Goal: Task Accomplishment & Management: Manage account settings

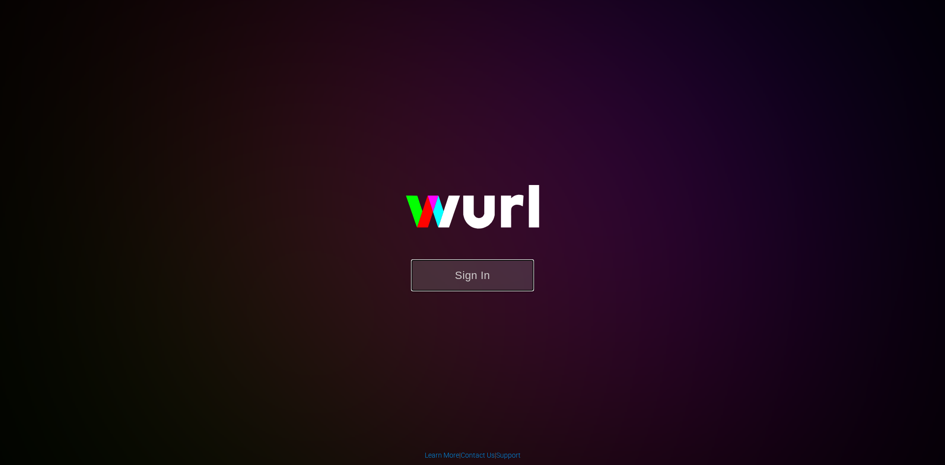
click at [464, 274] on button "Sign In" at bounding box center [472, 275] width 123 height 32
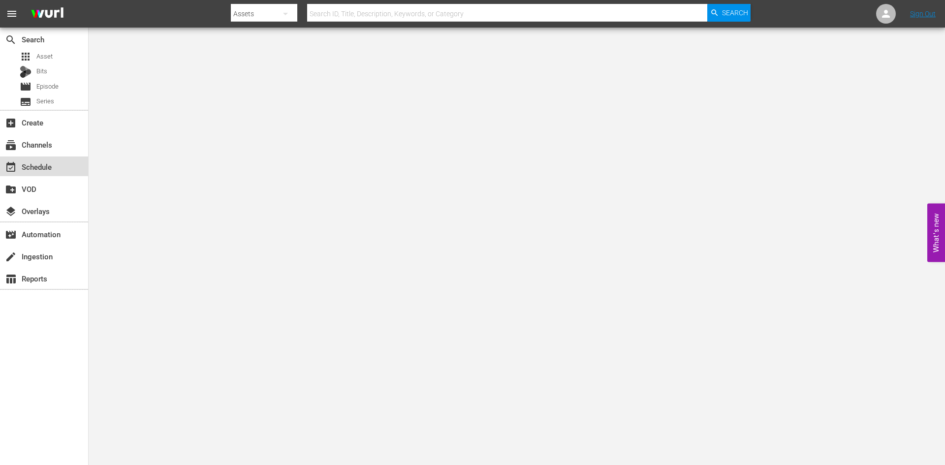
click at [50, 170] on div "event_available Schedule" at bounding box center [27, 165] width 55 height 9
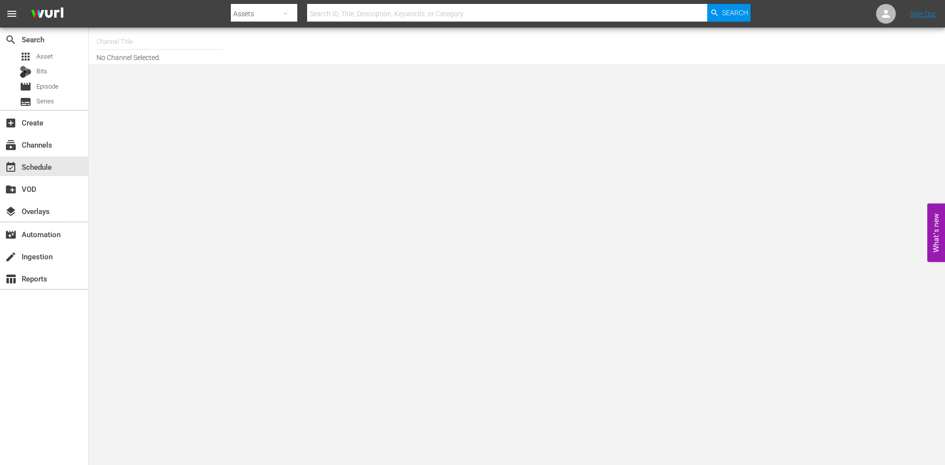
click at [152, 47] on input "text" at bounding box center [160, 42] width 126 height 24
click at [107, 42] on input "the first 48" at bounding box center [160, 42] width 126 height 24
type input "the first 48"
click at [138, 47] on input "the first 48" at bounding box center [160, 42] width 126 height 24
click at [142, 42] on input "the first 48" at bounding box center [160, 42] width 126 height 24
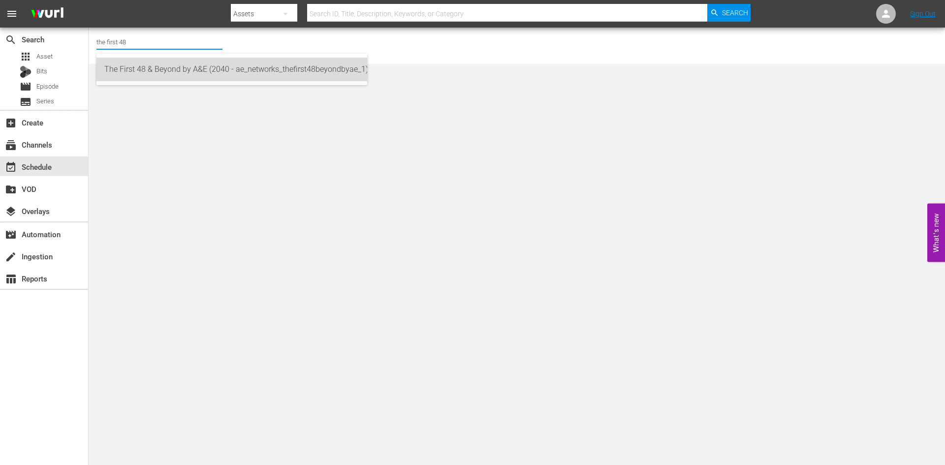
click at [148, 71] on div "The First 48 & Beyond by A&E (2040 - ae_networks_thefirst48beyondbyae_1)" at bounding box center [231, 70] width 255 height 24
type input "The First 48 & Beyond by A&E (2040 - ae_networks_thefirst48beyondbyae_1)"
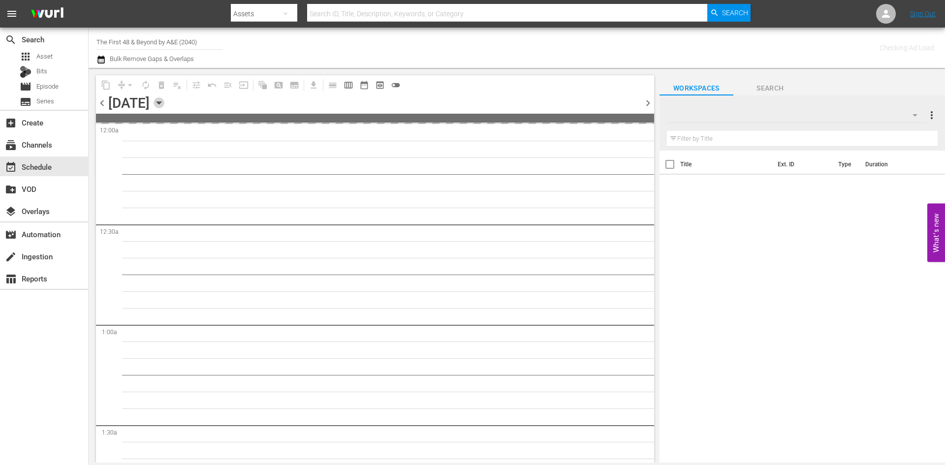
click at [164, 100] on icon "button" at bounding box center [159, 102] width 11 height 11
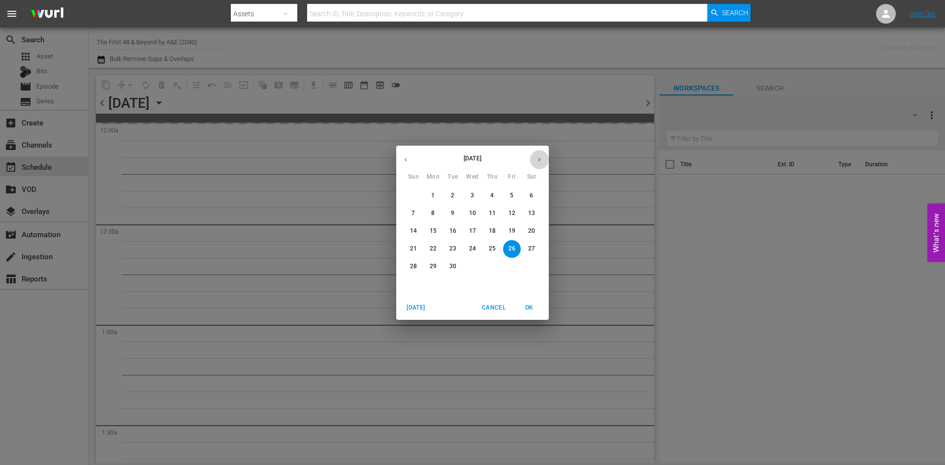
click at [541, 160] on icon "button" at bounding box center [539, 159] width 7 height 7
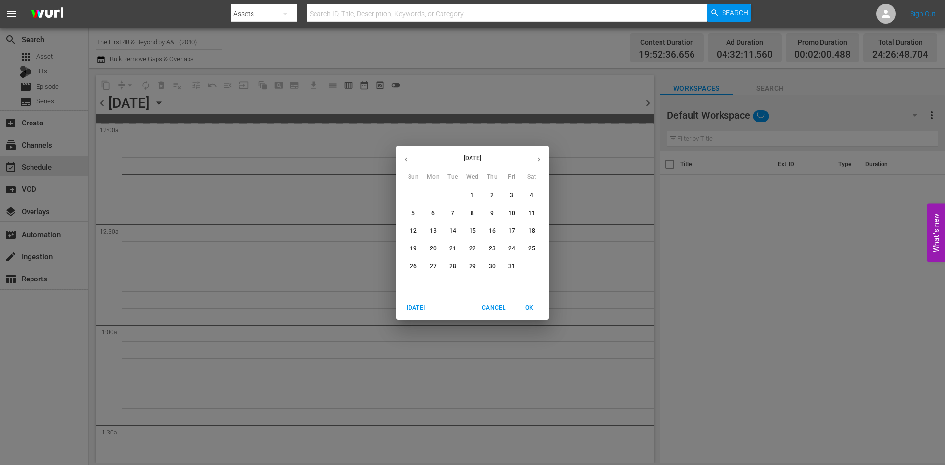
click at [430, 217] on span "6" at bounding box center [433, 213] width 18 height 8
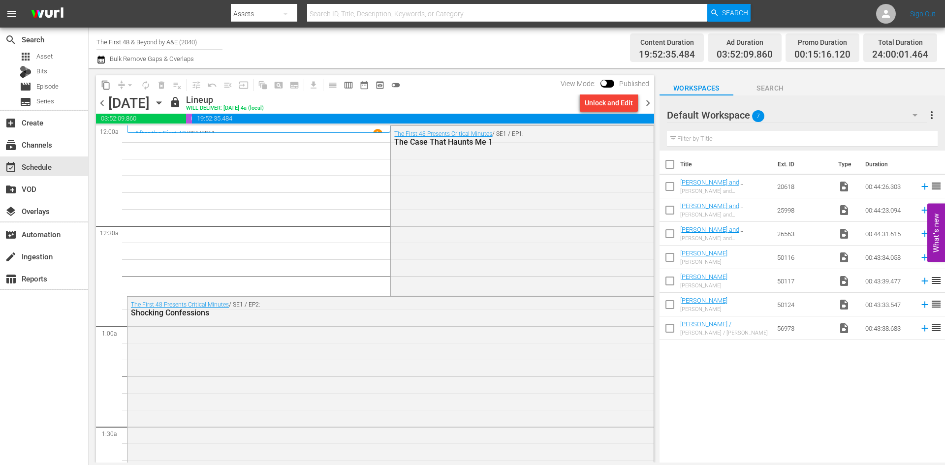
click at [161, 103] on icon "button" at bounding box center [159, 103] width 4 height 2
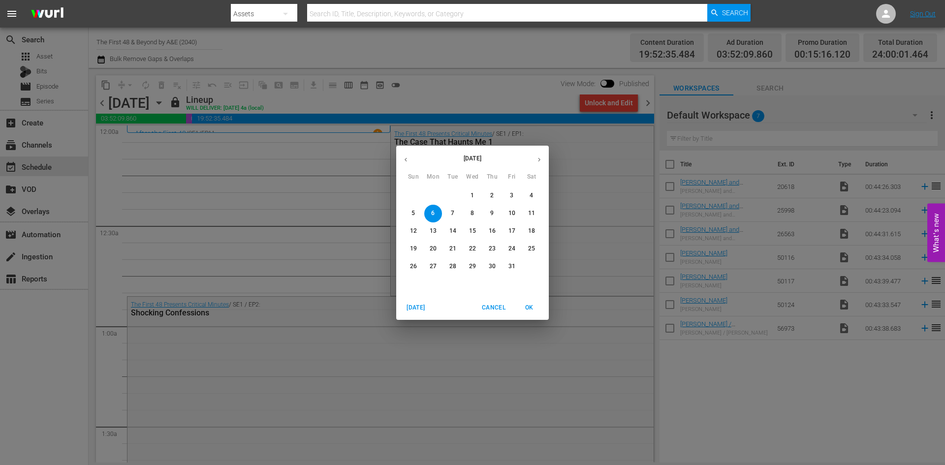
click at [496, 215] on span "9" at bounding box center [493, 213] width 18 height 8
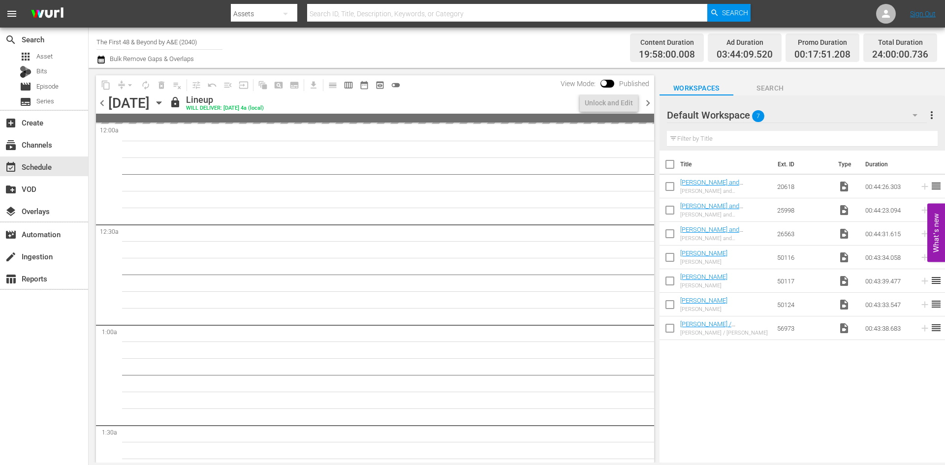
click at [876, 114] on div "Default Workspace 7" at bounding box center [797, 115] width 260 height 28
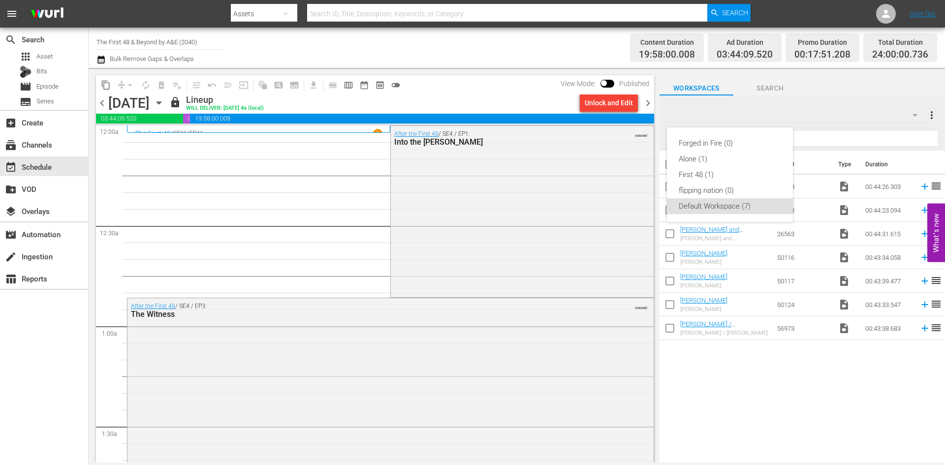
click at [873, 115] on div "Forged in Fire (0) Alone (1) First 48 (1) flipping nation (0) Default Workspace…" at bounding box center [472, 232] width 945 height 465
click at [649, 102] on span "chevron_right" at bounding box center [648, 103] width 12 height 12
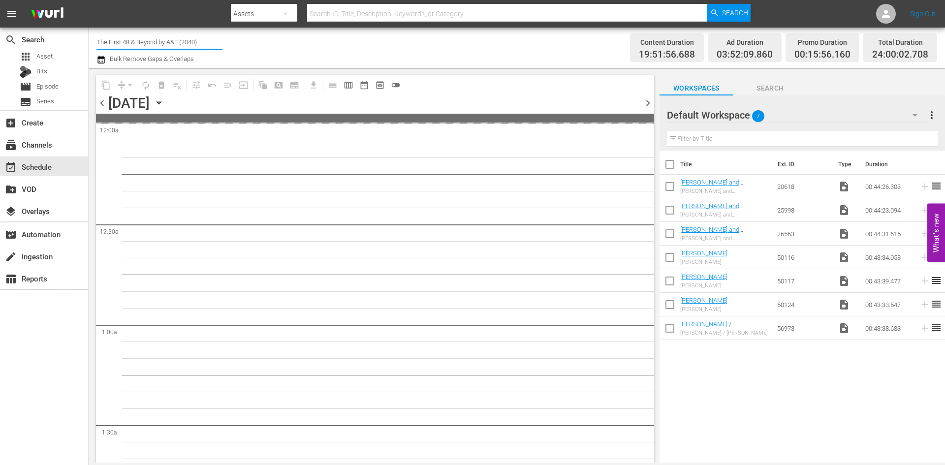
click at [172, 42] on input "The First 48 & Beyond by A&E (2040)" at bounding box center [160, 42] width 126 height 24
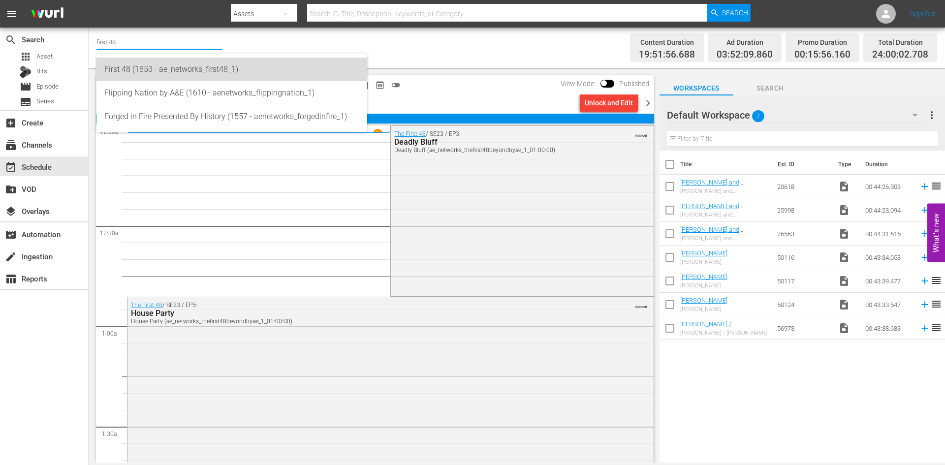
click at [161, 68] on div "First 48 (1853 - ae_networks_first48_1)" at bounding box center [231, 70] width 255 height 24
type input "First 48 (1853 - ae_networks_first48_1)"
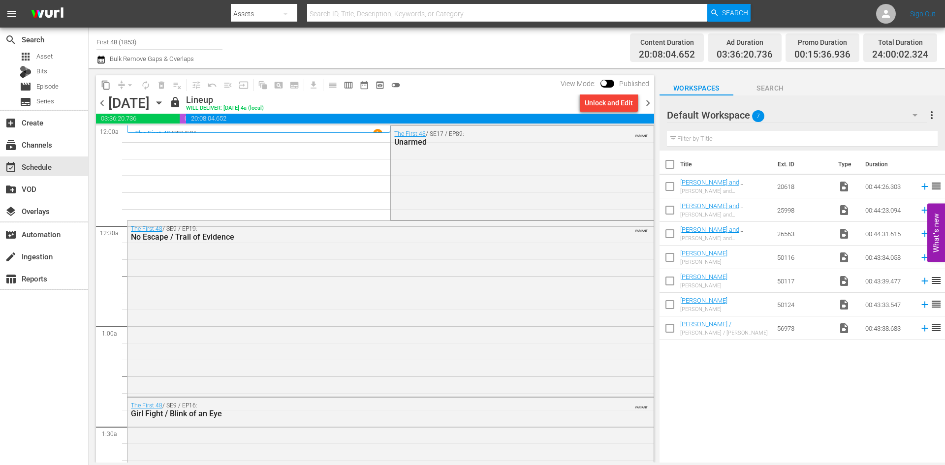
click at [648, 101] on span "chevron_right" at bounding box center [648, 103] width 12 height 12
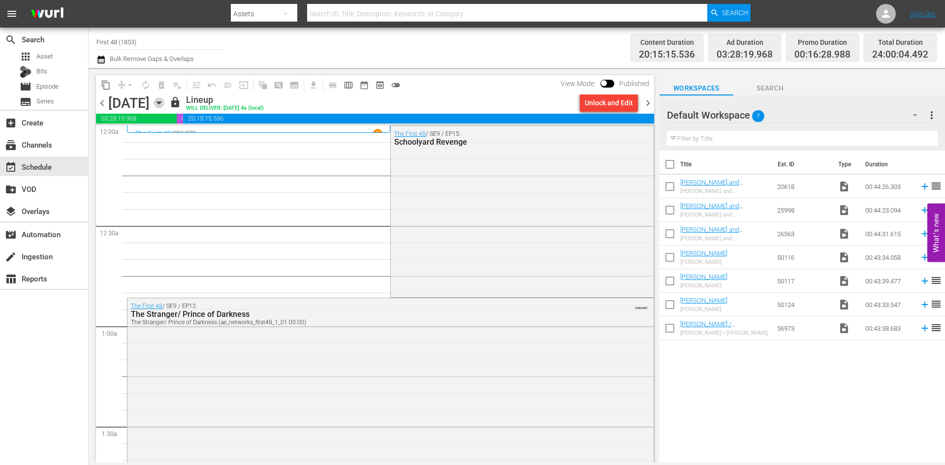
click at [164, 100] on icon "button" at bounding box center [159, 102] width 11 height 11
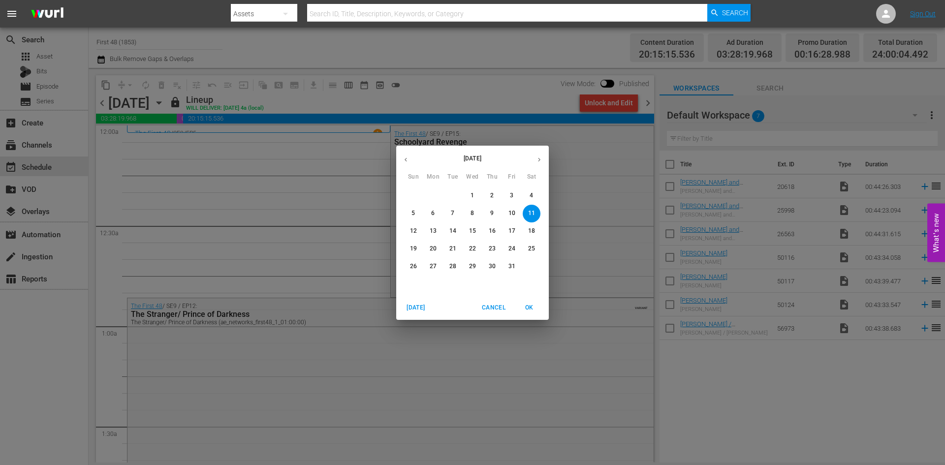
click at [434, 231] on p "13" at bounding box center [433, 231] width 7 height 8
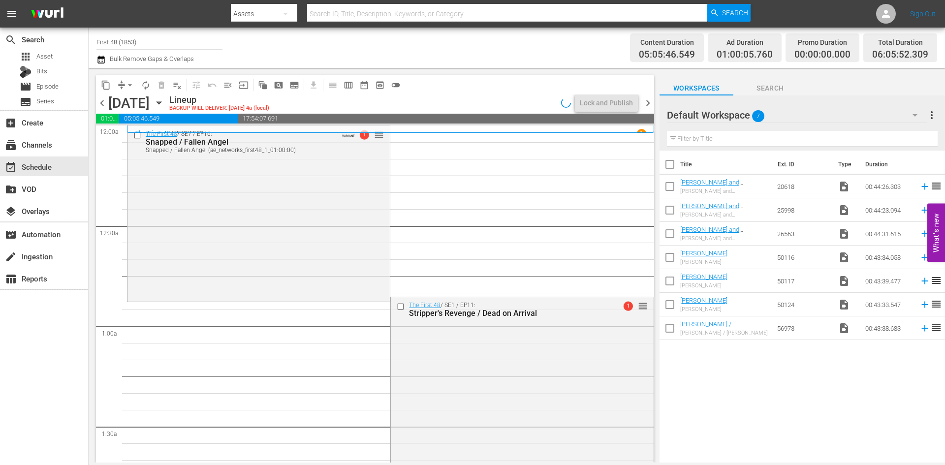
click at [164, 105] on icon "button" at bounding box center [159, 102] width 11 height 11
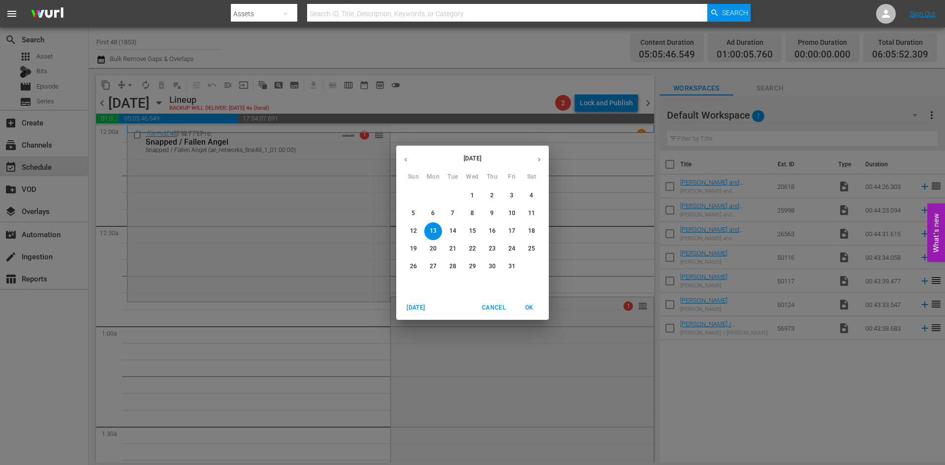
click at [476, 230] on p "15" at bounding box center [472, 231] width 7 height 8
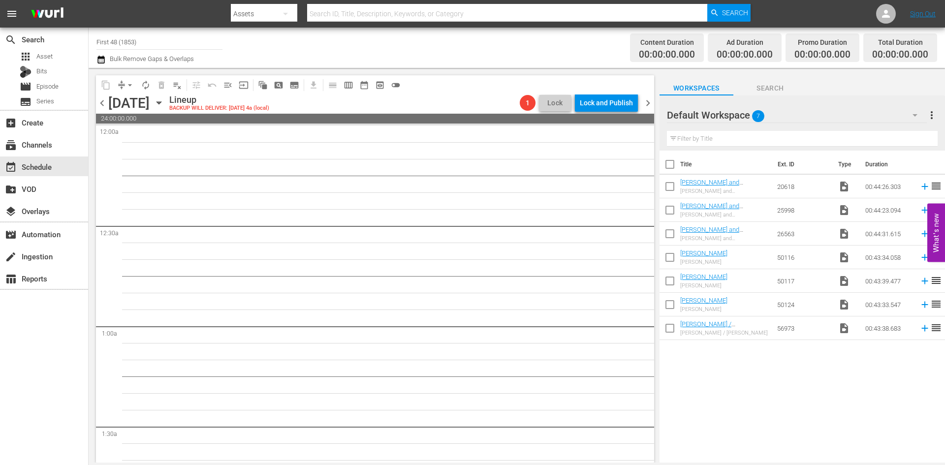
click at [161, 103] on icon "button" at bounding box center [159, 103] width 4 height 2
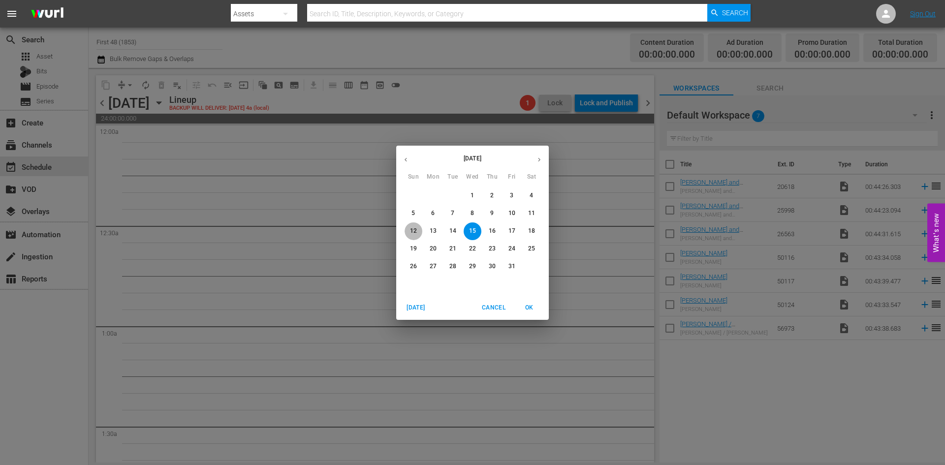
click at [419, 232] on span "12" at bounding box center [414, 231] width 18 height 8
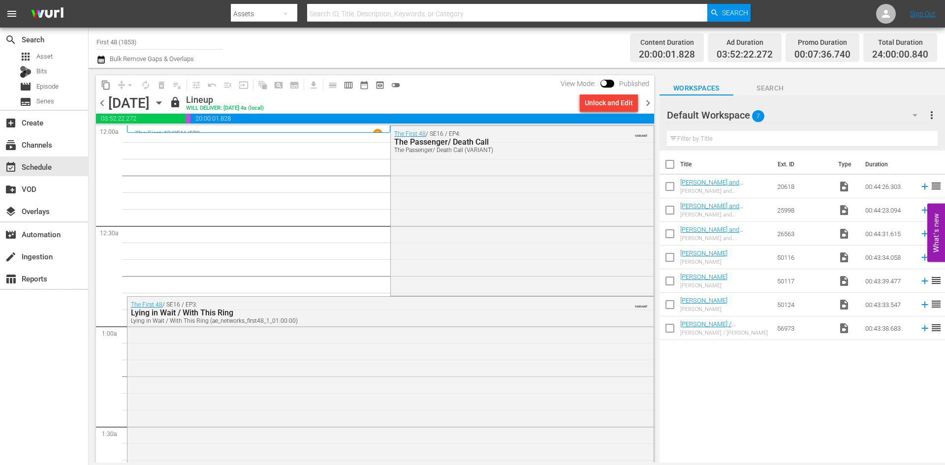
click at [104, 39] on input "First 48 (1853)" at bounding box center [160, 42] width 126 height 24
click at [161, 102] on icon "button" at bounding box center [159, 103] width 4 height 2
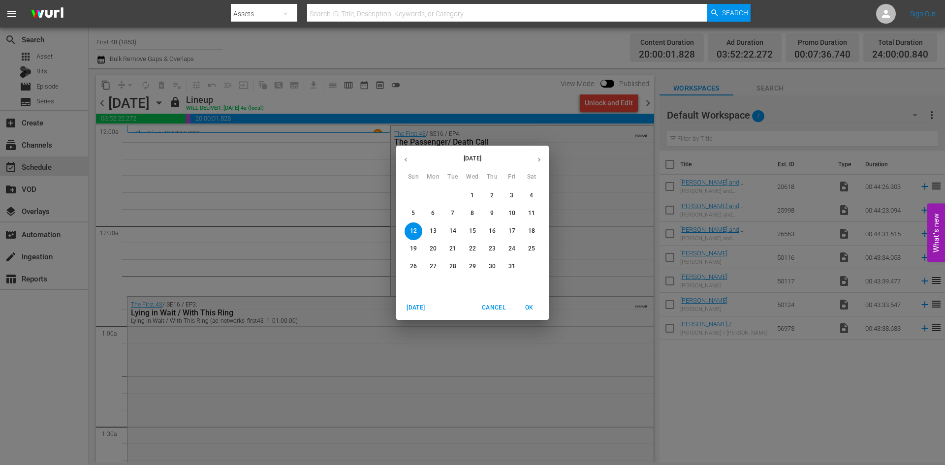
click at [248, 102] on div "October 2025 Sun Mon Tue Wed Thu Fri Sat 28 29 30 1 2 3 4 5 6 7 8 9 10 11 12 13…" at bounding box center [472, 232] width 945 height 465
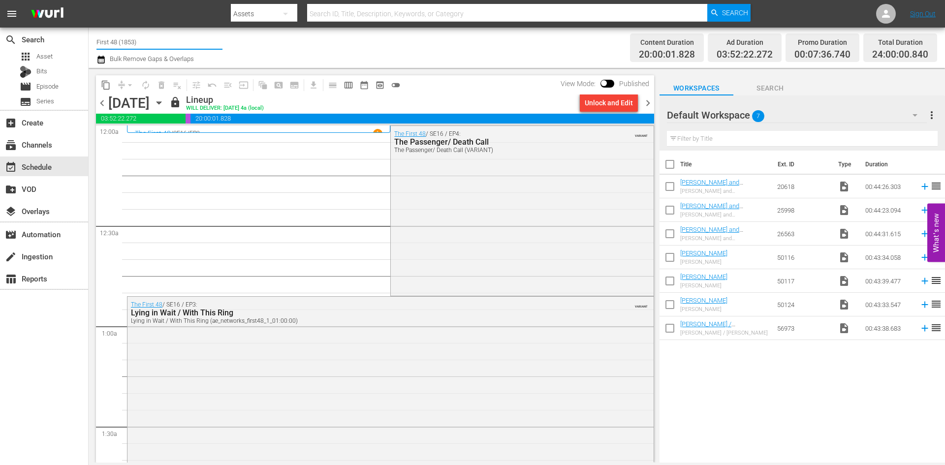
click at [129, 39] on input "First 48 (1853)" at bounding box center [160, 42] width 126 height 24
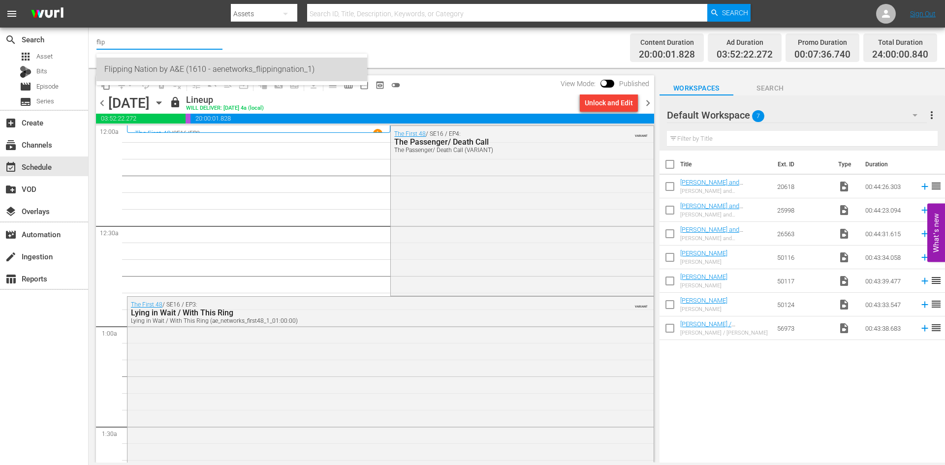
click at [136, 66] on div "Flipping Nation by A&E (1610 - aenetworks_flippingnation_1)" at bounding box center [231, 70] width 255 height 24
type input "Flipping Nation by A&E (1610 - aenetworks_flippingnation_1)"
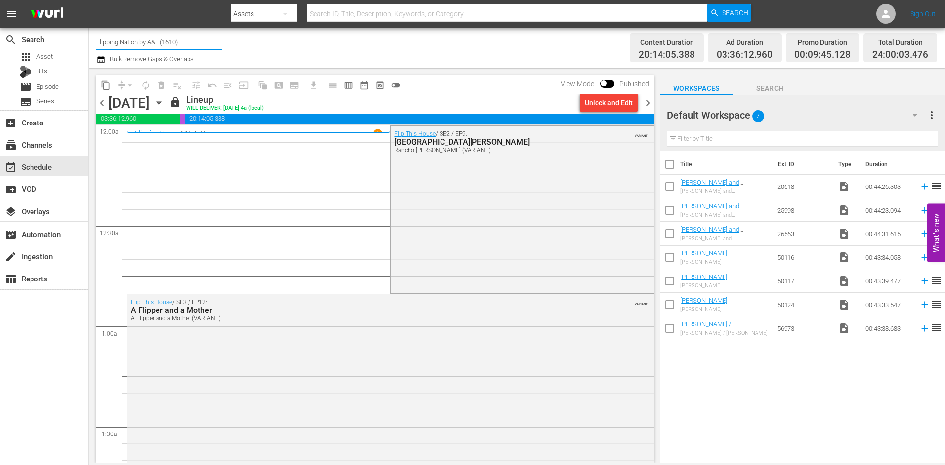
click at [150, 43] on input "Flipping Nation by A&E (1610)" at bounding box center [160, 42] width 126 height 24
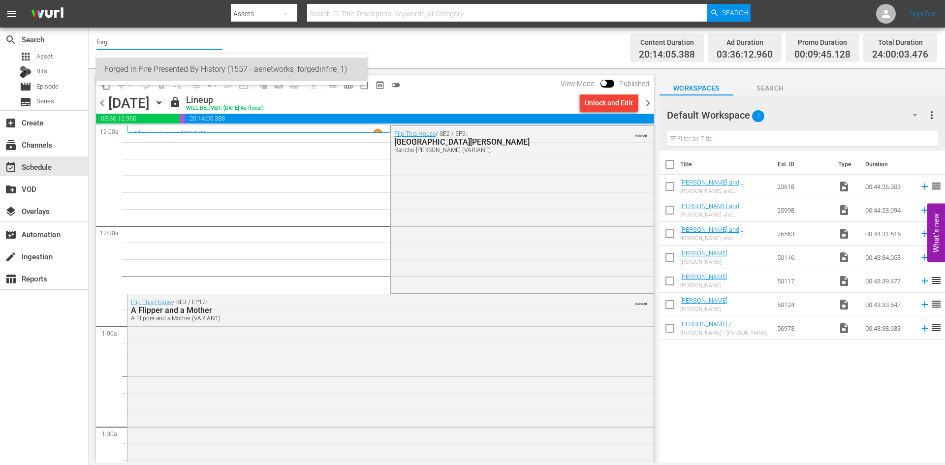
click at [143, 71] on div "Forged in Fire Presented By History (1557 - aenetworks_forgedinfire_1)" at bounding box center [231, 70] width 255 height 24
type input "Forged in Fire Presented By History (1557 - aenetworks_forgedinfire_1)"
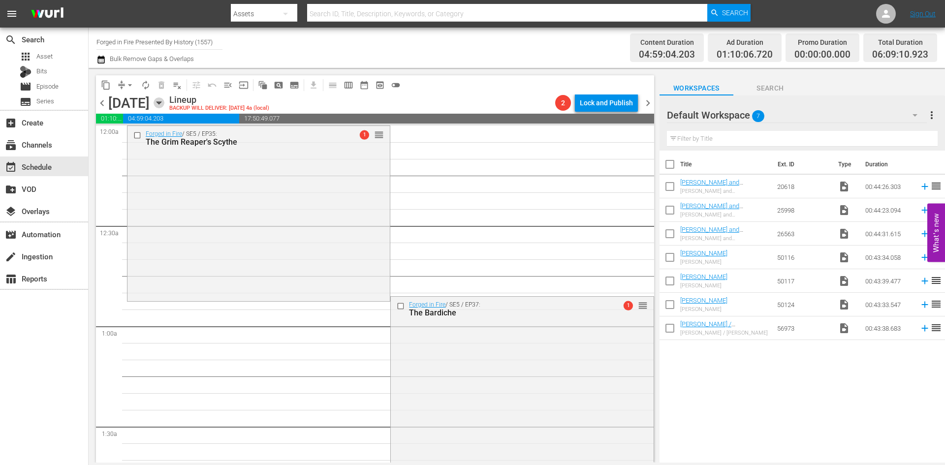
click at [164, 101] on icon "button" at bounding box center [159, 102] width 11 height 11
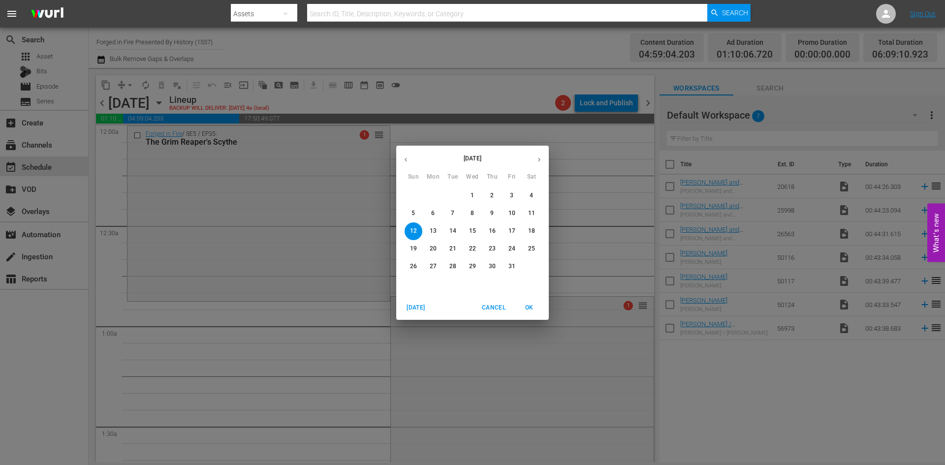
click at [489, 214] on span "9" at bounding box center [493, 213] width 18 height 8
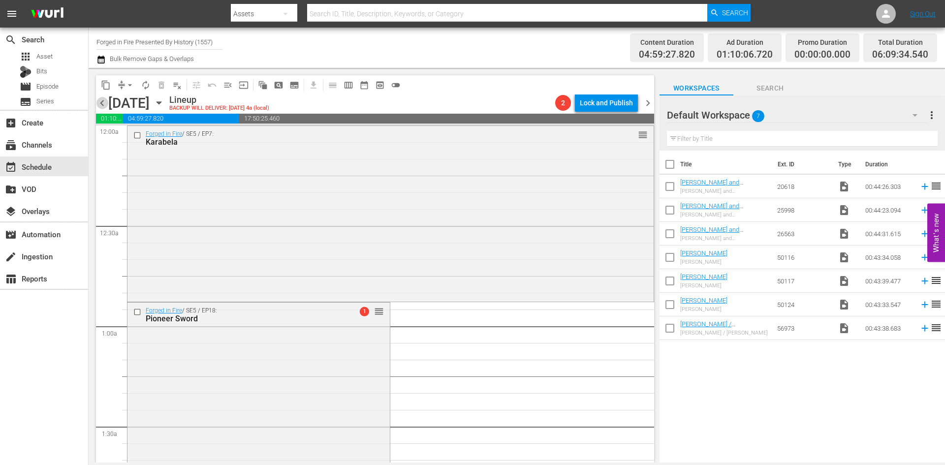
click at [102, 102] on span "chevron_left" at bounding box center [102, 103] width 12 height 12
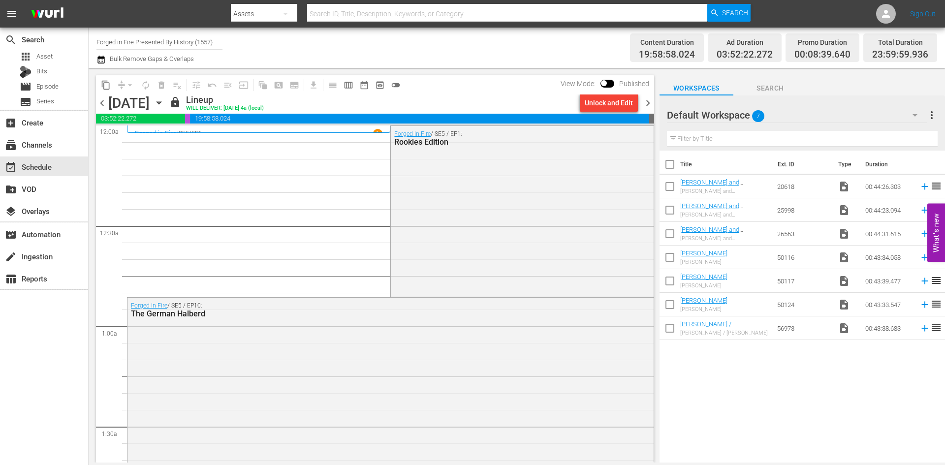
click at [647, 102] on span "chevron_right" at bounding box center [648, 103] width 12 height 12
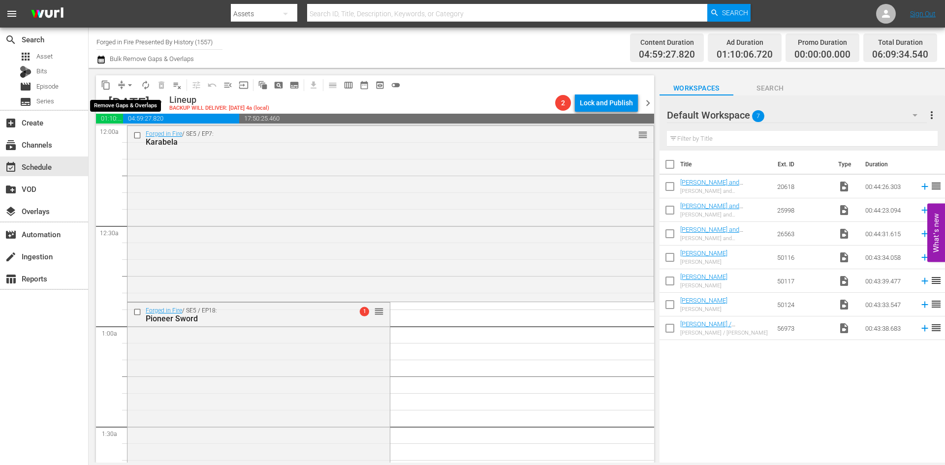
click at [132, 85] on span "arrow_drop_down" at bounding box center [130, 85] width 10 height 10
click at [130, 105] on li "Align to Midnight" at bounding box center [130, 105] width 81 height 16
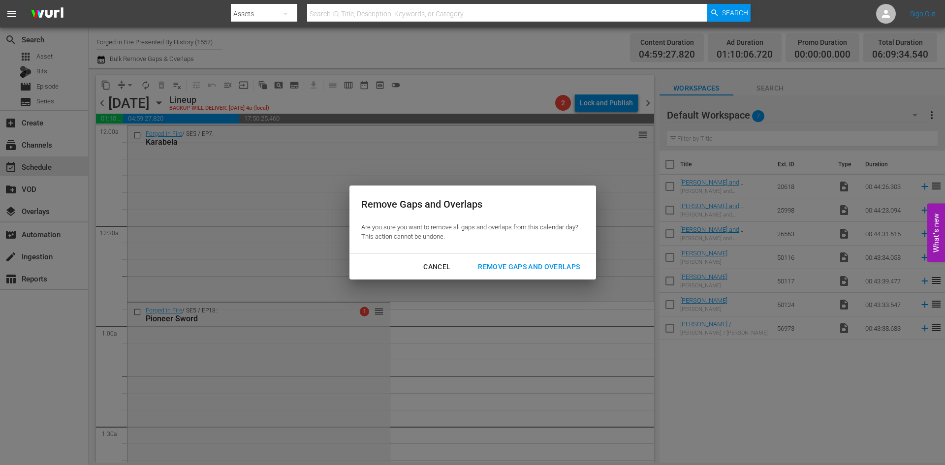
click at [561, 269] on div "Remove Gaps and Overlaps" at bounding box center [529, 267] width 118 height 12
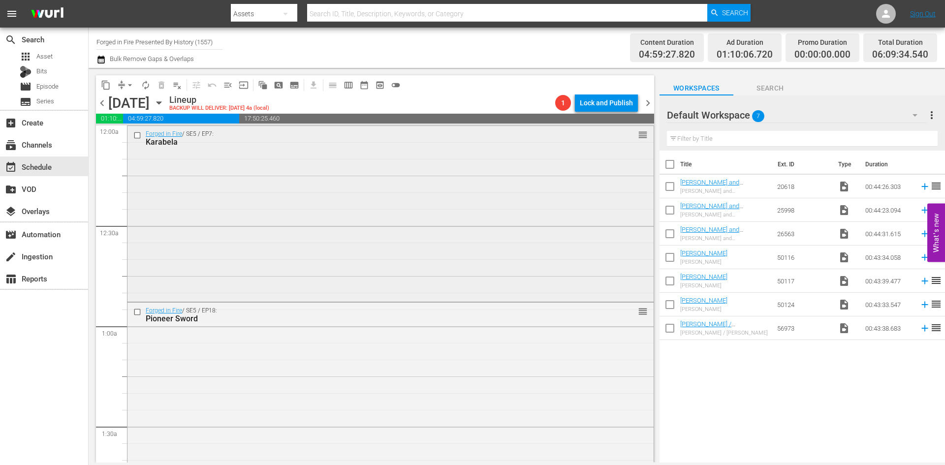
click at [249, 191] on div "Forged in Fire / SE5 / EP7: Karabela reorder" at bounding box center [391, 213] width 526 height 174
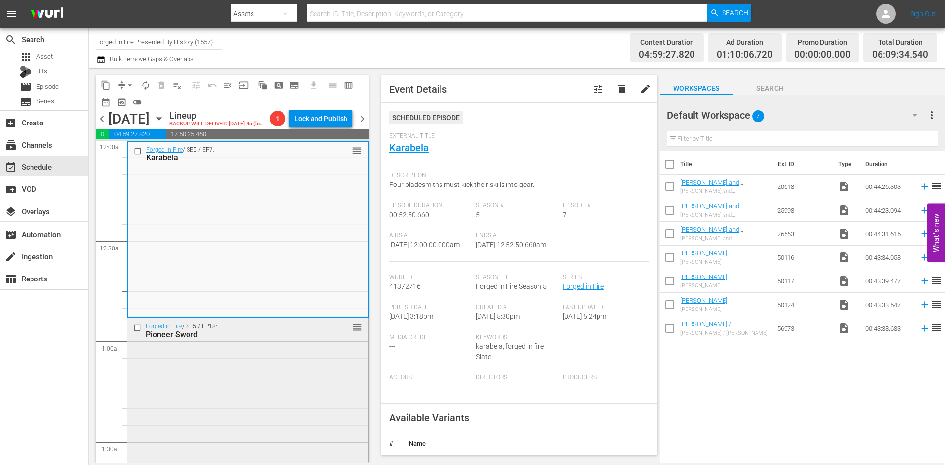
click at [282, 372] on div "Forged in Fire / SE5 / EP18: Pioneer Sword reorder" at bounding box center [248, 406] width 241 height 174
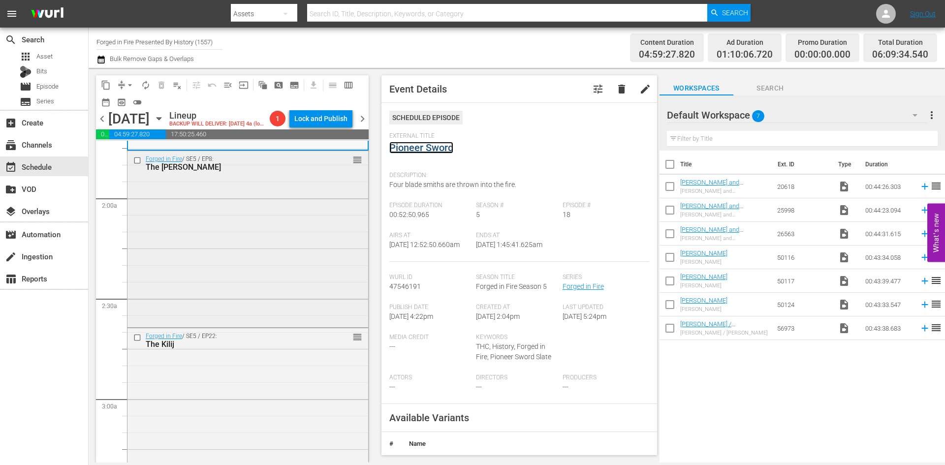
scroll to position [345, 0]
click at [299, 279] on div "Forged in Fire / SE5 / EP8: The Zande Spear reorder" at bounding box center [248, 238] width 241 height 174
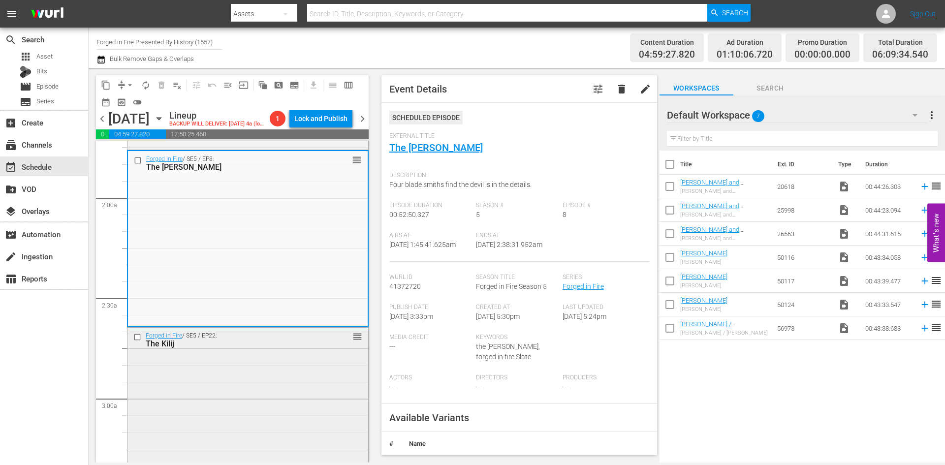
click at [299, 364] on div "Forged in Fire / SE5 / EP22: The Kilij reorder" at bounding box center [248, 415] width 241 height 174
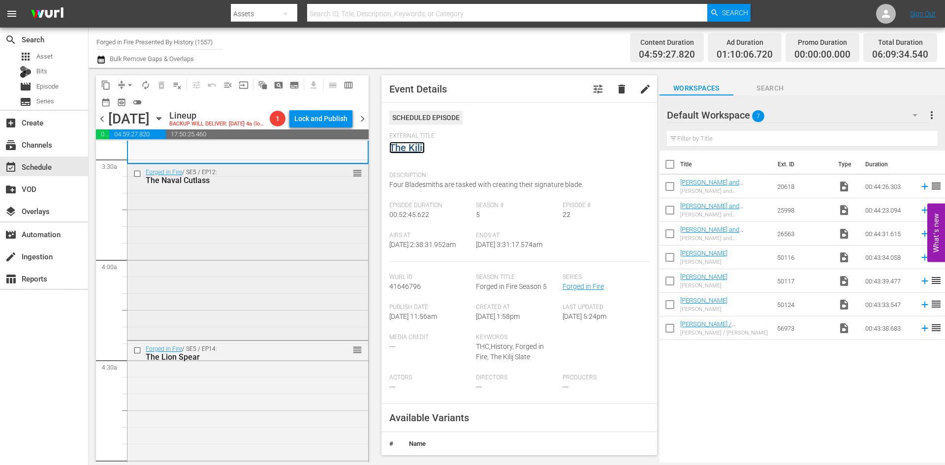
scroll to position [689, 0]
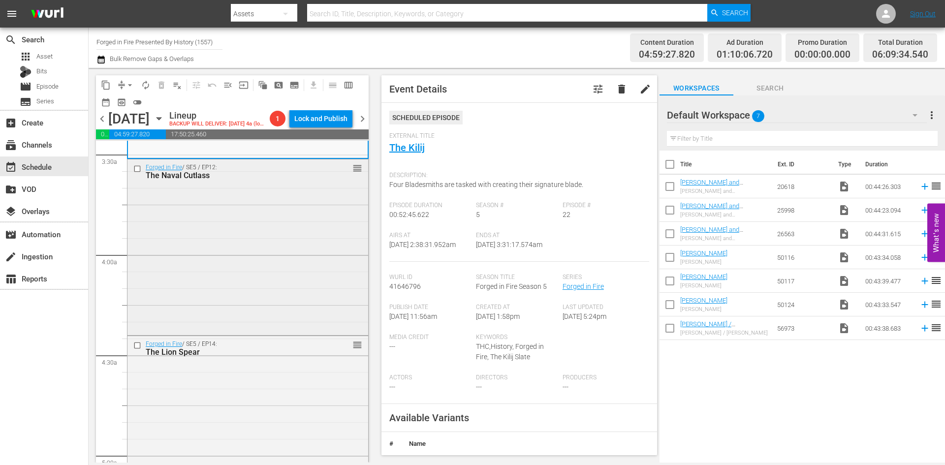
click at [330, 265] on div "Forged in Fire / SE5 / EP12: The Naval Cutlass reorder" at bounding box center [248, 247] width 241 height 174
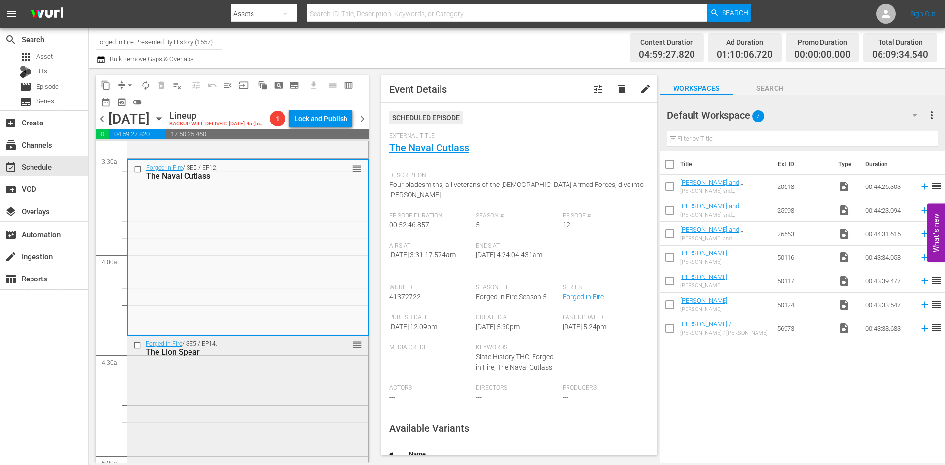
click at [313, 380] on div "Forged in Fire / SE5 / EP14: The Lion Spear reorder" at bounding box center [248, 423] width 241 height 174
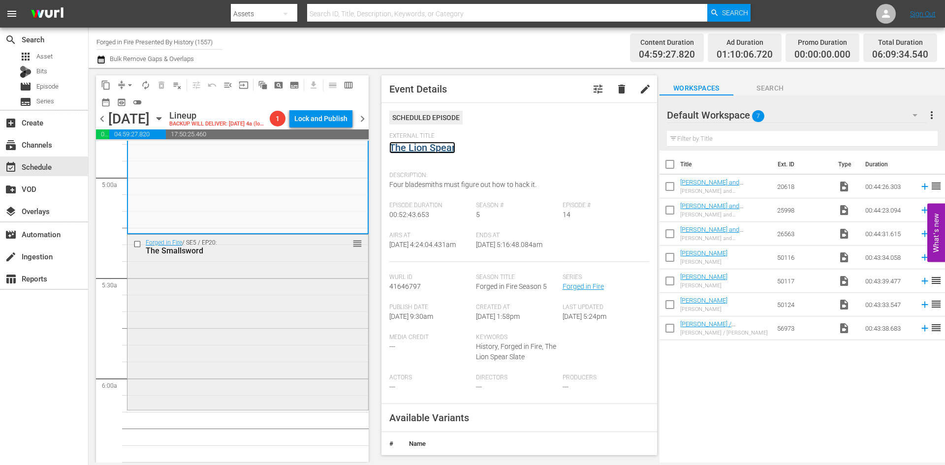
scroll to position [985, 0]
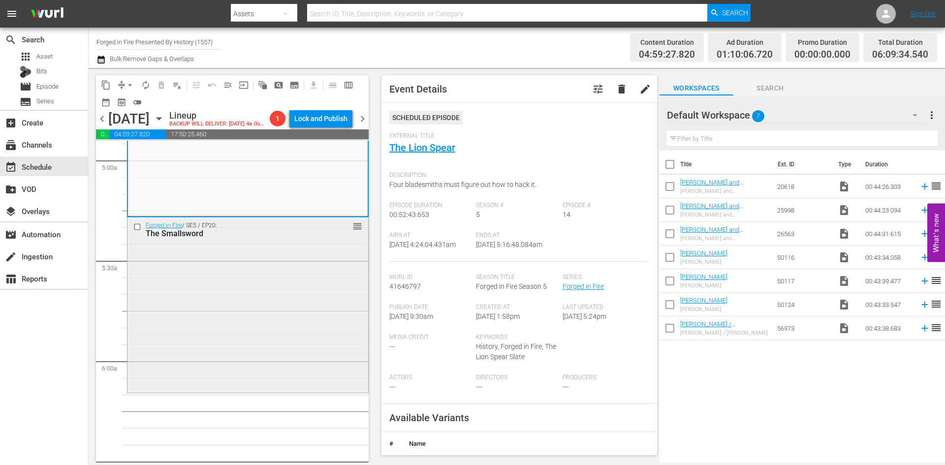
click at [290, 293] on div "Forged in Fire / SE5 / EP20: The Smallsword reorder" at bounding box center [248, 305] width 241 height 174
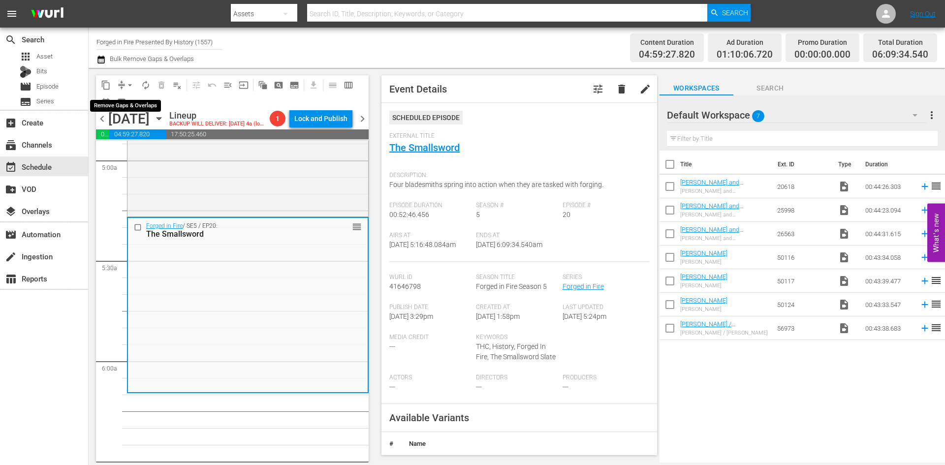
click at [131, 83] on span "arrow_drop_down" at bounding box center [130, 85] width 10 height 10
click at [125, 109] on li "Align to Midnight" at bounding box center [130, 105] width 81 height 16
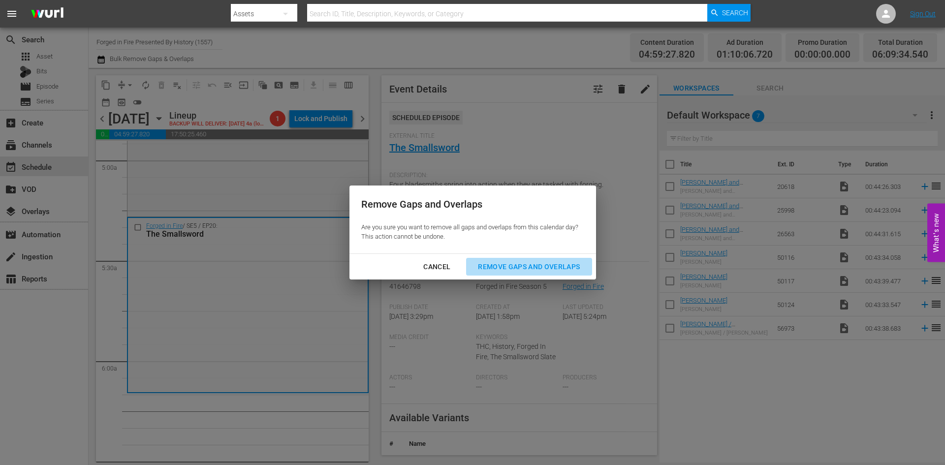
click at [517, 264] on button "Remove Gaps and Overlaps" at bounding box center [529, 267] width 126 height 18
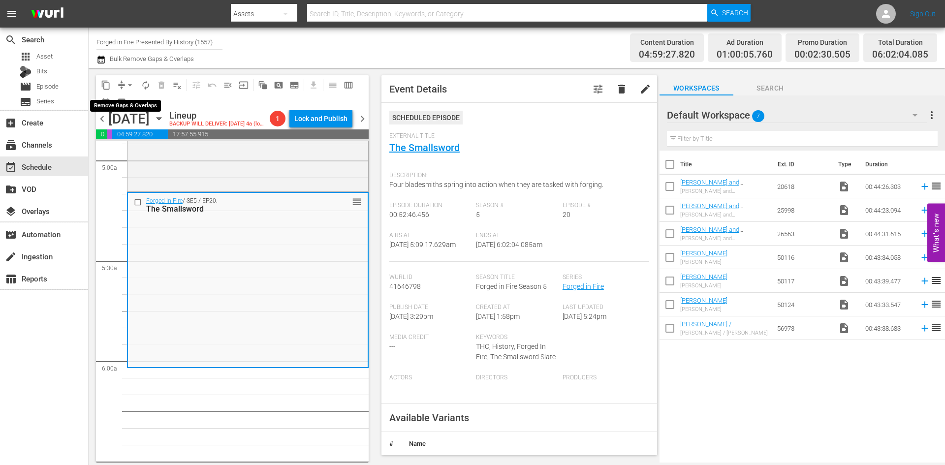
click at [132, 83] on span "arrow_drop_down" at bounding box center [130, 85] width 10 height 10
click at [130, 106] on li "Align to Midnight" at bounding box center [130, 105] width 81 height 16
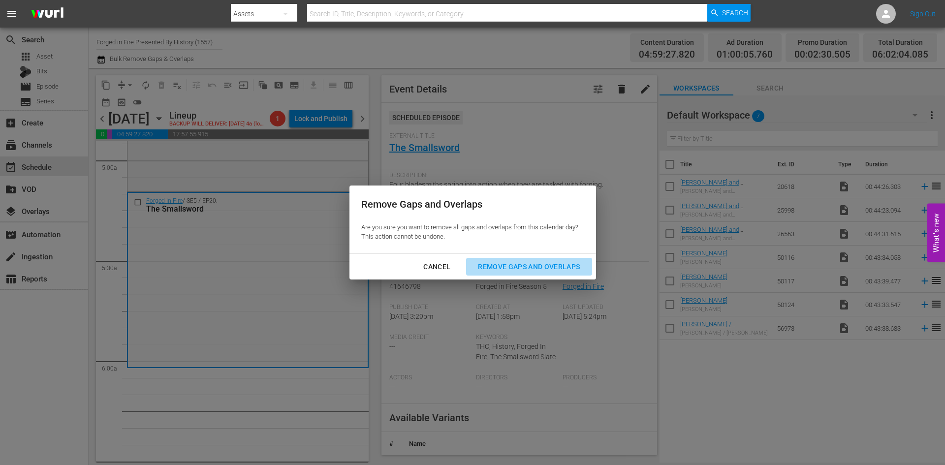
click at [511, 266] on div "Remove Gaps and Overlaps" at bounding box center [529, 267] width 118 height 12
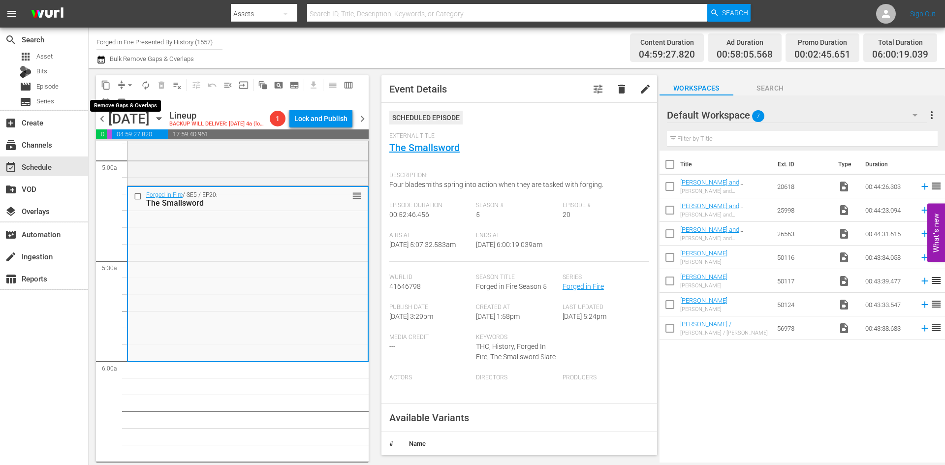
click at [129, 85] on span "arrow_drop_down" at bounding box center [130, 85] width 10 height 10
click at [119, 105] on li "Align to Midnight" at bounding box center [130, 105] width 81 height 16
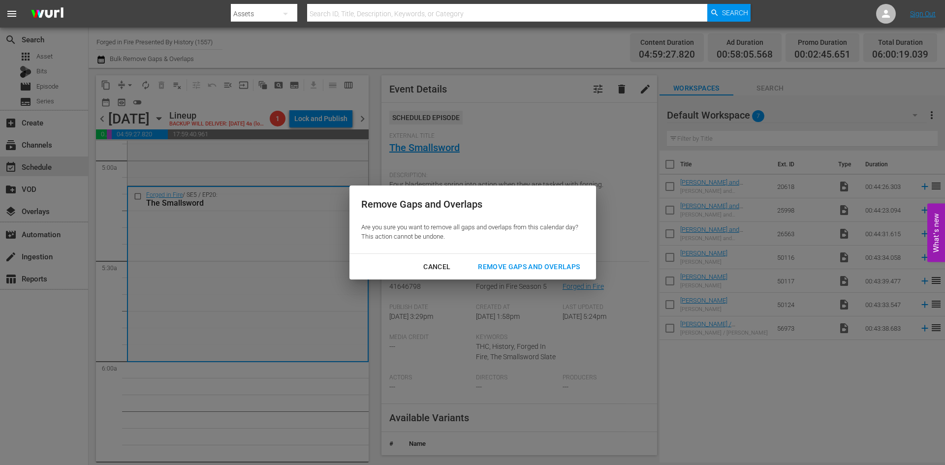
click at [502, 269] on div "Remove Gaps and Overlaps" at bounding box center [529, 267] width 118 height 12
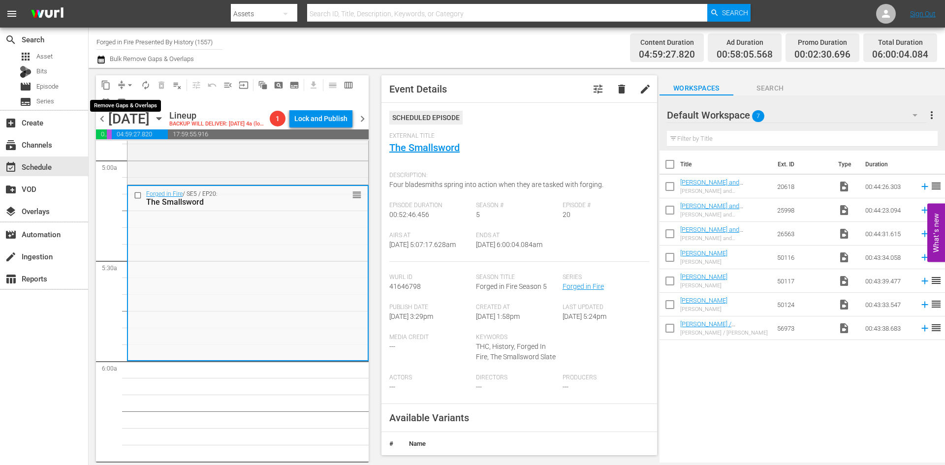
click at [133, 86] on span "arrow_drop_down" at bounding box center [130, 85] width 10 height 10
click at [129, 104] on li "Align to Midnight" at bounding box center [130, 105] width 81 height 16
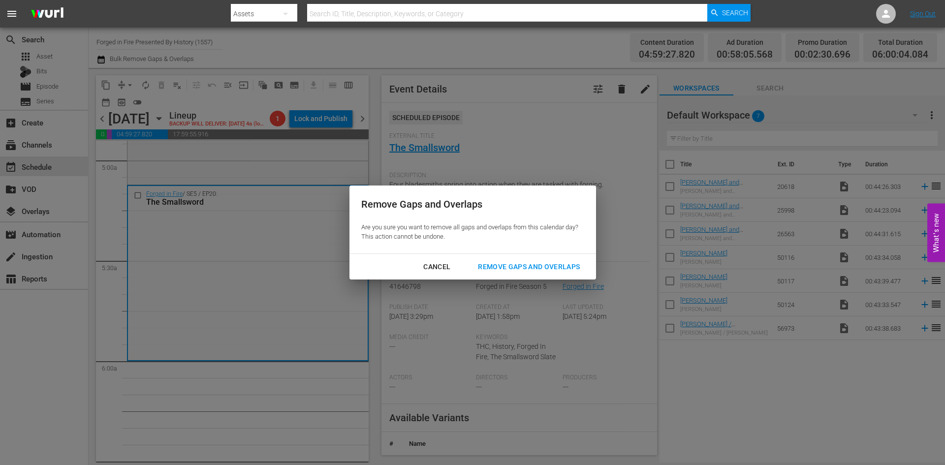
click at [520, 267] on div "Remove Gaps and Overlaps" at bounding box center [529, 267] width 118 height 12
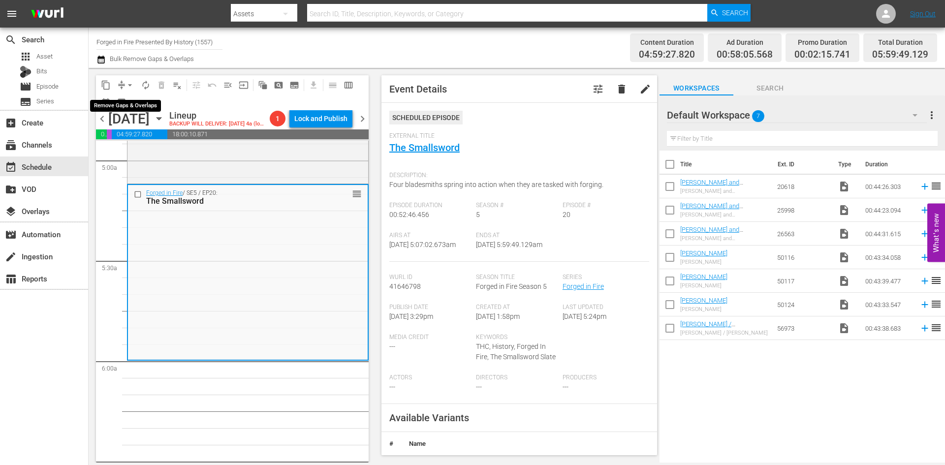
click at [131, 87] on span "arrow_drop_down" at bounding box center [130, 85] width 10 height 10
click at [131, 111] on li "Align to Midnight" at bounding box center [130, 105] width 81 height 16
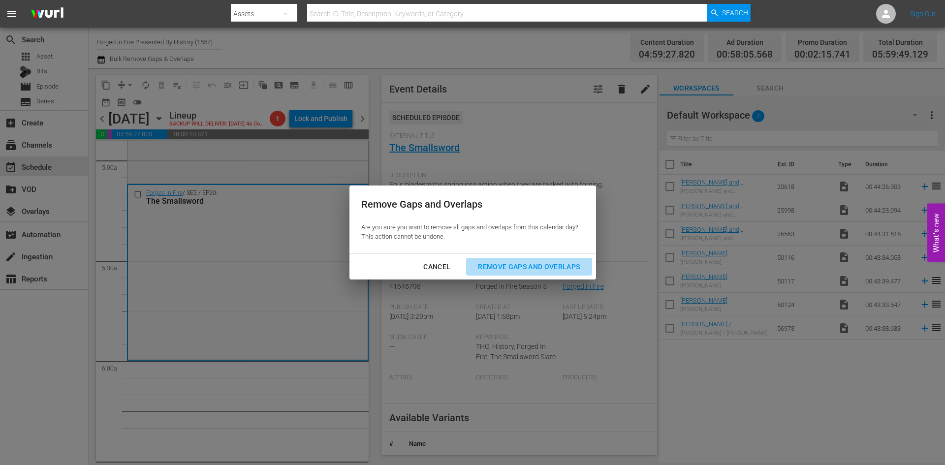
click at [507, 271] on div "Remove Gaps and Overlaps" at bounding box center [529, 267] width 118 height 12
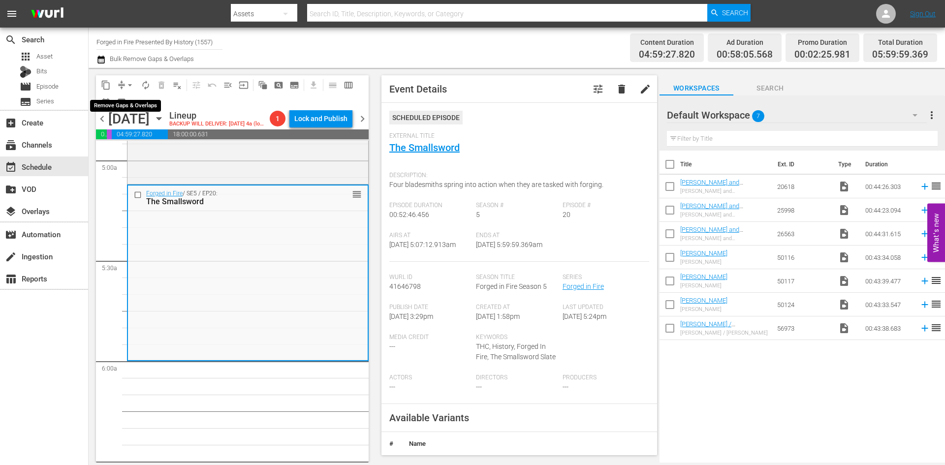
click at [129, 83] on span "arrow_drop_down" at bounding box center [130, 85] width 10 height 10
click at [133, 110] on li "Align to Midnight" at bounding box center [130, 105] width 81 height 16
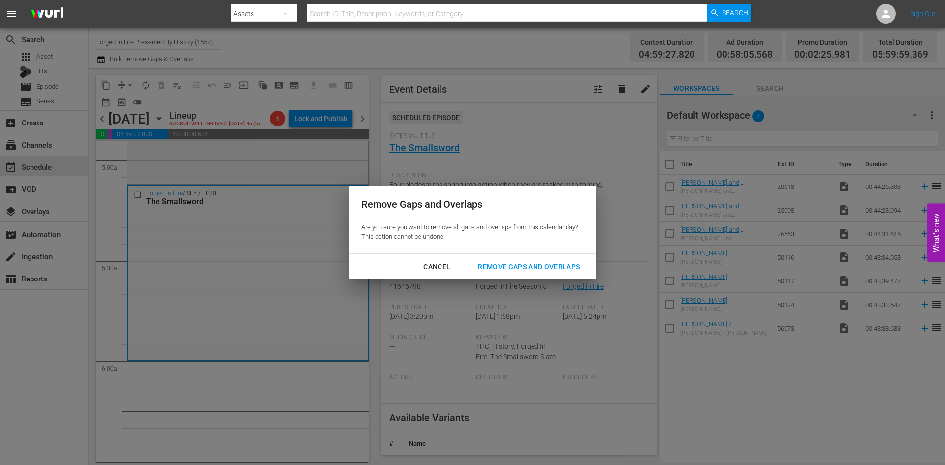
click at [495, 263] on div "Remove Gaps and Overlaps" at bounding box center [529, 267] width 118 height 12
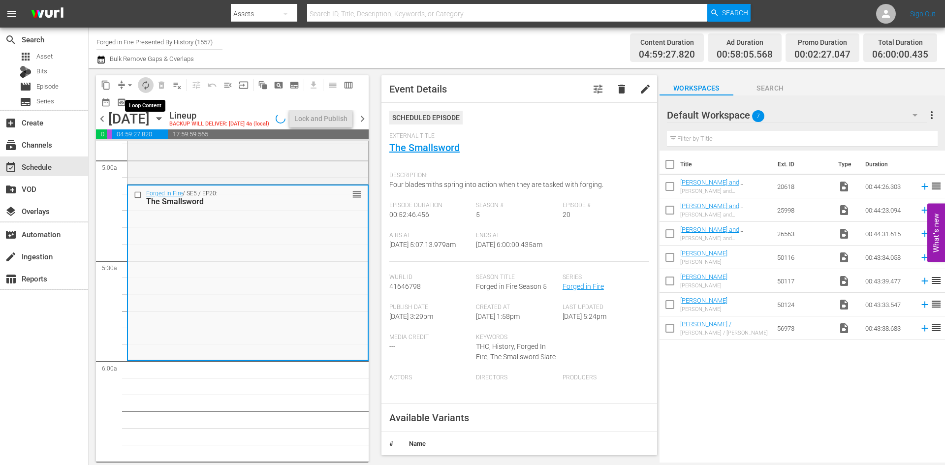
click at [147, 87] on span "autorenew_outlined" at bounding box center [146, 85] width 10 height 10
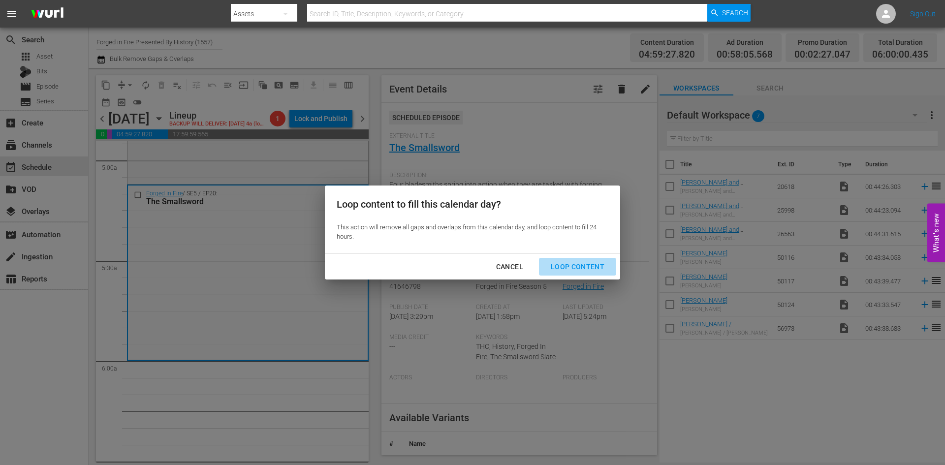
click at [576, 268] on div "Loop Content" at bounding box center [577, 267] width 69 height 12
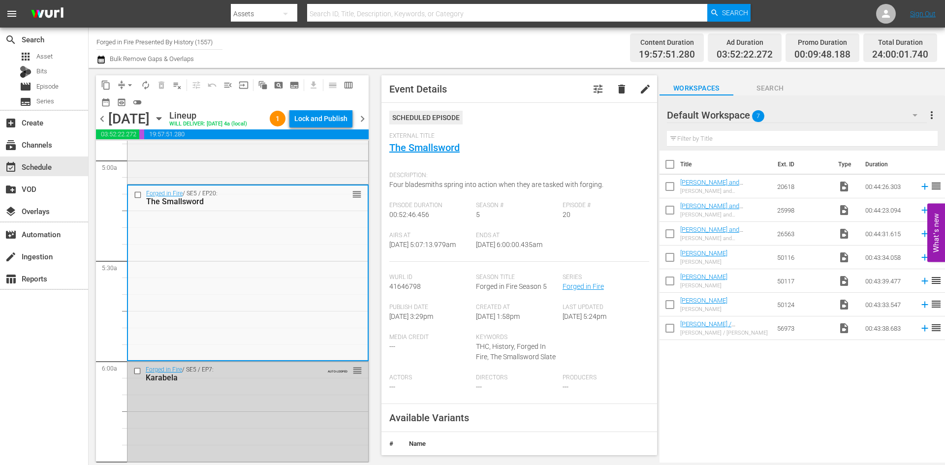
click at [324, 119] on div "Lock and Publish" at bounding box center [320, 119] width 53 height 18
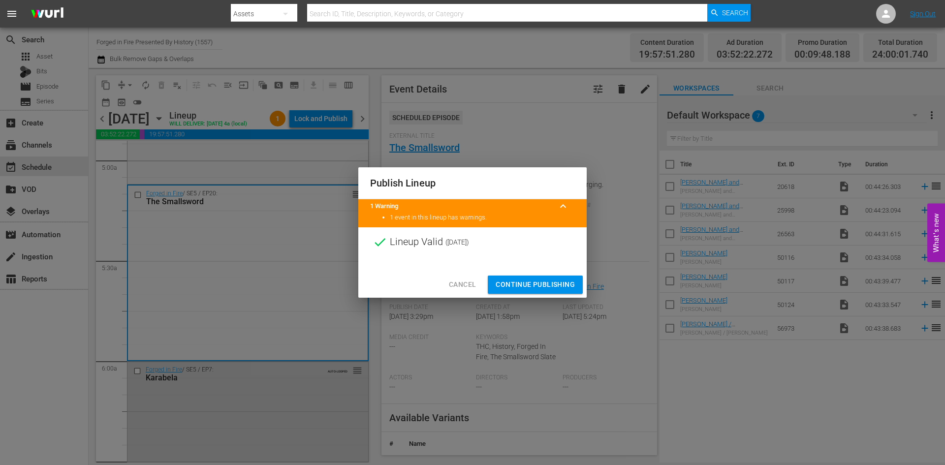
click at [529, 285] on span "Continue Publishing" at bounding box center [535, 285] width 79 height 12
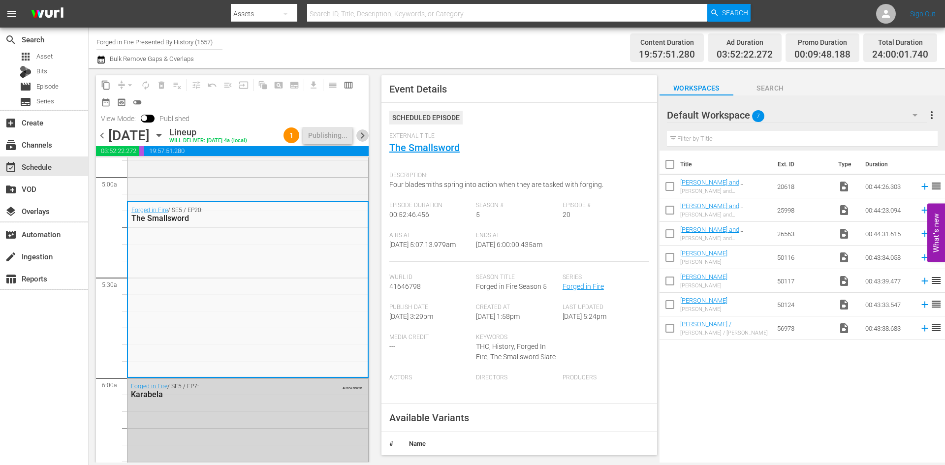
click at [361, 135] on span "chevron_right" at bounding box center [362, 135] width 12 height 12
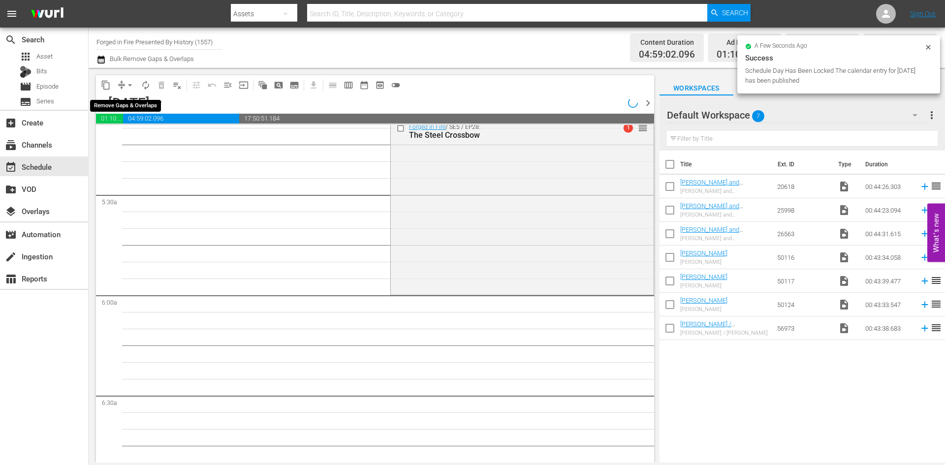
scroll to position [951, 0]
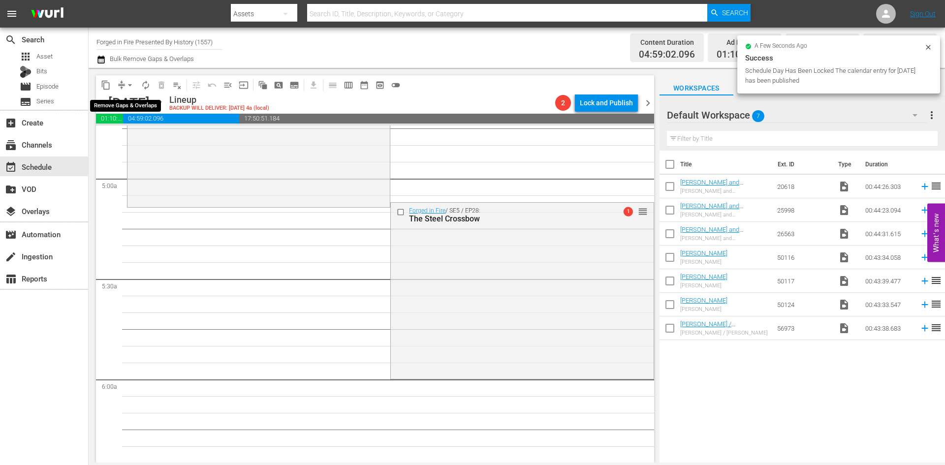
click at [131, 86] on span "arrow_drop_down" at bounding box center [130, 85] width 10 height 10
click at [122, 108] on li "Align to Midnight" at bounding box center [130, 105] width 103 height 16
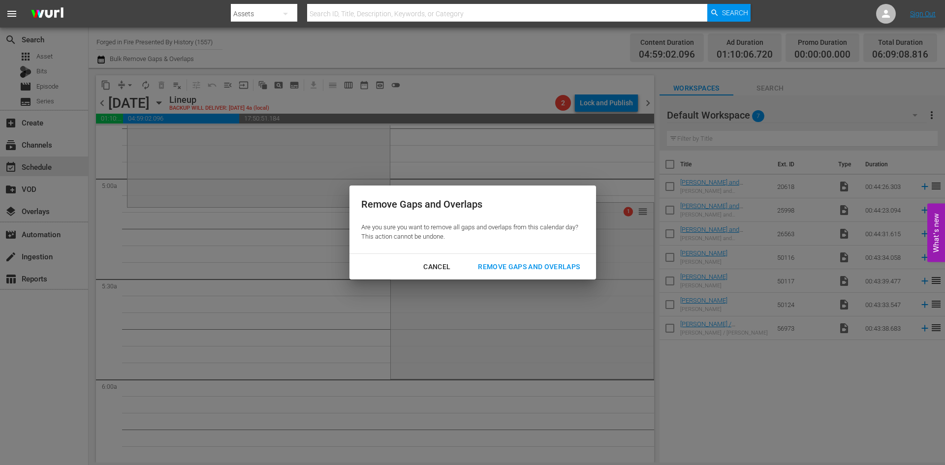
click at [528, 267] on div "Remove Gaps and Overlaps" at bounding box center [529, 267] width 118 height 12
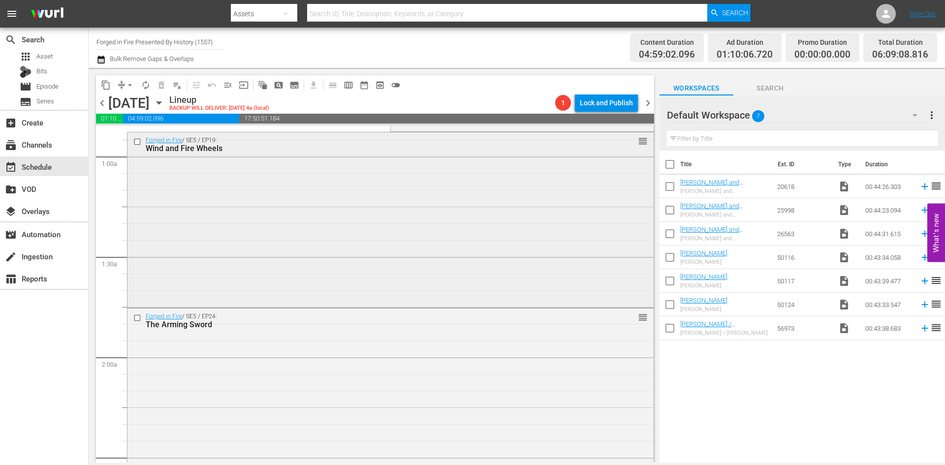
scroll to position [0, 0]
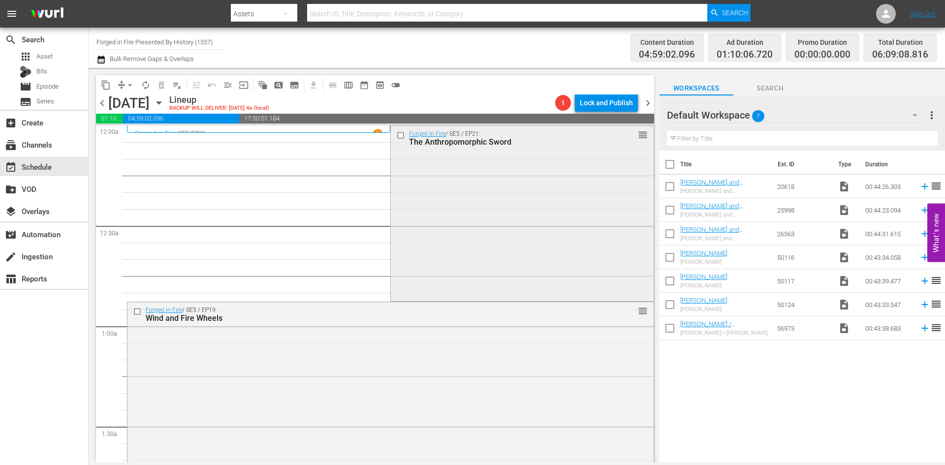
click at [470, 230] on div "Forged in Fire / SE5 / EP21: The Anthropomorphic Sword reorder" at bounding box center [522, 213] width 262 height 174
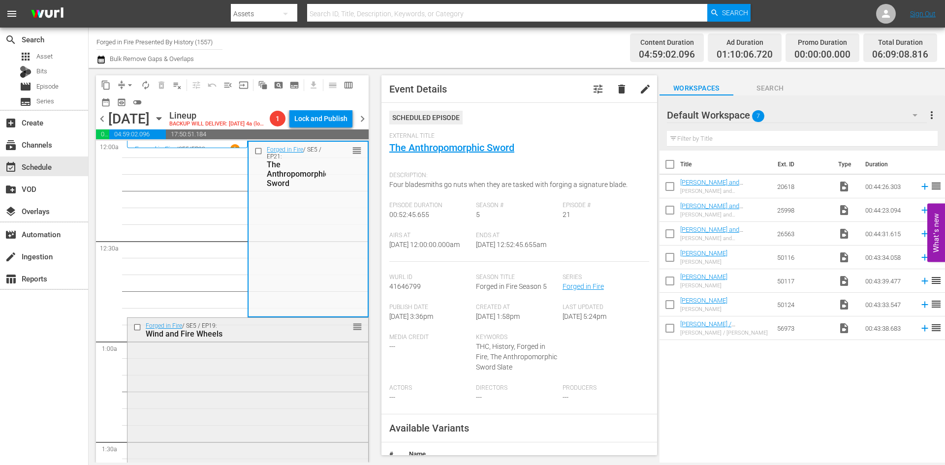
click at [295, 356] on div "Forged in Fire / SE5 / EP19: Wind and Fire Wheels reorder" at bounding box center [248, 404] width 241 height 173
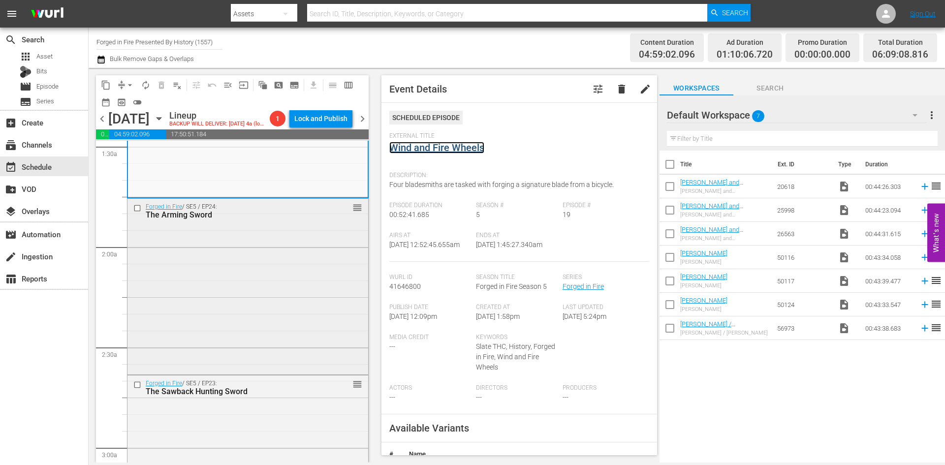
scroll to position [394, 0]
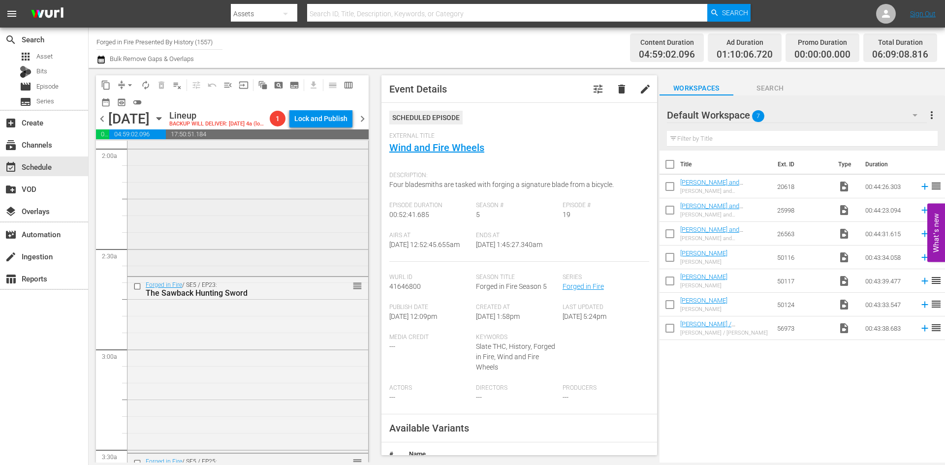
click at [286, 216] on div "Forged in Fire / SE5 / EP24: The Arming Sword reorder" at bounding box center [248, 186] width 241 height 173
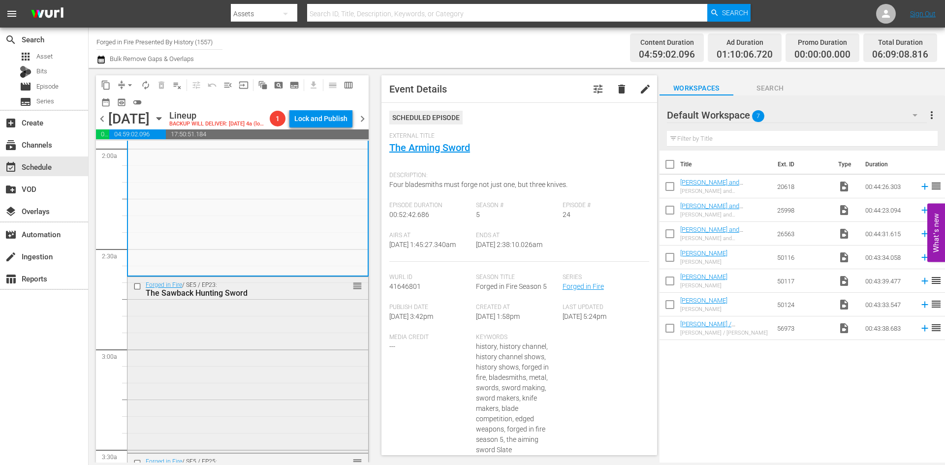
drag, startPoint x: 301, startPoint y: 372, endPoint x: 305, endPoint y: 375, distance: 5.1
click at [305, 375] on div "Forged in Fire / SE5 / EP23: The Sawback Hunting Sword reorder" at bounding box center [248, 364] width 241 height 174
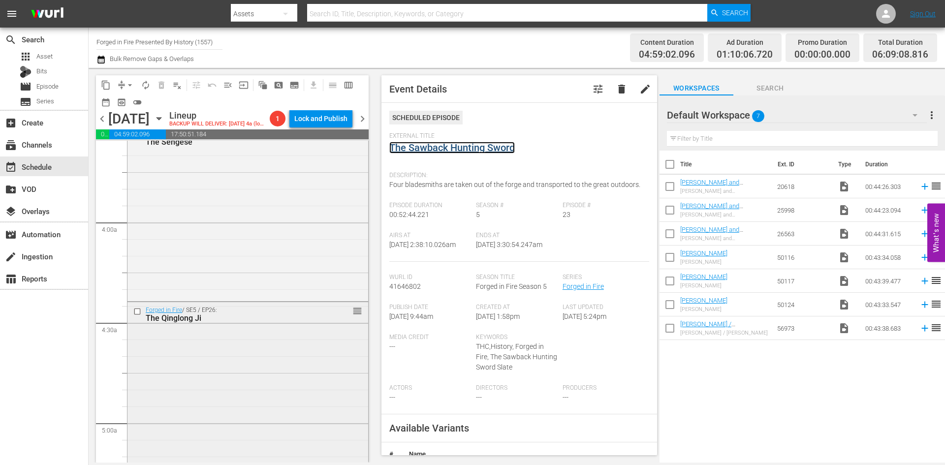
scroll to position [739, 0]
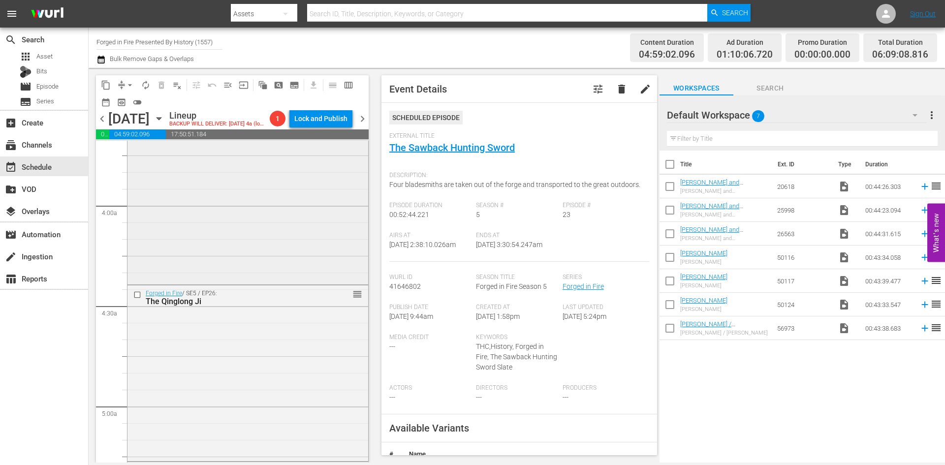
click at [255, 247] on div "Forged in Fire / SE5 / EP25: The Sengese reorder" at bounding box center [248, 196] width 241 height 174
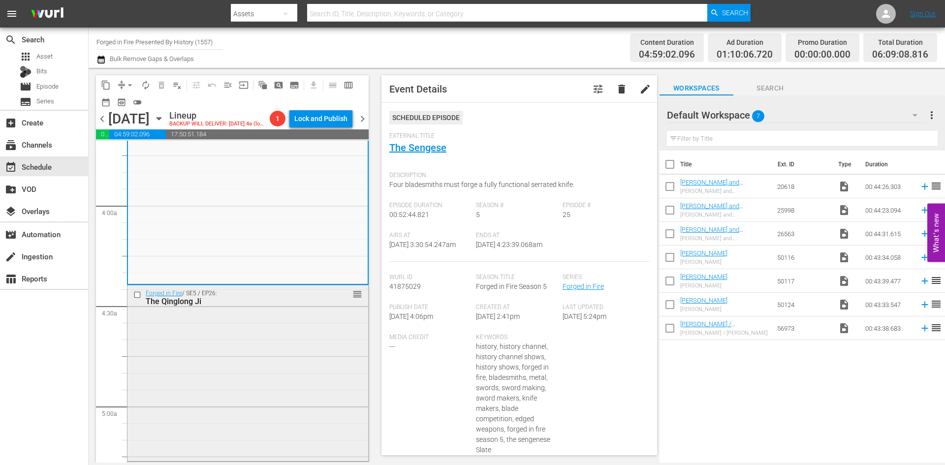
click at [302, 355] on div "Forged in Fire / SE5 / EP26: The Qinglong Ji reorder" at bounding box center [248, 373] width 241 height 174
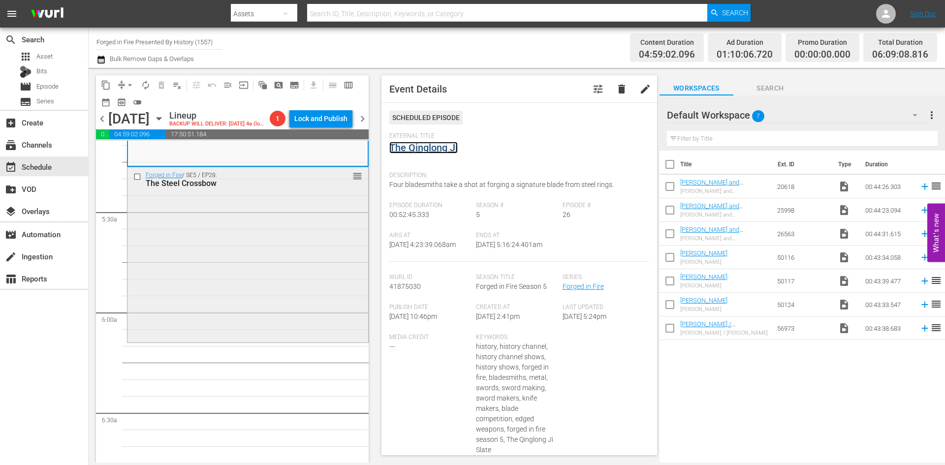
scroll to position [1034, 0]
click at [292, 258] on div "Forged in Fire / SE5 / EP28: The Steel Crossbow reorder" at bounding box center [248, 254] width 241 height 174
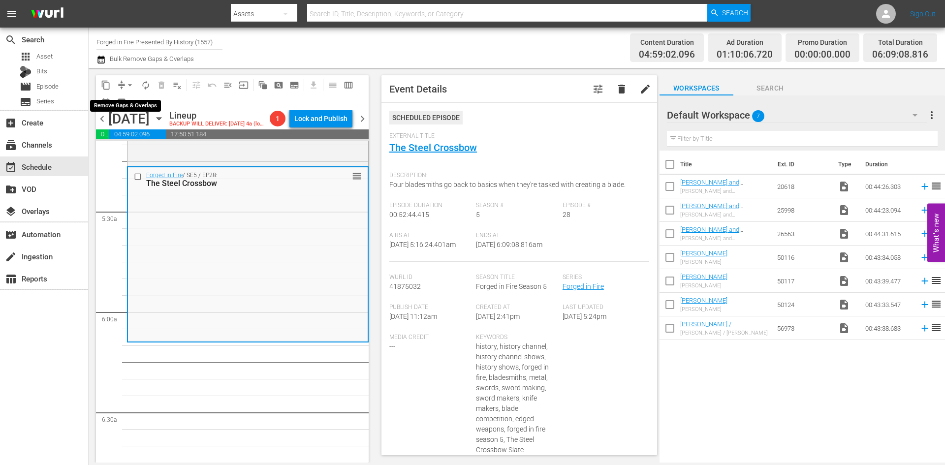
click at [130, 84] on span "arrow_drop_down" at bounding box center [130, 85] width 10 height 10
click at [126, 105] on li "Align to Midnight" at bounding box center [130, 105] width 103 height 16
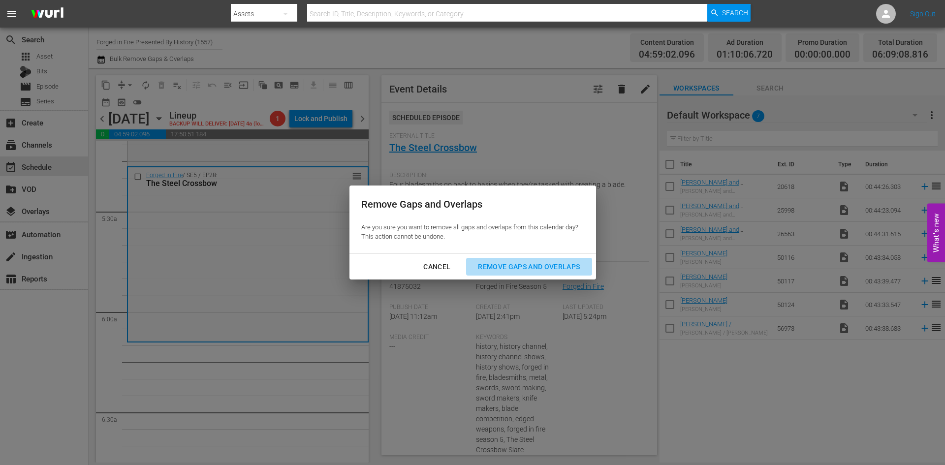
click at [522, 268] on div "Remove Gaps and Overlaps" at bounding box center [529, 267] width 118 height 12
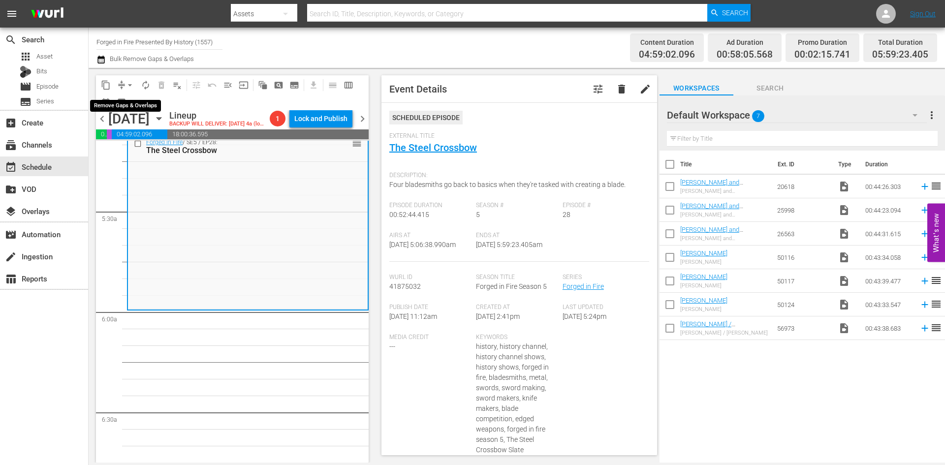
click at [129, 85] on span "arrow_drop_down" at bounding box center [130, 85] width 10 height 10
click at [136, 106] on li "Align to Midnight" at bounding box center [130, 105] width 103 height 16
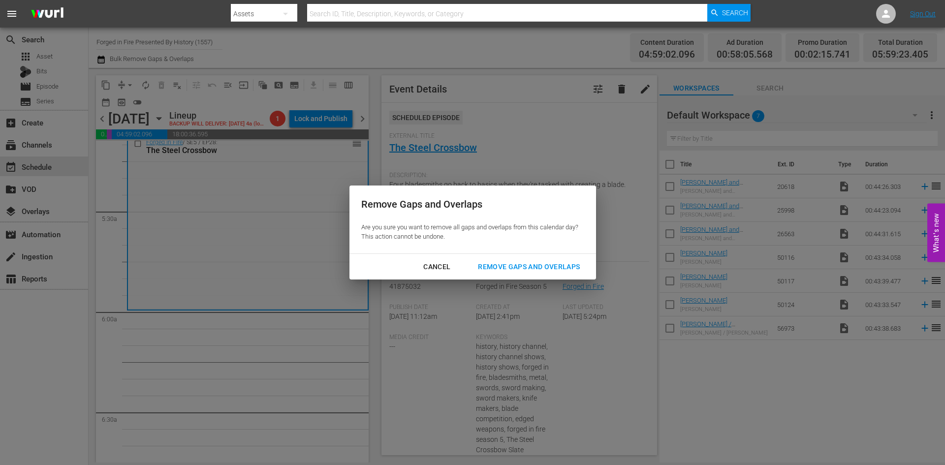
click at [482, 264] on div "Remove Gaps and Overlaps" at bounding box center [529, 267] width 118 height 12
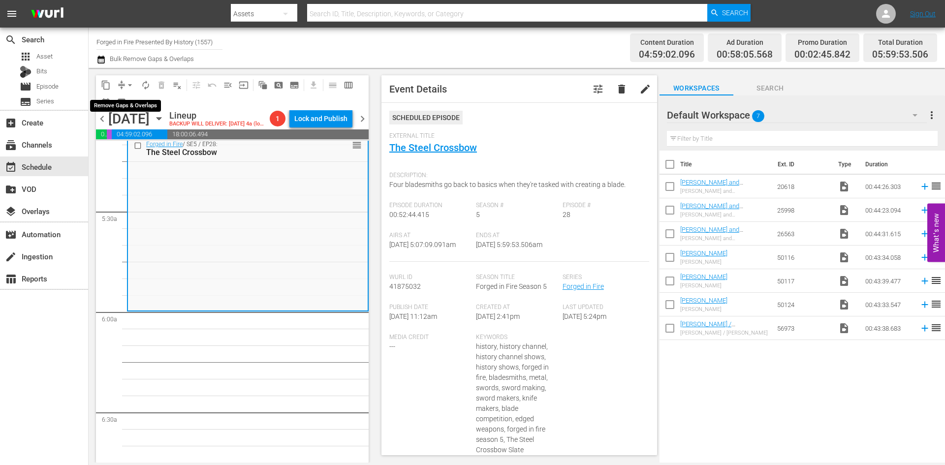
click at [125, 82] on button "arrow_drop_down" at bounding box center [130, 85] width 16 height 16
click at [129, 106] on li "Align to Midnight" at bounding box center [130, 105] width 103 height 16
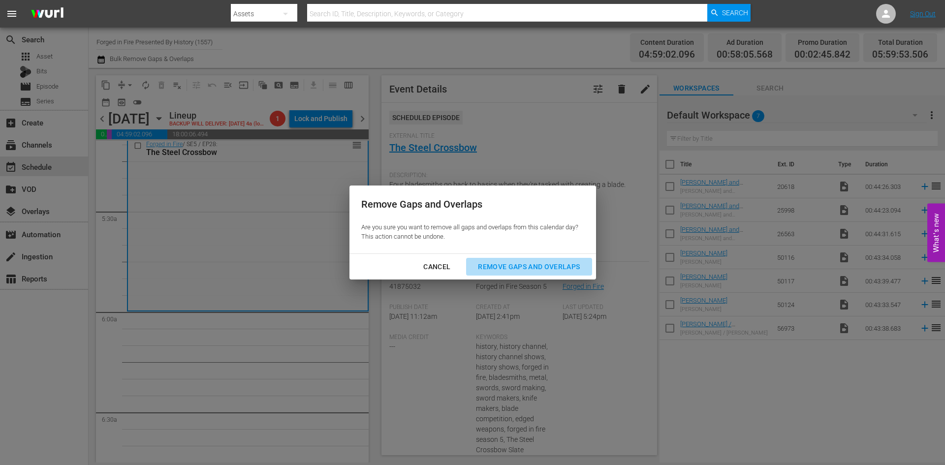
click at [510, 267] on div "Remove Gaps and Overlaps" at bounding box center [529, 267] width 118 height 12
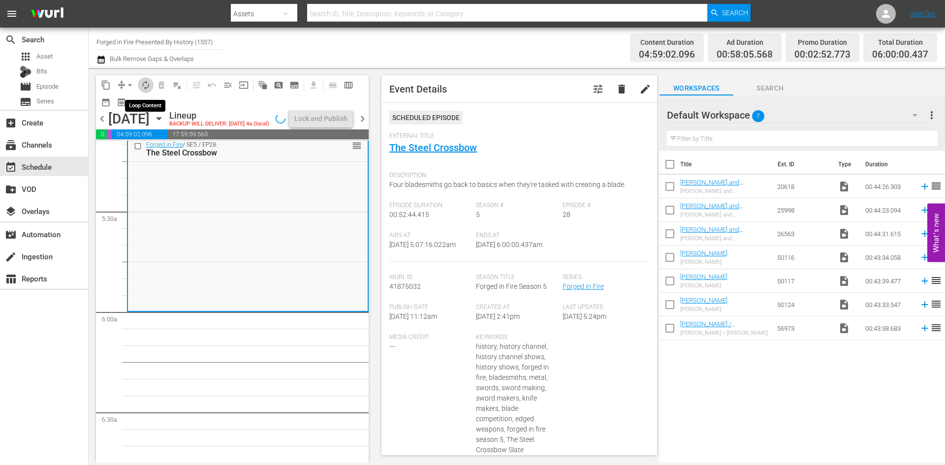
click at [147, 89] on span "autorenew_outlined" at bounding box center [146, 85] width 10 height 10
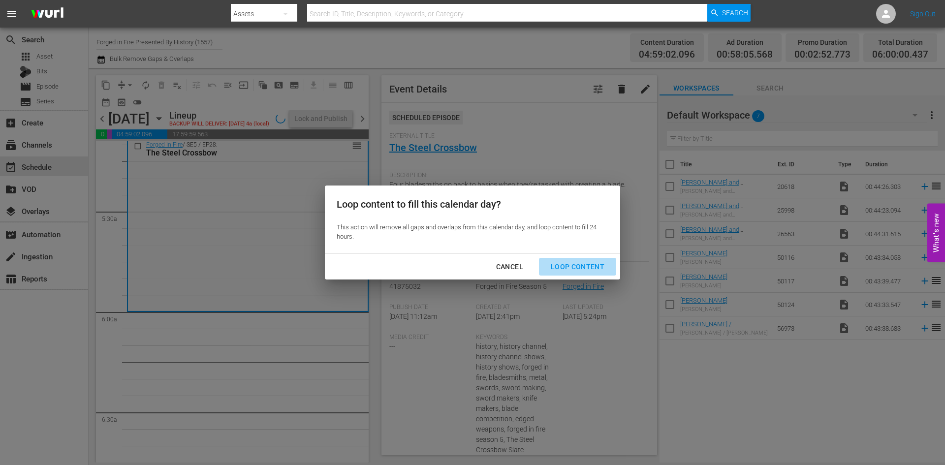
click at [581, 261] on div "Loop Content" at bounding box center [577, 267] width 69 height 12
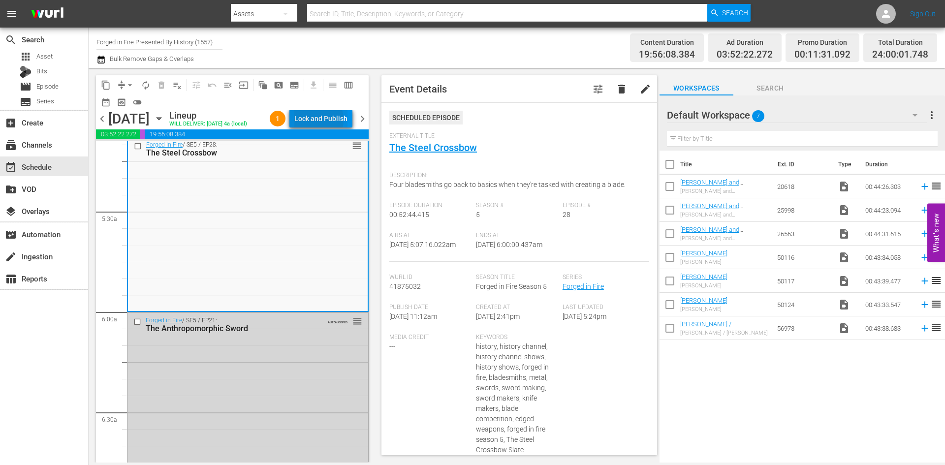
click at [318, 122] on div "Lock and Publish" at bounding box center [320, 119] width 53 height 18
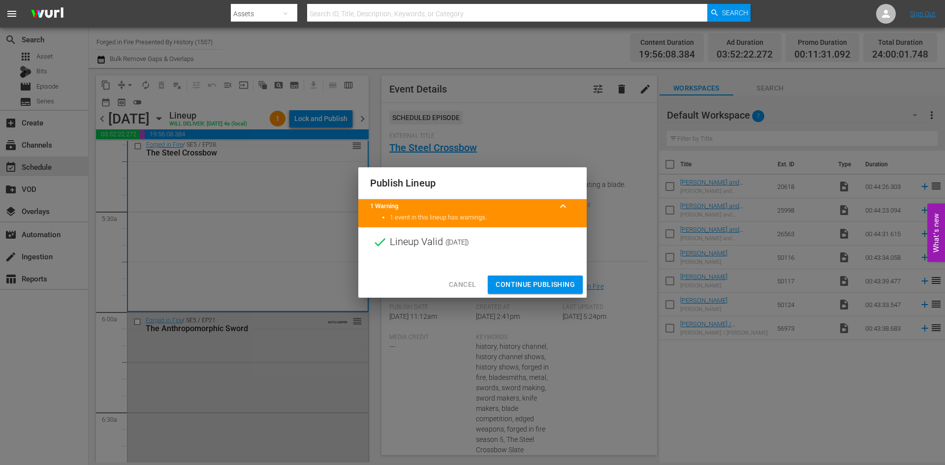
click at [523, 283] on span "Continue Publishing" at bounding box center [535, 285] width 79 height 12
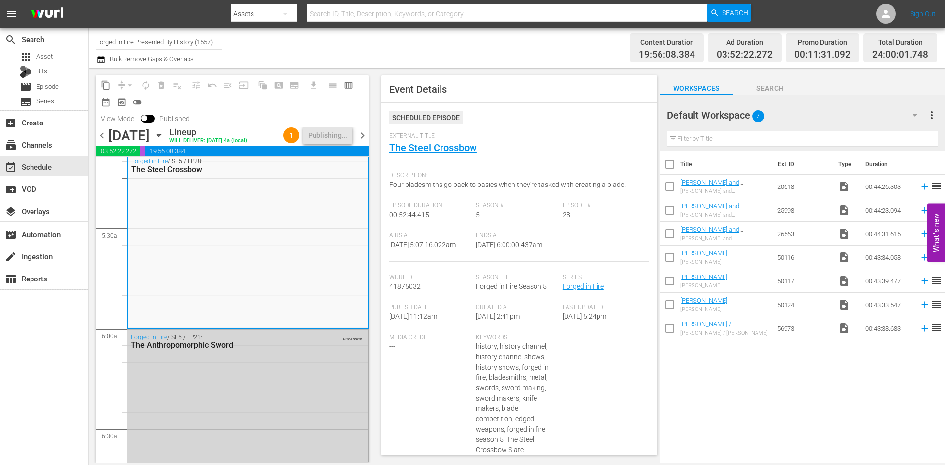
click at [366, 134] on span "chevron_right" at bounding box center [362, 135] width 12 height 12
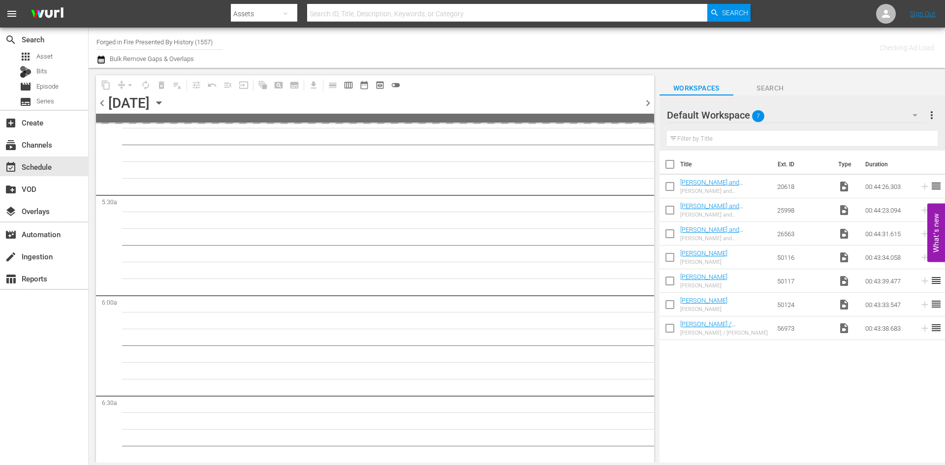
scroll to position [967, 0]
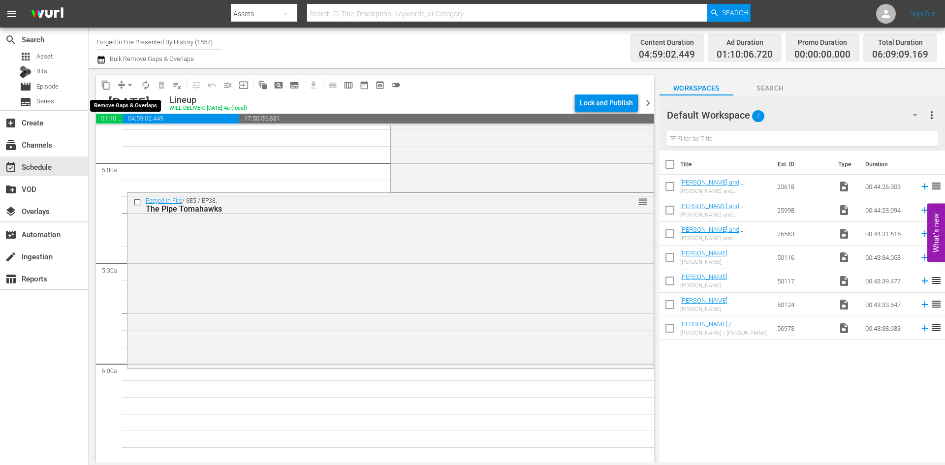
click at [129, 82] on span "arrow_drop_down" at bounding box center [130, 85] width 10 height 10
click at [129, 103] on li "Align to Midnight" at bounding box center [130, 105] width 81 height 16
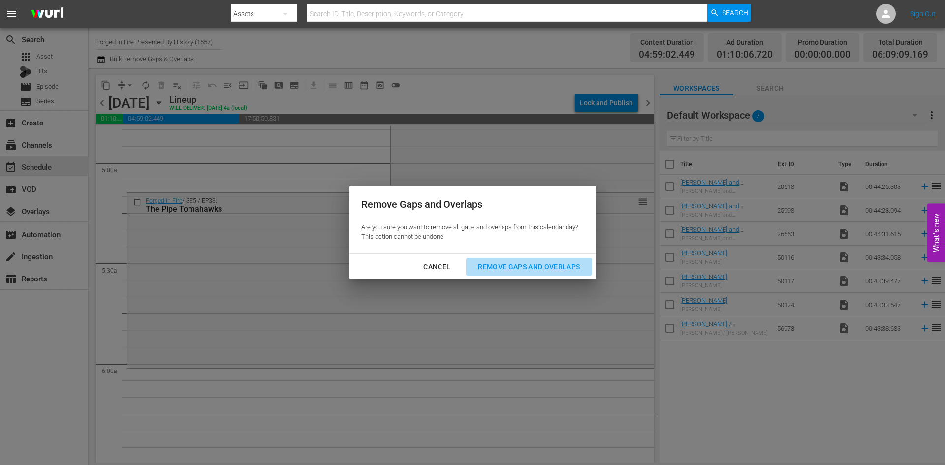
click at [538, 260] on button "Remove Gaps and Overlaps" at bounding box center [529, 267] width 126 height 18
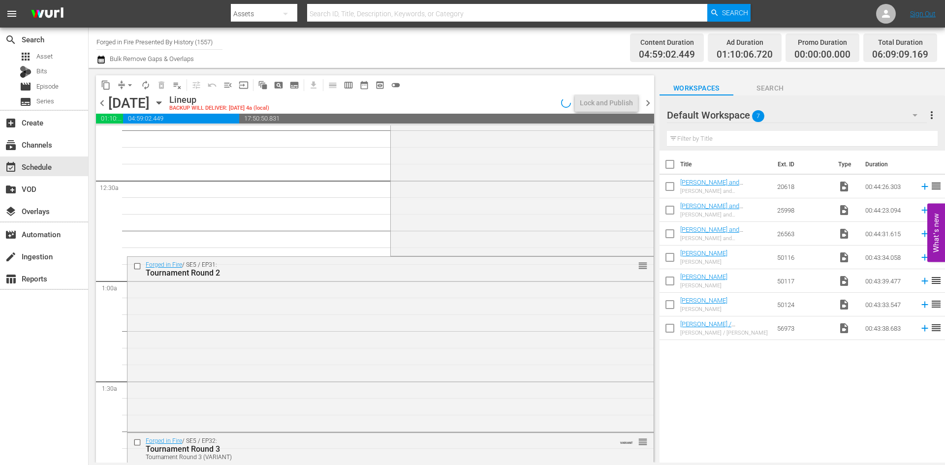
scroll to position [0, 0]
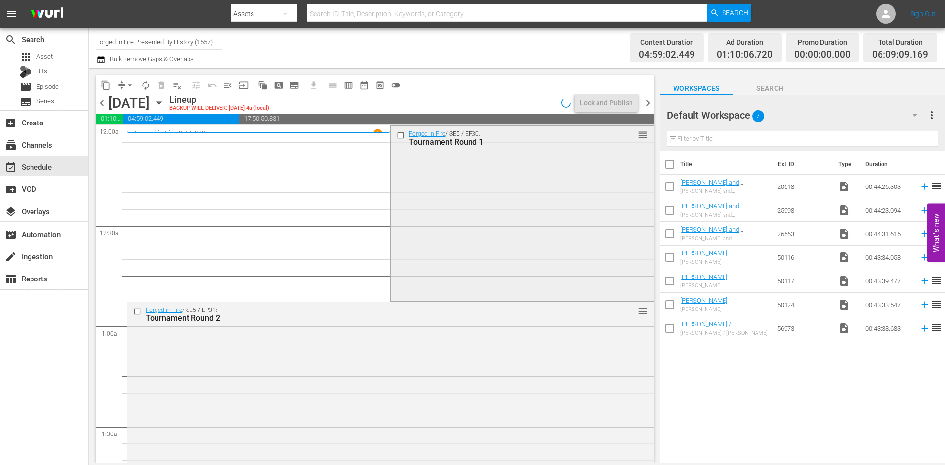
click at [547, 206] on div "Forged in Fire / SE5 / EP30: Tournament Round 1 reorder" at bounding box center [522, 213] width 262 height 174
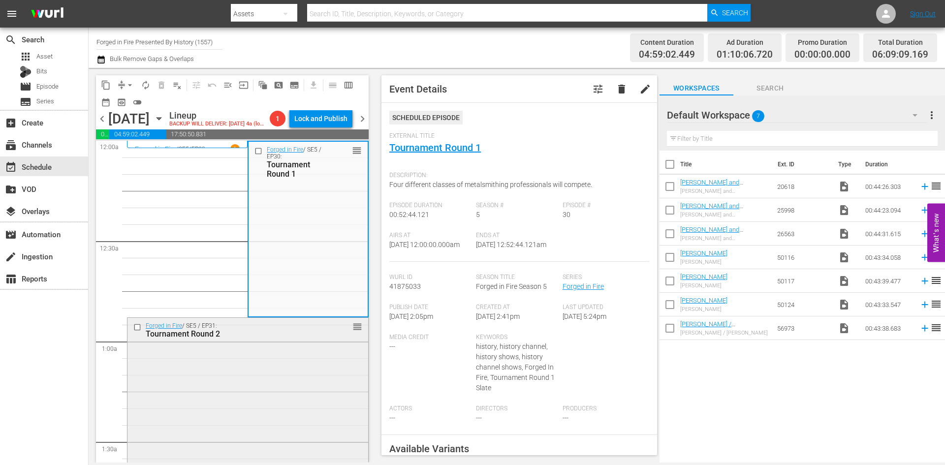
click at [274, 380] on div "Forged in Fire / SE5 / EP31: Tournament Round 2 reorder" at bounding box center [248, 405] width 241 height 174
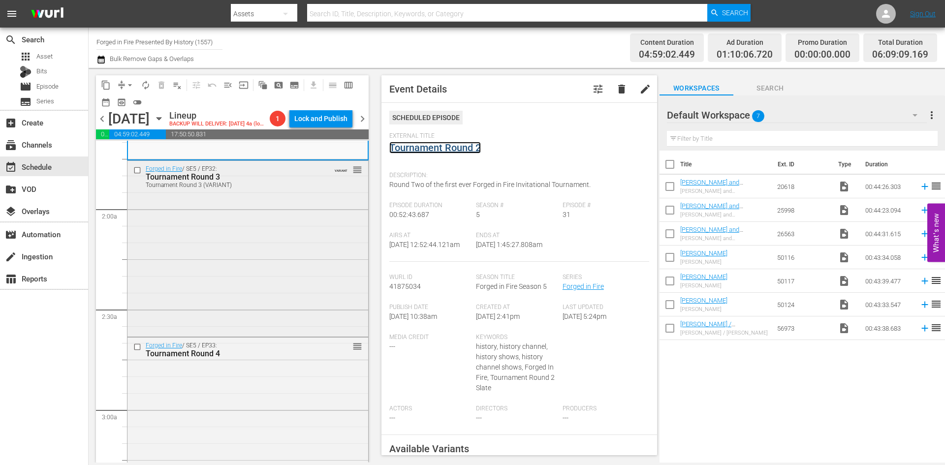
scroll to position [345, 0]
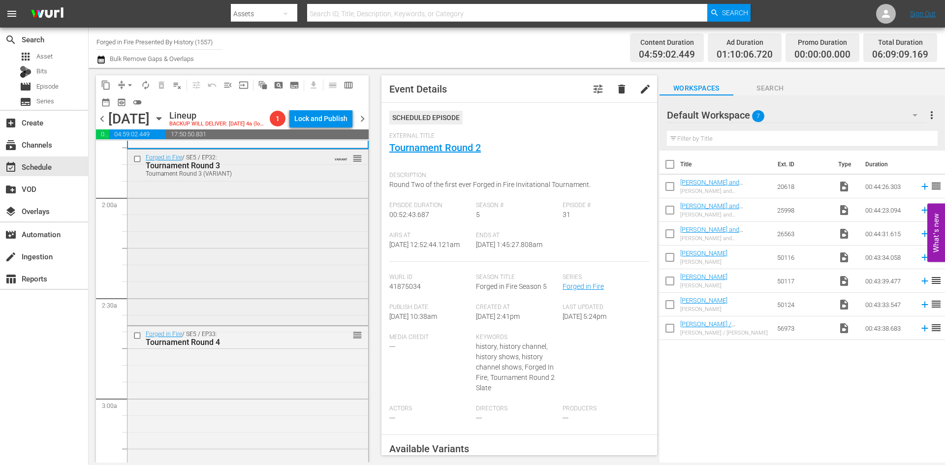
click at [233, 282] on div "Forged in Fire / SE5 / EP32: Tournament Round 3 Tournament Round 3 (VARIANT) VA…" at bounding box center [248, 237] width 241 height 174
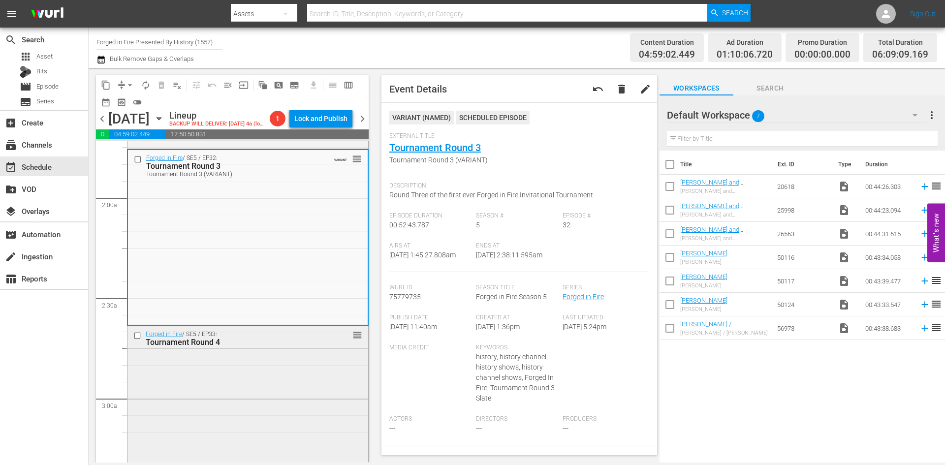
click at [253, 380] on div "Forged in Fire / SE5 / EP33: Tournament Round 4 reorder" at bounding box center [248, 413] width 241 height 174
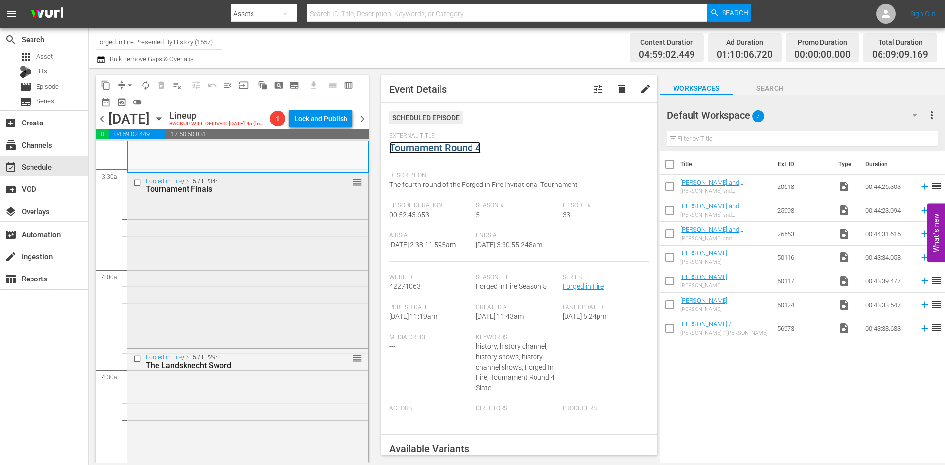
scroll to position [689, 0]
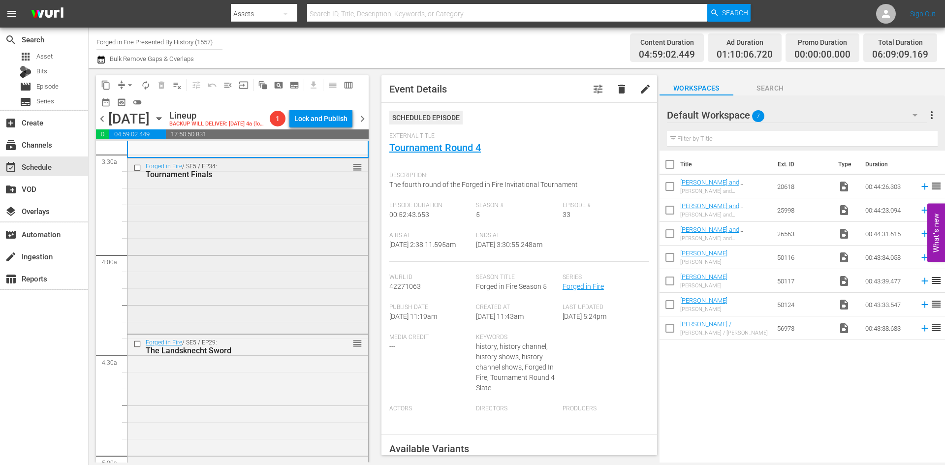
click at [253, 268] on div "Forged in Fire / SE5 / EP34: Tournament Finals reorder" at bounding box center [248, 246] width 241 height 174
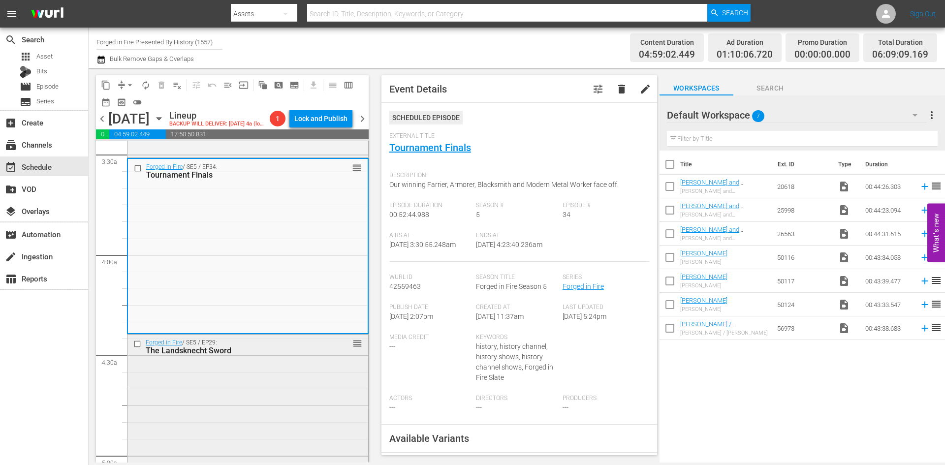
click at [277, 382] on div "Forged in Fire / SE5 / EP29: The Landsknecht Sword reorder" at bounding box center [248, 422] width 241 height 174
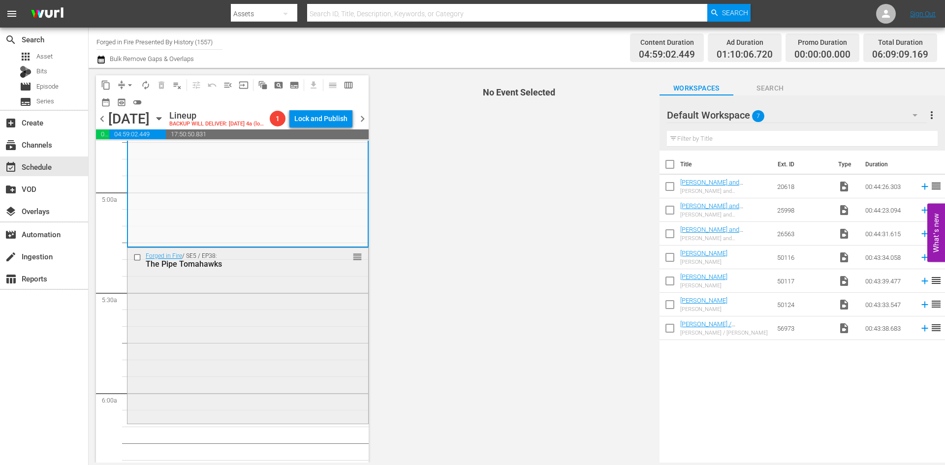
scroll to position [935, 0]
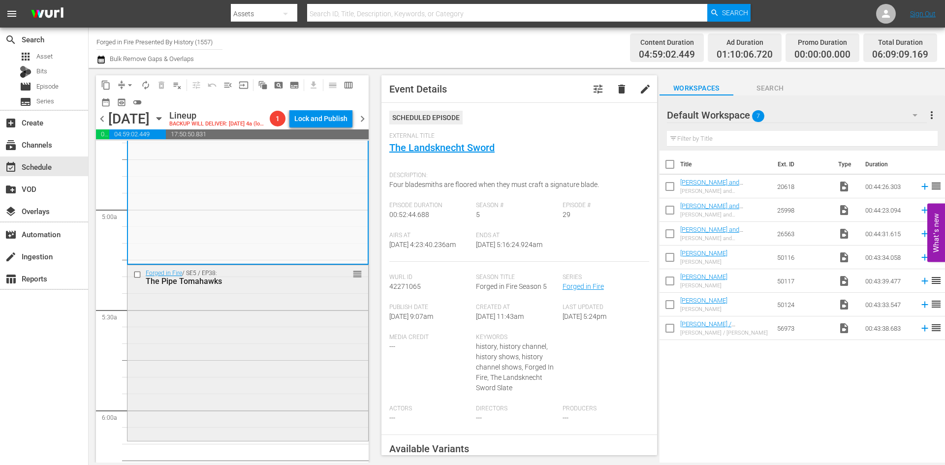
click at [297, 342] on div "Forged in Fire / SE5 / EP38: The Pipe Tomahawks reorder" at bounding box center [248, 352] width 241 height 174
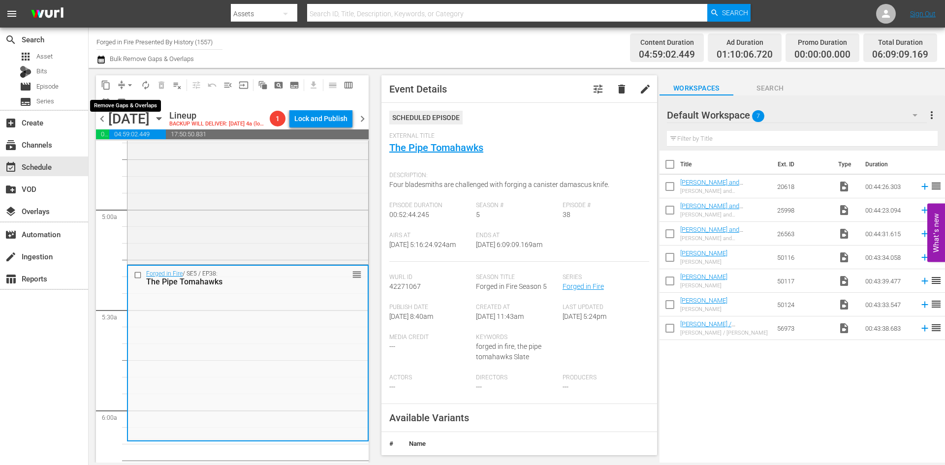
click at [132, 87] on span "arrow_drop_down" at bounding box center [130, 85] width 10 height 10
click at [128, 106] on li "Align to Midnight" at bounding box center [130, 105] width 103 height 16
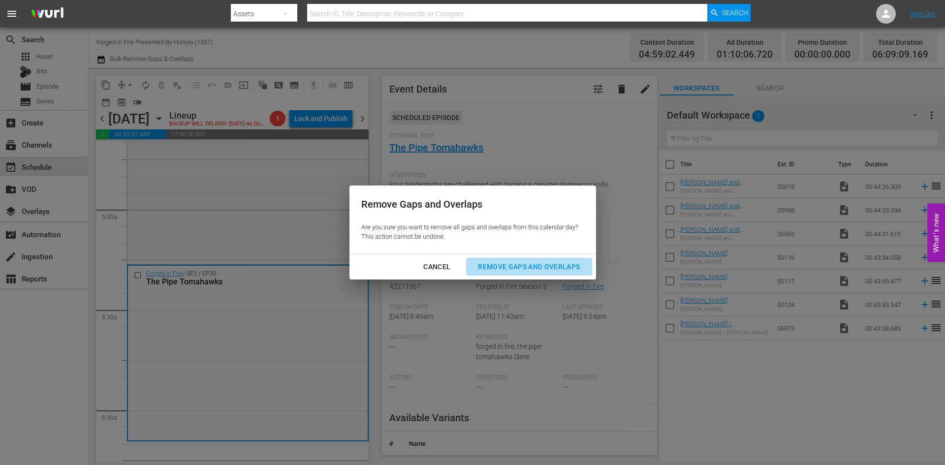
click at [501, 264] on div "Remove Gaps and Overlaps" at bounding box center [529, 267] width 118 height 12
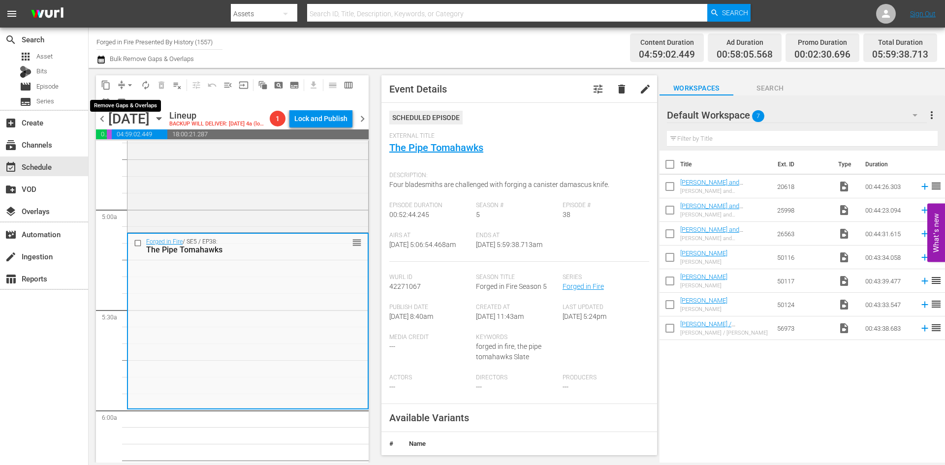
click at [129, 86] on span "arrow_drop_down" at bounding box center [130, 85] width 10 height 10
click at [122, 109] on li "Align to Midnight" at bounding box center [130, 105] width 103 height 16
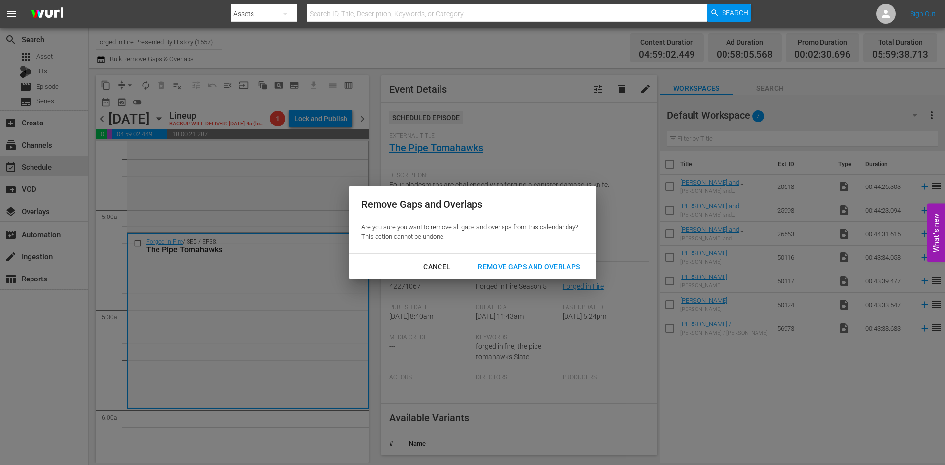
click at [504, 266] on div "Remove Gaps and Overlaps" at bounding box center [529, 267] width 118 height 12
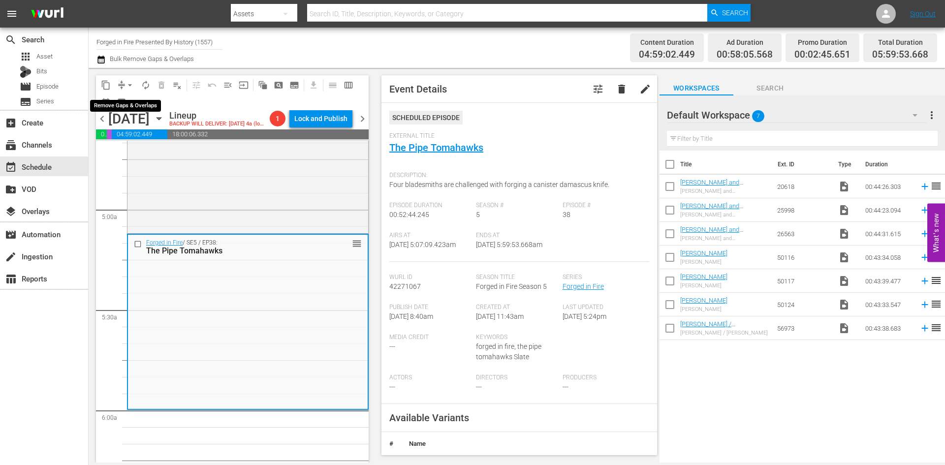
click at [129, 84] on span "arrow_drop_down" at bounding box center [130, 85] width 10 height 10
click at [123, 103] on li "Align to Midnight" at bounding box center [130, 105] width 103 height 16
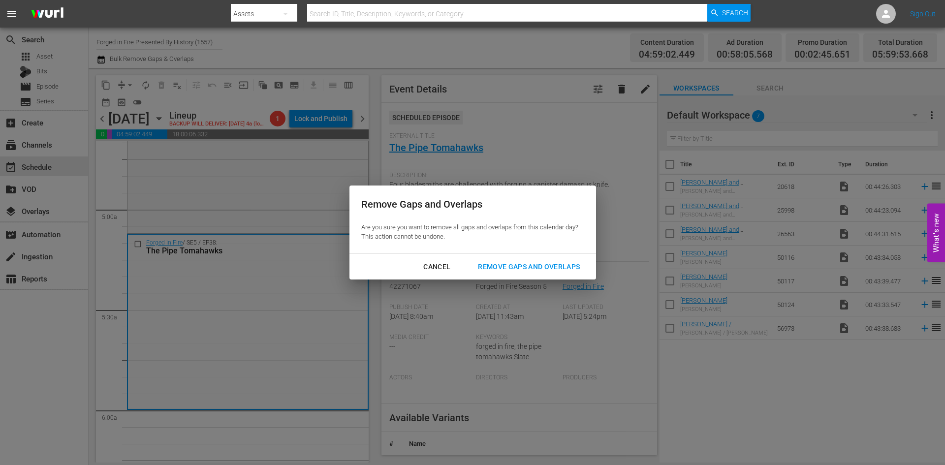
click at [529, 269] on div "Remove Gaps and Overlaps" at bounding box center [529, 267] width 118 height 12
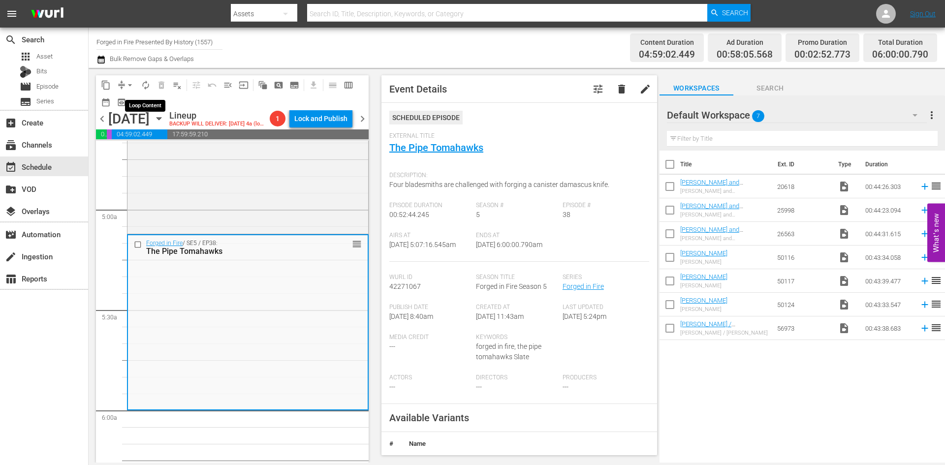
click at [145, 85] on span "autorenew_outlined" at bounding box center [146, 85] width 10 height 10
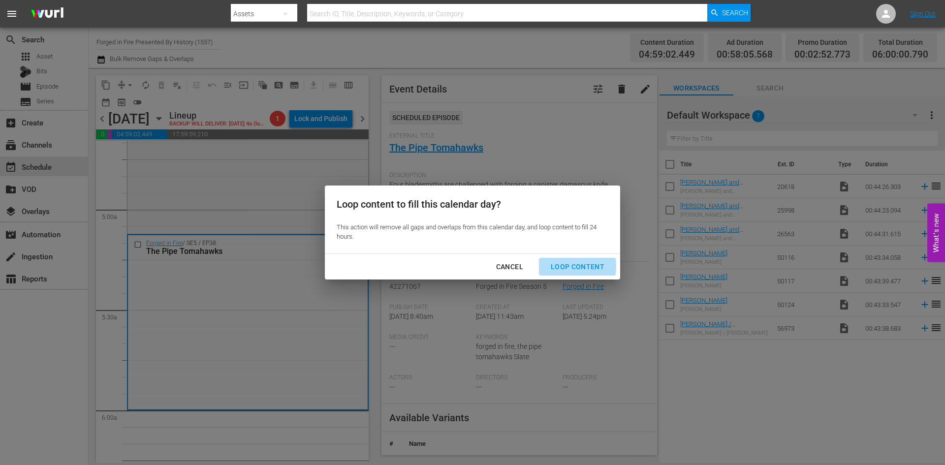
click at [567, 266] on div "Loop Content" at bounding box center [577, 267] width 69 height 12
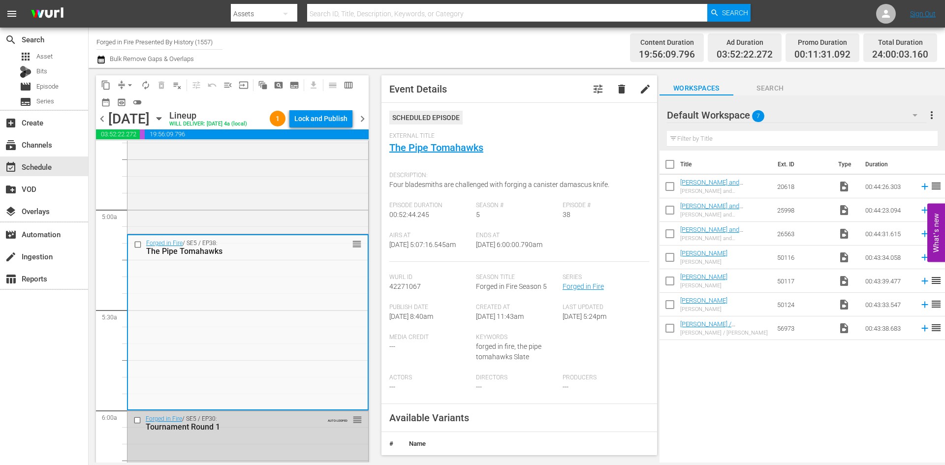
click at [321, 122] on div "Lock and Publish" at bounding box center [320, 119] width 53 height 18
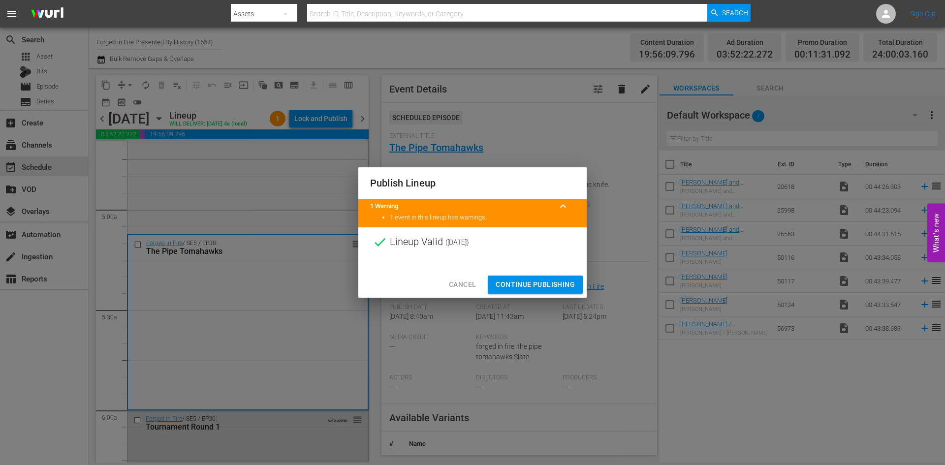
click at [522, 283] on span "Continue Publishing" at bounding box center [535, 285] width 79 height 12
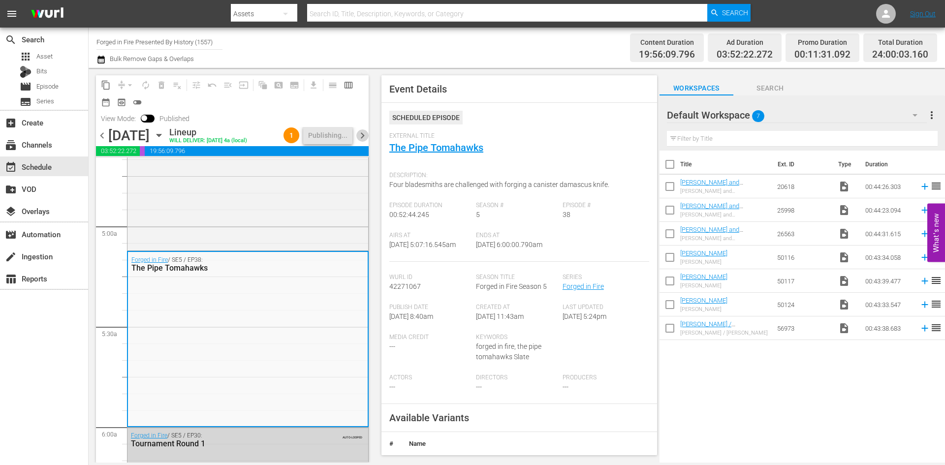
click at [364, 135] on span "chevron_right" at bounding box center [362, 135] width 12 height 12
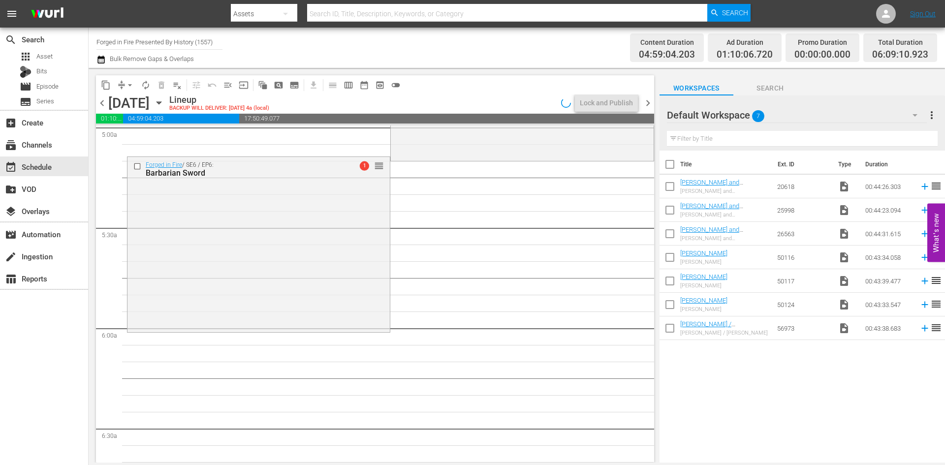
scroll to position [919, 0]
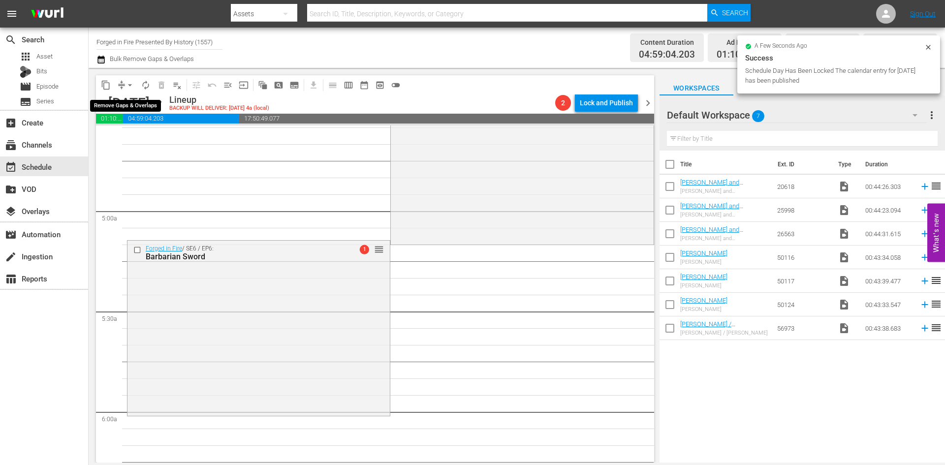
click at [128, 85] on span "arrow_drop_down" at bounding box center [130, 85] width 10 height 10
click at [128, 106] on li "Align to Midnight" at bounding box center [130, 105] width 103 height 16
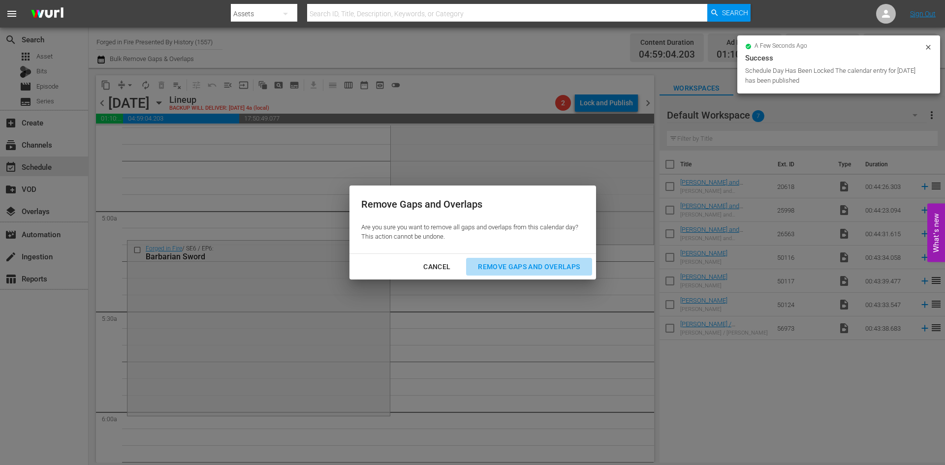
click at [521, 265] on div "Remove Gaps and Overlaps" at bounding box center [529, 267] width 118 height 12
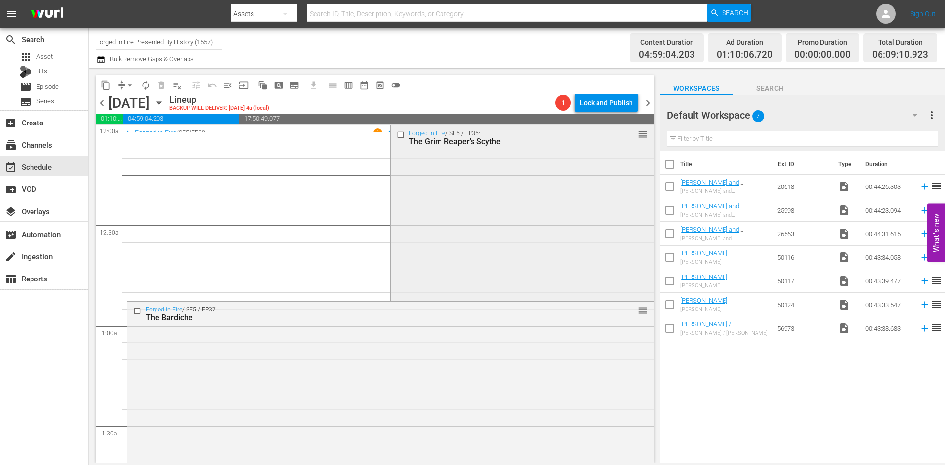
scroll to position [0, 0]
click at [506, 243] on div "Forged in Fire / SE5 / EP35: The Grim Reaper's Scythe reorder" at bounding box center [522, 213] width 262 height 174
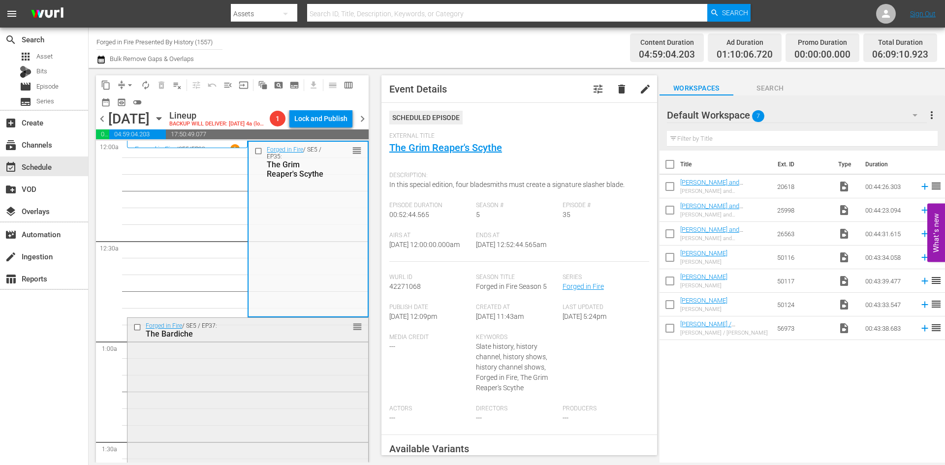
click at [247, 378] on div "Forged in Fire / SE5 / EP37: The Bardiche reorder" at bounding box center [248, 405] width 241 height 174
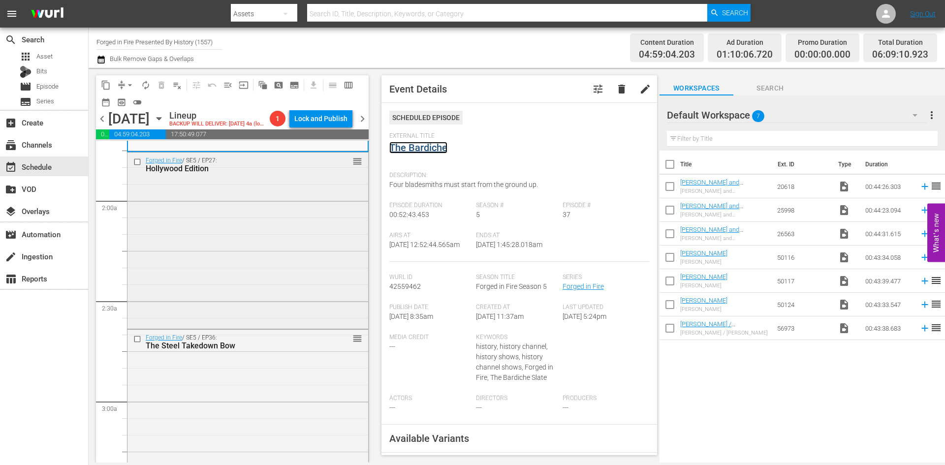
scroll to position [345, 0]
click at [250, 270] on div "Forged in Fire / SE5 / EP27: Hollywood Edition reorder" at bounding box center [248, 237] width 241 height 174
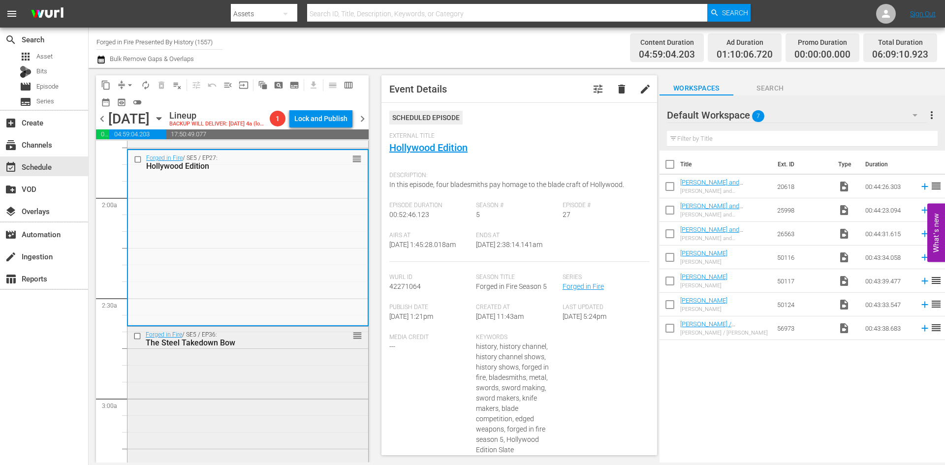
click at [273, 370] on div "Forged in Fire / SE5 / EP36: The Steel Takedown Bow reorder" at bounding box center [248, 414] width 241 height 174
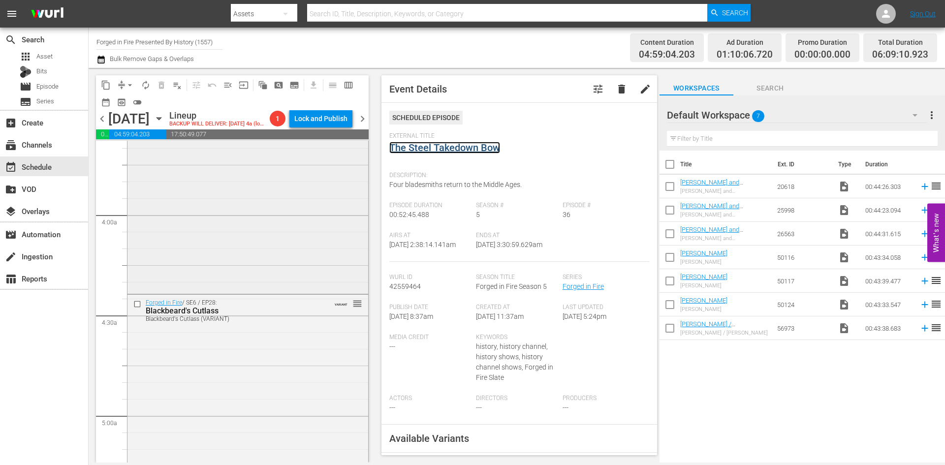
scroll to position [739, 0]
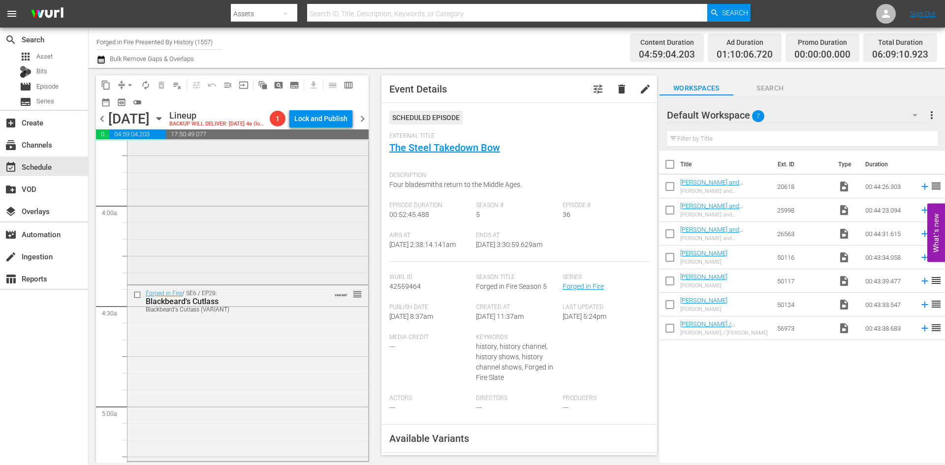
click at [288, 252] on div "Forged in Fire / SE5 / EP39: Ring Hilted Sword reorder" at bounding box center [248, 196] width 241 height 174
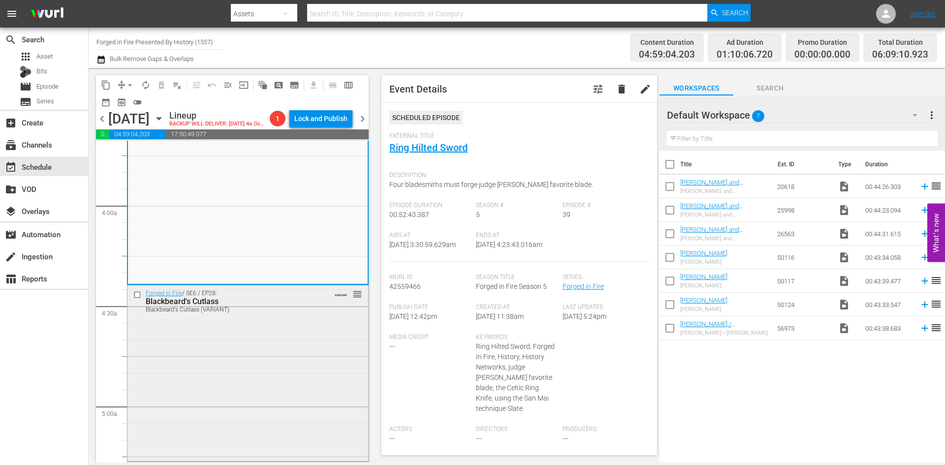
click at [295, 395] on div "Forged in Fire / SE6 / EP28: Blackbeard's Cutlass Blackbeard's Cutlass (VARIANT…" at bounding box center [248, 373] width 241 height 174
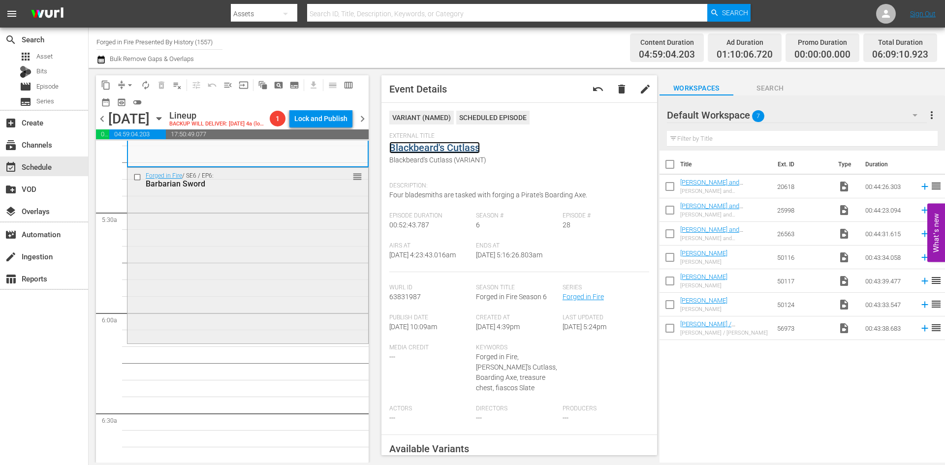
scroll to position [1034, 0]
click at [287, 274] on div "Forged in Fire / SE6 / EP6: Barbarian Sword reorder" at bounding box center [248, 254] width 241 height 174
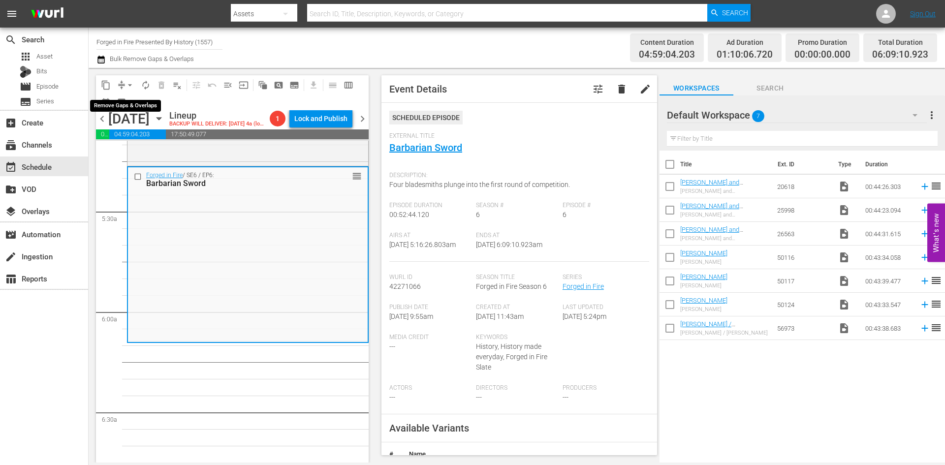
click at [125, 85] on button "arrow_drop_down" at bounding box center [130, 85] width 16 height 16
click at [122, 102] on li "Align to Midnight" at bounding box center [130, 105] width 103 height 16
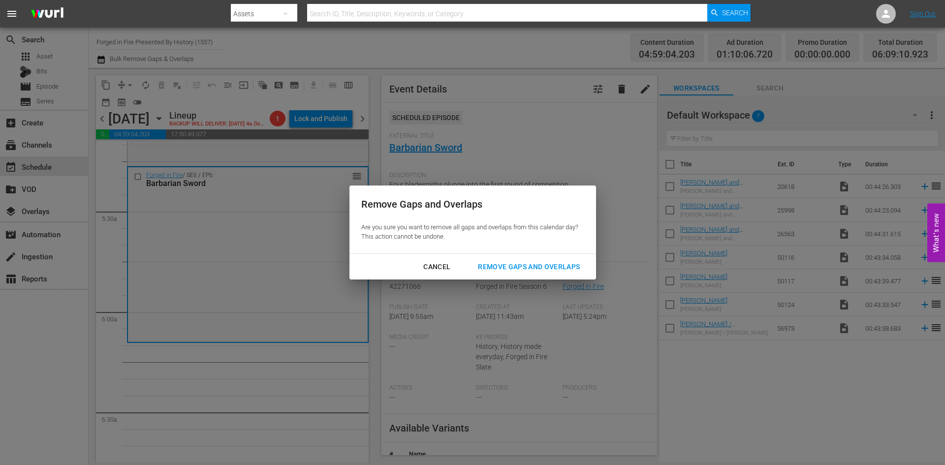
click at [528, 265] on div "Remove Gaps and Overlaps" at bounding box center [529, 267] width 118 height 12
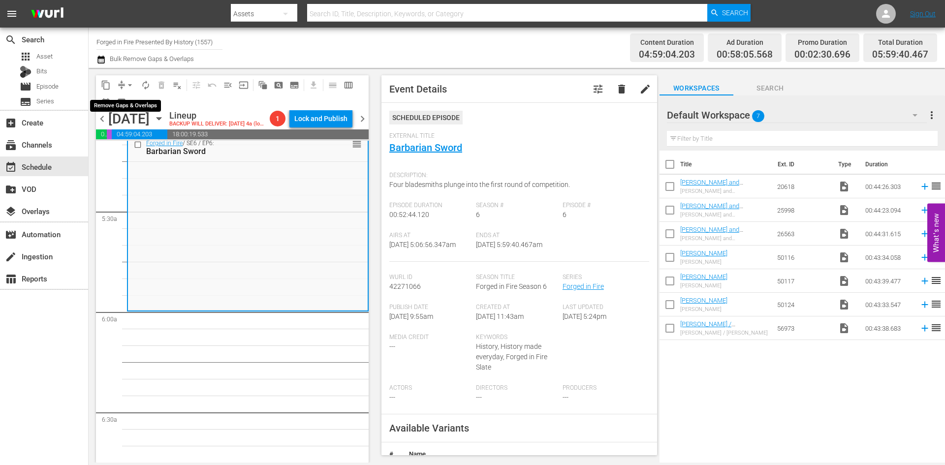
click at [129, 86] on span "arrow_drop_down" at bounding box center [130, 85] width 10 height 10
click at [136, 106] on li "Align to Midnight" at bounding box center [130, 105] width 103 height 16
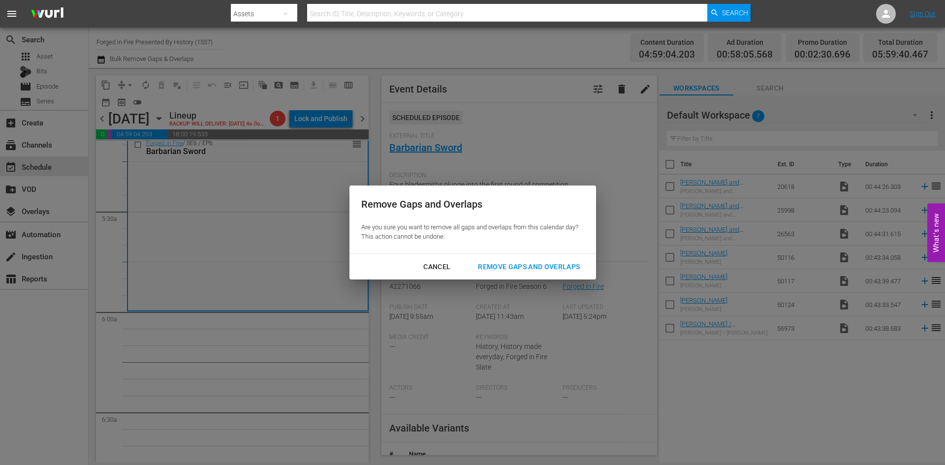
click at [530, 268] on div "Remove Gaps and Overlaps" at bounding box center [529, 267] width 118 height 12
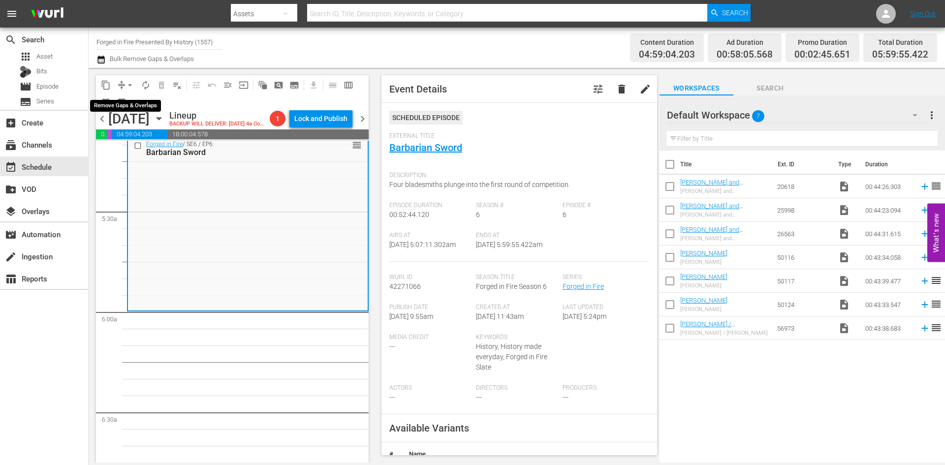
click at [132, 87] on span "arrow_drop_down" at bounding box center [130, 85] width 10 height 10
click at [135, 105] on li "Align to Midnight" at bounding box center [130, 105] width 103 height 16
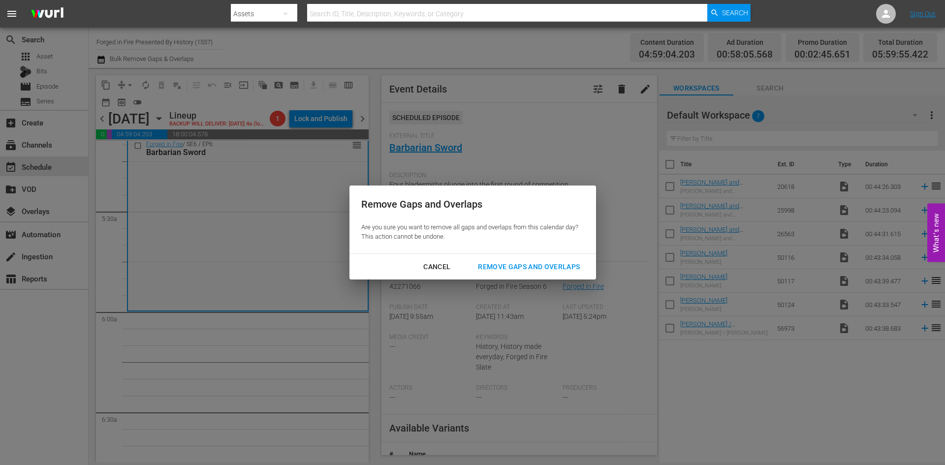
click at [509, 263] on div "Remove Gaps and Overlaps" at bounding box center [529, 267] width 118 height 12
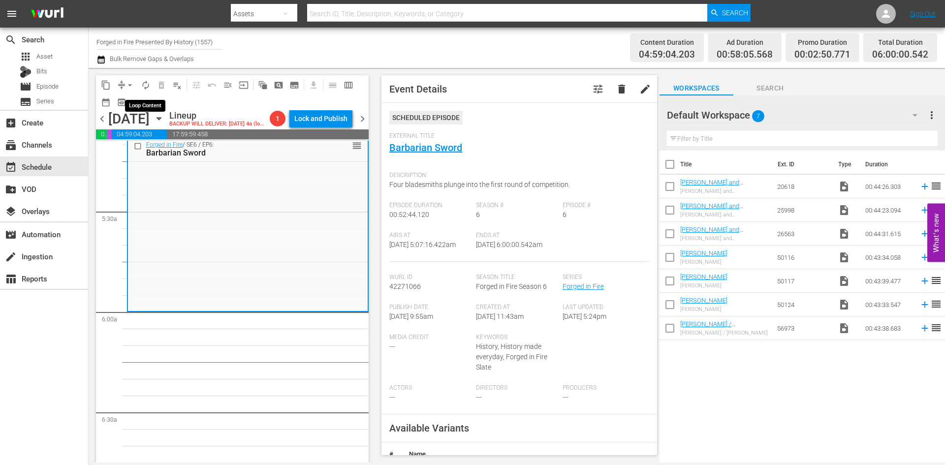
click at [145, 86] on span "autorenew_outlined" at bounding box center [146, 85] width 10 height 10
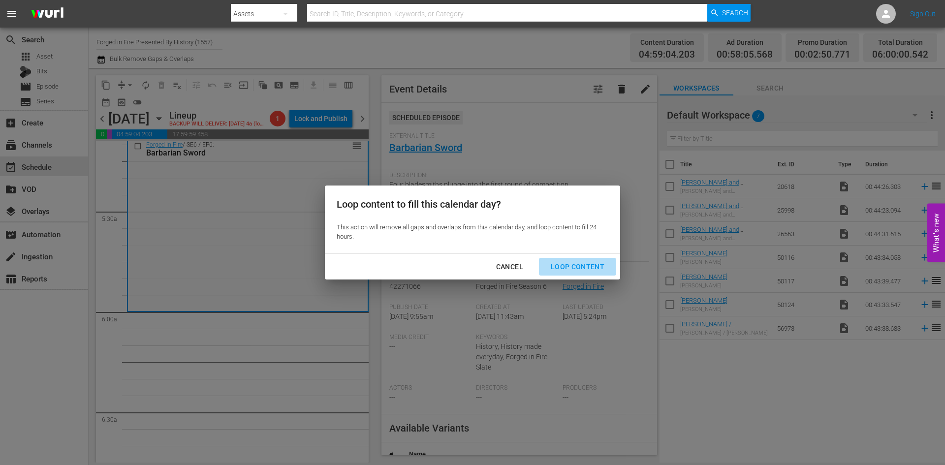
click at [572, 269] on div "Loop Content" at bounding box center [577, 267] width 69 height 12
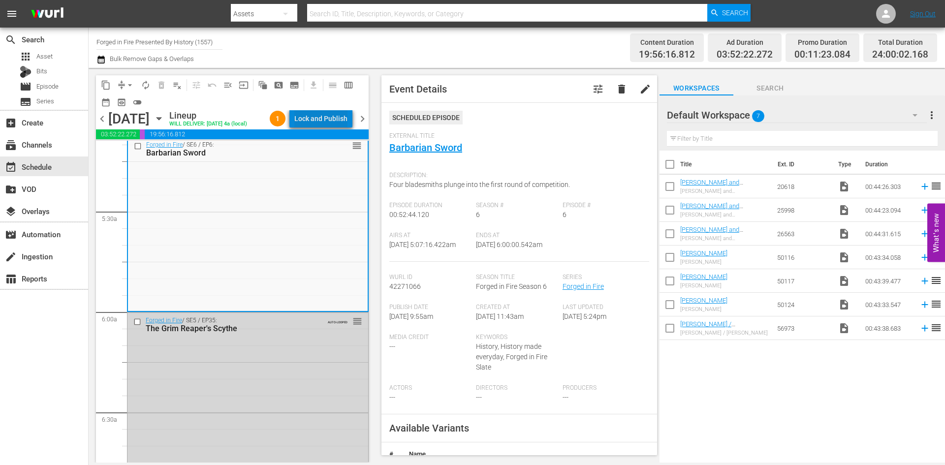
click at [328, 114] on div "Lock and Publish" at bounding box center [320, 119] width 53 height 18
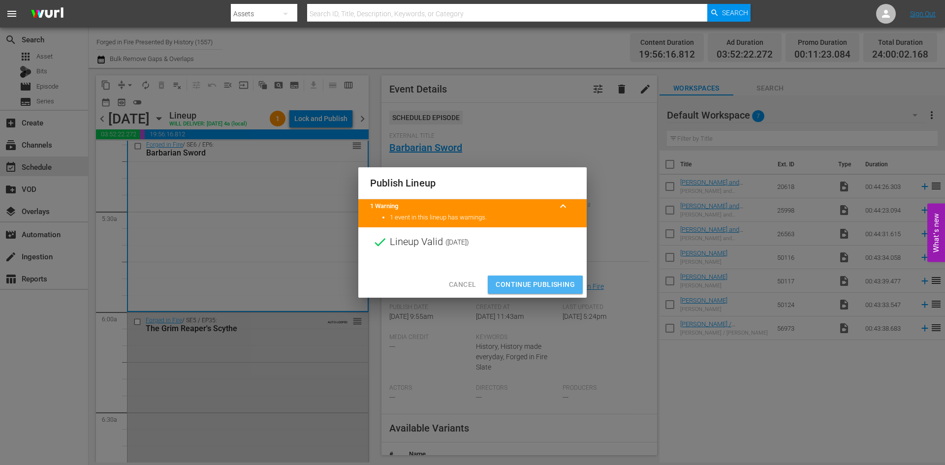
click at [527, 286] on span "Continue Publishing" at bounding box center [535, 285] width 79 height 12
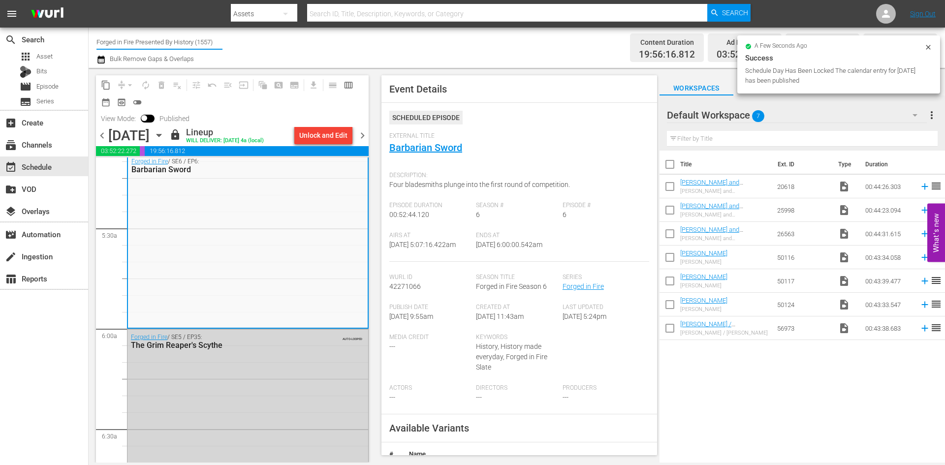
click at [144, 43] on input "Forged in Fire Presented By History (1557)" at bounding box center [160, 42] width 126 height 24
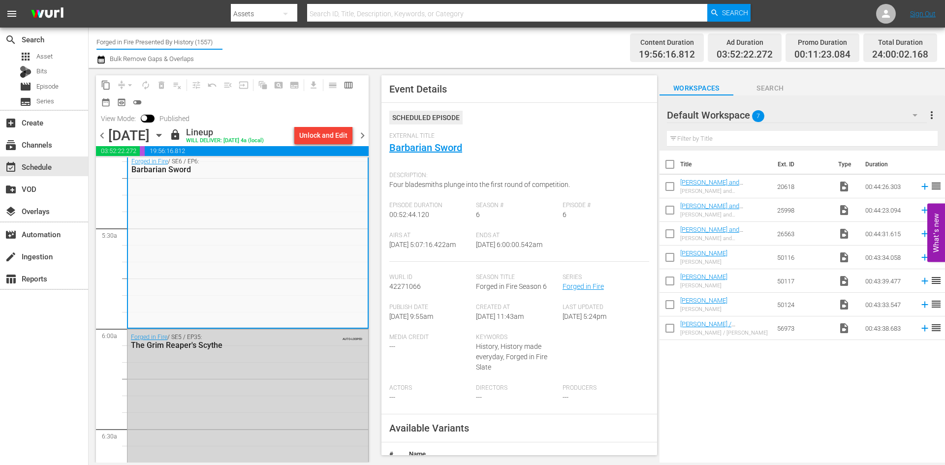
click at [144, 42] on input "Forged in Fire Presented By History (1557)" at bounding box center [160, 42] width 126 height 24
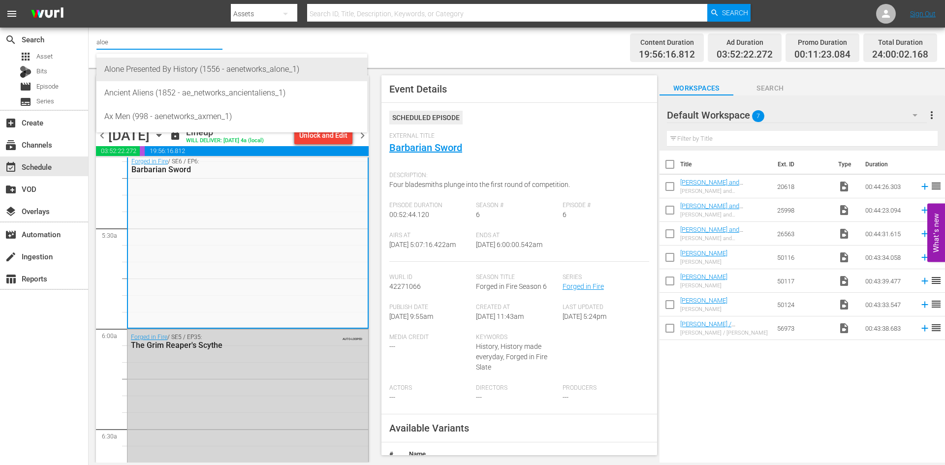
click at [137, 64] on div "Alone Presented By History (1556 - aenetworks_alone_1)" at bounding box center [231, 70] width 255 height 24
type input "Alone Presented By History (1556 - aenetworks_alone_1)"
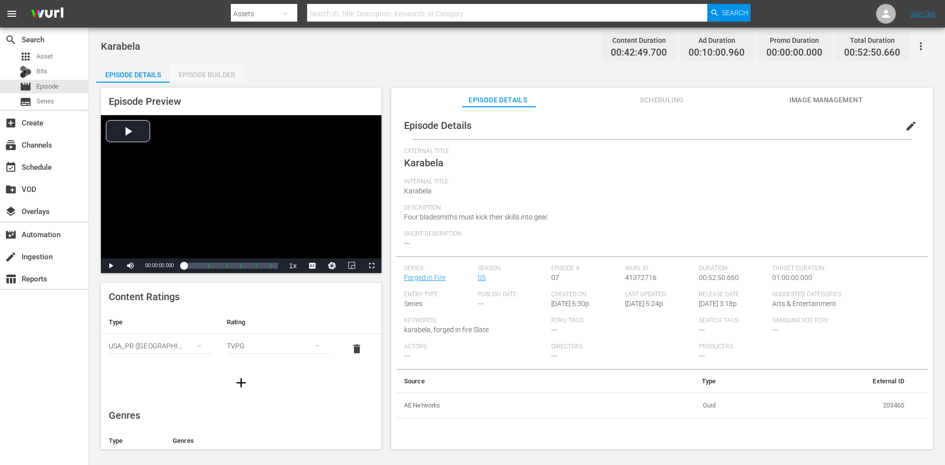
click at [226, 72] on div "Episode Builder" at bounding box center [207, 75] width 74 height 24
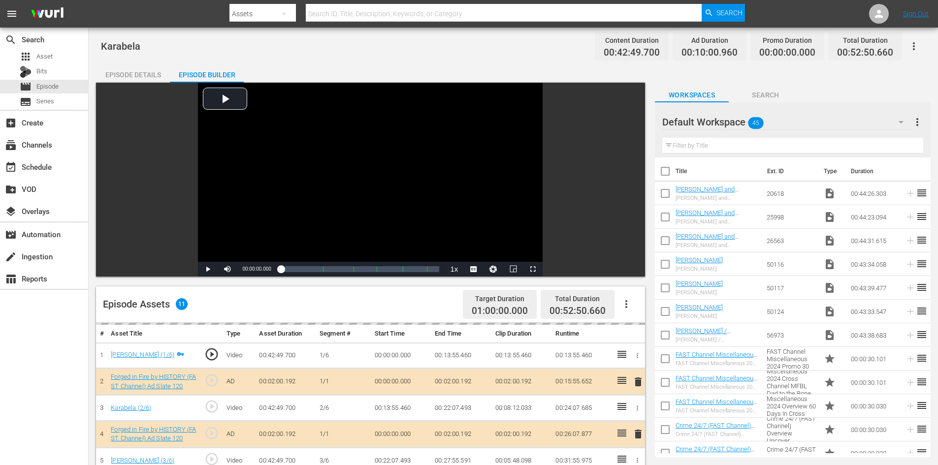
click at [829, 123] on div "Default Workspace 45" at bounding box center [787, 122] width 251 height 28
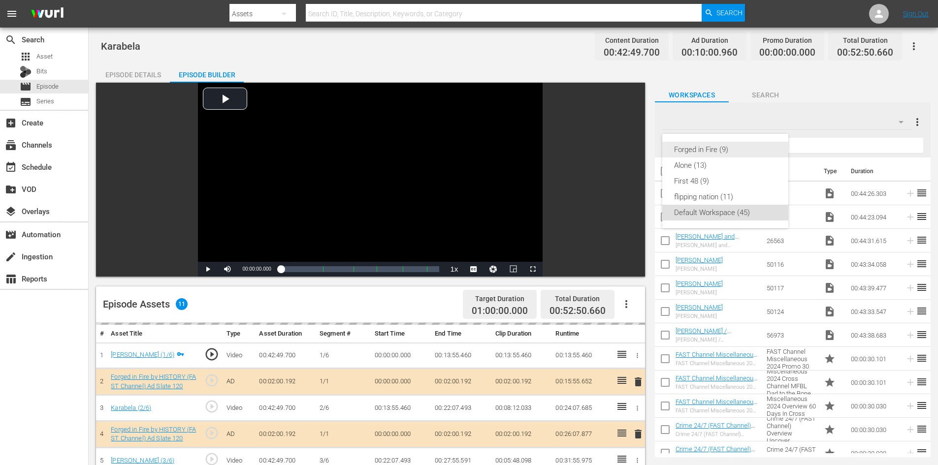
click at [720, 149] on div "Forged in Fire (9)" at bounding box center [725, 150] width 102 height 16
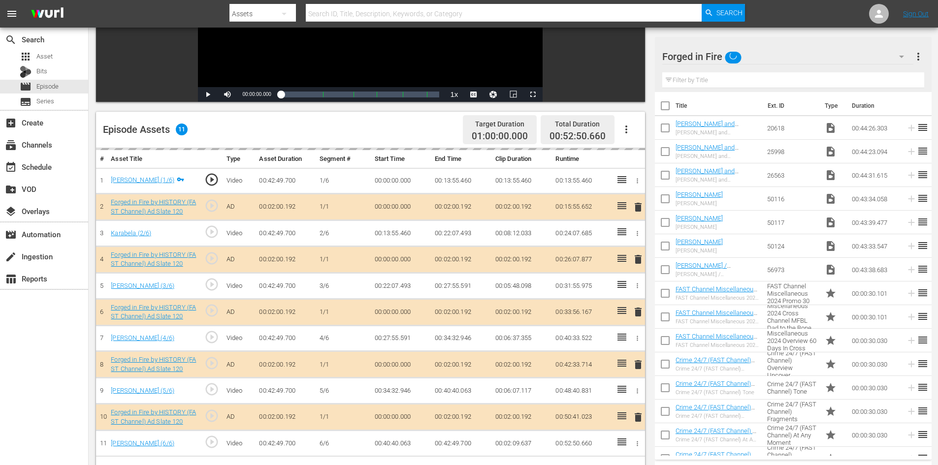
scroll to position [257, 0]
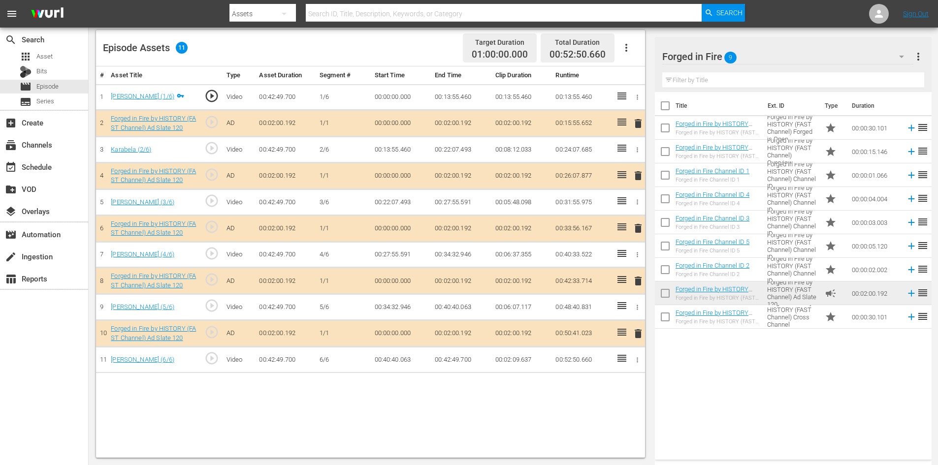
click at [637, 281] on span "delete" at bounding box center [638, 281] width 12 height 12
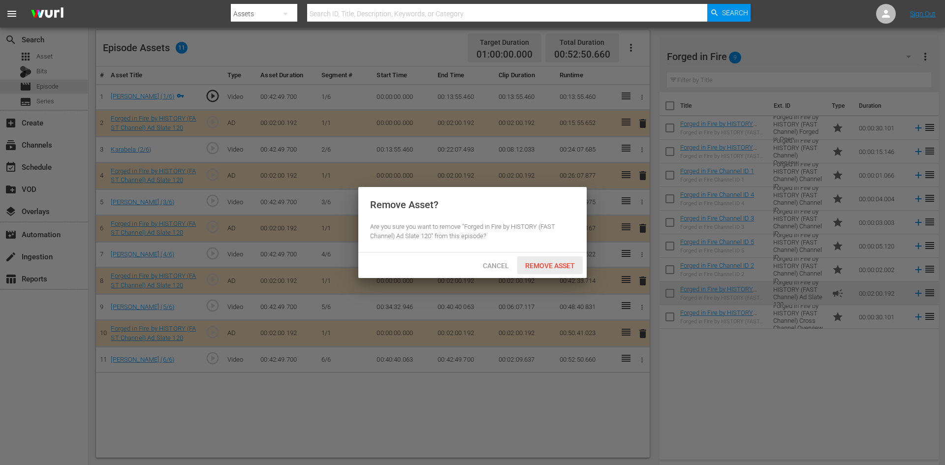
click at [561, 269] on div "Remove Asset" at bounding box center [549, 266] width 65 height 18
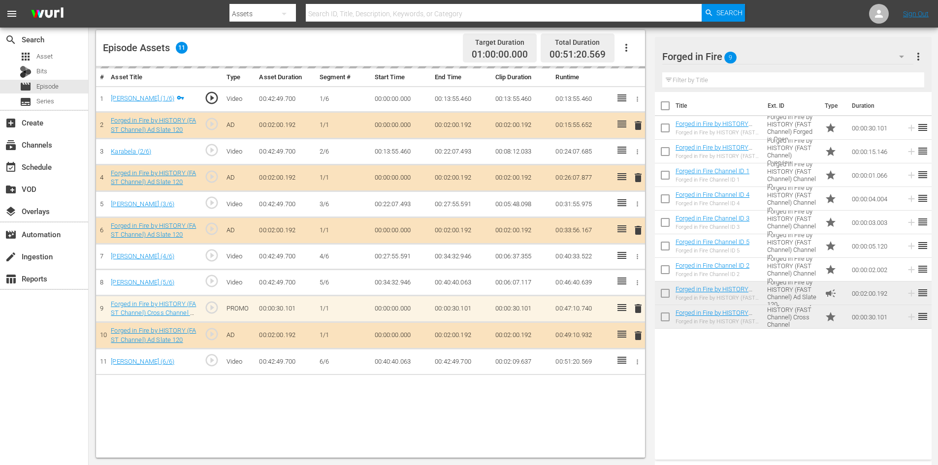
click at [620, 268] on td at bounding box center [620, 257] width 16 height 26
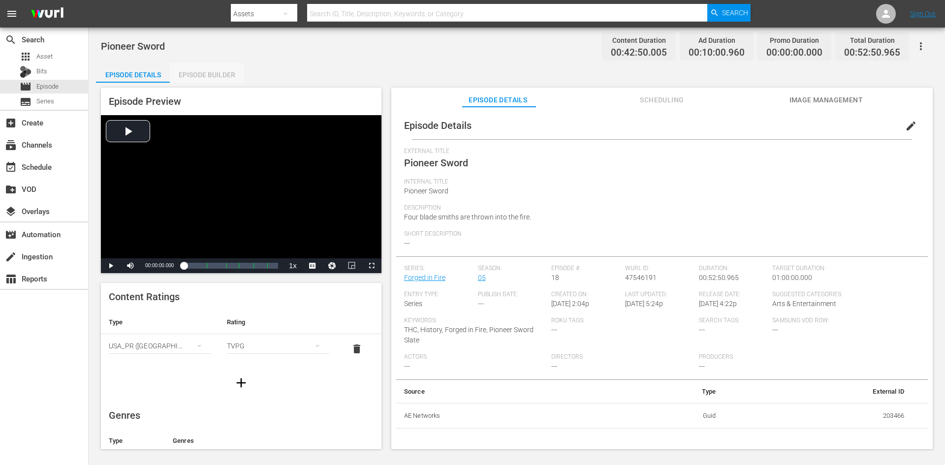
drag, startPoint x: 223, startPoint y: 66, endPoint x: 222, endPoint y: 74, distance: 7.4
click at [222, 74] on div "Episode Builder" at bounding box center [207, 75] width 74 height 24
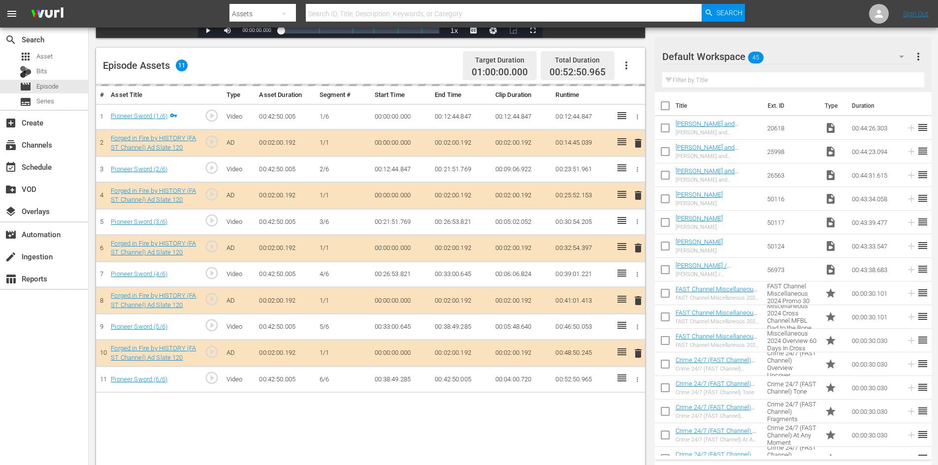
scroll to position [257, 0]
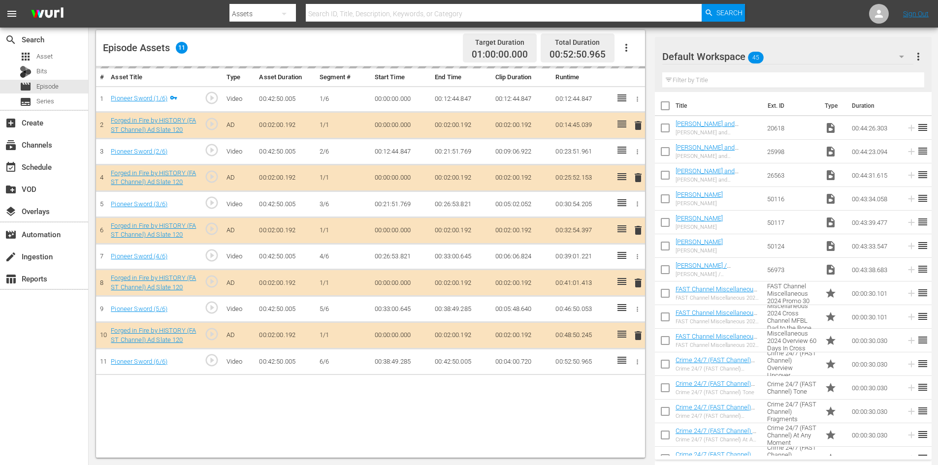
click at [809, 56] on div "Default Workspace 45" at bounding box center [787, 57] width 251 height 28
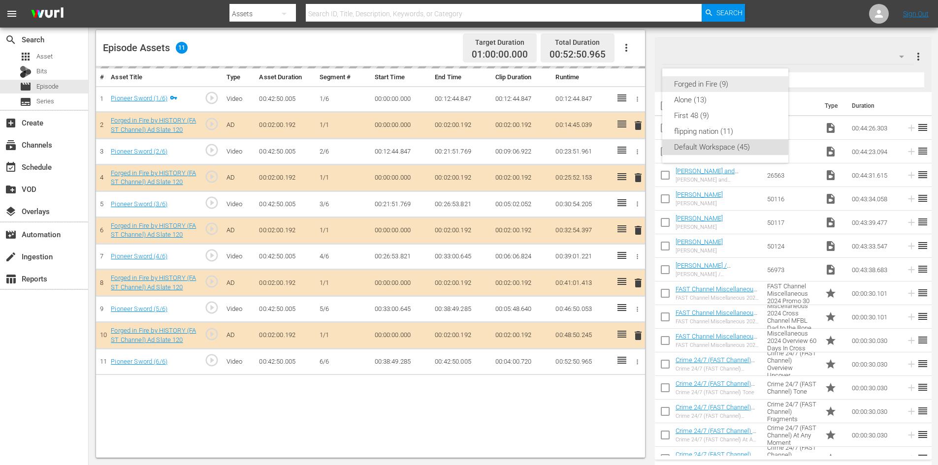
click at [693, 80] on div "Forged in Fire (9)" at bounding box center [725, 84] width 102 height 16
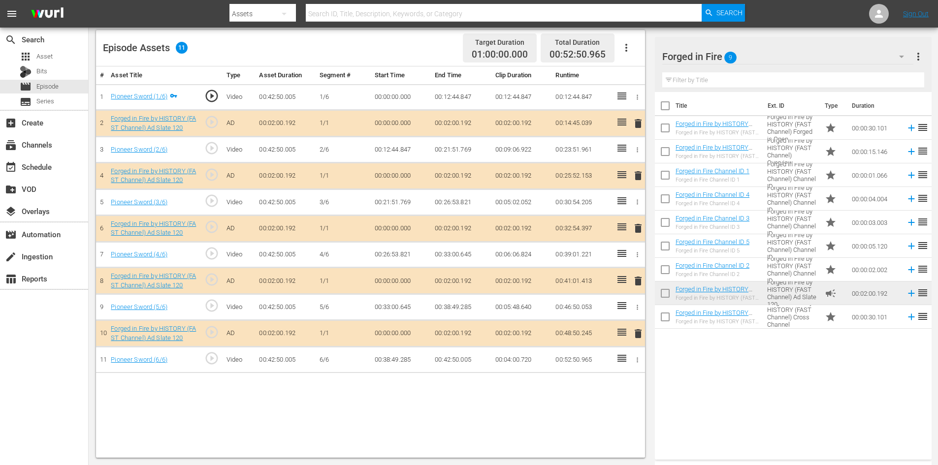
click at [638, 282] on span "delete" at bounding box center [638, 281] width 12 height 12
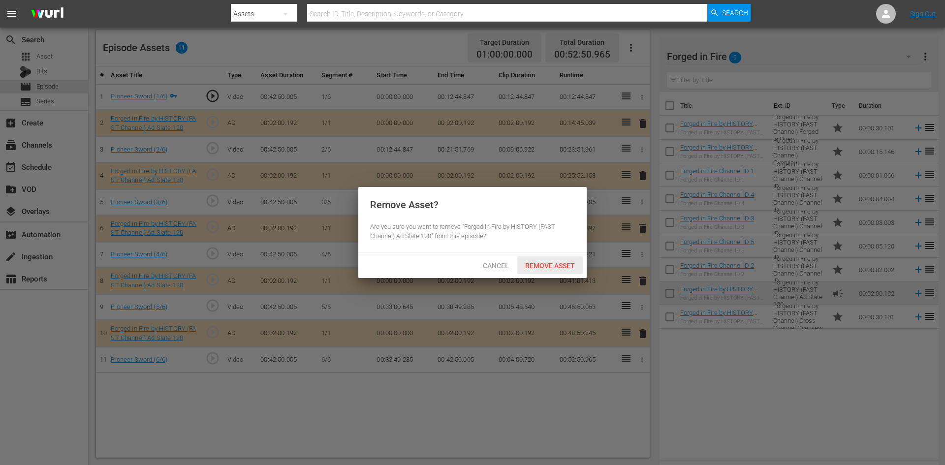
click at [523, 270] on div "Remove Asset" at bounding box center [549, 266] width 65 height 18
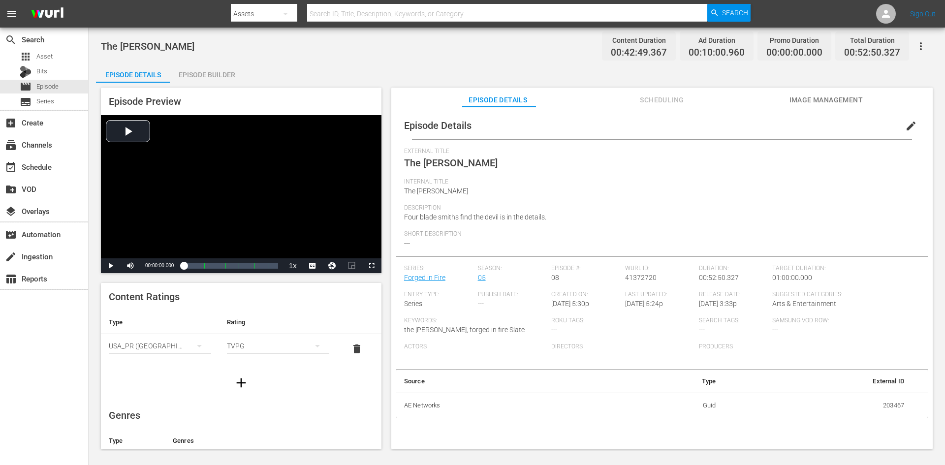
drag, startPoint x: 219, startPoint y: 72, endPoint x: 234, endPoint y: 84, distance: 19.6
click at [219, 72] on div "Episode Builder" at bounding box center [207, 75] width 74 height 24
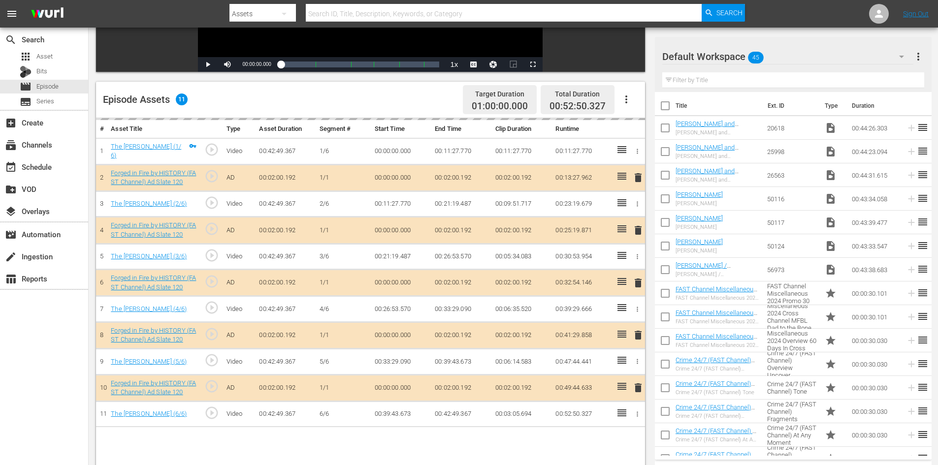
scroll to position [257, 0]
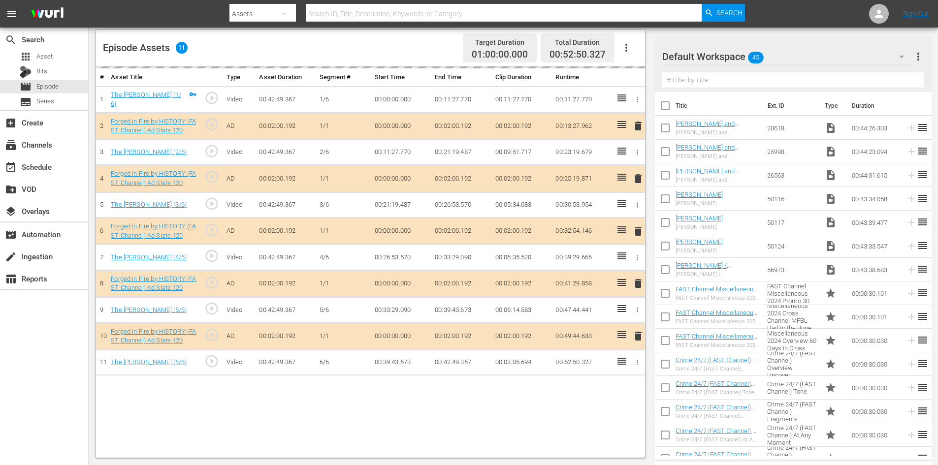
click at [828, 55] on div "Default Workspace 45" at bounding box center [787, 57] width 251 height 28
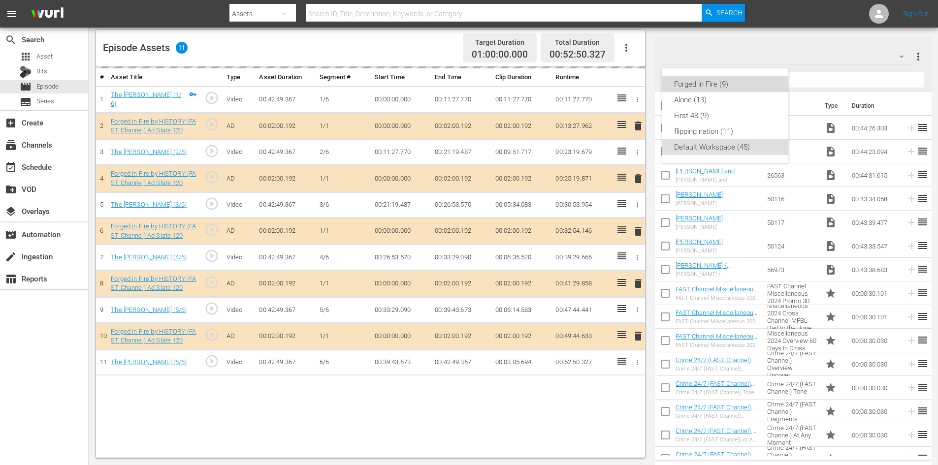
click at [688, 83] on div "Forged in Fire (9)" at bounding box center [725, 84] width 102 height 16
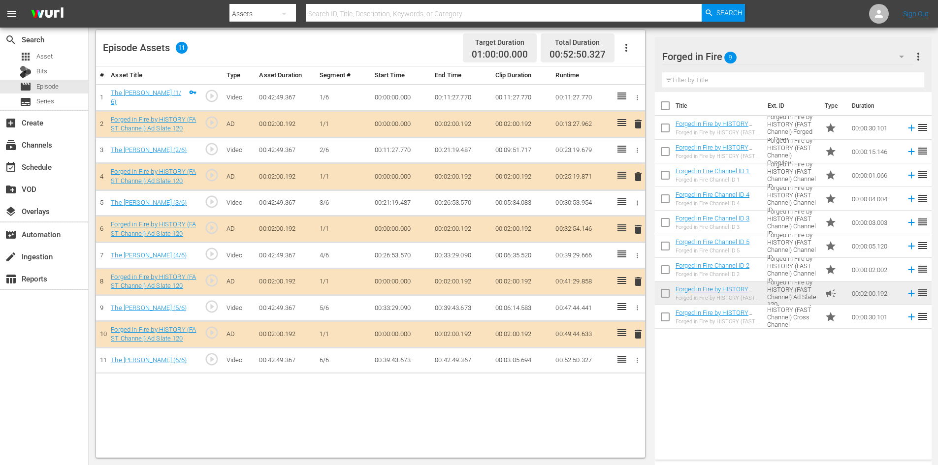
click at [637, 279] on span "delete" at bounding box center [638, 282] width 12 height 12
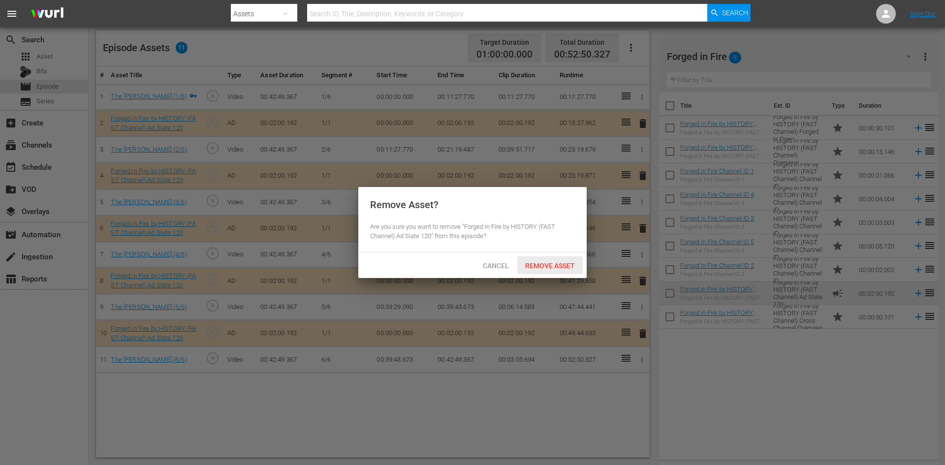
click at [553, 268] on span "Remove Asset" at bounding box center [549, 266] width 65 height 8
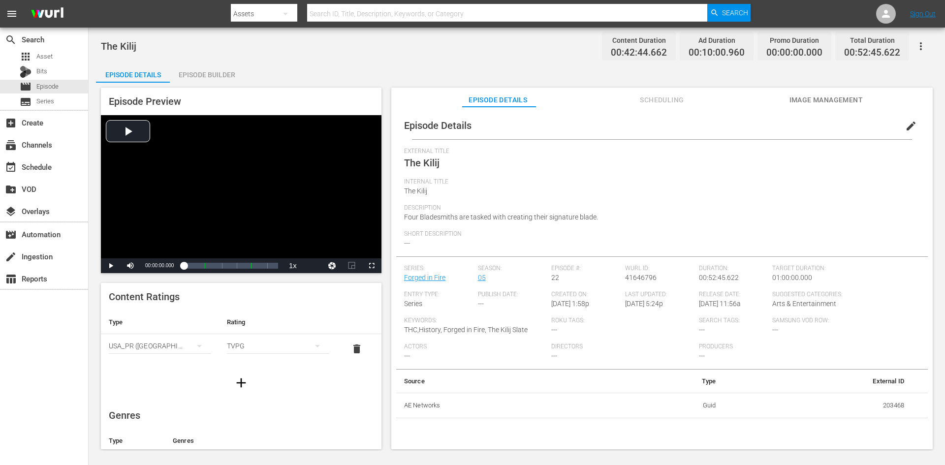
click at [225, 75] on div "Episode Builder" at bounding box center [207, 75] width 74 height 24
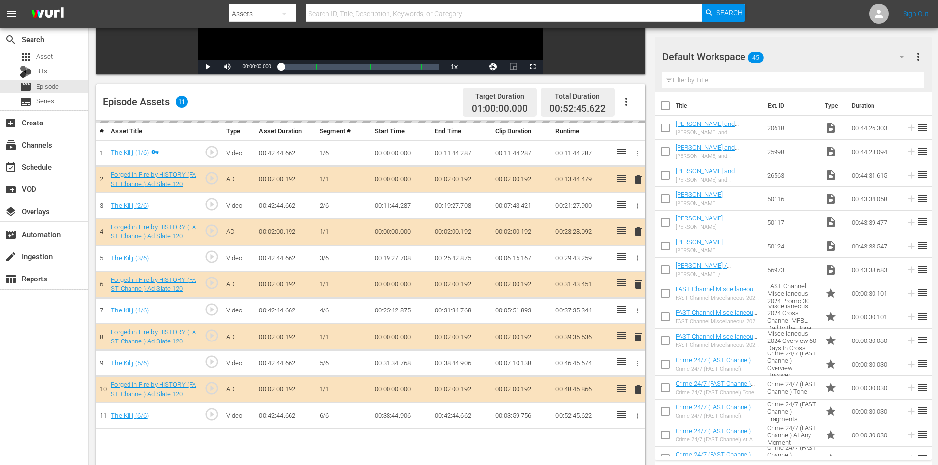
scroll to position [257, 0]
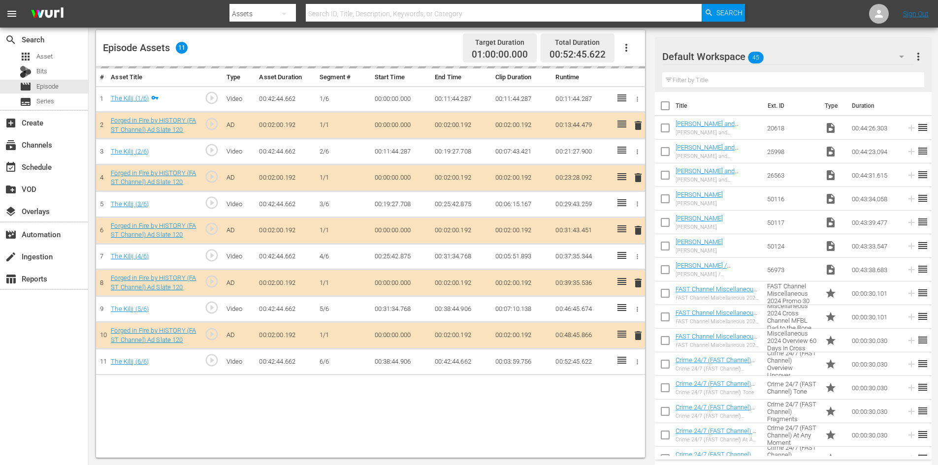
click at [802, 54] on div "Default Workspace 45" at bounding box center [787, 57] width 251 height 28
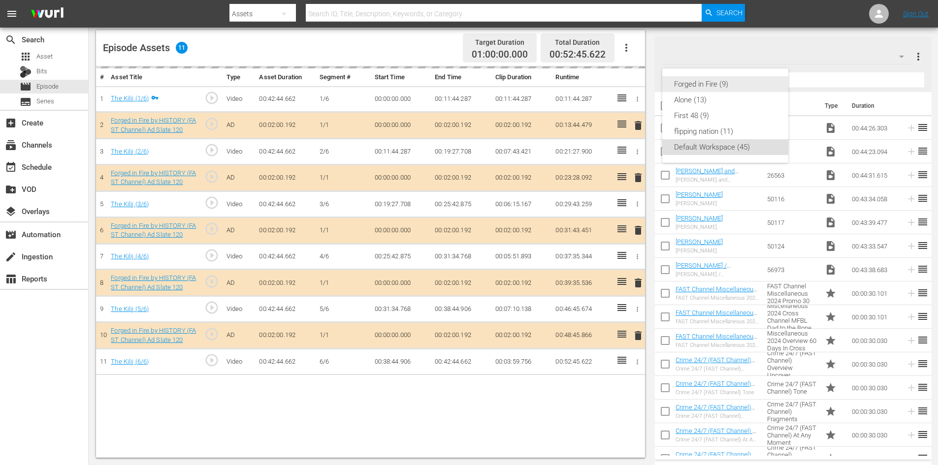
click at [700, 84] on div "Forged in Fire (9)" at bounding box center [725, 84] width 102 height 16
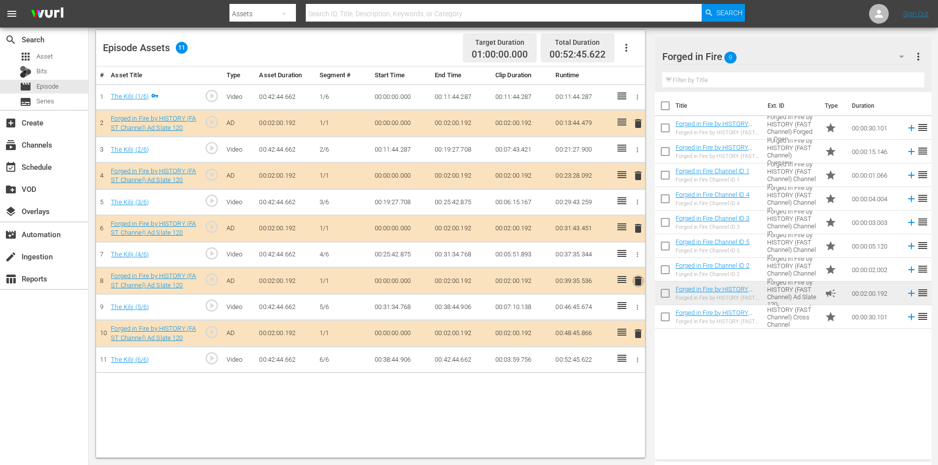
click at [638, 281] on span "delete" at bounding box center [638, 281] width 12 height 12
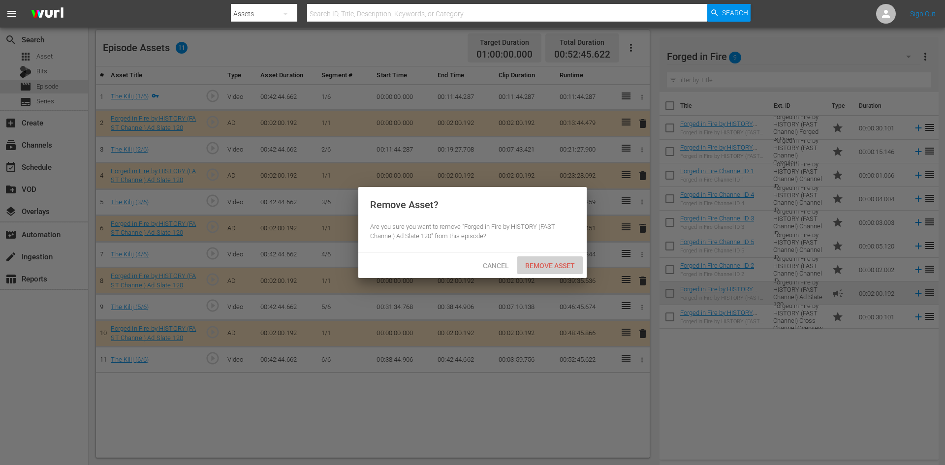
click at [549, 261] on div "Remove Asset" at bounding box center [549, 266] width 65 height 18
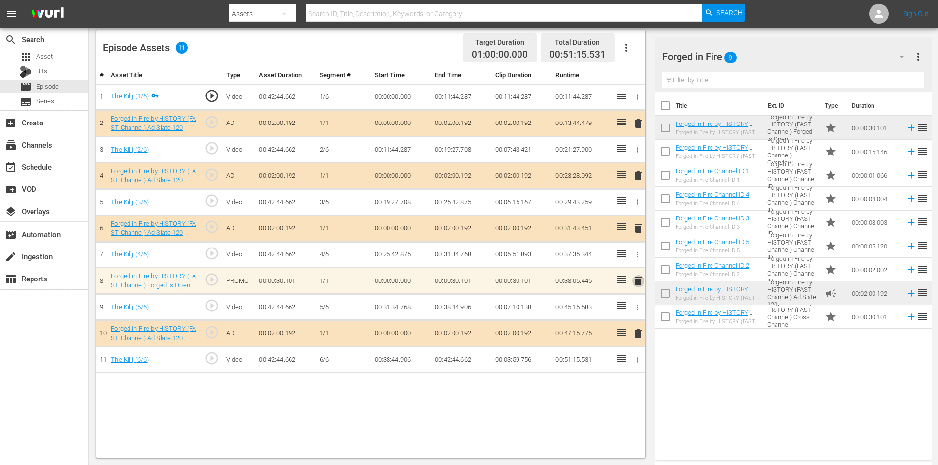
click at [635, 283] on span "delete" at bounding box center [638, 281] width 12 height 12
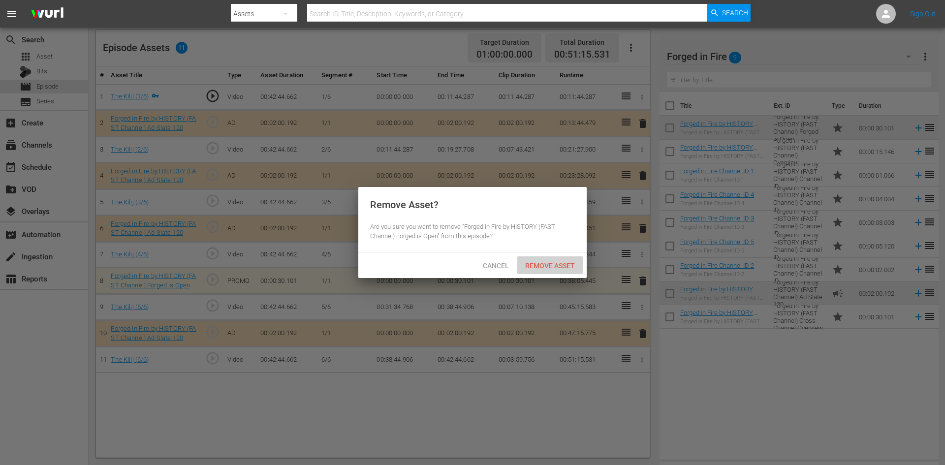
click at [542, 263] on span "Remove Asset" at bounding box center [549, 266] width 65 height 8
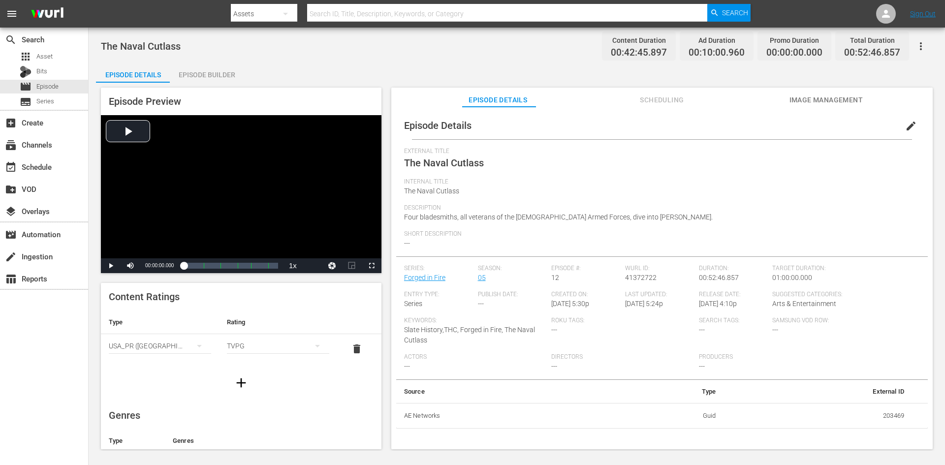
drag, startPoint x: 207, startPoint y: 76, endPoint x: 210, endPoint y: 80, distance: 5.1
click at [208, 76] on div "Episode Builder" at bounding box center [207, 75] width 74 height 24
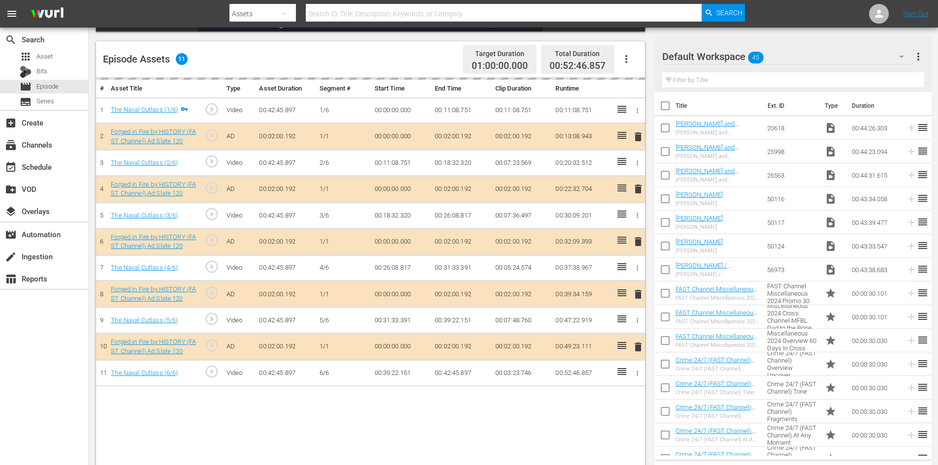
scroll to position [257, 0]
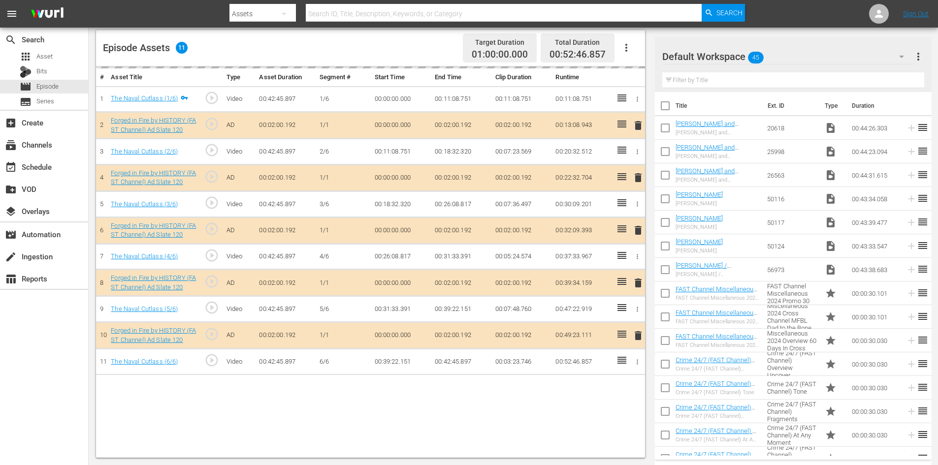
click at [797, 57] on div "Default Workspace 45" at bounding box center [787, 57] width 251 height 28
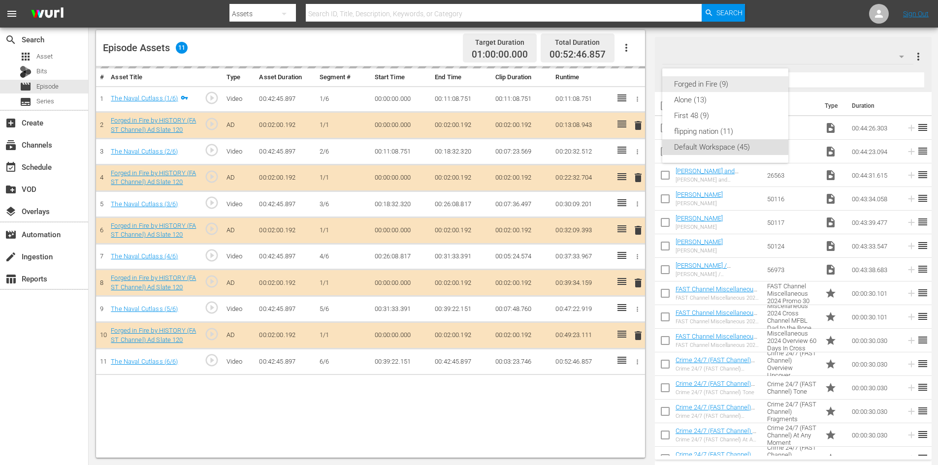
click at [695, 88] on div "Forged in Fire (9)" at bounding box center [725, 84] width 102 height 16
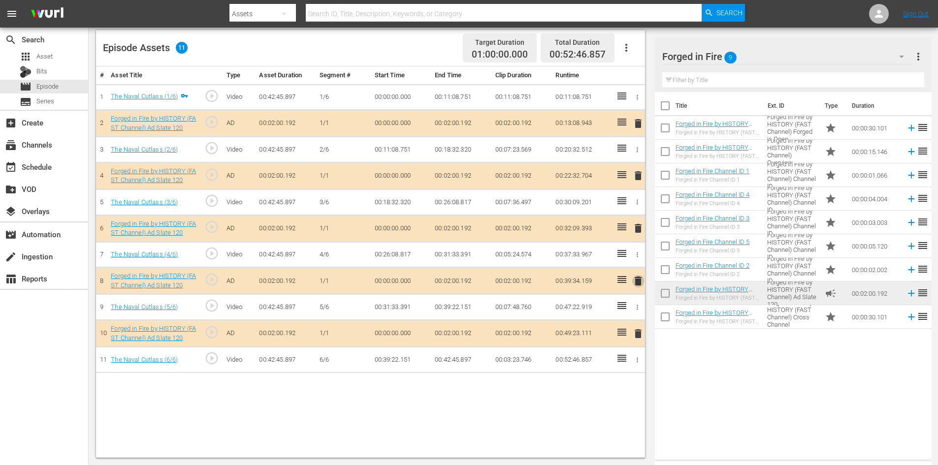
click at [641, 282] on span "delete" at bounding box center [638, 281] width 12 height 12
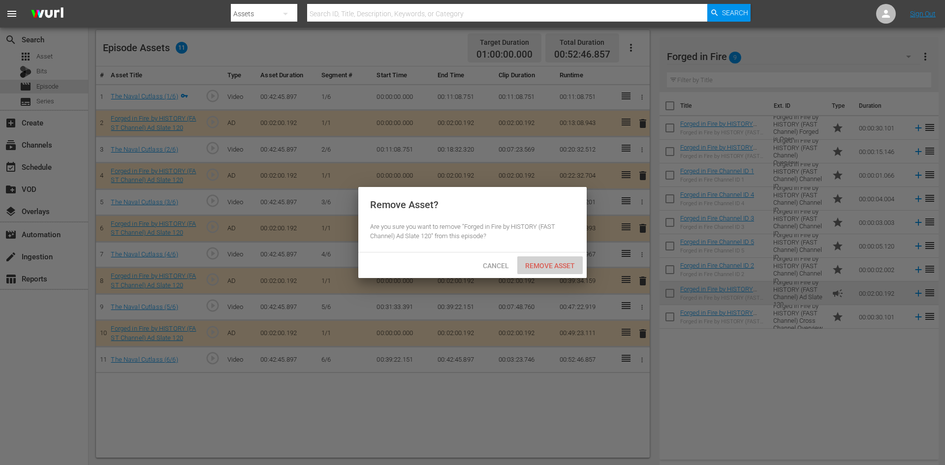
click at [559, 262] on span "Remove Asset" at bounding box center [549, 266] width 65 height 8
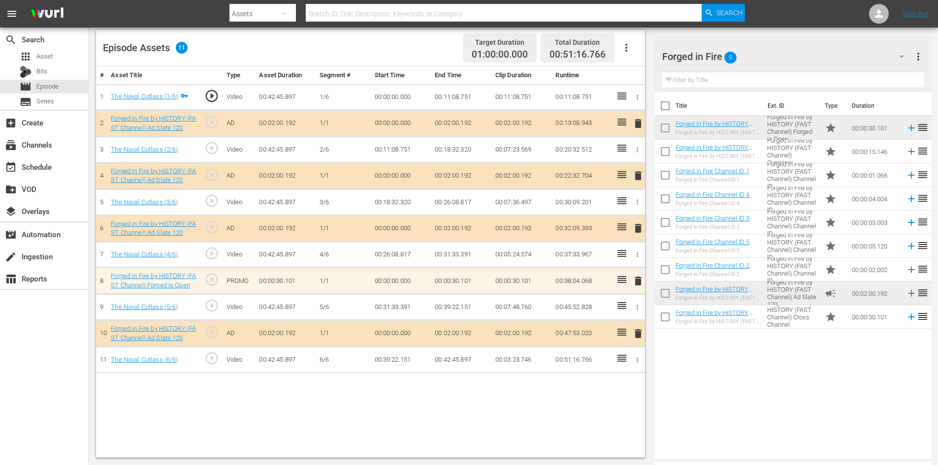
click at [637, 283] on span "delete" at bounding box center [638, 281] width 12 height 12
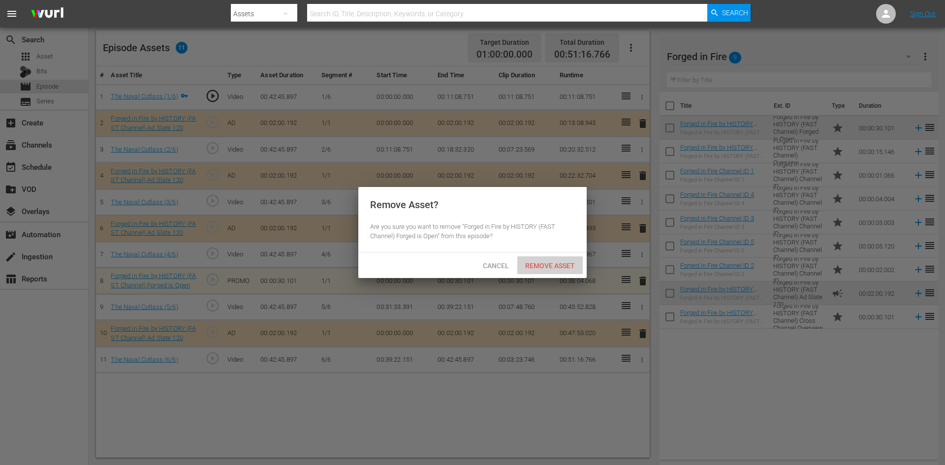
click at [536, 267] on span "Remove Asset" at bounding box center [549, 266] width 65 height 8
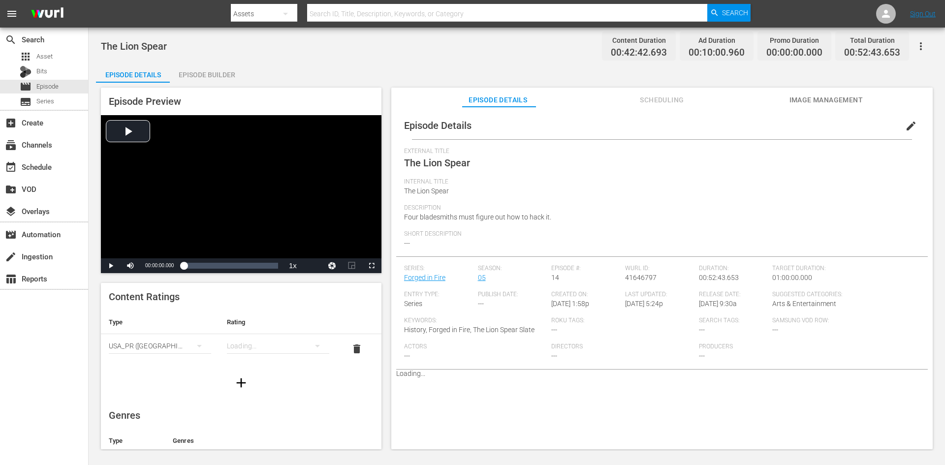
click at [219, 77] on div "Episode Builder" at bounding box center [207, 75] width 74 height 24
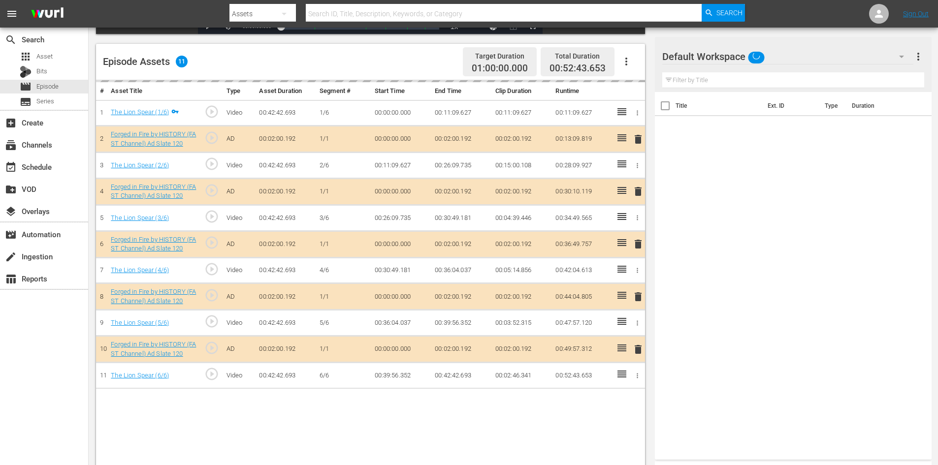
scroll to position [257, 0]
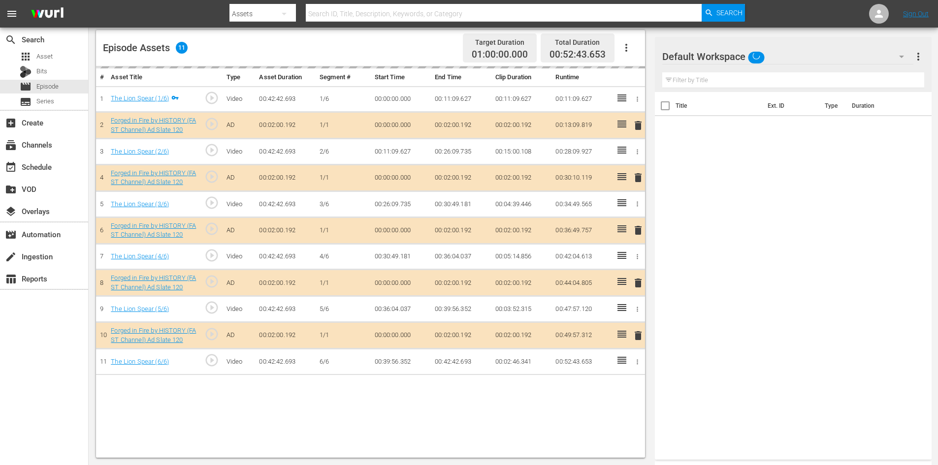
click at [793, 57] on div "Default Workspace" at bounding box center [787, 57] width 251 height 28
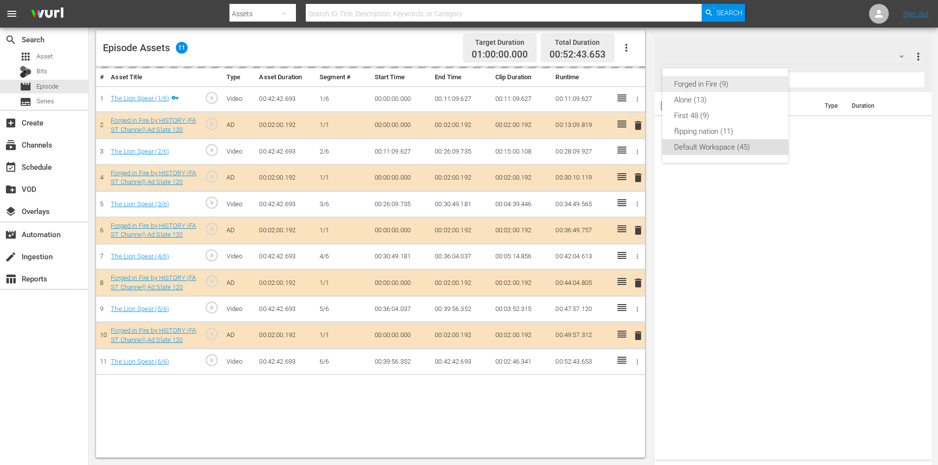
click at [715, 85] on div "Forged in Fire (9)" at bounding box center [725, 84] width 102 height 16
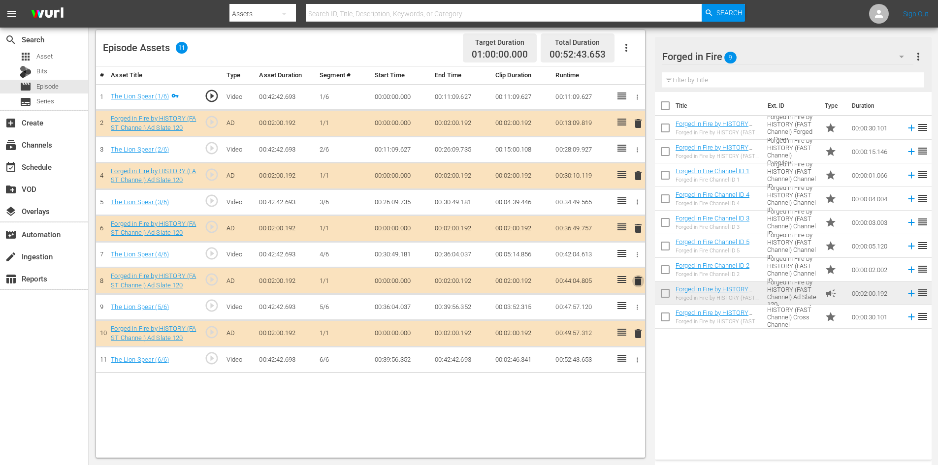
click at [638, 283] on span "delete" at bounding box center [638, 281] width 12 height 12
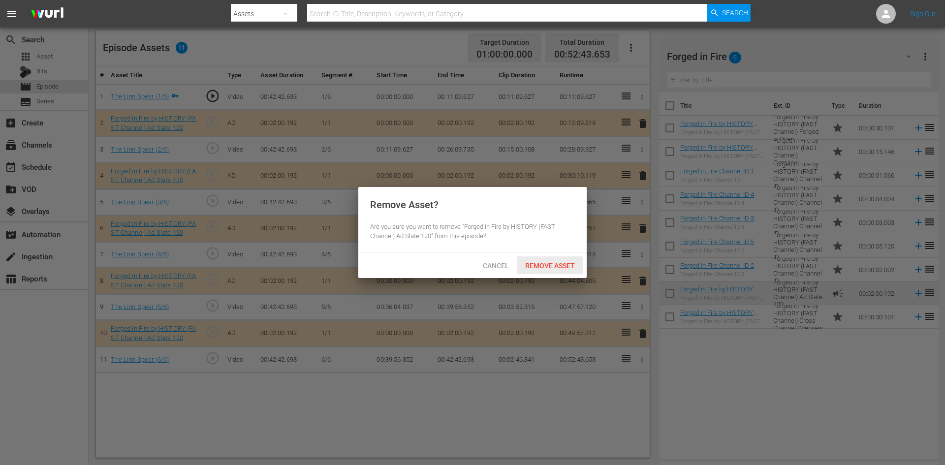
click at [548, 269] on div "Remove Asset" at bounding box center [549, 266] width 65 height 18
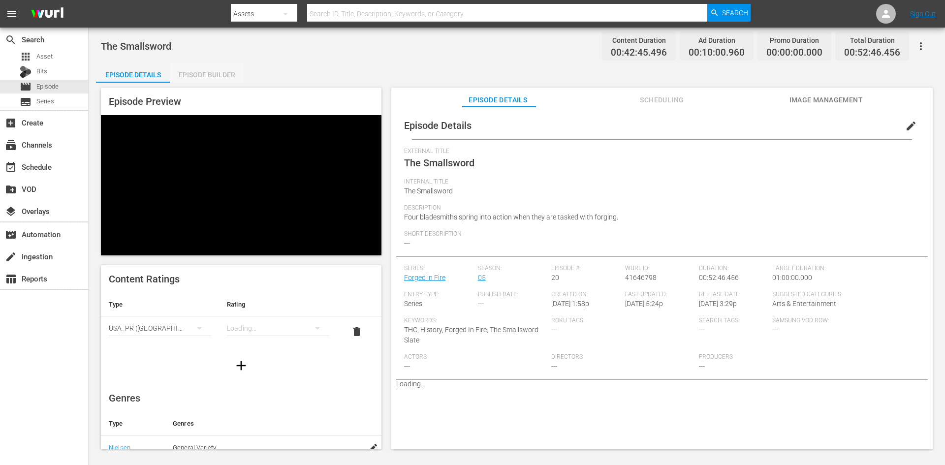
click at [228, 75] on div "Episode Builder" at bounding box center [207, 75] width 74 height 24
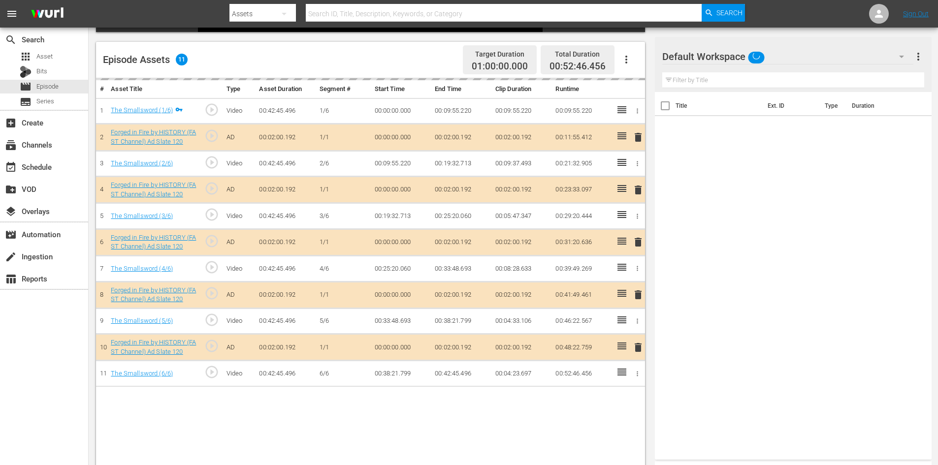
scroll to position [235, 0]
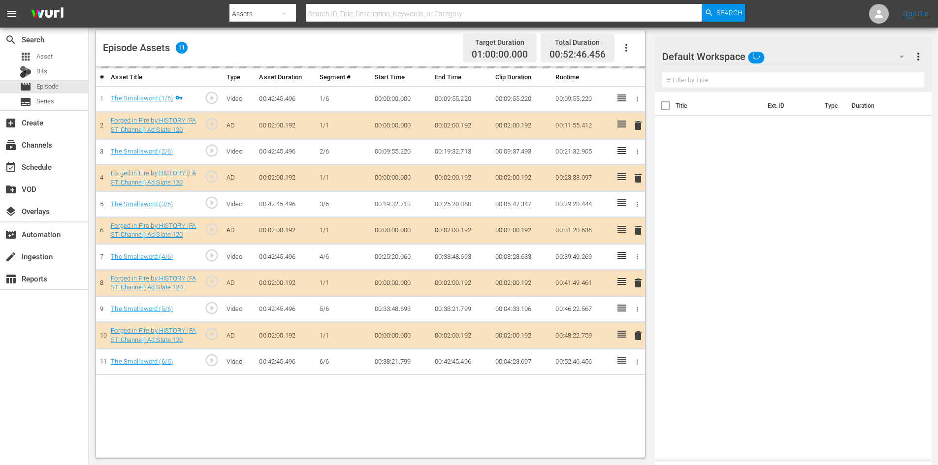
click at [786, 56] on div "Default Workspace" at bounding box center [787, 57] width 251 height 28
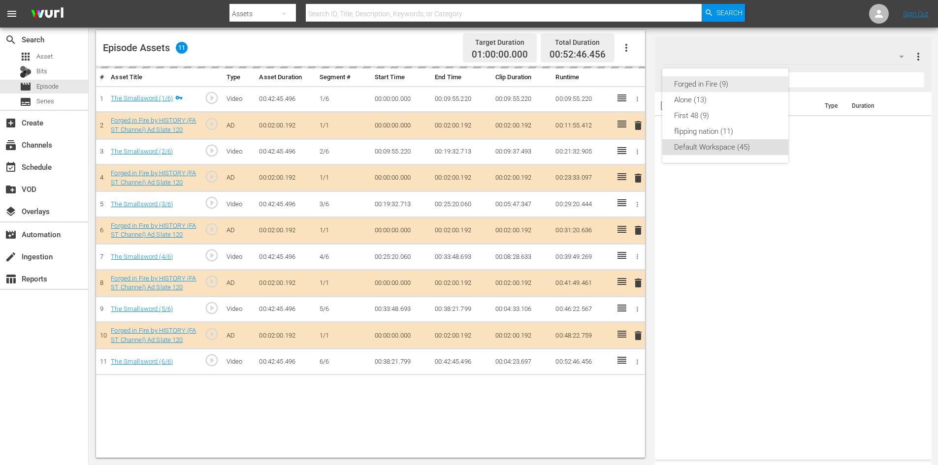
click at [717, 88] on div "Forged in Fire (9)" at bounding box center [725, 84] width 102 height 16
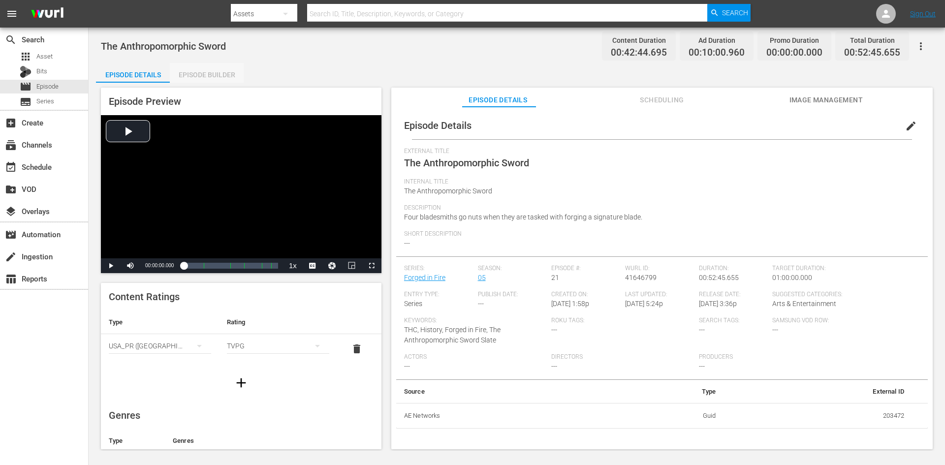
click at [211, 73] on div "Episode Builder" at bounding box center [207, 75] width 74 height 24
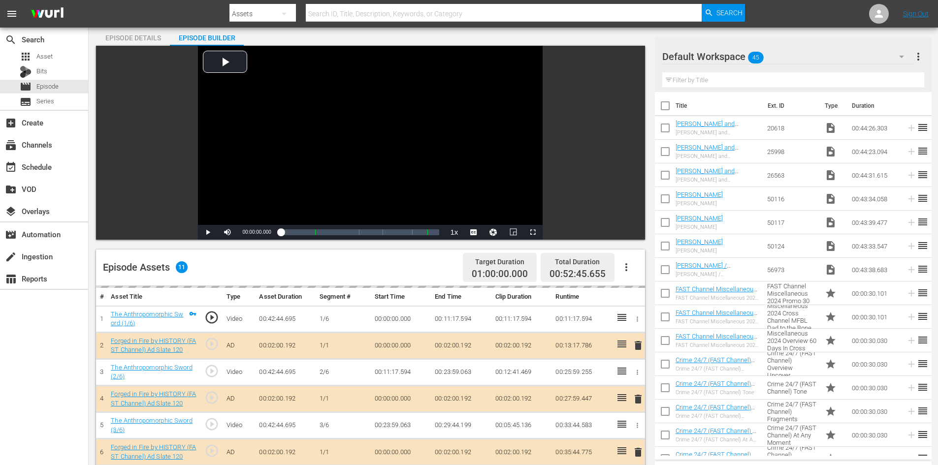
scroll to position [257, 0]
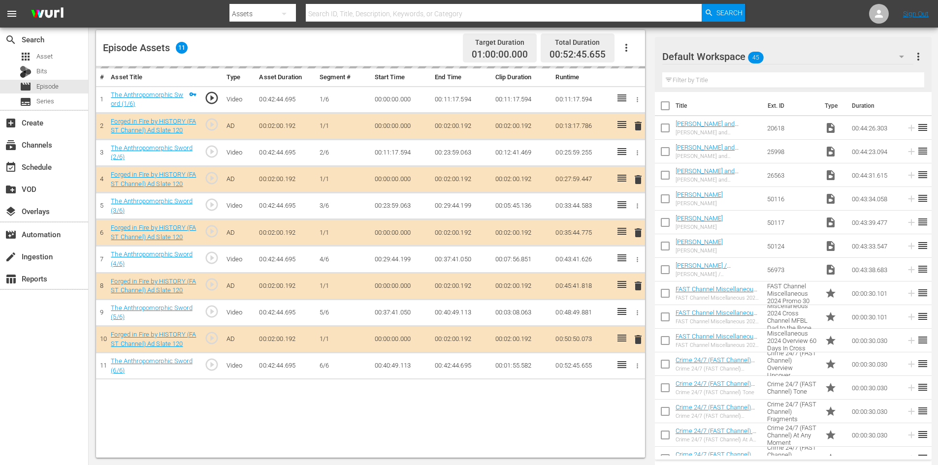
click at [834, 56] on div "Default Workspace 45" at bounding box center [787, 57] width 251 height 28
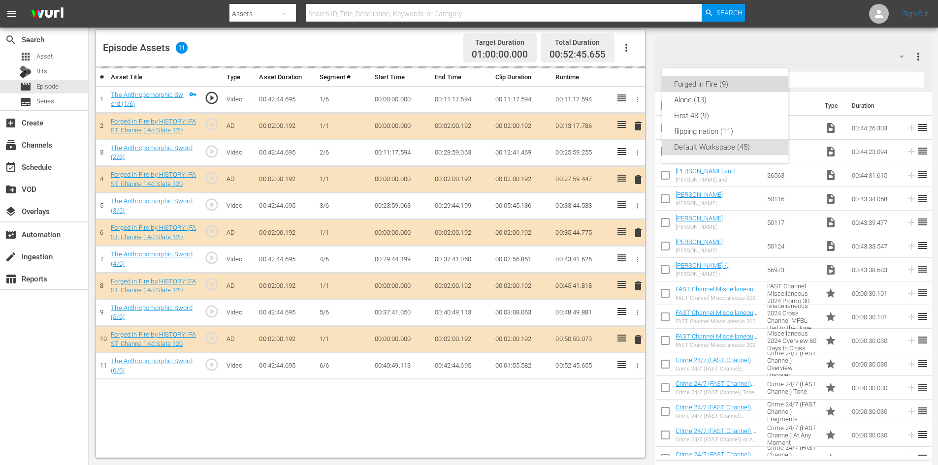
click at [713, 86] on div "Forged in Fire (9)" at bounding box center [725, 84] width 102 height 16
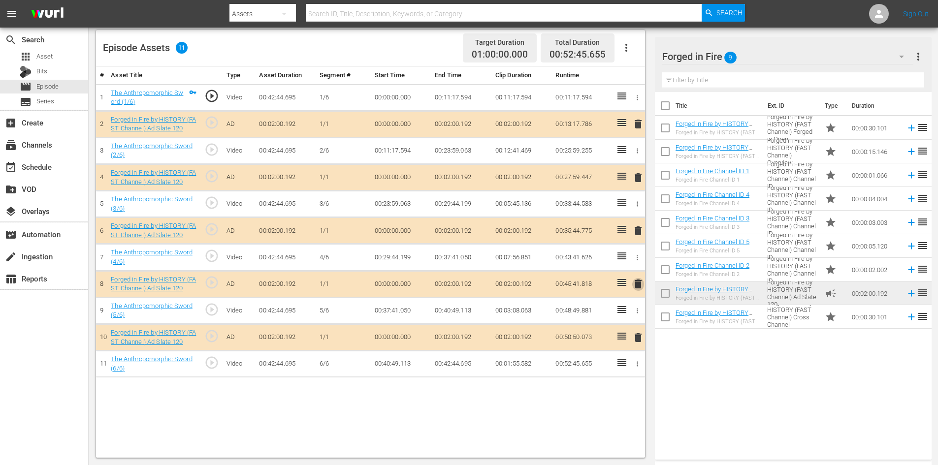
click at [638, 282] on span "delete" at bounding box center [638, 284] width 12 height 12
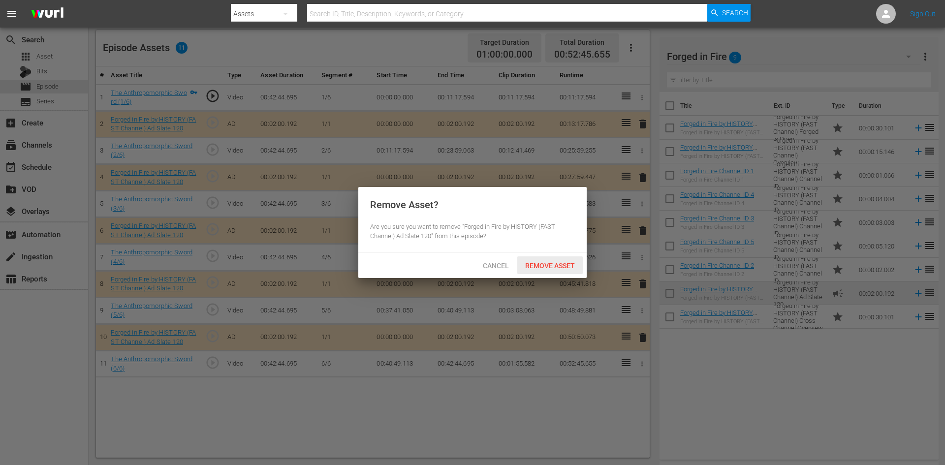
click at [559, 263] on span "Remove Asset" at bounding box center [549, 266] width 65 height 8
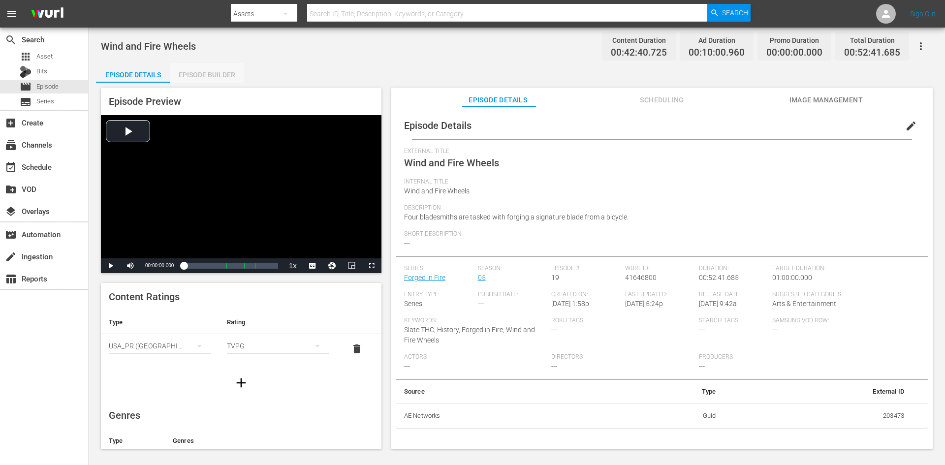
drag, startPoint x: 220, startPoint y: 71, endPoint x: 224, endPoint y: 77, distance: 7.0
click at [220, 72] on div "Episode Builder" at bounding box center [207, 75] width 74 height 24
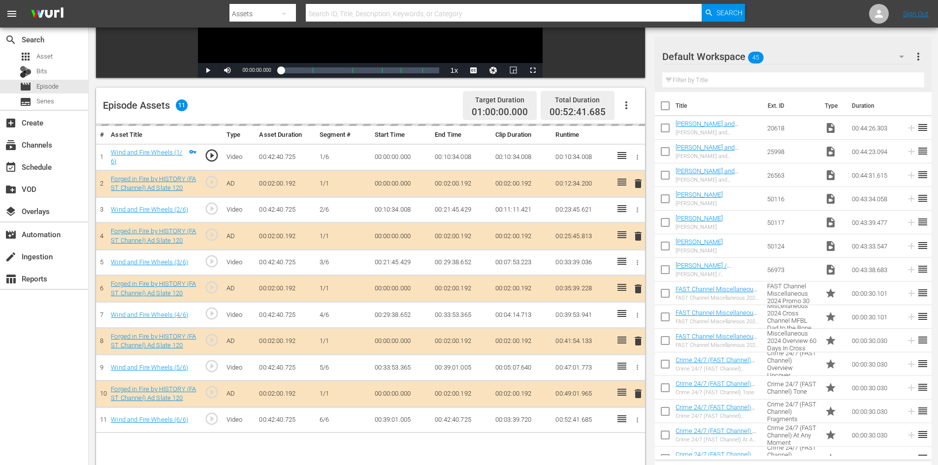
scroll to position [257, 0]
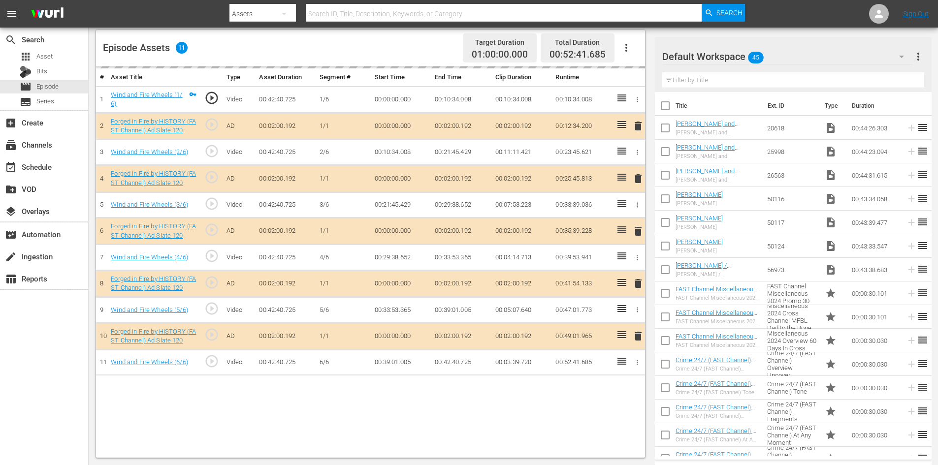
click at [845, 59] on div "Default Workspace 45" at bounding box center [787, 57] width 251 height 28
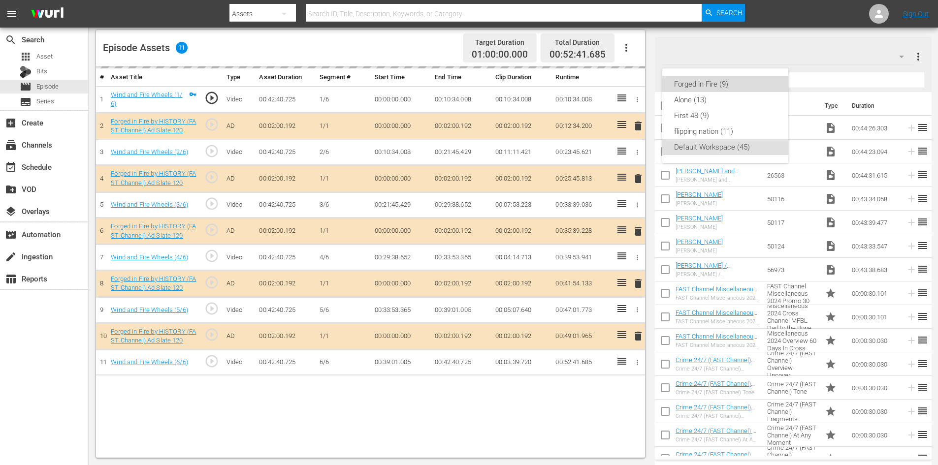
click at [691, 84] on div "Forged in Fire (9)" at bounding box center [725, 84] width 102 height 16
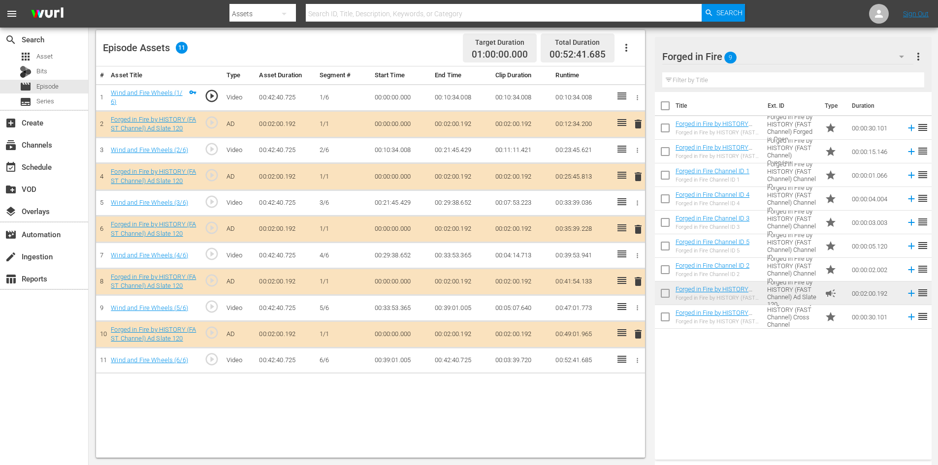
click at [639, 281] on span "delete" at bounding box center [638, 282] width 12 height 12
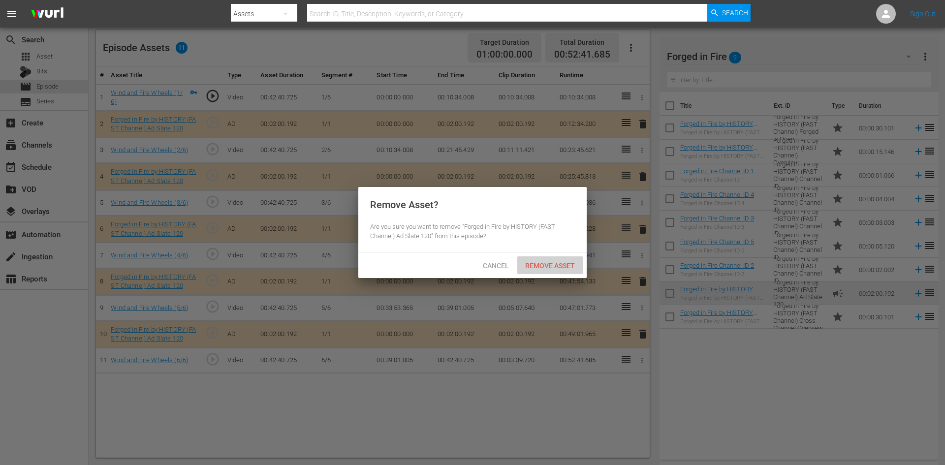
click at [540, 263] on span "Remove Asset" at bounding box center [549, 266] width 65 height 8
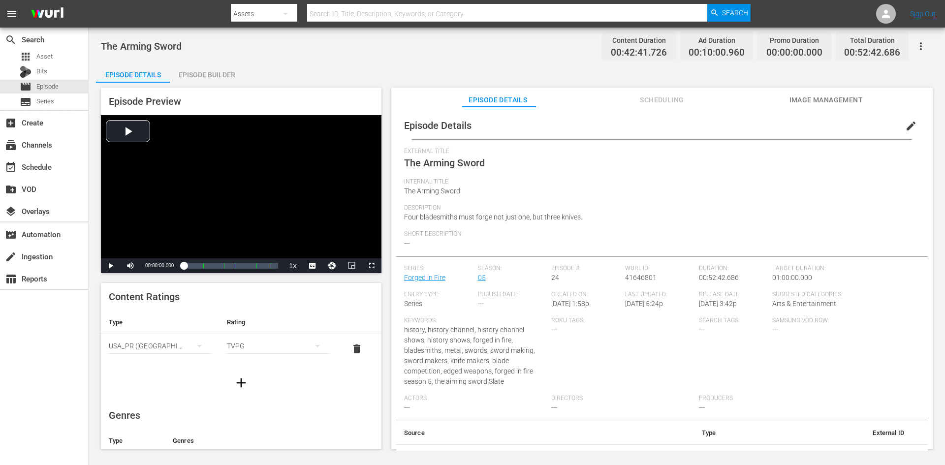
click at [212, 77] on div "Episode Builder" at bounding box center [207, 75] width 74 height 24
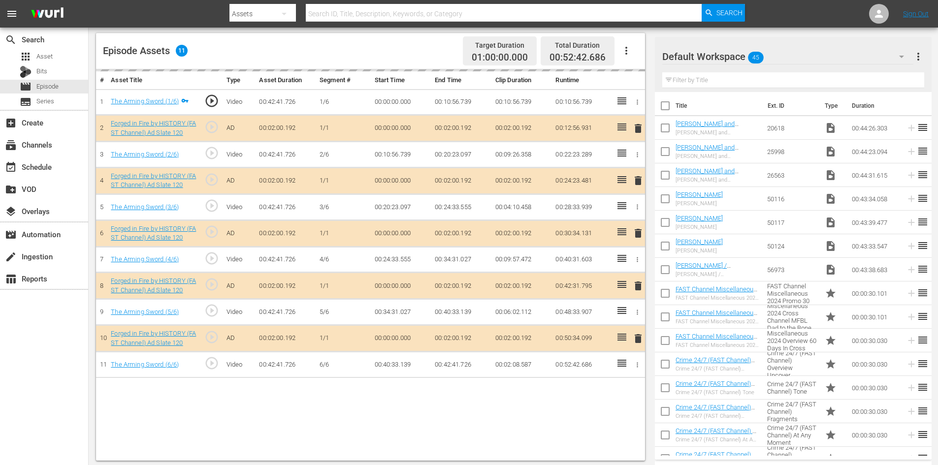
scroll to position [257, 0]
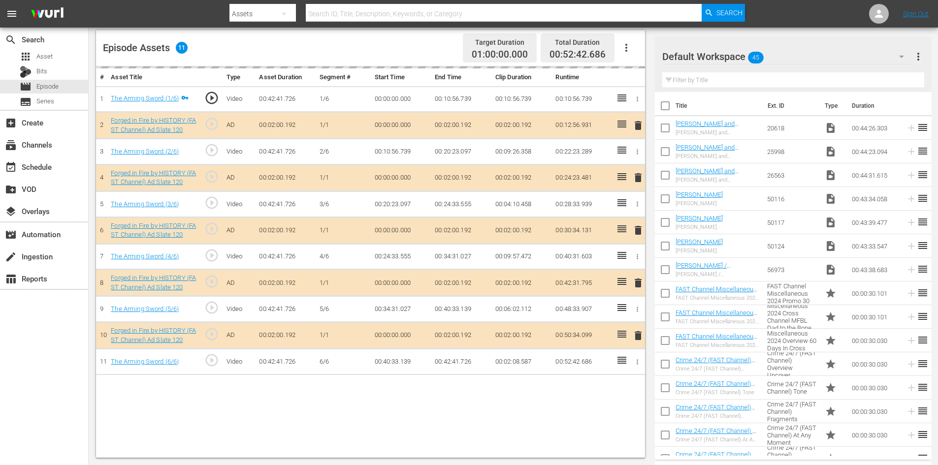
click at [837, 61] on div "Default Workspace 45" at bounding box center [787, 57] width 251 height 28
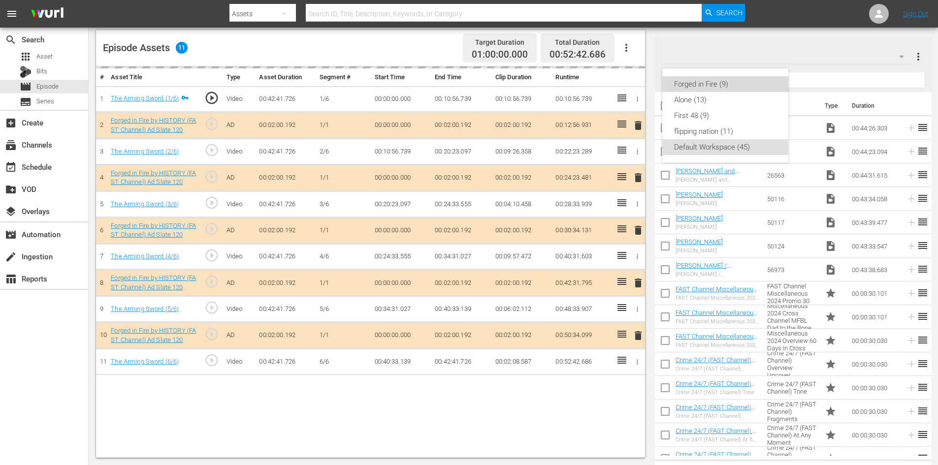
click at [705, 85] on div "Forged in Fire (9)" at bounding box center [725, 84] width 102 height 16
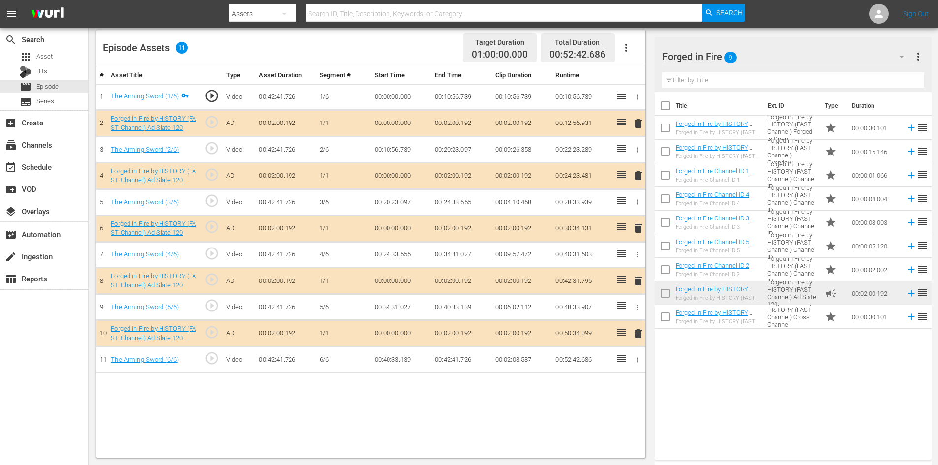
click at [633, 282] on td "delete" at bounding box center [636, 281] width 16 height 27
click at [637, 281] on span "delete" at bounding box center [638, 281] width 12 height 12
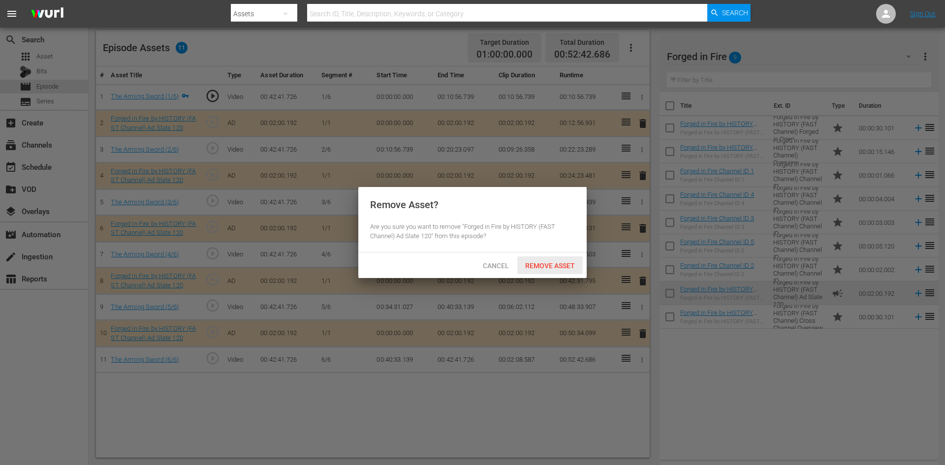
click at [565, 268] on span "Remove Asset" at bounding box center [549, 266] width 65 height 8
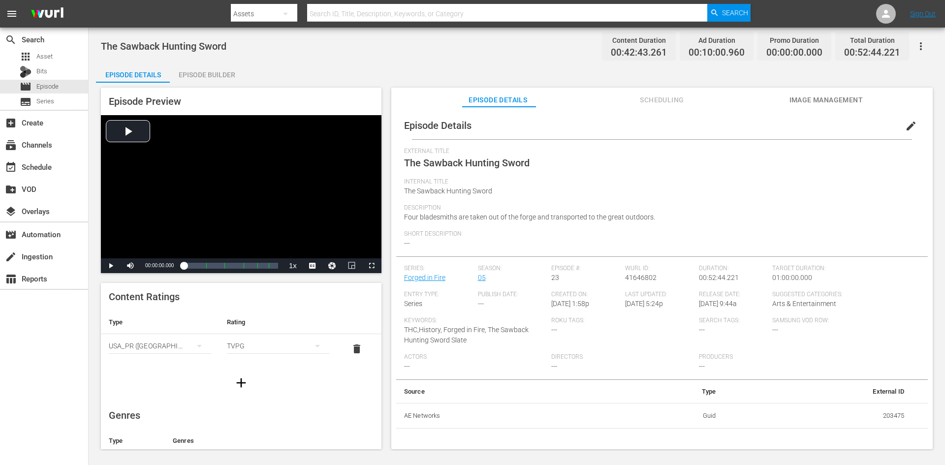
click at [200, 76] on div "Episode Builder" at bounding box center [207, 75] width 74 height 24
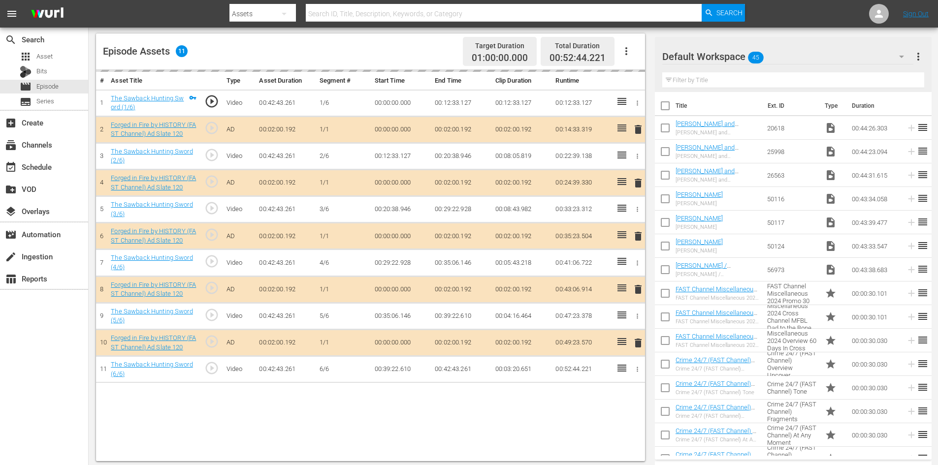
scroll to position [257, 0]
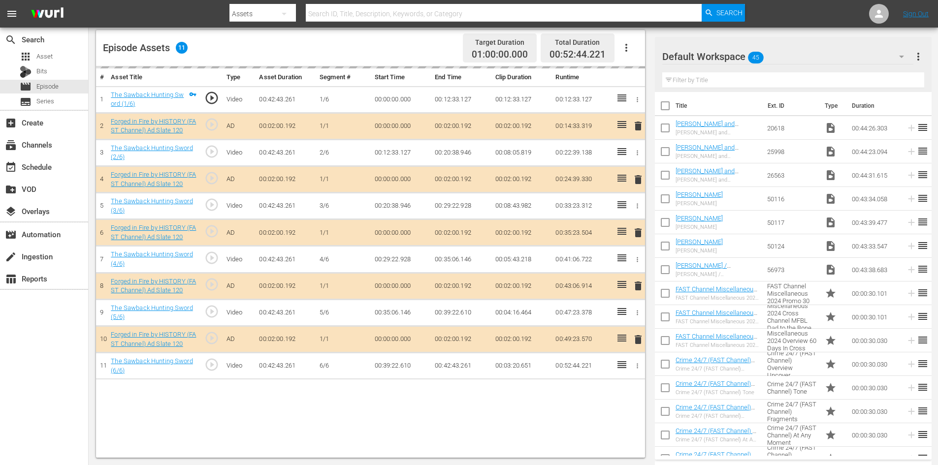
click at [796, 59] on div "Default Workspace 45" at bounding box center [787, 57] width 251 height 28
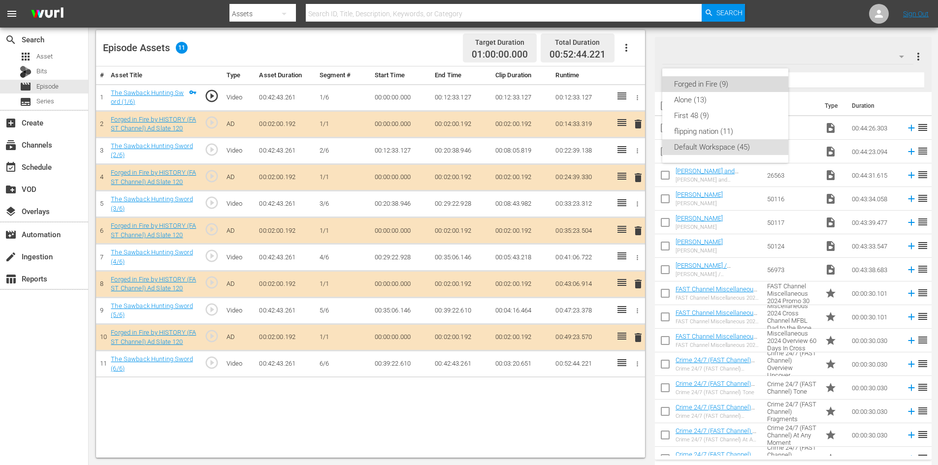
click at [734, 84] on div "Forged in Fire (9)" at bounding box center [725, 84] width 102 height 16
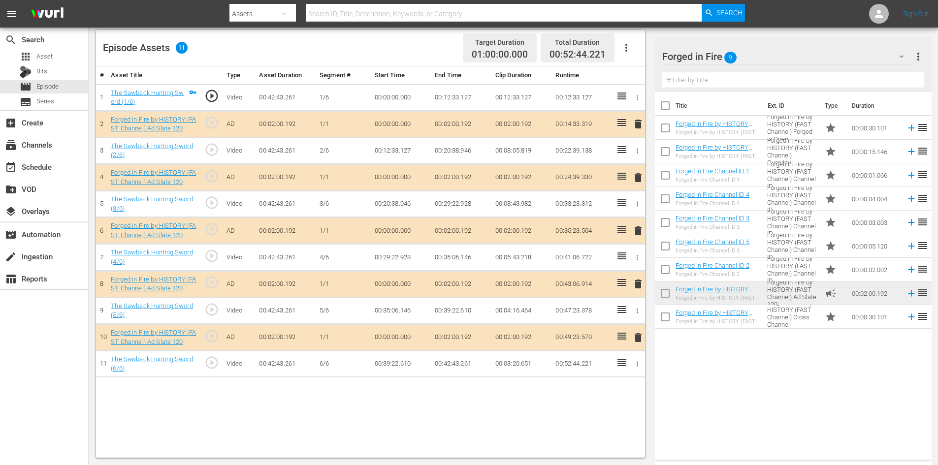
click at [636, 280] on span "delete" at bounding box center [638, 284] width 12 height 12
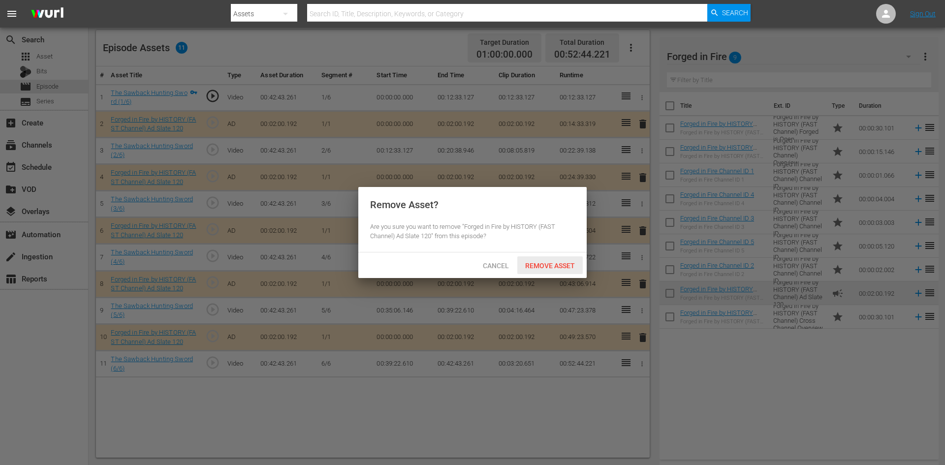
click at [574, 267] on span "Remove Asset" at bounding box center [549, 266] width 65 height 8
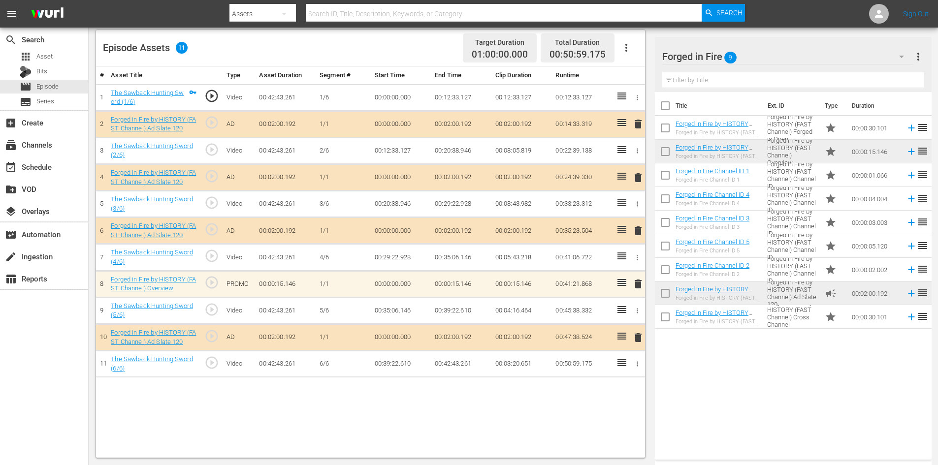
click at [854, 323] on td "00:00:30.101" at bounding box center [875, 317] width 54 height 24
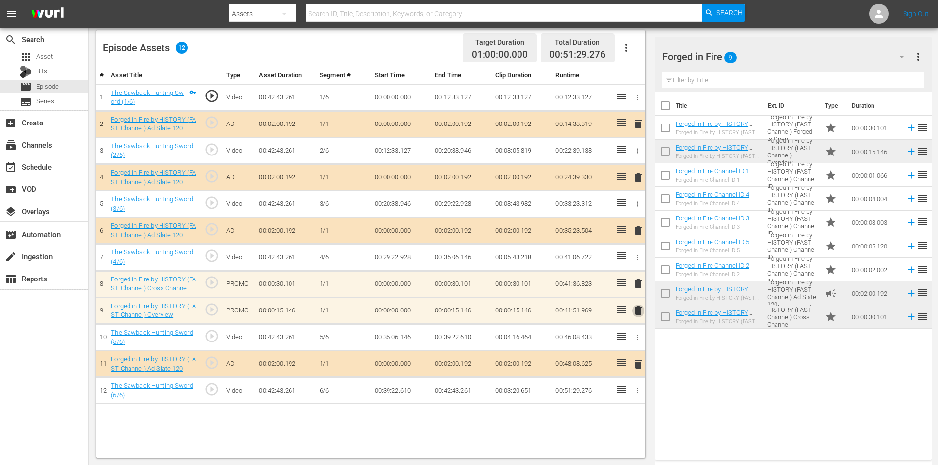
click at [637, 312] on span "delete" at bounding box center [638, 311] width 12 height 12
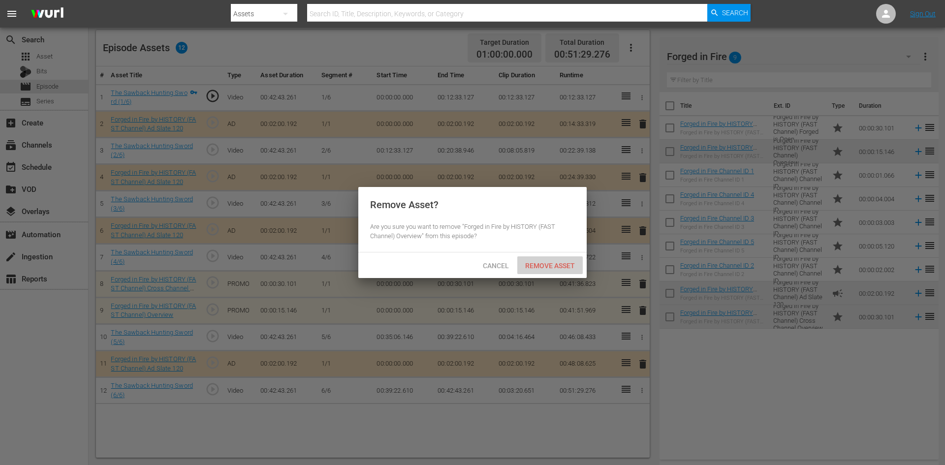
click at [554, 267] on span "Remove Asset" at bounding box center [549, 266] width 65 height 8
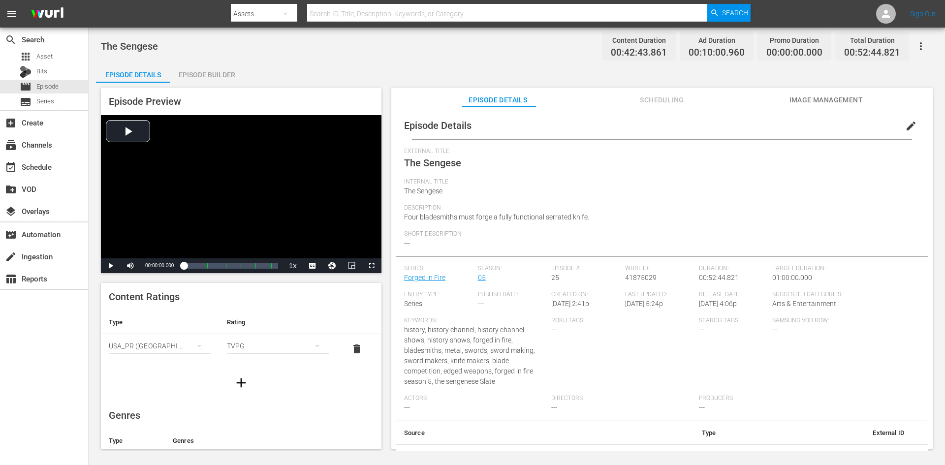
click at [212, 72] on div "Episode Builder" at bounding box center [207, 75] width 74 height 24
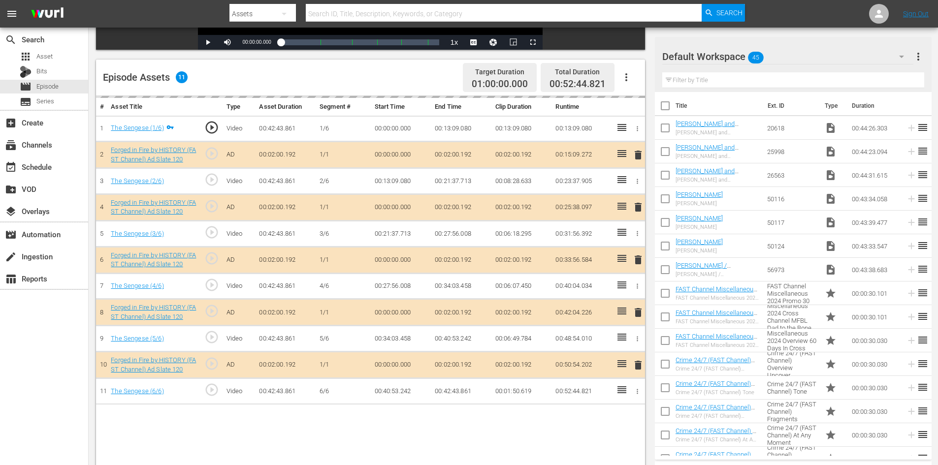
scroll to position [257, 0]
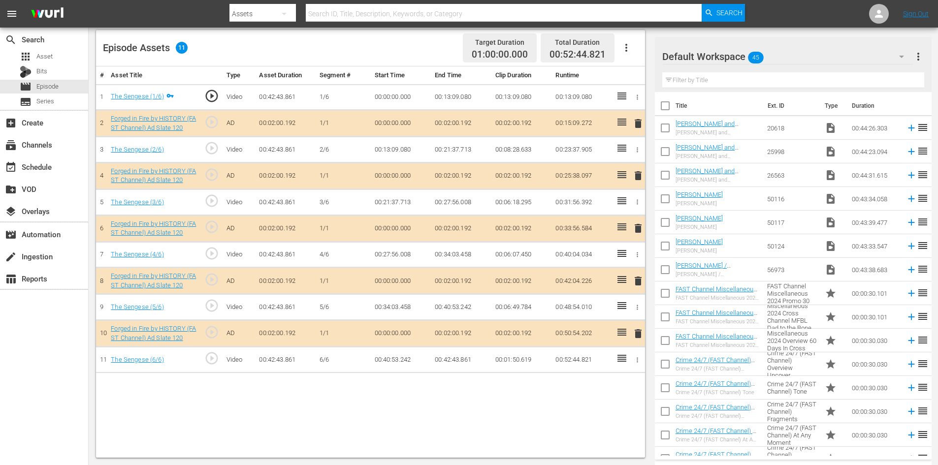
click at [784, 61] on div "Default Workspace 45" at bounding box center [787, 57] width 251 height 28
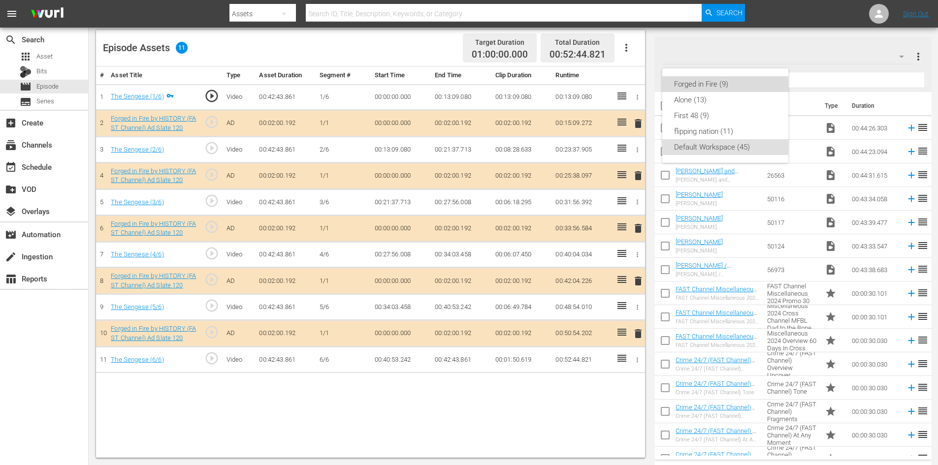
click at [690, 85] on div "Forged in Fire (9)" at bounding box center [725, 84] width 102 height 16
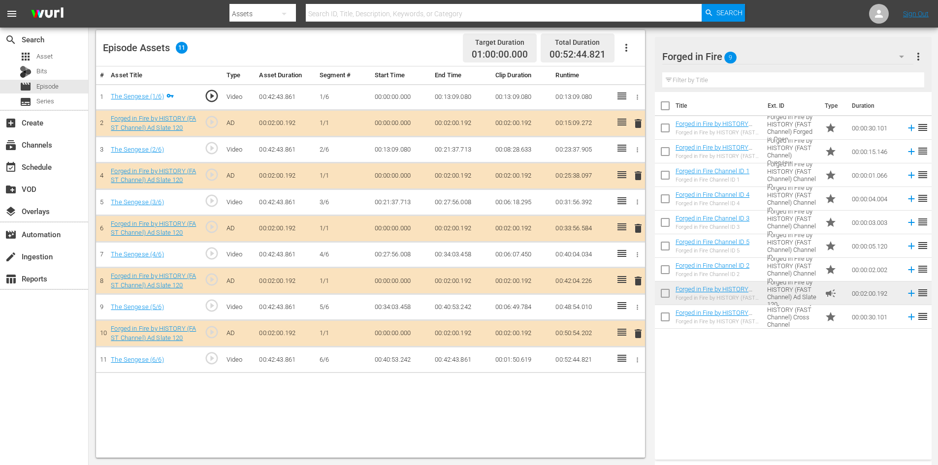
click at [636, 283] on span "delete" at bounding box center [638, 281] width 12 height 12
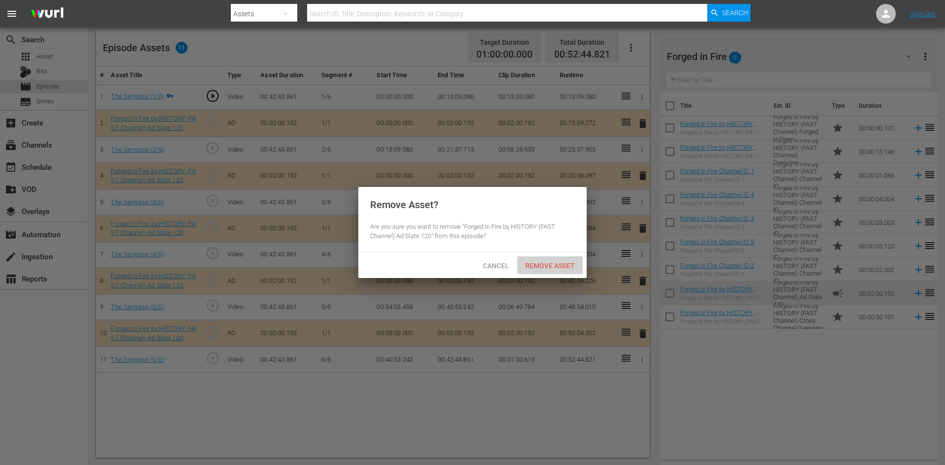
click at [565, 269] on span "Remove Asset" at bounding box center [549, 266] width 65 height 8
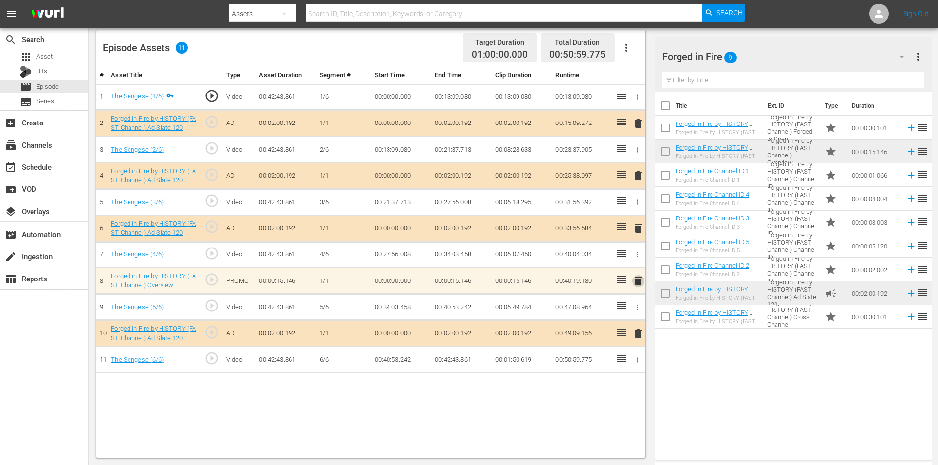
click at [634, 283] on span "delete" at bounding box center [638, 281] width 12 height 12
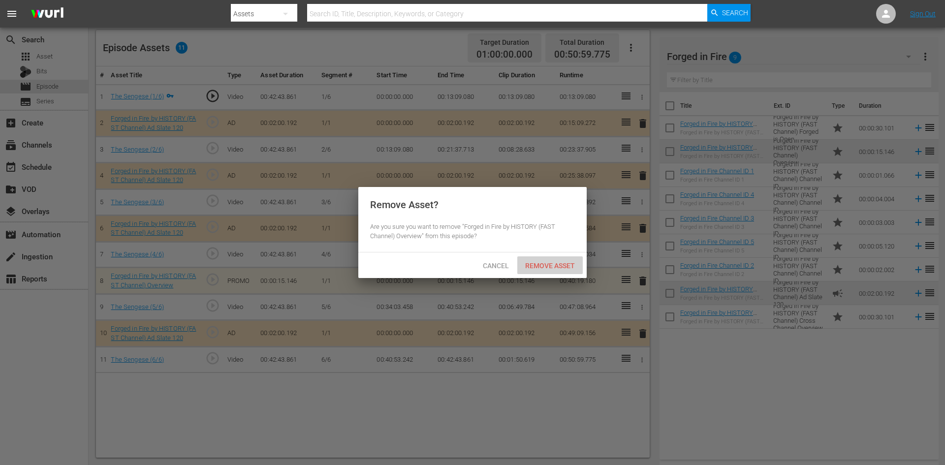
click at [556, 266] on span "Remove Asset" at bounding box center [549, 266] width 65 height 8
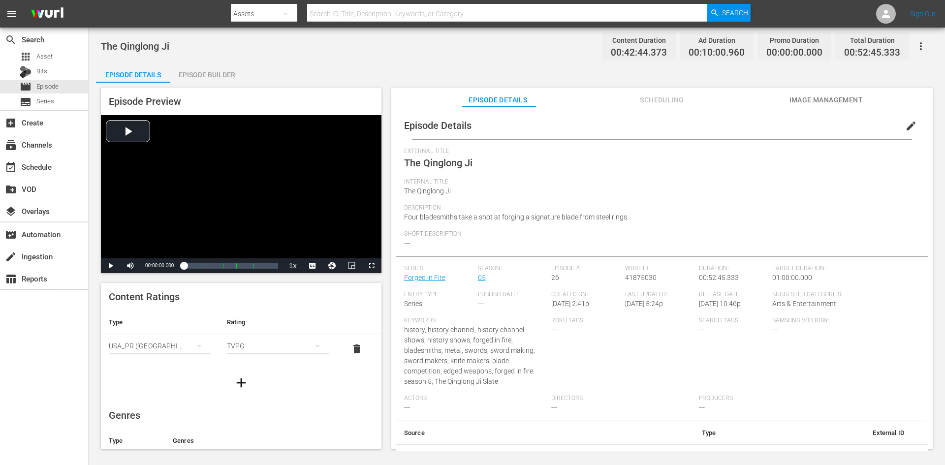
click at [200, 73] on div "Episode Builder" at bounding box center [207, 75] width 74 height 24
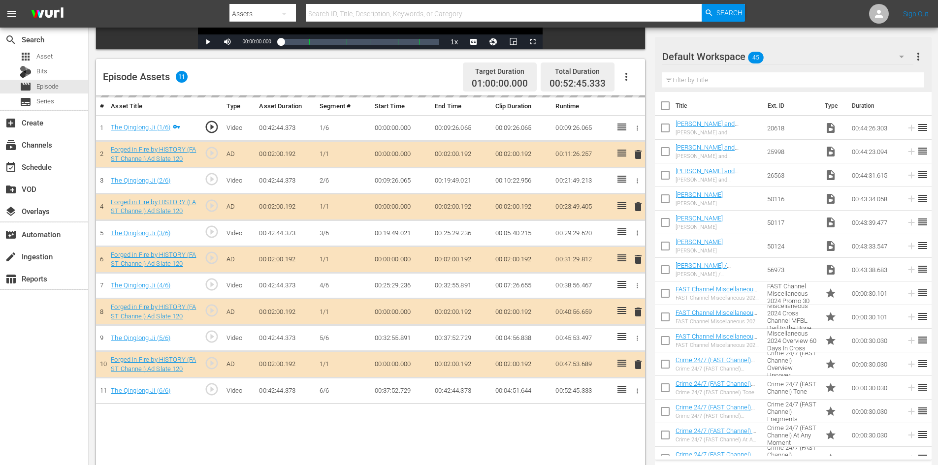
scroll to position [257, 0]
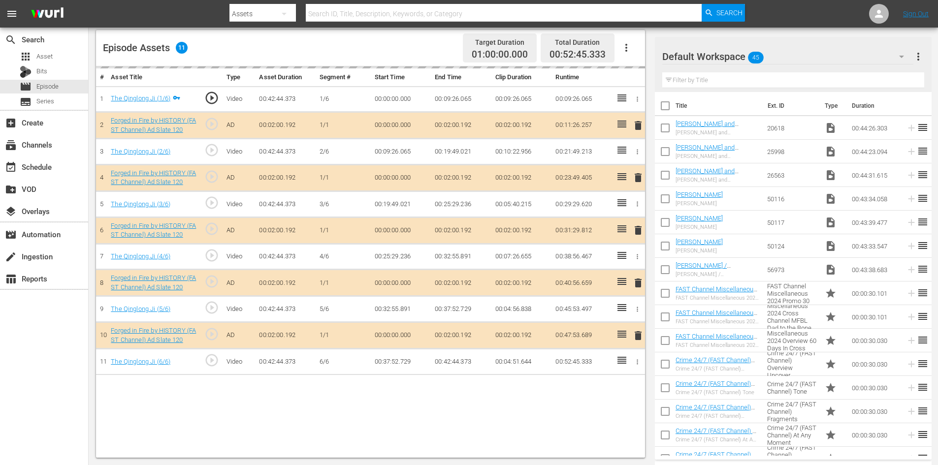
click at [806, 63] on div "Default Workspace 45" at bounding box center [787, 57] width 251 height 28
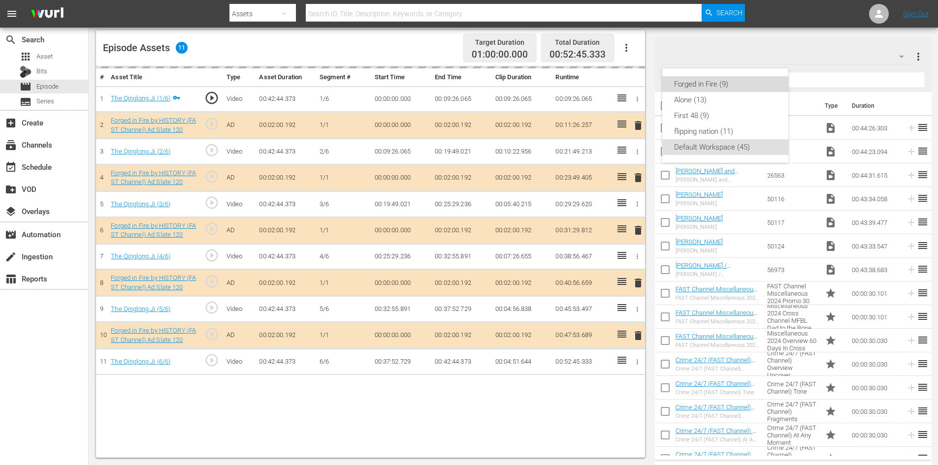
click at [720, 86] on div "Forged in Fire (9)" at bounding box center [725, 84] width 102 height 16
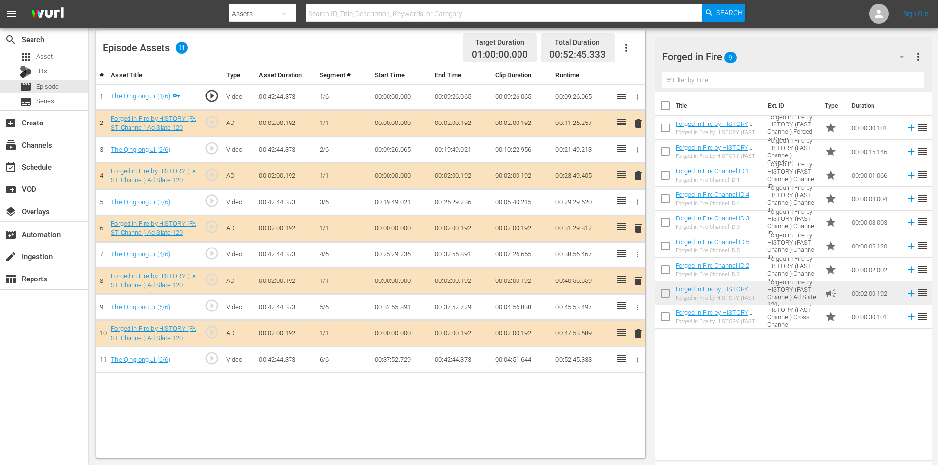
click at [636, 281] on span "delete" at bounding box center [638, 281] width 12 height 12
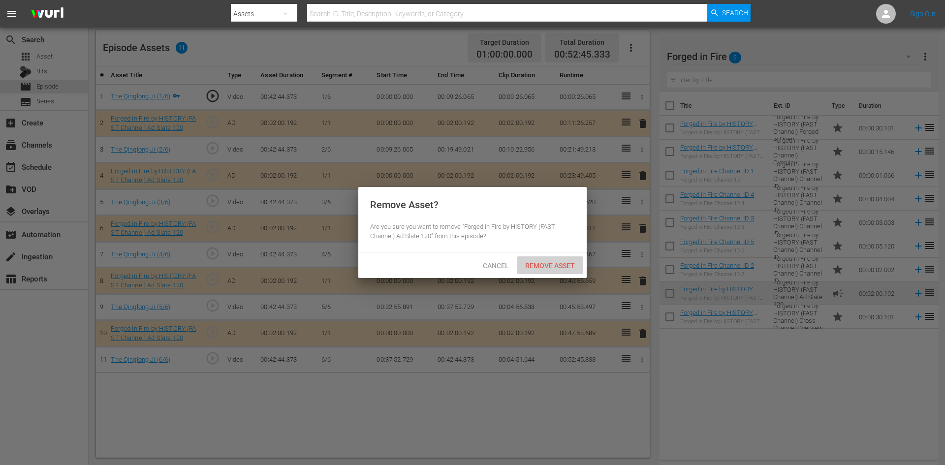
click at [547, 268] on span "Remove Asset" at bounding box center [549, 266] width 65 height 8
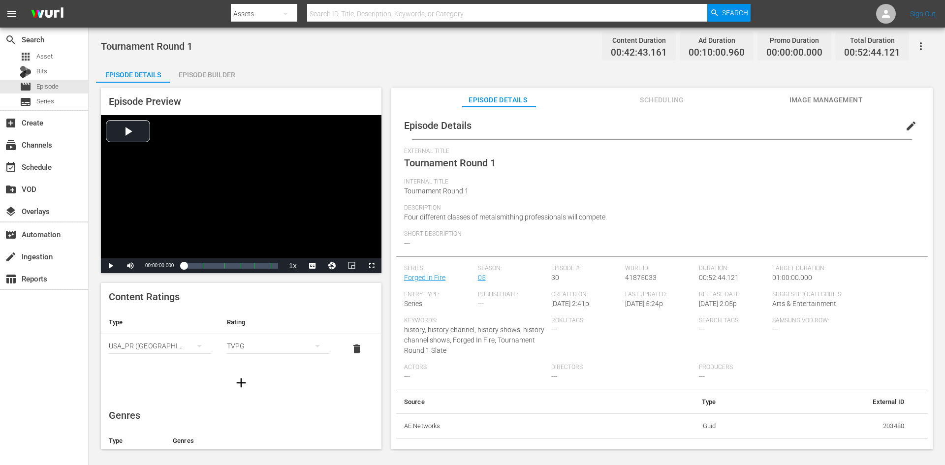
click at [213, 76] on div "Episode Builder" at bounding box center [207, 75] width 74 height 24
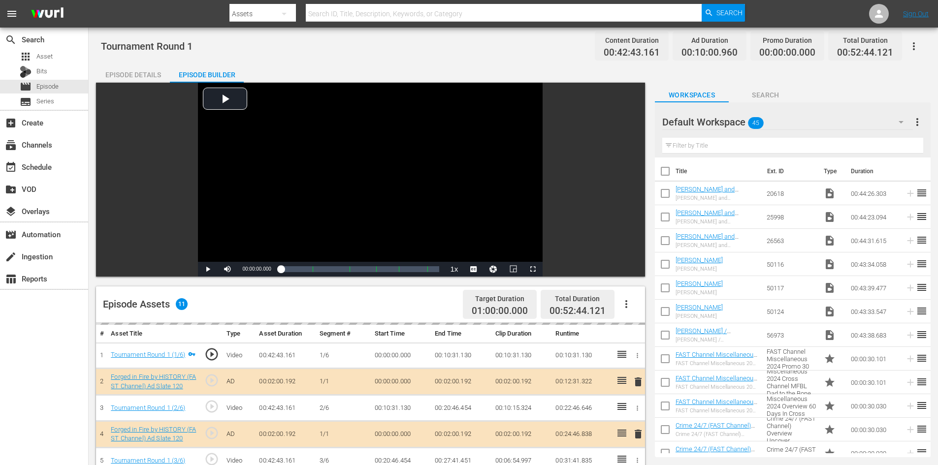
click at [822, 124] on div "Default Workspace 45" at bounding box center [787, 122] width 251 height 28
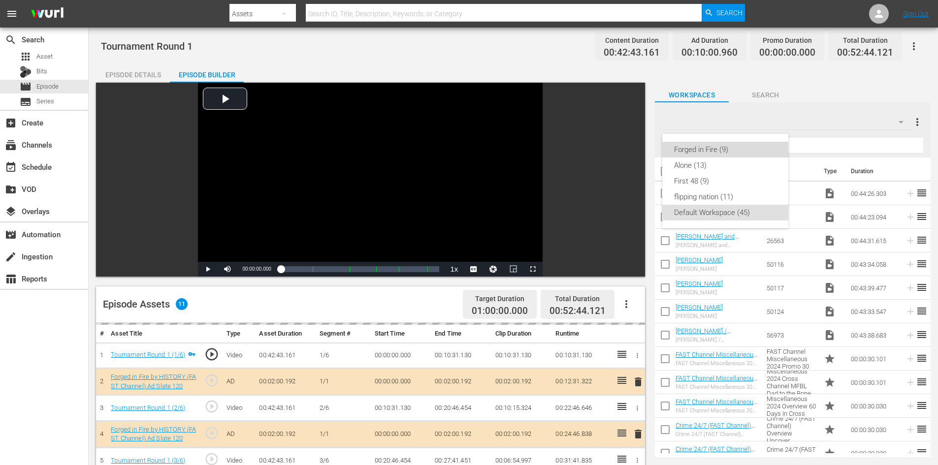
click at [699, 147] on div "Forged in Fire (9)" at bounding box center [725, 150] width 102 height 16
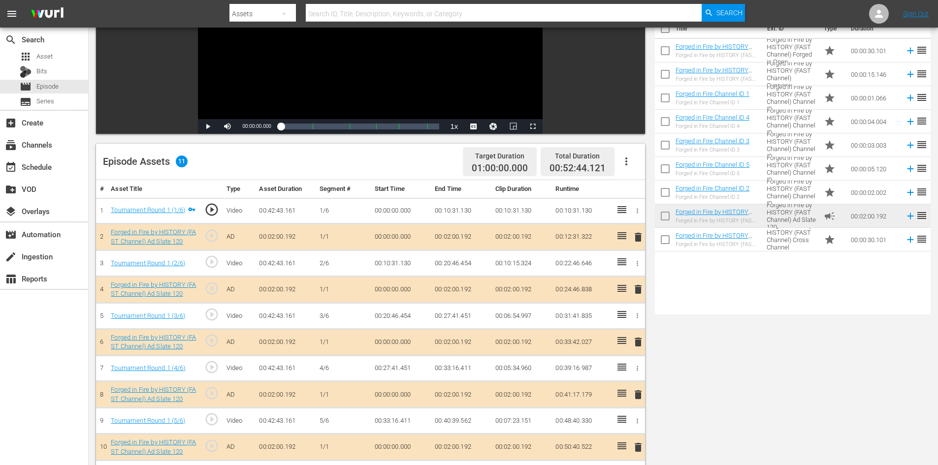
scroll to position [257, 0]
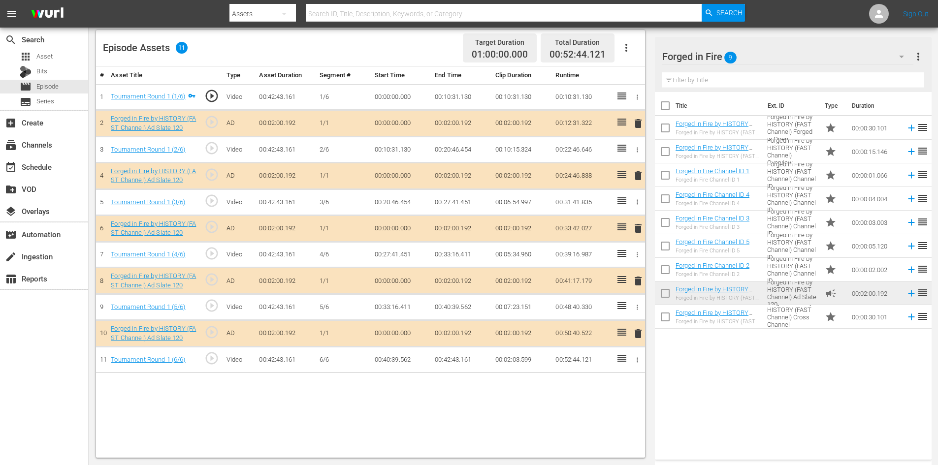
click at [638, 281] on span "delete" at bounding box center [638, 281] width 12 height 12
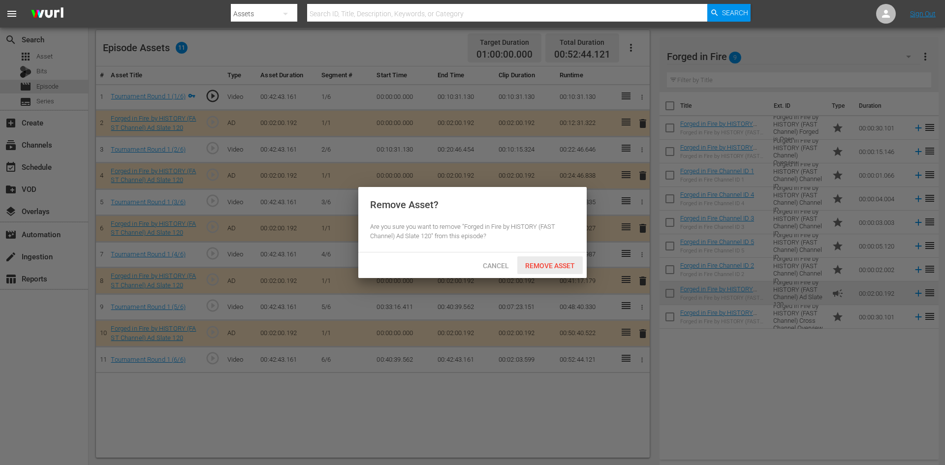
click at [564, 263] on span "Remove Asset" at bounding box center [549, 266] width 65 height 8
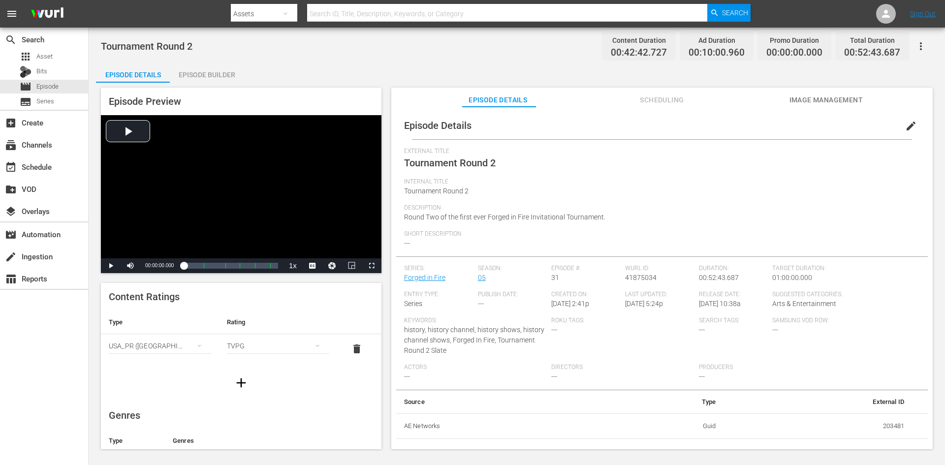
click at [207, 76] on div "Episode Builder" at bounding box center [207, 75] width 74 height 24
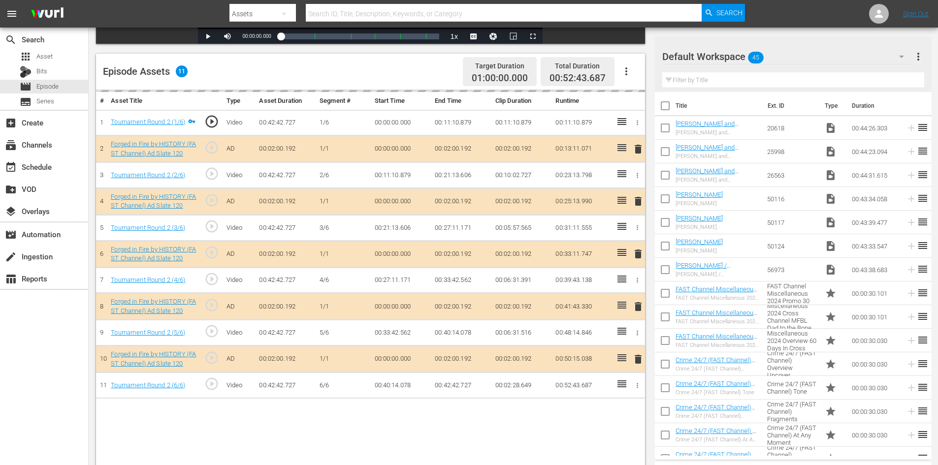
scroll to position [246, 0]
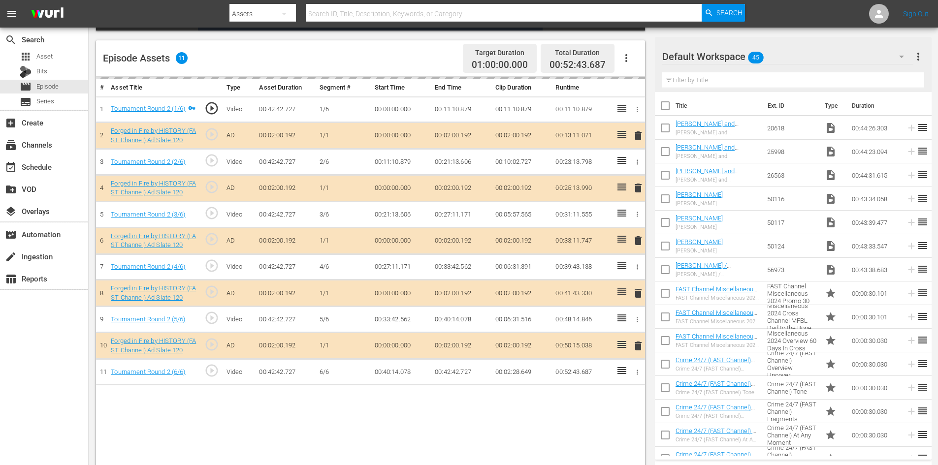
click at [818, 60] on div "Default Workspace 45" at bounding box center [787, 57] width 251 height 28
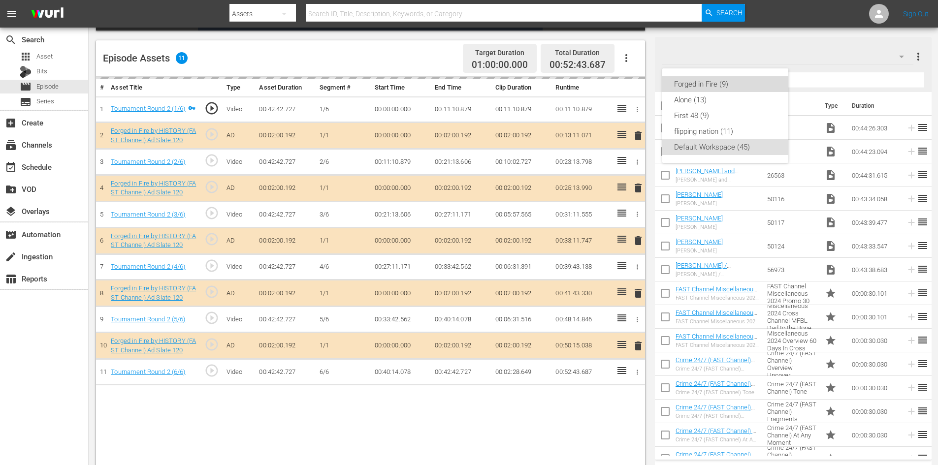
click at [694, 90] on div "Forged in Fire (9)" at bounding box center [725, 84] width 102 height 16
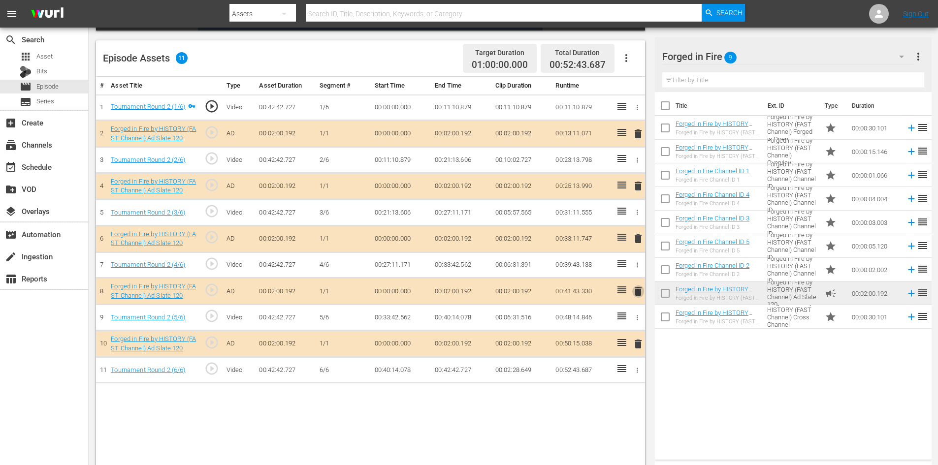
click at [640, 292] on span "delete" at bounding box center [638, 292] width 12 height 12
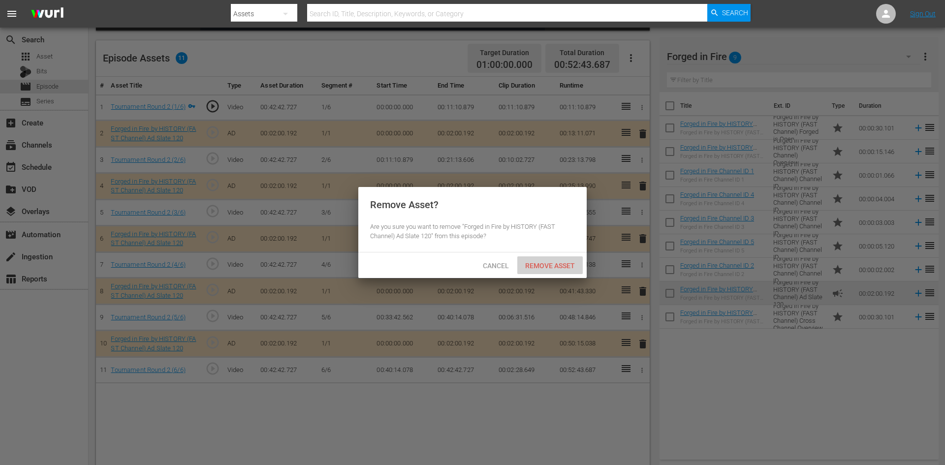
click at [548, 263] on span "Remove Asset" at bounding box center [549, 266] width 65 height 8
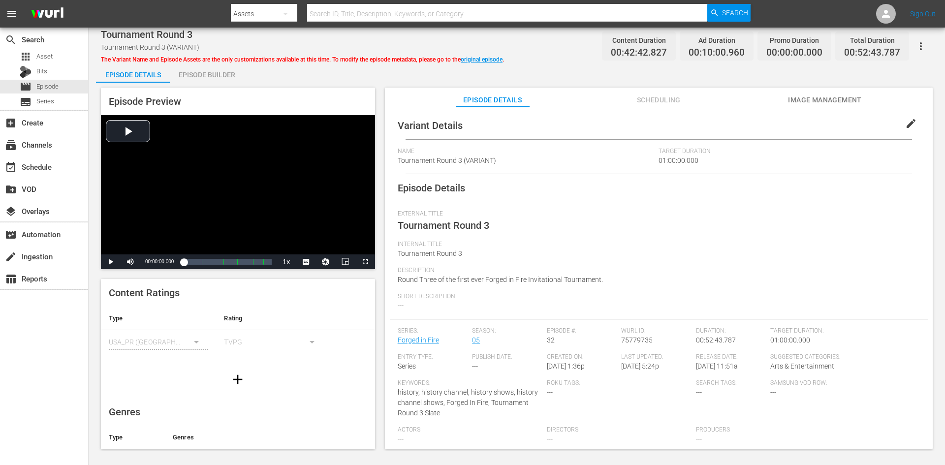
click at [206, 79] on div "Episode Builder" at bounding box center [207, 75] width 74 height 24
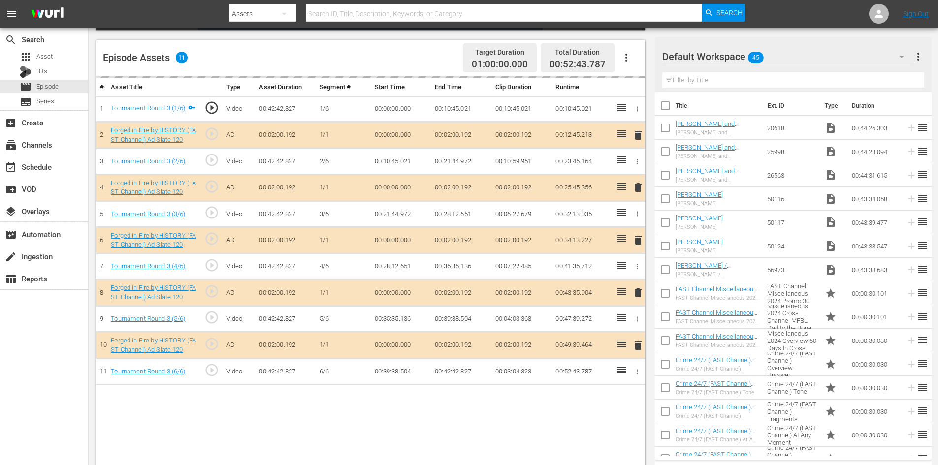
scroll to position [257, 0]
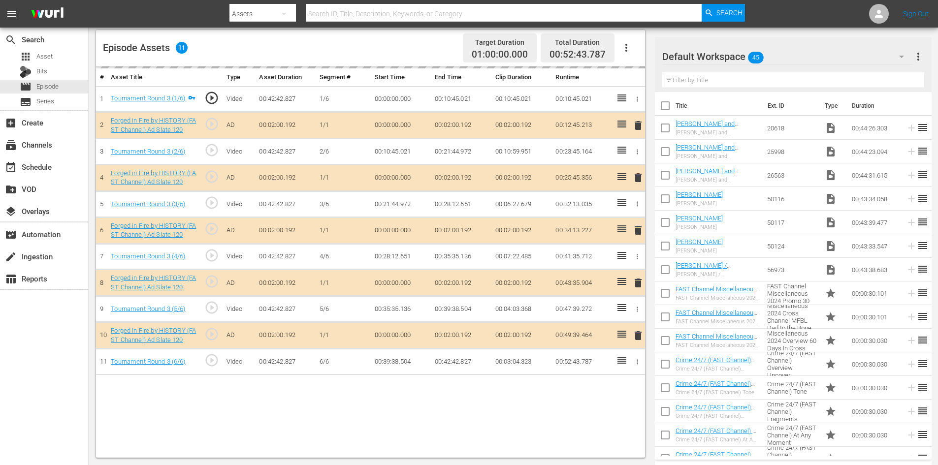
click at [823, 56] on div "Default Workspace 45" at bounding box center [787, 57] width 251 height 28
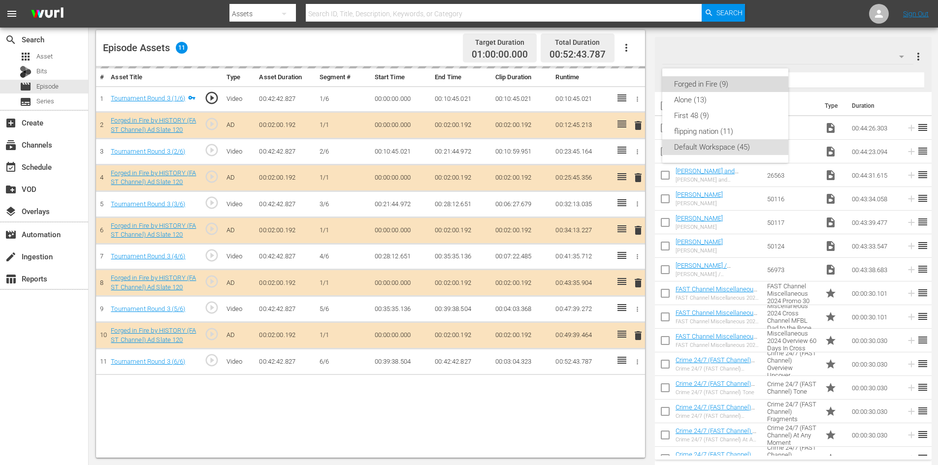
click at [694, 83] on div "Forged in Fire (9)" at bounding box center [725, 84] width 102 height 16
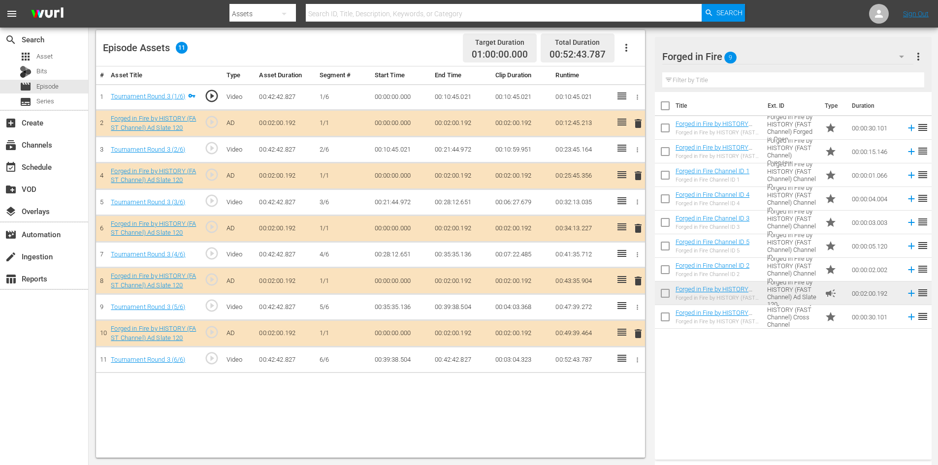
click at [637, 281] on span "delete" at bounding box center [638, 281] width 12 height 12
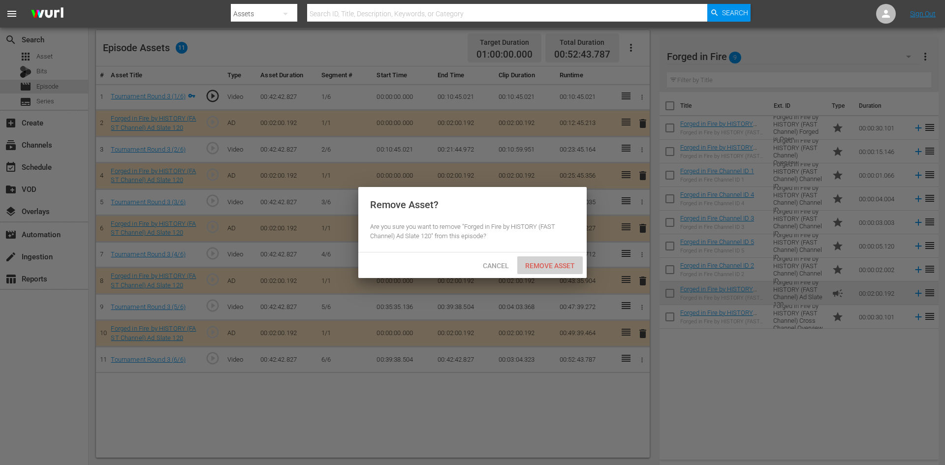
click at [541, 259] on div "Remove Asset" at bounding box center [549, 266] width 65 height 18
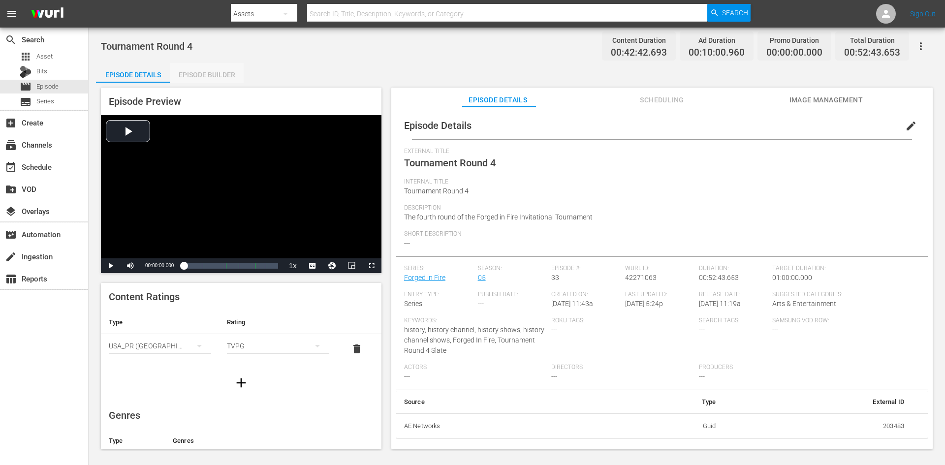
click at [211, 75] on div "Episode Builder" at bounding box center [207, 75] width 74 height 24
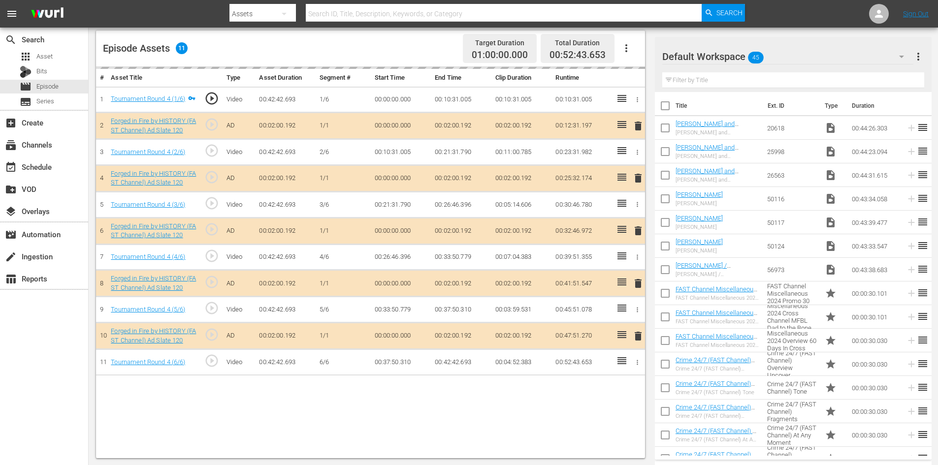
scroll to position [257, 0]
click at [841, 56] on div "Default Workspace 45" at bounding box center [787, 57] width 251 height 28
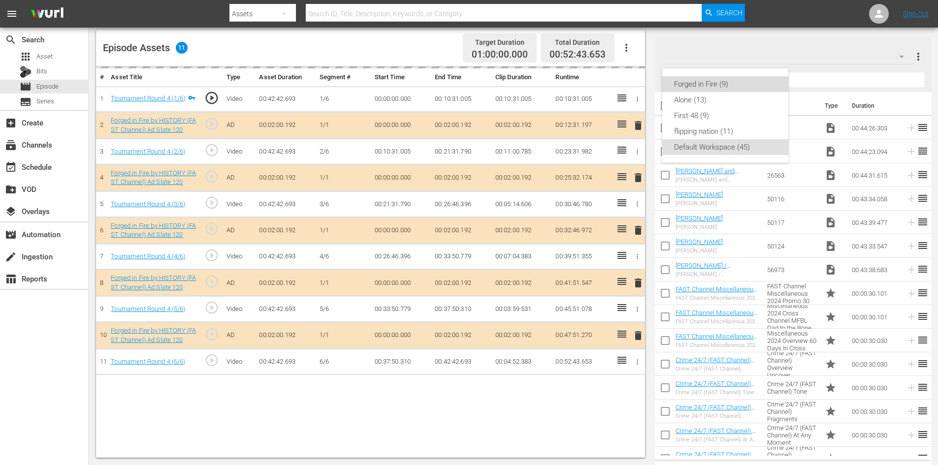
click at [699, 87] on div "Forged in Fire (9)" at bounding box center [725, 84] width 102 height 16
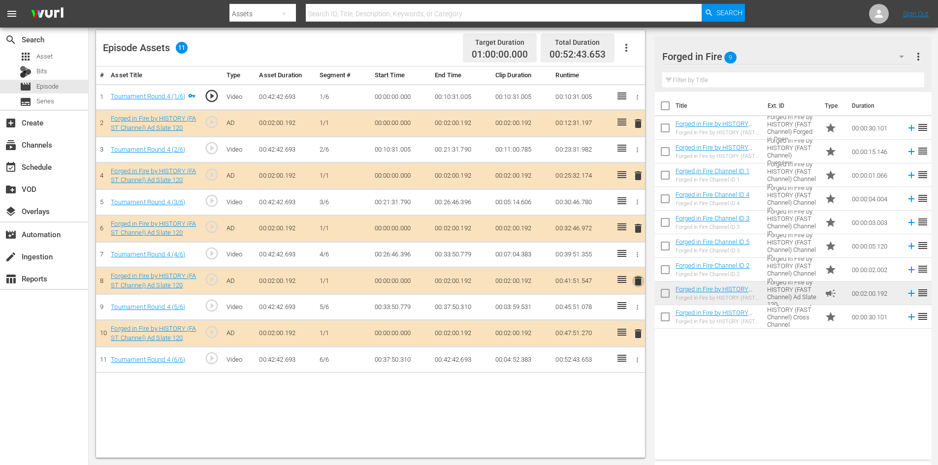
click at [637, 285] on span "delete" at bounding box center [638, 281] width 12 height 12
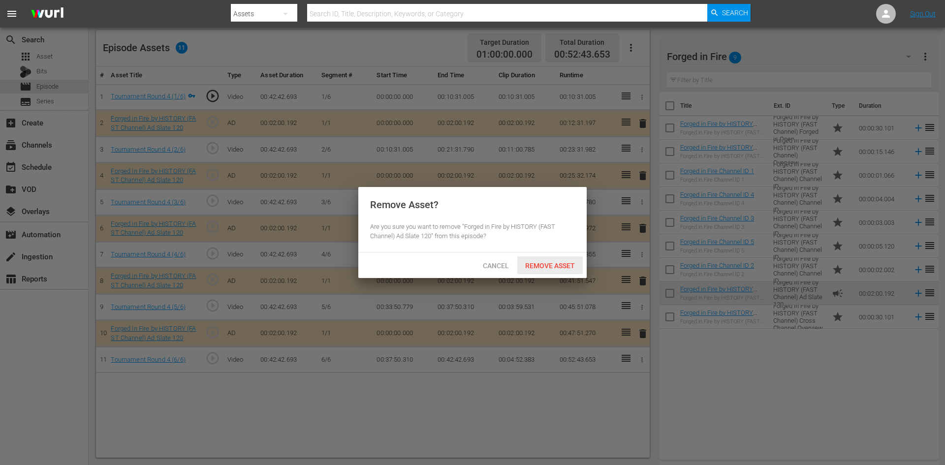
drag, startPoint x: 558, startPoint y: 265, endPoint x: 554, endPoint y: 253, distance: 13.3
click at [558, 265] on span "Remove Asset" at bounding box center [549, 266] width 65 height 8
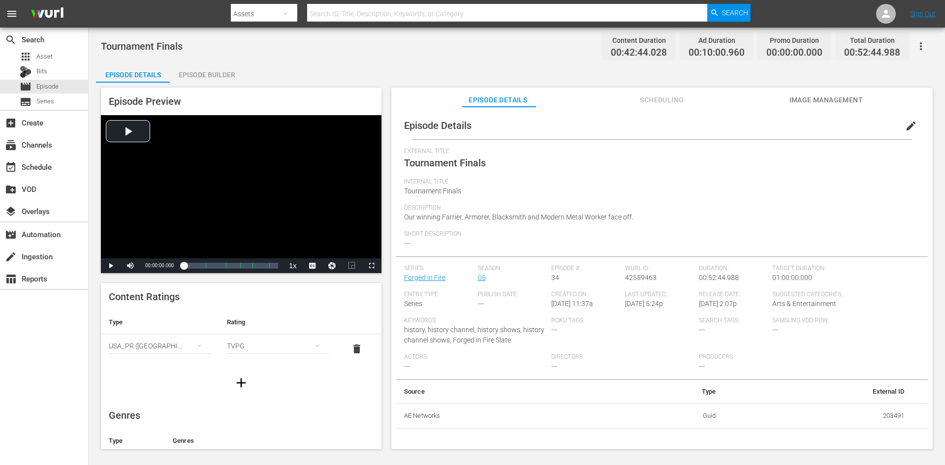
click at [216, 70] on div "Episode Builder" at bounding box center [207, 75] width 74 height 24
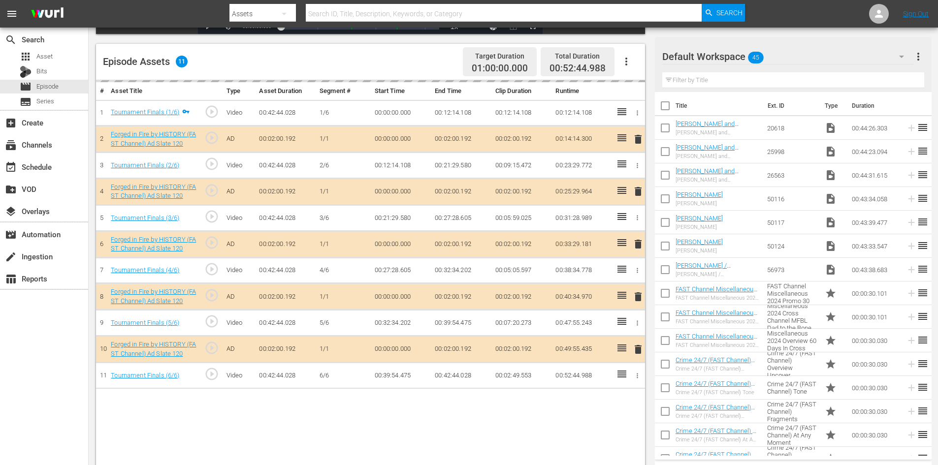
scroll to position [257, 0]
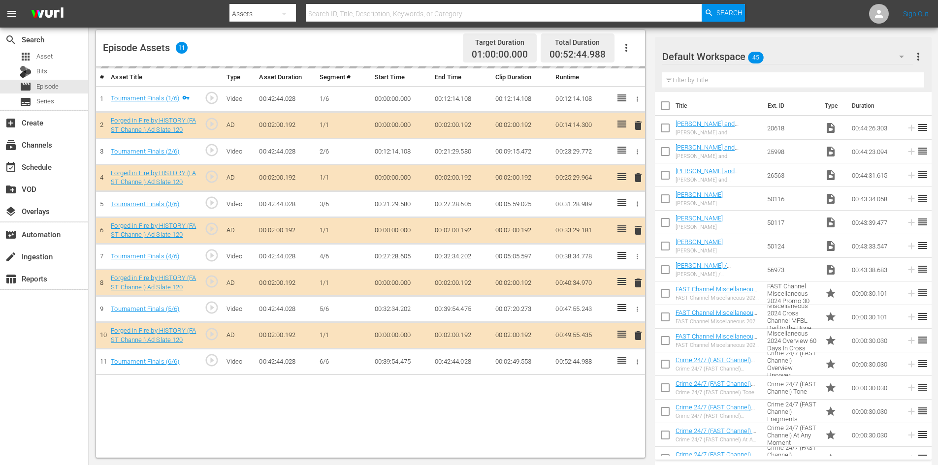
click at [816, 57] on div "Default Workspace 45" at bounding box center [787, 57] width 251 height 28
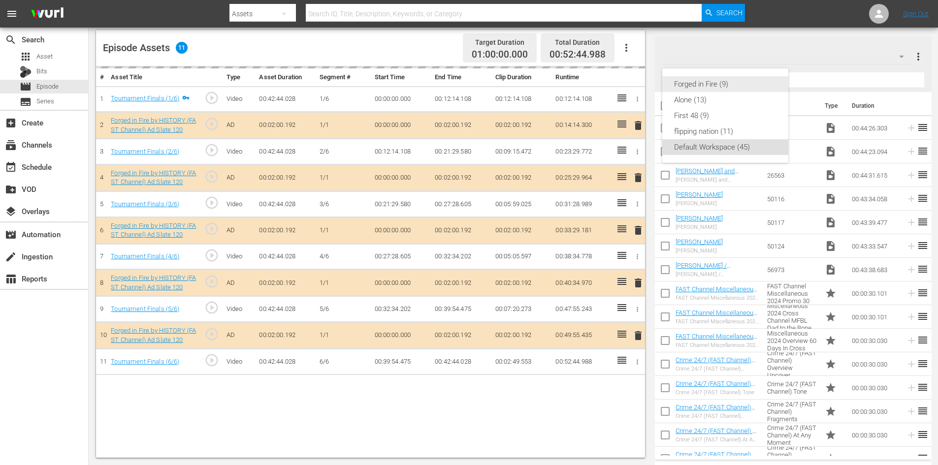
click at [702, 86] on div "Forged in Fire (9)" at bounding box center [725, 84] width 102 height 16
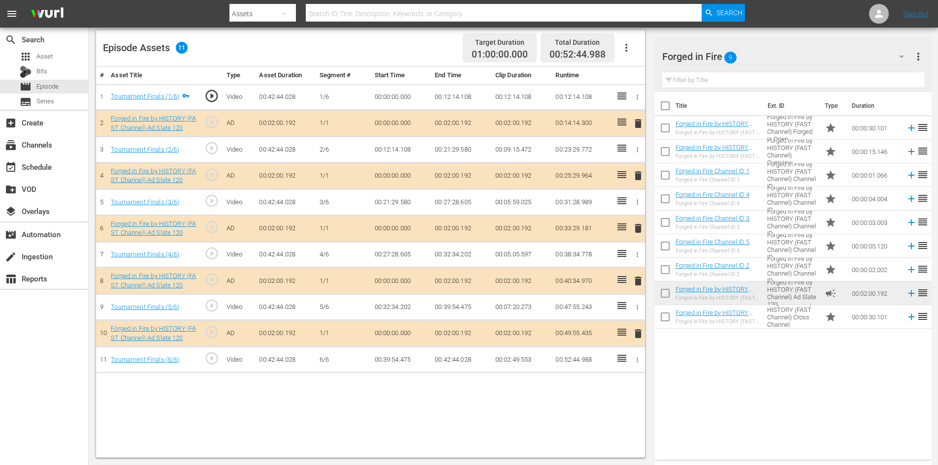
click at [641, 280] on span "delete" at bounding box center [638, 281] width 12 height 12
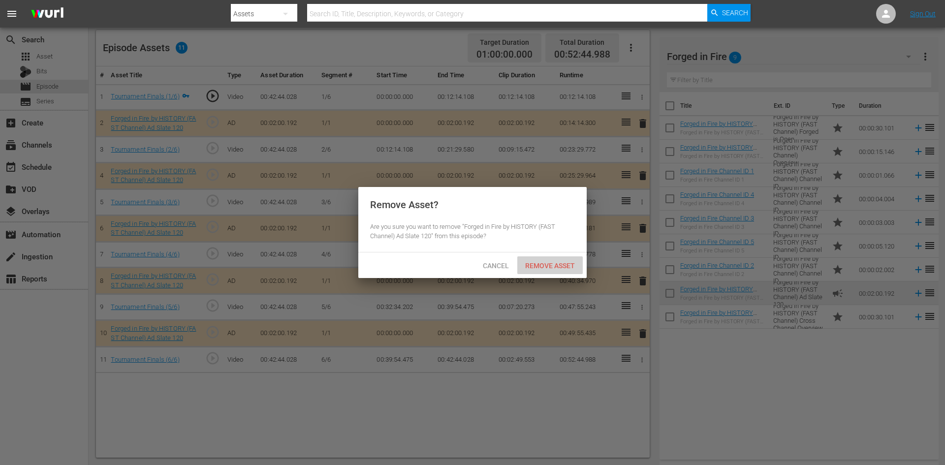
click at [568, 260] on div "Remove Asset" at bounding box center [549, 266] width 65 height 18
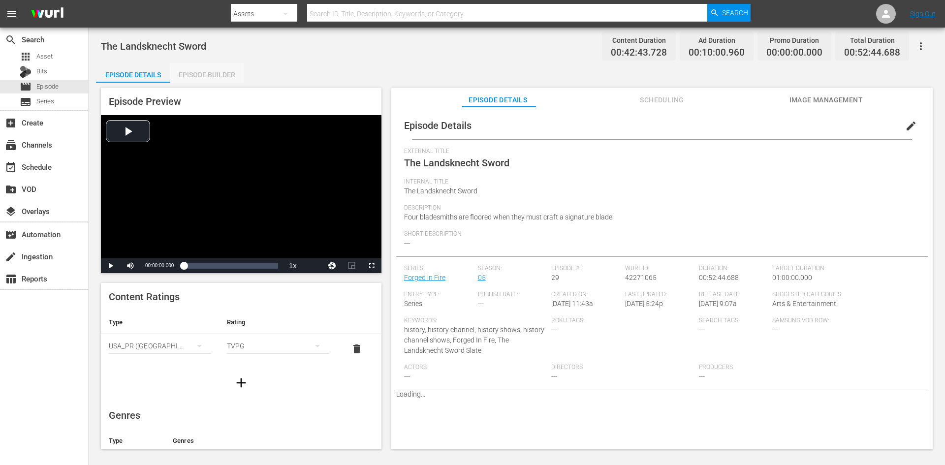
click at [218, 76] on div "Episode Builder" at bounding box center [207, 75] width 74 height 24
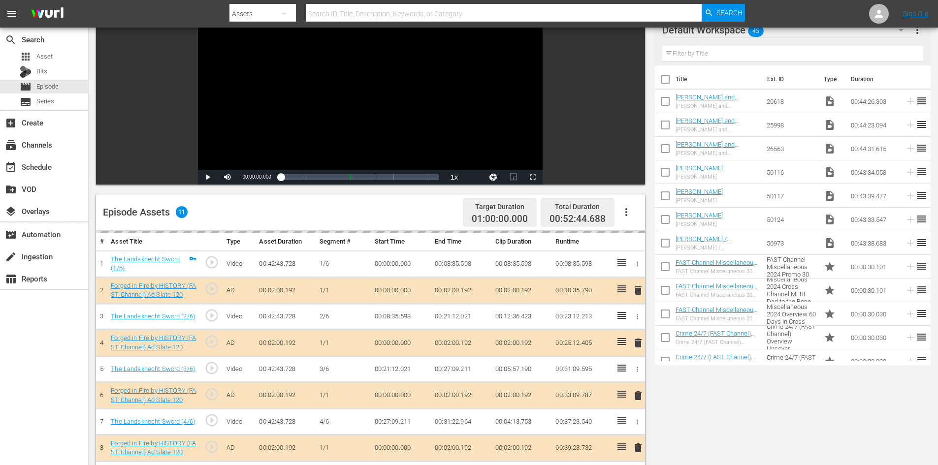
scroll to position [257, 0]
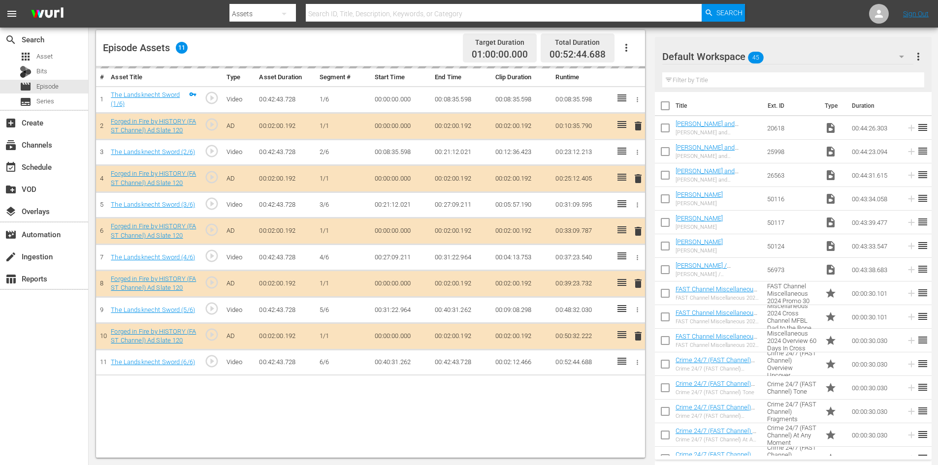
click at [816, 55] on div "Default Workspace 45" at bounding box center [787, 57] width 251 height 28
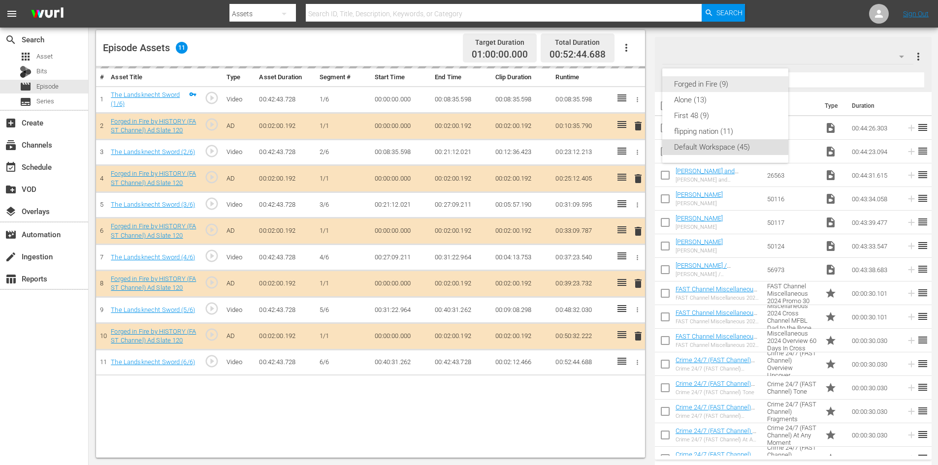
click at [684, 84] on div "Forged in Fire (9)" at bounding box center [725, 84] width 102 height 16
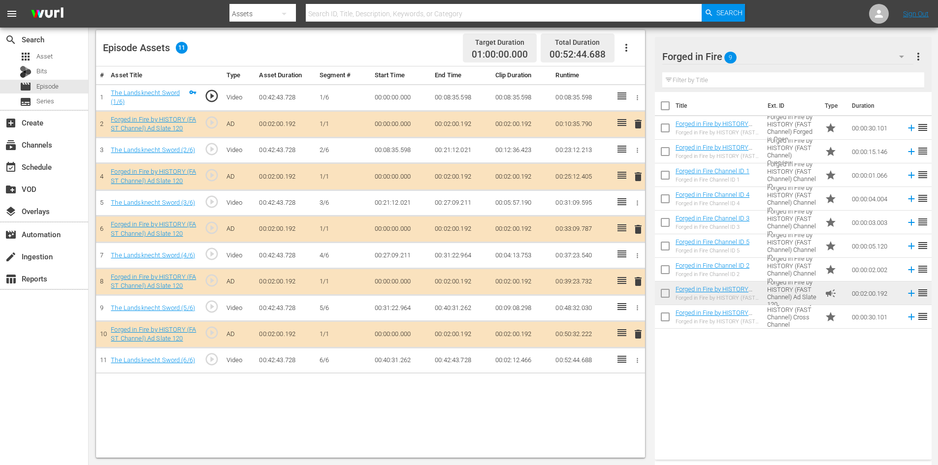
click at [639, 279] on span "delete" at bounding box center [638, 282] width 12 height 12
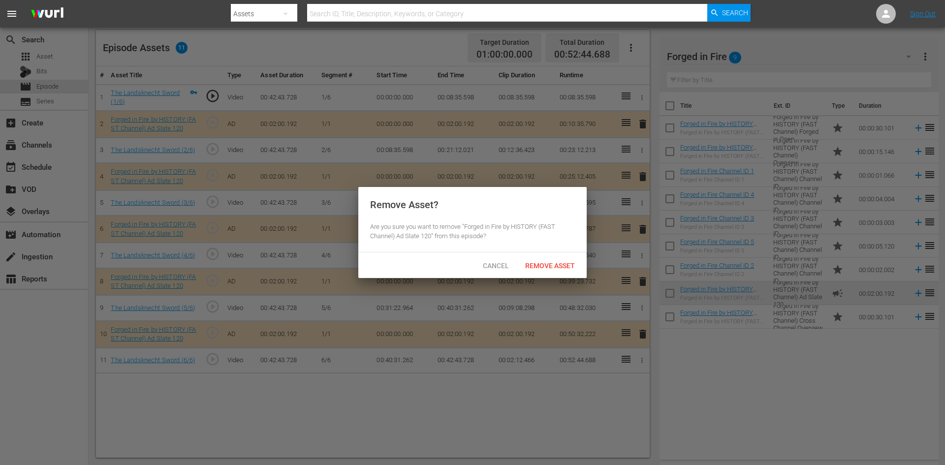
click at [560, 258] on div "Remove Asset" at bounding box center [549, 266] width 65 height 18
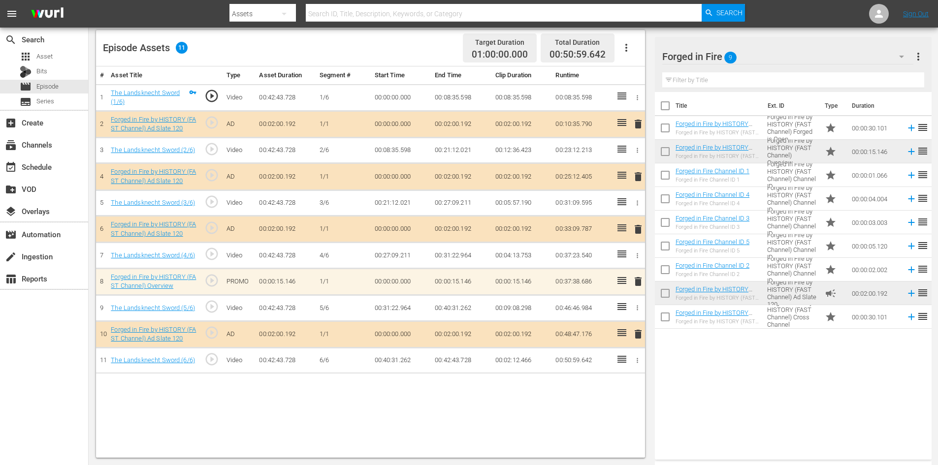
click at [643, 282] on span "delete" at bounding box center [638, 282] width 12 height 12
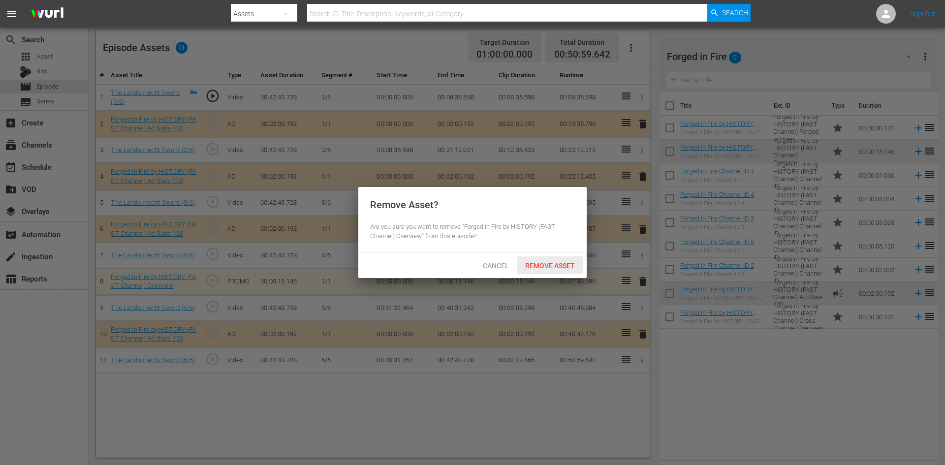
click at [566, 266] on span "Remove Asset" at bounding box center [549, 266] width 65 height 8
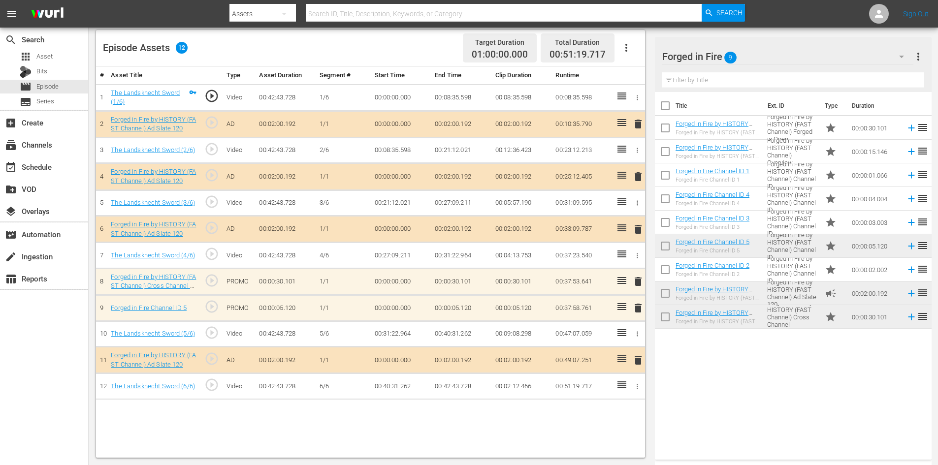
click at [640, 310] on span "delete" at bounding box center [638, 308] width 12 height 12
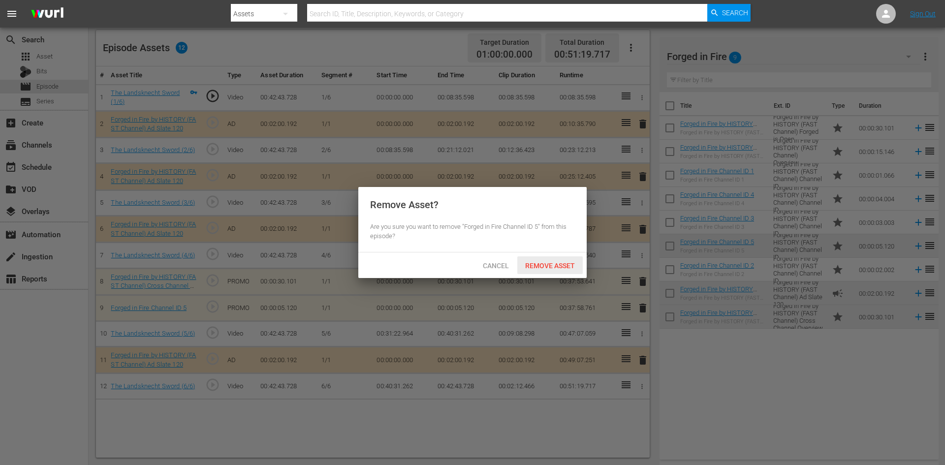
click at [555, 265] on span "Remove Asset" at bounding box center [549, 266] width 65 height 8
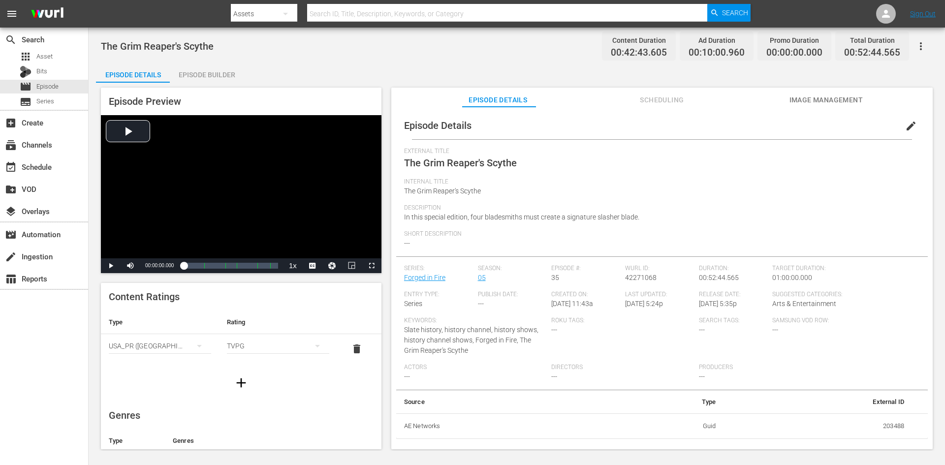
click at [208, 74] on div "Episode Builder" at bounding box center [207, 75] width 74 height 24
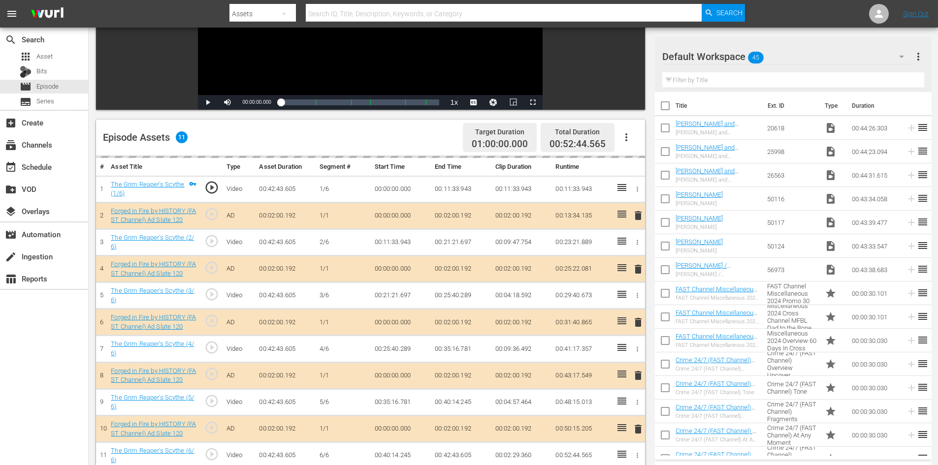
scroll to position [246, 0]
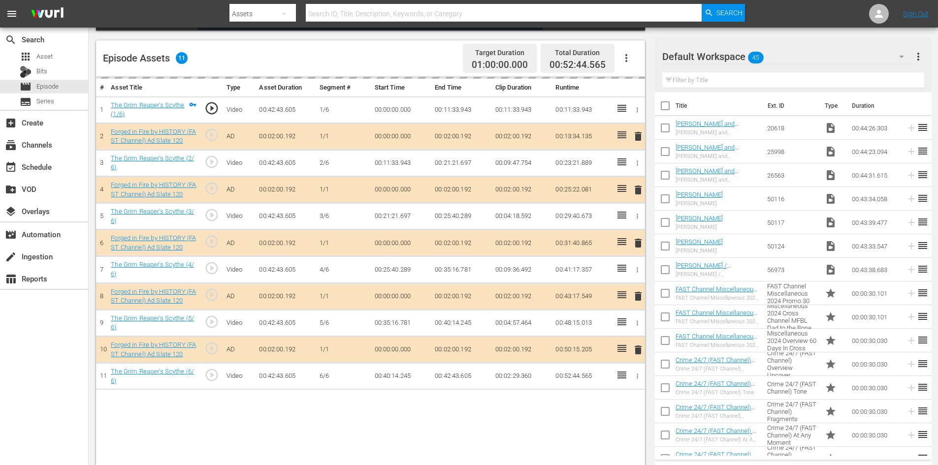
click at [840, 52] on div "Default Workspace 45" at bounding box center [787, 57] width 251 height 28
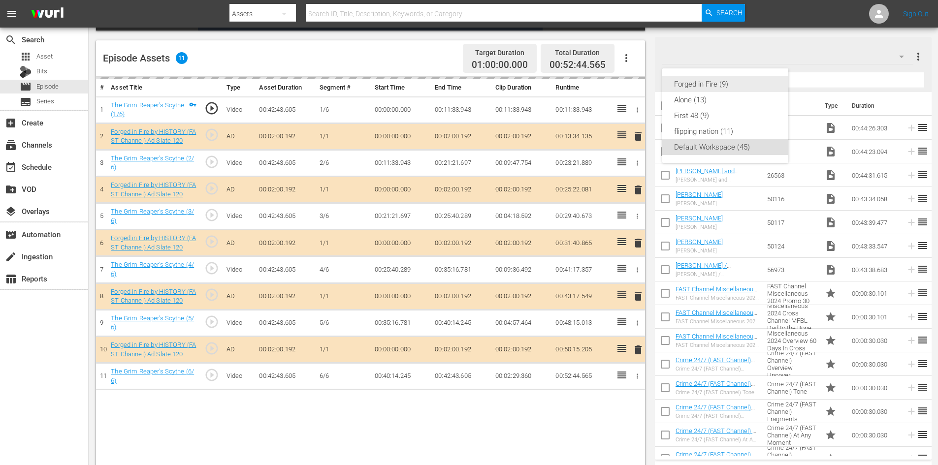
click at [709, 80] on div "Forged in Fire (9)" at bounding box center [725, 84] width 102 height 16
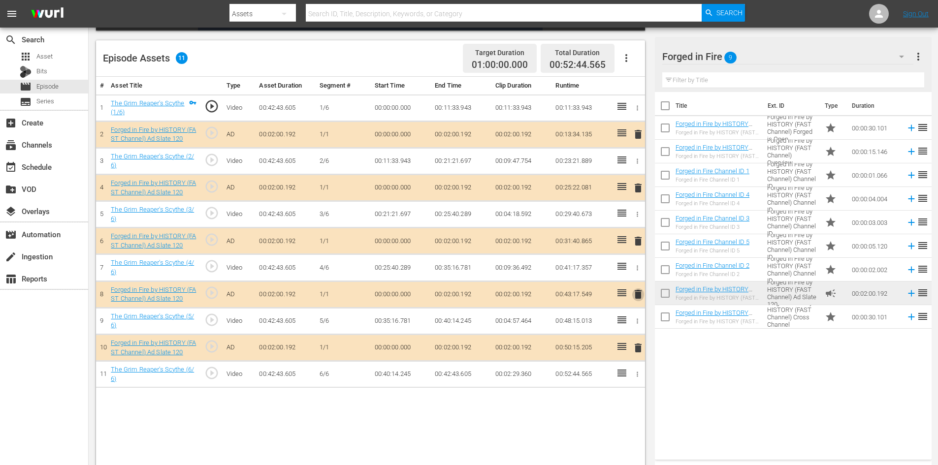
click at [642, 291] on span "delete" at bounding box center [638, 295] width 12 height 12
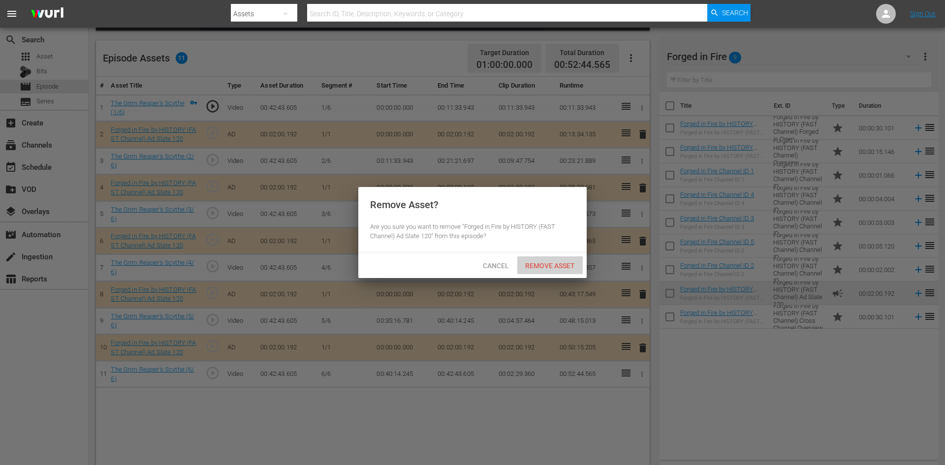
click at [558, 263] on span "Remove Asset" at bounding box center [549, 266] width 65 height 8
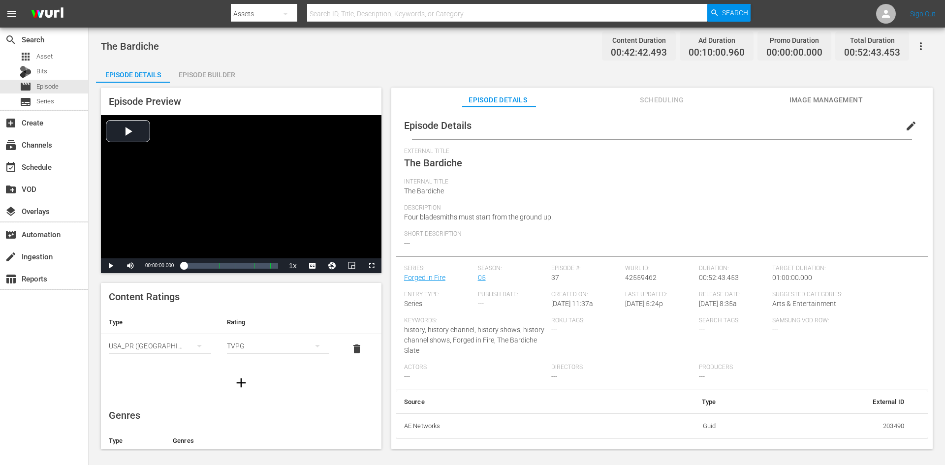
drag, startPoint x: 208, startPoint y: 73, endPoint x: 218, endPoint y: 94, distance: 22.9
click at [209, 75] on div "Episode Builder" at bounding box center [207, 75] width 74 height 24
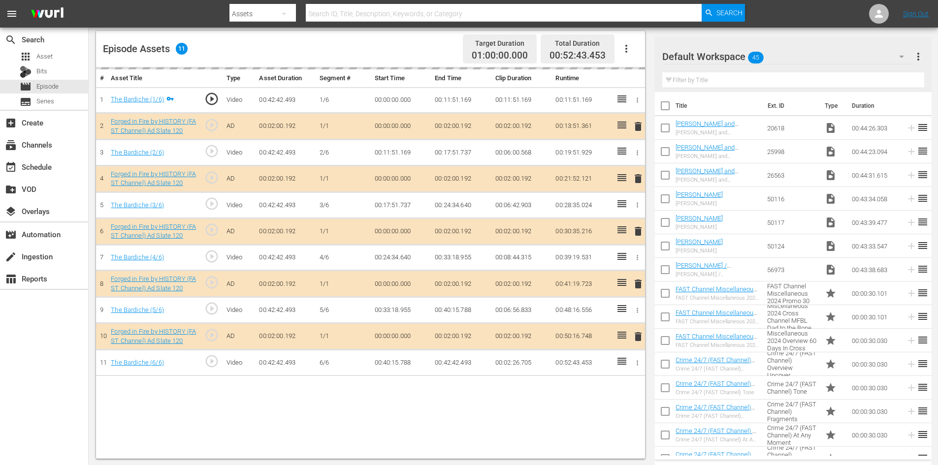
scroll to position [257, 0]
click at [820, 60] on div "Default Workspace 45" at bounding box center [787, 57] width 251 height 28
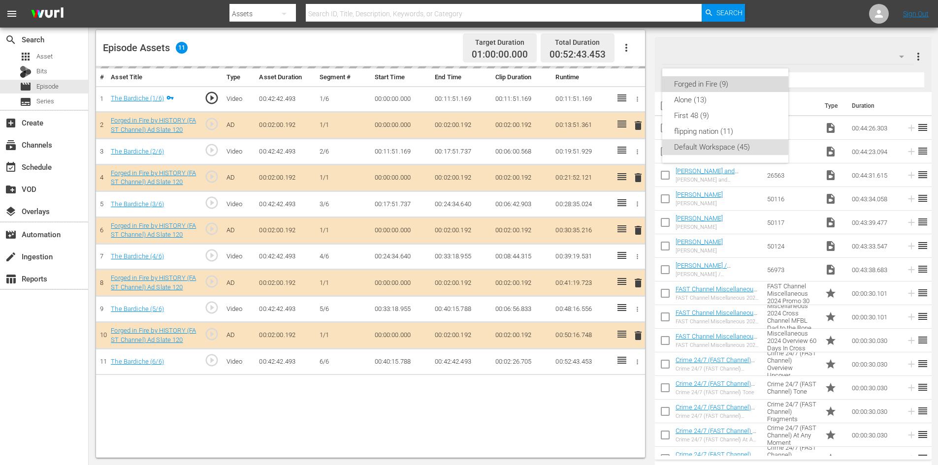
click at [699, 83] on div "Forged in Fire (9)" at bounding box center [725, 84] width 102 height 16
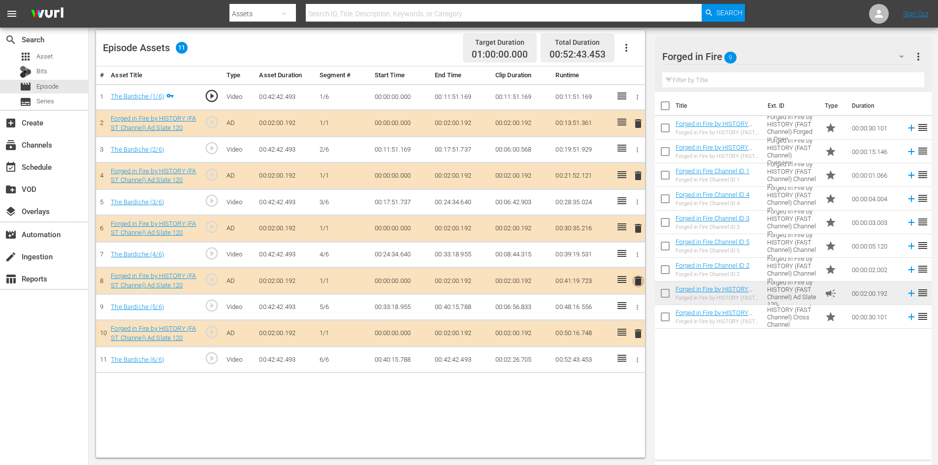
click at [638, 279] on span "delete" at bounding box center [638, 281] width 12 height 12
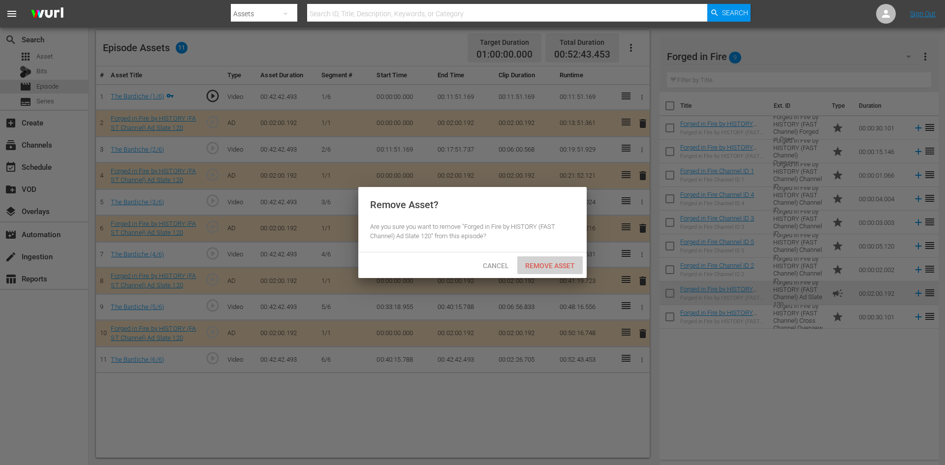
click at [551, 263] on span "Remove Asset" at bounding box center [549, 266] width 65 height 8
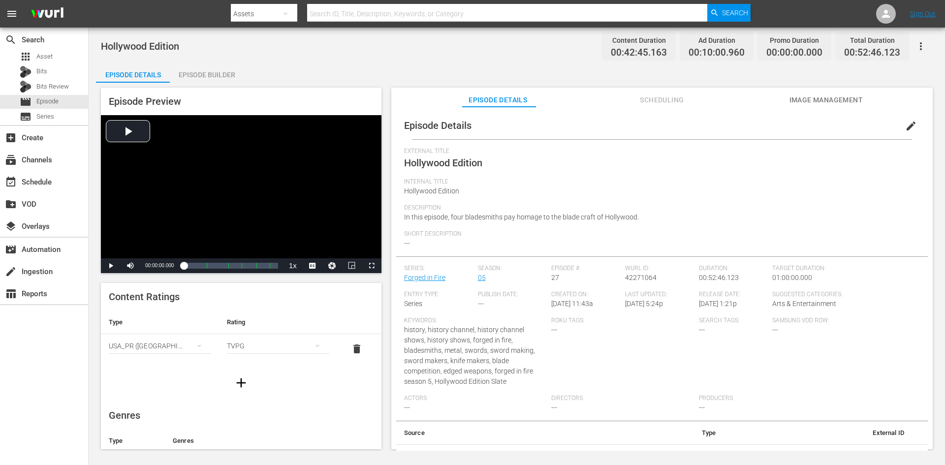
drag, startPoint x: 201, startPoint y: 93, endPoint x: 205, endPoint y: 83, distance: 10.8
click at [201, 92] on div "Episode Preview Video Player is loading. Play Video Play Mute Current Time 00:0…" at bounding box center [241, 181] width 281 height 186
click at [208, 76] on div "Episode Builder" at bounding box center [207, 75] width 74 height 24
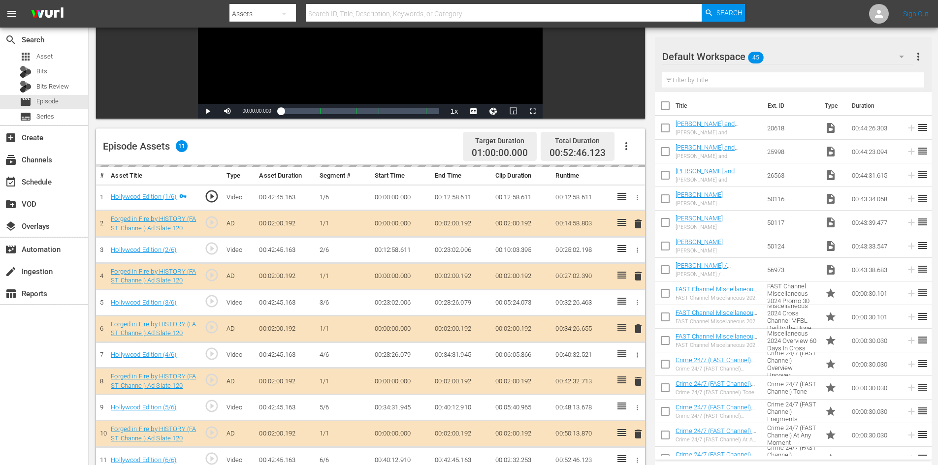
scroll to position [257, 0]
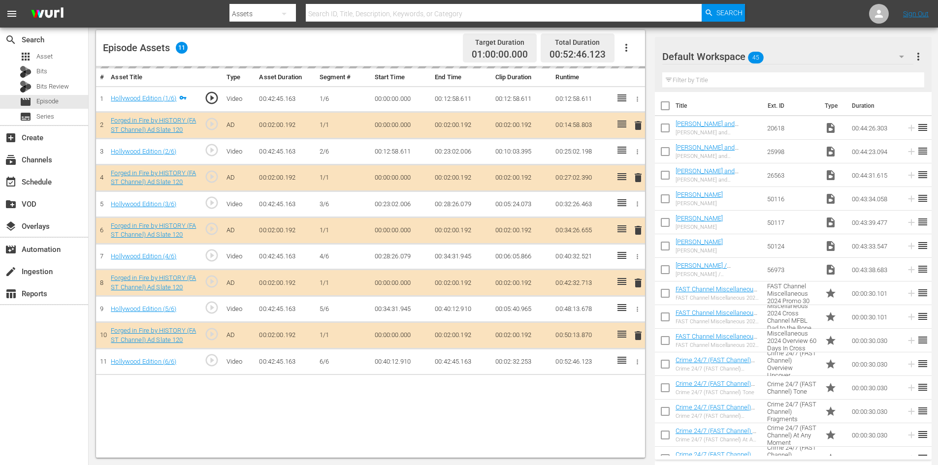
click at [792, 61] on div "Default Workspace 45" at bounding box center [787, 57] width 251 height 28
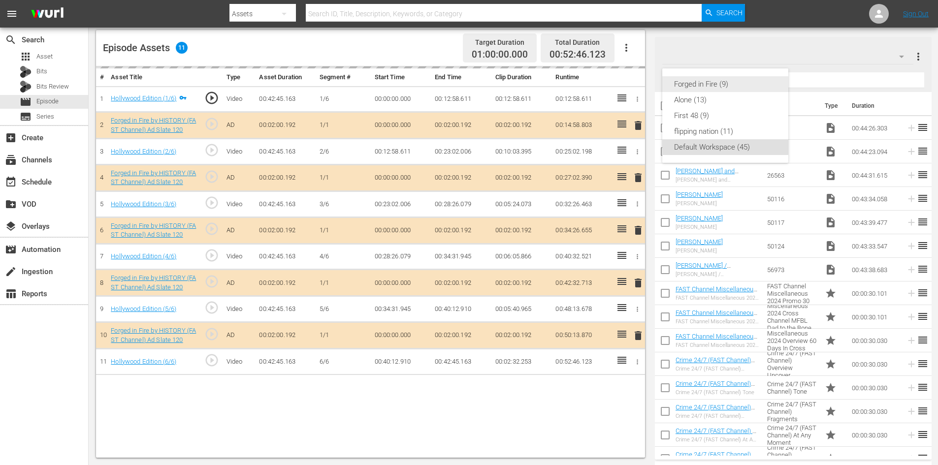
click at [703, 83] on div "Forged in Fire (9)" at bounding box center [725, 84] width 102 height 16
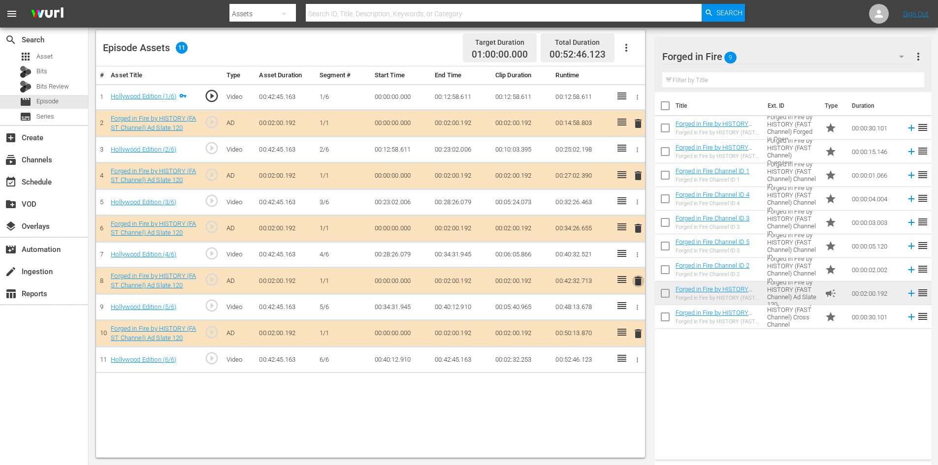
click at [640, 277] on span "delete" at bounding box center [638, 281] width 12 height 12
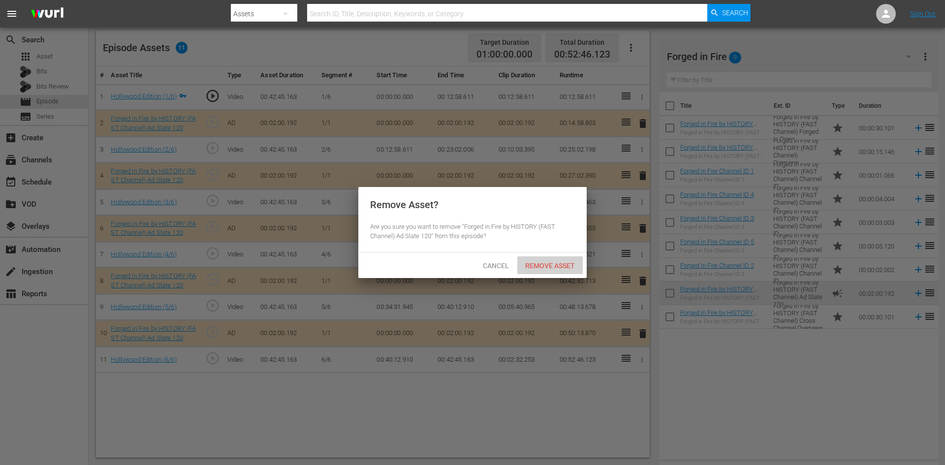
click at [558, 259] on div "Remove Asset" at bounding box center [549, 266] width 65 height 18
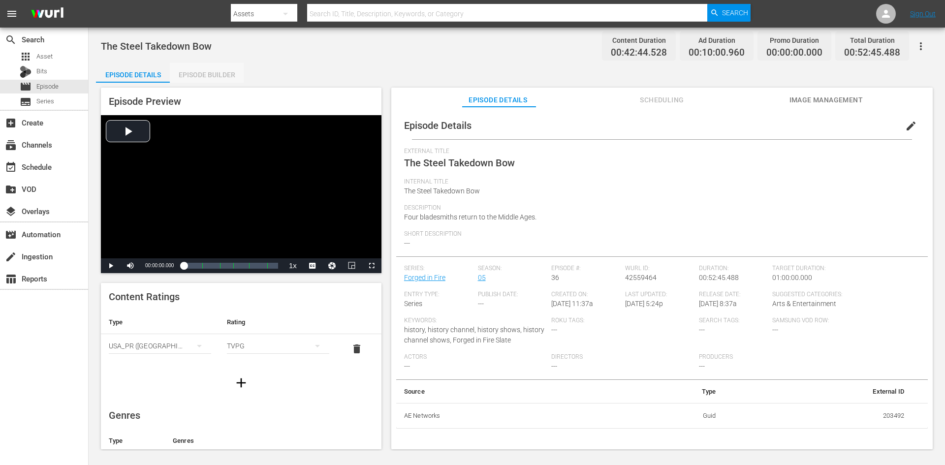
drag, startPoint x: 232, startPoint y: 73, endPoint x: 243, endPoint y: 85, distance: 15.3
click at [232, 75] on div "Episode Builder" at bounding box center [207, 75] width 74 height 24
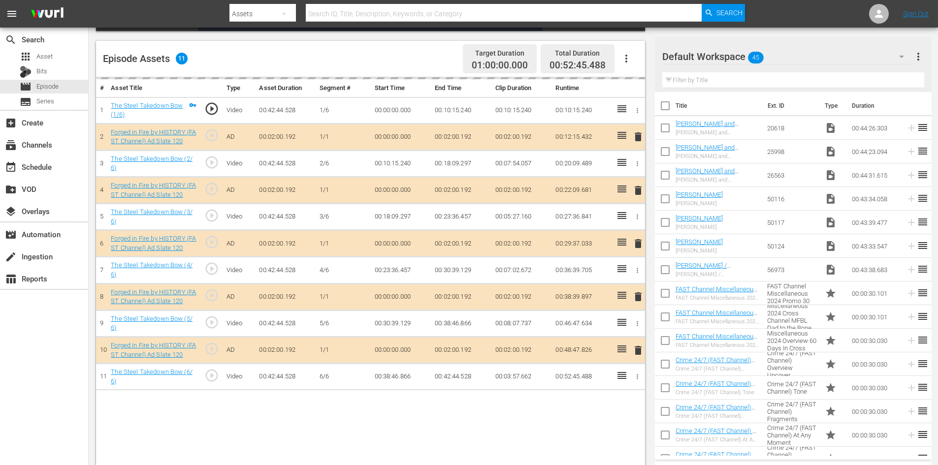
scroll to position [257, 0]
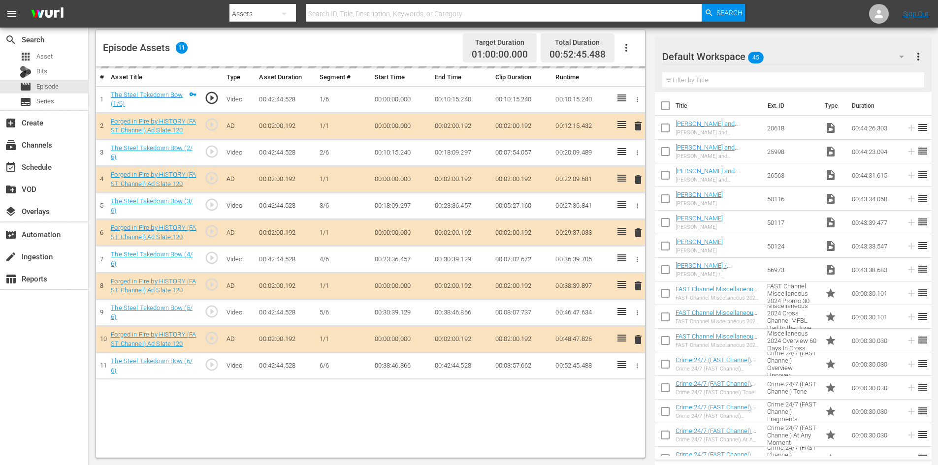
click at [815, 59] on div "Default Workspace 45" at bounding box center [787, 57] width 251 height 28
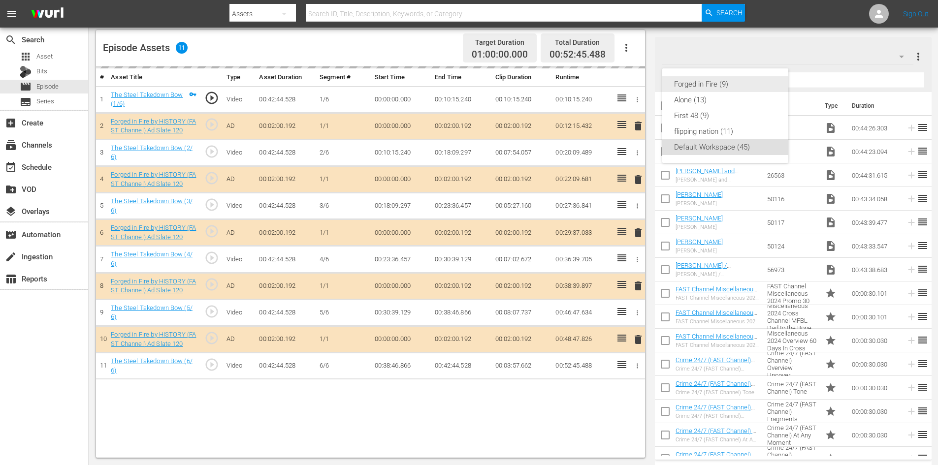
click at [705, 87] on div "Forged in Fire (9)" at bounding box center [725, 84] width 102 height 16
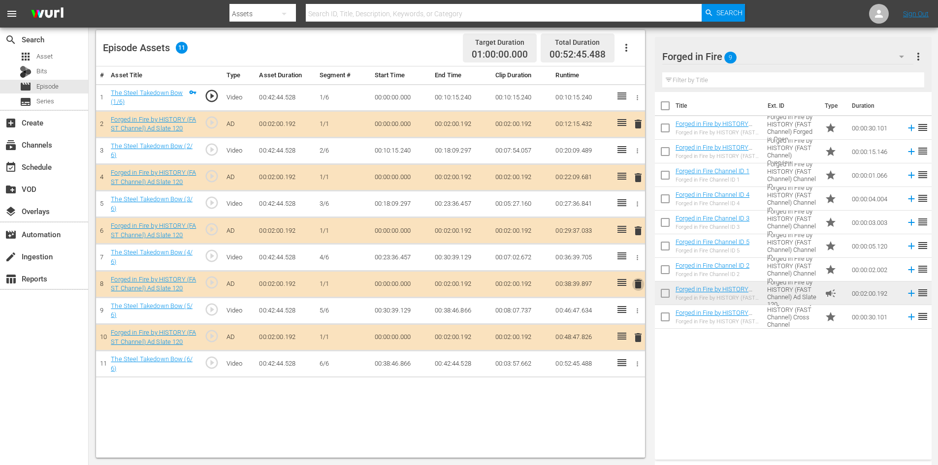
click at [640, 281] on span "delete" at bounding box center [638, 284] width 12 height 12
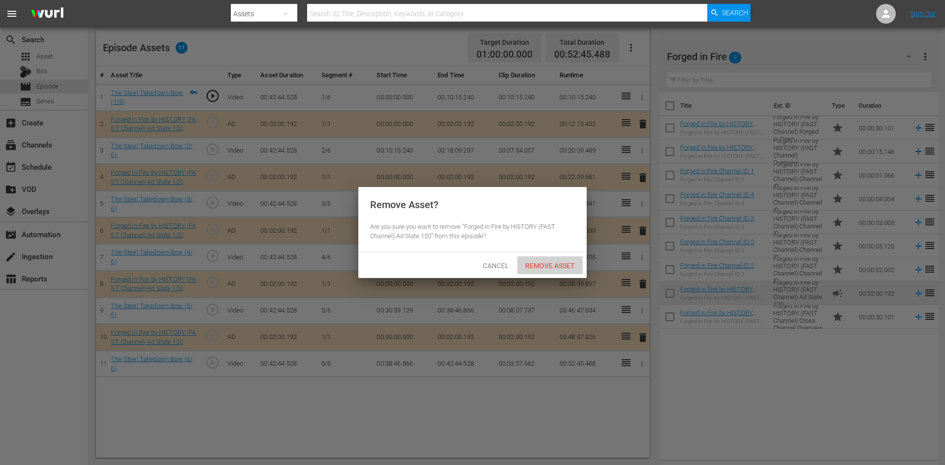
click at [559, 262] on span "Remove Asset" at bounding box center [549, 266] width 65 height 8
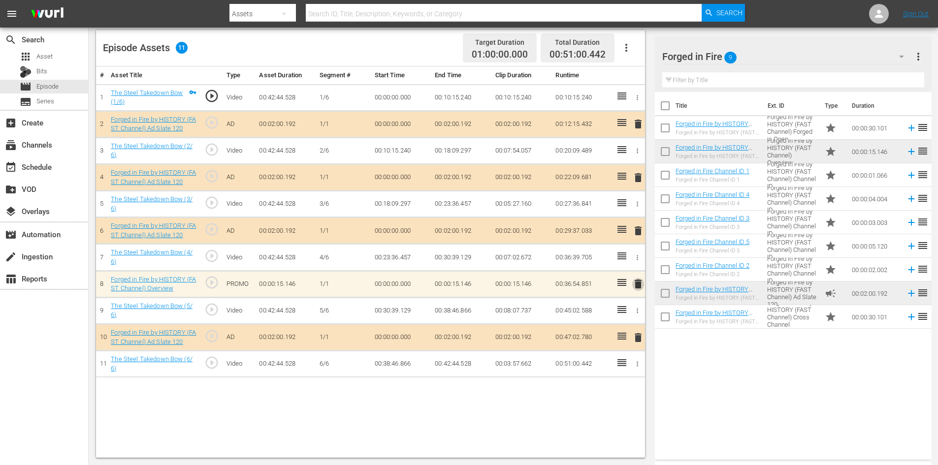
click at [638, 286] on span "delete" at bounding box center [638, 284] width 12 height 12
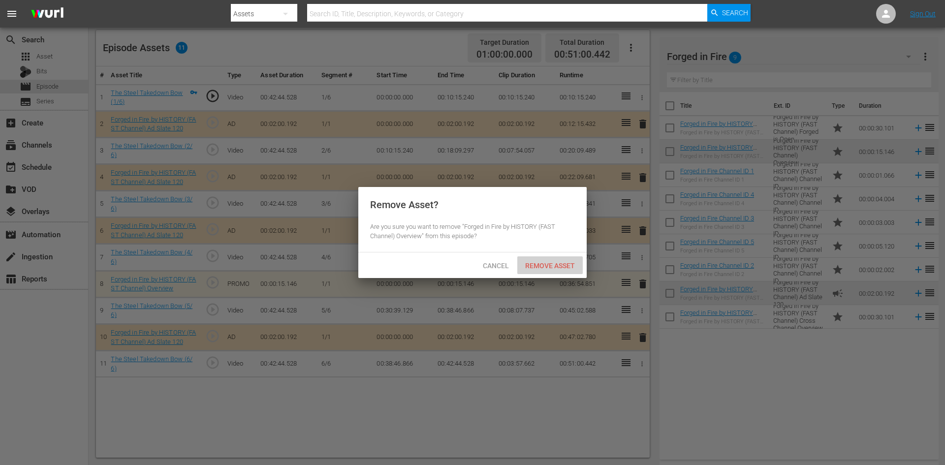
click at [540, 264] on span "Remove Asset" at bounding box center [549, 266] width 65 height 8
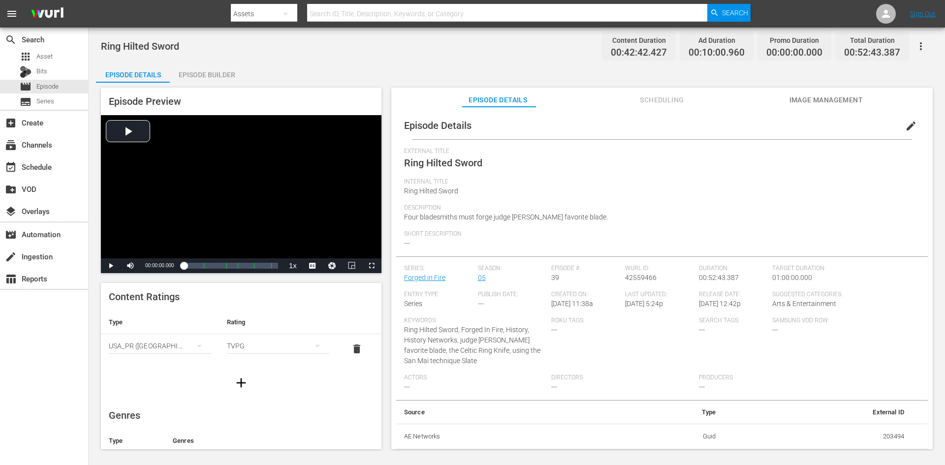
click at [216, 79] on div "Episode Builder" at bounding box center [207, 75] width 74 height 24
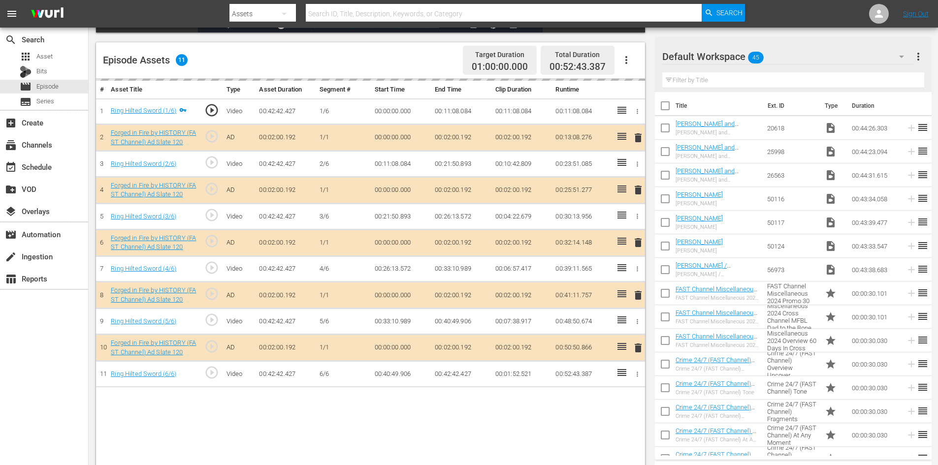
scroll to position [246, 0]
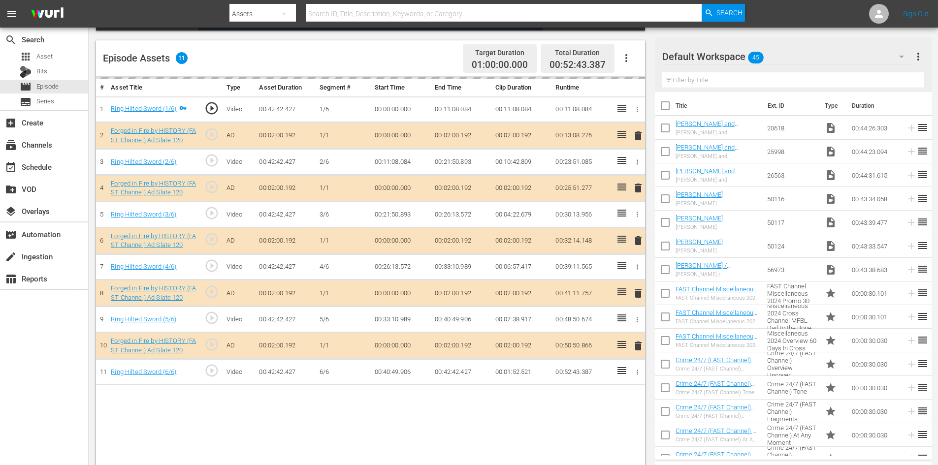
click at [826, 62] on div "Default Workspace 45" at bounding box center [787, 57] width 251 height 28
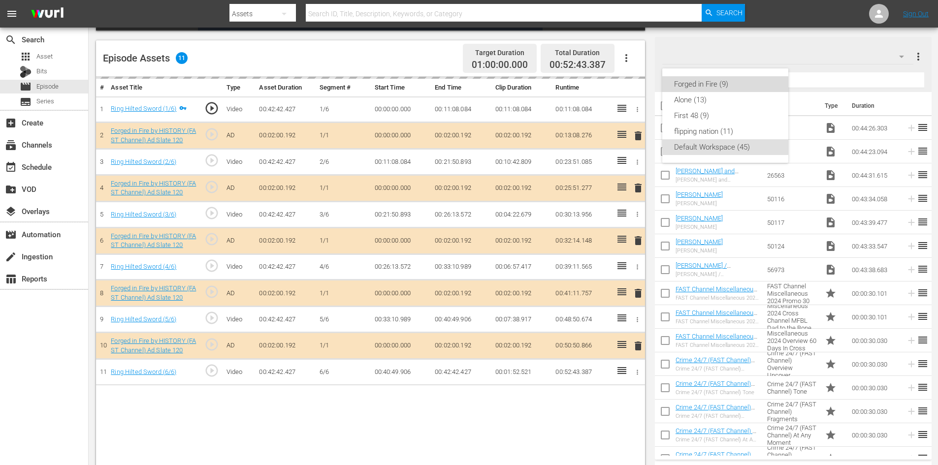
click at [716, 89] on div "Forged in Fire (9)" at bounding box center [725, 84] width 102 height 16
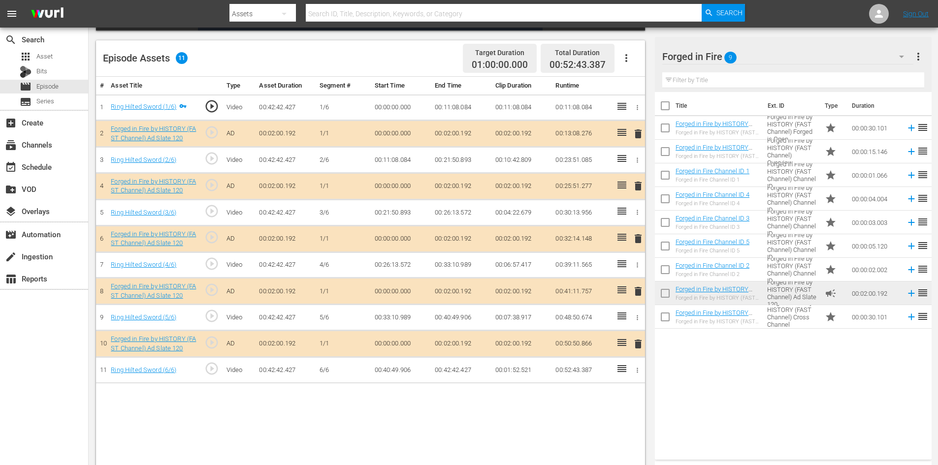
click at [636, 289] on span "delete" at bounding box center [638, 292] width 12 height 12
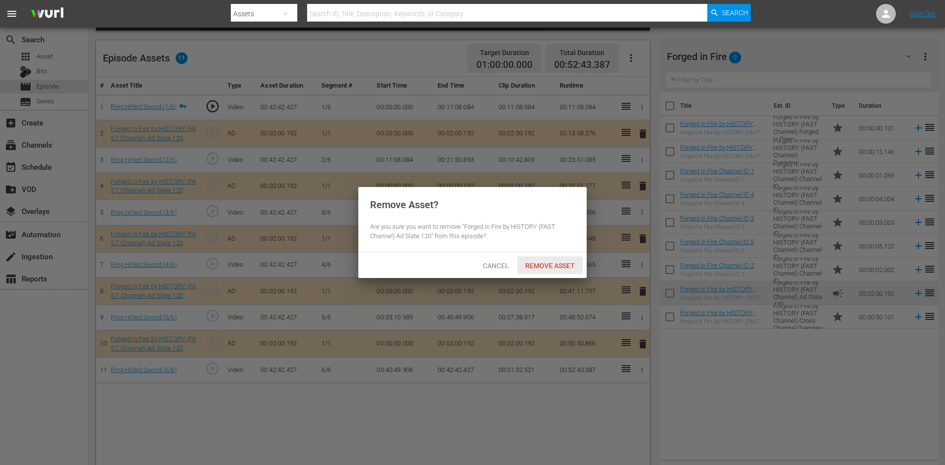
click at [552, 265] on span "Remove Asset" at bounding box center [549, 266] width 65 height 8
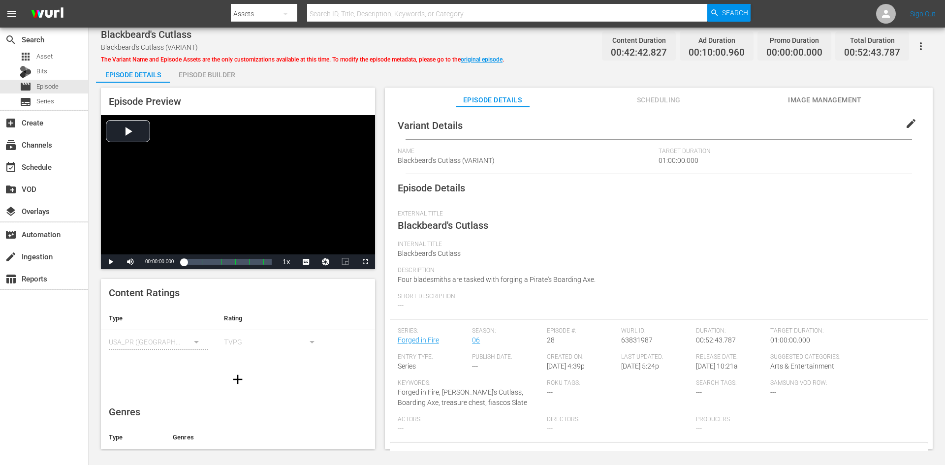
click at [224, 75] on div "Episode Builder" at bounding box center [207, 75] width 74 height 24
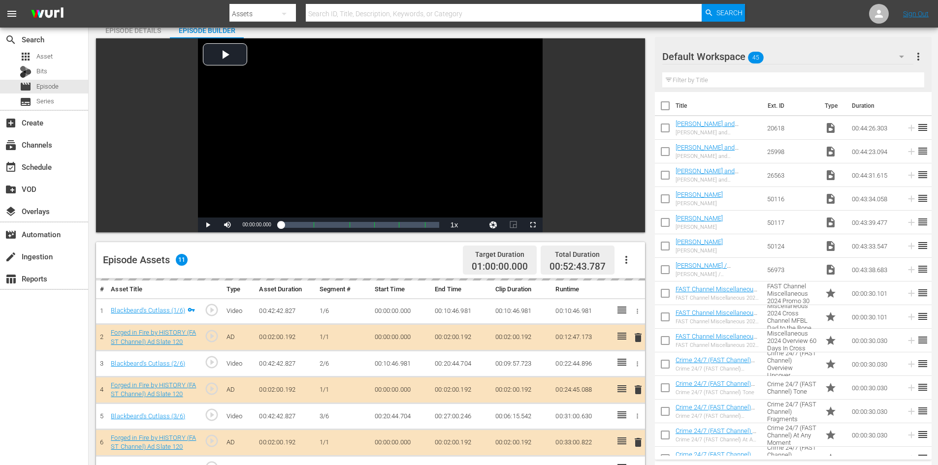
scroll to position [257, 0]
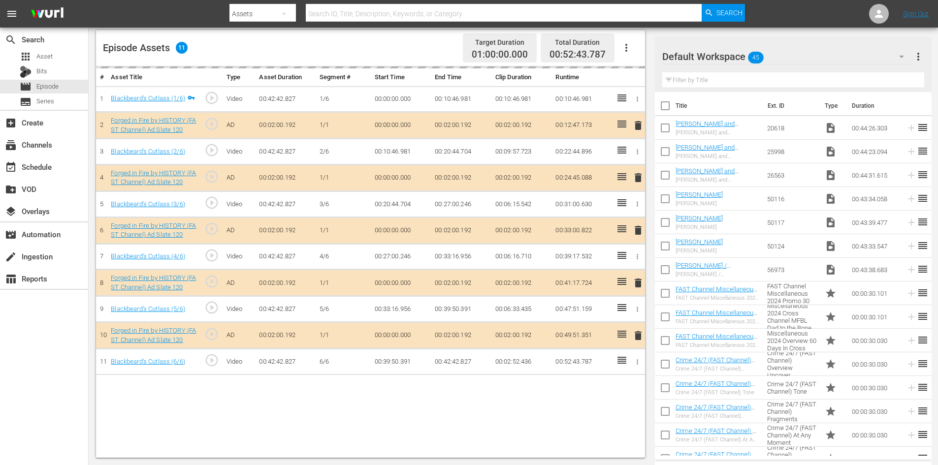
click at [786, 56] on div "Default Workspace 45" at bounding box center [787, 57] width 251 height 28
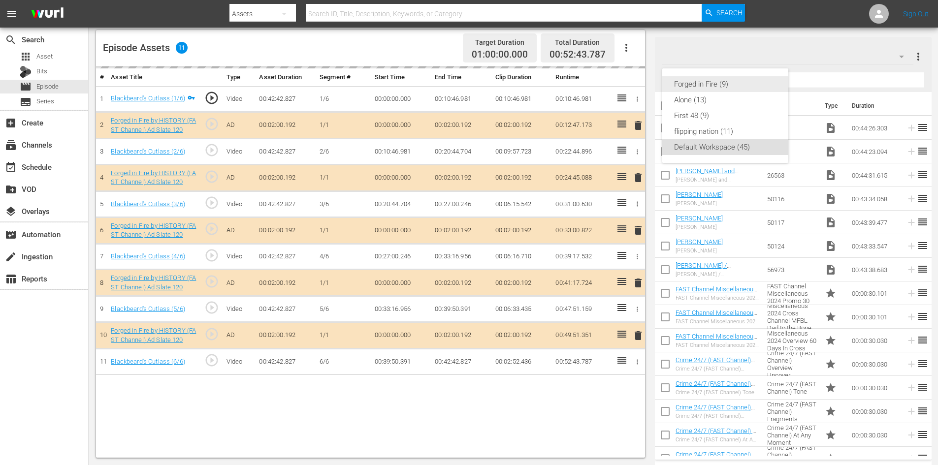
click at [686, 86] on div "Forged in Fire (9)" at bounding box center [725, 84] width 102 height 16
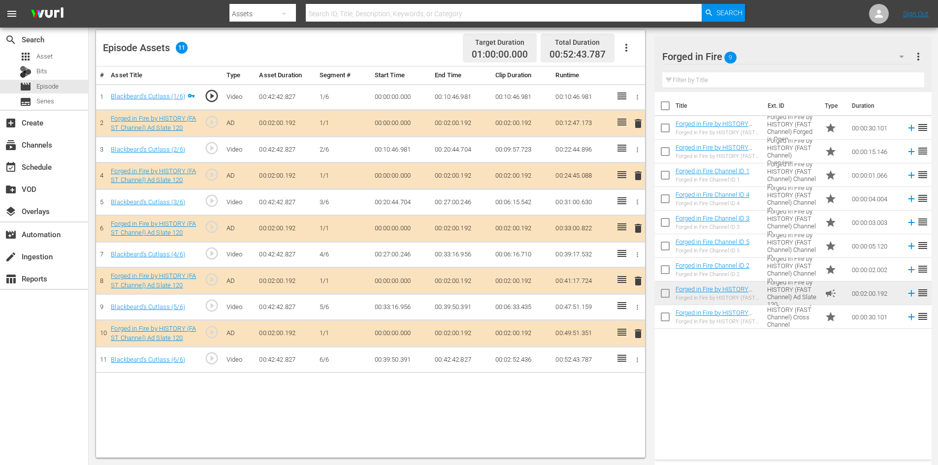
click at [641, 282] on span "delete" at bounding box center [638, 281] width 12 height 12
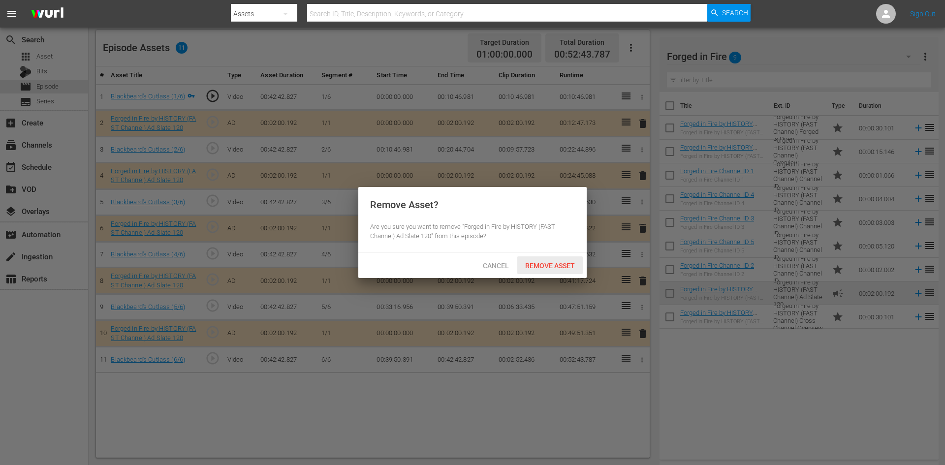
click at [559, 262] on span "Remove Asset" at bounding box center [549, 266] width 65 height 8
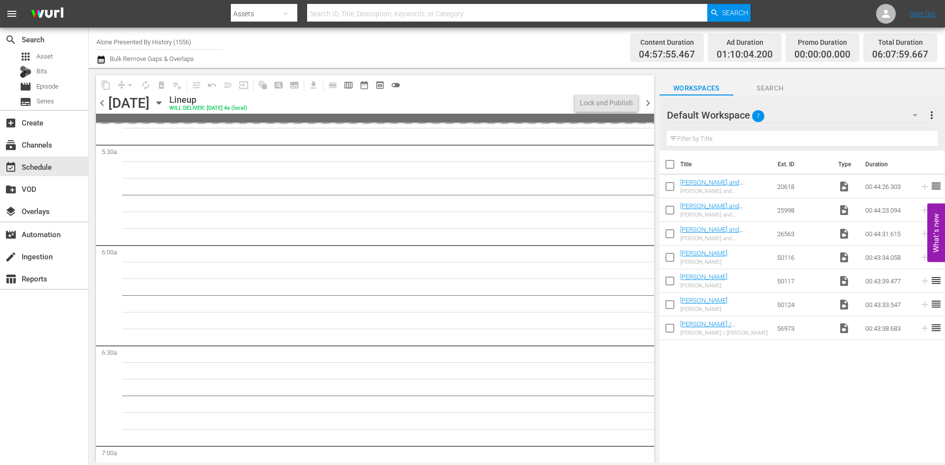
scroll to position [1034, 0]
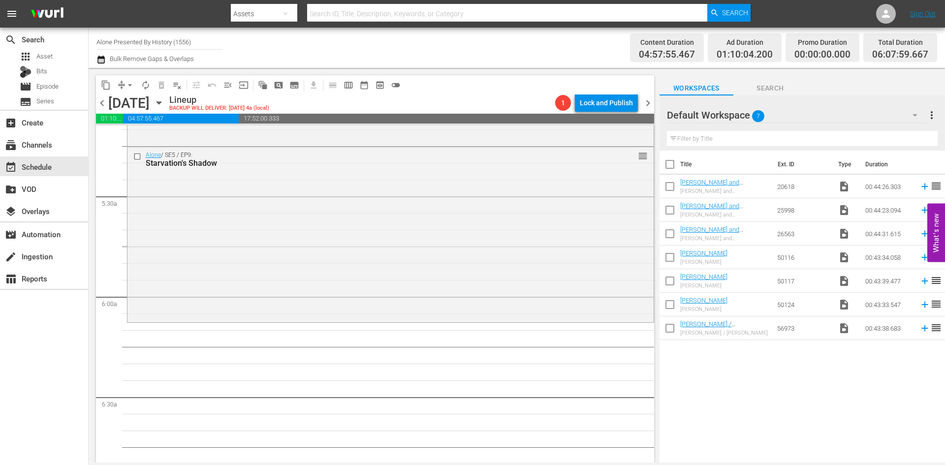
click at [164, 101] on icon "button" at bounding box center [159, 102] width 11 height 11
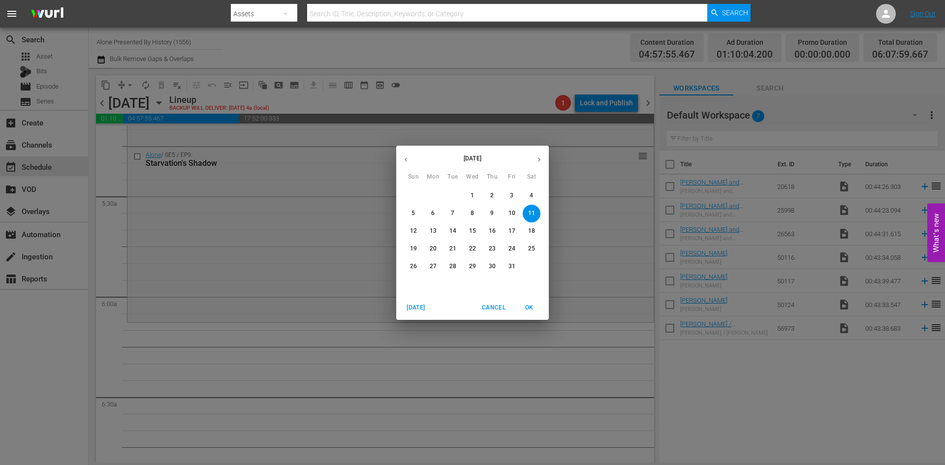
click at [410, 212] on span "5" at bounding box center [414, 213] width 18 height 8
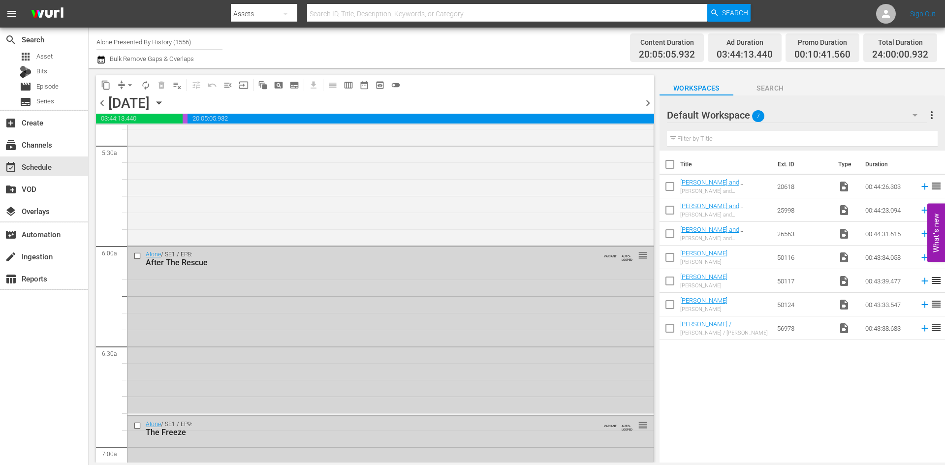
scroll to position [1017, 0]
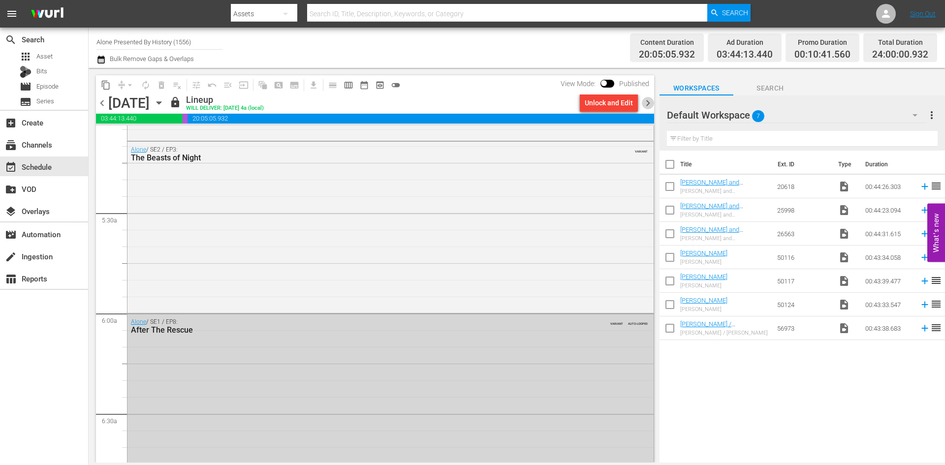
click at [651, 100] on span "chevron_right" at bounding box center [648, 103] width 12 height 12
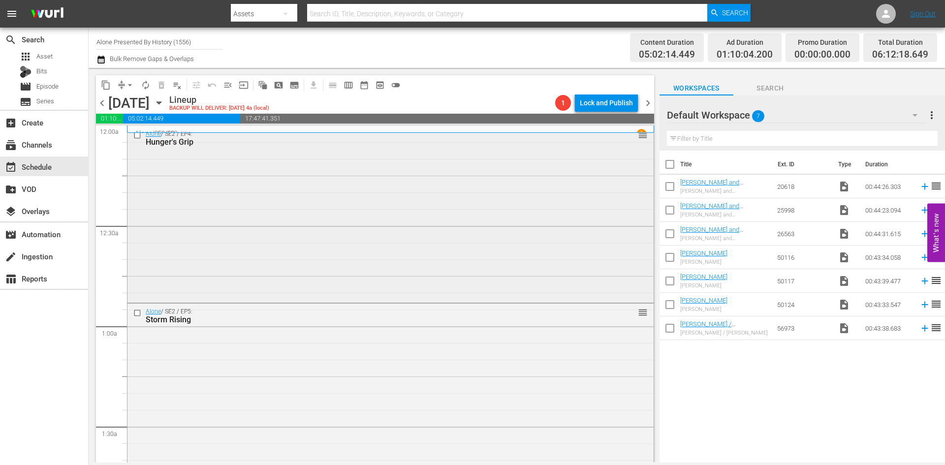
click at [185, 195] on div "Alone / SE2 / EP4: Hunger's Grip reorder" at bounding box center [391, 213] width 526 height 175
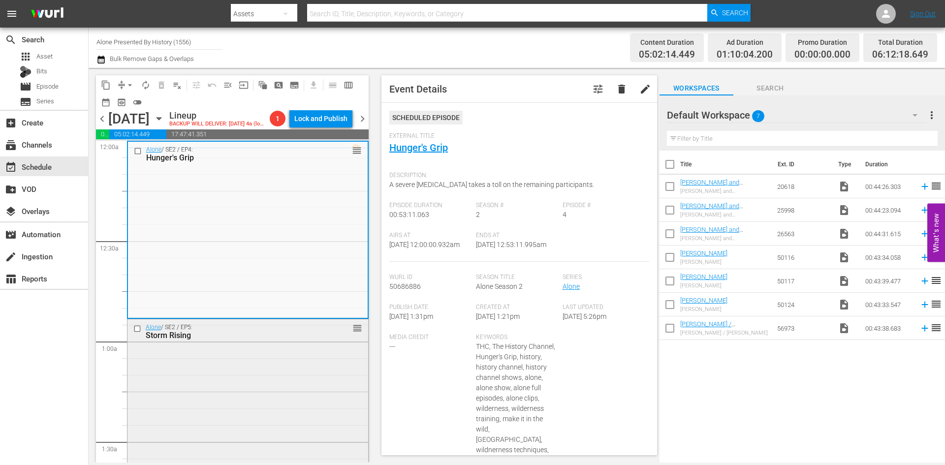
click at [264, 358] on div "Alone / SE2 / EP5: Storm Rising reorder" at bounding box center [248, 407] width 241 height 175
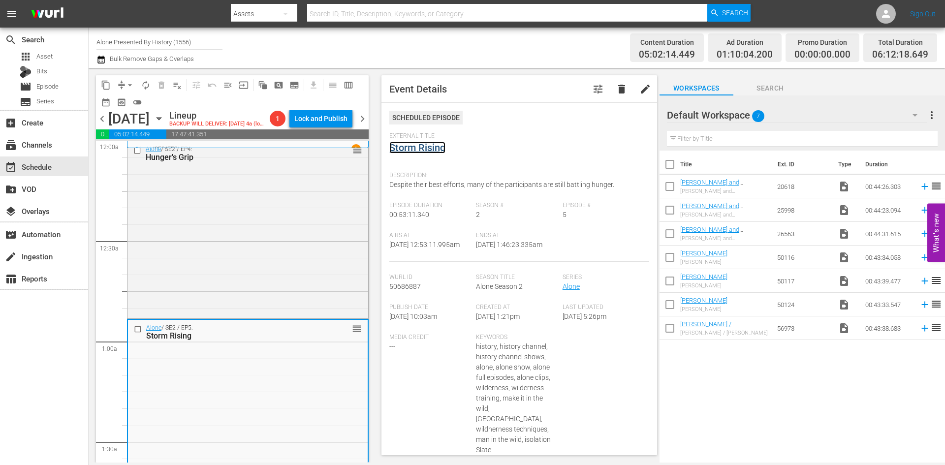
drag, startPoint x: 411, startPoint y: 141, endPoint x: 399, endPoint y: 148, distance: 13.3
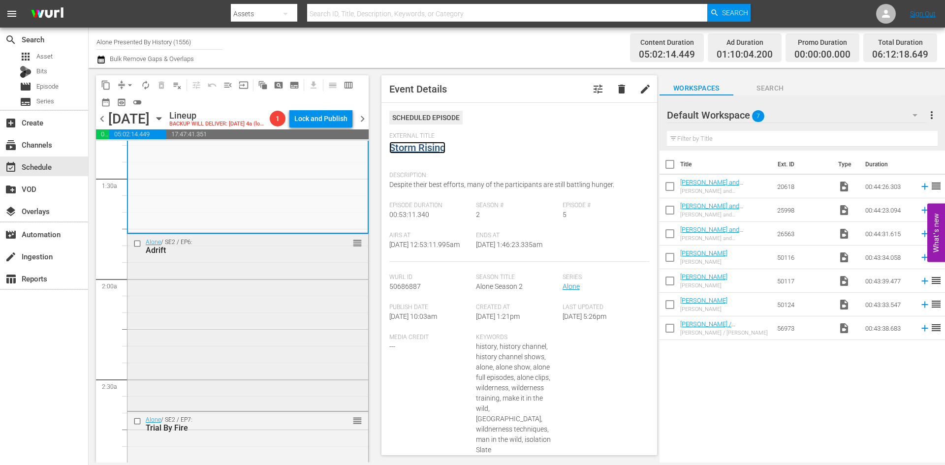
scroll to position [345, 0]
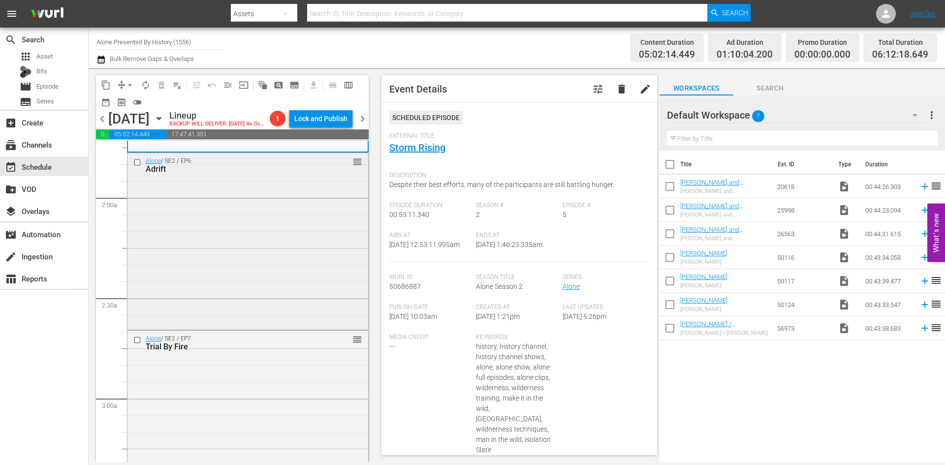
click at [286, 256] on div "Alone / SE2 / EP6: Adrift reorder" at bounding box center [248, 240] width 241 height 175
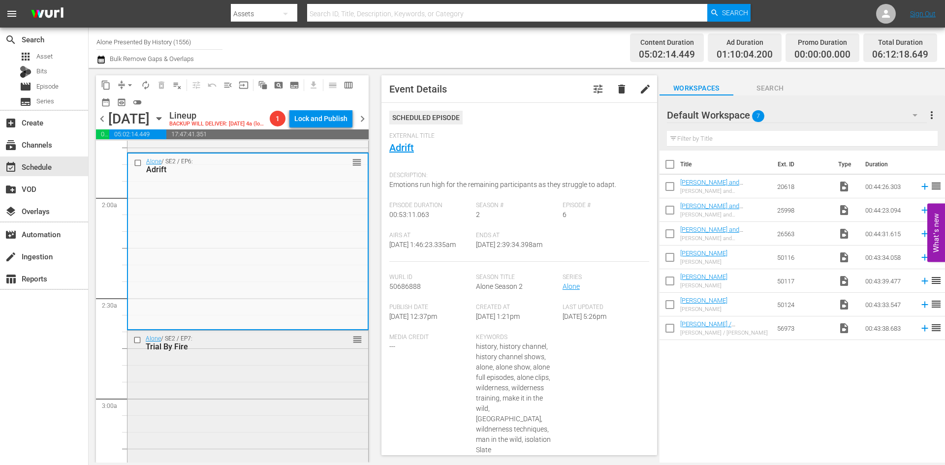
click at [294, 423] on div "Alone / SE2 / EP7: Trial By Fire reorder" at bounding box center [248, 418] width 241 height 175
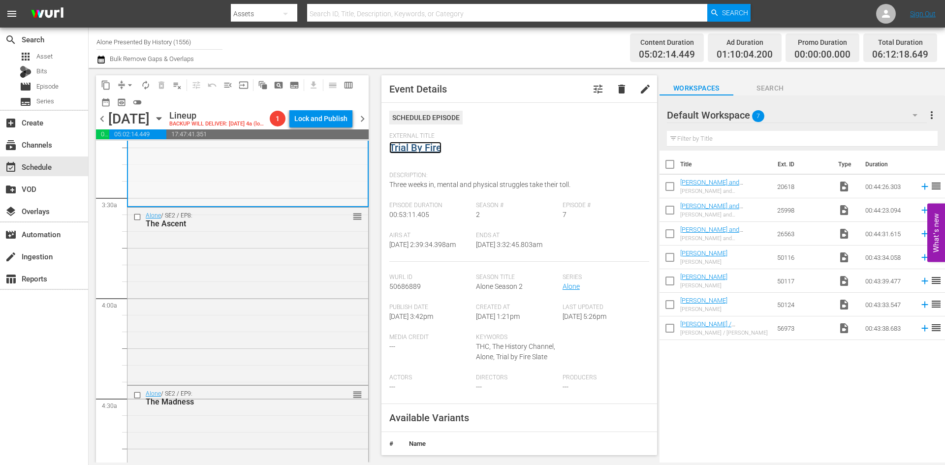
scroll to position [689, 0]
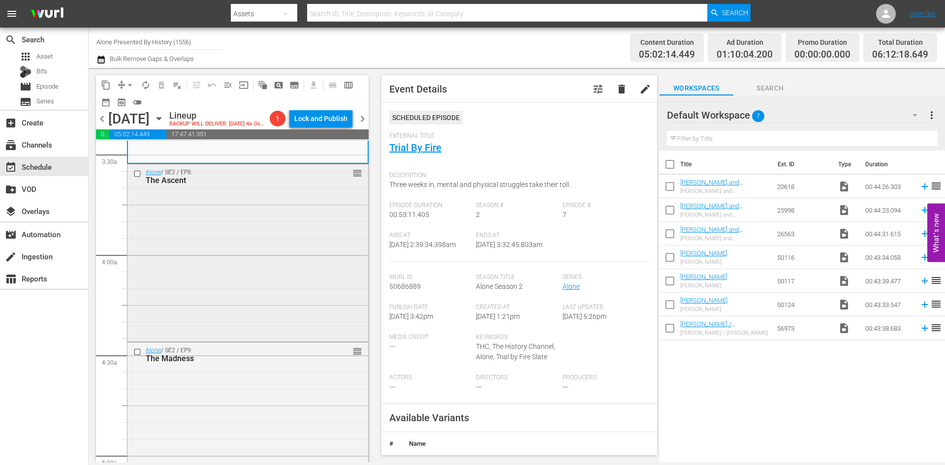
click at [276, 264] on div "Alone / SE2 / EP8: The Ascent reorder" at bounding box center [248, 251] width 241 height 175
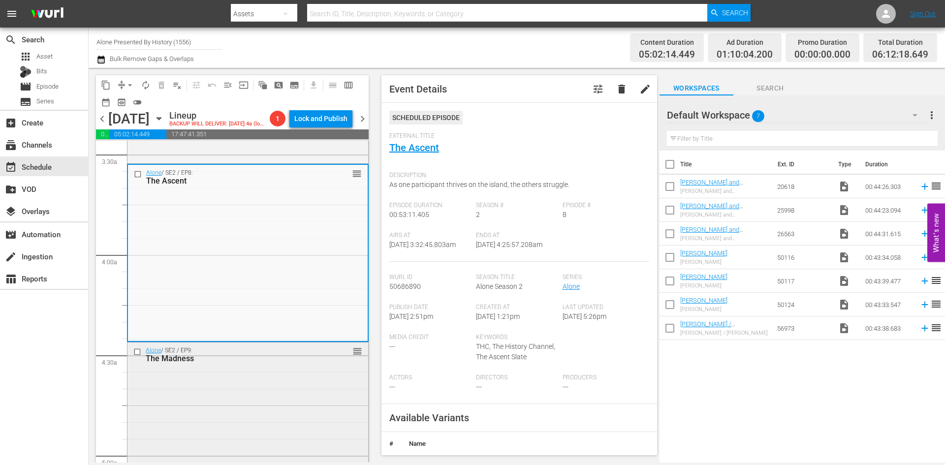
click at [248, 418] on div "Alone / SE2 / EP9: The Madness reorder" at bounding box center [248, 430] width 241 height 175
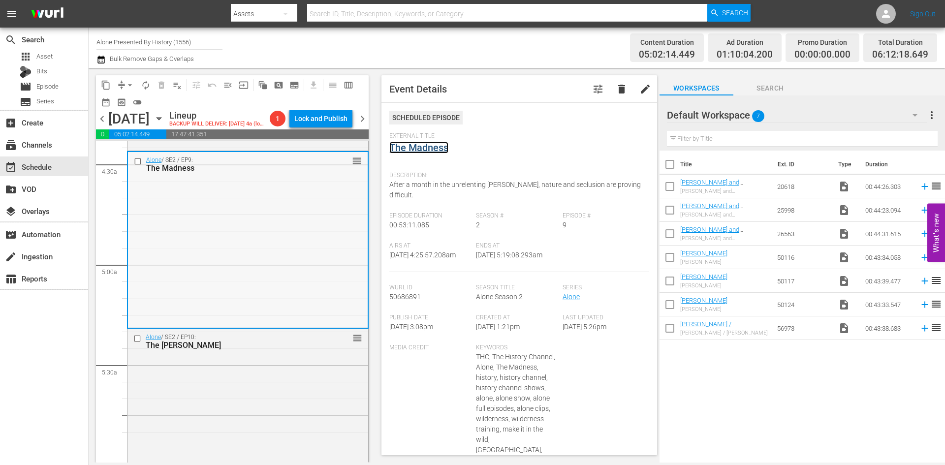
scroll to position [985, 0]
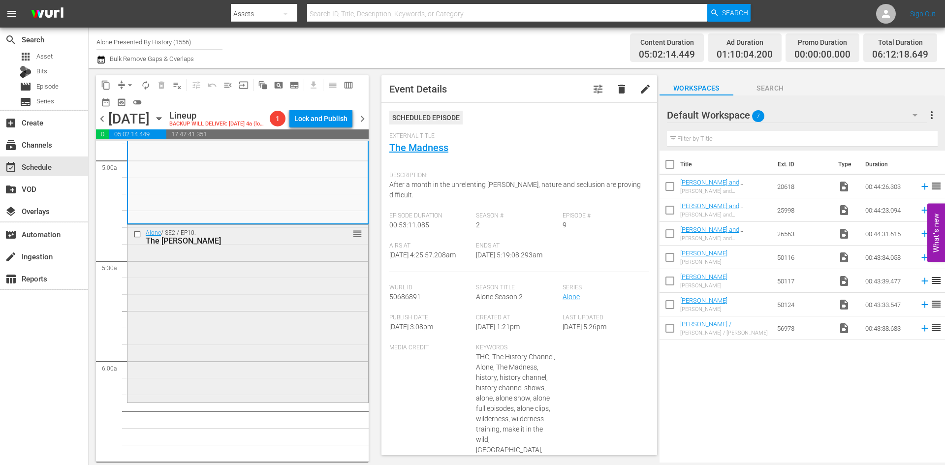
click at [230, 290] on div "Alone / SE2 / EP10: The Gamble reorder" at bounding box center [248, 312] width 241 height 175
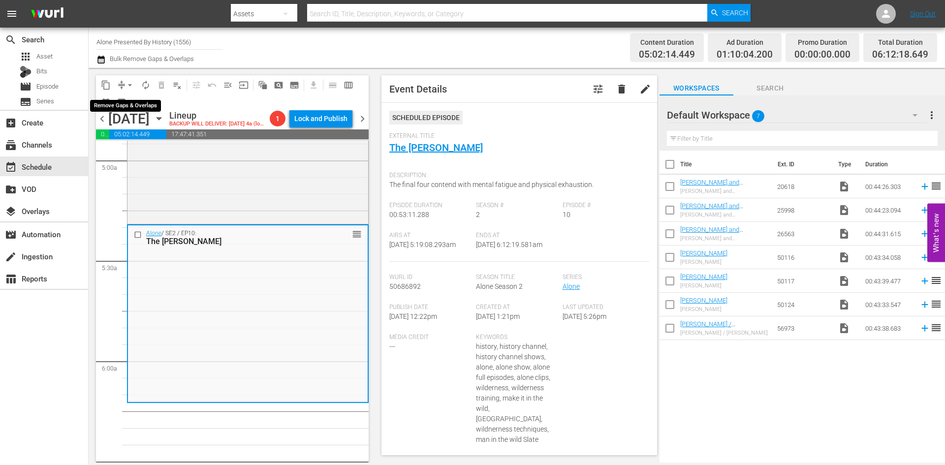
click at [124, 84] on button "arrow_drop_down" at bounding box center [130, 85] width 16 height 16
click at [114, 105] on li "Align to Midnight" at bounding box center [130, 105] width 103 height 16
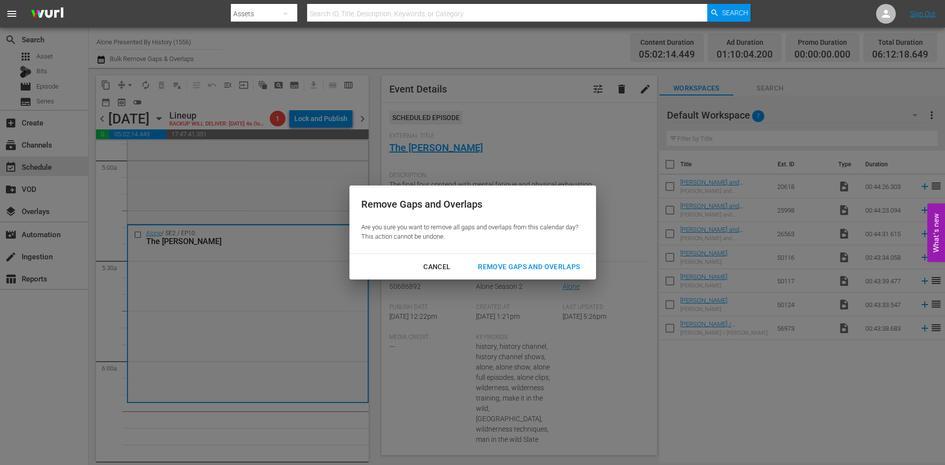
click at [506, 266] on div "Remove Gaps and Overlaps" at bounding box center [529, 267] width 118 height 12
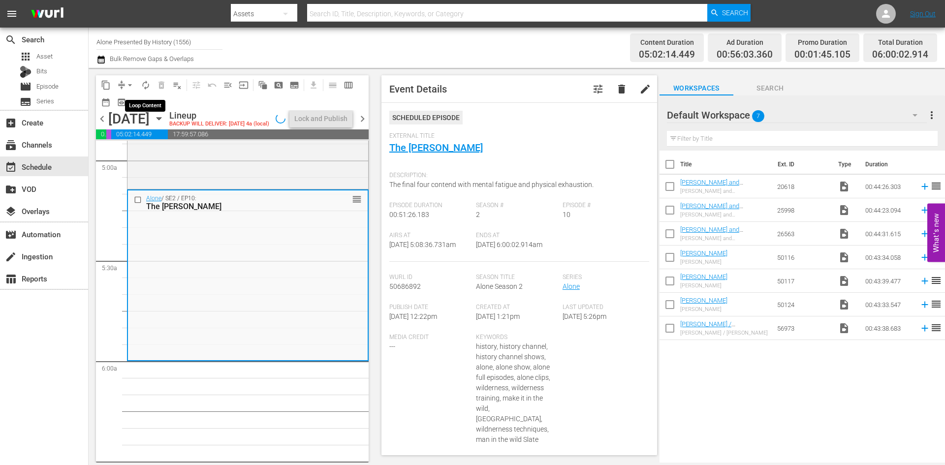
click at [148, 86] on span "autorenew_outlined" at bounding box center [146, 85] width 10 height 10
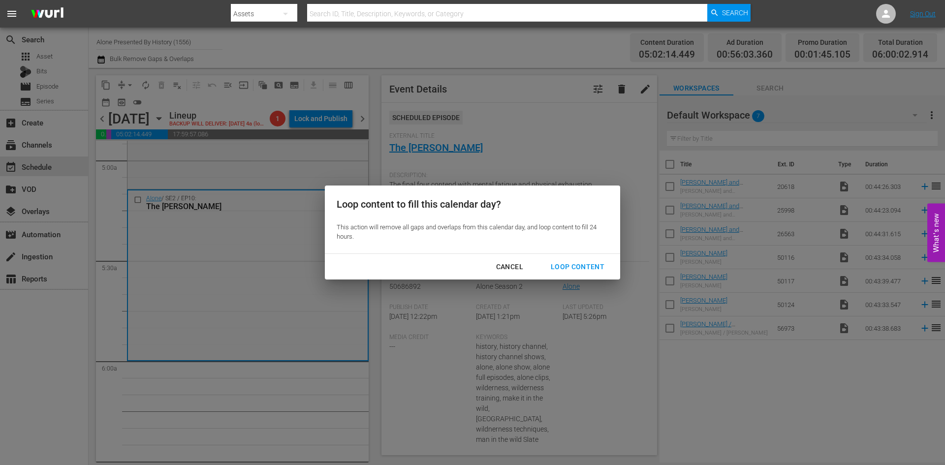
click at [592, 265] on div "Loop Content" at bounding box center [577, 267] width 69 height 12
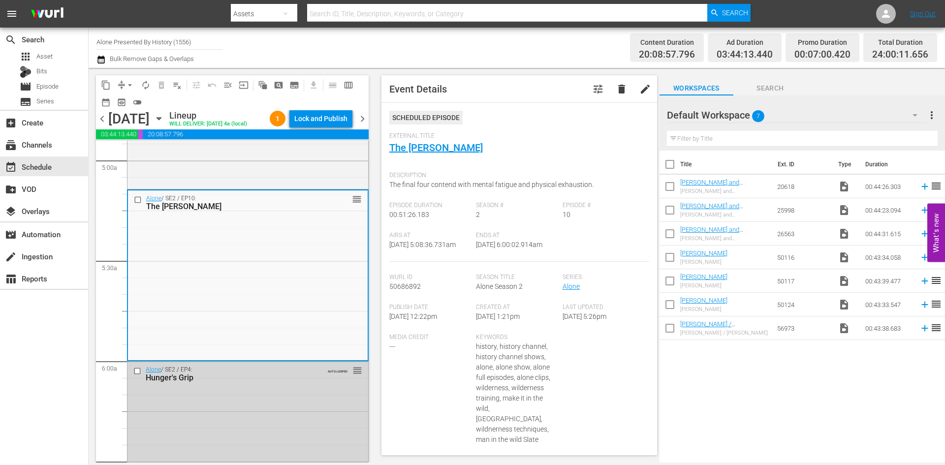
click at [319, 122] on div "Lock and Publish" at bounding box center [320, 119] width 53 height 18
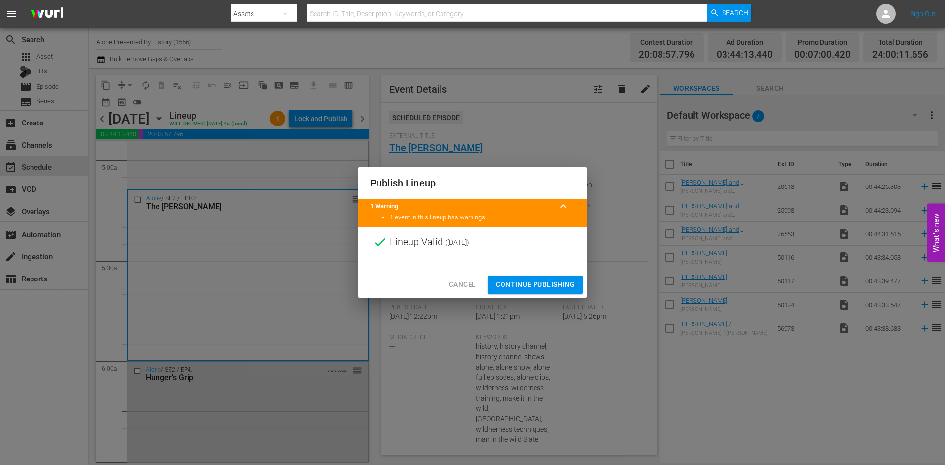
click at [532, 283] on span "Continue Publishing" at bounding box center [535, 285] width 79 height 12
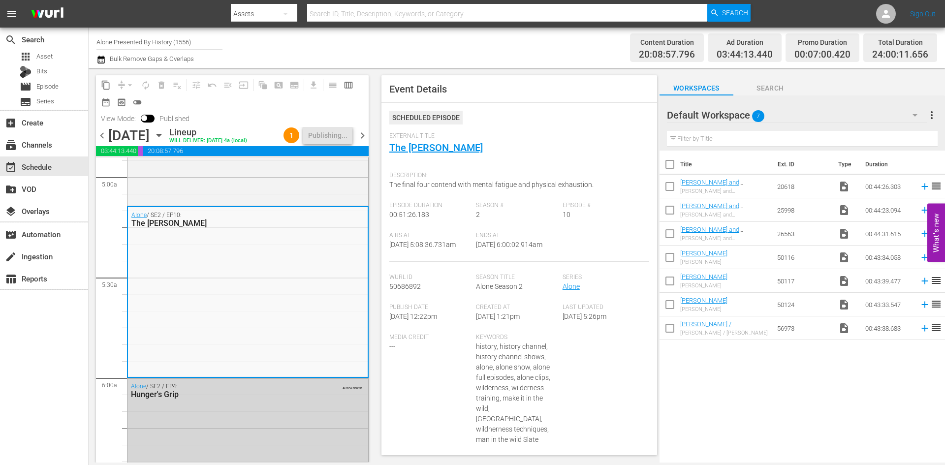
click at [362, 133] on span "chevron_right" at bounding box center [362, 135] width 12 height 12
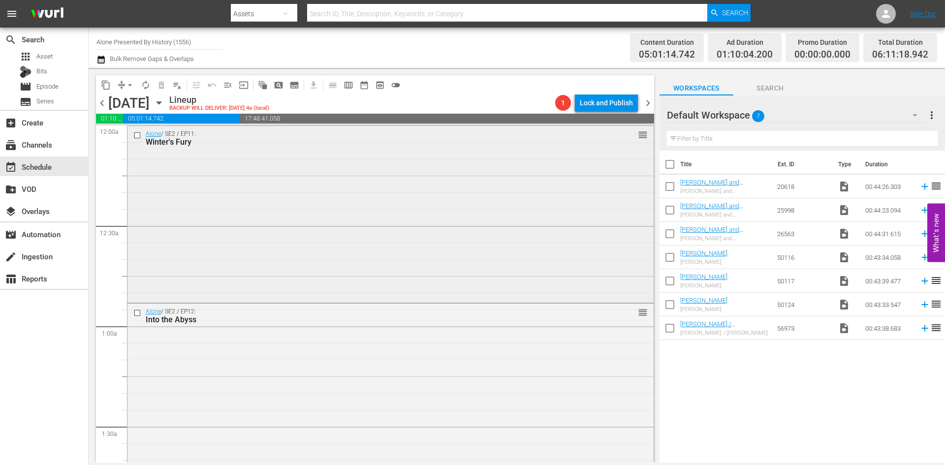
click at [327, 226] on div "Alone / SE2 / EP11: Winter's Fury reorder" at bounding box center [391, 213] width 526 height 175
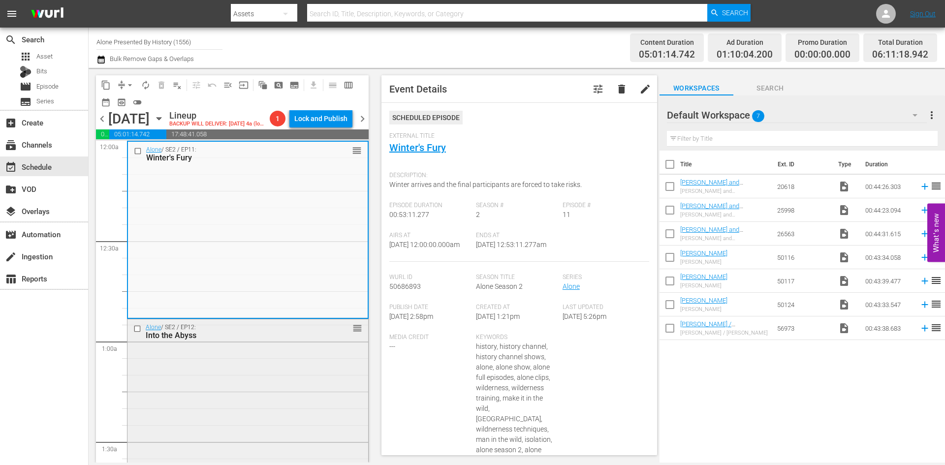
click at [219, 359] on div "Alone / SE2 / EP12: Into the Abyss reorder" at bounding box center [248, 407] width 241 height 175
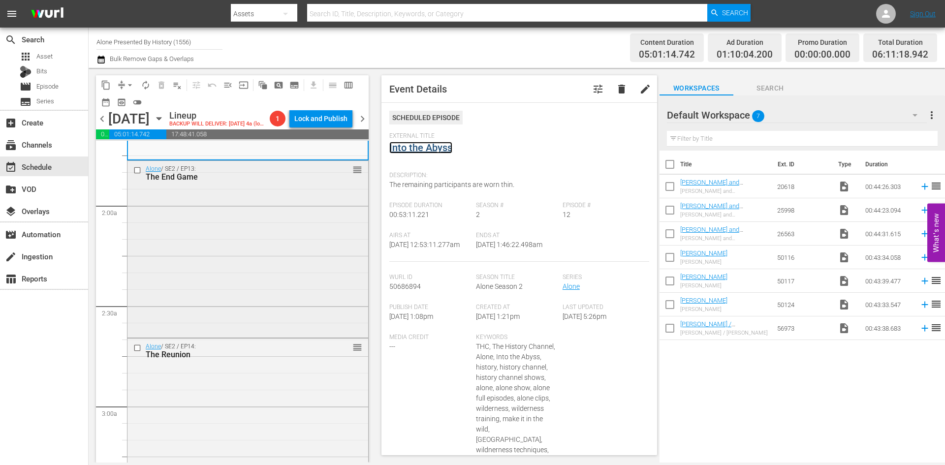
scroll to position [345, 0]
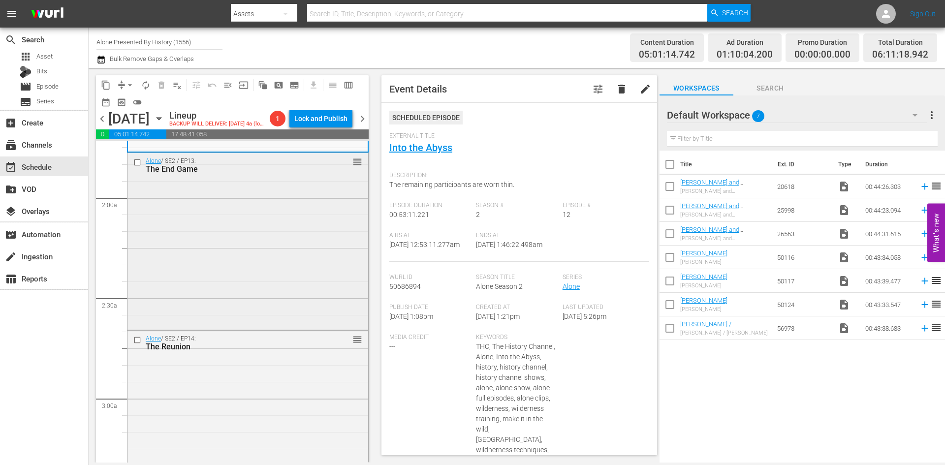
click at [319, 251] on div "Alone / SE2 / EP13: The End Game reorder" at bounding box center [248, 240] width 241 height 175
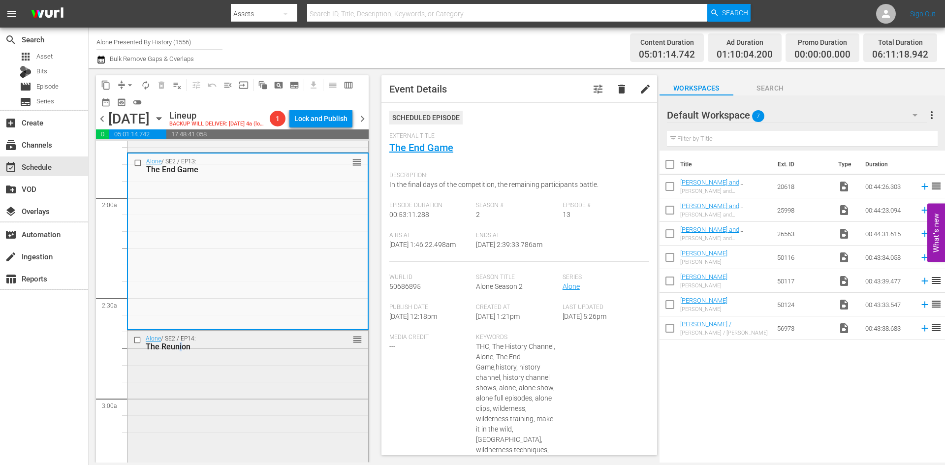
click at [180, 386] on div "Alone / SE2 / EP14: The Reunion reorder" at bounding box center [248, 417] width 241 height 172
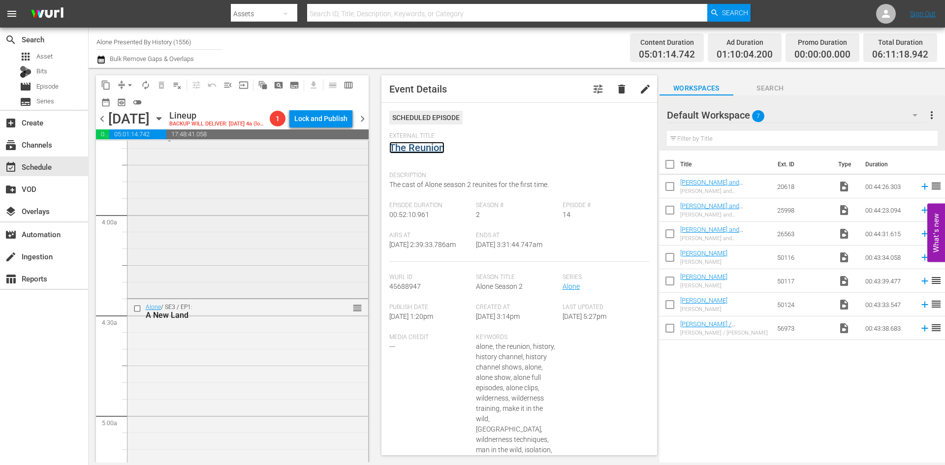
scroll to position [739, 0]
click at [242, 219] on div "Alone / SE3 / EP1: Making The Cut: Season 3 reorder" at bounding box center [248, 199] width 241 height 175
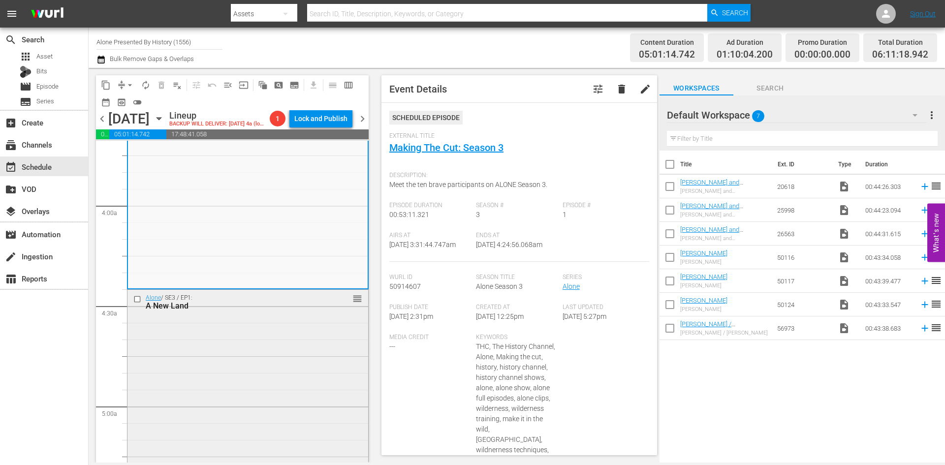
click at [328, 339] on div "Alone / SE3 / EP1: A New Land reorder" at bounding box center [248, 377] width 241 height 175
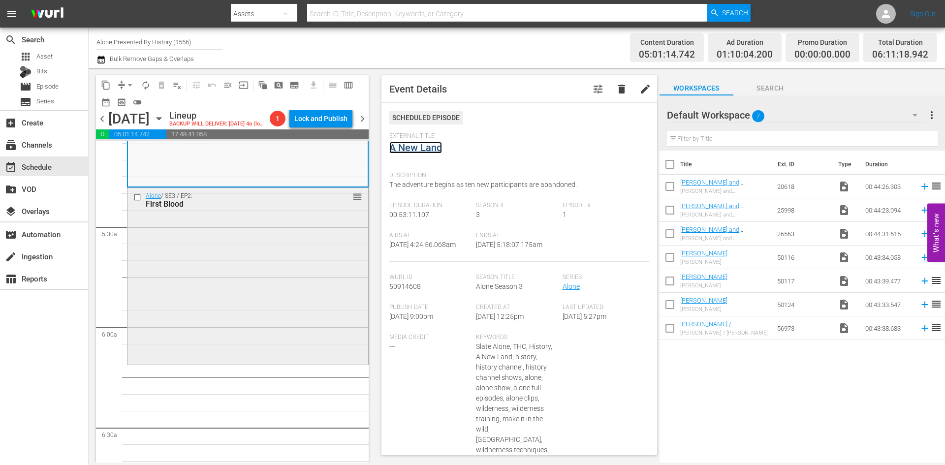
scroll to position [1034, 0]
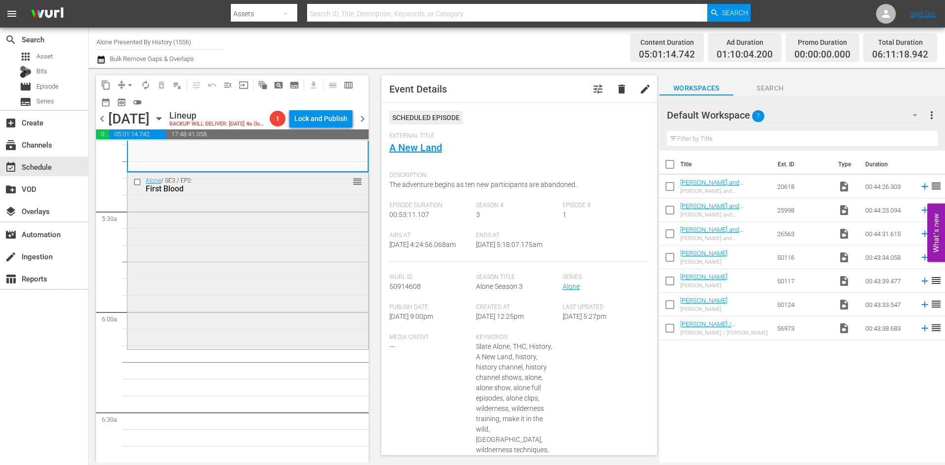
click at [284, 291] on div "Alone / SE3 / EP2: First Blood reorder" at bounding box center [248, 260] width 241 height 175
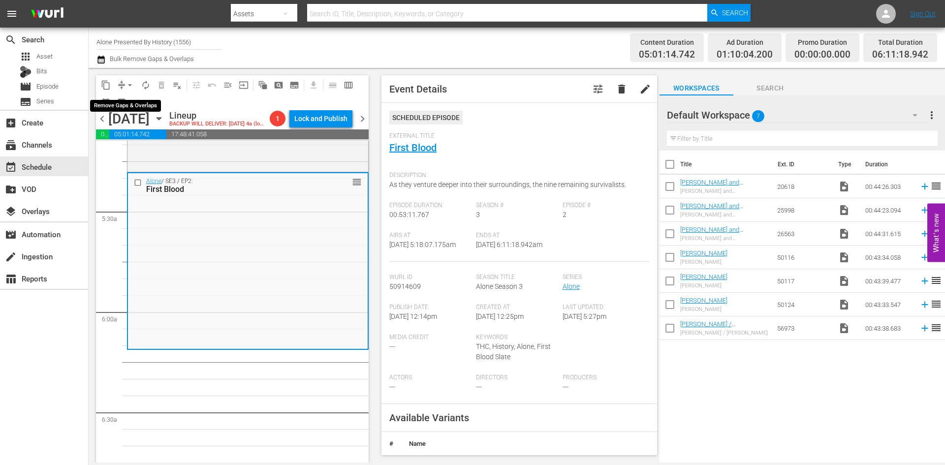
click at [127, 85] on button "arrow_drop_down" at bounding box center [130, 85] width 16 height 16
click at [125, 108] on li "Align to Midnight" at bounding box center [130, 105] width 81 height 16
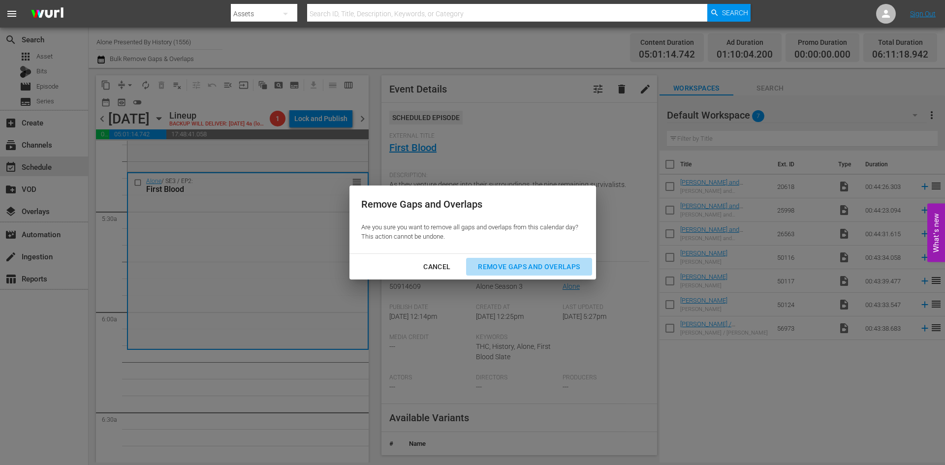
click at [513, 269] on div "Remove Gaps and Overlaps" at bounding box center [529, 267] width 118 height 12
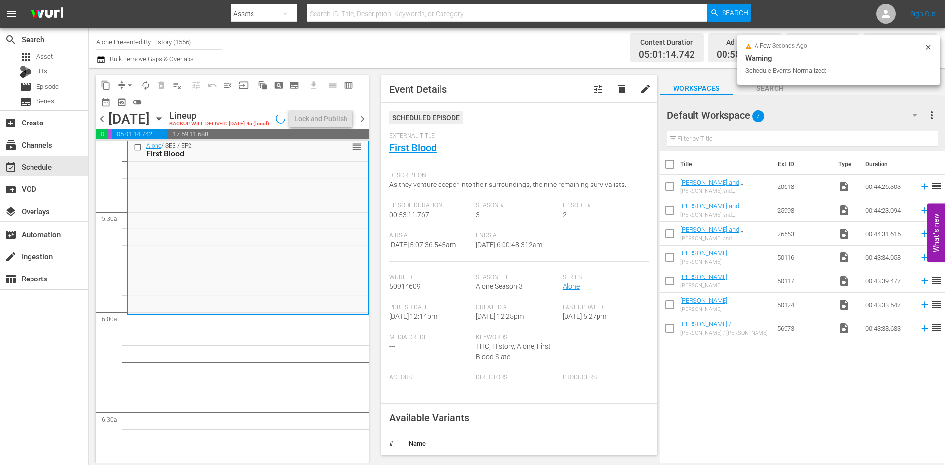
scroll to position [1017, 0]
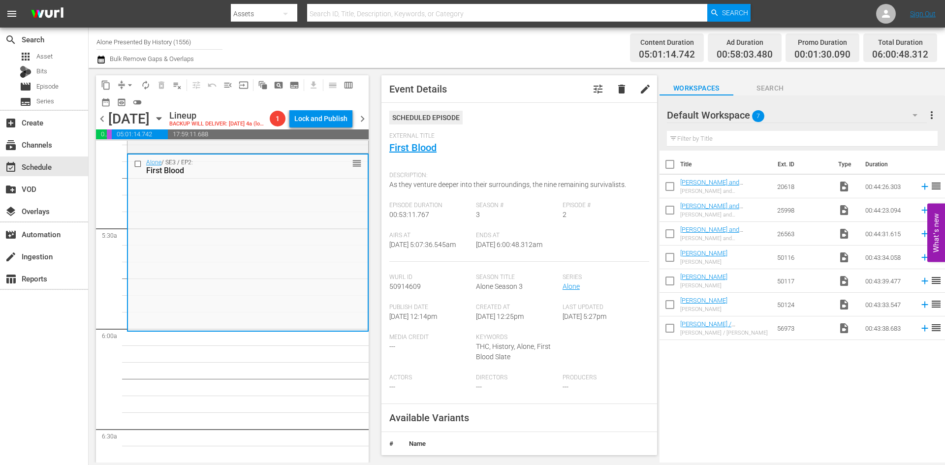
click at [129, 84] on span "arrow_drop_down" at bounding box center [130, 85] width 10 height 10
click at [141, 107] on li "Align to Midnight" at bounding box center [130, 105] width 103 height 16
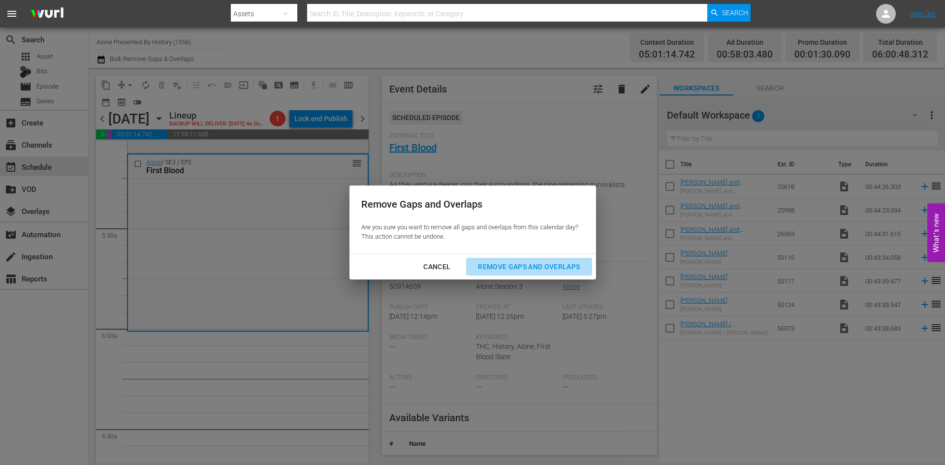
click at [544, 266] on div "Remove Gaps and Overlaps" at bounding box center [529, 267] width 118 height 12
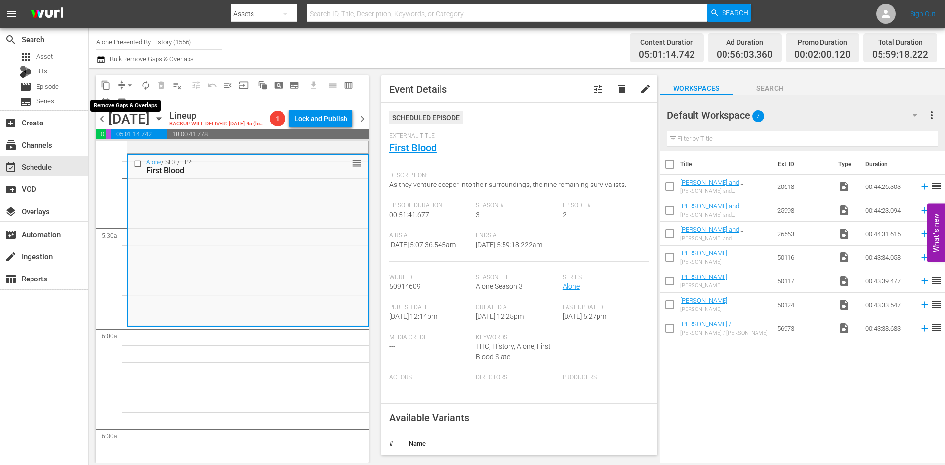
click at [129, 85] on span "arrow_drop_down" at bounding box center [130, 85] width 10 height 10
click at [131, 106] on li "Align to Midnight" at bounding box center [130, 105] width 103 height 16
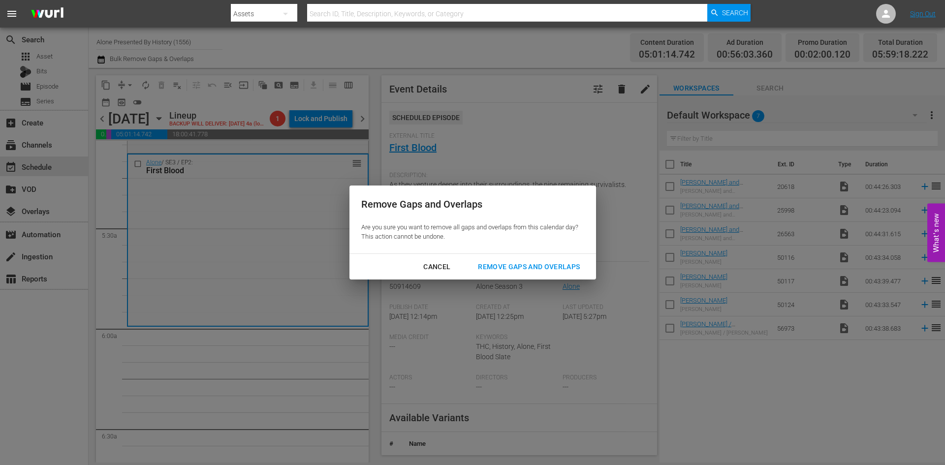
click at [508, 262] on div "Remove Gaps and Overlaps" at bounding box center [529, 267] width 118 height 12
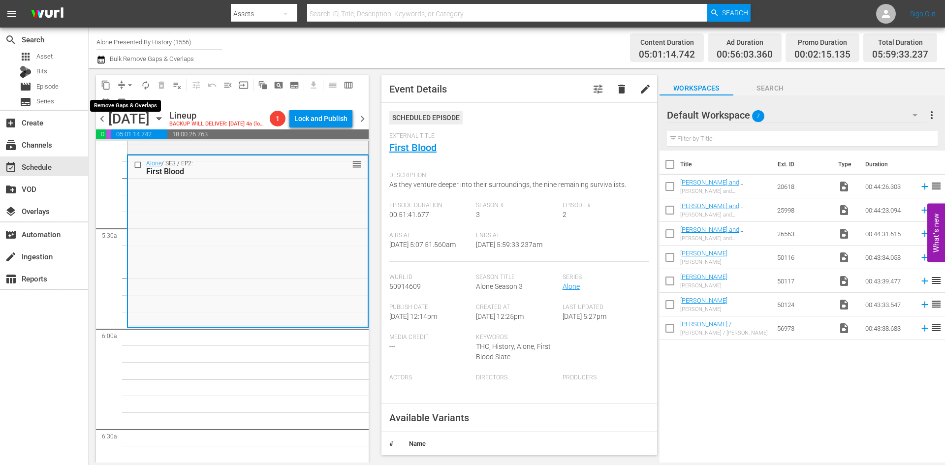
click at [126, 84] on span "arrow_drop_down" at bounding box center [130, 85] width 10 height 10
click at [129, 105] on li "Align to Midnight" at bounding box center [130, 105] width 103 height 16
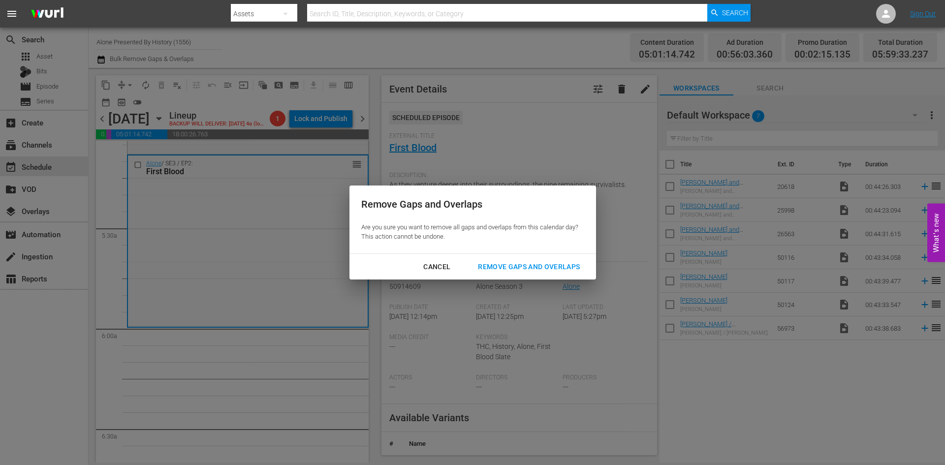
click at [516, 270] on div "Remove Gaps and Overlaps" at bounding box center [529, 267] width 118 height 12
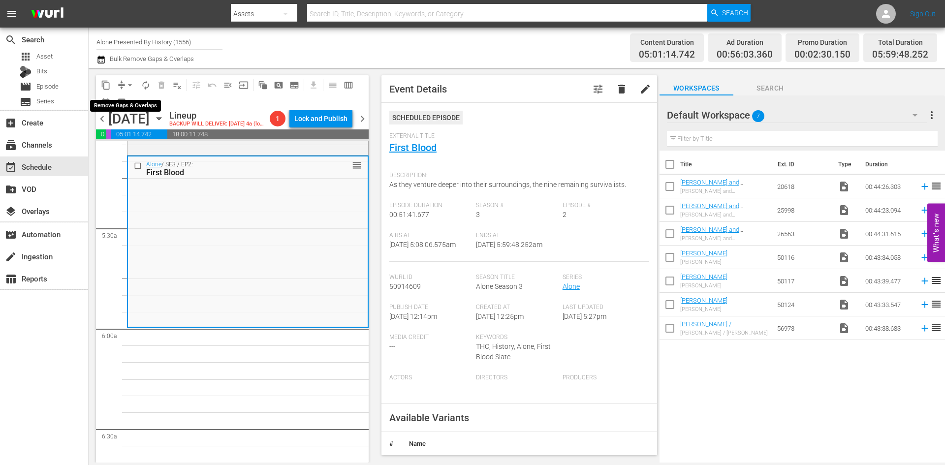
click at [132, 86] on span "arrow_drop_down" at bounding box center [130, 85] width 10 height 10
click at [131, 101] on li "Align to Midnight" at bounding box center [130, 105] width 103 height 16
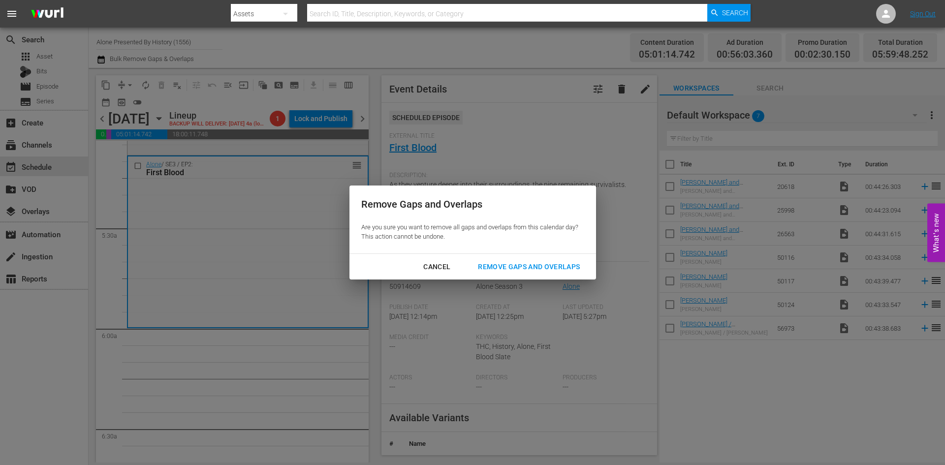
click at [506, 276] on div "Cancel Remove Gaps and Overlaps" at bounding box center [473, 267] width 247 height 26
click at [505, 270] on div "Remove Gaps and Overlaps" at bounding box center [529, 267] width 118 height 12
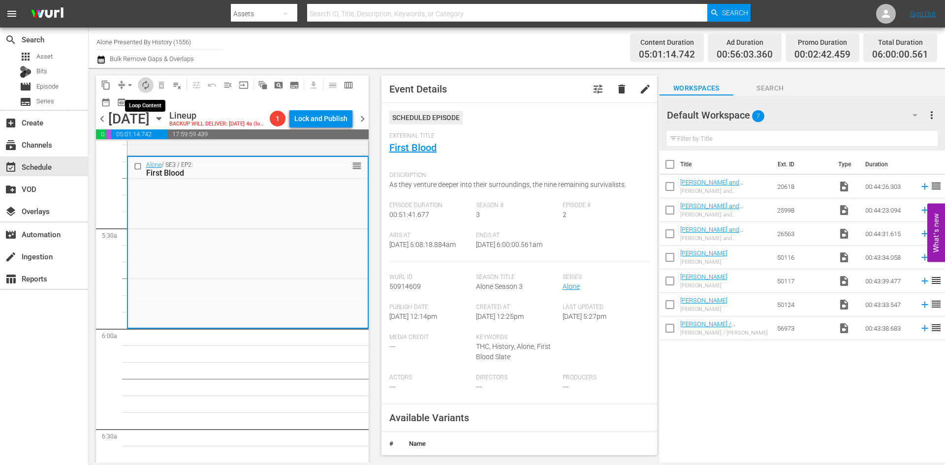
click at [149, 85] on span "autorenew_outlined" at bounding box center [146, 85] width 10 height 10
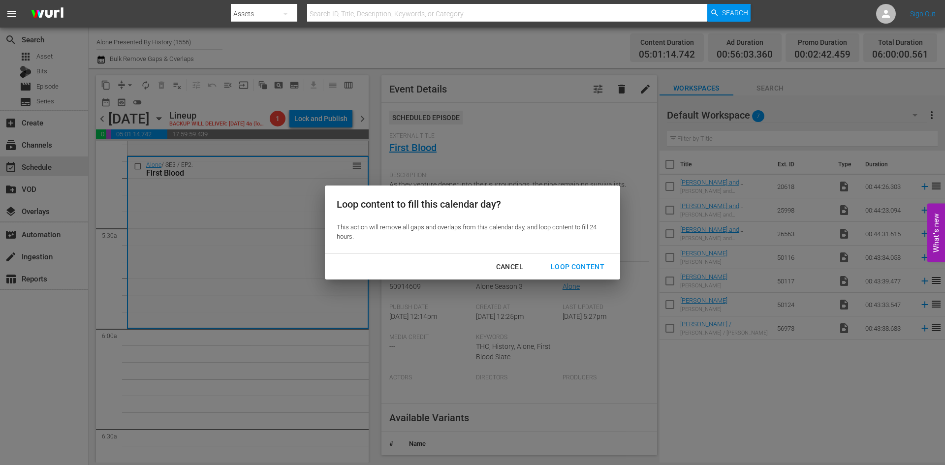
click at [582, 268] on div "Loop Content" at bounding box center [577, 267] width 69 height 12
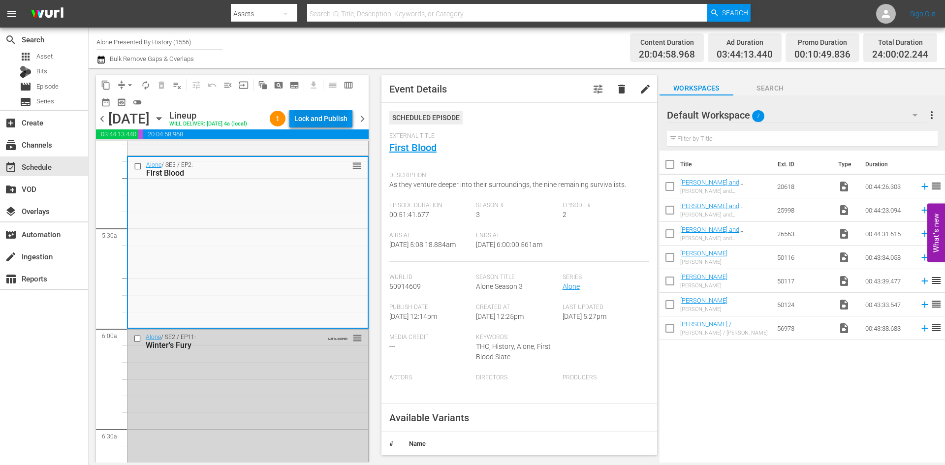
click at [317, 122] on div "Lock and Publish" at bounding box center [320, 119] width 53 height 18
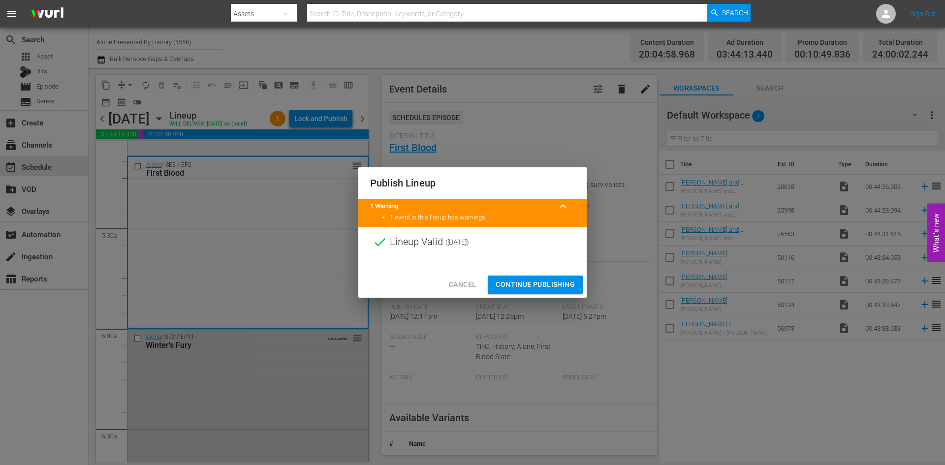
click at [534, 283] on span "Continue Publishing" at bounding box center [535, 285] width 79 height 12
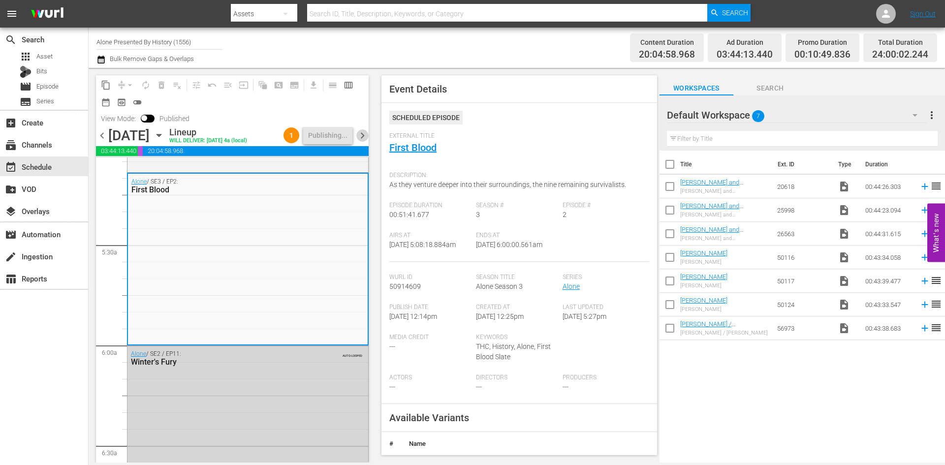
click at [364, 136] on span "chevron_right" at bounding box center [362, 135] width 12 height 12
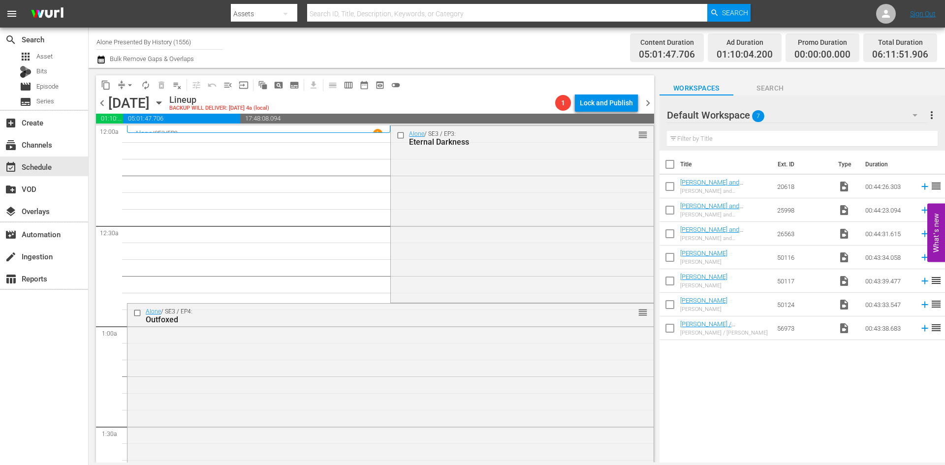
click at [421, 182] on div "Alone / SE3 / EP3: Eternal Darkness reorder" at bounding box center [522, 213] width 262 height 175
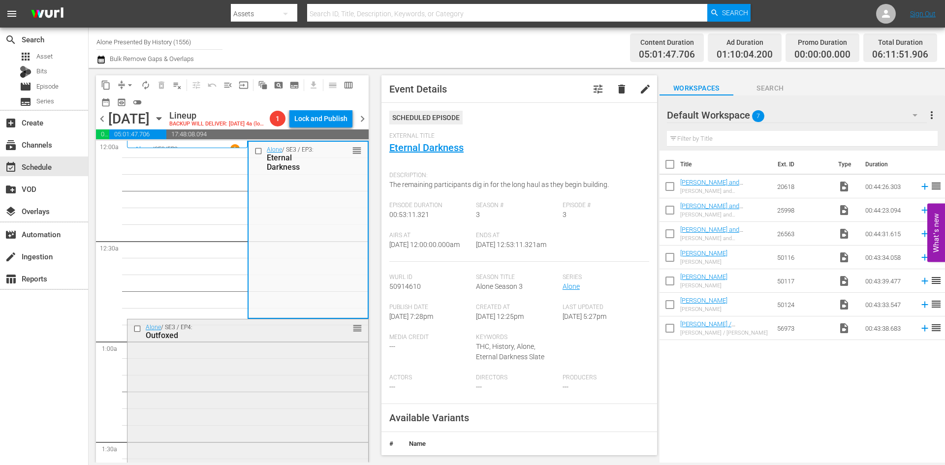
click at [294, 384] on div "Alone / SE3 / EP4: Outfoxed reorder" at bounding box center [248, 407] width 241 height 175
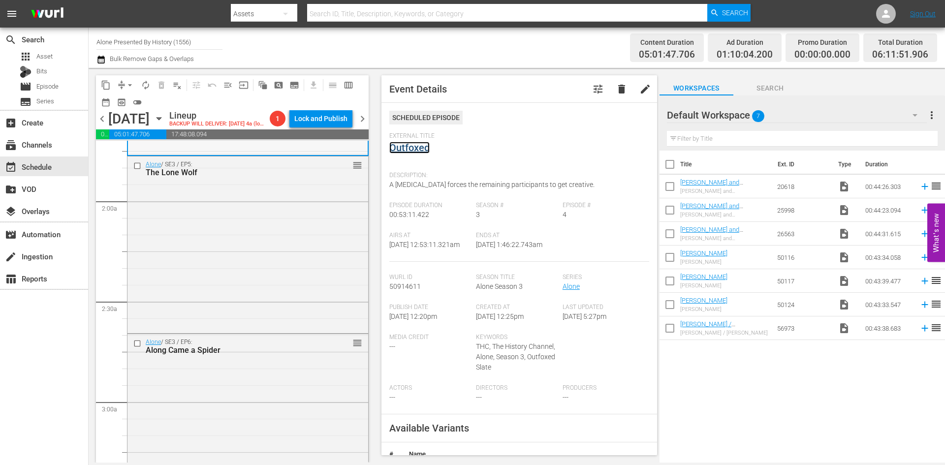
scroll to position [345, 0]
click at [296, 307] on div "Alone / SE3 / EP5: The Lone Wolf reorder" at bounding box center [248, 240] width 241 height 175
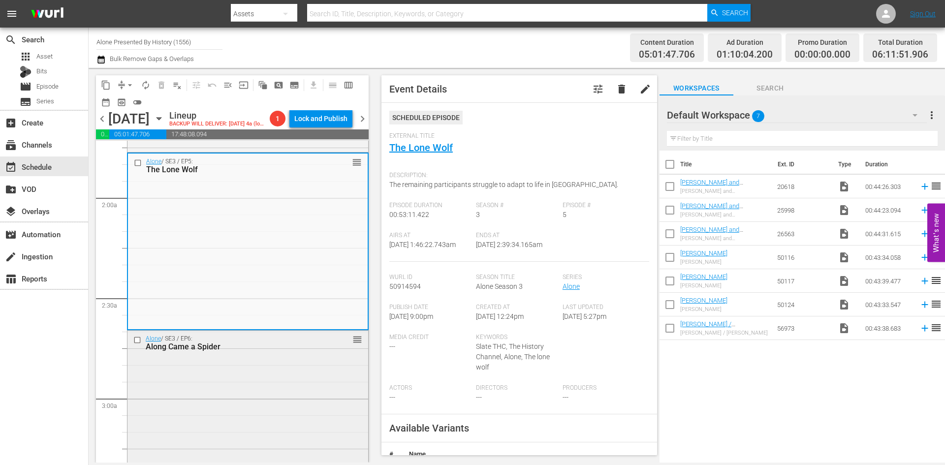
click at [313, 402] on div "Alone / SE3 / EP6: Along Came a Spider reorder" at bounding box center [248, 418] width 241 height 175
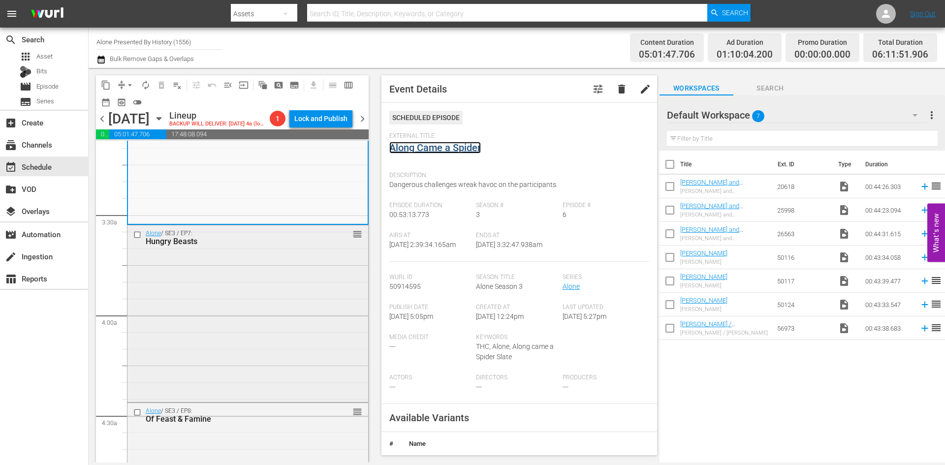
scroll to position [640, 0]
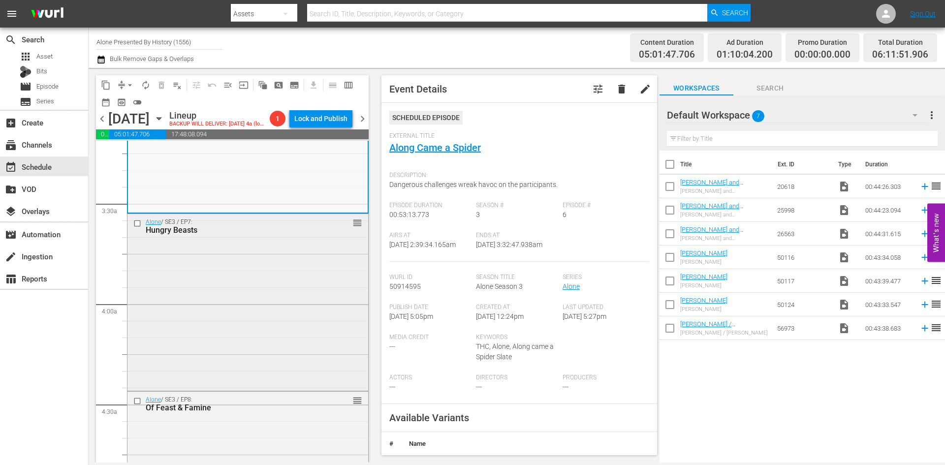
click at [233, 319] on div "Alone / SE3 / EP7: Hungry Beasts reorder" at bounding box center [248, 301] width 241 height 175
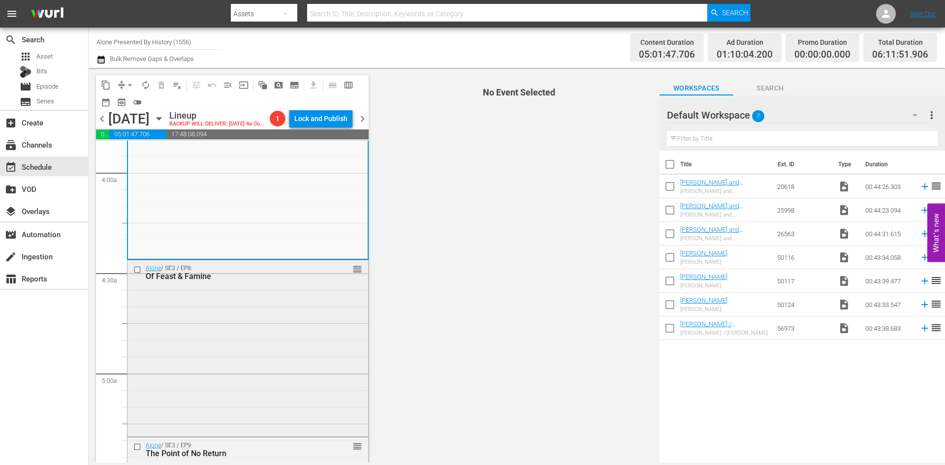
scroll to position [788, 0]
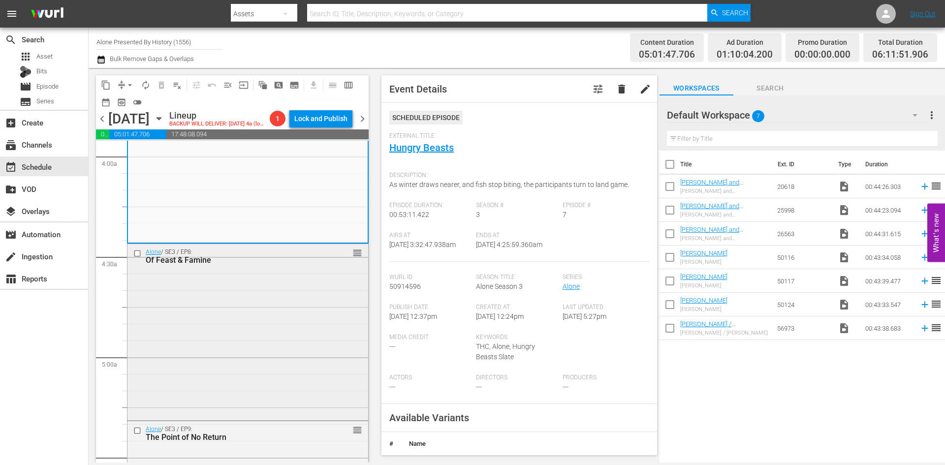
click at [309, 342] on div "Alone / SE3 / EP8: Of Feast & Famine reorder" at bounding box center [248, 331] width 241 height 174
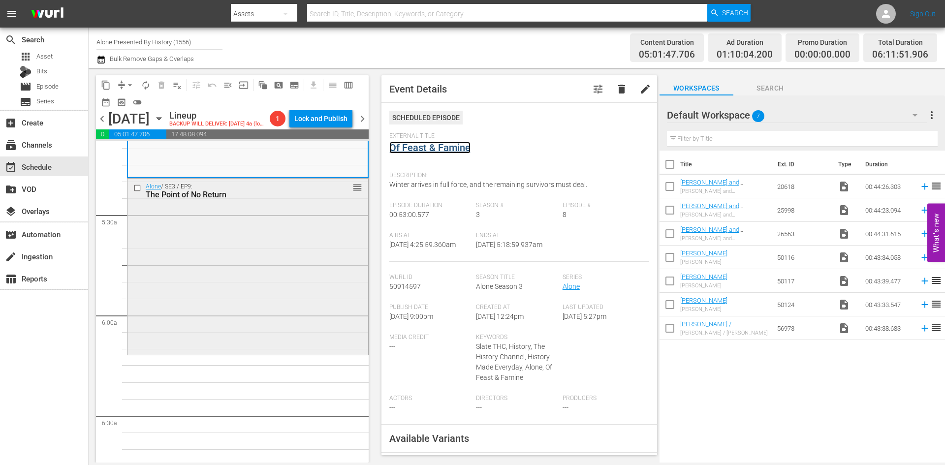
scroll to position [1034, 0]
click at [250, 330] on div "Alone / SE3 / EP9: The Point of No Return reorder" at bounding box center [248, 262] width 241 height 174
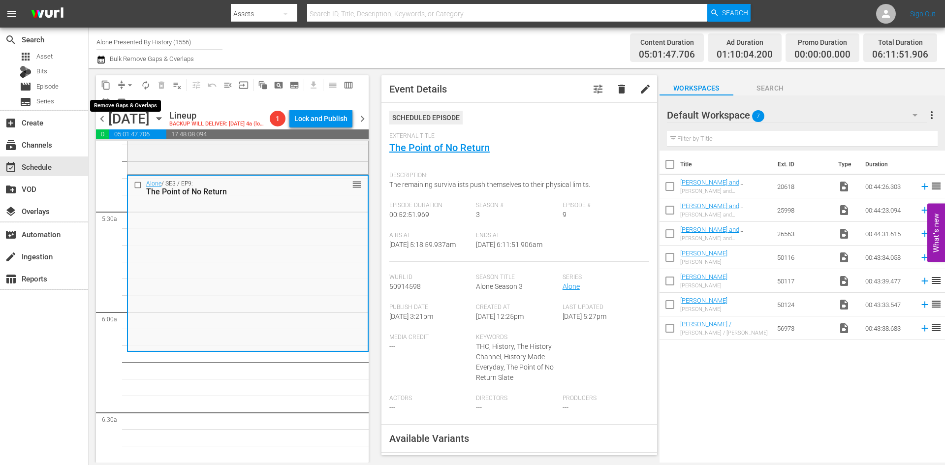
click at [129, 85] on span "arrow_drop_down" at bounding box center [130, 85] width 10 height 10
click at [129, 104] on li "Align to Midnight" at bounding box center [130, 105] width 103 height 16
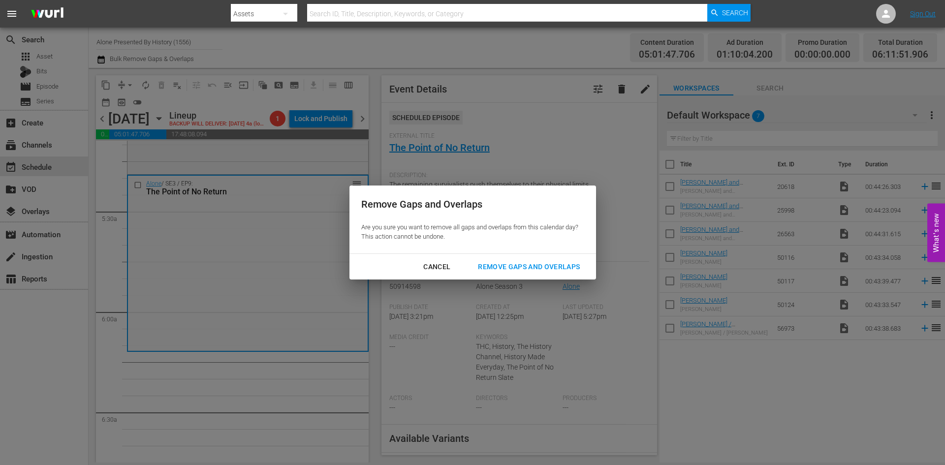
click at [547, 267] on div "Remove Gaps and Overlaps" at bounding box center [529, 267] width 118 height 12
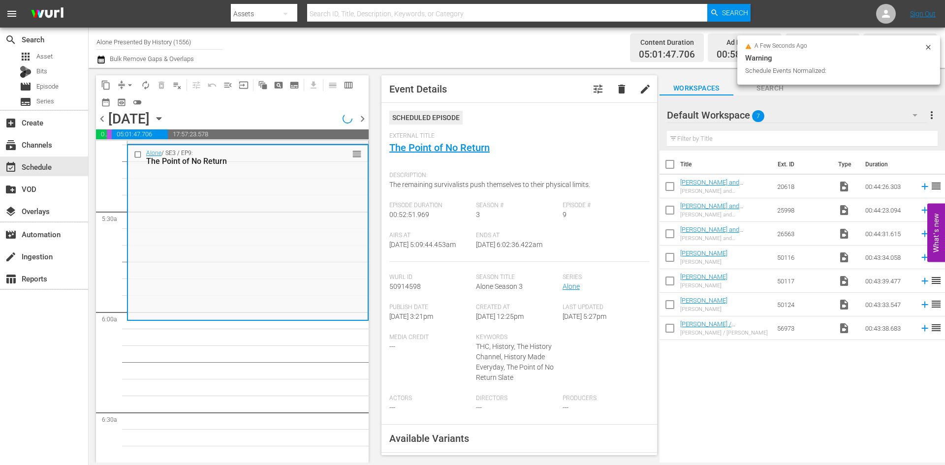
scroll to position [1017, 0]
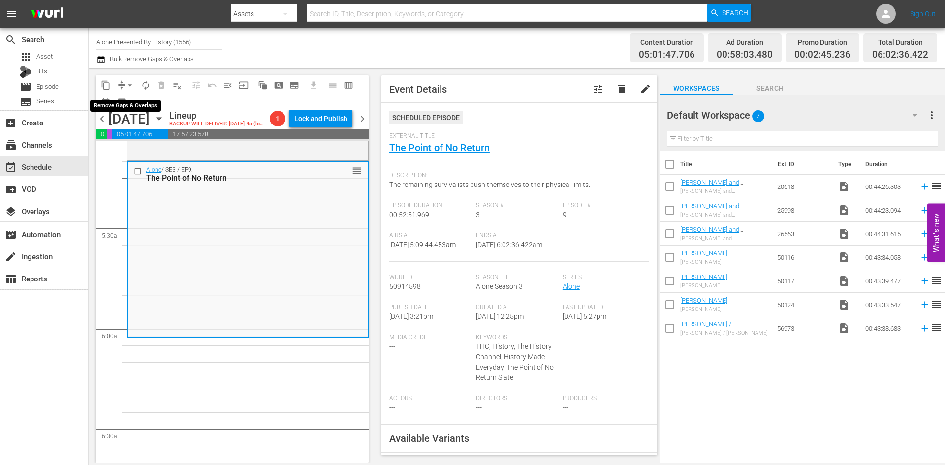
click at [130, 88] on span "arrow_drop_down" at bounding box center [130, 85] width 10 height 10
click at [129, 101] on li "Align to Midnight" at bounding box center [130, 105] width 103 height 16
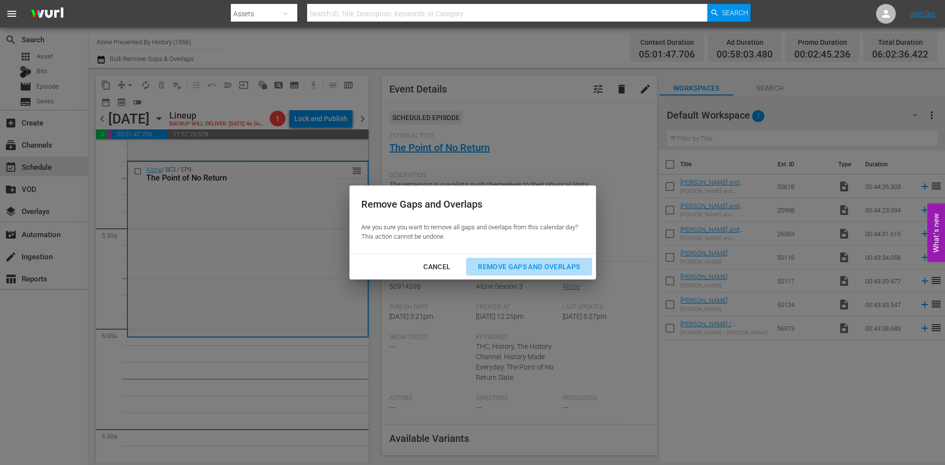
click at [548, 262] on div "Remove Gaps and Overlaps" at bounding box center [529, 267] width 118 height 12
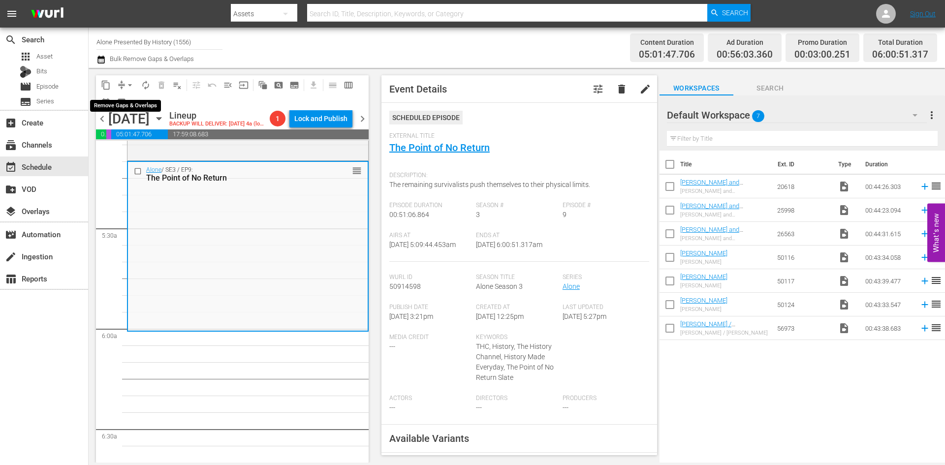
click at [127, 85] on span "arrow_drop_down" at bounding box center [130, 85] width 10 height 10
click at [121, 106] on li "Align to Midnight" at bounding box center [130, 105] width 103 height 16
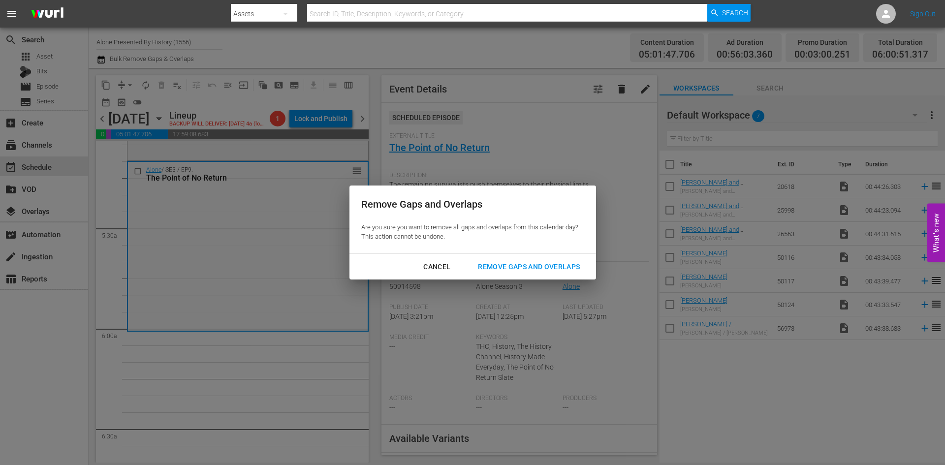
click at [539, 264] on div "Remove Gaps and Overlaps" at bounding box center [529, 267] width 118 height 12
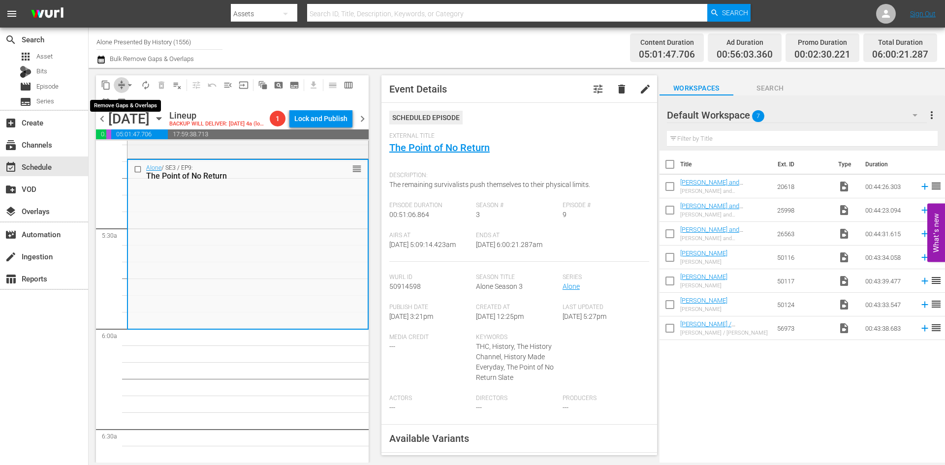
click at [122, 81] on span "compress" at bounding box center [122, 85] width 10 height 10
click at [129, 85] on span "arrow_drop_down" at bounding box center [130, 85] width 10 height 10
click at [129, 107] on li "Align to Midnight" at bounding box center [130, 105] width 103 height 16
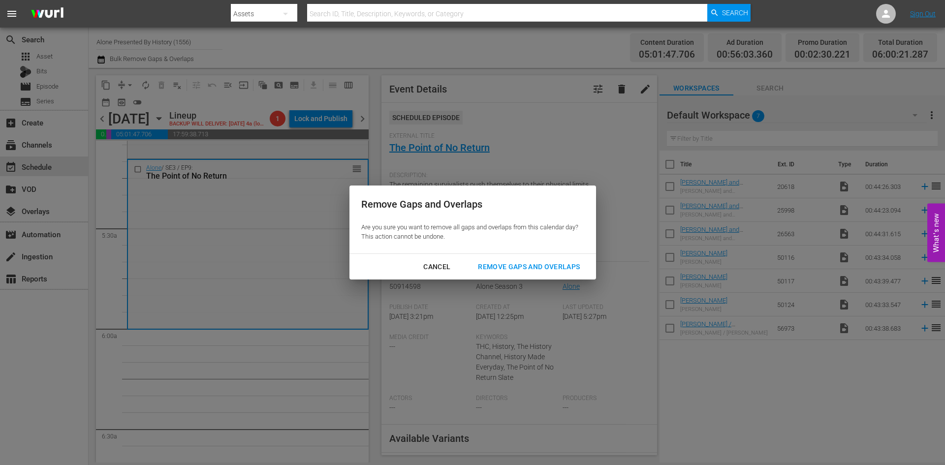
click at [502, 270] on div "Remove Gaps and Overlaps" at bounding box center [529, 267] width 118 height 12
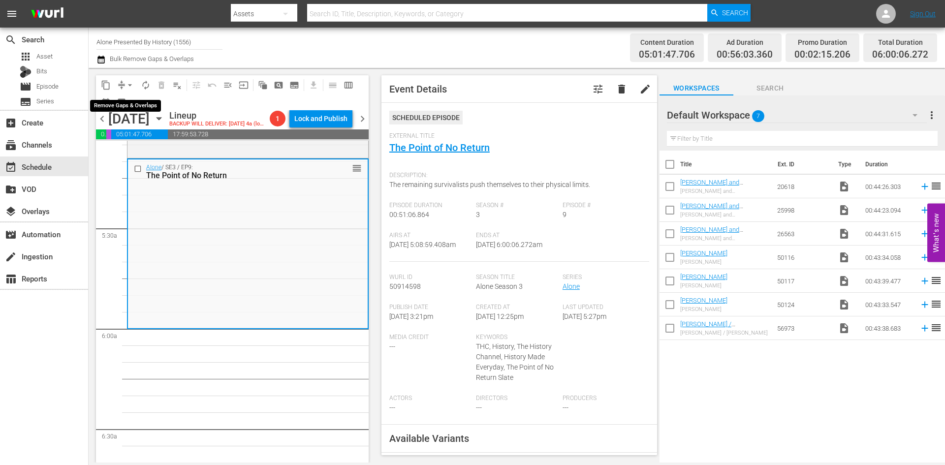
click at [131, 84] on span "arrow_drop_down" at bounding box center [130, 85] width 10 height 10
click at [123, 103] on li "Align to Midnight" at bounding box center [130, 105] width 103 height 16
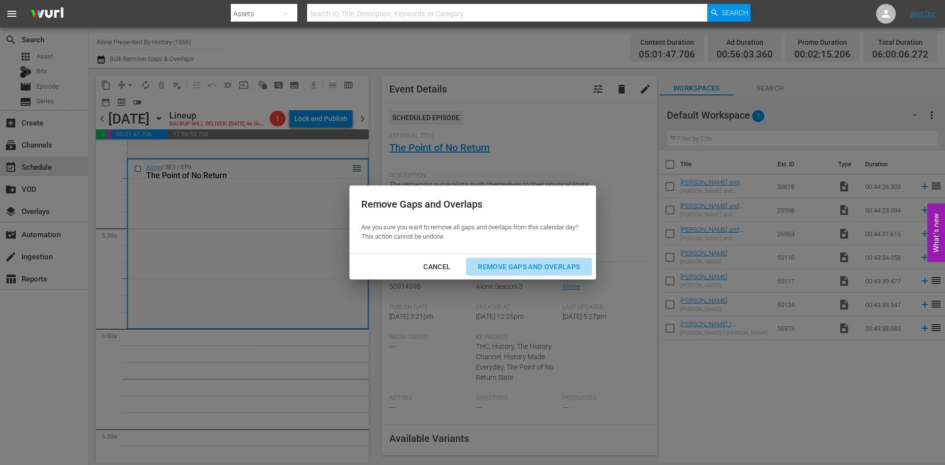
click at [529, 267] on div "Remove Gaps and Overlaps" at bounding box center [529, 267] width 118 height 12
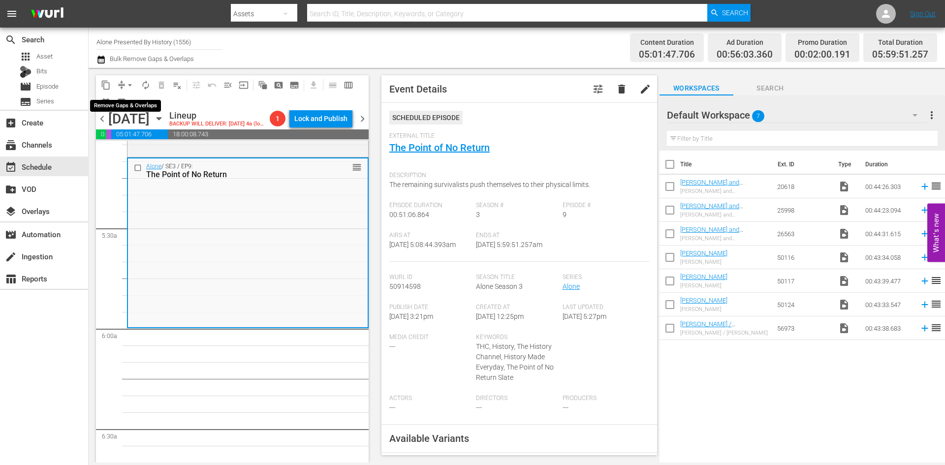
click at [129, 86] on span "arrow_drop_down" at bounding box center [130, 85] width 10 height 10
click at [132, 103] on li "Align to Midnight" at bounding box center [130, 105] width 103 height 16
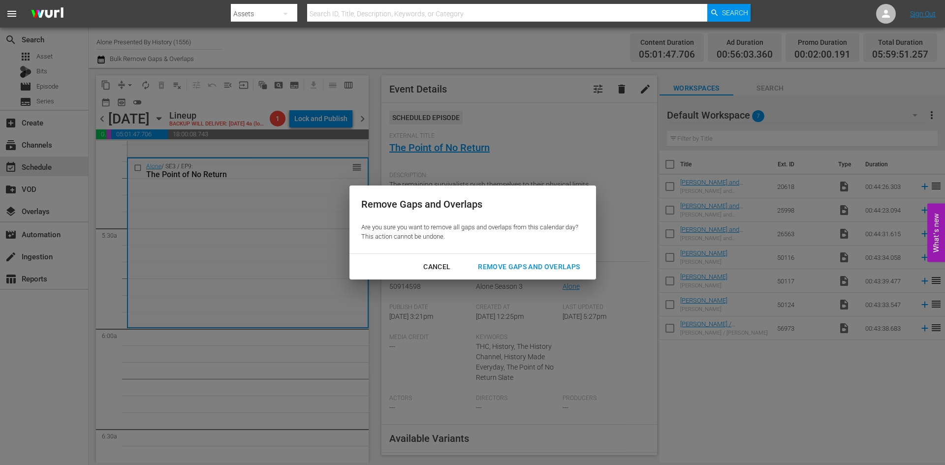
click at [521, 263] on div "Remove Gaps and Overlaps" at bounding box center [529, 267] width 118 height 12
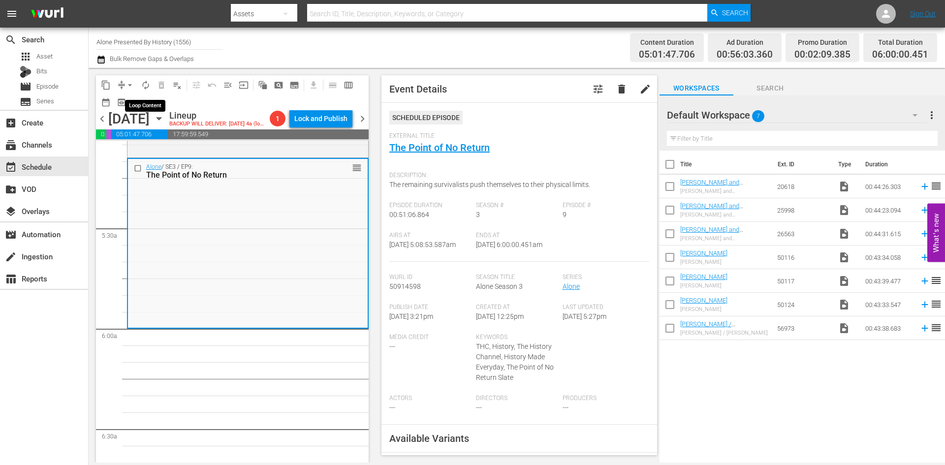
click at [147, 85] on span "autorenew_outlined" at bounding box center [146, 85] width 10 height 10
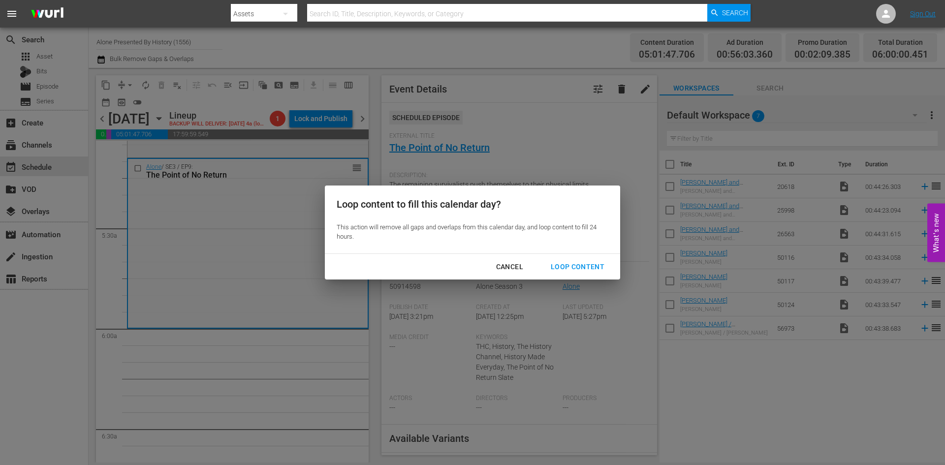
click at [569, 265] on div "Loop Content" at bounding box center [577, 267] width 69 height 12
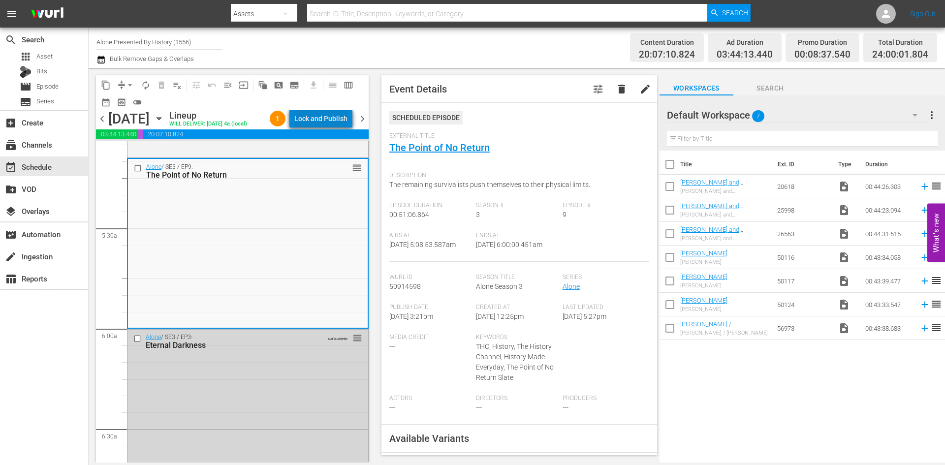
click at [334, 121] on div "Lock and Publish" at bounding box center [320, 119] width 53 height 18
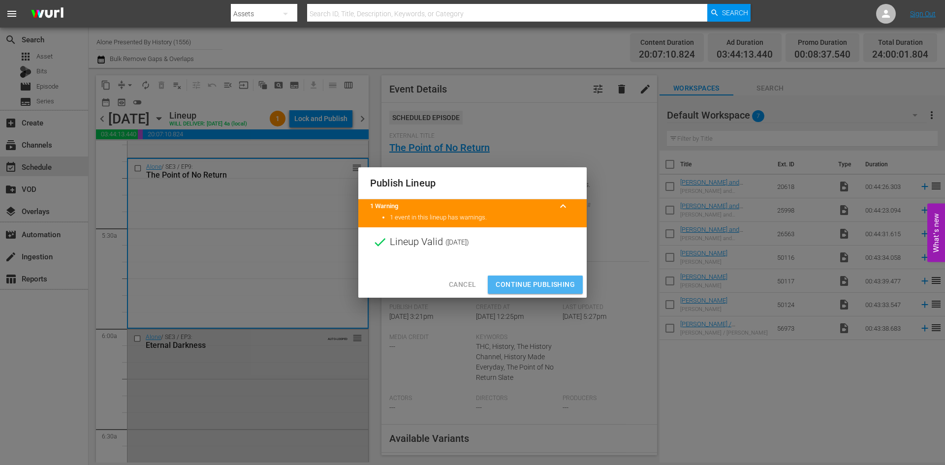
click at [531, 283] on span "Continue Publishing" at bounding box center [535, 285] width 79 height 12
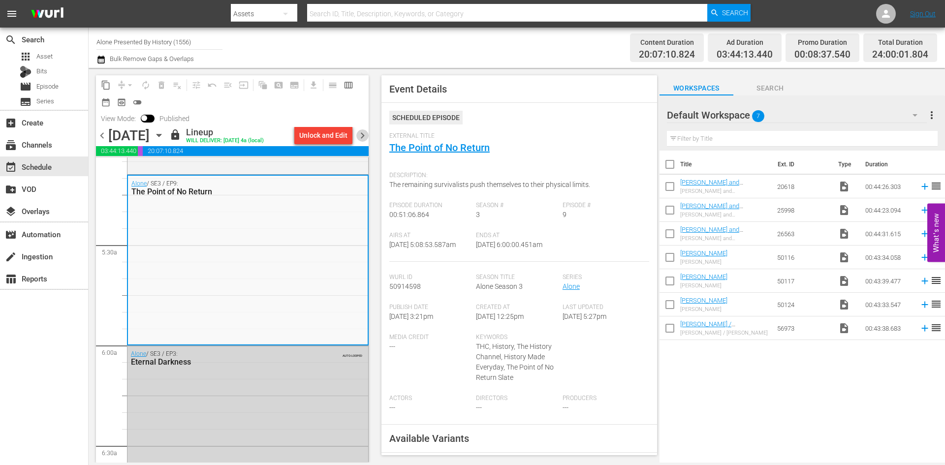
click at [365, 139] on span "chevron_right" at bounding box center [362, 135] width 12 height 12
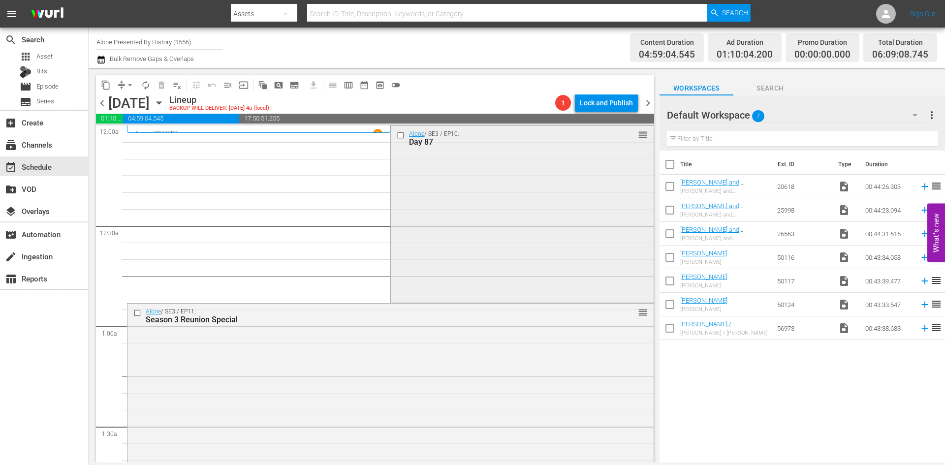
click at [512, 201] on div "Alone / SE3 / EP10: Day 87 reorder" at bounding box center [522, 213] width 262 height 175
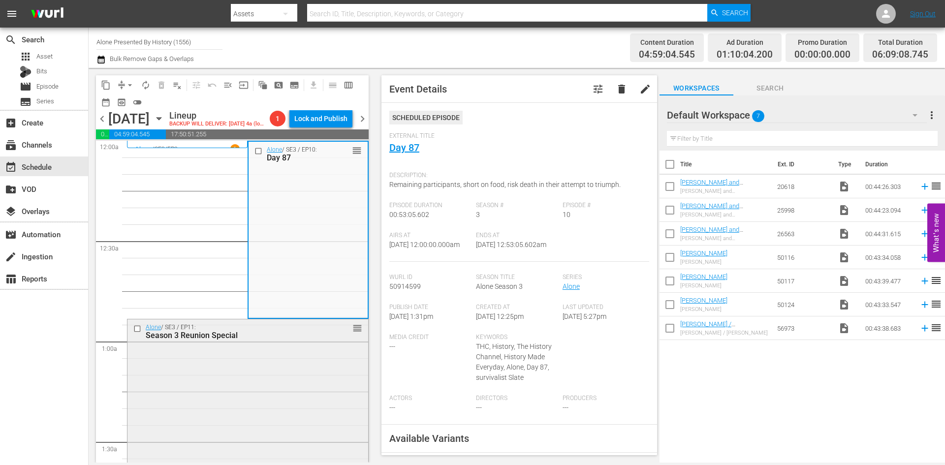
click at [307, 361] on div "Alone / SE3 / EP11: Season 3 Reunion Special reorder" at bounding box center [248, 404] width 241 height 168
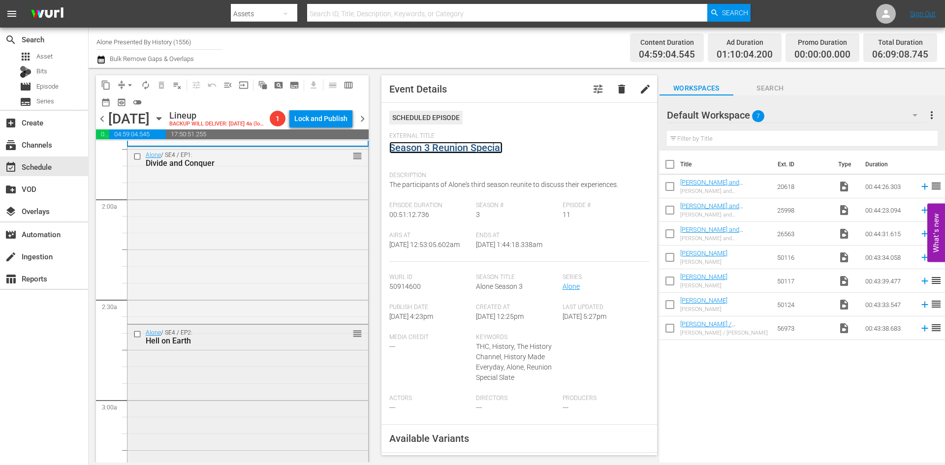
scroll to position [345, 0]
click at [282, 270] on div "Alone / SE4 / EP1: Divide and Conquer reorder" at bounding box center [248, 233] width 241 height 174
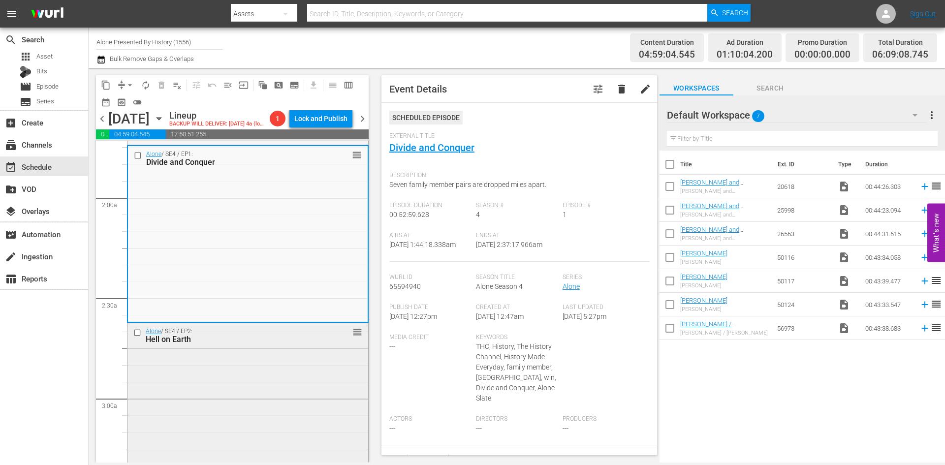
click at [309, 370] on div "Alone / SE4 / EP2: Hell on Earth reorder" at bounding box center [248, 410] width 241 height 174
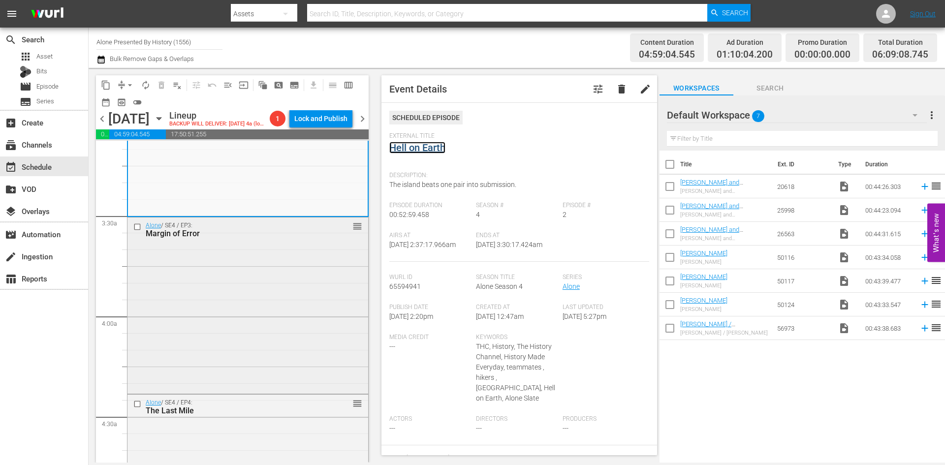
scroll to position [640, 0]
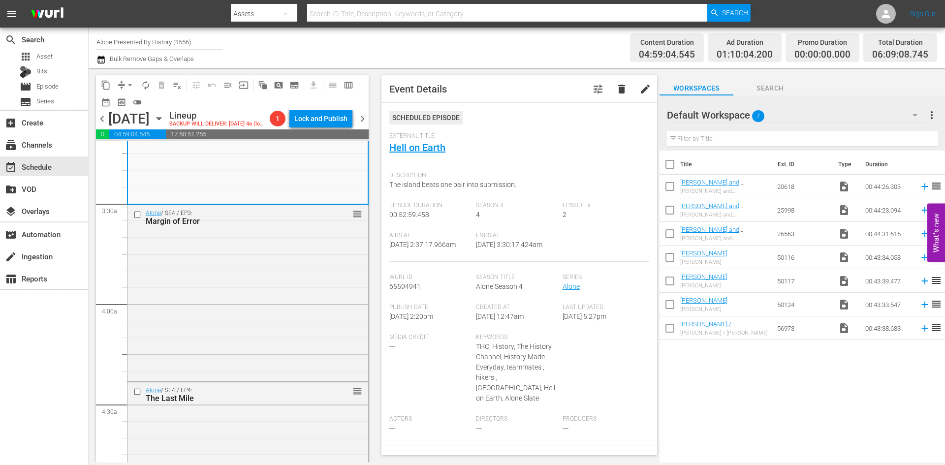
click at [284, 332] on div "Alone / SE4 / EP3: Margin of Error reorder" at bounding box center [248, 292] width 241 height 174
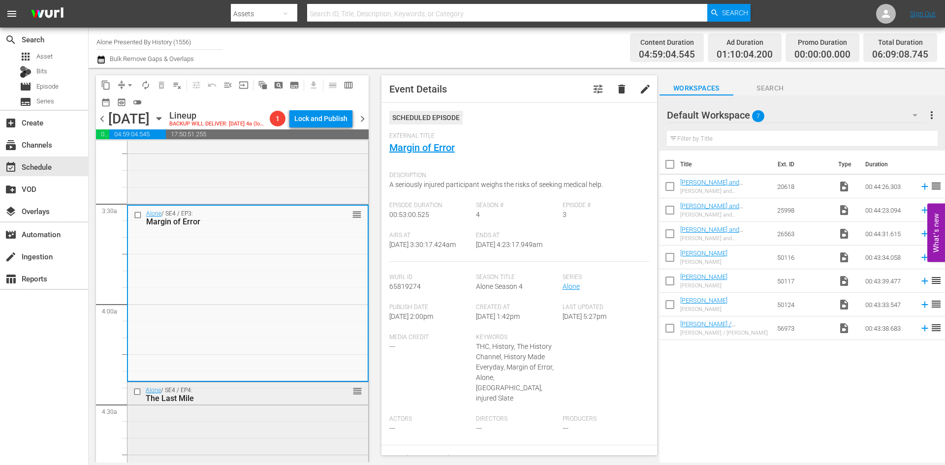
click at [256, 427] on div "Alone / SE4 / EP4: The Last Mile reorder" at bounding box center [248, 470] width 241 height 174
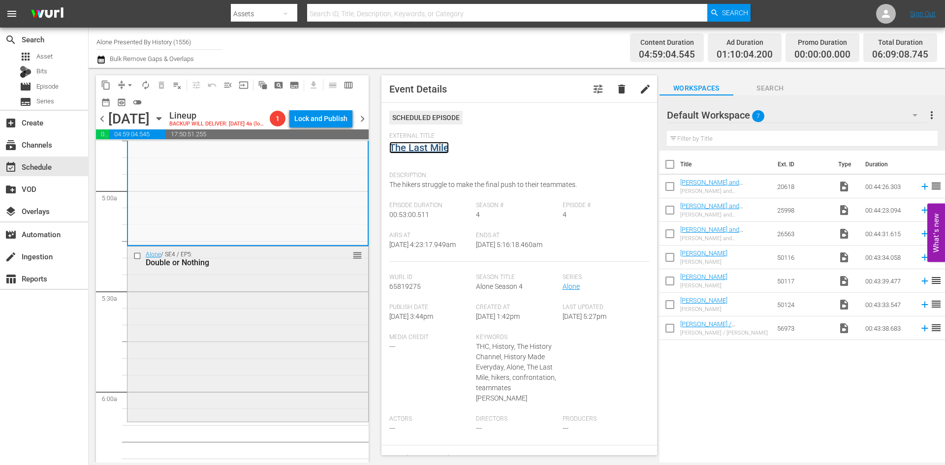
scroll to position [985, 0]
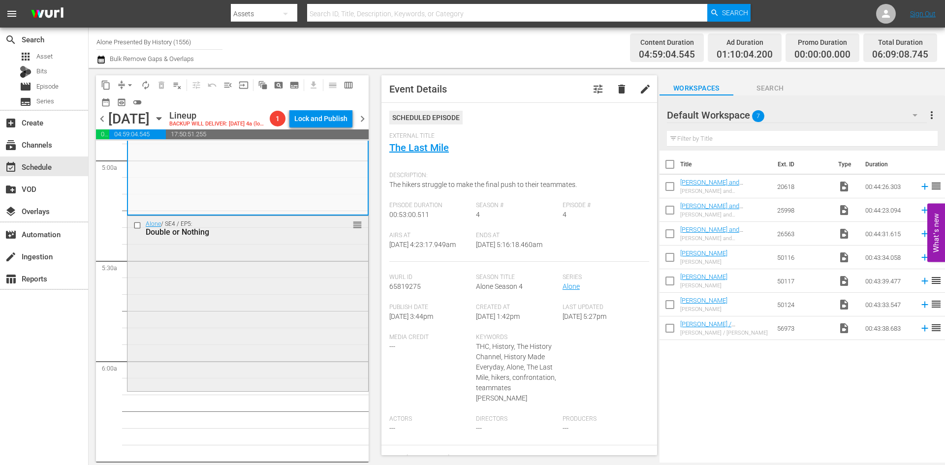
click at [290, 341] on div "Alone / SE4 / EP5: Double or Nothing reorder" at bounding box center [248, 303] width 241 height 174
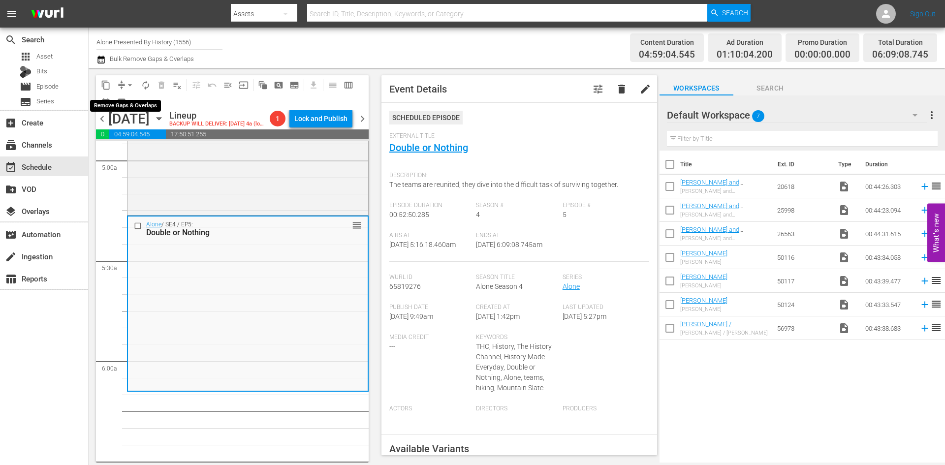
click at [129, 84] on span "arrow_drop_down" at bounding box center [130, 85] width 10 height 10
click at [119, 107] on li "Align to Midnight" at bounding box center [130, 105] width 103 height 16
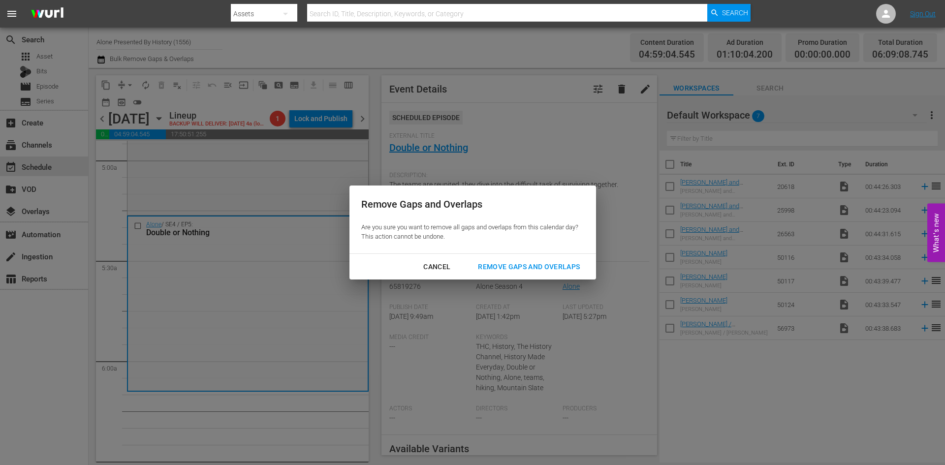
click at [534, 265] on div "Remove Gaps and Overlaps" at bounding box center [529, 267] width 118 height 12
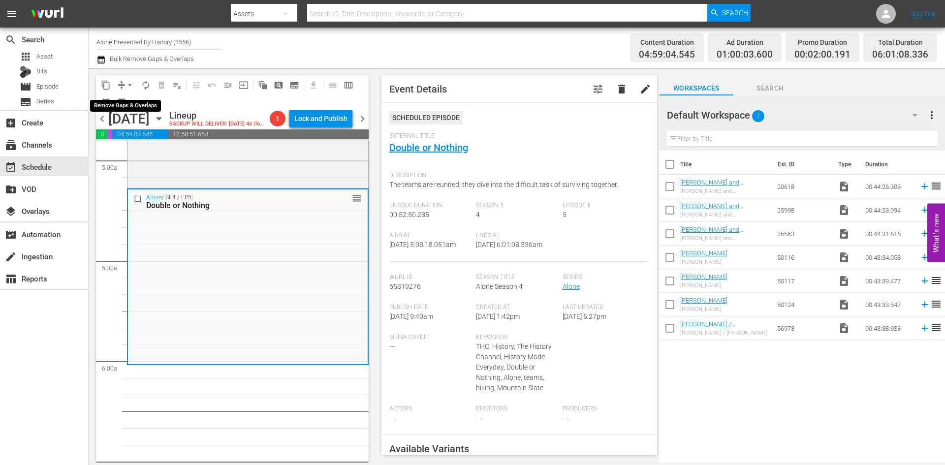
click at [130, 84] on span "arrow_drop_down" at bounding box center [130, 85] width 10 height 10
click at [126, 107] on li "Align to Midnight" at bounding box center [130, 105] width 103 height 16
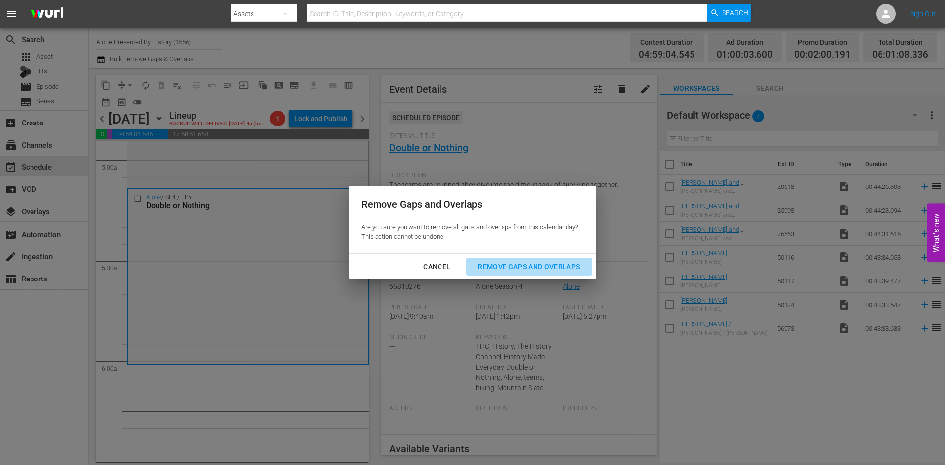
click at [491, 265] on div "Remove Gaps and Overlaps" at bounding box center [529, 267] width 118 height 12
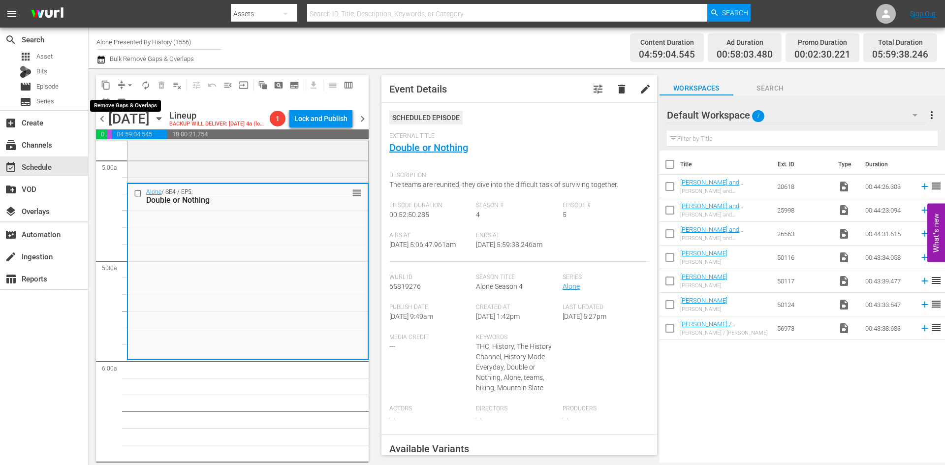
click at [129, 87] on span "arrow_drop_down" at bounding box center [130, 85] width 10 height 10
click at [132, 102] on li "Align to Midnight" at bounding box center [130, 105] width 103 height 16
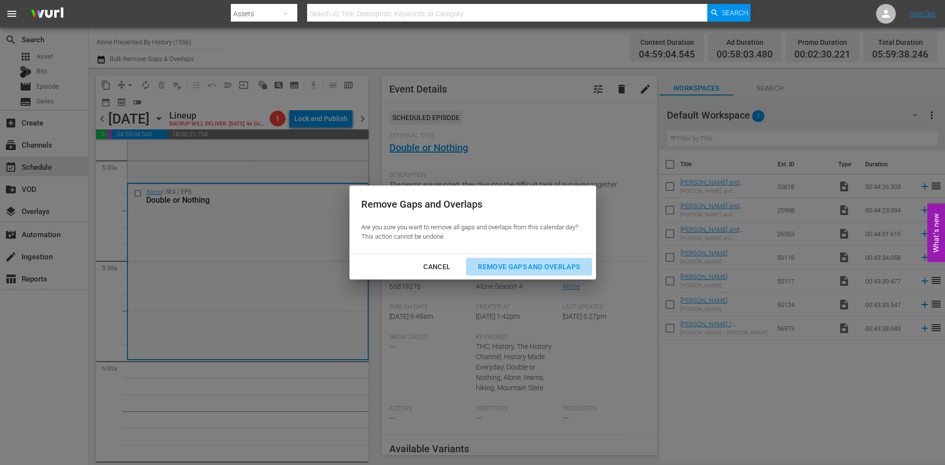
click at [538, 268] on div "Remove Gaps and Overlaps" at bounding box center [529, 267] width 118 height 12
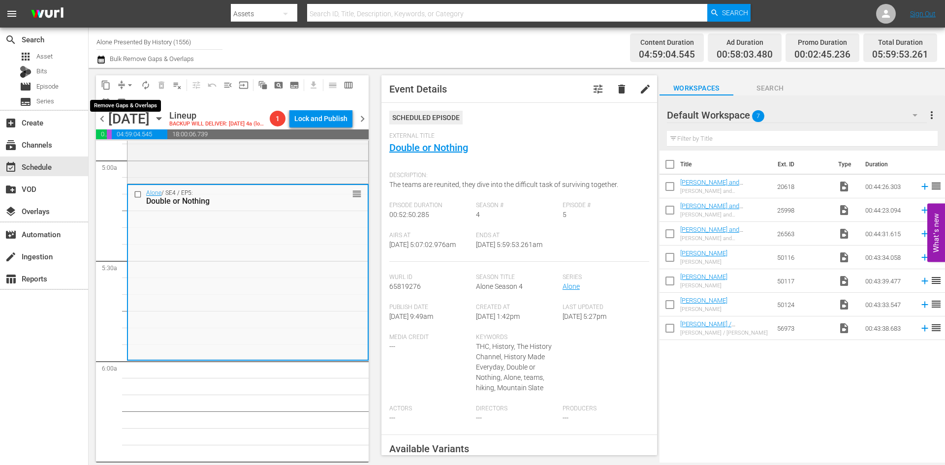
click at [129, 88] on span "arrow_drop_down" at bounding box center [130, 85] width 10 height 10
click at [130, 103] on li "Align to Midnight" at bounding box center [130, 105] width 103 height 16
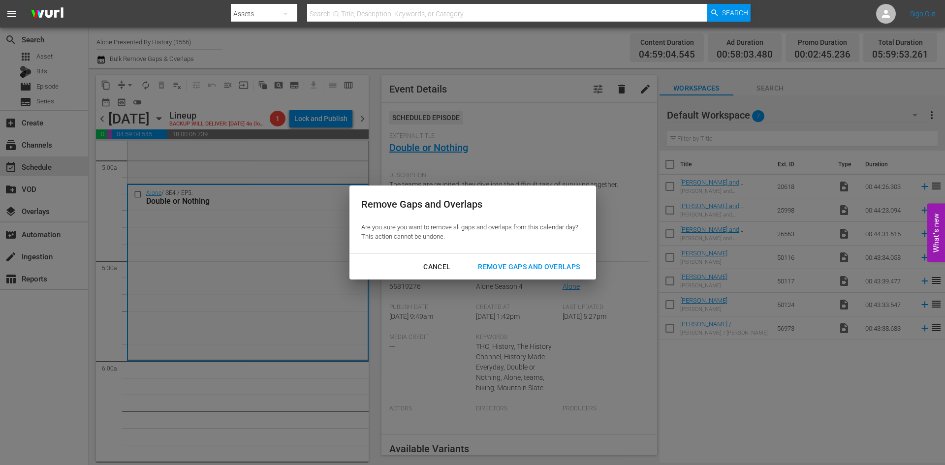
click at [513, 266] on div "Remove Gaps and Overlaps" at bounding box center [529, 267] width 118 height 12
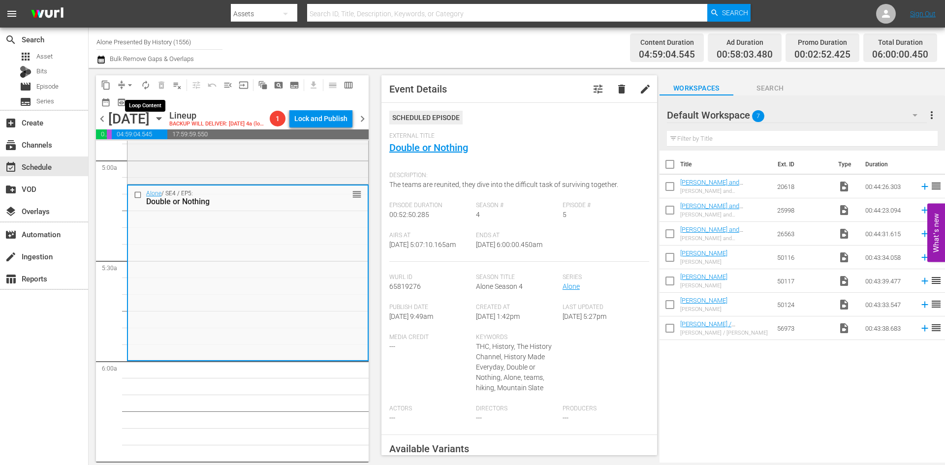
click at [146, 87] on span "autorenew_outlined" at bounding box center [146, 85] width 10 height 10
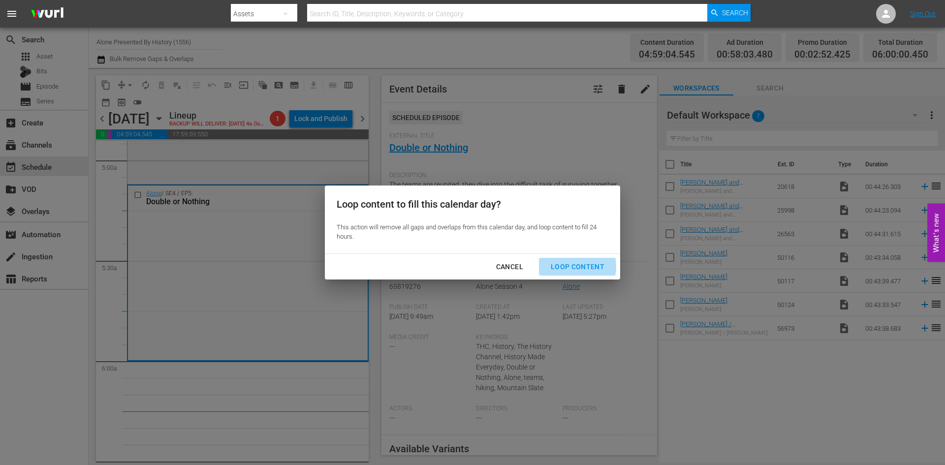
click at [574, 267] on div "Loop Content" at bounding box center [577, 267] width 69 height 12
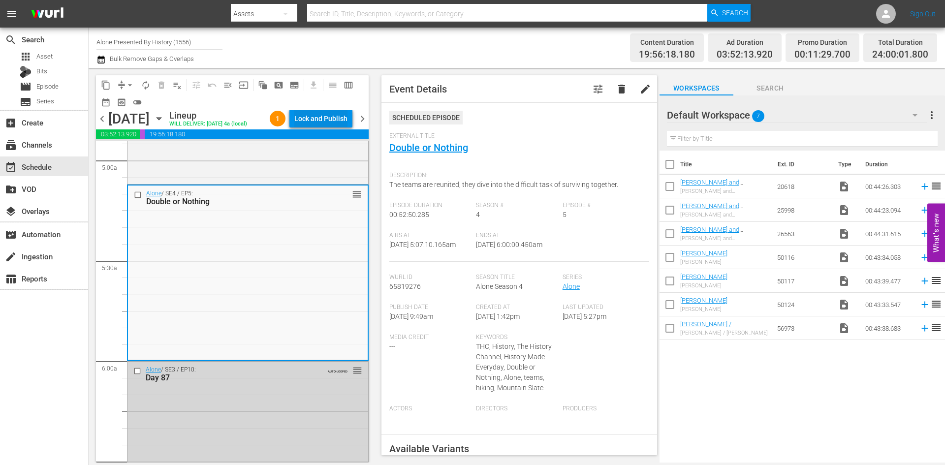
click at [322, 119] on div "Lock and Publish" at bounding box center [320, 119] width 53 height 18
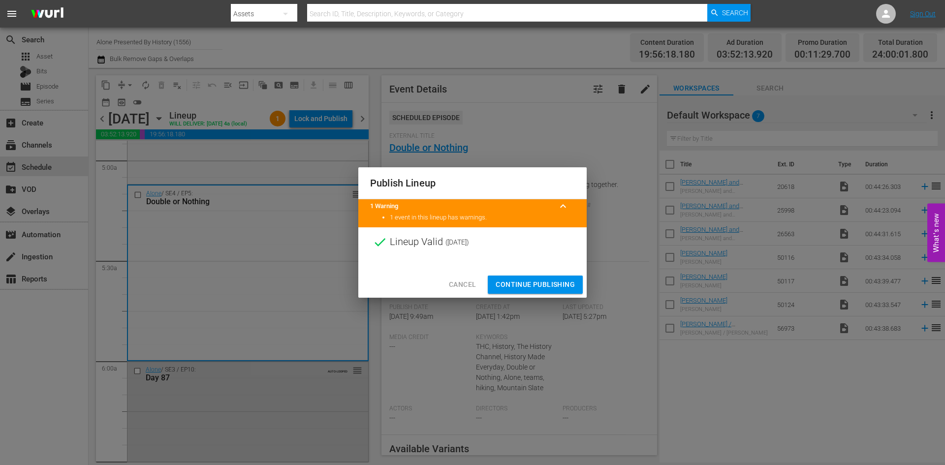
click at [533, 284] on span "Continue Publishing" at bounding box center [535, 285] width 79 height 12
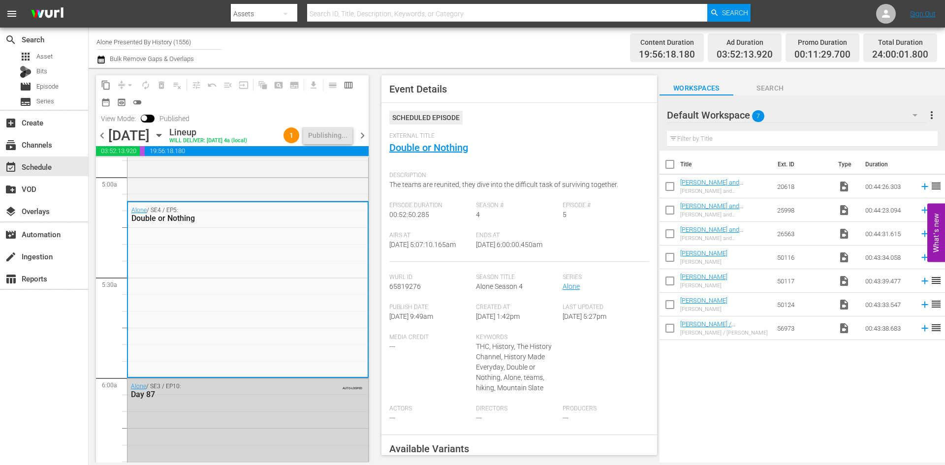
click at [364, 138] on span "chevron_right" at bounding box center [362, 135] width 12 height 12
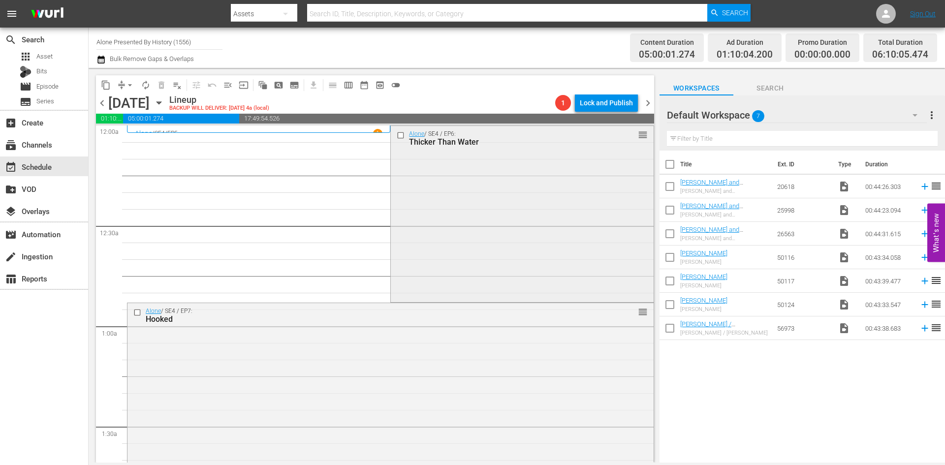
click at [465, 183] on div "Alone / SE4 / EP6: Thicker Than Water reorder" at bounding box center [522, 213] width 262 height 174
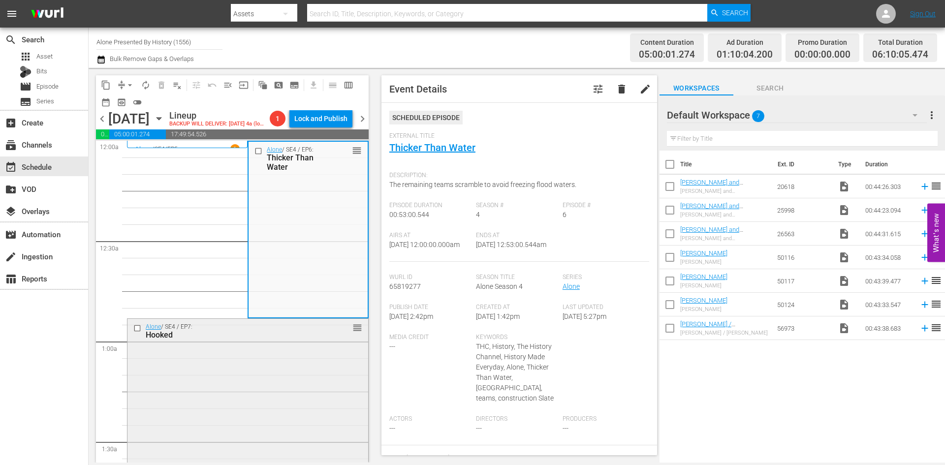
click at [258, 396] on div "Alone / SE4 / EP7: Hooked reorder" at bounding box center [248, 406] width 241 height 174
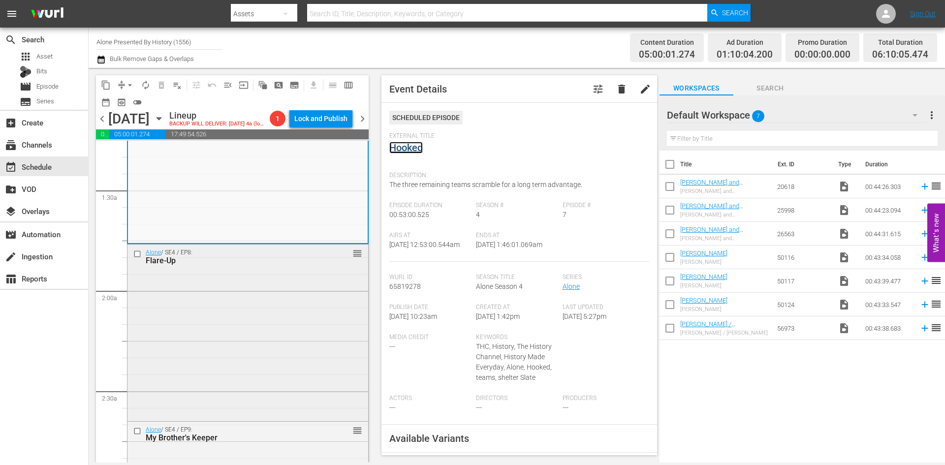
scroll to position [295, 0]
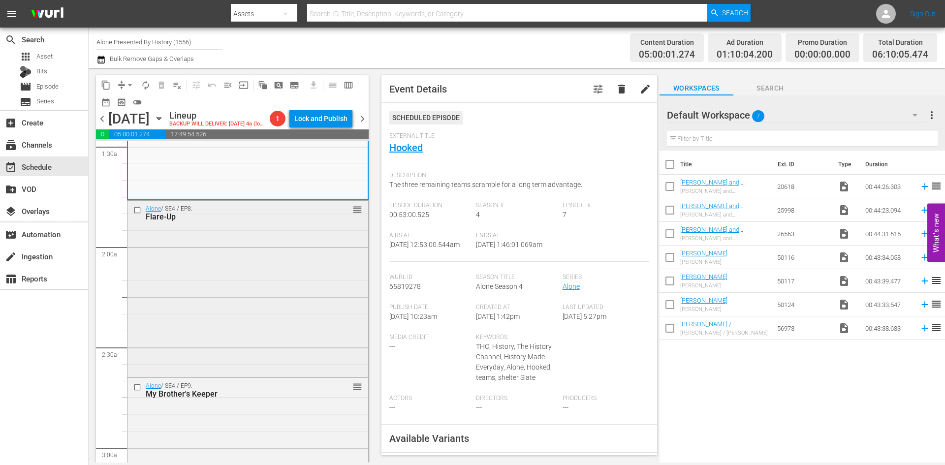
click at [288, 296] on div "Alone / SE4 / EP8: Flare-Up reorder" at bounding box center [248, 288] width 241 height 174
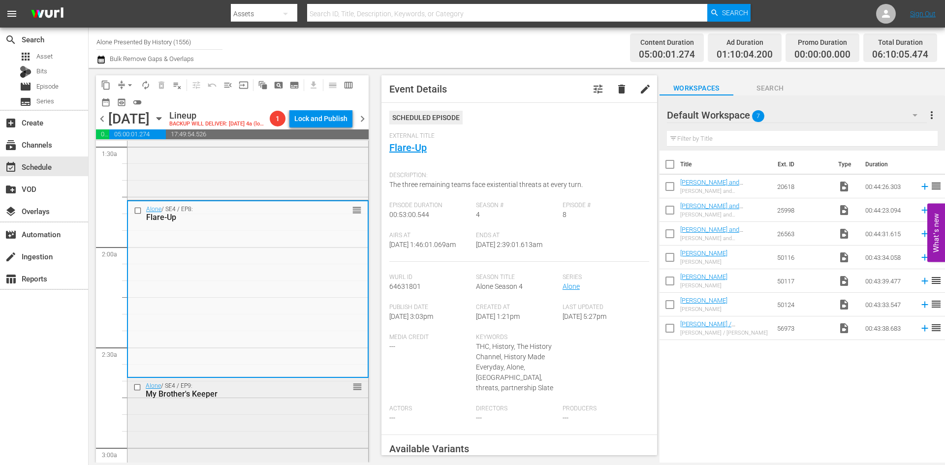
click at [286, 413] on div "Alone / SE4 / EP9: My Brother's Keeper reorder" at bounding box center [248, 465] width 241 height 174
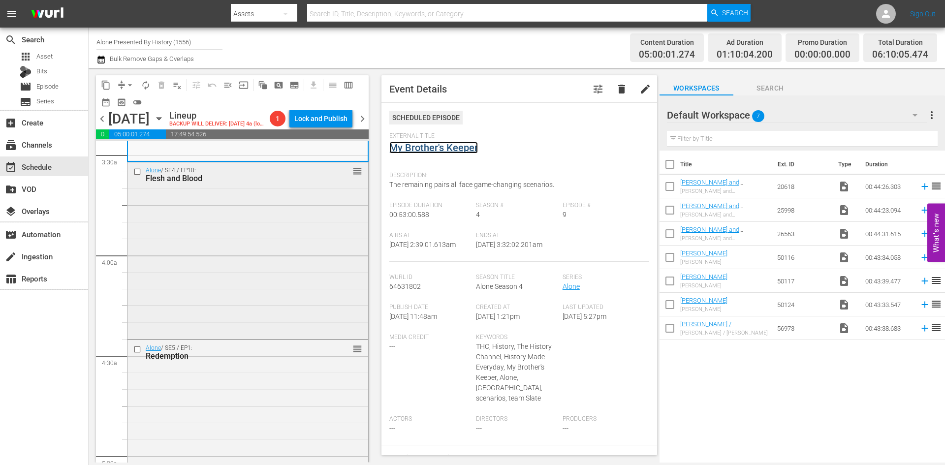
scroll to position [689, 0]
click at [300, 253] on div "Alone / SE4 / EP10: Flesh and Blood reorder" at bounding box center [248, 249] width 241 height 175
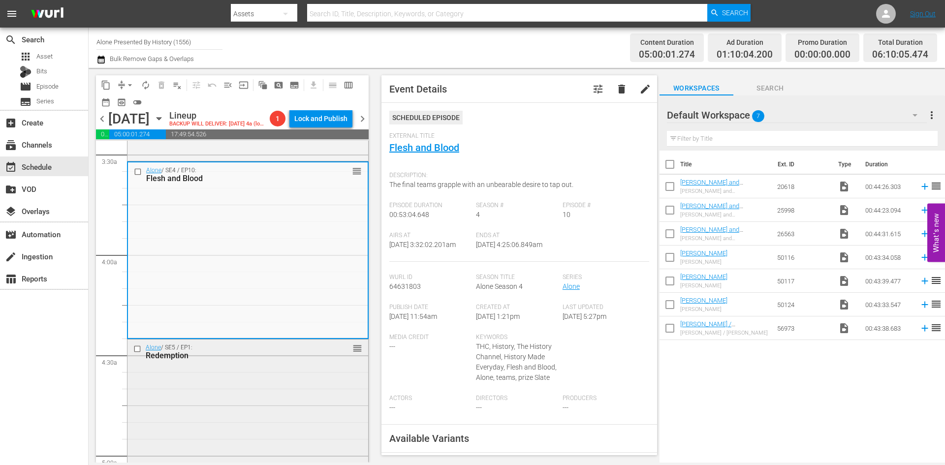
click at [301, 371] on div "Alone / SE5 / EP1: Redemption reorder" at bounding box center [248, 426] width 241 height 173
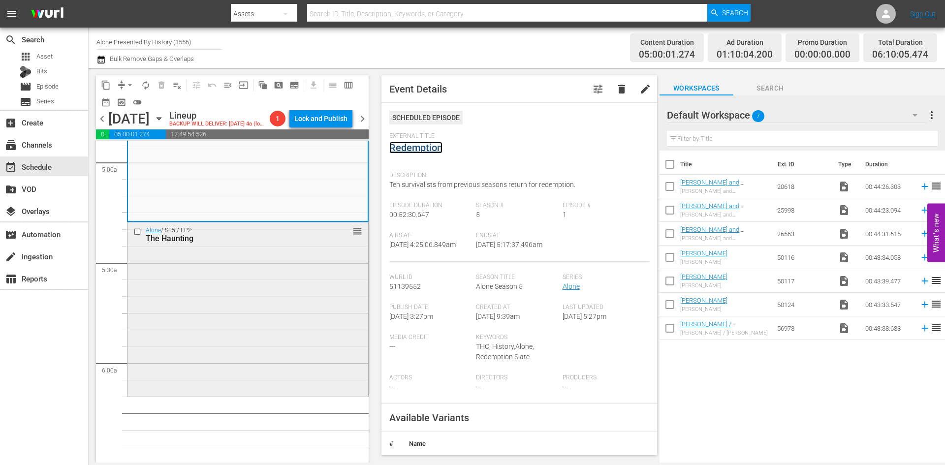
scroll to position [985, 0]
click at [288, 282] on div "Alone / SE5 / EP2: The Haunting reorder" at bounding box center [248, 307] width 241 height 173
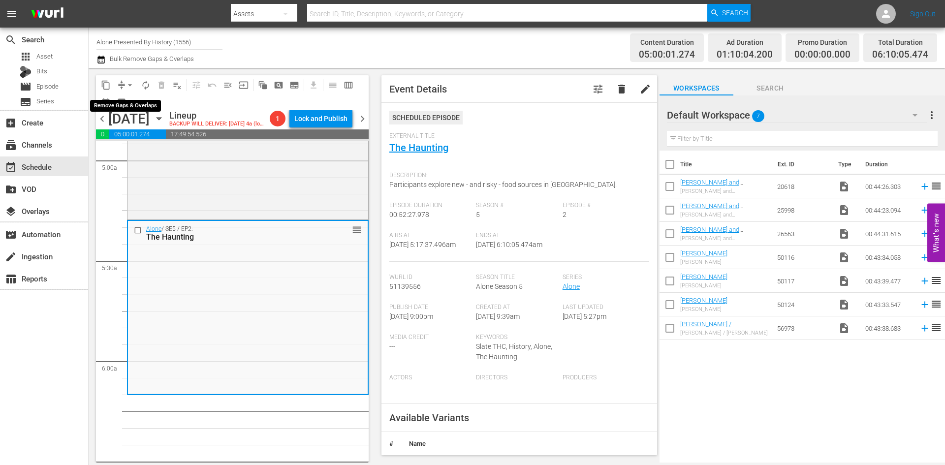
click at [131, 83] on span "arrow_drop_down" at bounding box center [130, 85] width 10 height 10
click at [120, 106] on li "Align to Midnight" at bounding box center [130, 105] width 103 height 16
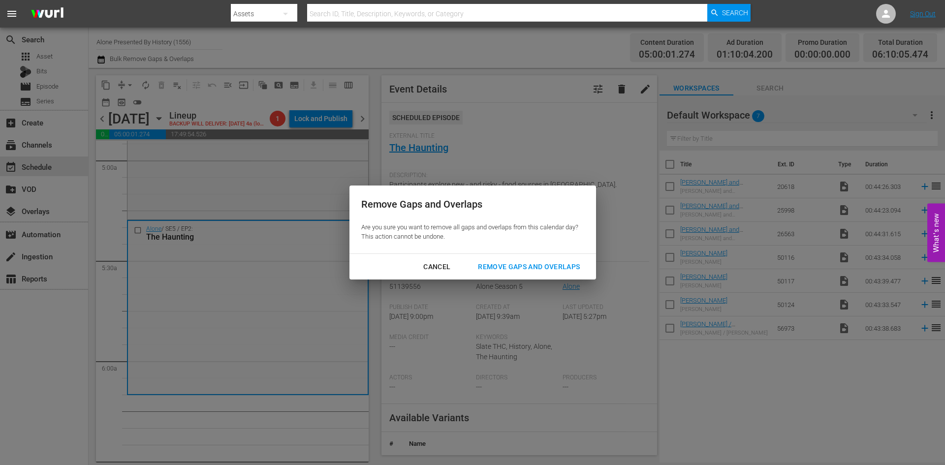
click at [485, 264] on div "Remove Gaps and Overlaps" at bounding box center [529, 267] width 118 height 12
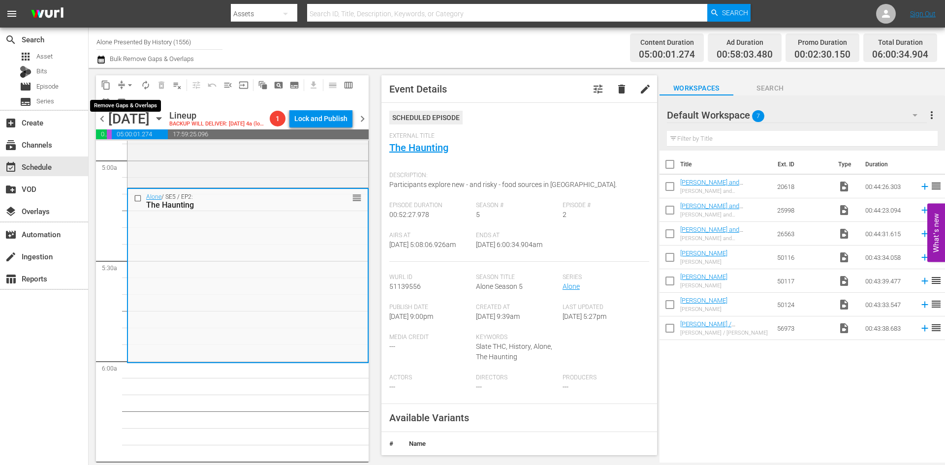
click at [124, 82] on button "arrow_drop_down" at bounding box center [130, 85] width 16 height 16
click at [119, 104] on li "Align to Midnight" at bounding box center [130, 105] width 103 height 16
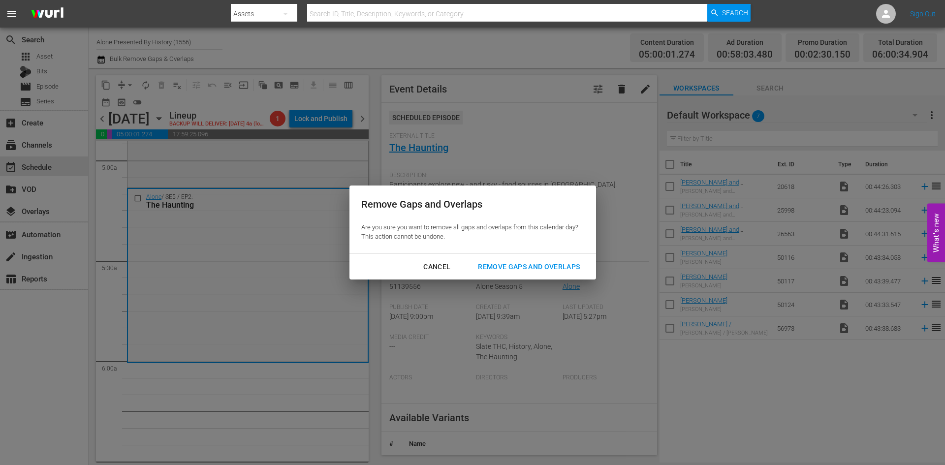
click at [543, 263] on div "Remove Gaps and Overlaps" at bounding box center [529, 267] width 118 height 12
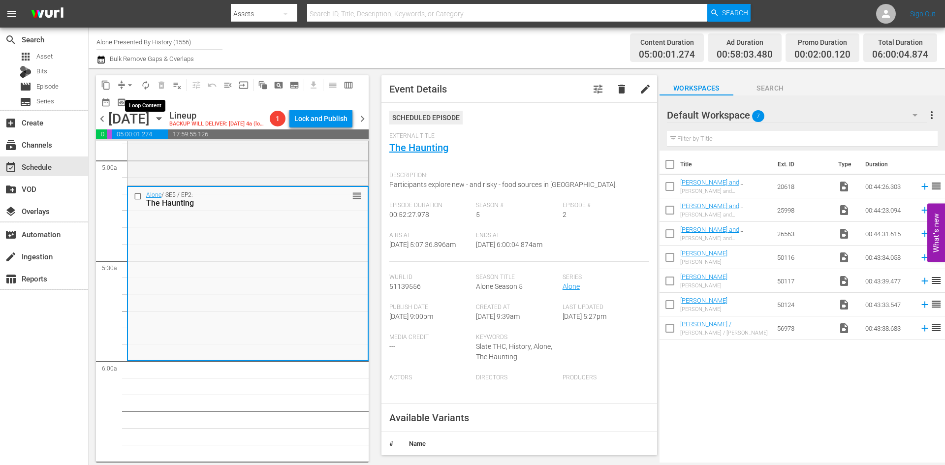
click at [141, 87] on span "autorenew_outlined" at bounding box center [146, 85] width 10 height 10
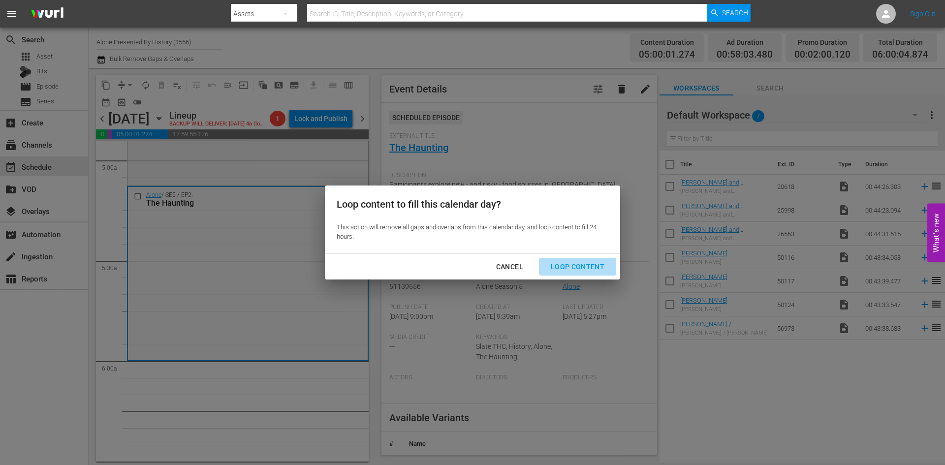
click at [562, 262] on div "Loop Content" at bounding box center [577, 267] width 69 height 12
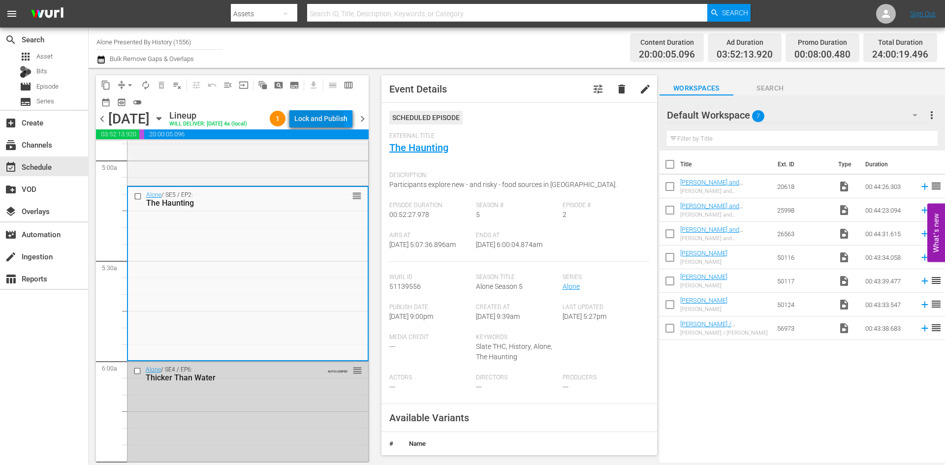
click at [321, 122] on div "Lock and Publish" at bounding box center [320, 119] width 53 height 18
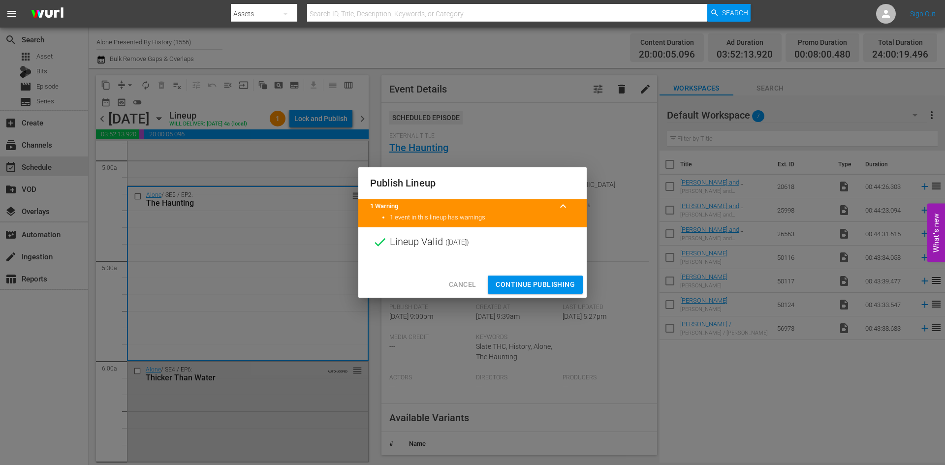
click at [535, 288] on span "Continue Publishing" at bounding box center [535, 285] width 79 height 12
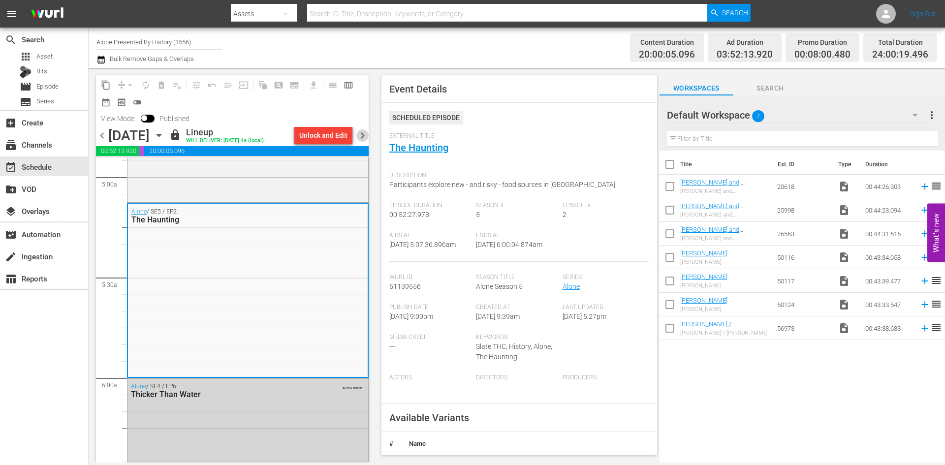
click at [361, 135] on span "chevron_right" at bounding box center [362, 135] width 12 height 12
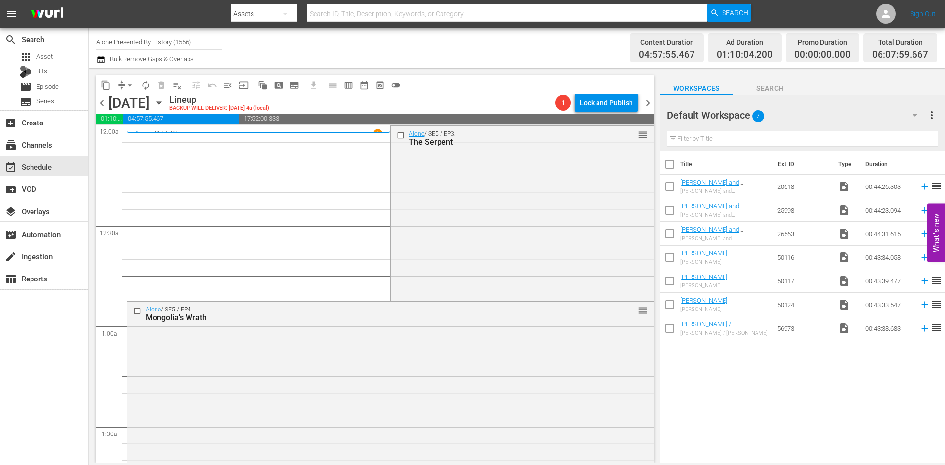
click at [534, 202] on div "Alone / SE5 / EP3: The Serpent reorder" at bounding box center [522, 212] width 262 height 173
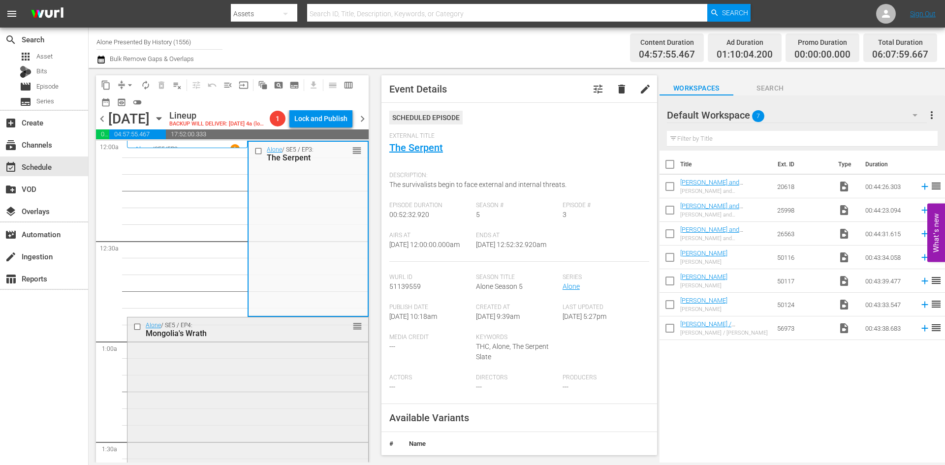
click at [286, 370] on div "Alone / SE5 / EP4: Mongolia's Wrath reorder" at bounding box center [248, 404] width 241 height 173
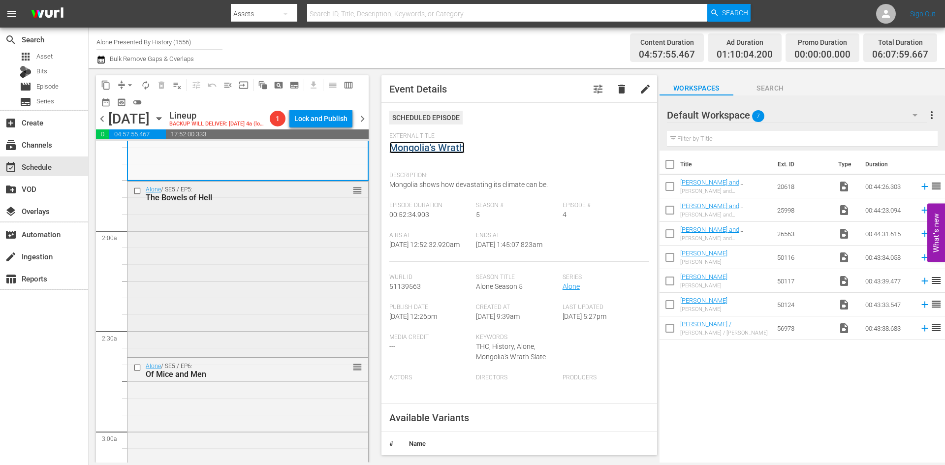
scroll to position [345, 0]
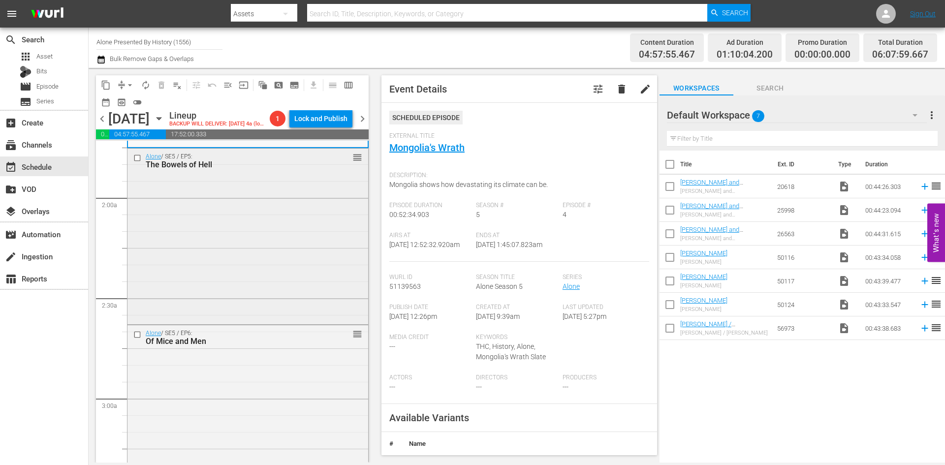
click at [301, 276] on div "Alone / SE5 / EP5: The Bowels of Hell reorder" at bounding box center [248, 236] width 241 height 174
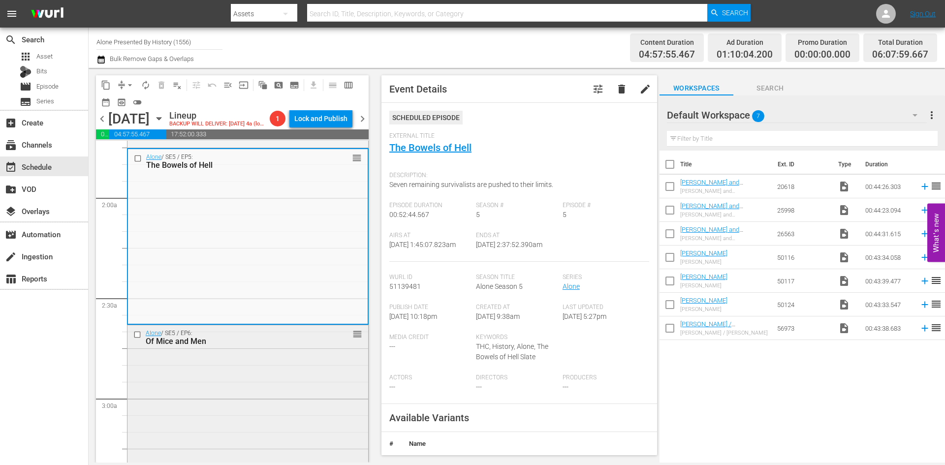
click at [258, 397] on div "Alone / SE5 / EP6: Of Mice and Men reorder" at bounding box center [248, 411] width 241 height 173
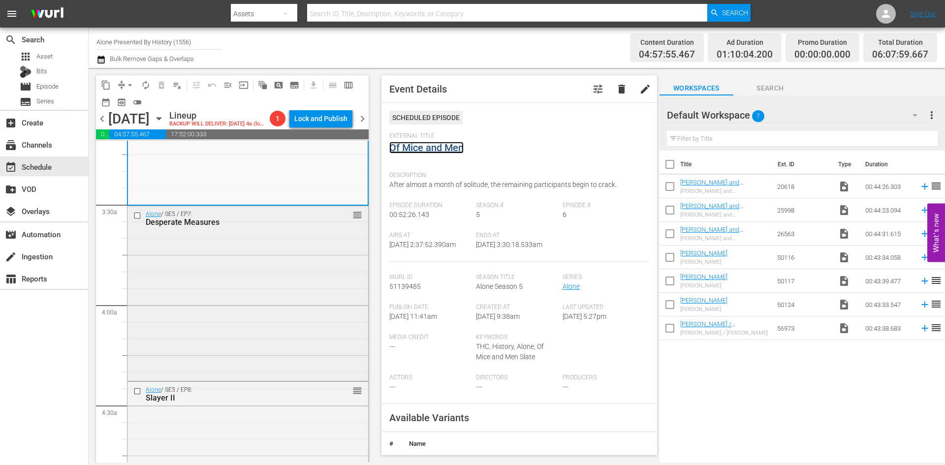
scroll to position [640, 0]
click at [294, 328] on div "Alone / SE5 / EP7: Desperate Measures reorder" at bounding box center [248, 291] width 241 height 172
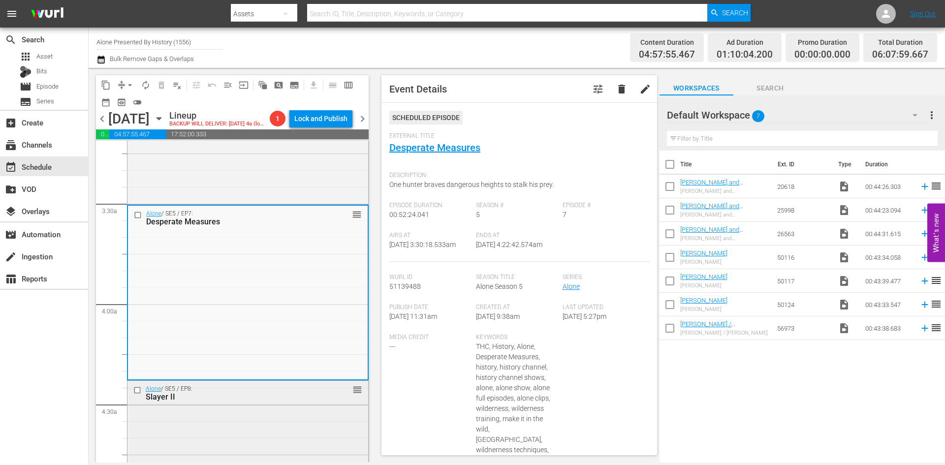
click at [278, 424] on div "Alone / SE5 / EP8: Slayer II reorder" at bounding box center [248, 467] width 241 height 173
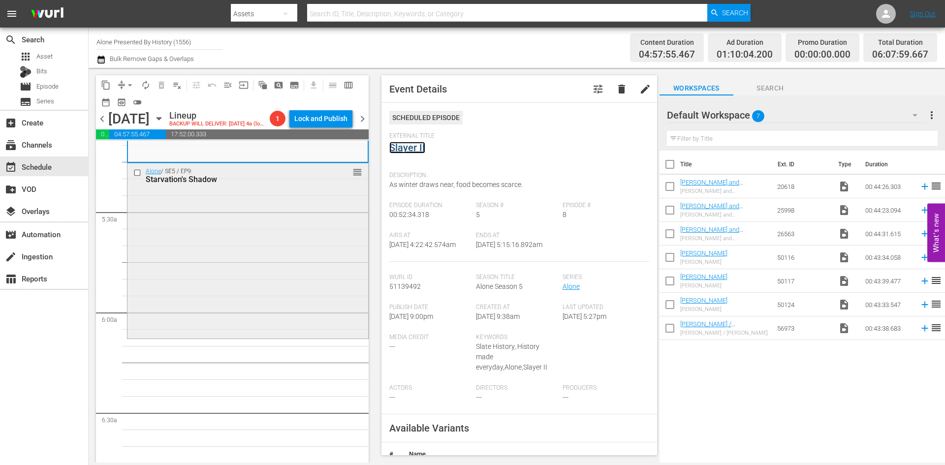
scroll to position [1034, 0]
click at [284, 315] on div "Alone / SE5 / EP9: Starvation's Shadow reorder" at bounding box center [248, 249] width 241 height 173
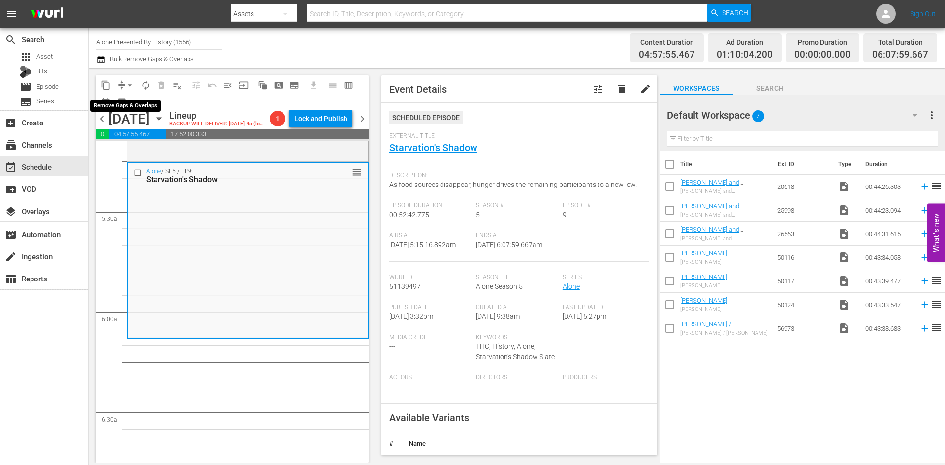
click at [129, 83] on span "arrow_drop_down" at bounding box center [130, 85] width 10 height 10
click at [128, 107] on li "Align to Midnight" at bounding box center [130, 105] width 103 height 16
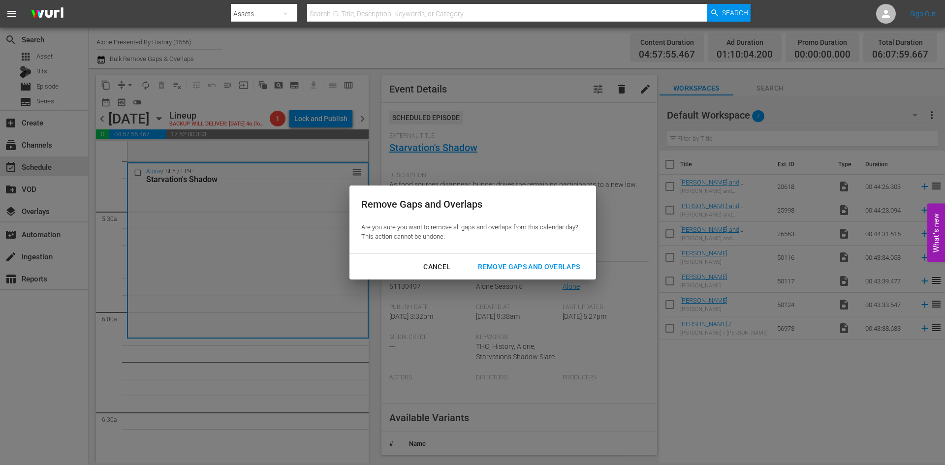
click at [549, 271] on div "Remove Gaps and Overlaps" at bounding box center [529, 267] width 118 height 12
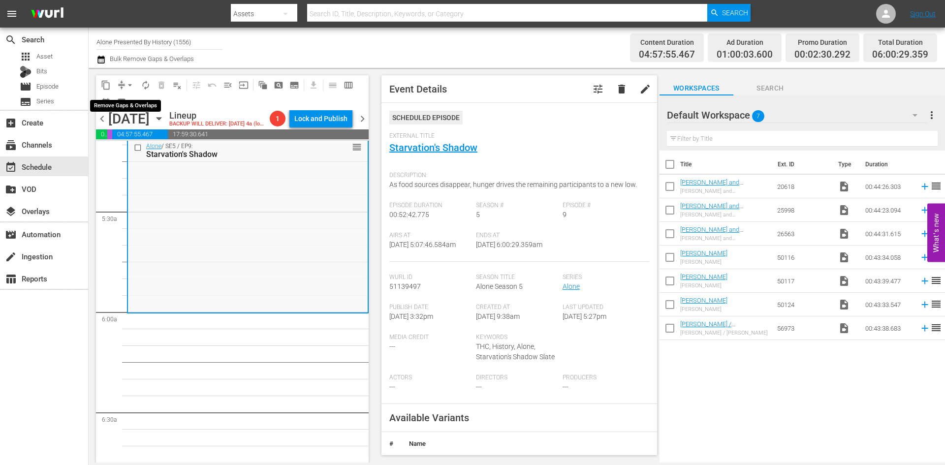
click at [129, 86] on span "arrow_drop_down" at bounding box center [130, 85] width 10 height 10
click at [124, 102] on li "Align to Midnight" at bounding box center [130, 105] width 103 height 16
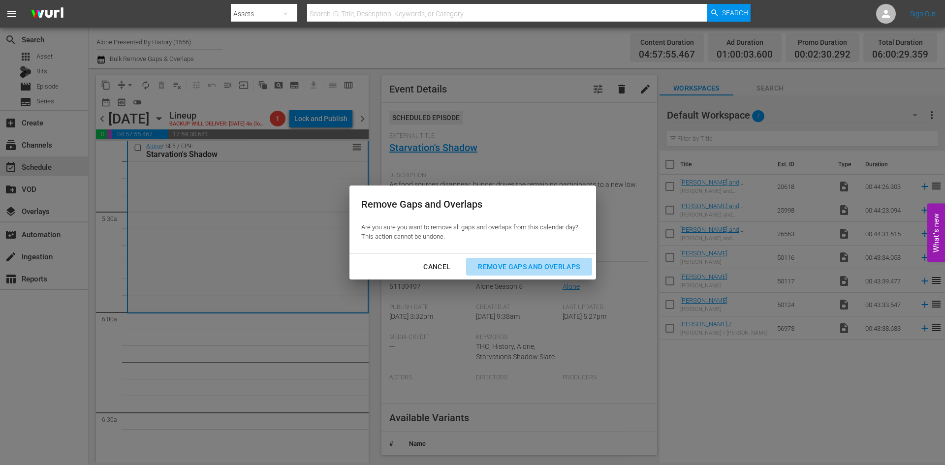
click at [515, 266] on div "Remove Gaps and Overlaps" at bounding box center [529, 267] width 118 height 12
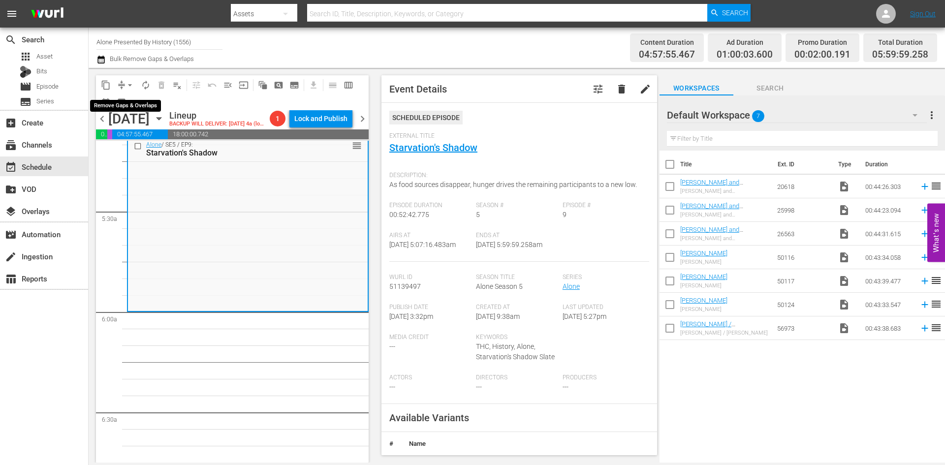
click at [130, 86] on span "arrow_drop_down" at bounding box center [130, 85] width 10 height 10
click at [124, 102] on li "Align to Midnight" at bounding box center [130, 105] width 103 height 16
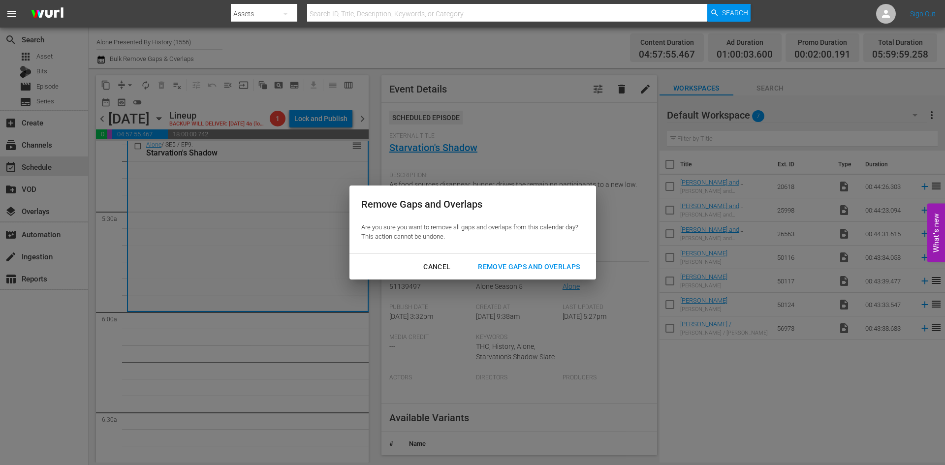
click at [515, 263] on div "Remove Gaps and Overlaps" at bounding box center [529, 267] width 118 height 12
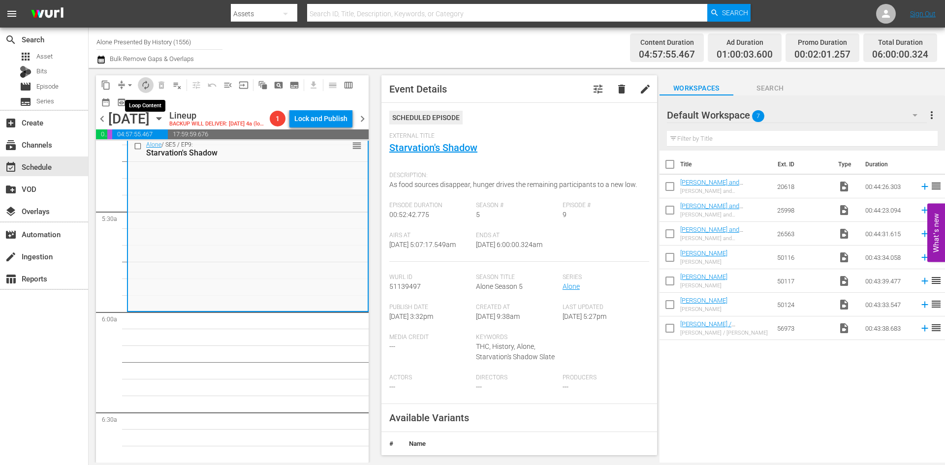
click at [142, 85] on span "autorenew_outlined" at bounding box center [146, 85] width 10 height 10
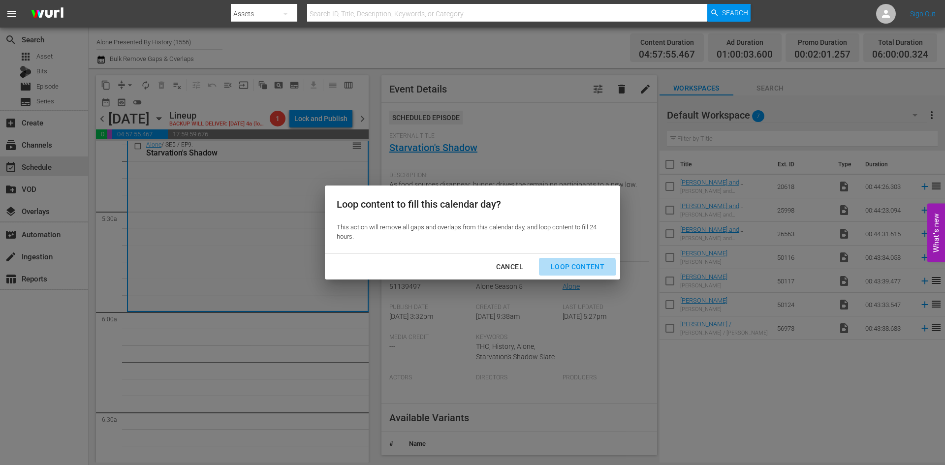
click at [572, 270] on div "Loop Content" at bounding box center [577, 267] width 69 height 12
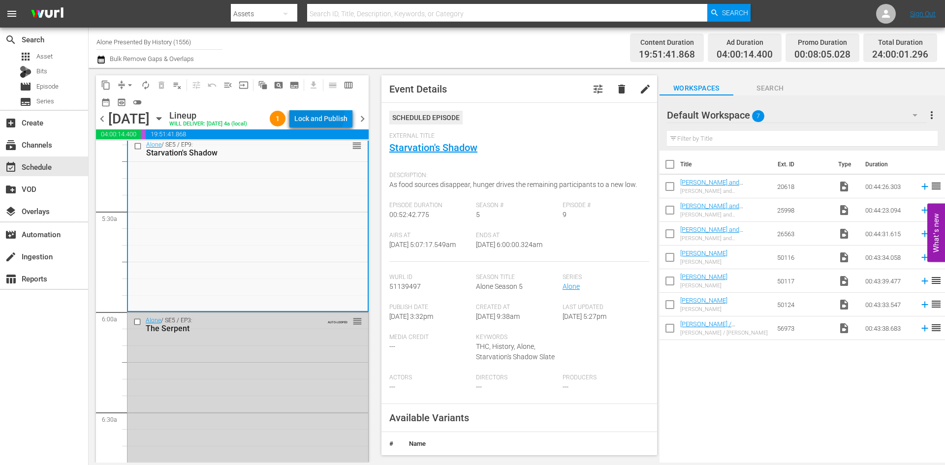
click at [322, 117] on div "Lock and Publish" at bounding box center [320, 119] width 53 height 18
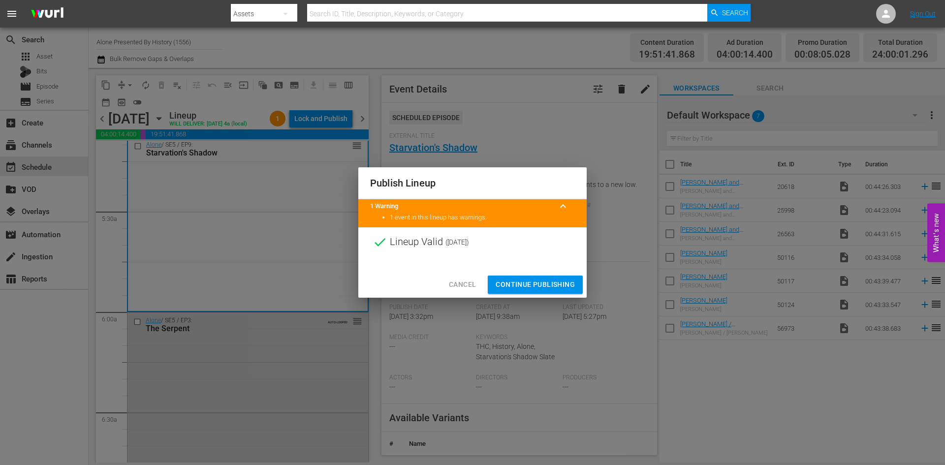
click at [517, 281] on span "Continue Publishing" at bounding box center [535, 285] width 79 height 12
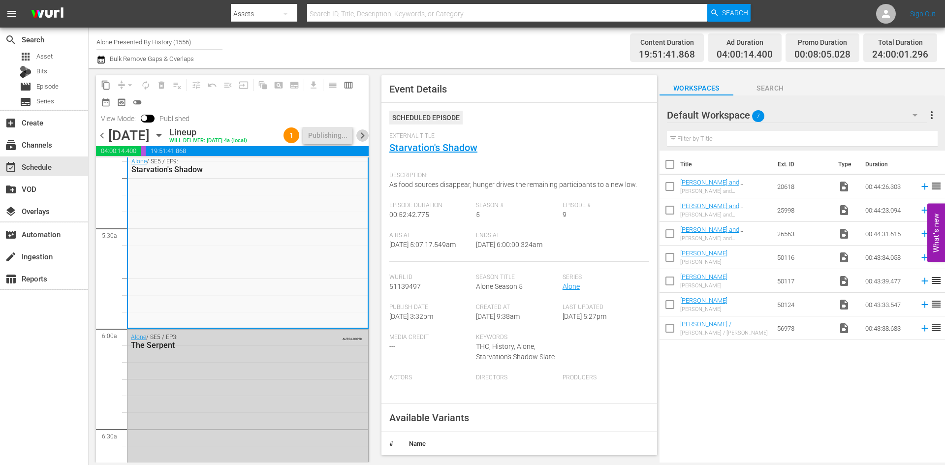
click at [365, 136] on span "chevron_right" at bounding box center [362, 135] width 12 height 12
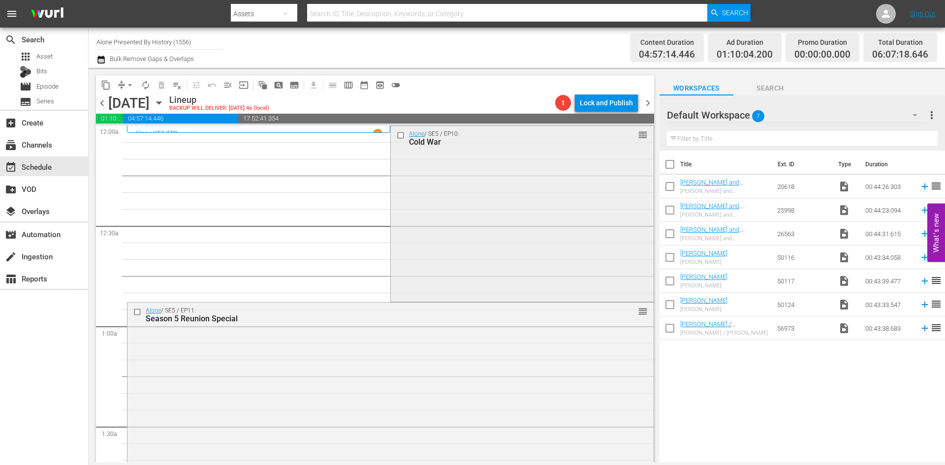
click at [432, 212] on div "Alone / SE5 / EP10: Cold War reorder" at bounding box center [522, 213] width 262 height 174
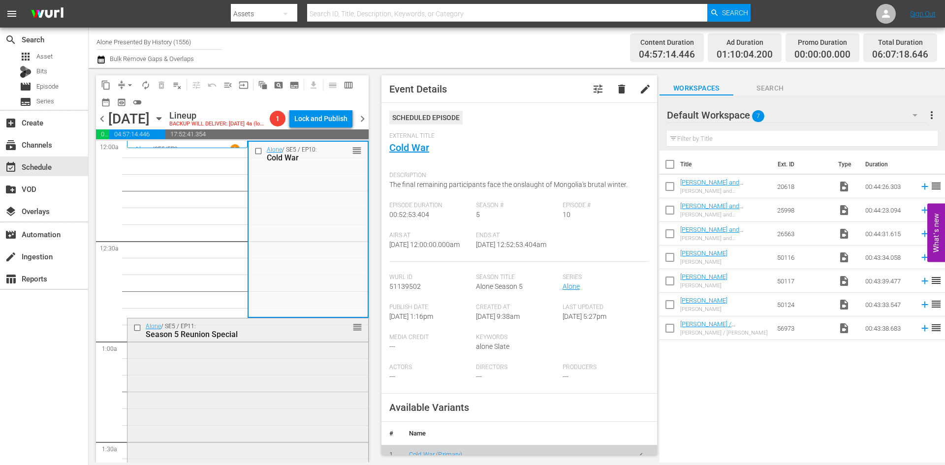
click at [278, 359] on div "Alone / SE5 / EP11: Season 5 Reunion Special reorder" at bounding box center [248, 405] width 241 height 173
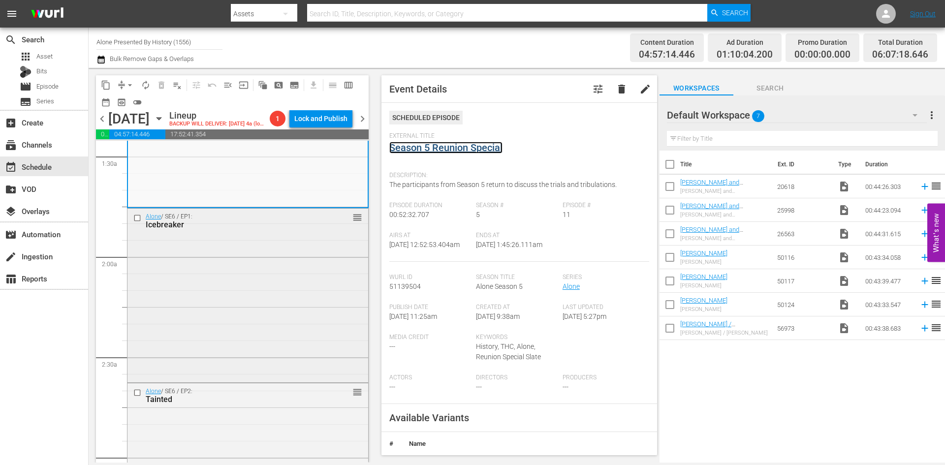
scroll to position [295, 0]
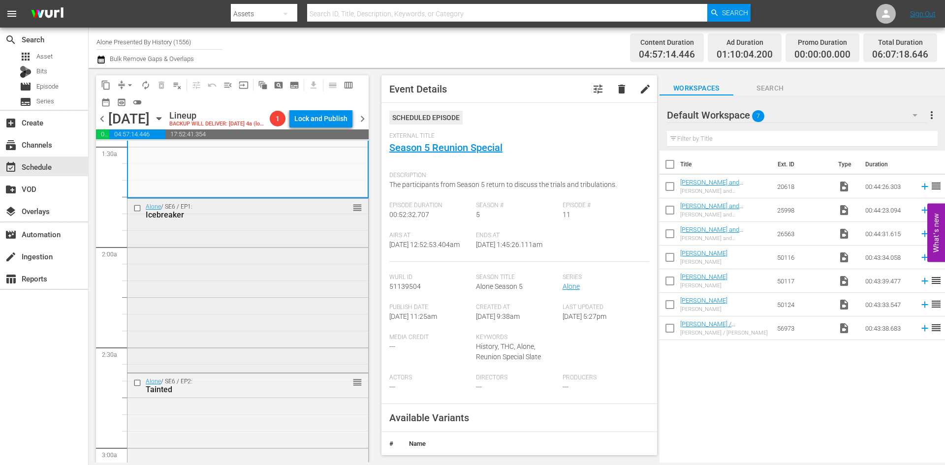
click at [262, 305] on div "Alone / SE6 / EP1: Icebreaker reorder" at bounding box center [248, 284] width 241 height 171
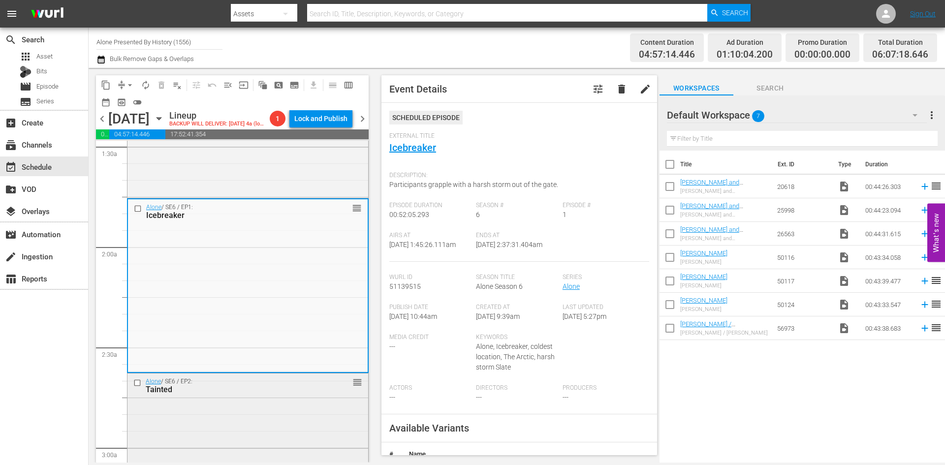
click at [293, 413] on div "Alone / SE6 / EP2: Tainted reorder" at bounding box center [248, 460] width 241 height 173
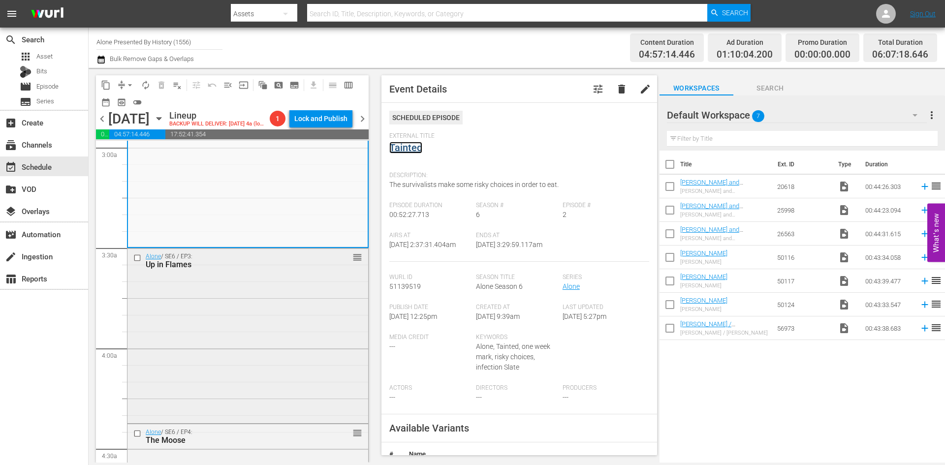
scroll to position [640, 0]
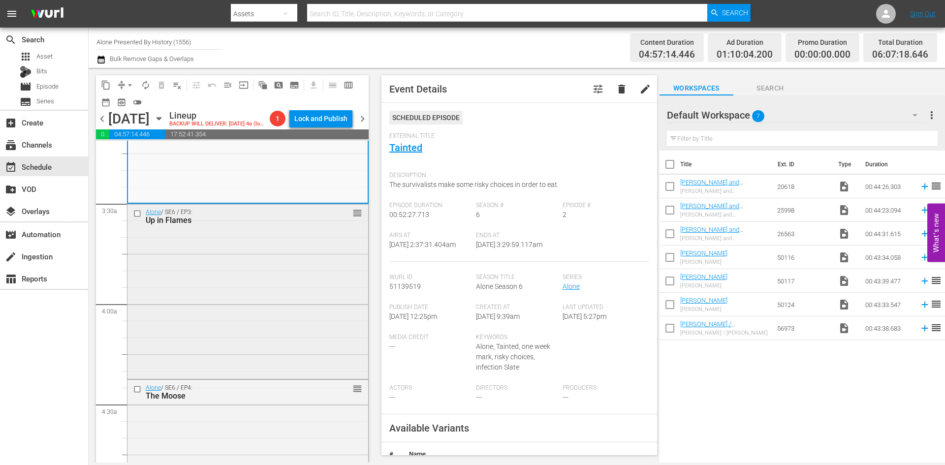
click at [320, 272] on div "Alone / SE6 / EP3: Up in Flames reorder" at bounding box center [248, 290] width 241 height 173
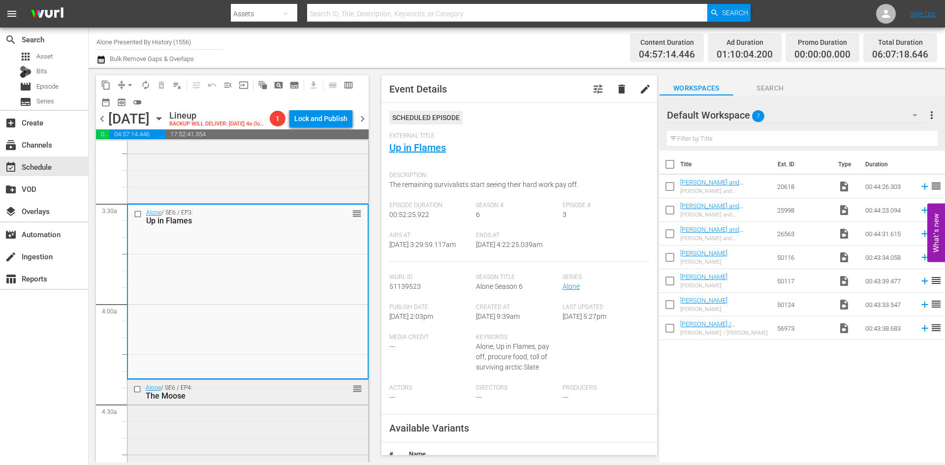
click at [302, 407] on div "Alone / SE6 / EP4: The Moose reorder" at bounding box center [248, 466] width 241 height 173
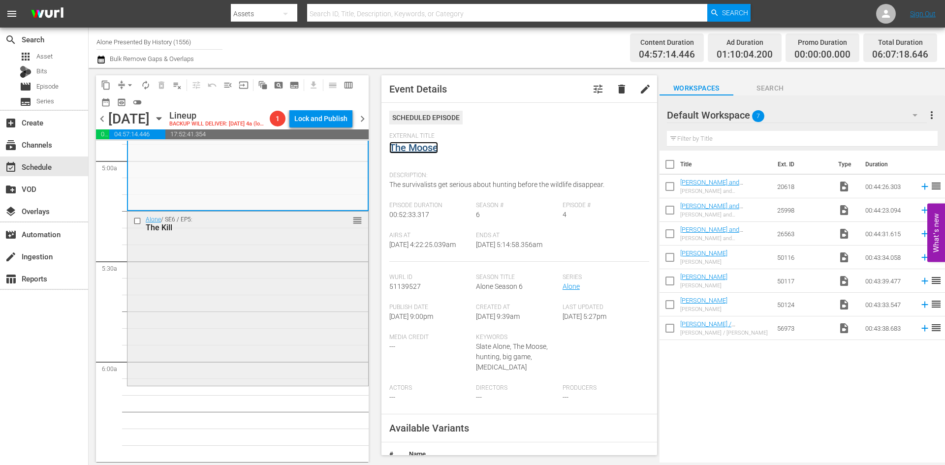
scroll to position [985, 0]
click at [296, 272] on div "Alone / SE6 / EP5: The Kill reorder" at bounding box center [248, 297] width 241 height 172
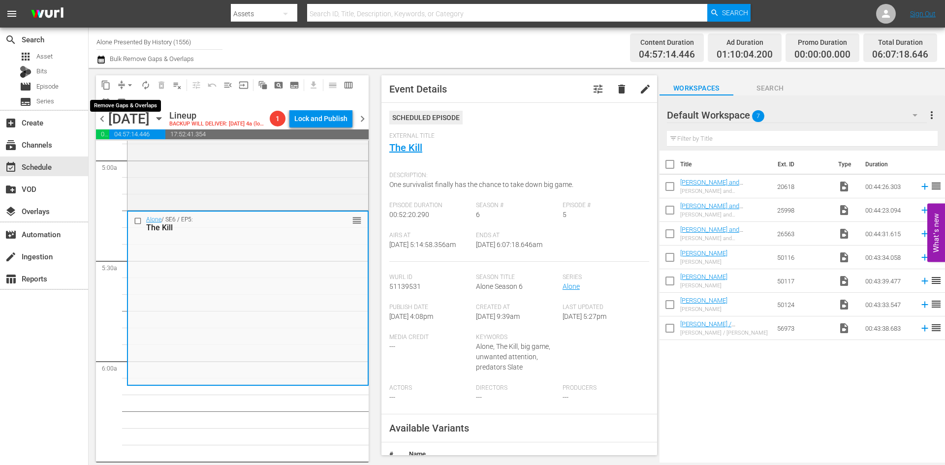
click at [130, 87] on span "arrow_drop_down" at bounding box center [130, 85] width 10 height 10
click at [123, 103] on li "Align to Midnight" at bounding box center [130, 105] width 103 height 16
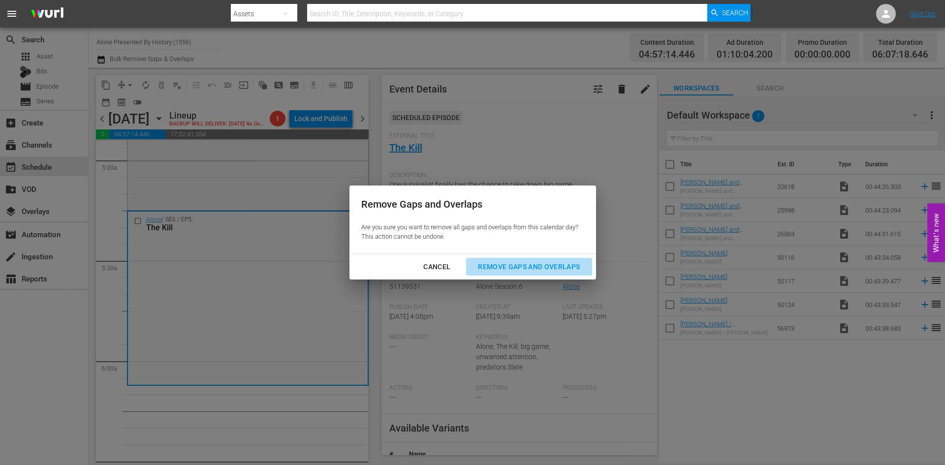
click at [536, 265] on div "Remove Gaps and Overlaps" at bounding box center [529, 267] width 118 height 12
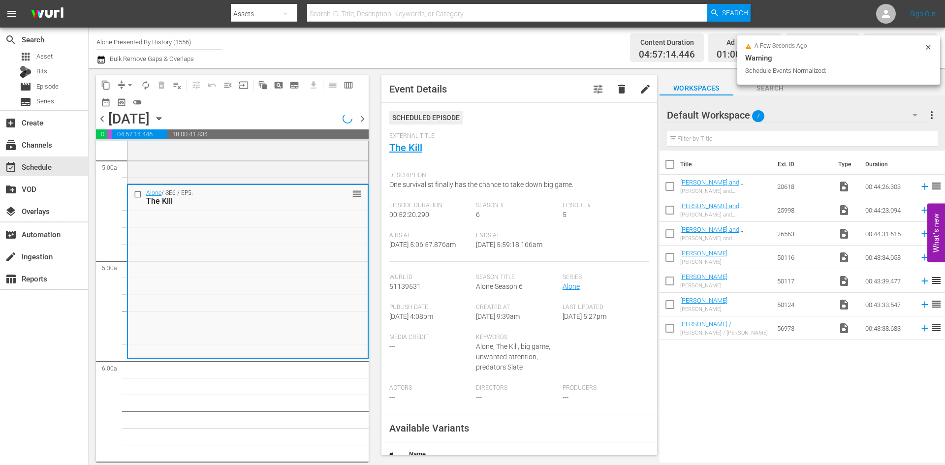
scroll to position [968, 0]
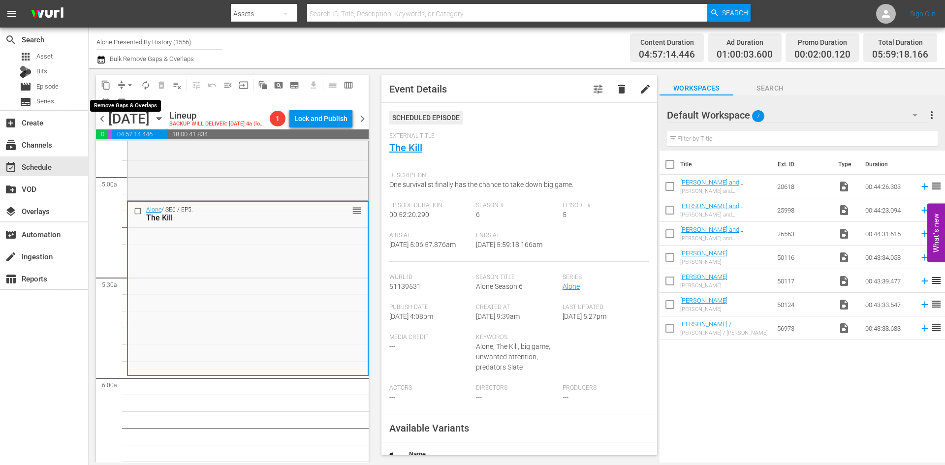
click at [128, 83] on span "arrow_drop_down" at bounding box center [130, 85] width 10 height 10
click at [126, 102] on li "Align to Midnight" at bounding box center [130, 105] width 103 height 16
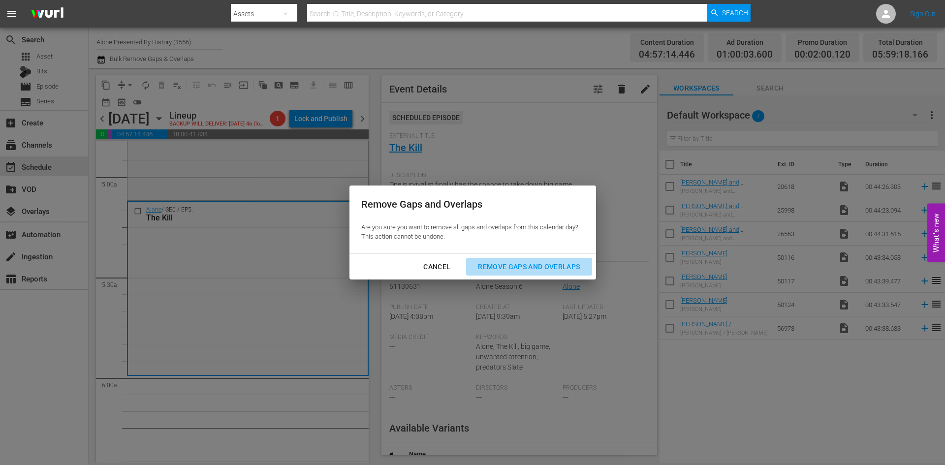
click at [494, 262] on div "Remove Gaps and Overlaps" at bounding box center [529, 267] width 118 height 12
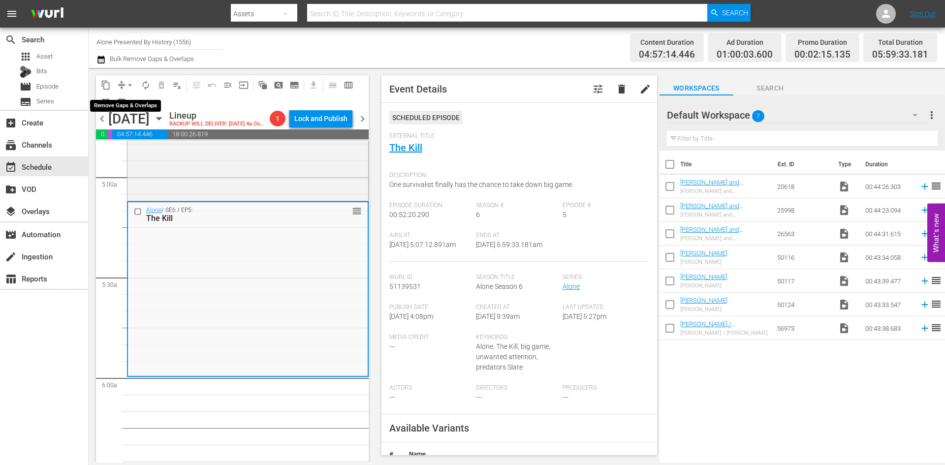
click at [129, 84] on span "arrow_drop_down" at bounding box center [130, 85] width 10 height 10
click at [128, 114] on li "Align to First Episode" at bounding box center [130, 121] width 103 height 16
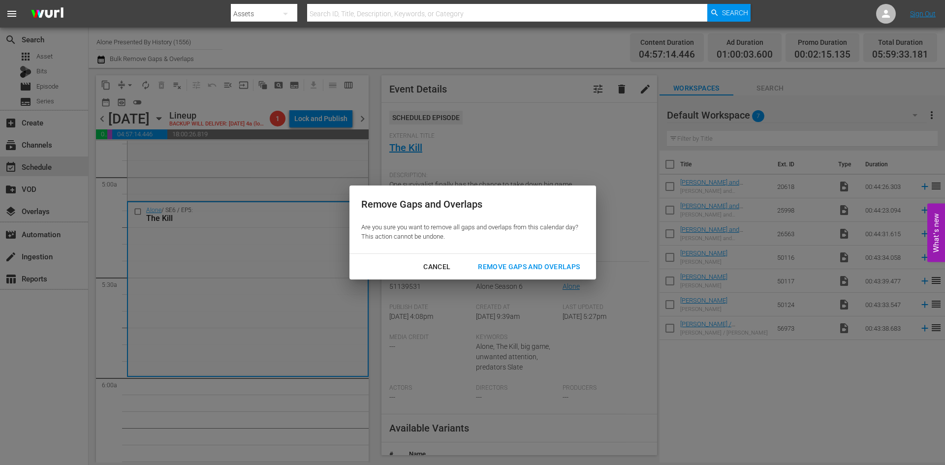
click at [435, 262] on div "Cancel" at bounding box center [437, 267] width 43 height 12
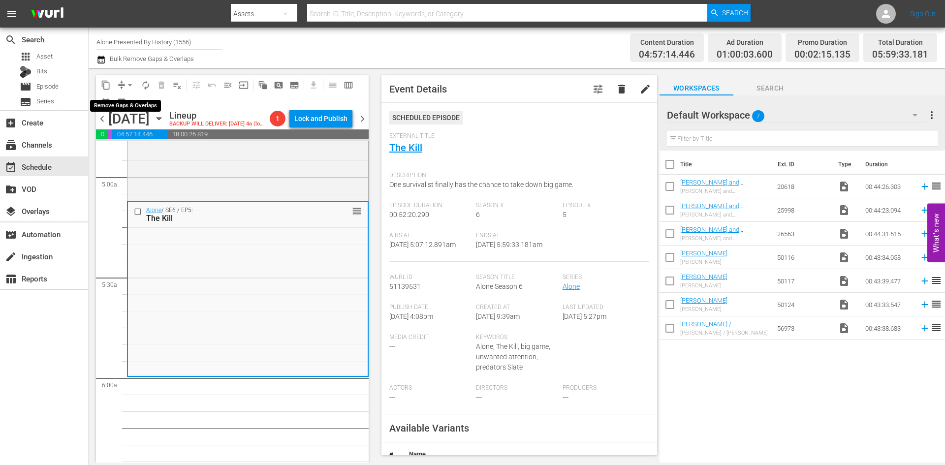
click at [131, 83] on span "arrow_drop_down" at bounding box center [130, 85] width 10 height 10
click at [126, 104] on li "Align to Midnight" at bounding box center [130, 105] width 103 height 16
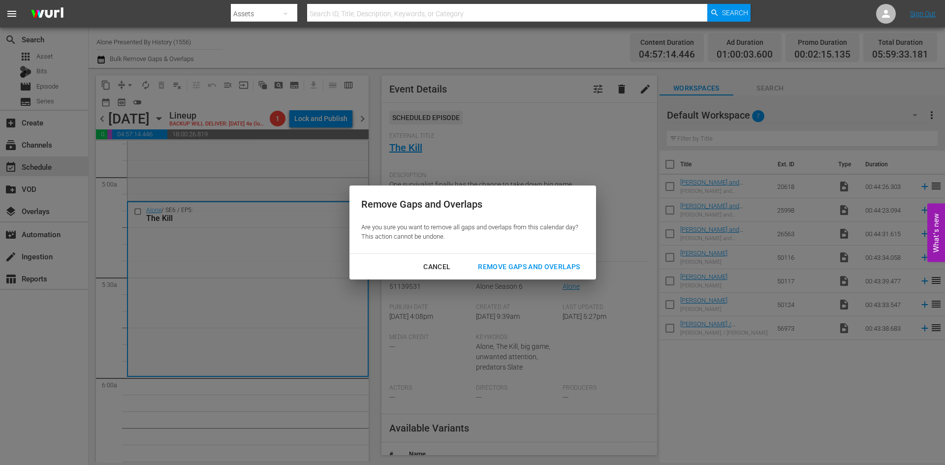
click at [516, 267] on div "Remove Gaps and Overlaps" at bounding box center [529, 267] width 118 height 12
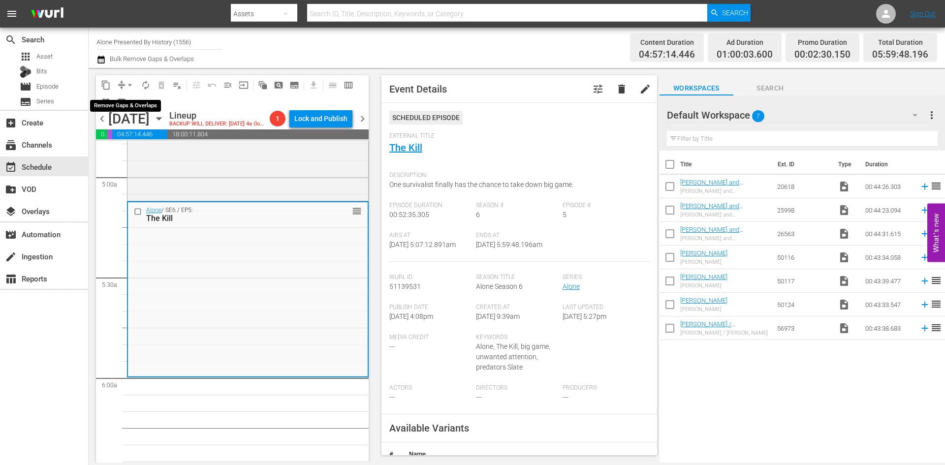
click at [130, 84] on span "arrow_drop_down" at bounding box center [130, 85] width 10 height 10
click at [122, 112] on li "Align to Midnight" at bounding box center [130, 105] width 103 height 16
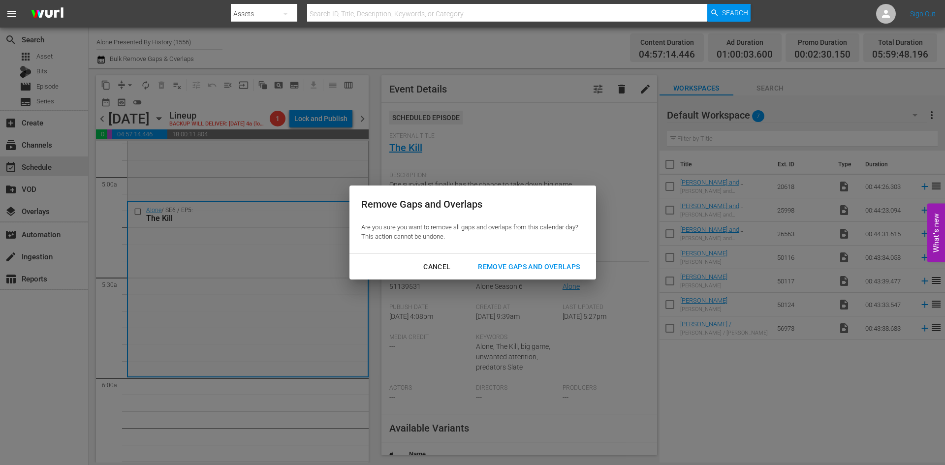
click at [534, 268] on div "Remove Gaps and Overlaps" at bounding box center [529, 267] width 118 height 12
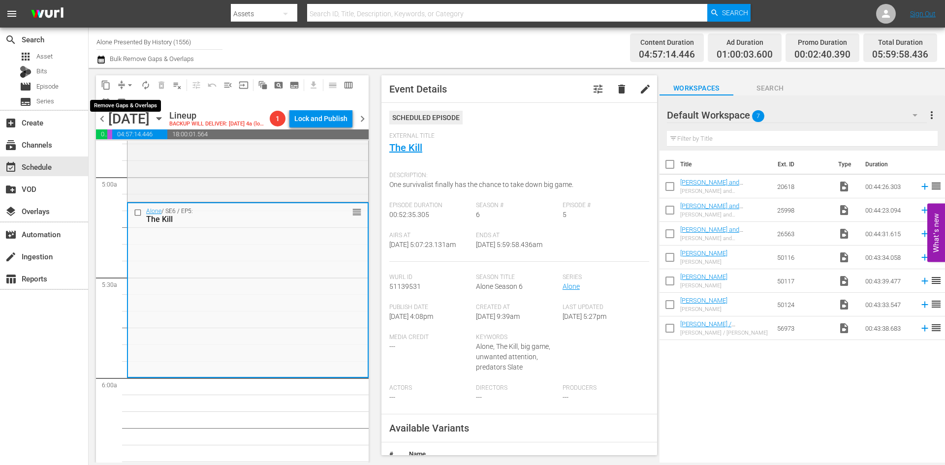
click at [129, 85] on span "arrow_drop_down" at bounding box center [130, 85] width 10 height 10
click at [126, 106] on li "Align to Midnight" at bounding box center [130, 105] width 103 height 16
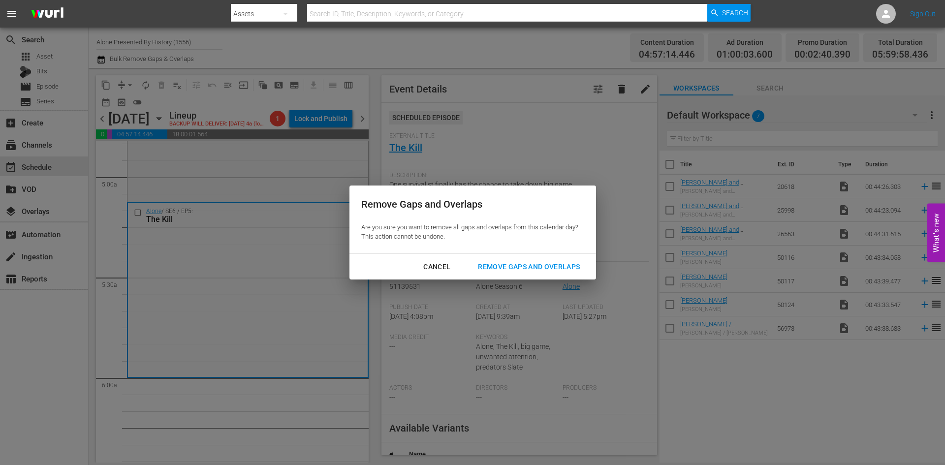
click at [526, 267] on div "Remove Gaps and Overlaps" at bounding box center [529, 267] width 118 height 12
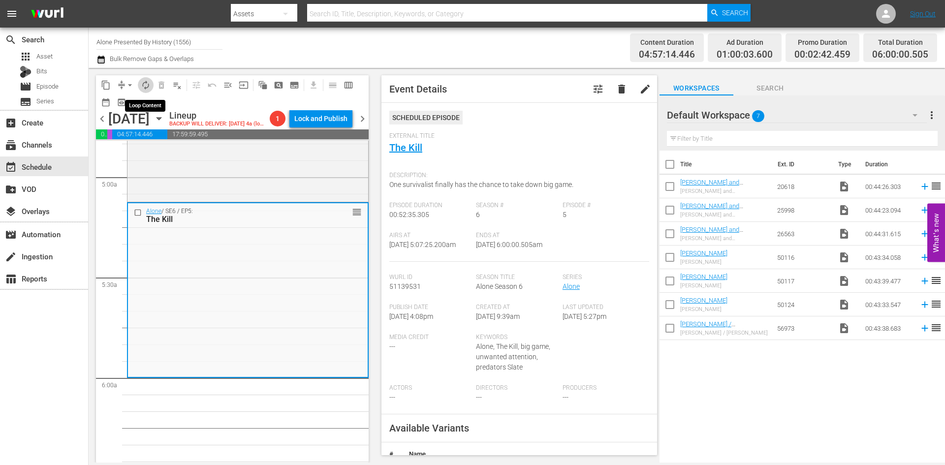
click at [148, 85] on span "autorenew_outlined" at bounding box center [146, 85] width 10 height 10
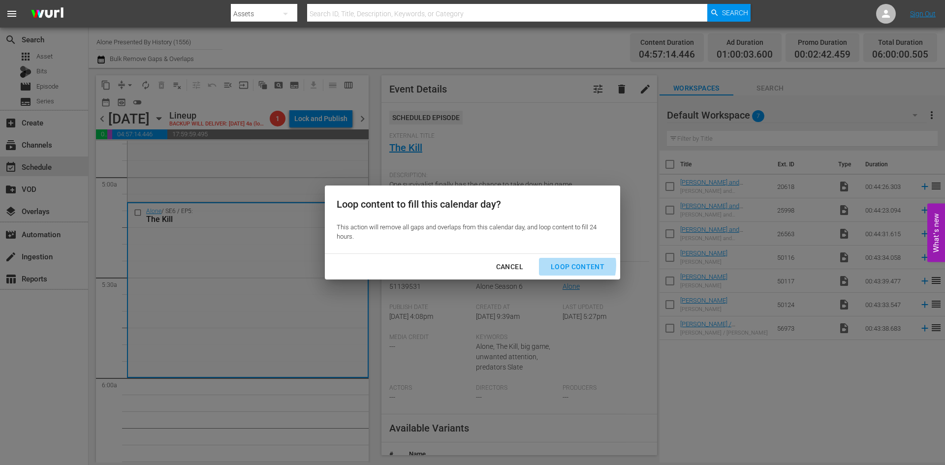
click at [565, 265] on div "Loop Content" at bounding box center [577, 267] width 69 height 12
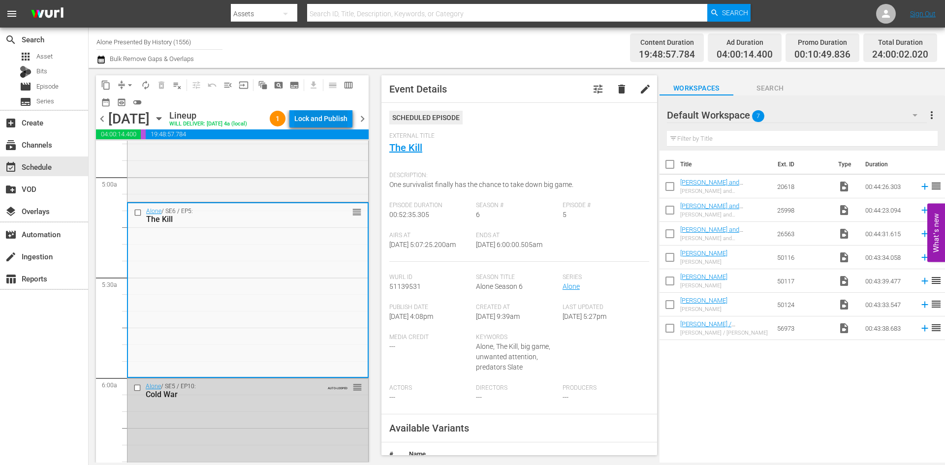
click at [320, 117] on div "Lock and Publish" at bounding box center [320, 119] width 53 height 18
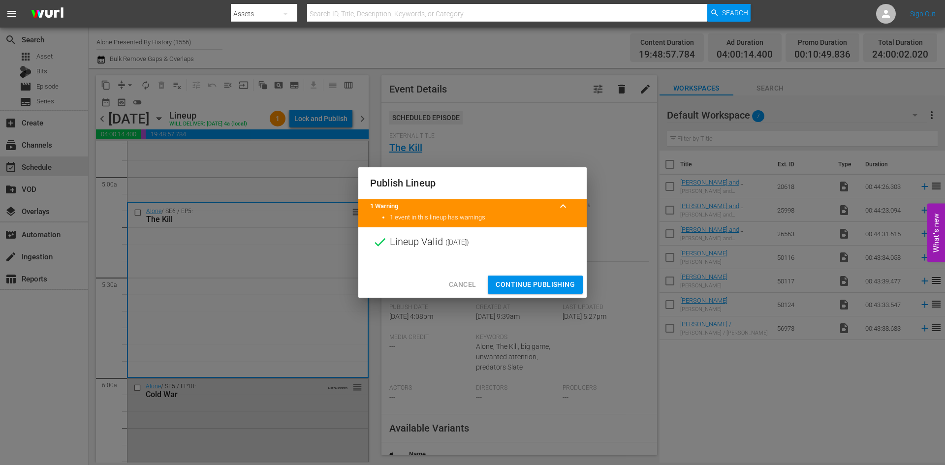
click at [528, 283] on span "Continue Publishing" at bounding box center [535, 285] width 79 height 12
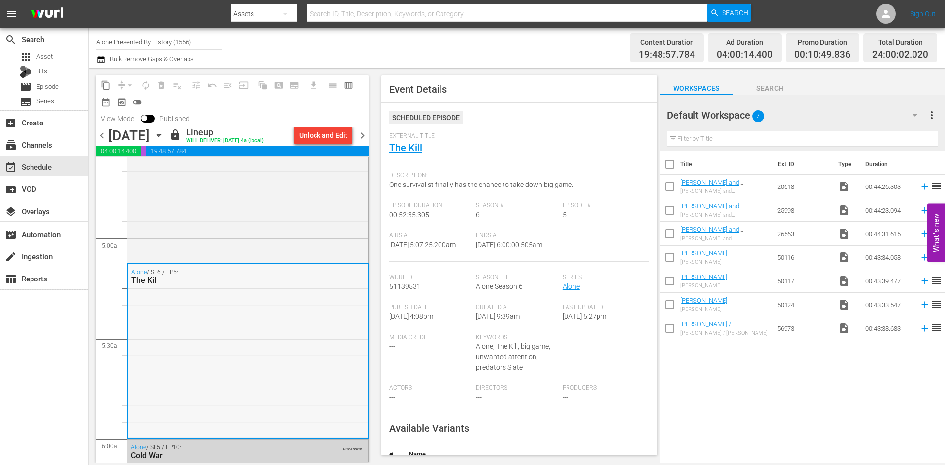
scroll to position [919, 0]
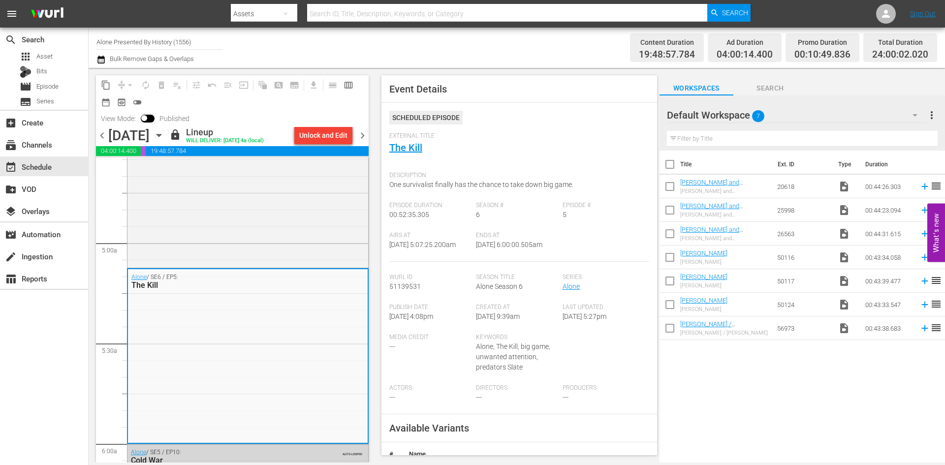
click at [549, 148] on div "External Title The Kill" at bounding box center [519, 149] width 260 height 34
click at [559, 243] on div "Airs At 10/12/25 @ 5:07:25.200am Ends At 10/12/25 @ 6:00:00.505am" at bounding box center [519, 247] width 260 height 30
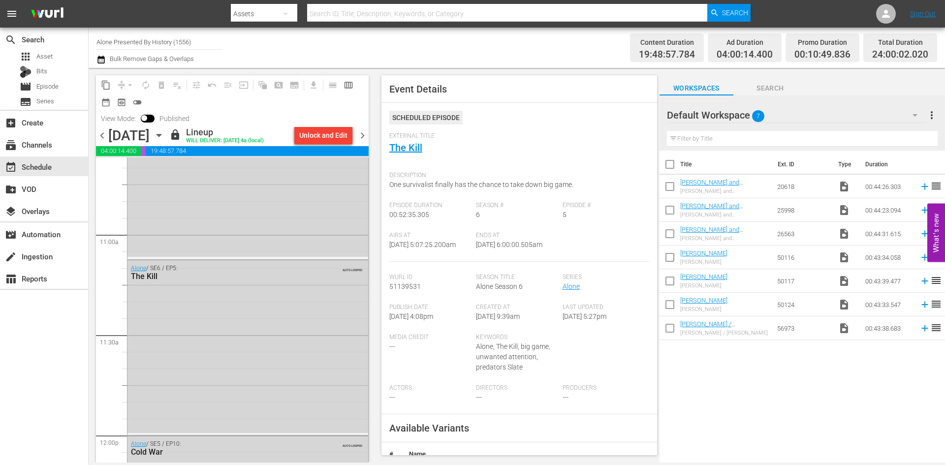
scroll to position [2150, 0]
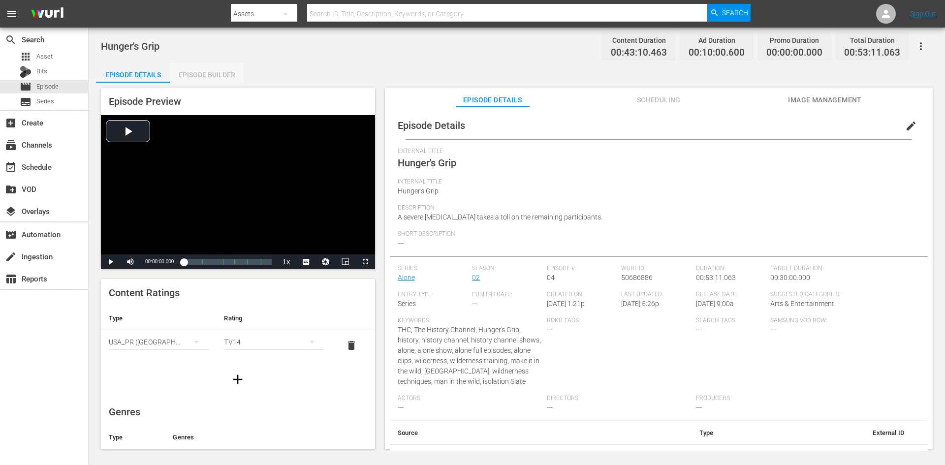
click at [209, 73] on div "Episode Builder" at bounding box center [207, 75] width 74 height 24
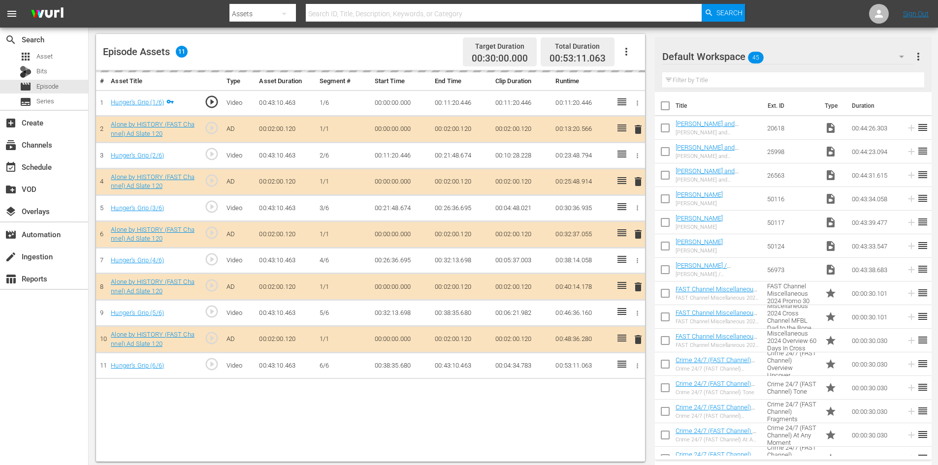
scroll to position [257, 0]
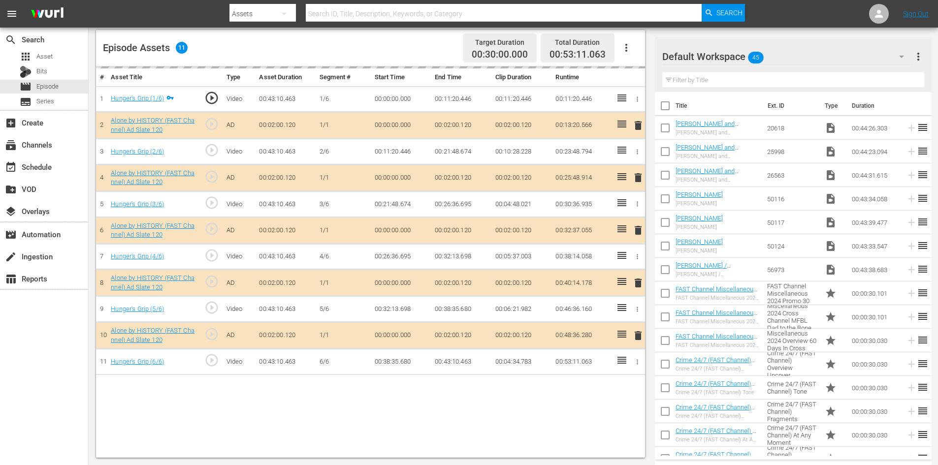
click at [798, 57] on div "Default Workspace 45" at bounding box center [787, 57] width 251 height 28
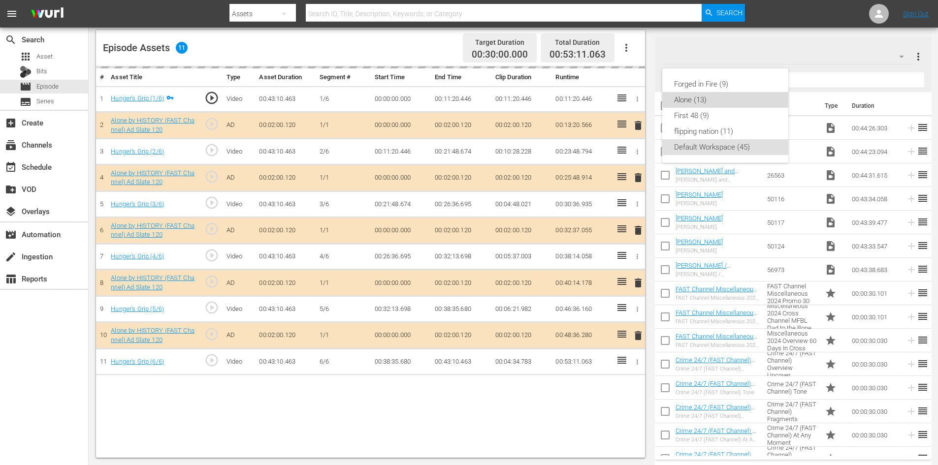
click at [682, 105] on div "Alone (13)" at bounding box center [725, 100] width 102 height 16
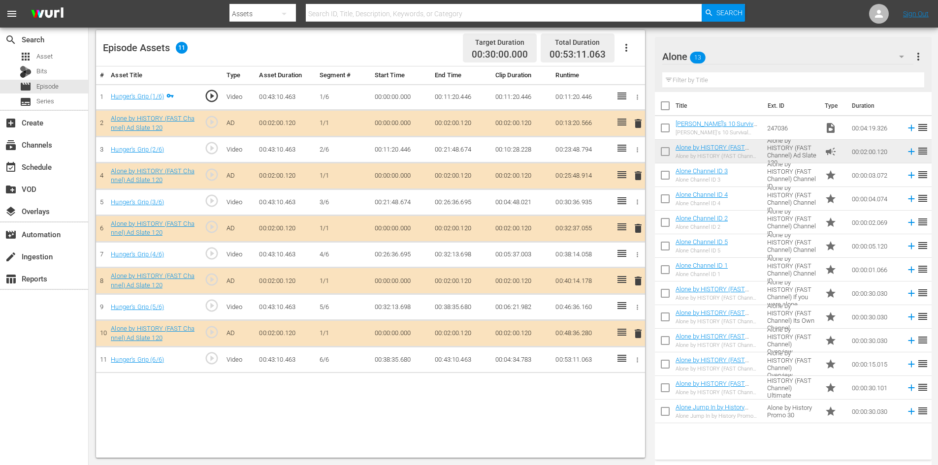
click at [638, 283] on span "delete" at bounding box center [638, 281] width 12 height 12
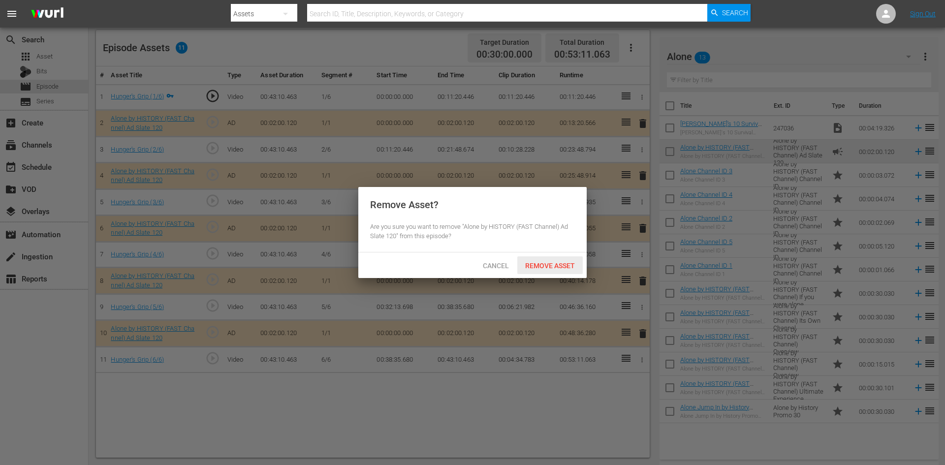
click at [535, 263] on span "Remove Asset" at bounding box center [549, 266] width 65 height 8
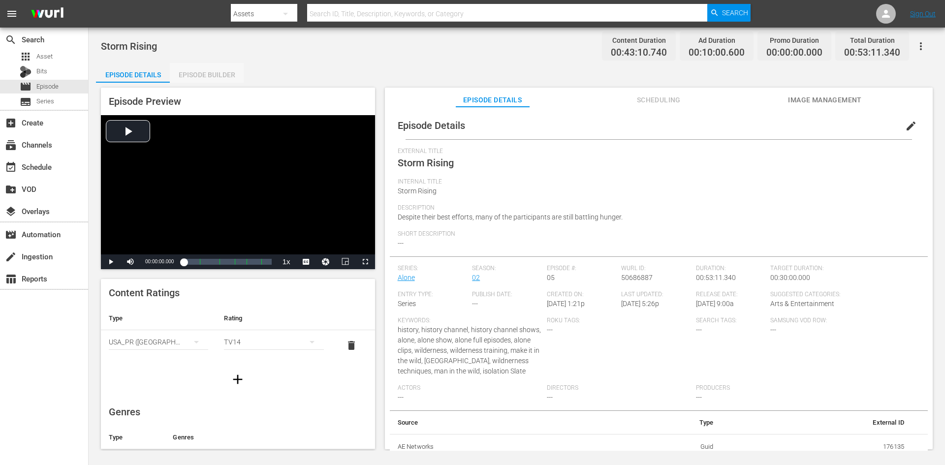
click at [218, 82] on div "Episode Builder" at bounding box center [207, 75] width 74 height 24
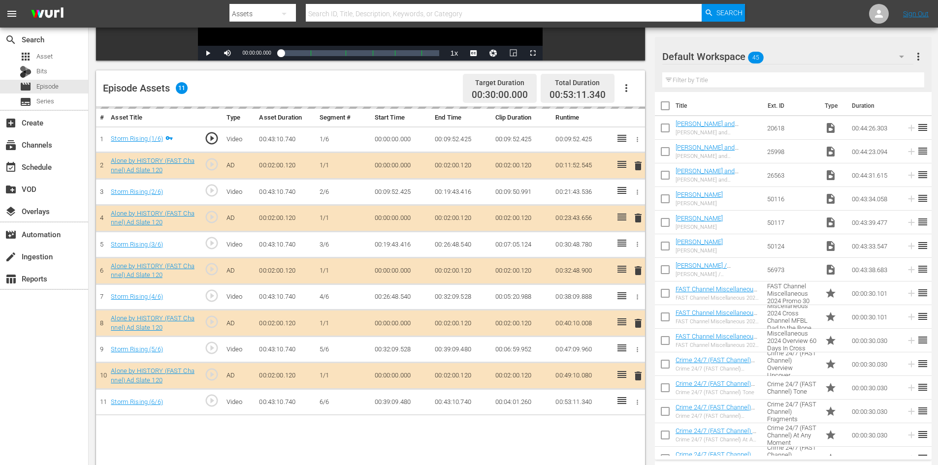
scroll to position [257, 0]
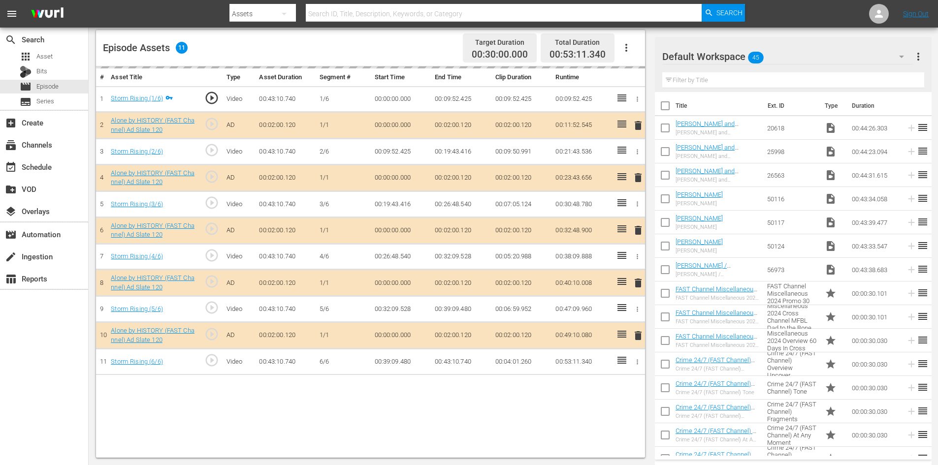
click at [810, 61] on div "Default Workspace 45" at bounding box center [787, 57] width 251 height 28
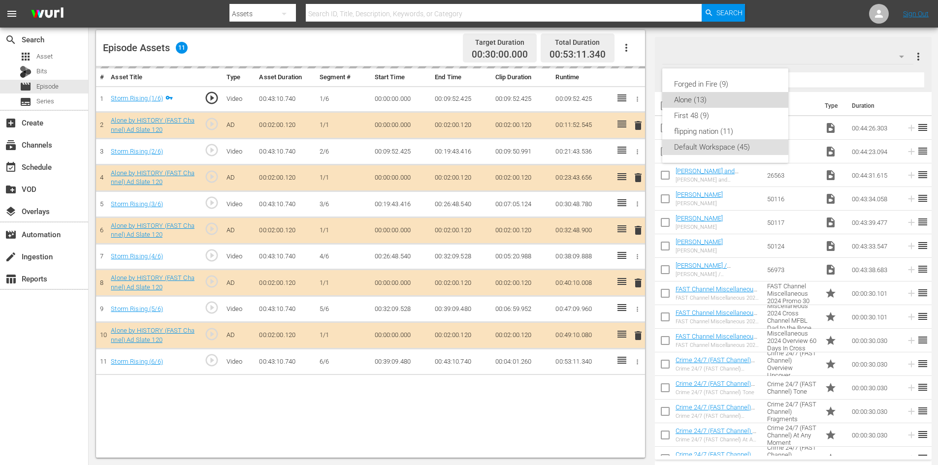
click at [682, 99] on div "Alone (13)" at bounding box center [725, 100] width 102 height 16
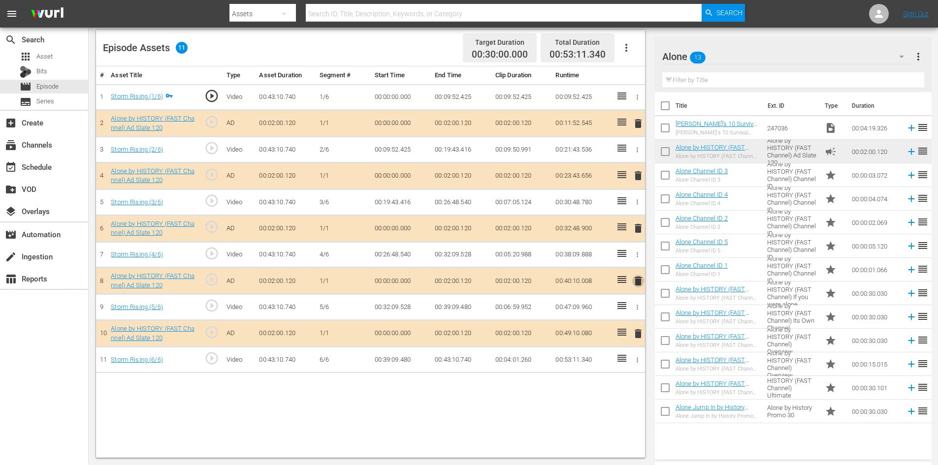
click at [641, 277] on span "delete" at bounding box center [638, 281] width 12 height 12
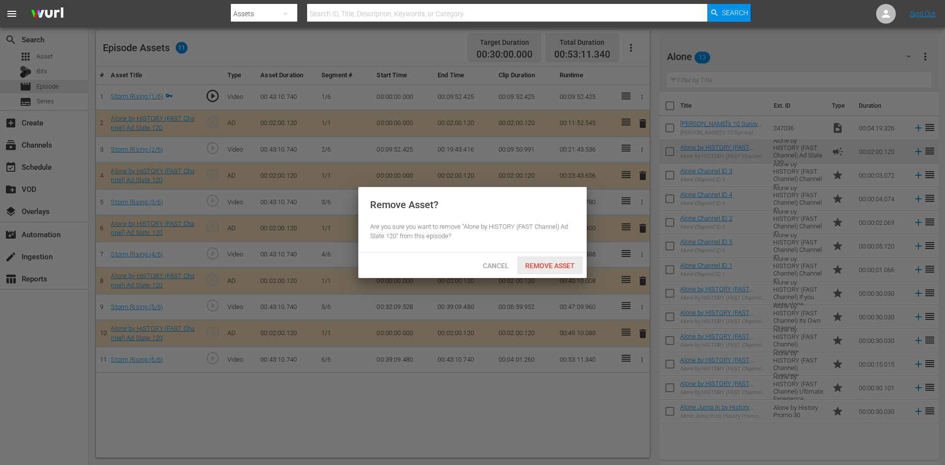
click at [549, 265] on span "Remove Asset" at bounding box center [549, 266] width 65 height 8
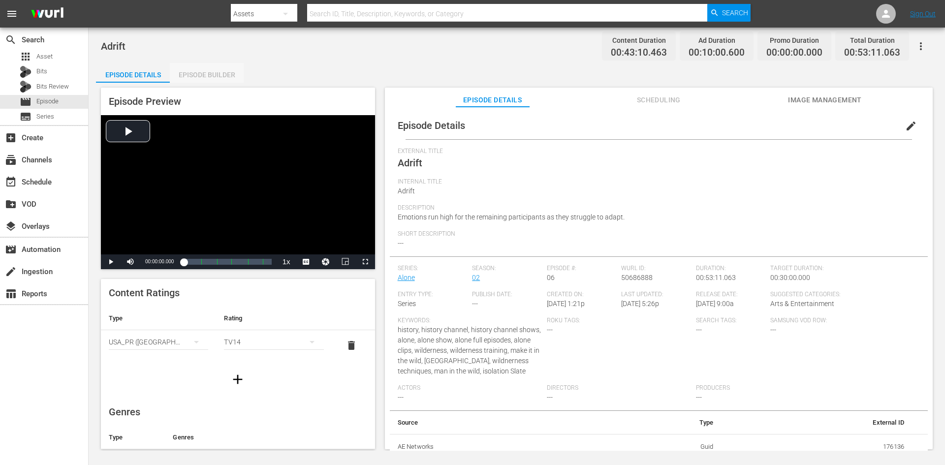
click at [221, 71] on div "Episode Builder" at bounding box center [207, 75] width 74 height 24
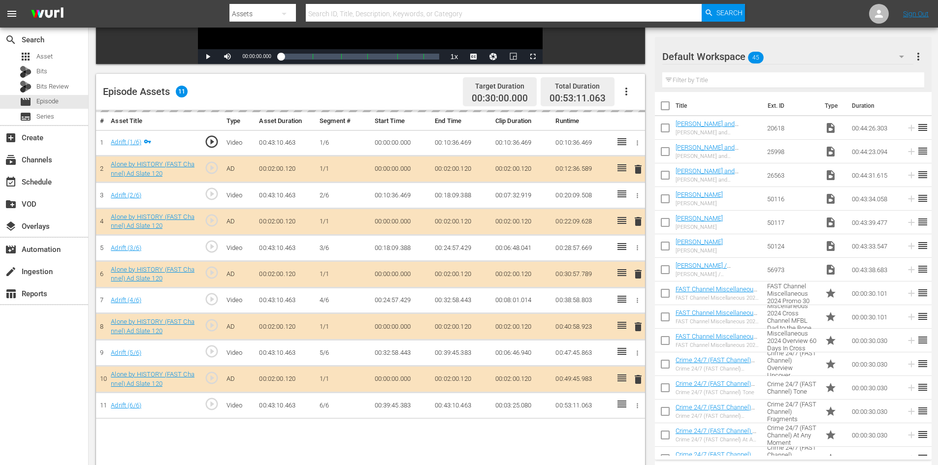
scroll to position [257, 0]
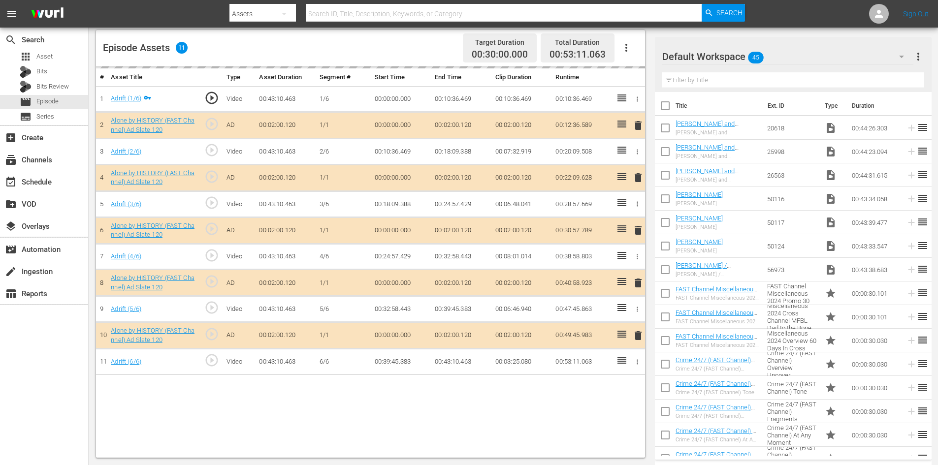
click at [828, 59] on div "Default Workspace 45" at bounding box center [787, 57] width 251 height 28
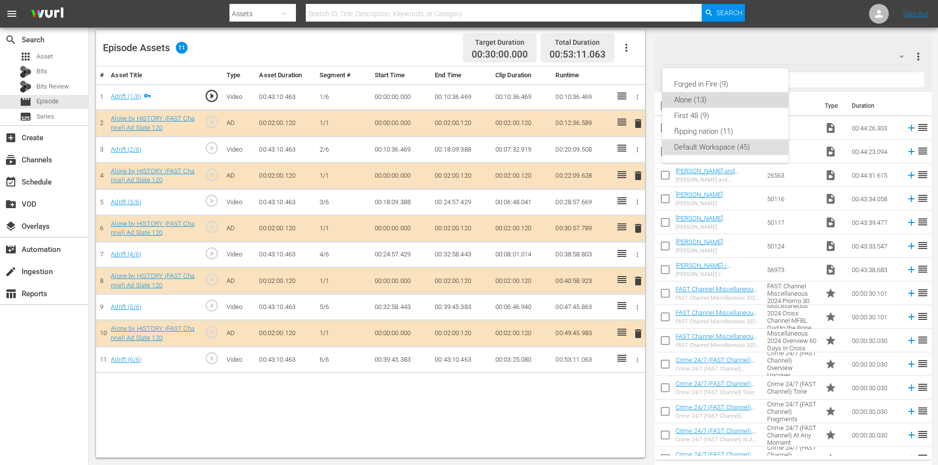
click at [701, 104] on div "Alone (13)" at bounding box center [725, 100] width 102 height 16
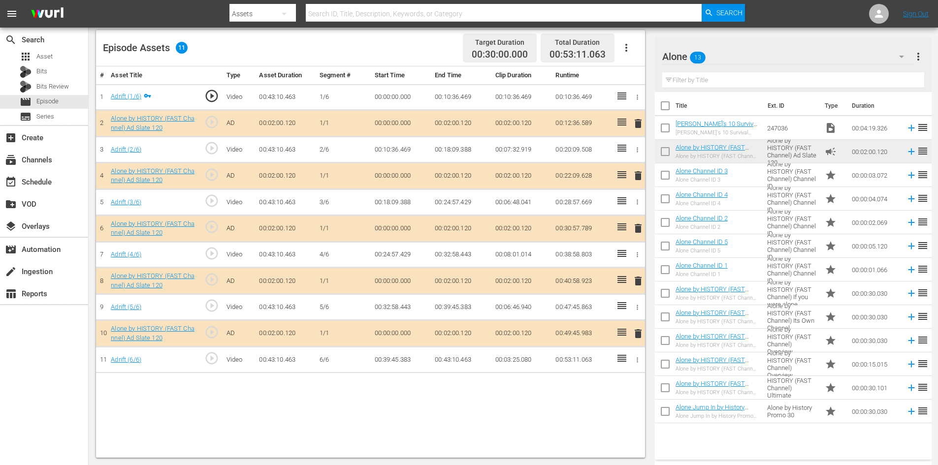
click at [646, 286] on div "Video Player is loading. Play Video Play Mute Current Time 00:00:00.000 / Durat…" at bounding box center [373, 142] width 554 height 632
click at [638, 283] on span "delete" at bounding box center [638, 281] width 12 height 12
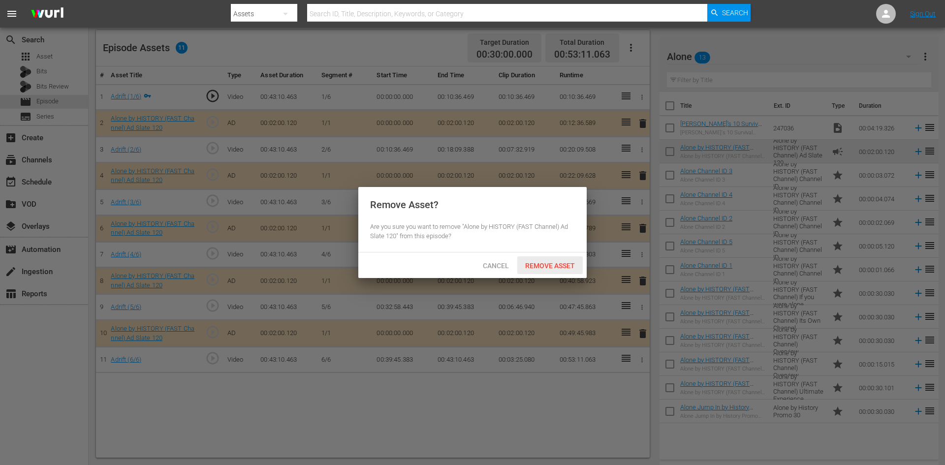
click at [567, 262] on span "Remove Asset" at bounding box center [549, 266] width 65 height 8
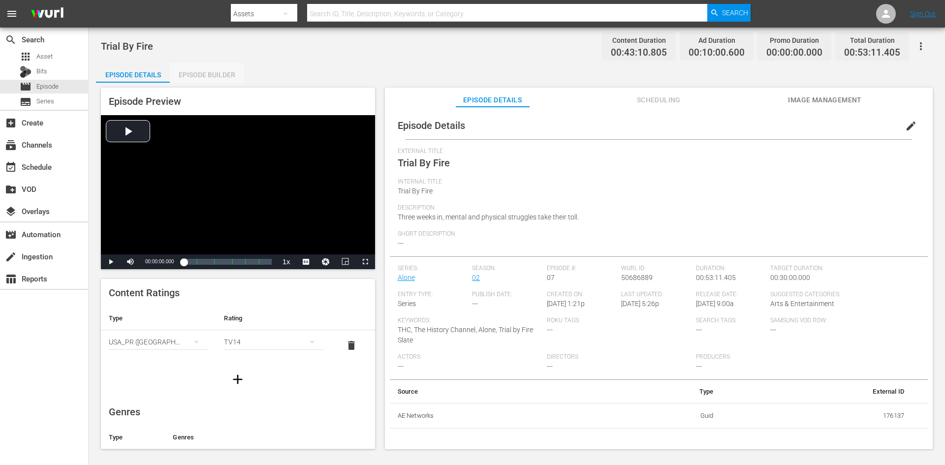
drag, startPoint x: 221, startPoint y: 71, endPoint x: 221, endPoint y: 80, distance: 9.4
click at [221, 80] on div "Episode Builder" at bounding box center [207, 75] width 74 height 24
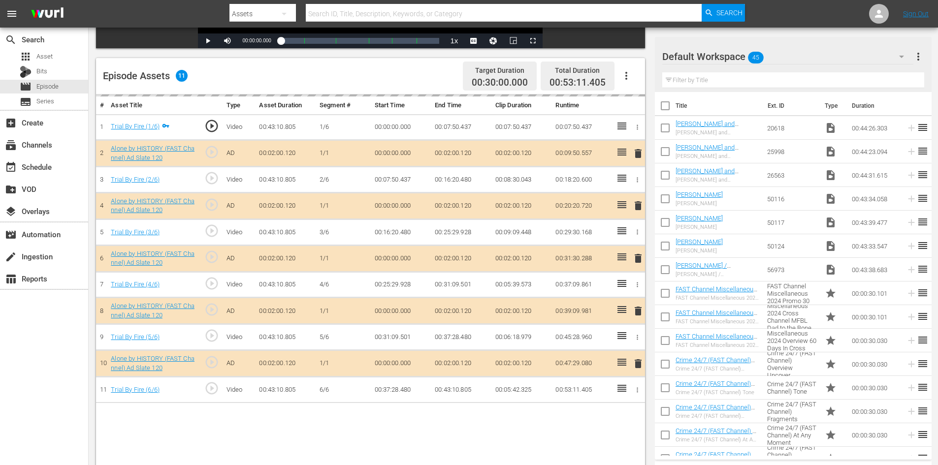
scroll to position [257, 0]
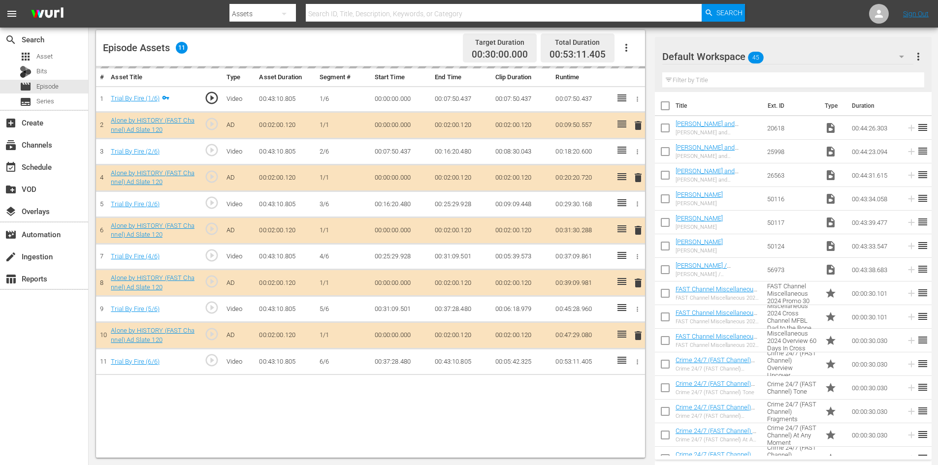
click at [799, 55] on div "Default Workspace 45" at bounding box center [787, 57] width 251 height 28
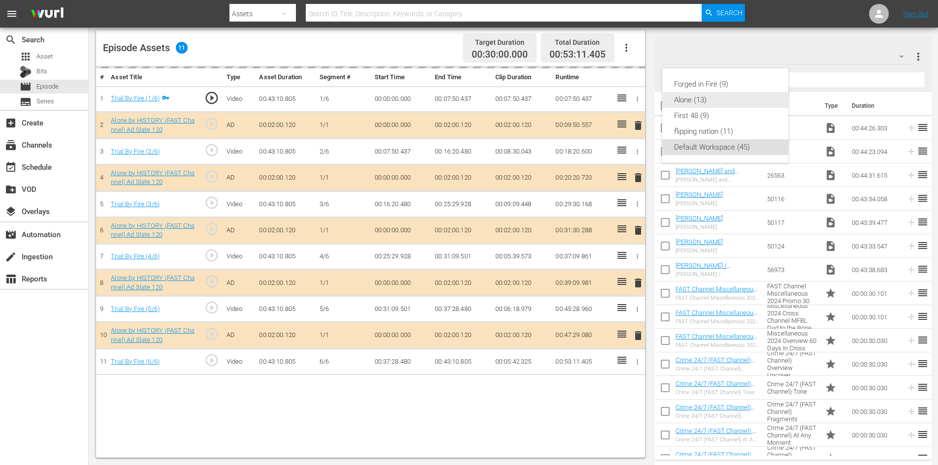
click at [702, 97] on div "Alone (13)" at bounding box center [725, 100] width 102 height 16
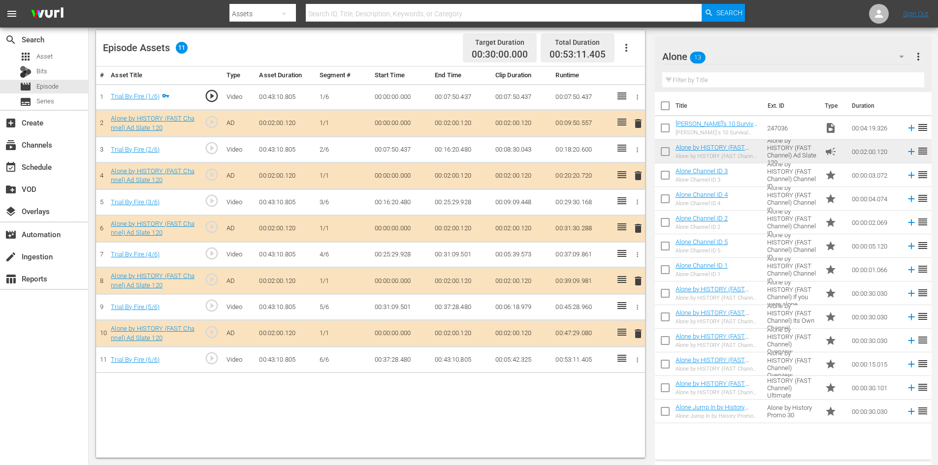
click at [642, 281] on span "delete" at bounding box center [638, 281] width 12 height 12
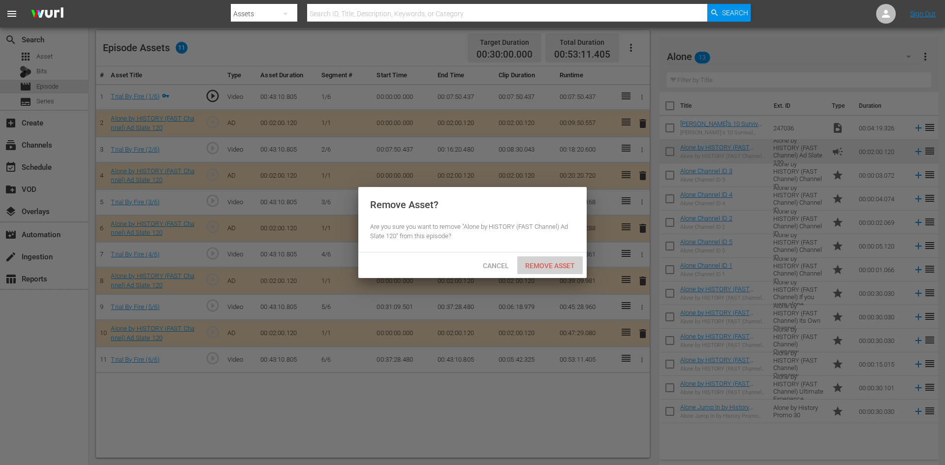
click at [560, 265] on span "Remove Asset" at bounding box center [549, 266] width 65 height 8
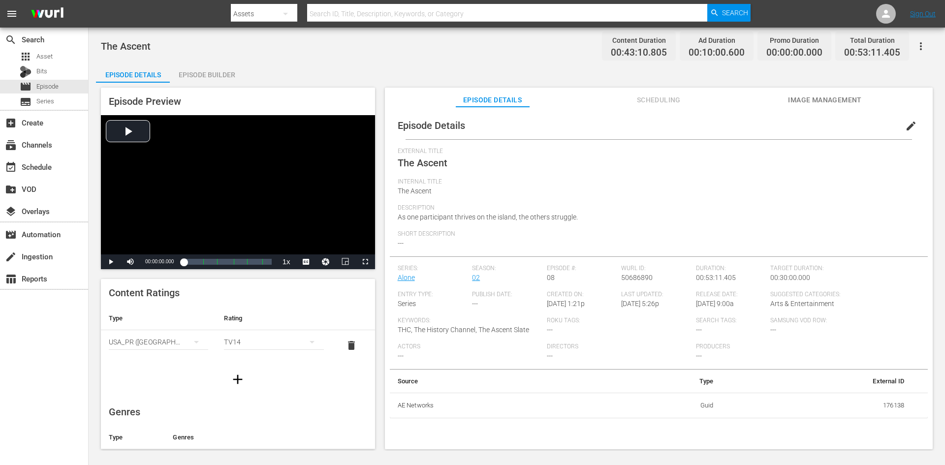
click at [216, 73] on div "Episode Builder" at bounding box center [207, 75] width 74 height 24
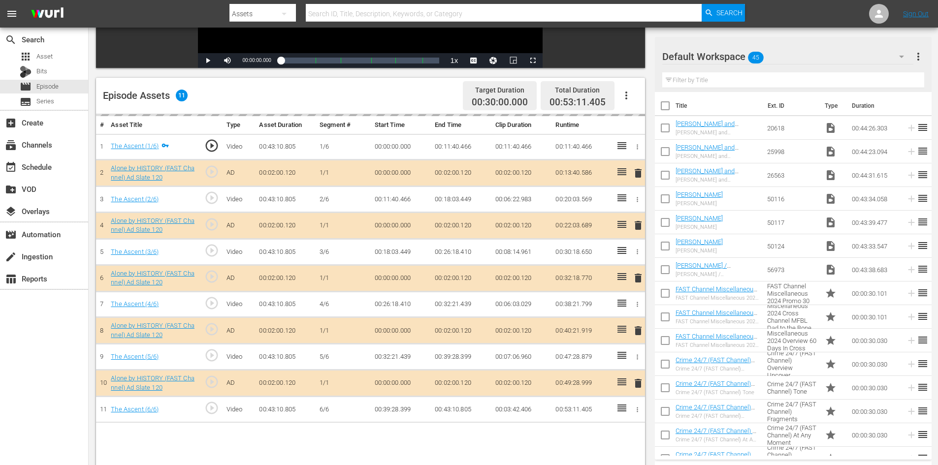
scroll to position [257, 0]
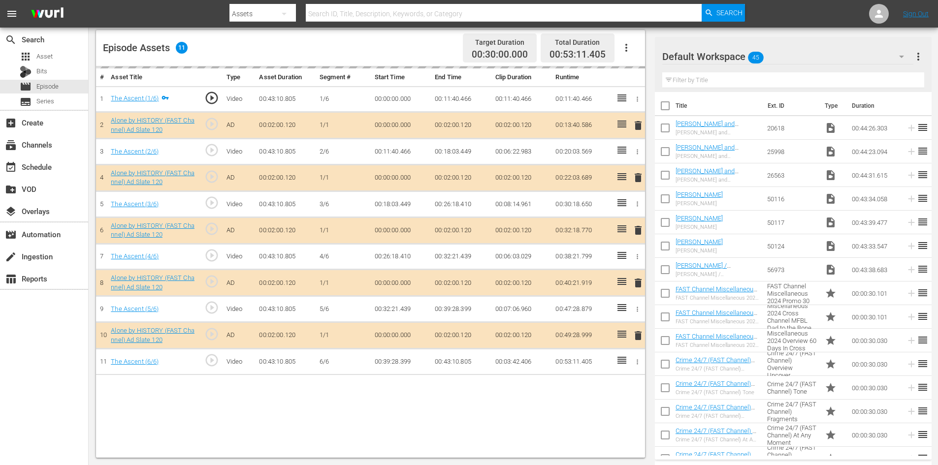
click at [799, 58] on div "Default Workspace 45" at bounding box center [787, 57] width 251 height 28
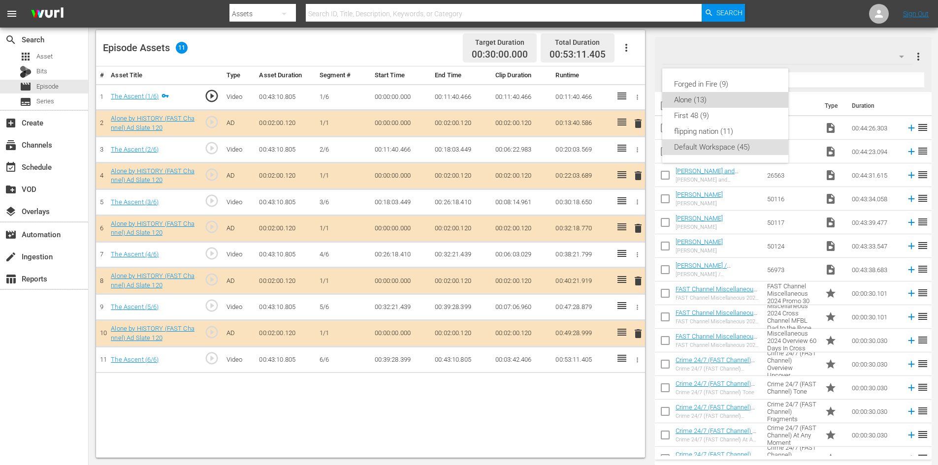
click at [696, 97] on div "Alone (13)" at bounding box center [725, 100] width 102 height 16
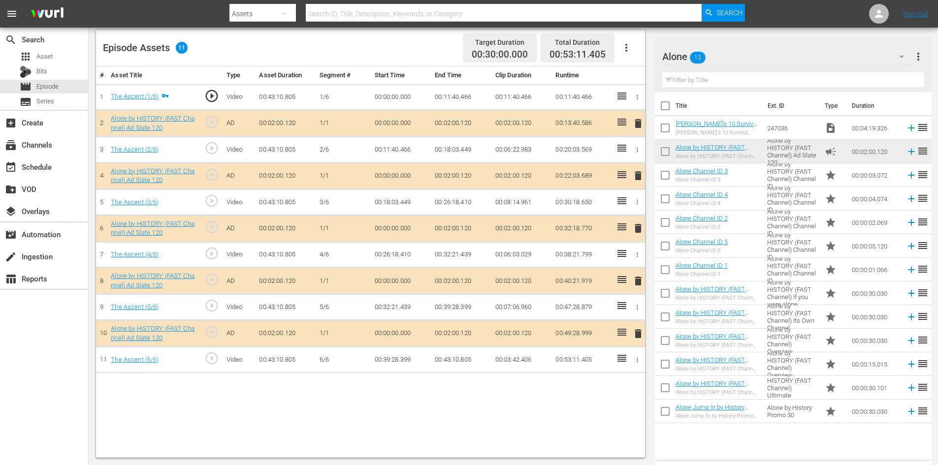
click at [635, 281] on span "delete" at bounding box center [638, 281] width 12 height 12
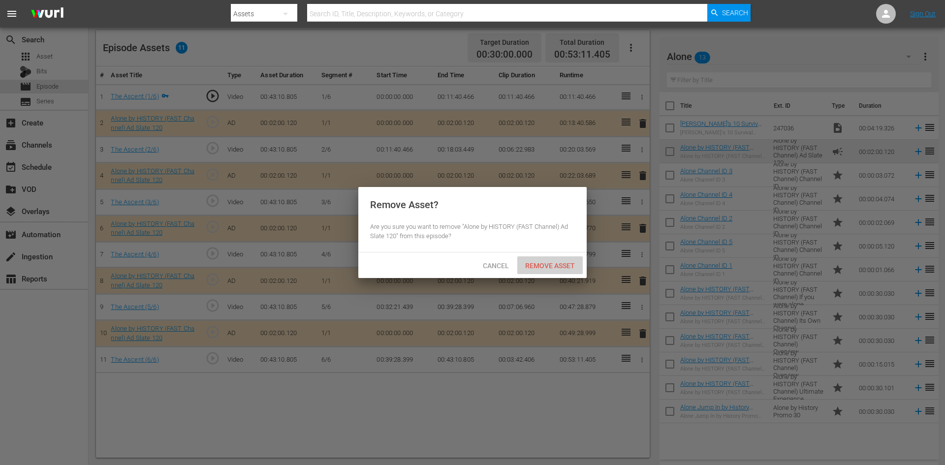
click at [558, 266] on span "Remove Asset" at bounding box center [549, 266] width 65 height 8
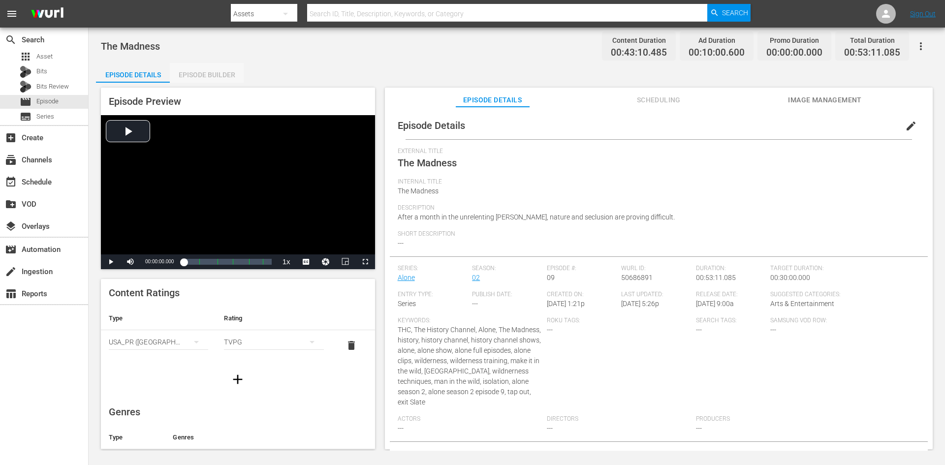
click at [204, 75] on div "Episode Builder" at bounding box center [207, 75] width 74 height 24
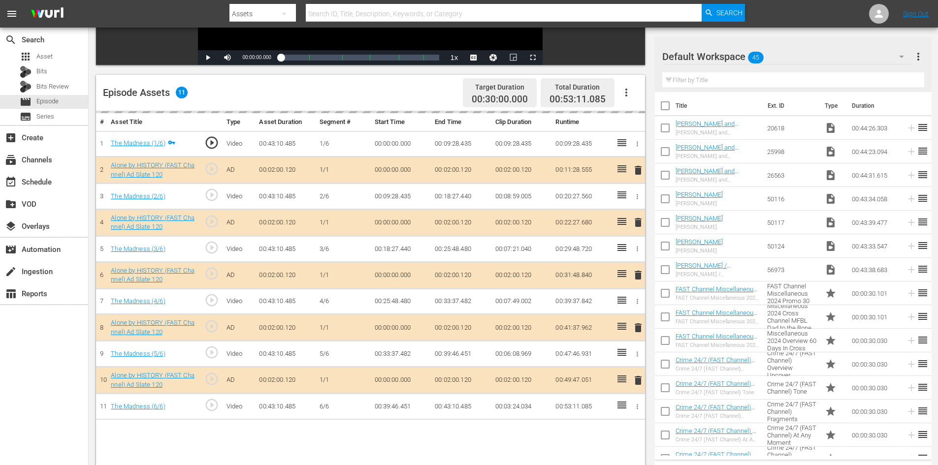
scroll to position [257, 0]
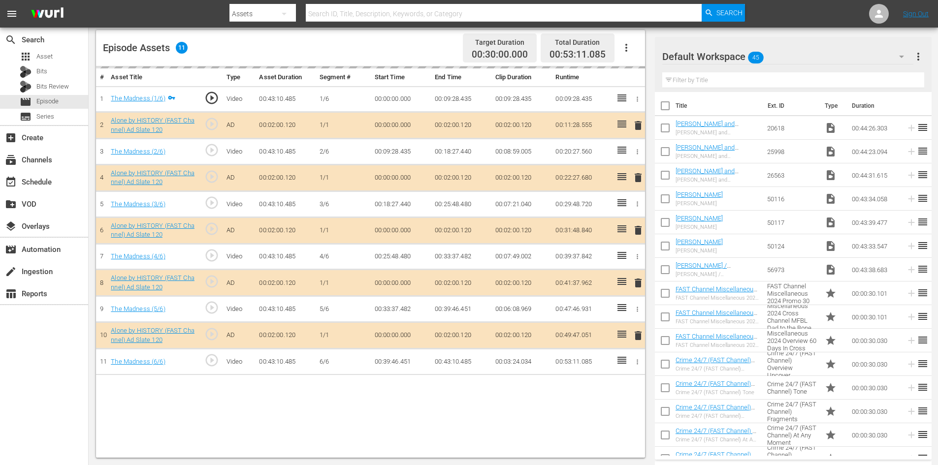
click at [777, 55] on div "Default Workspace 45" at bounding box center [787, 57] width 251 height 28
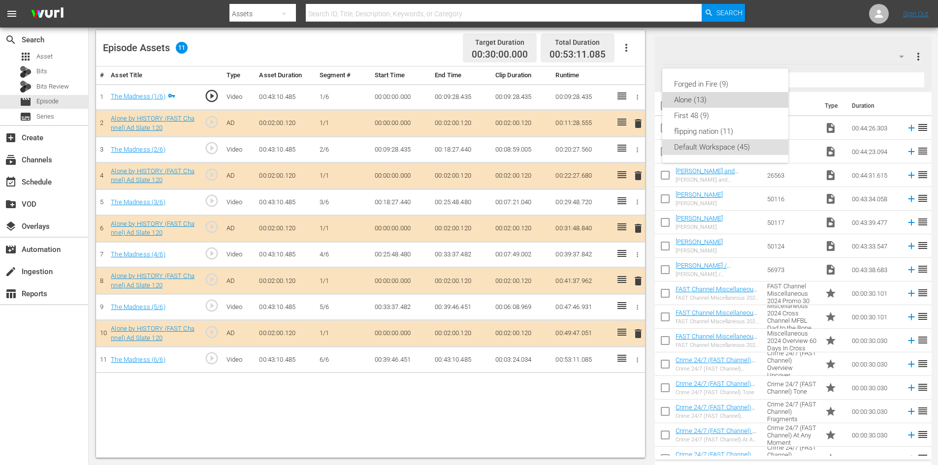
click at [676, 98] on div "Alone (13)" at bounding box center [725, 100] width 102 height 16
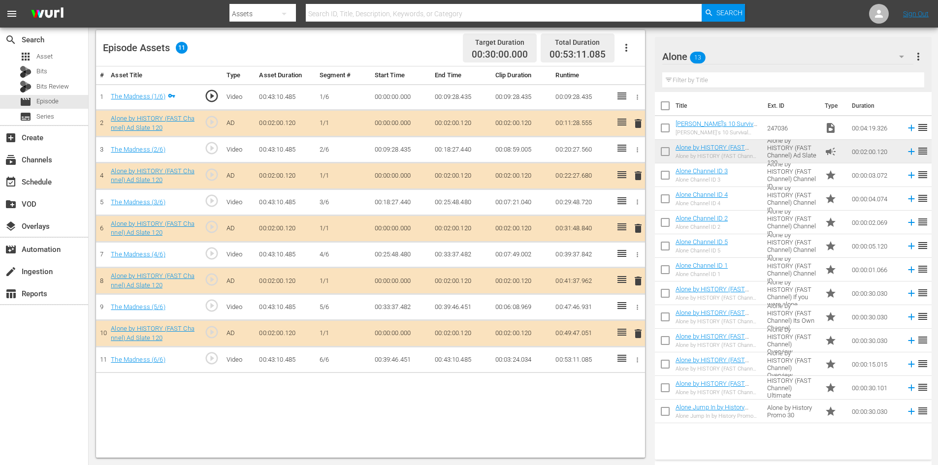
click at [637, 280] on span "delete" at bounding box center [638, 281] width 12 height 12
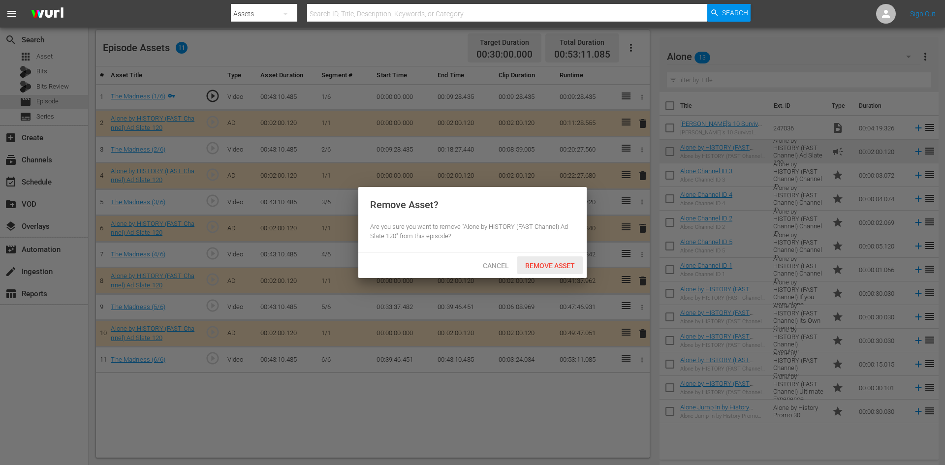
click at [546, 265] on span "Remove Asset" at bounding box center [549, 266] width 65 height 8
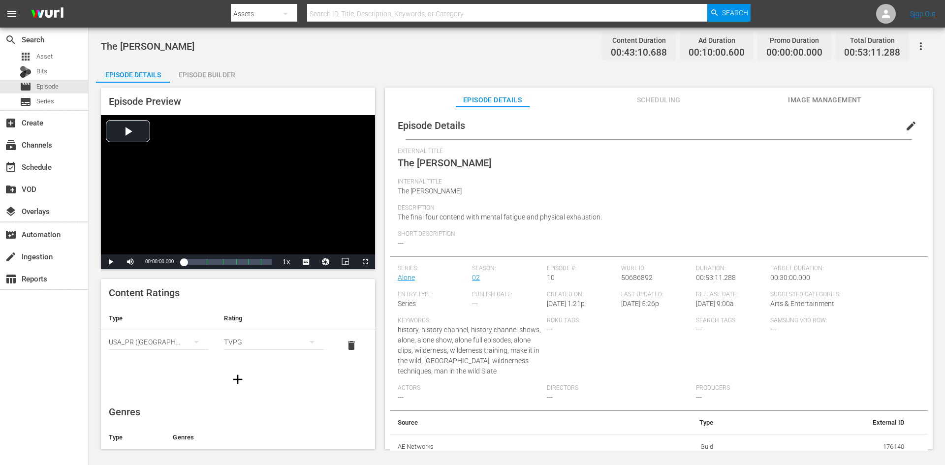
click at [206, 80] on div "Episode Builder" at bounding box center [207, 75] width 74 height 24
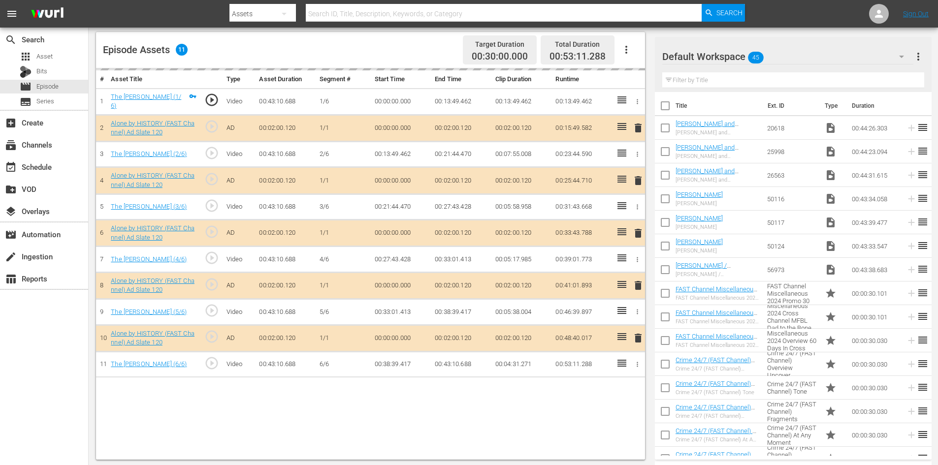
scroll to position [257, 0]
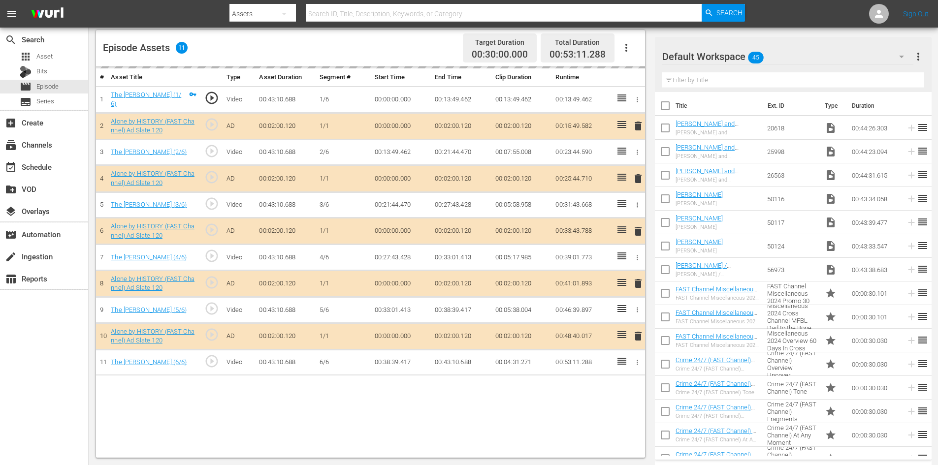
click at [793, 56] on div "Default Workspace 45" at bounding box center [787, 57] width 251 height 28
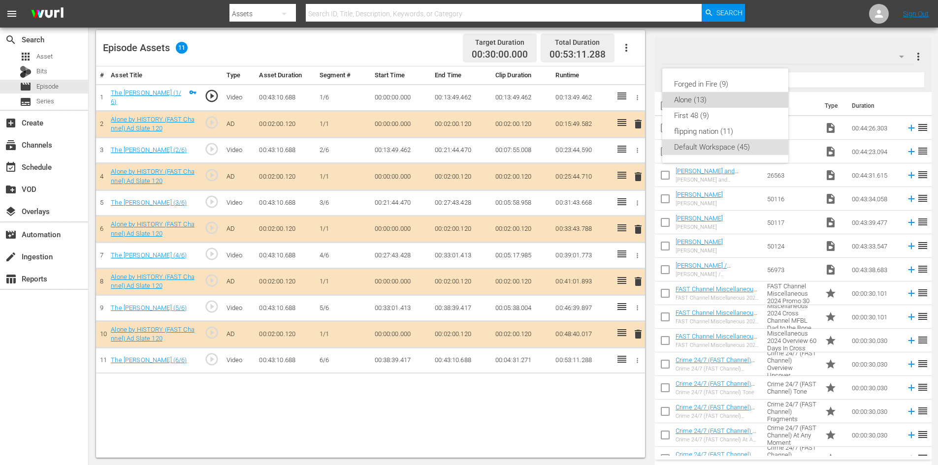
click at [689, 97] on div "Alone (13)" at bounding box center [725, 100] width 102 height 16
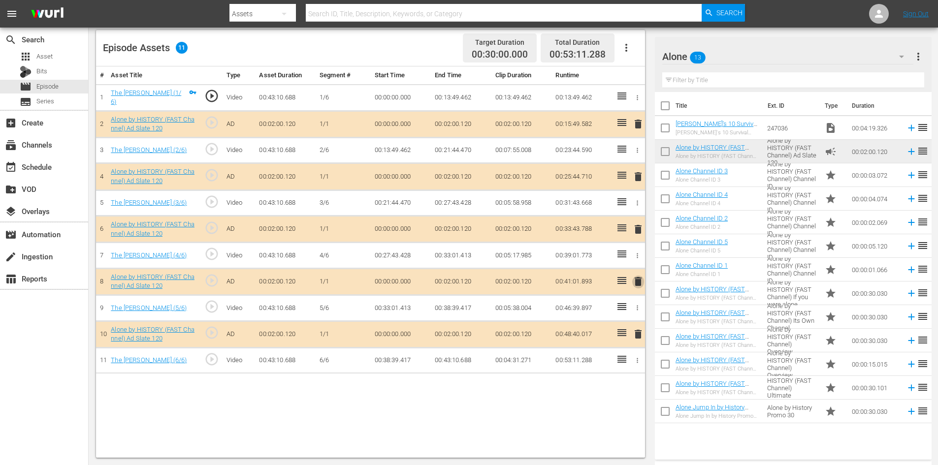
click at [636, 278] on span "delete" at bounding box center [638, 282] width 12 height 12
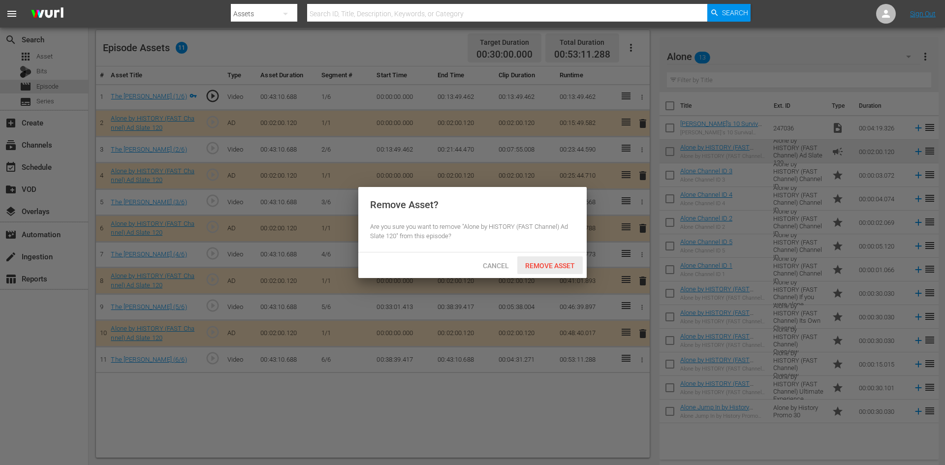
click at [568, 266] on span "Remove Asset" at bounding box center [549, 266] width 65 height 8
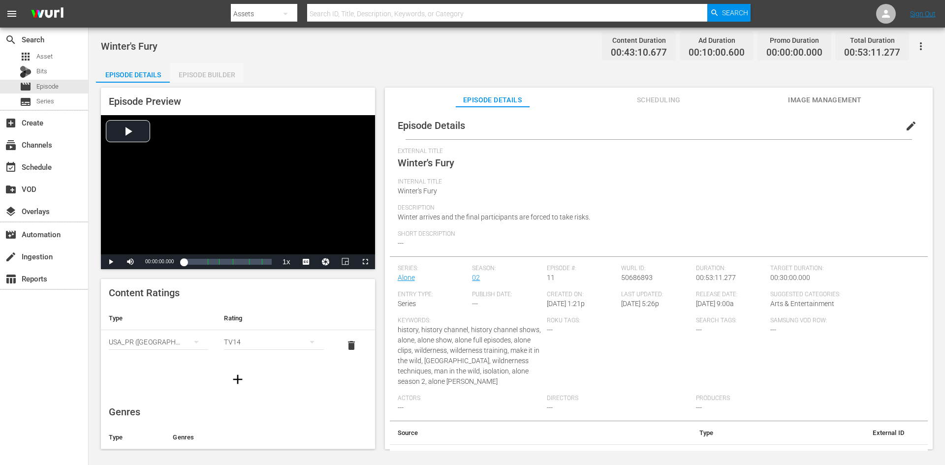
click at [223, 72] on div "Episode Builder" at bounding box center [207, 75] width 74 height 24
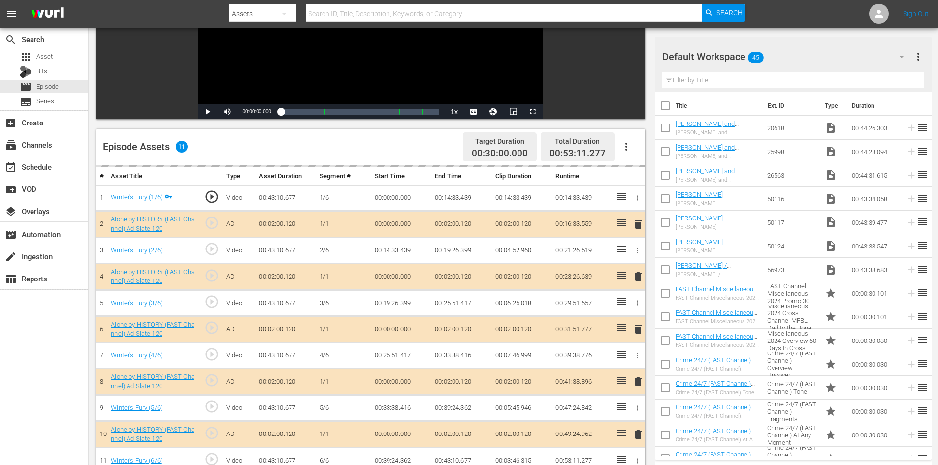
scroll to position [257, 0]
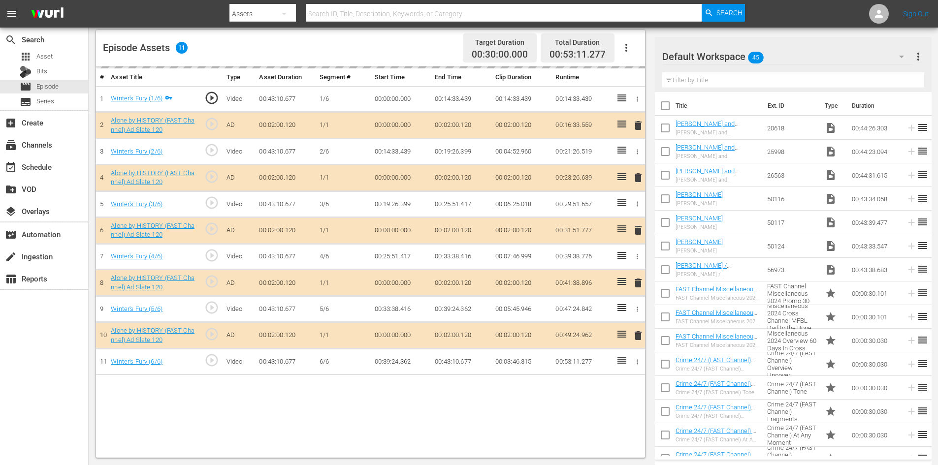
click at [782, 52] on div "Default Workspace 45" at bounding box center [787, 57] width 251 height 28
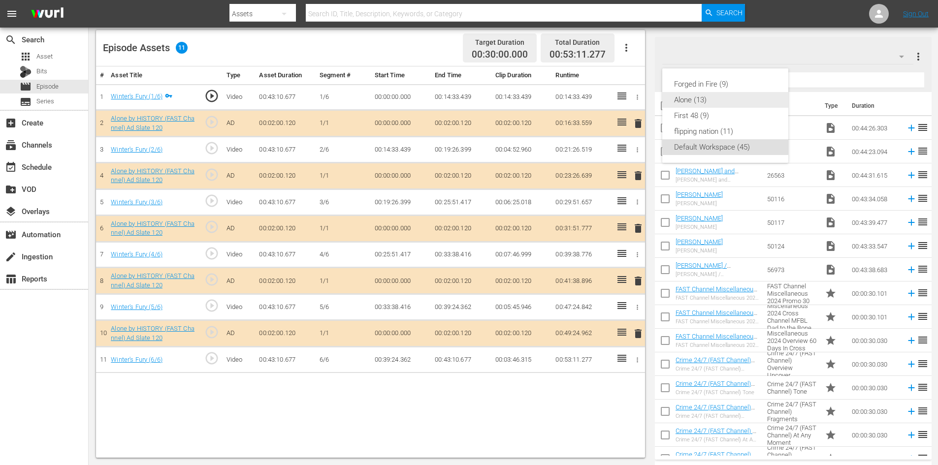
click at [695, 93] on div "Forged in Fire (9) Alone (13) First 48 (9) flipping nation (11) Default Workspa…" at bounding box center [725, 115] width 126 height 95
click at [695, 93] on div "Alone (13)" at bounding box center [725, 100] width 102 height 16
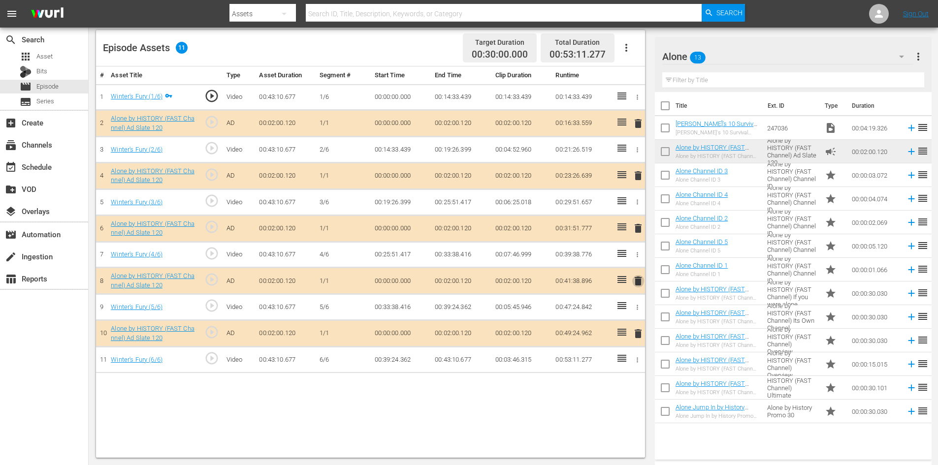
click at [637, 280] on span "delete" at bounding box center [638, 281] width 12 height 12
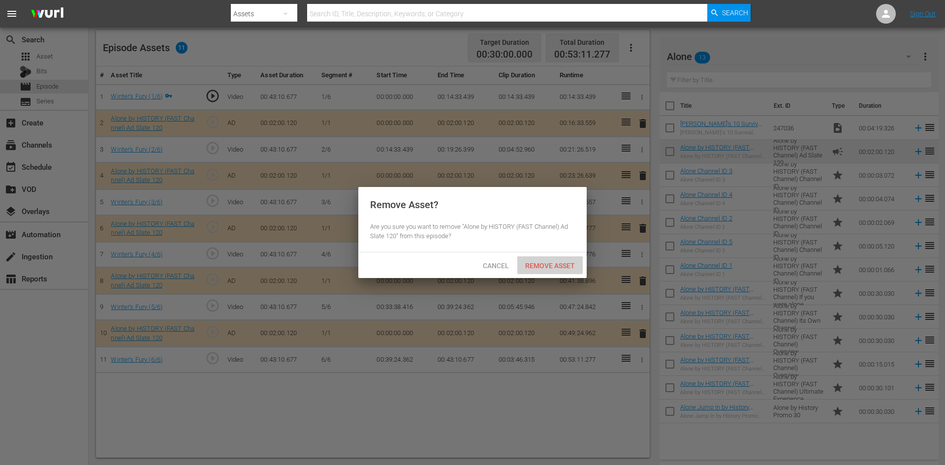
click at [548, 262] on span "Remove Asset" at bounding box center [549, 266] width 65 height 8
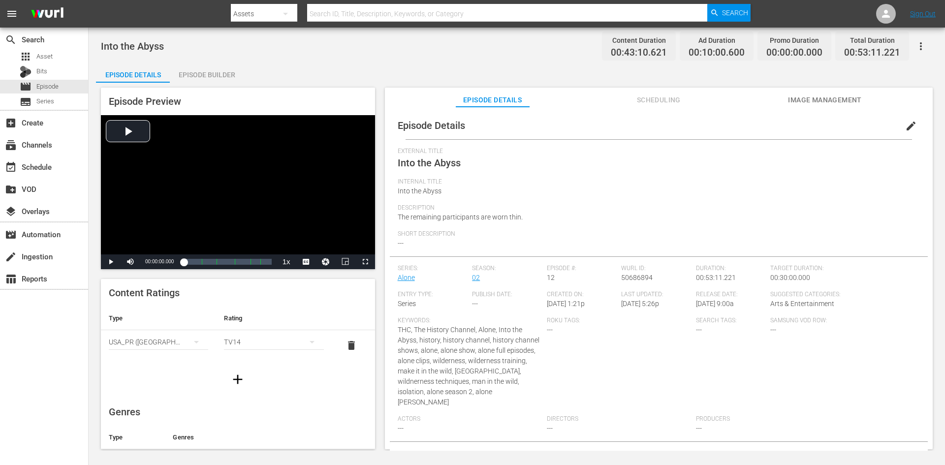
click at [220, 77] on div "Episode Builder" at bounding box center [207, 75] width 74 height 24
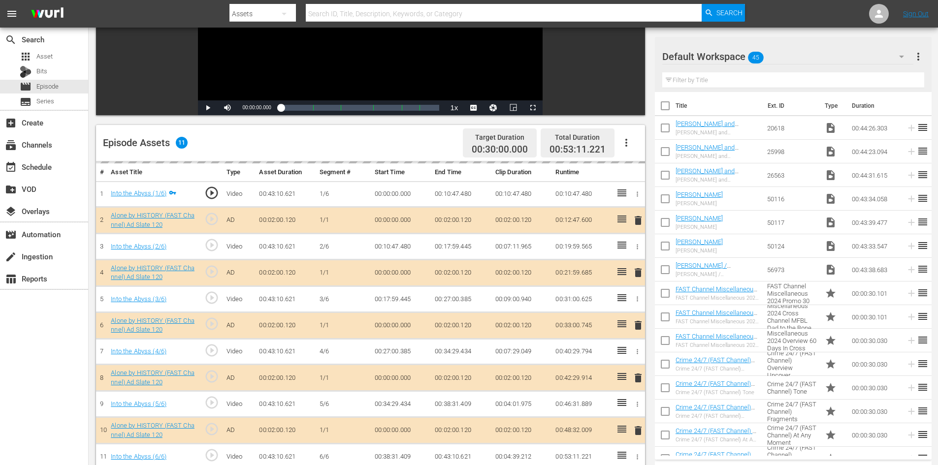
scroll to position [257, 0]
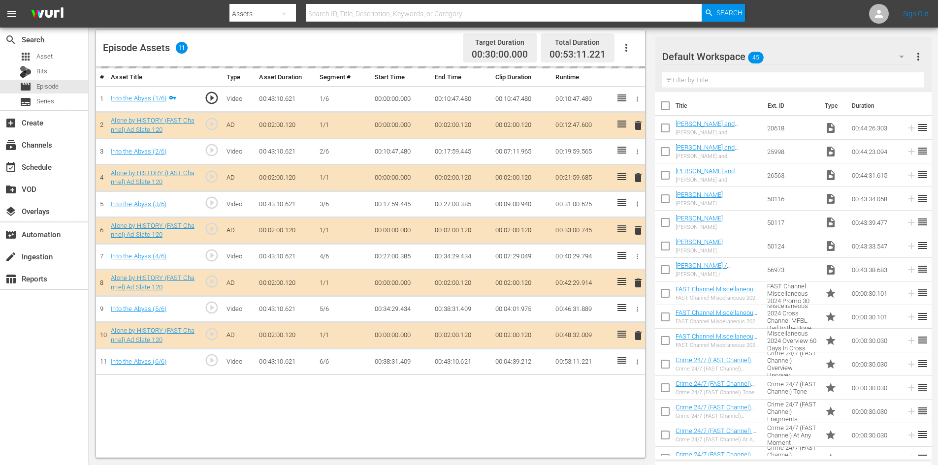
click at [780, 56] on div "Default Workspace 45" at bounding box center [787, 57] width 251 height 28
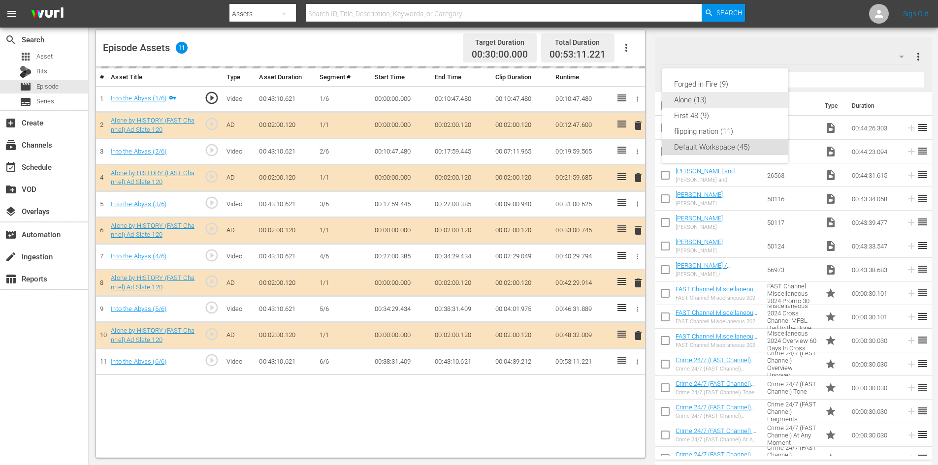
click at [678, 102] on div "Alone (13)" at bounding box center [725, 100] width 102 height 16
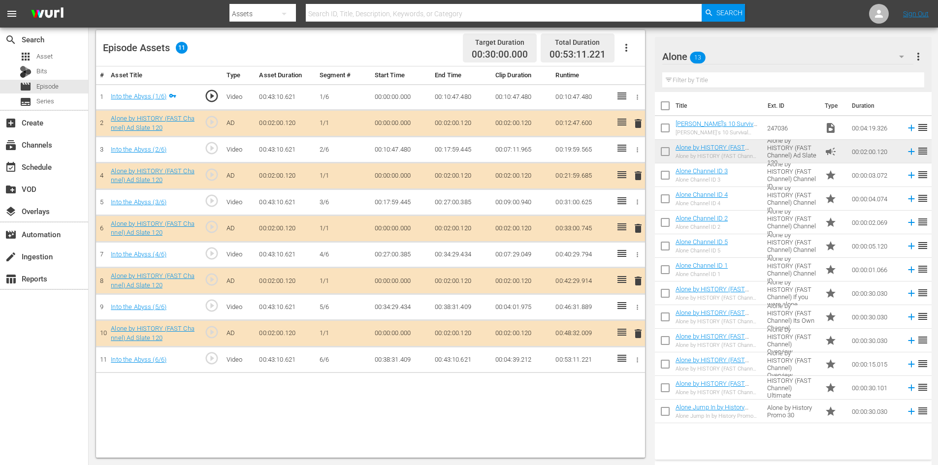
click at [636, 280] on span "delete" at bounding box center [638, 281] width 12 height 12
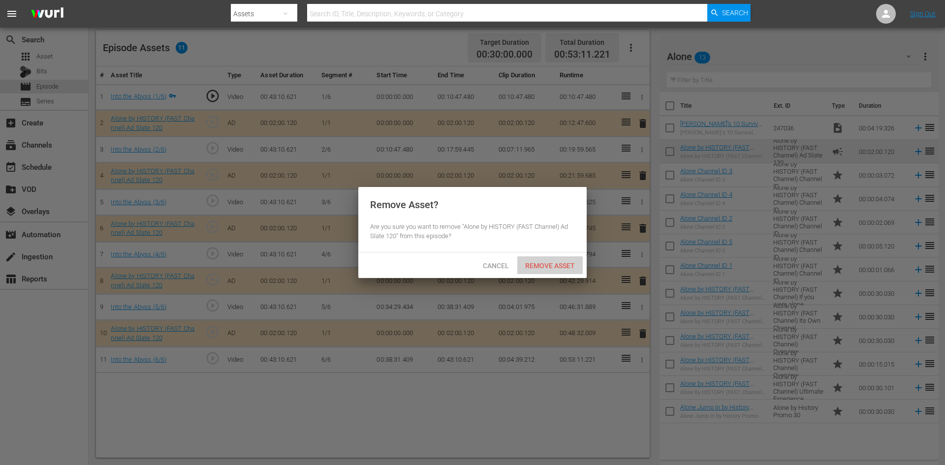
click at [560, 259] on div "Remove Asset" at bounding box center [549, 266] width 65 height 18
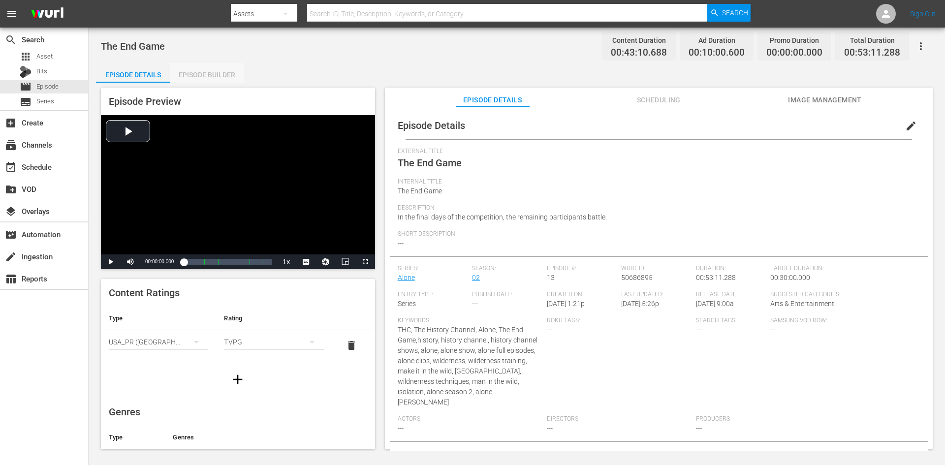
click at [205, 76] on div "Episode Builder" at bounding box center [207, 75] width 74 height 24
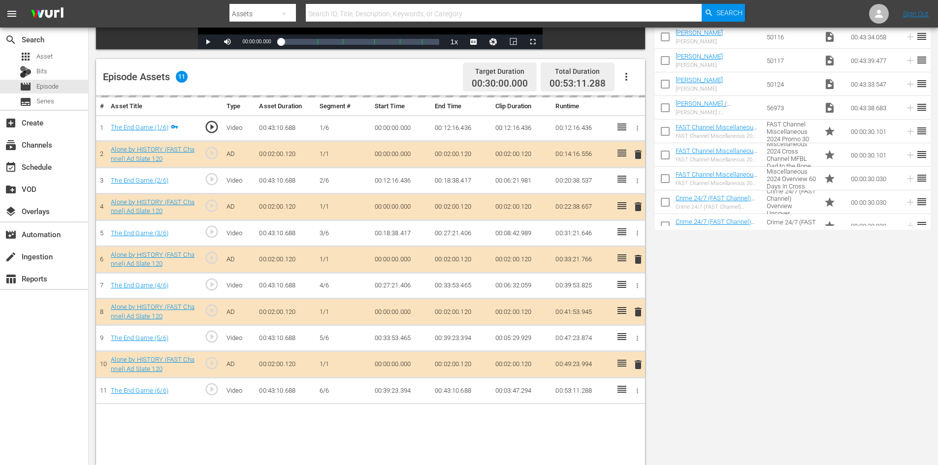
scroll to position [257, 0]
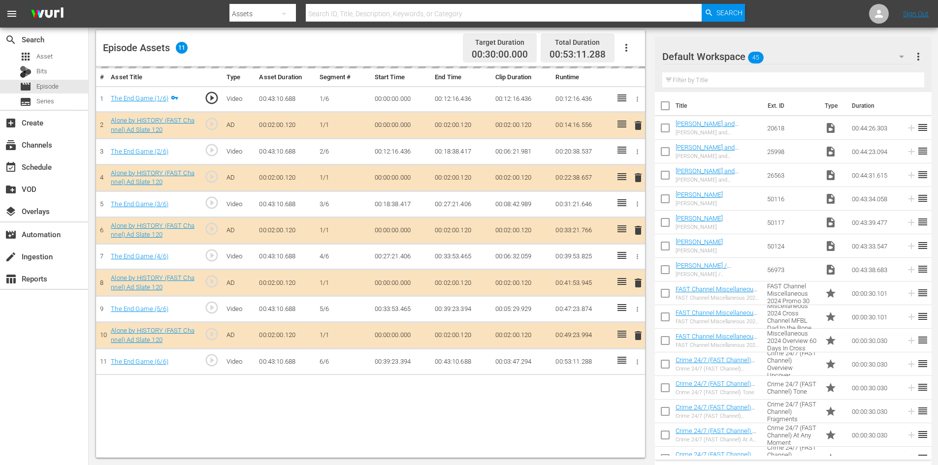
click at [798, 55] on div "Default Workspace 45" at bounding box center [787, 57] width 251 height 28
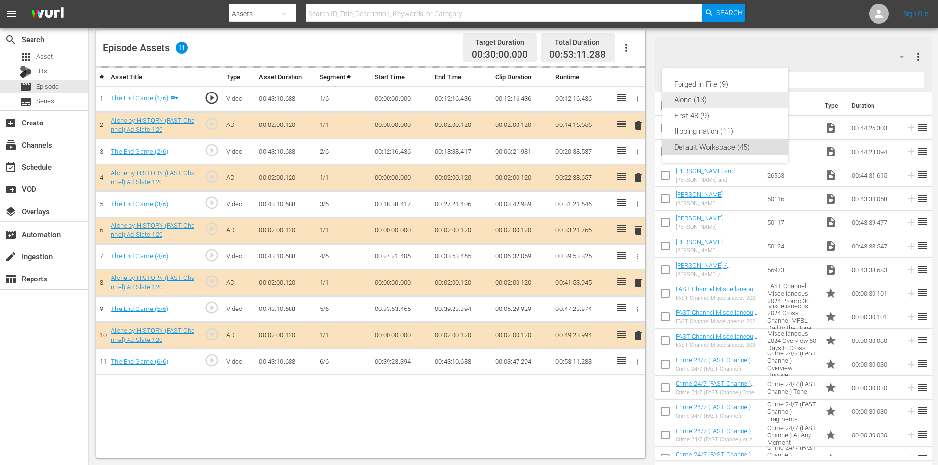
click at [701, 102] on div "Alone (13)" at bounding box center [725, 100] width 102 height 16
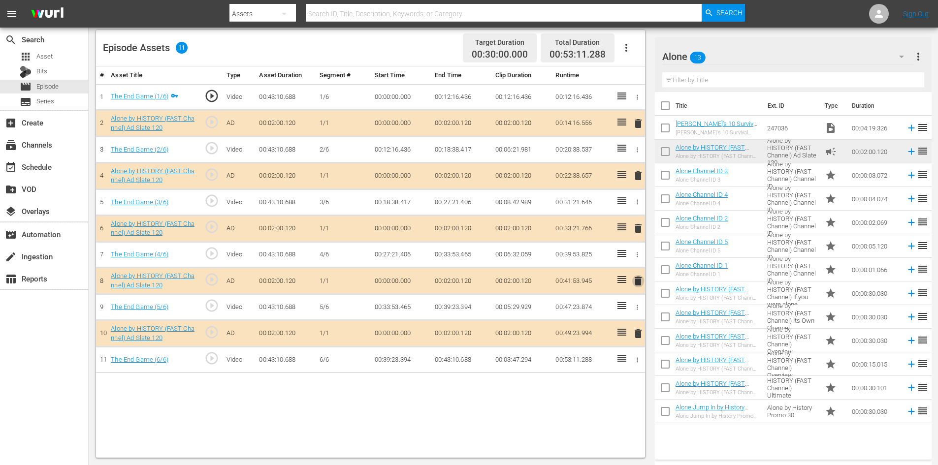
click at [639, 284] on span "delete" at bounding box center [638, 281] width 12 height 12
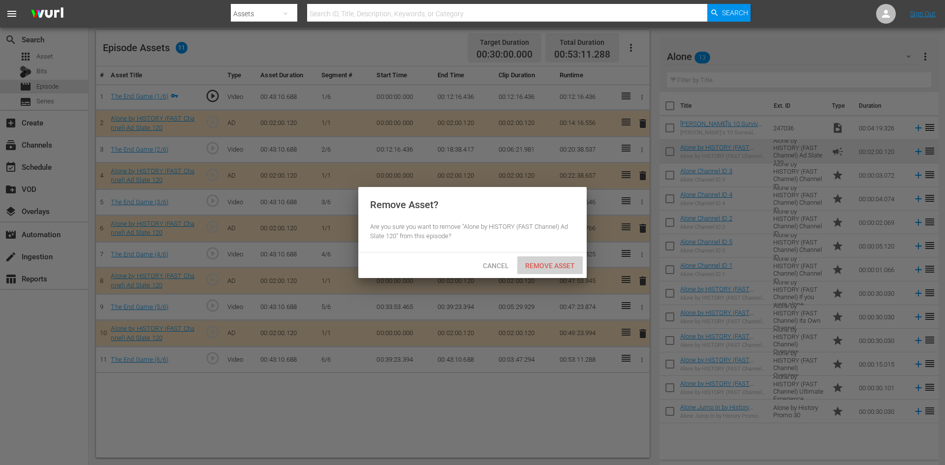
click at [546, 259] on div "Remove Asset" at bounding box center [549, 266] width 65 height 18
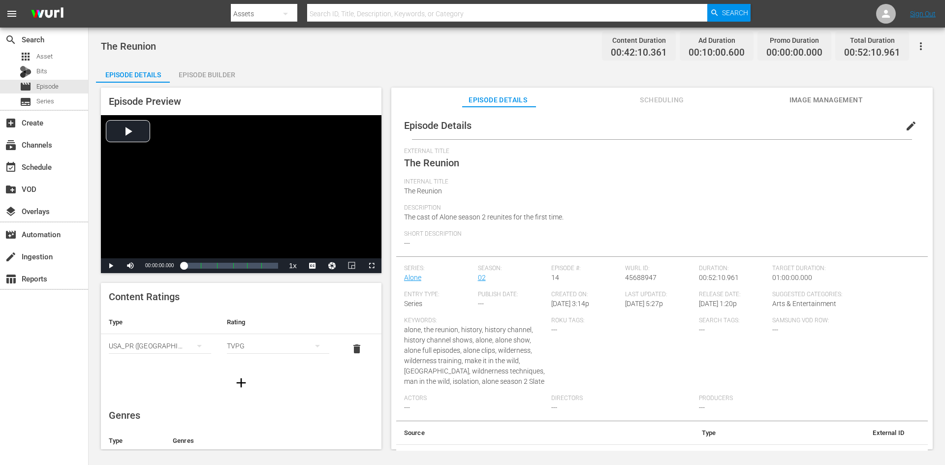
click at [212, 71] on div "Episode Builder" at bounding box center [207, 75] width 74 height 24
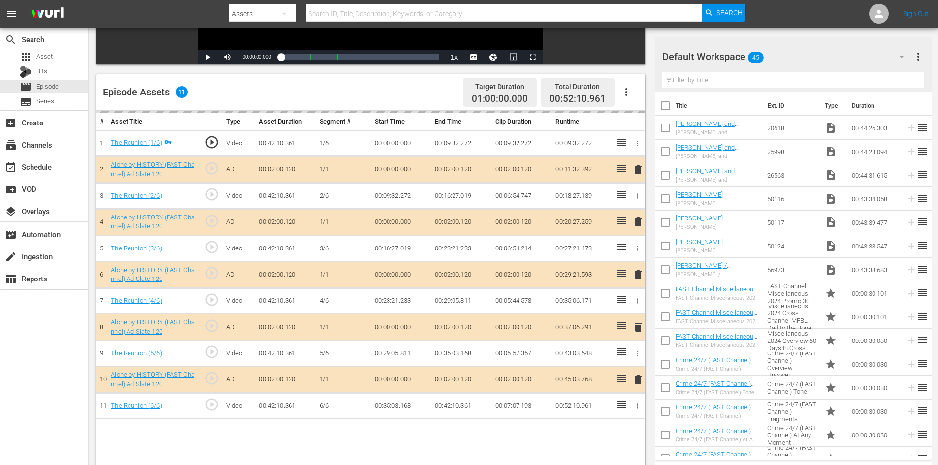
scroll to position [257, 0]
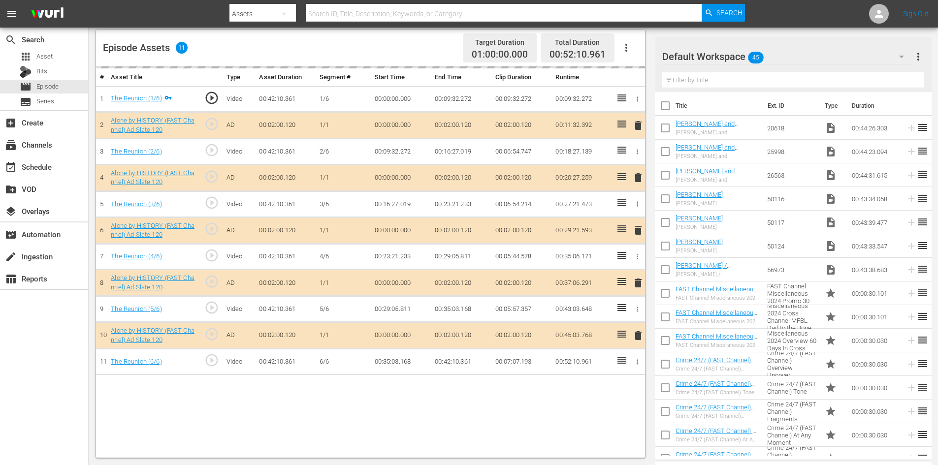
click at [788, 56] on div "Default Workspace 45" at bounding box center [787, 57] width 251 height 28
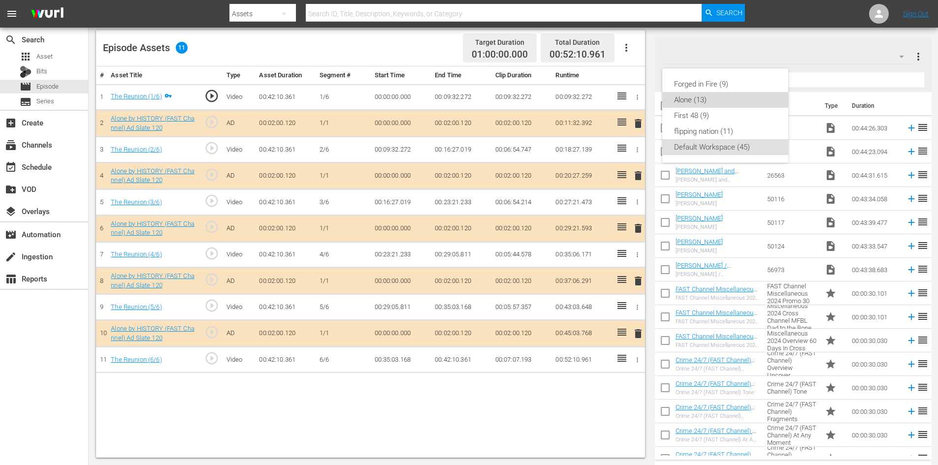
click at [705, 105] on div "Alone (13)" at bounding box center [725, 100] width 102 height 16
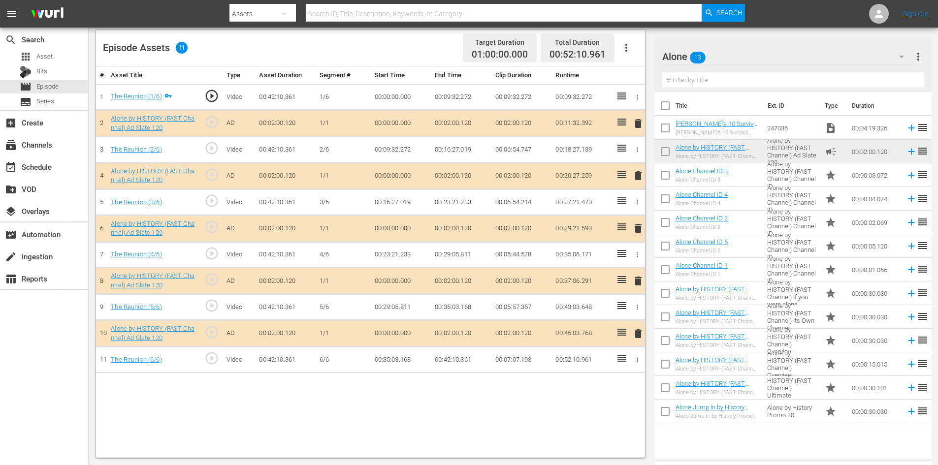
click at [634, 283] on span "delete" at bounding box center [638, 281] width 12 height 12
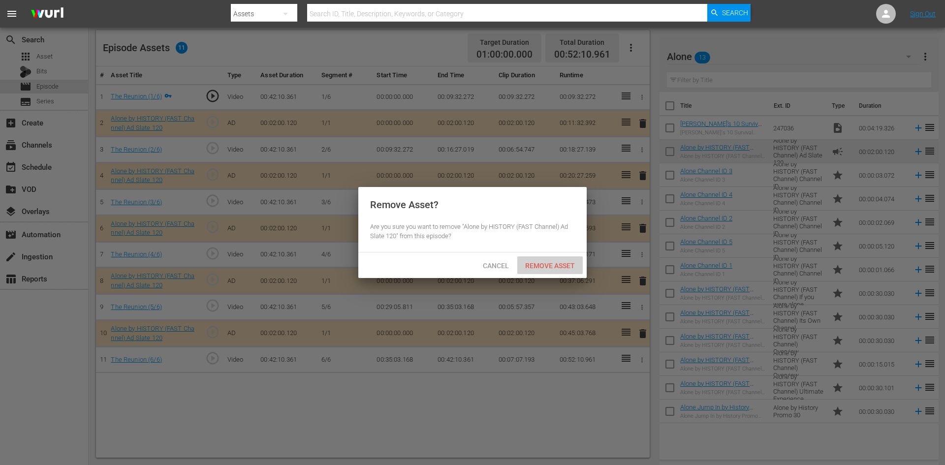
click at [552, 262] on span "Remove Asset" at bounding box center [549, 266] width 65 height 8
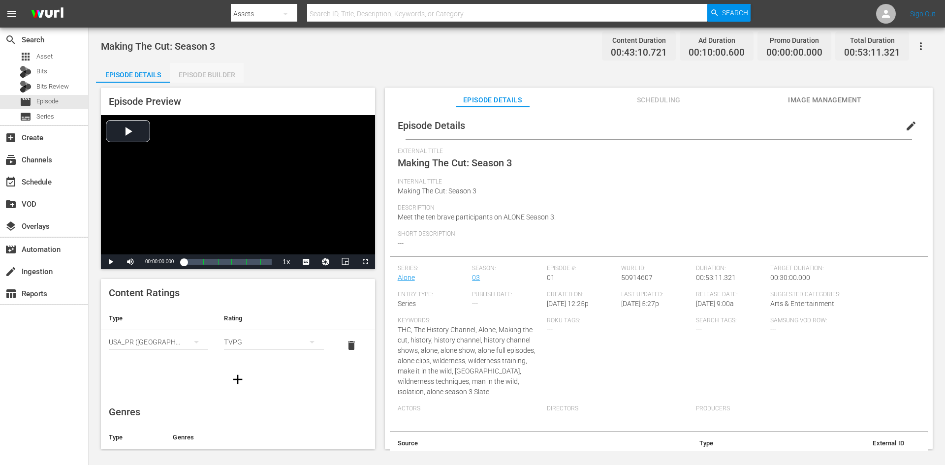
click at [203, 76] on div "Episode Builder" at bounding box center [207, 75] width 74 height 24
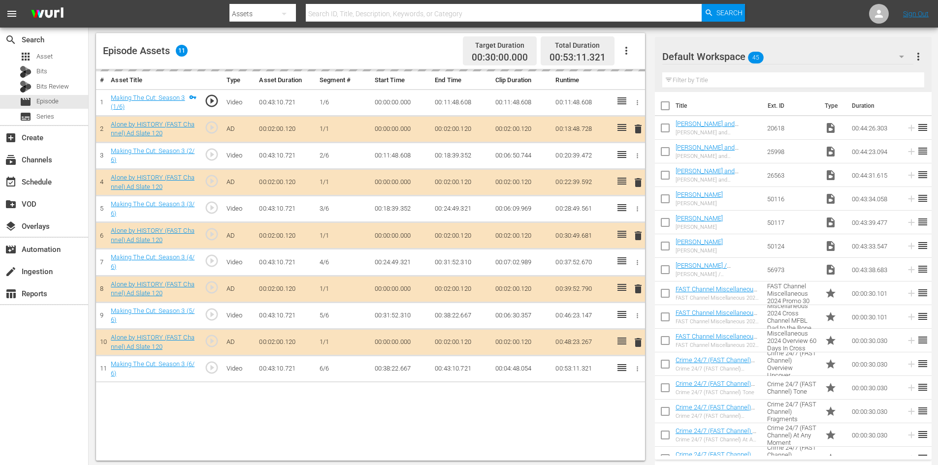
scroll to position [257, 0]
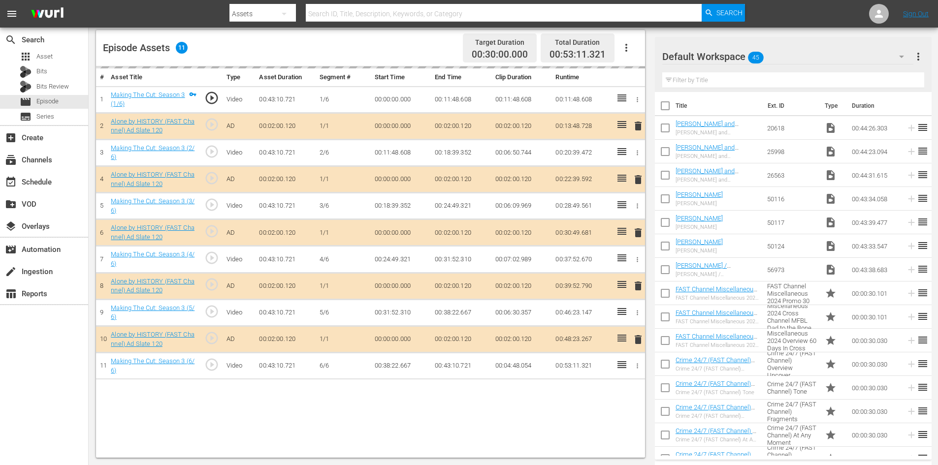
click at [795, 57] on div "Default Workspace 45" at bounding box center [787, 57] width 251 height 28
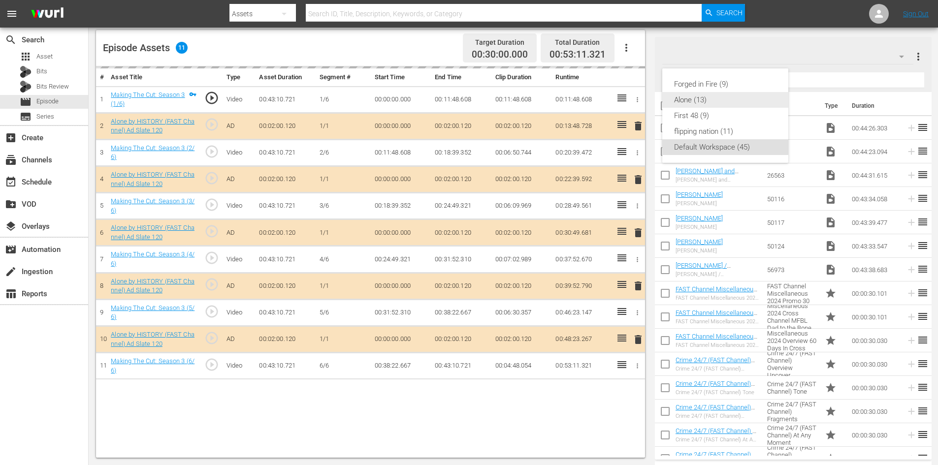
click at [697, 100] on div "Alone (13)" at bounding box center [725, 100] width 102 height 16
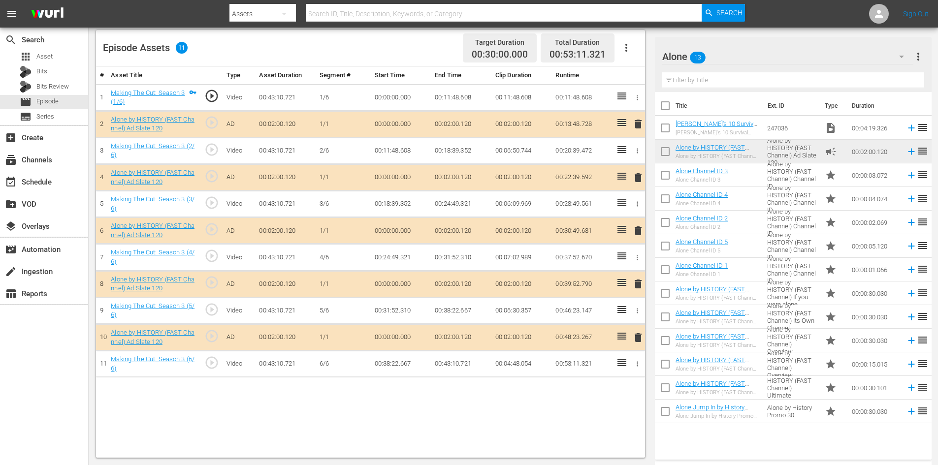
click at [636, 284] on span "delete" at bounding box center [638, 284] width 12 height 12
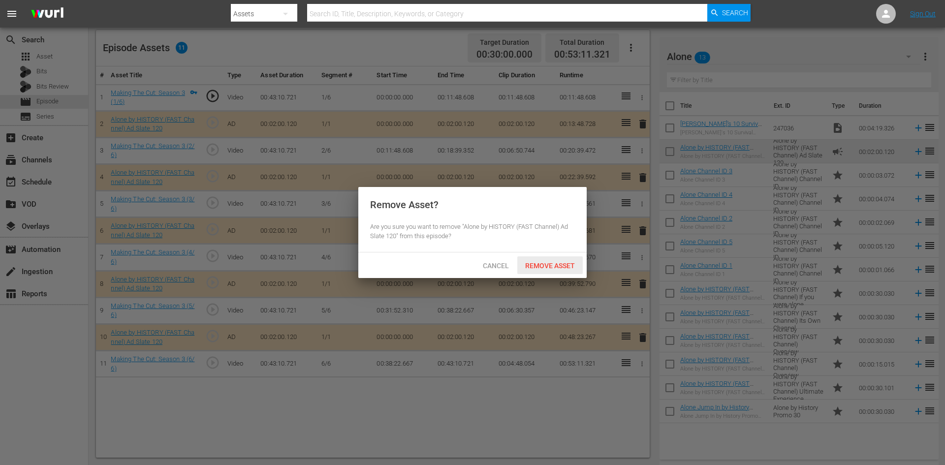
click at [557, 263] on span "Remove Asset" at bounding box center [549, 266] width 65 height 8
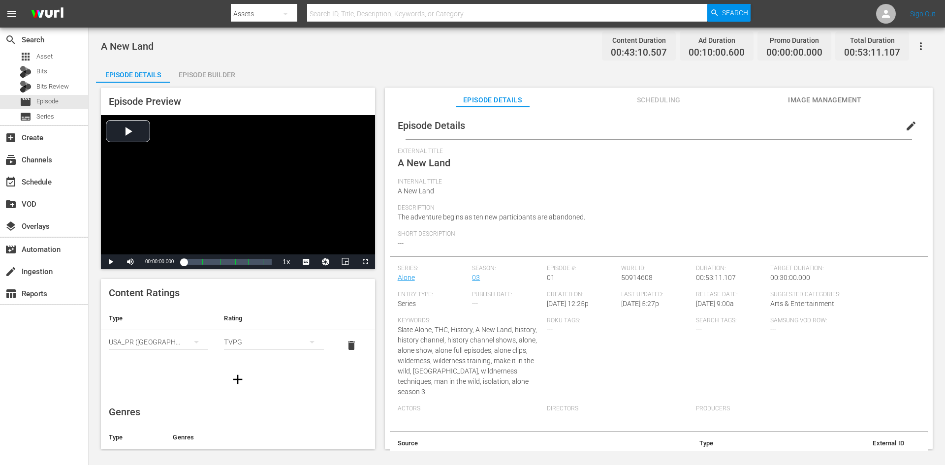
click at [233, 70] on div "Episode Builder" at bounding box center [207, 75] width 74 height 24
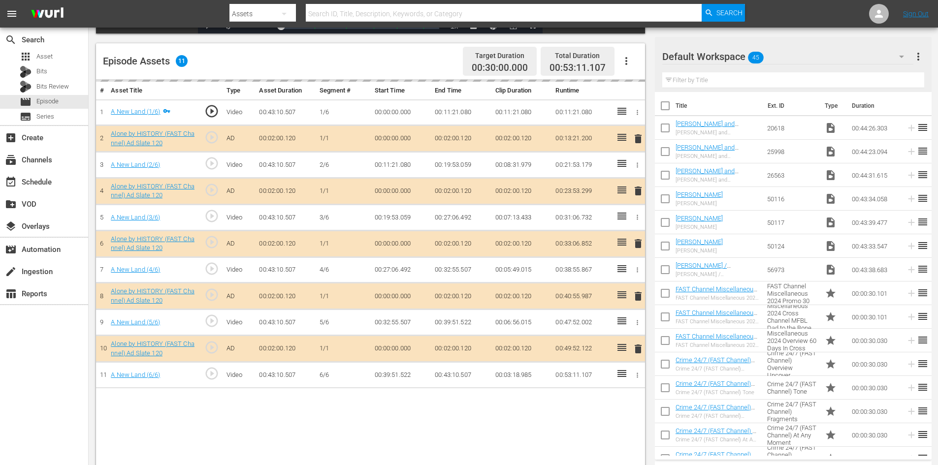
scroll to position [257, 0]
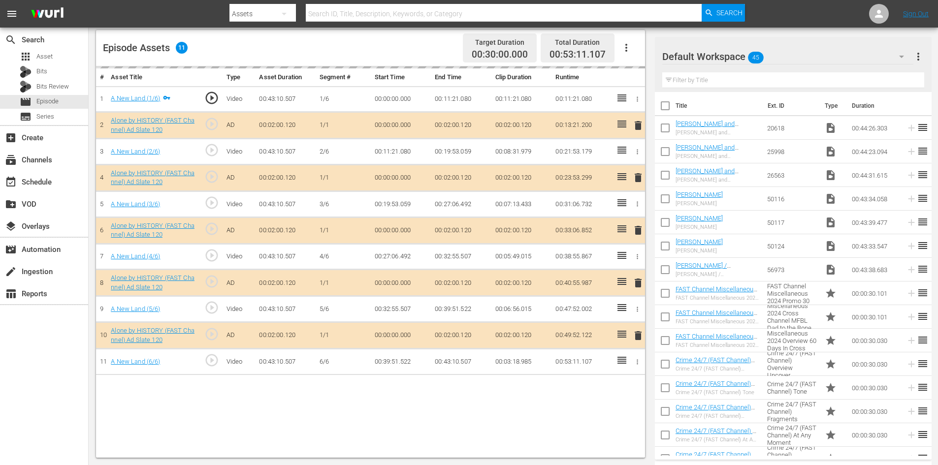
click at [784, 57] on div "Default Workspace 45" at bounding box center [787, 57] width 251 height 28
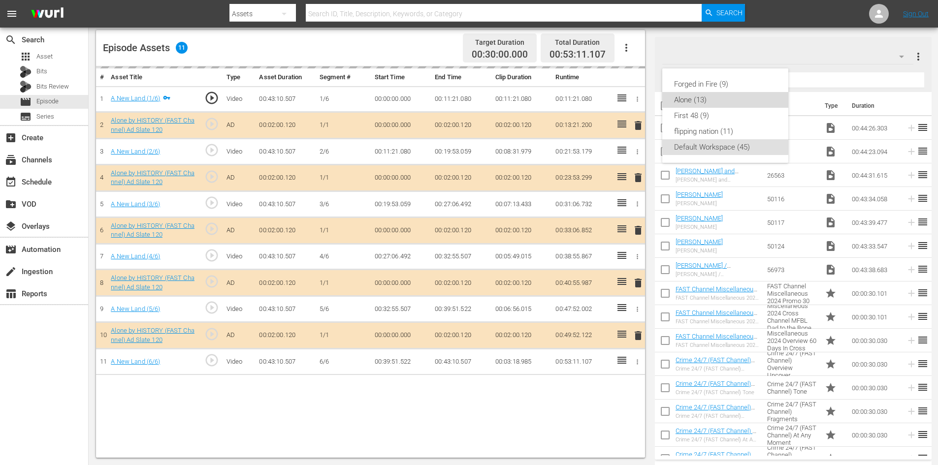
click at [704, 105] on div "Alone (13)" at bounding box center [725, 100] width 102 height 16
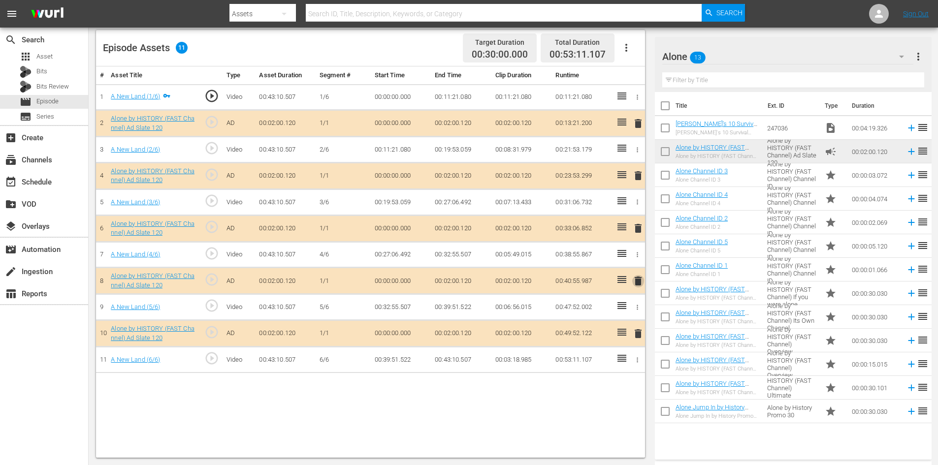
click at [635, 285] on span "delete" at bounding box center [638, 281] width 12 height 12
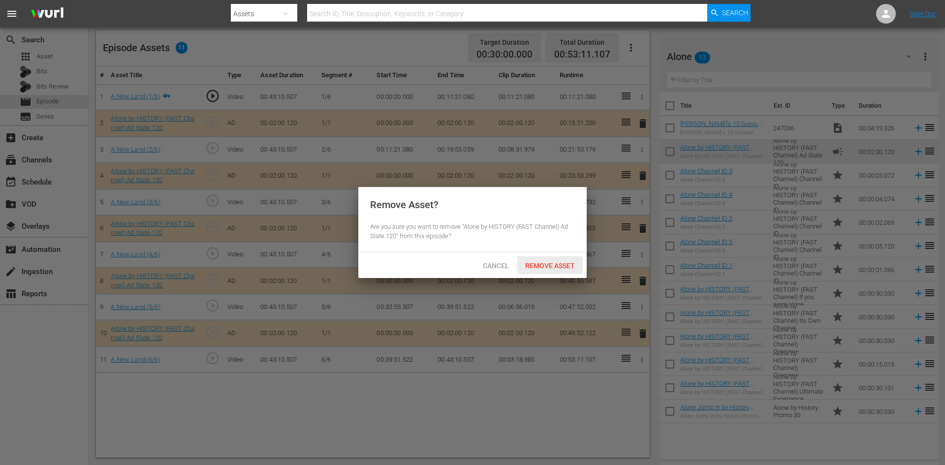
click at [546, 271] on div "Remove Asset" at bounding box center [549, 266] width 65 height 18
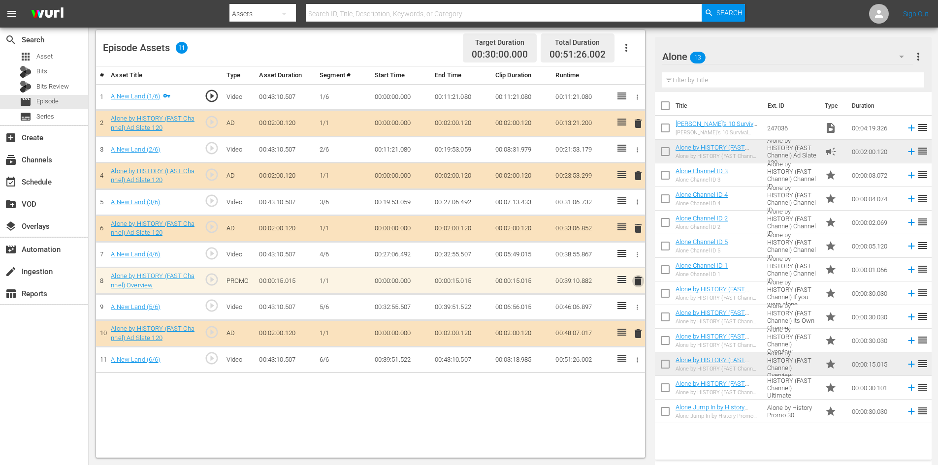
click at [636, 281] on span "delete" at bounding box center [638, 281] width 12 height 12
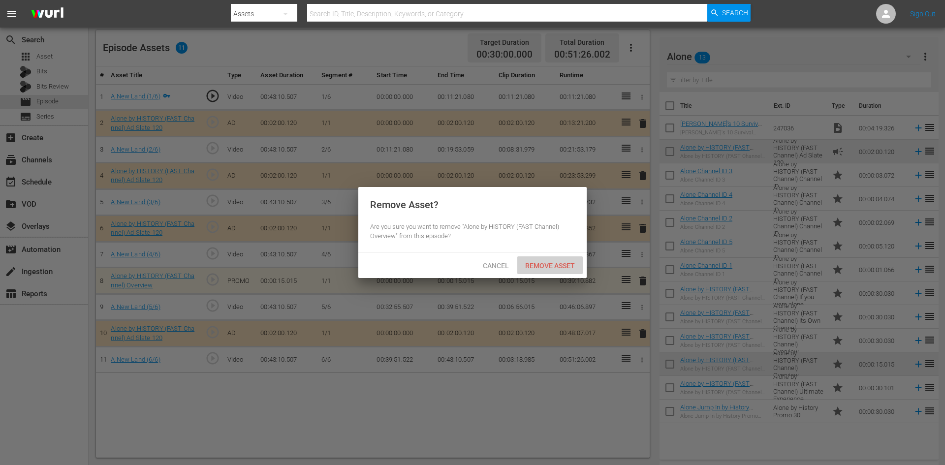
click at [560, 265] on span "Remove Asset" at bounding box center [549, 266] width 65 height 8
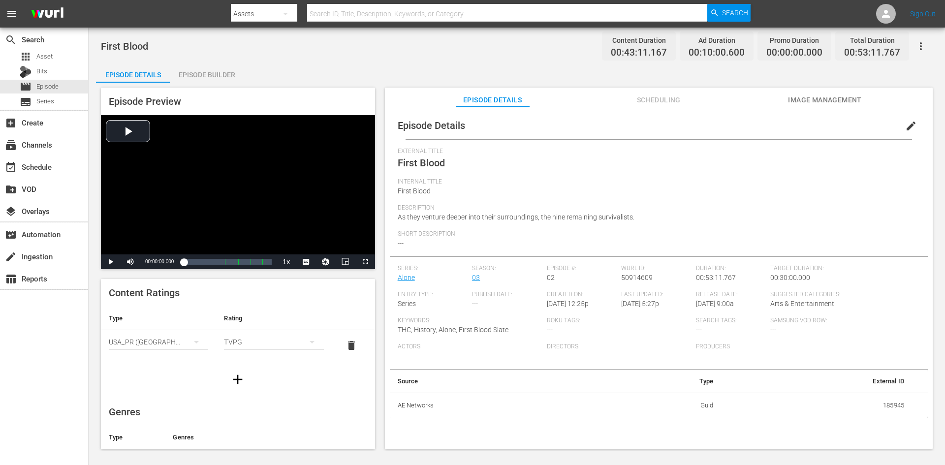
click at [209, 74] on div "Episode Builder" at bounding box center [207, 75] width 74 height 24
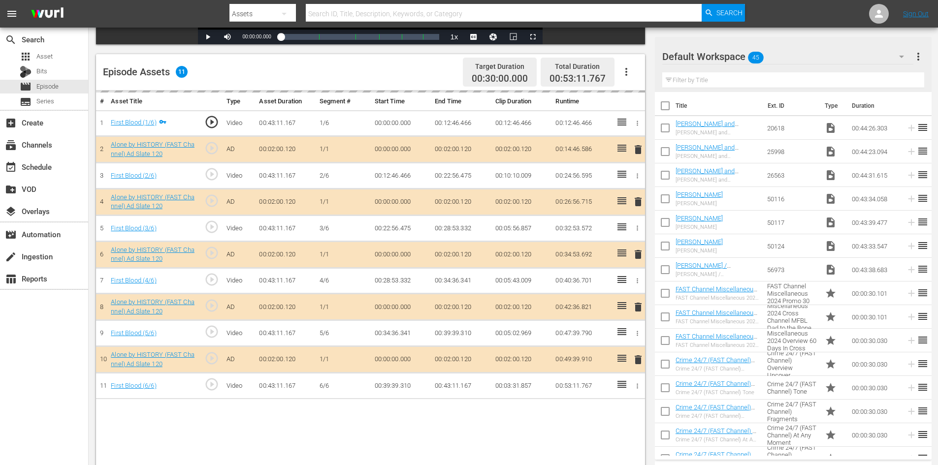
scroll to position [257, 0]
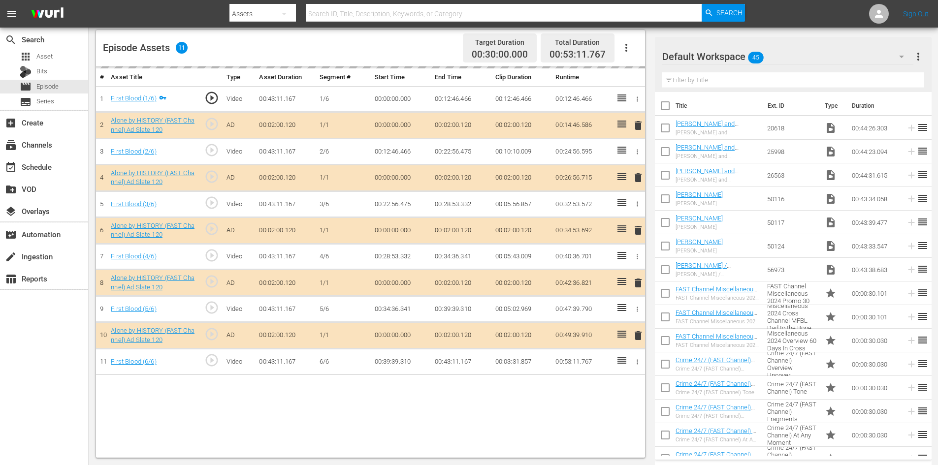
click at [793, 54] on div "Default Workspace 45" at bounding box center [787, 57] width 251 height 28
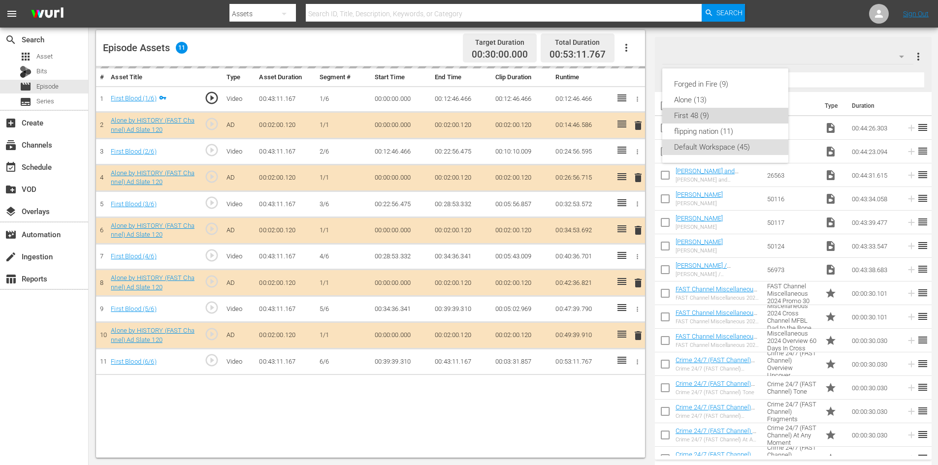
click at [698, 115] on div "First 48 (9)" at bounding box center [725, 116] width 102 height 16
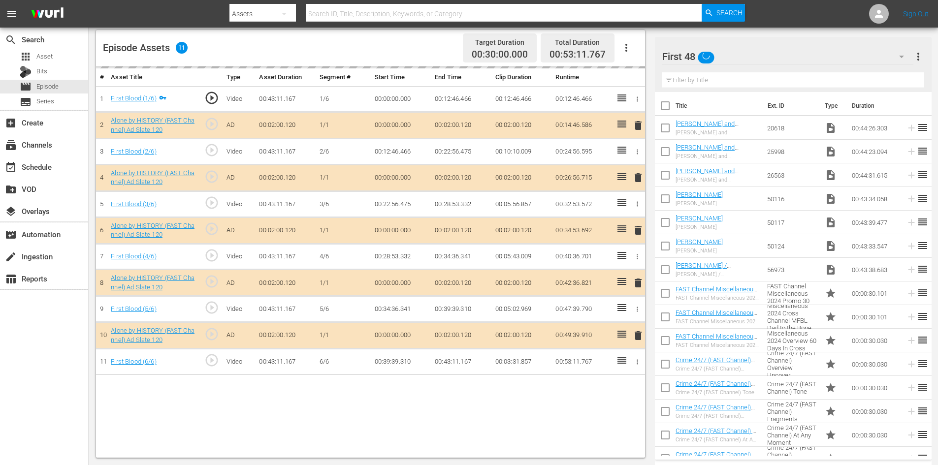
click at [776, 58] on div "First 48" at bounding box center [787, 57] width 251 height 28
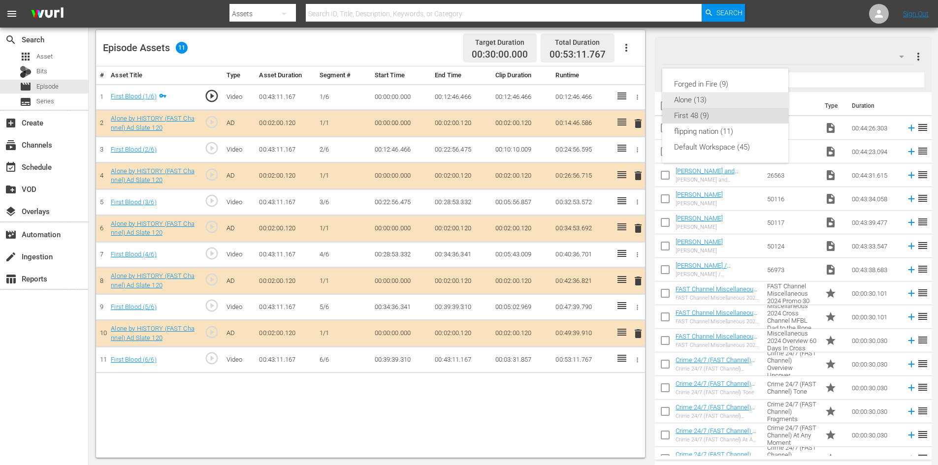
click at [707, 100] on div "Alone (13)" at bounding box center [725, 100] width 102 height 16
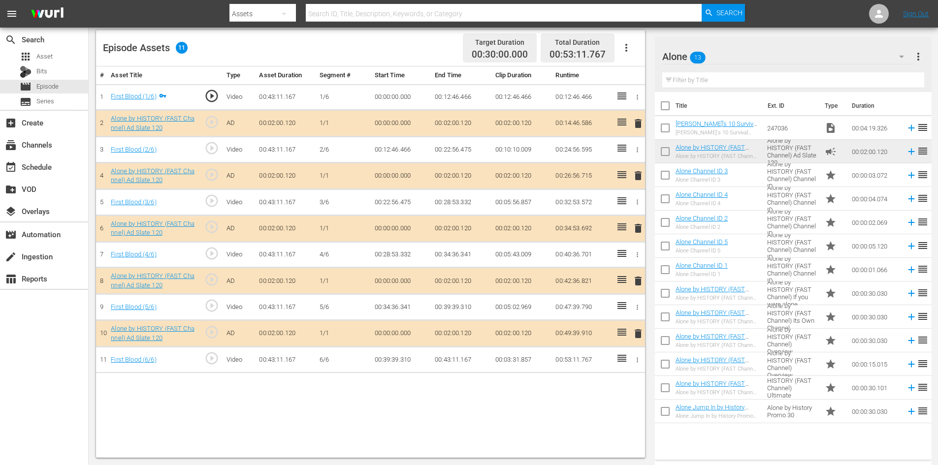
click at [637, 283] on span "delete" at bounding box center [638, 281] width 12 height 12
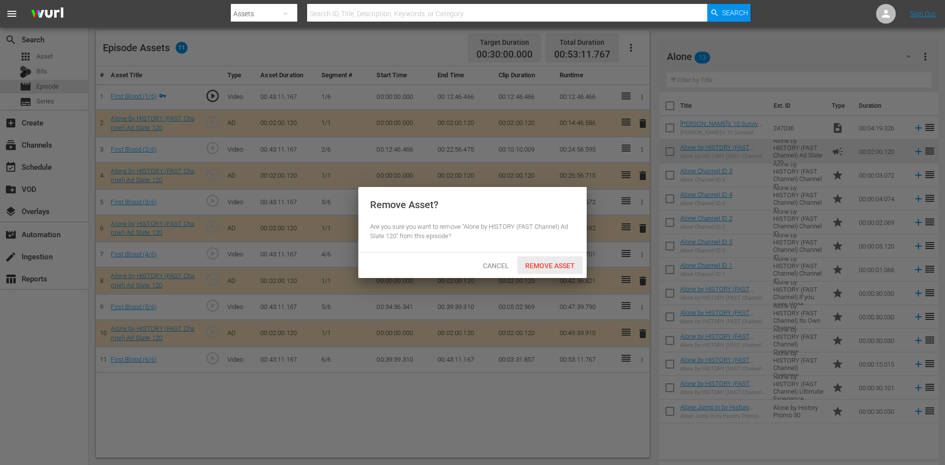
click at [559, 263] on span "Remove Asset" at bounding box center [549, 266] width 65 height 8
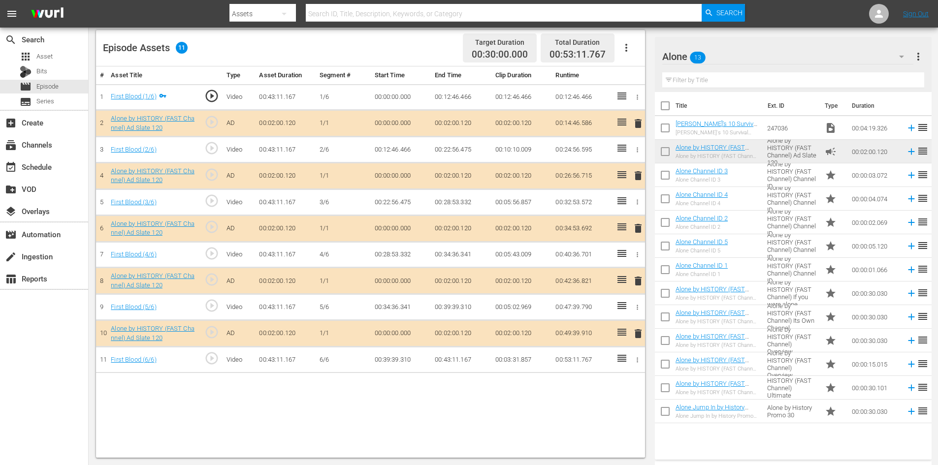
click at [812, 53] on div "Alone 13" at bounding box center [787, 57] width 251 height 28
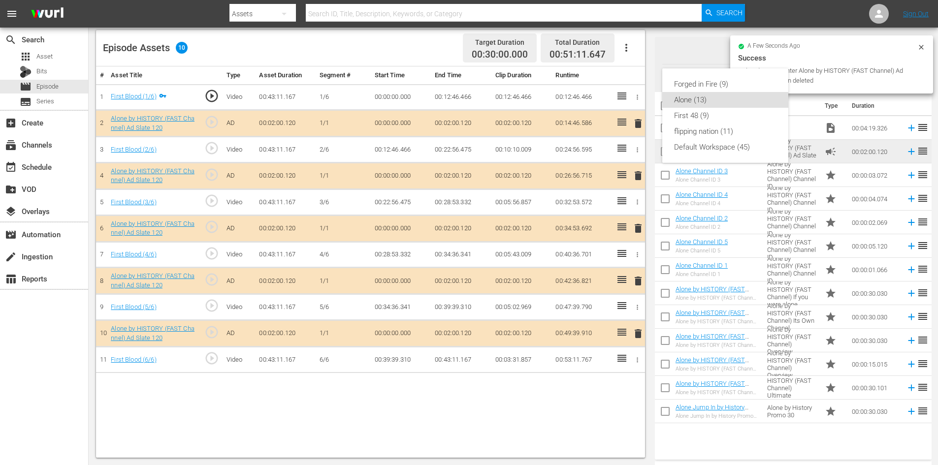
click at [810, 54] on div "Forged in Fire (9) Alone (13) First 48 (9) flipping nation (11) Default Workspa…" at bounding box center [469, 232] width 938 height 465
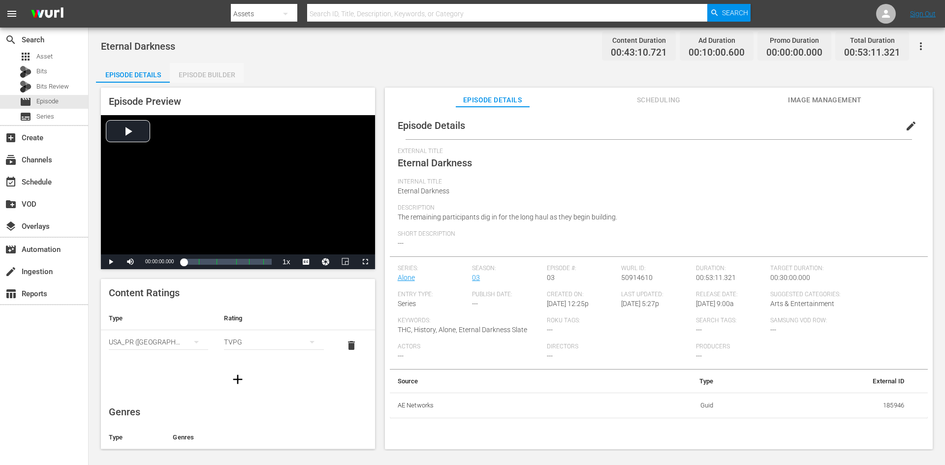
click at [210, 73] on div "Episode Builder" at bounding box center [207, 75] width 74 height 24
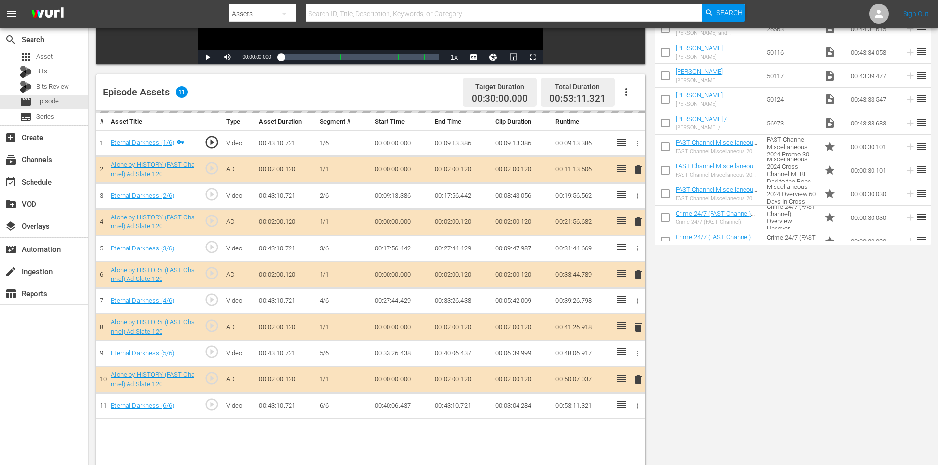
scroll to position [257, 0]
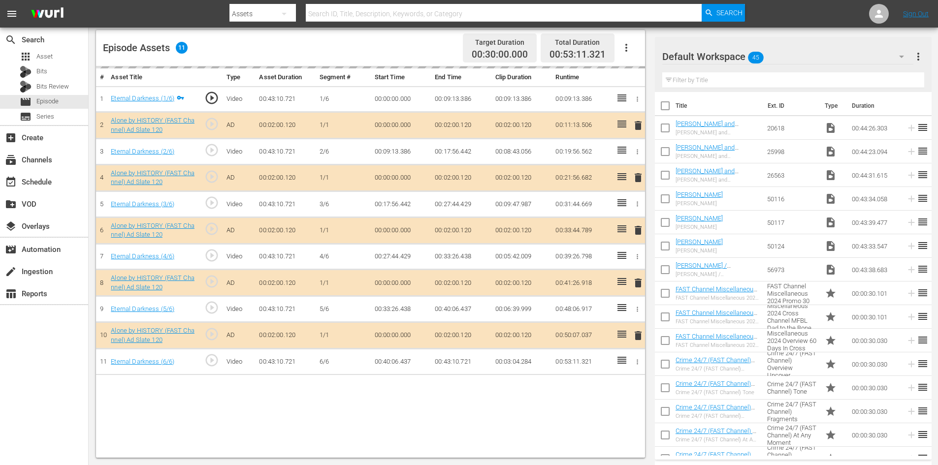
click at [853, 55] on div "Default Workspace 45" at bounding box center [787, 57] width 251 height 28
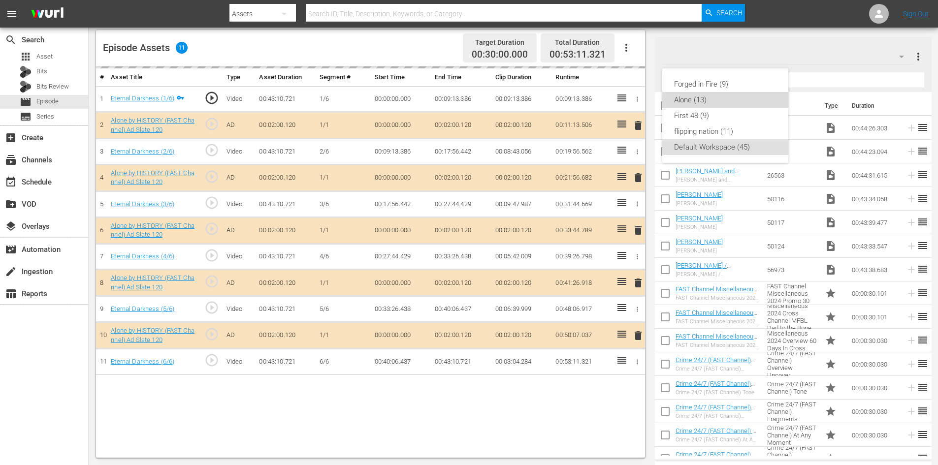
click at [692, 101] on div "Alone (13)" at bounding box center [725, 100] width 102 height 16
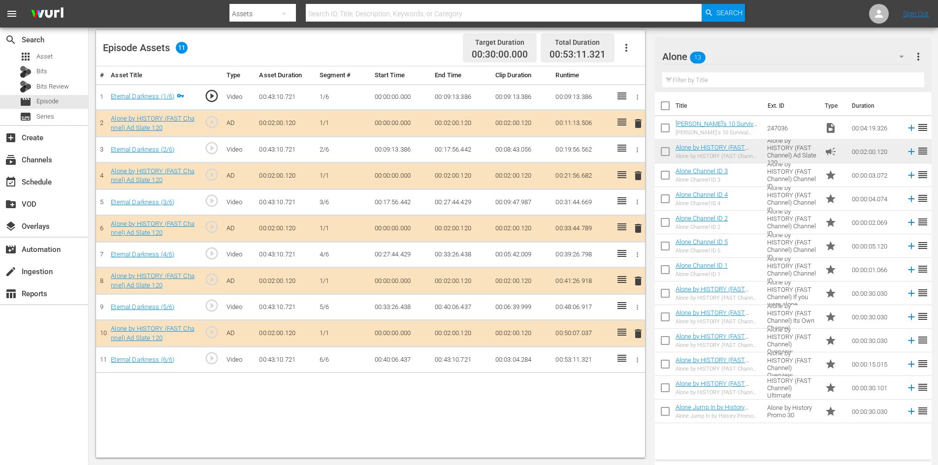
click at [639, 281] on span "delete" at bounding box center [638, 281] width 12 height 12
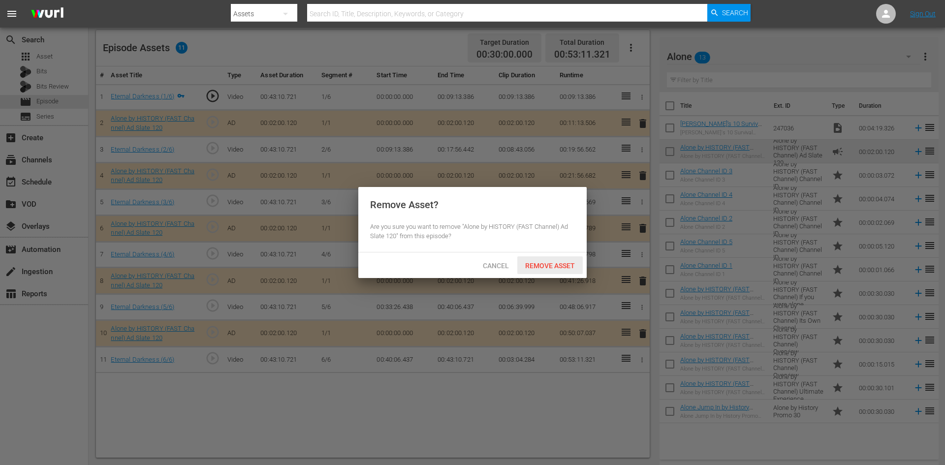
drag, startPoint x: 541, startPoint y: 266, endPoint x: 529, endPoint y: 255, distance: 16.4
click at [541, 265] on span "Remove Asset" at bounding box center [549, 266] width 65 height 8
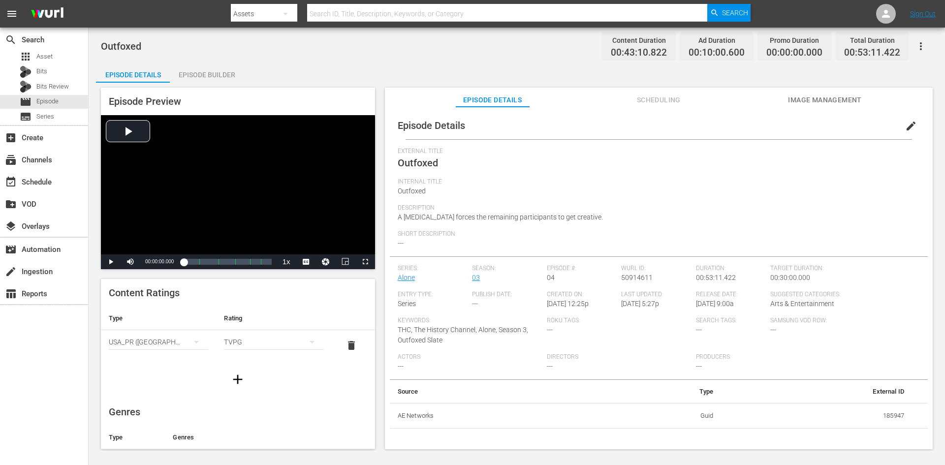
click at [197, 75] on div "Episode Builder" at bounding box center [207, 75] width 74 height 24
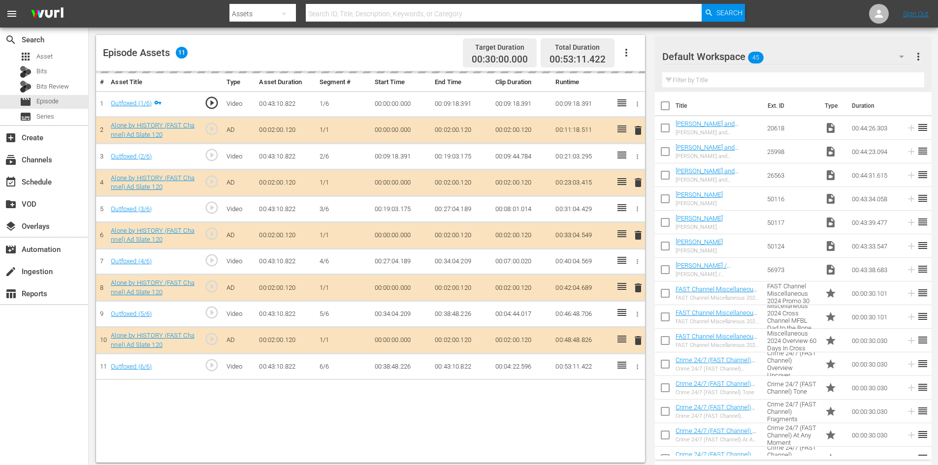
scroll to position [257, 0]
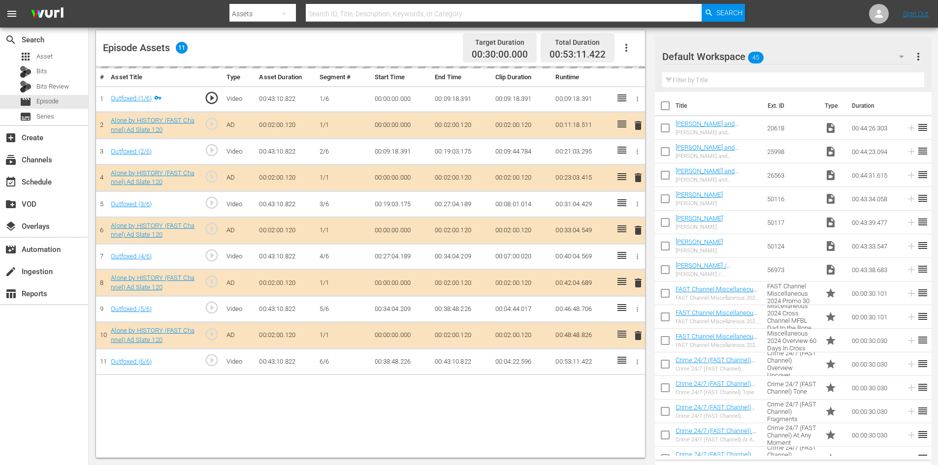
click at [806, 54] on div "Default Workspace 45" at bounding box center [787, 57] width 251 height 28
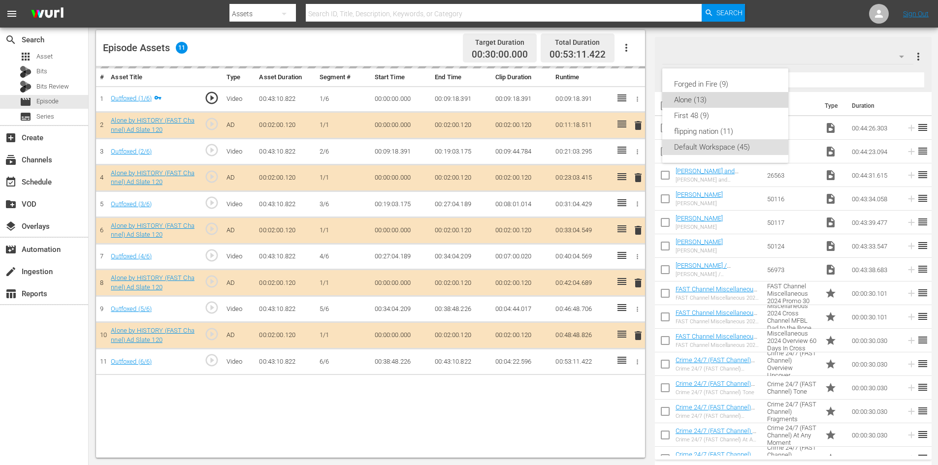
click at [684, 97] on div "Alone (13)" at bounding box center [725, 100] width 102 height 16
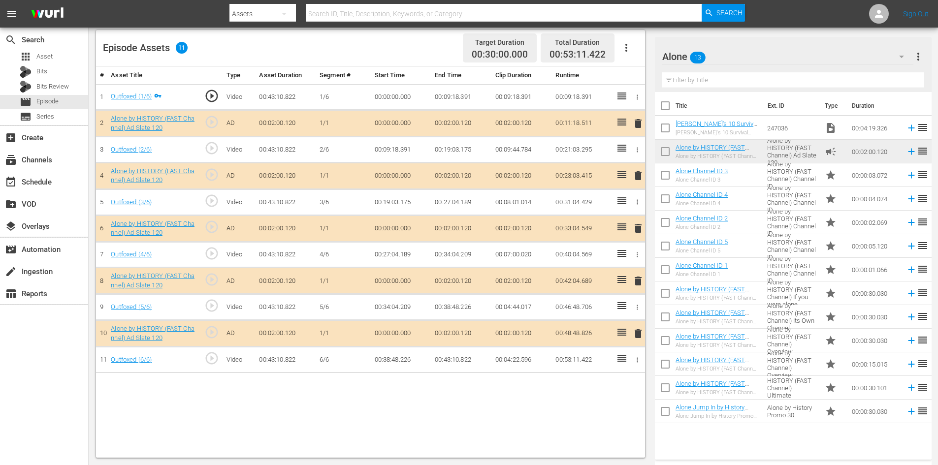
click at [632, 279] on td "delete" at bounding box center [636, 281] width 16 height 27
click at [639, 278] on span "delete" at bounding box center [638, 281] width 12 height 12
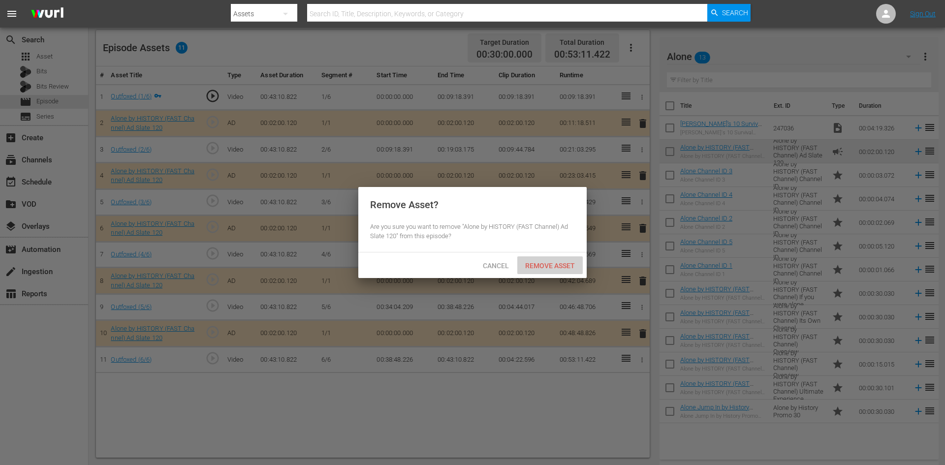
click at [555, 266] on span "Remove Asset" at bounding box center [549, 266] width 65 height 8
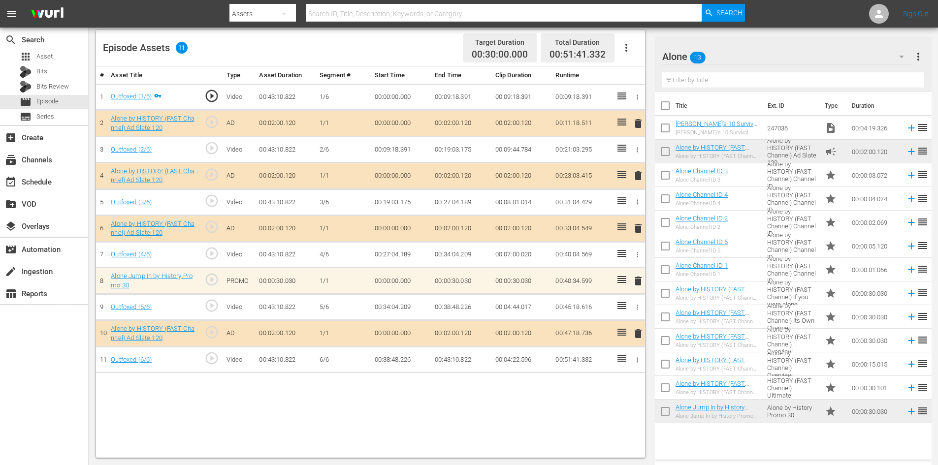
click at [639, 280] on span "delete" at bounding box center [638, 281] width 12 height 12
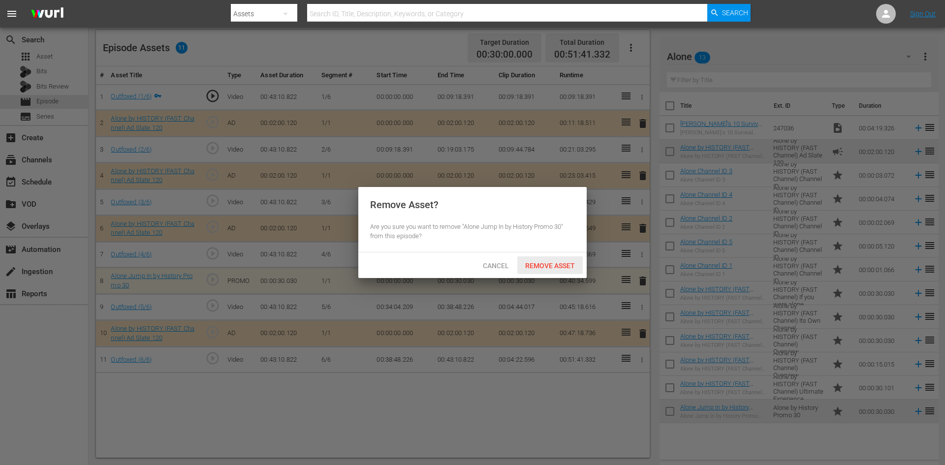
click at [540, 264] on span "Remove Asset" at bounding box center [549, 266] width 65 height 8
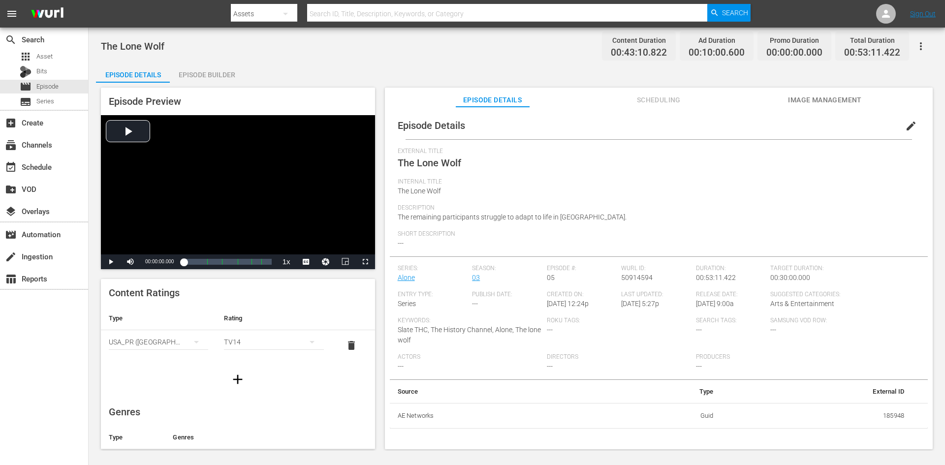
click at [227, 74] on div "Episode Builder" at bounding box center [207, 75] width 74 height 24
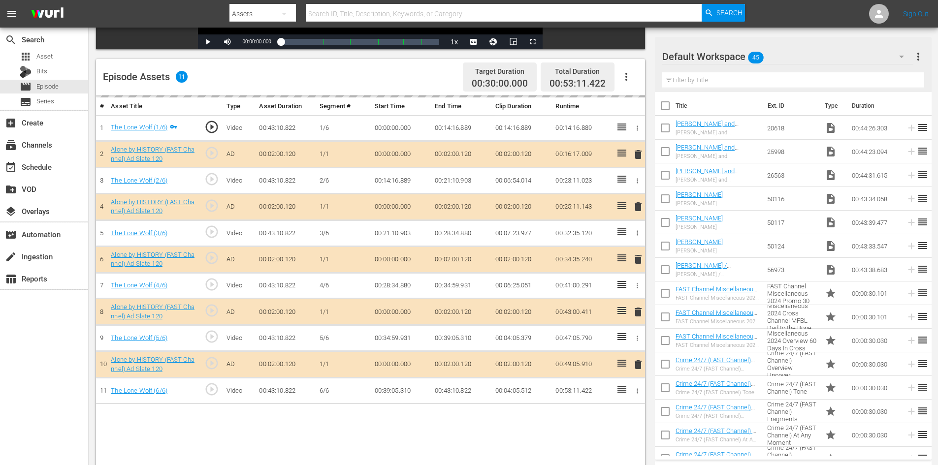
scroll to position [257, 0]
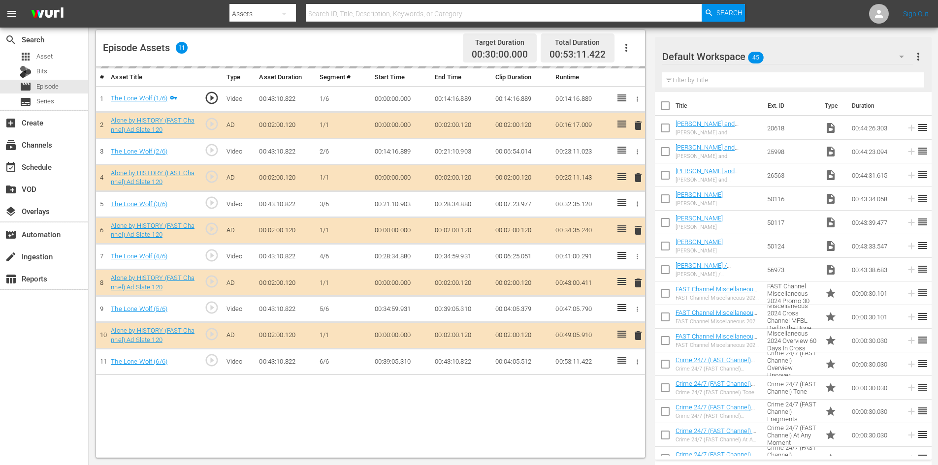
click at [807, 59] on div "Default Workspace 45" at bounding box center [787, 57] width 251 height 28
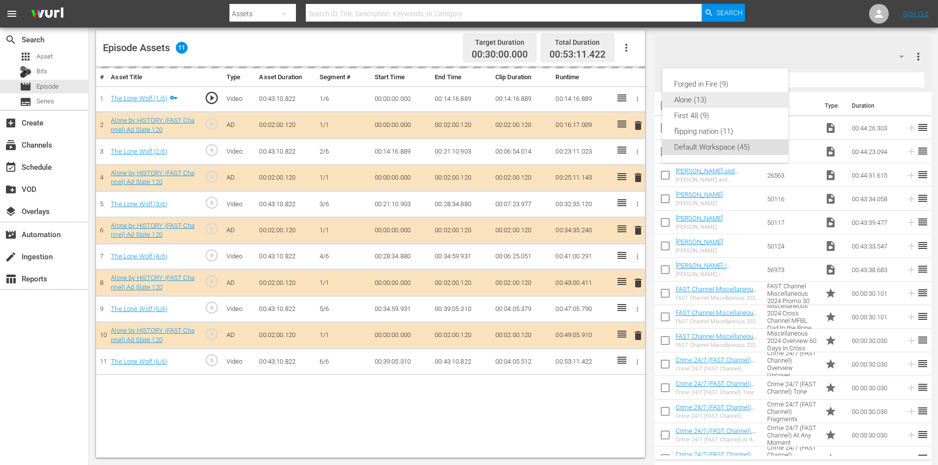
click at [700, 103] on div "Alone (13)" at bounding box center [725, 100] width 102 height 16
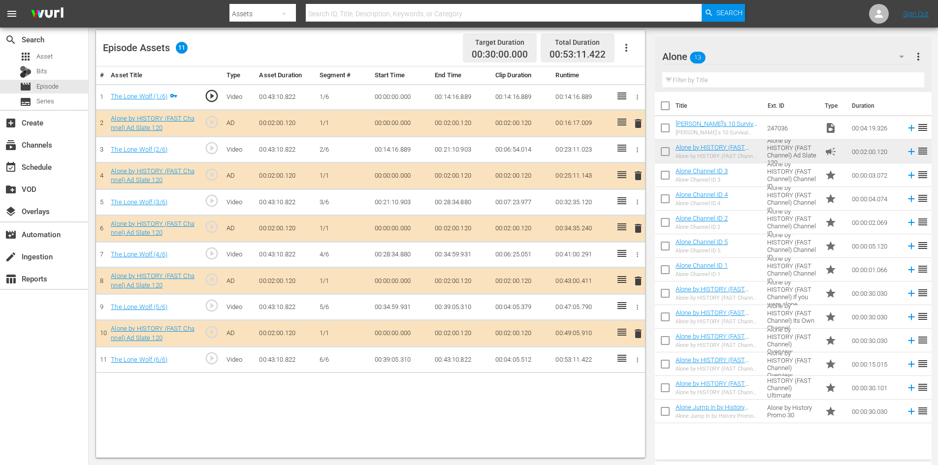
click at [641, 284] on span "delete" at bounding box center [638, 281] width 12 height 12
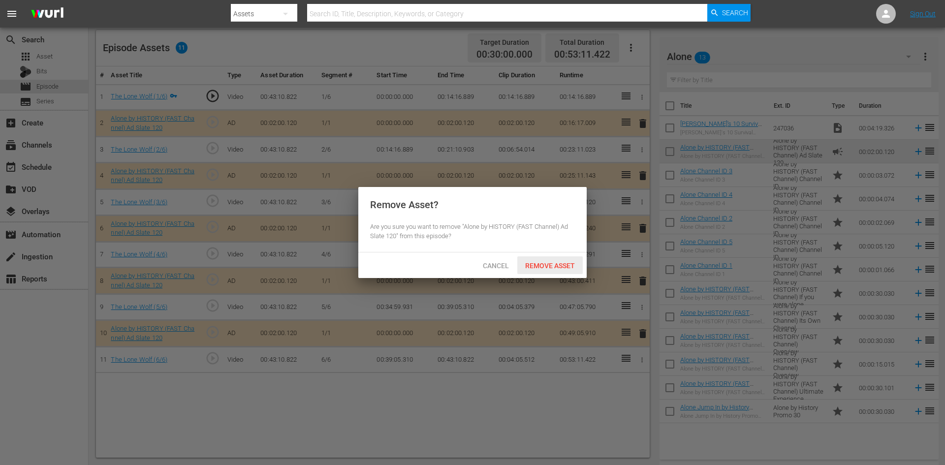
click at [543, 262] on span "Remove Asset" at bounding box center [549, 266] width 65 height 8
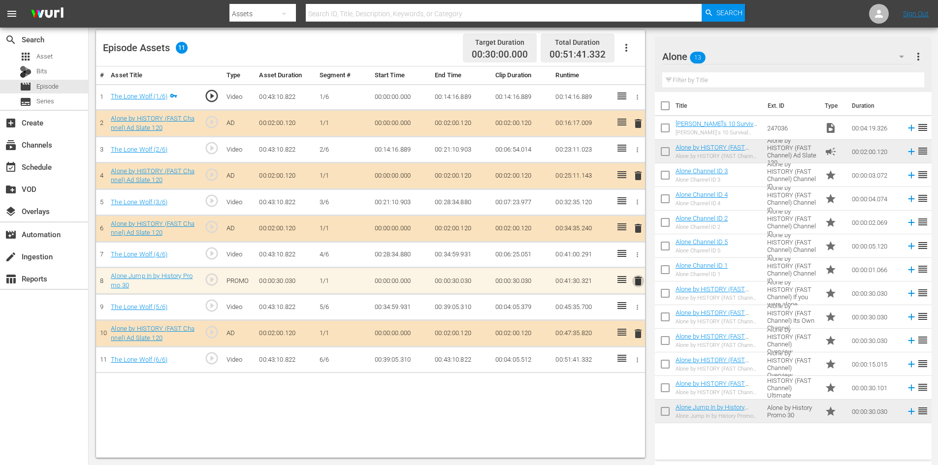
click at [639, 283] on span "delete" at bounding box center [638, 281] width 12 height 12
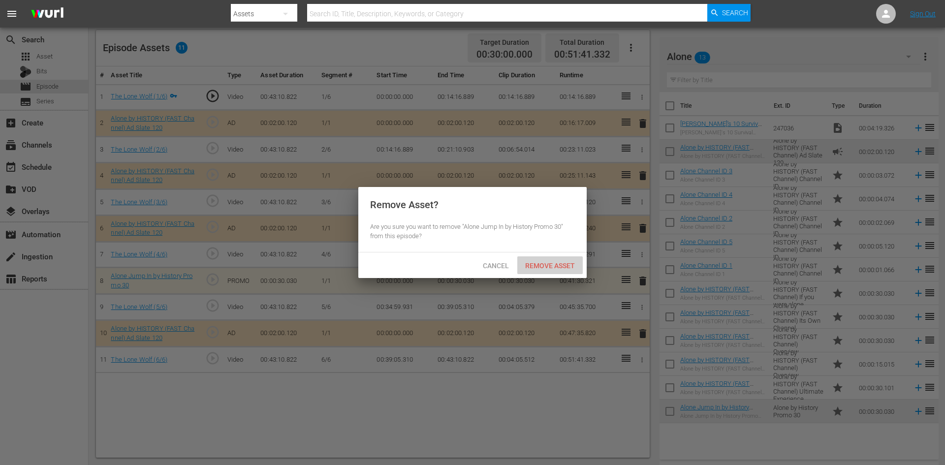
click at [568, 267] on span "Remove Asset" at bounding box center [549, 266] width 65 height 8
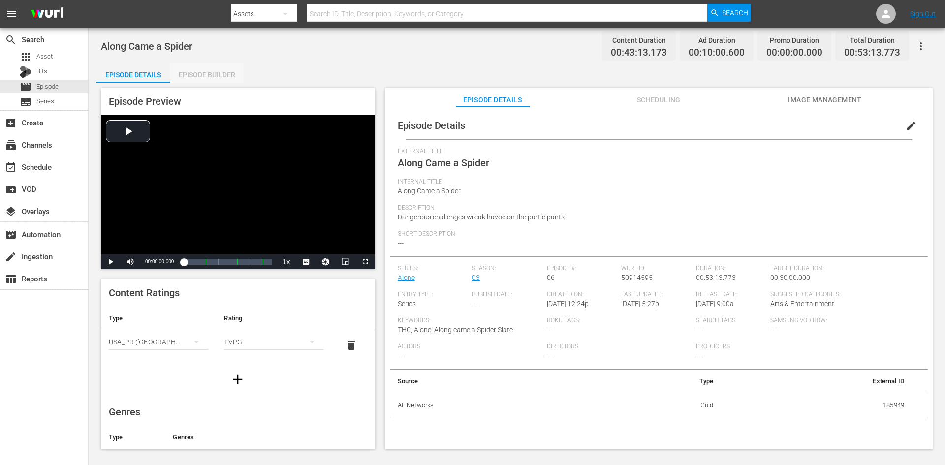
click at [217, 73] on div "Episode Builder" at bounding box center [207, 75] width 74 height 24
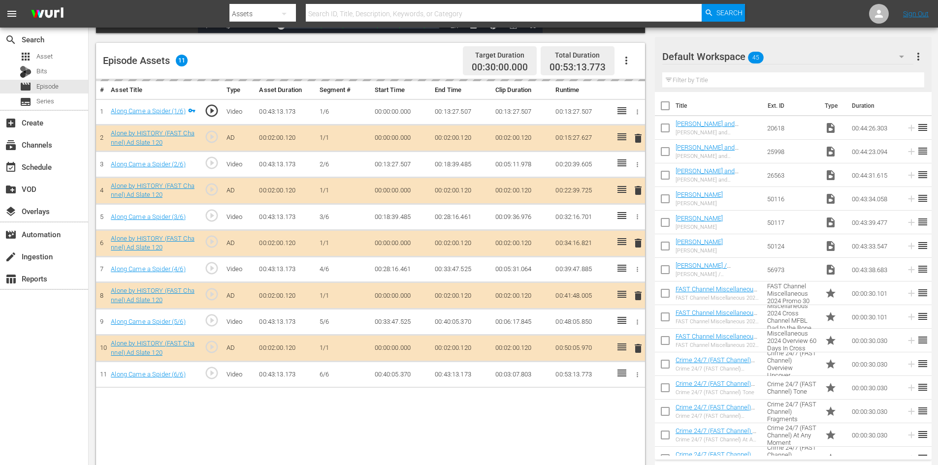
scroll to position [257, 0]
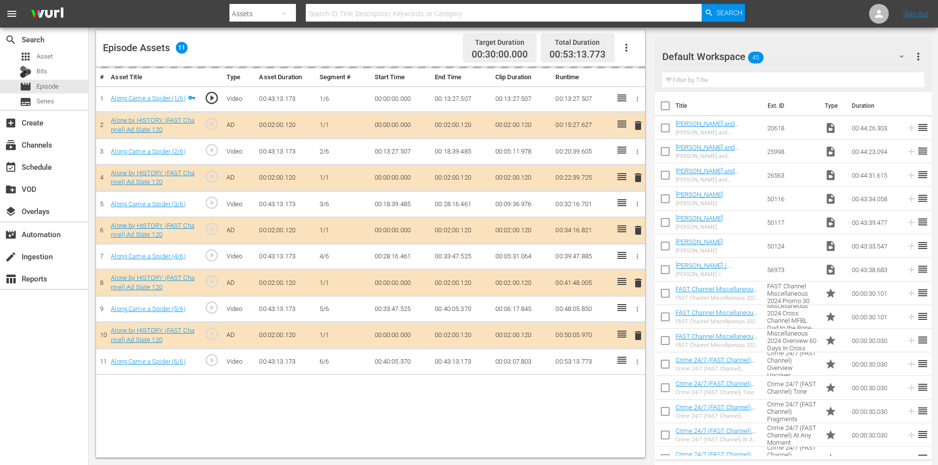
click at [831, 61] on div "Default Workspace 45" at bounding box center [787, 57] width 251 height 28
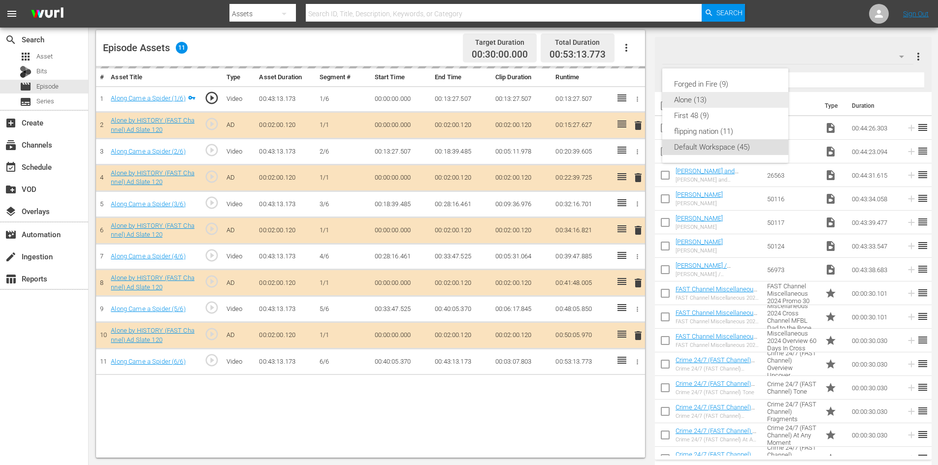
click at [674, 101] on div "Alone (13)" at bounding box center [725, 100] width 126 height 16
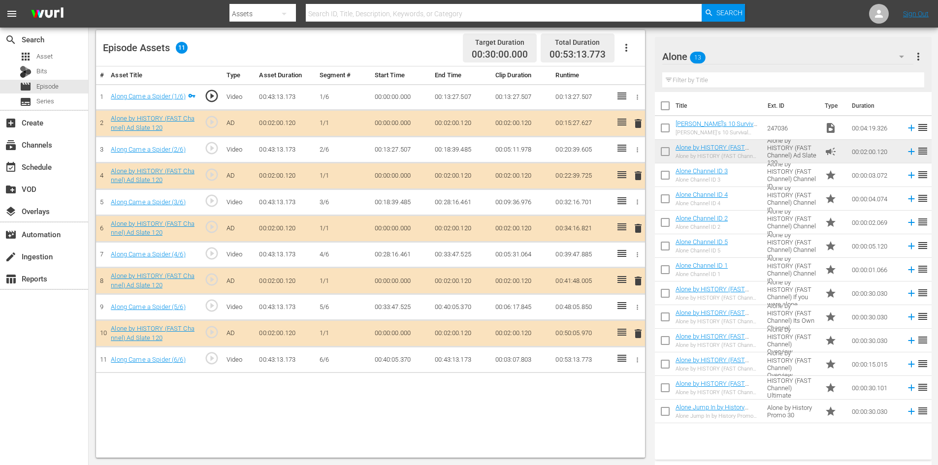
click at [635, 284] on span "delete" at bounding box center [638, 281] width 12 height 12
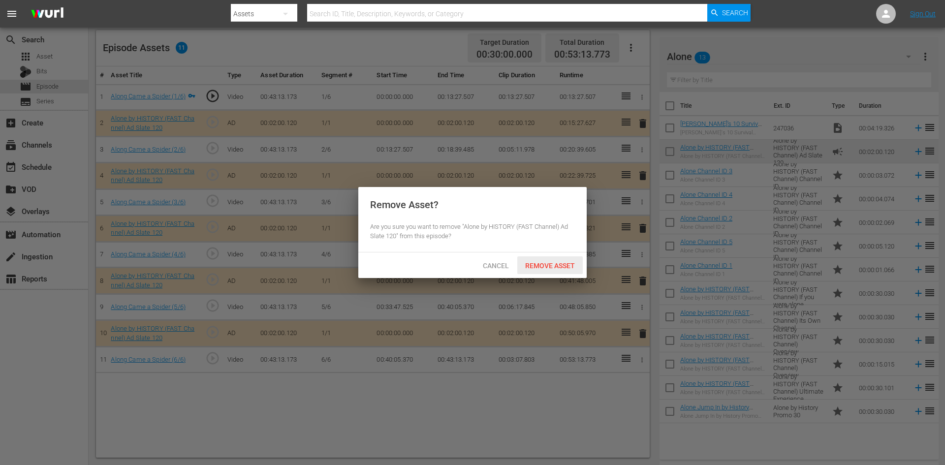
click at [566, 267] on span "Remove Asset" at bounding box center [549, 266] width 65 height 8
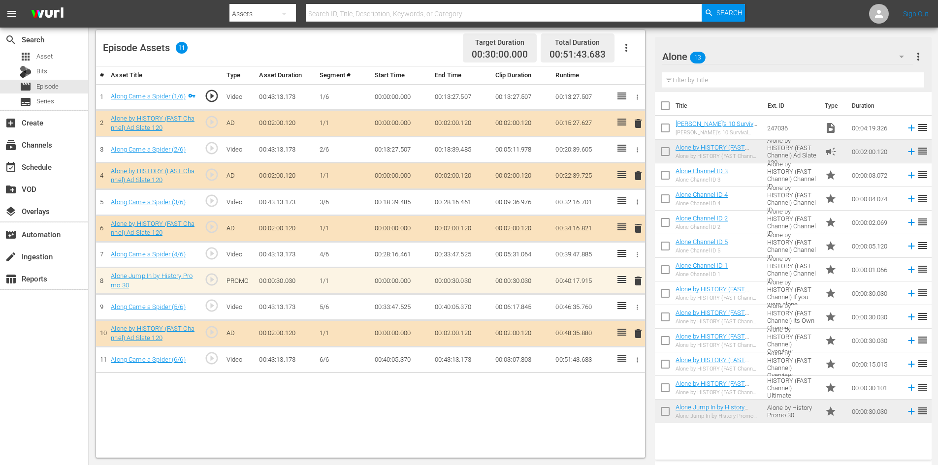
click at [644, 284] on span "delete" at bounding box center [638, 281] width 12 height 12
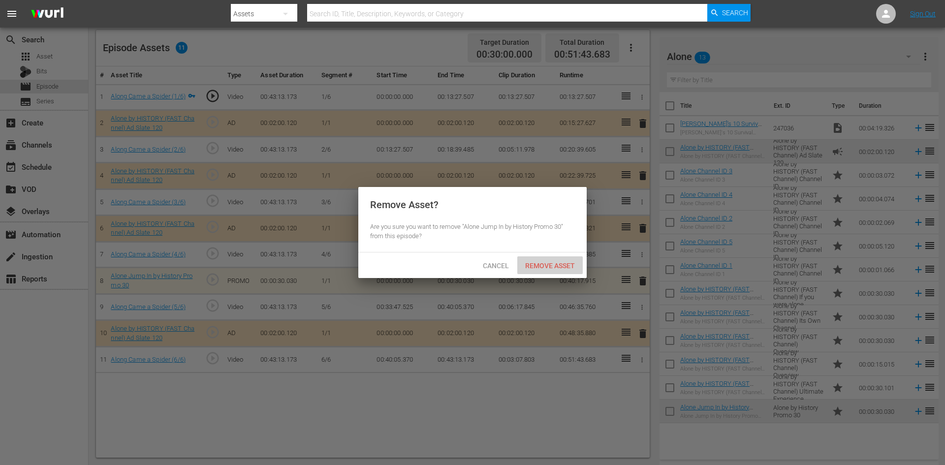
click at [567, 265] on span "Remove Asset" at bounding box center [549, 266] width 65 height 8
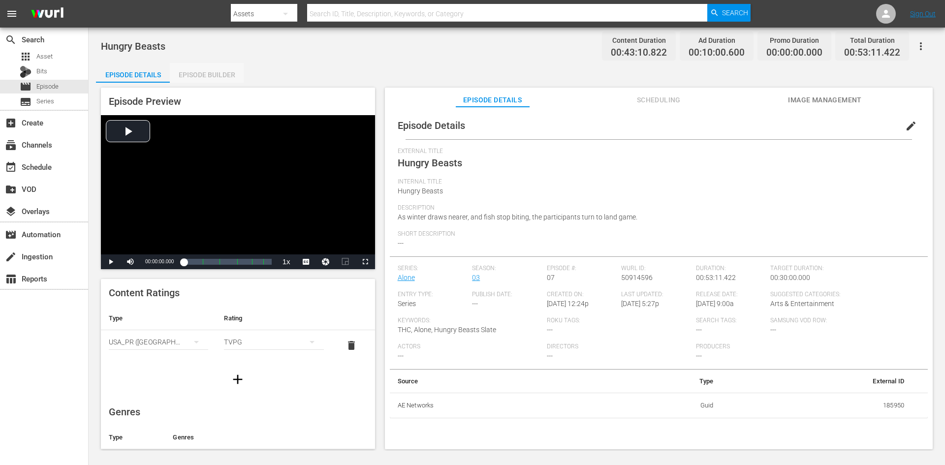
click at [230, 72] on div "Episode Builder" at bounding box center [207, 75] width 74 height 24
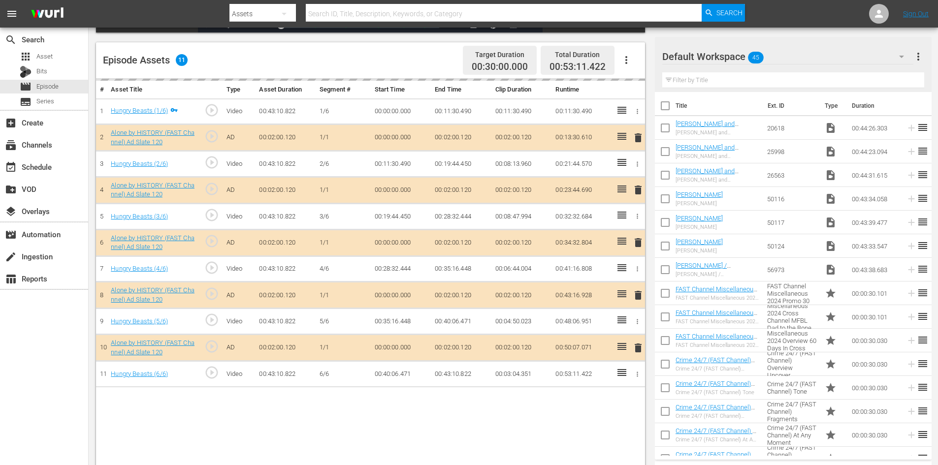
scroll to position [257, 0]
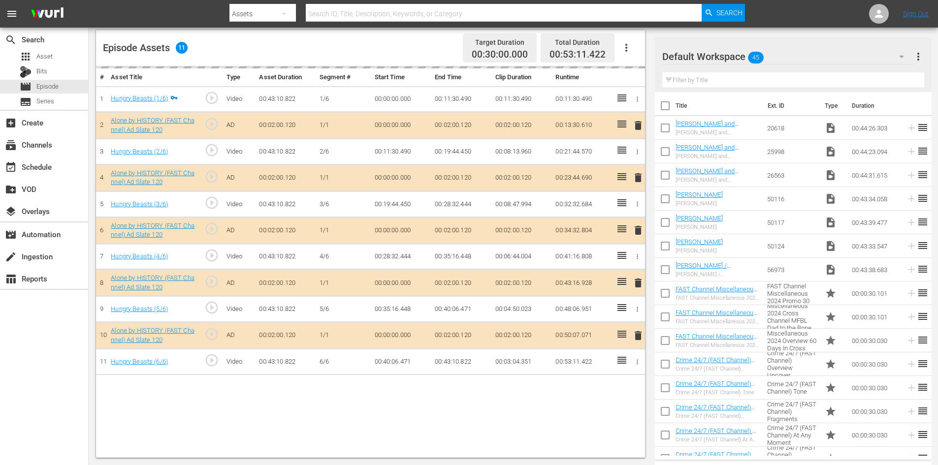
click at [807, 59] on div "Default Workspace 45" at bounding box center [787, 57] width 251 height 28
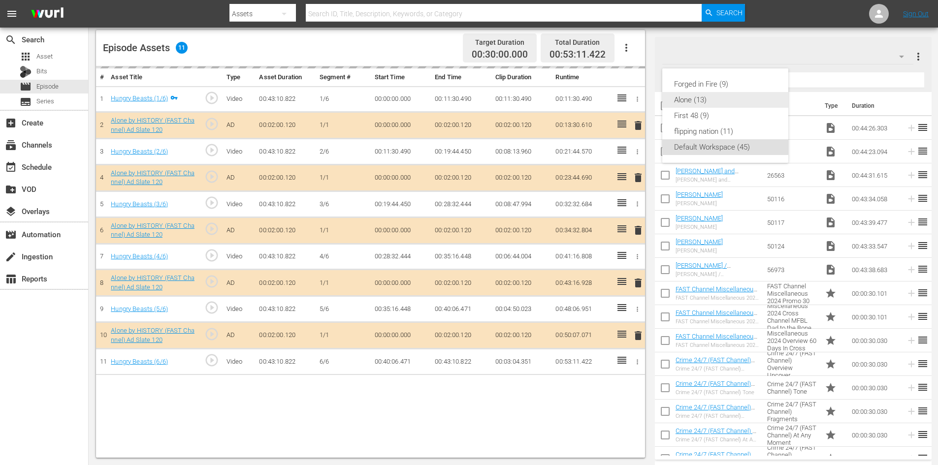
click at [680, 98] on div "Alone (13)" at bounding box center [725, 100] width 102 height 16
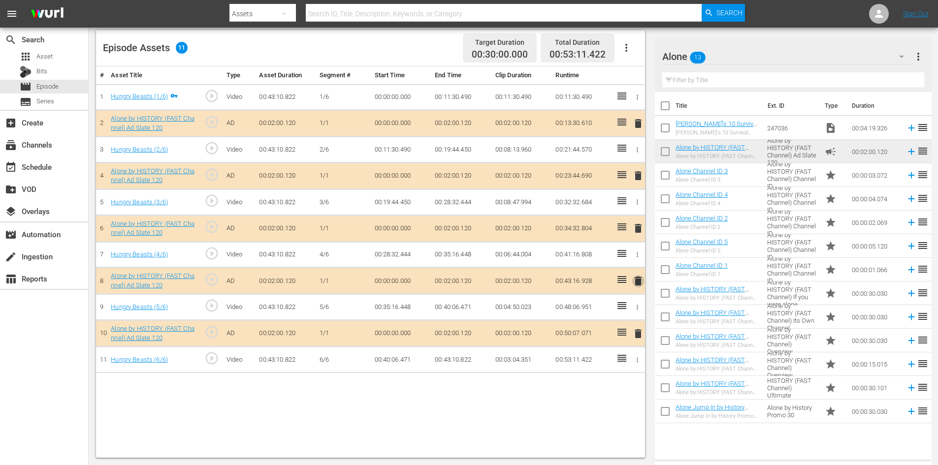
click at [639, 281] on span "delete" at bounding box center [638, 281] width 12 height 12
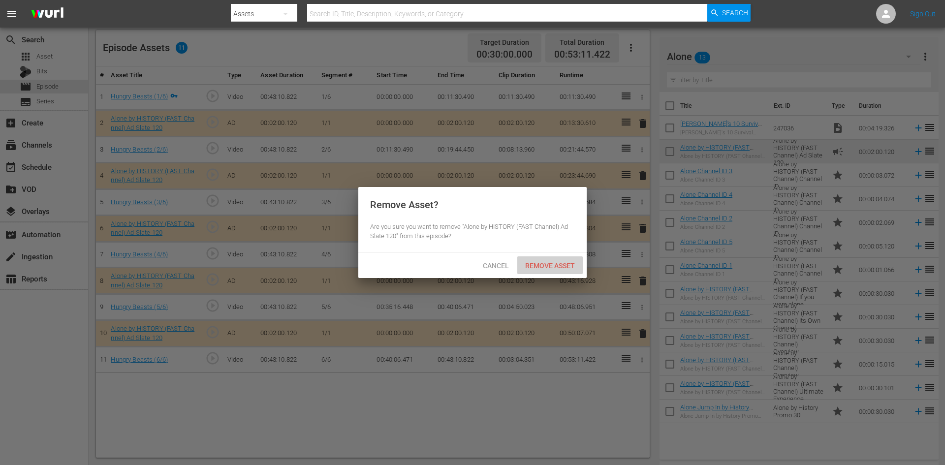
click at [559, 263] on span "Remove Asset" at bounding box center [549, 266] width 65 height 8
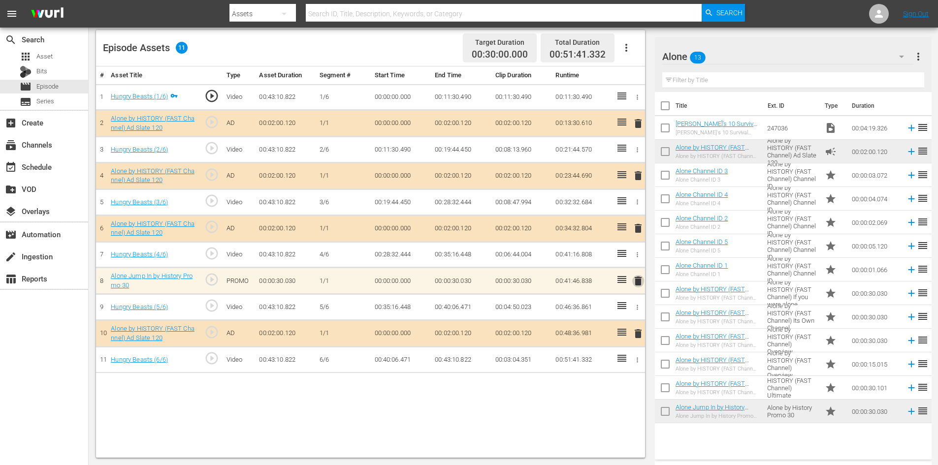
click at [641, 280] on span "delete" at bounding box center [638, 281] width 12 height 12
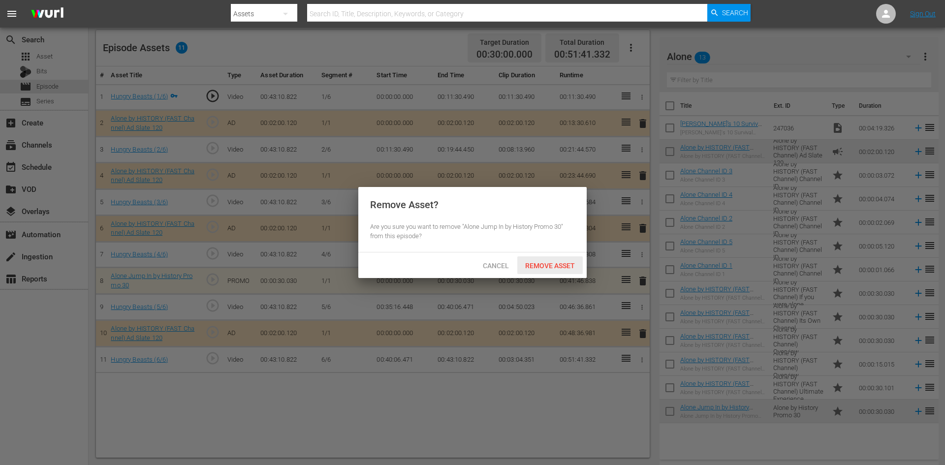
click at [553, 267] on span "Remove Asset" at bounding box center [549, 266] width 65 height 8
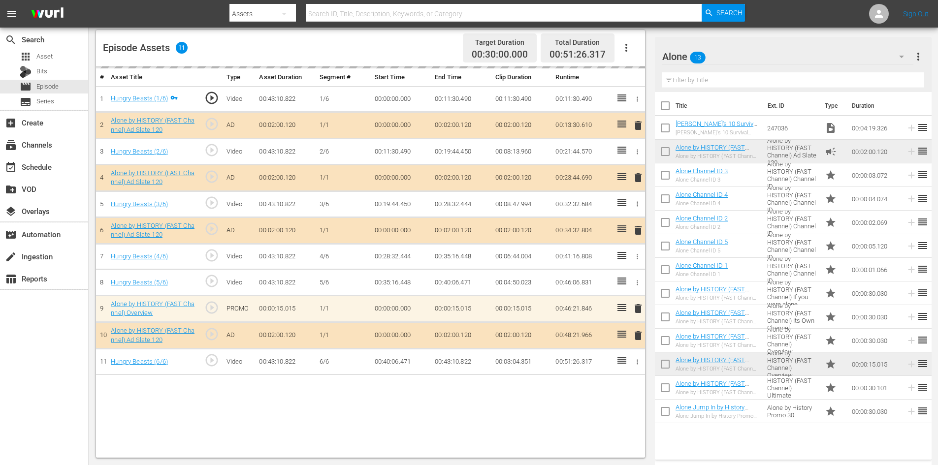
click at [619, 267] on td at bounding box center [620, 257] width 16 height 26
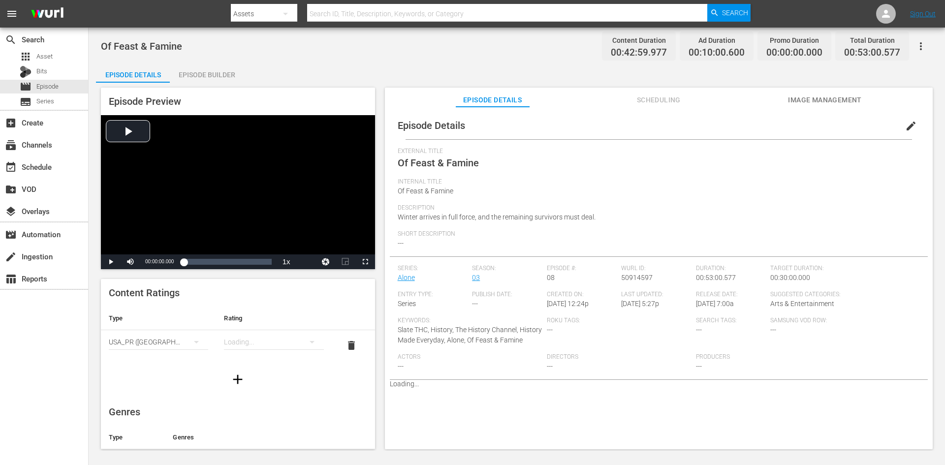
click at [194, 78] on div "Episode Builder" at bounding box center [207, 75] width 74 height 24
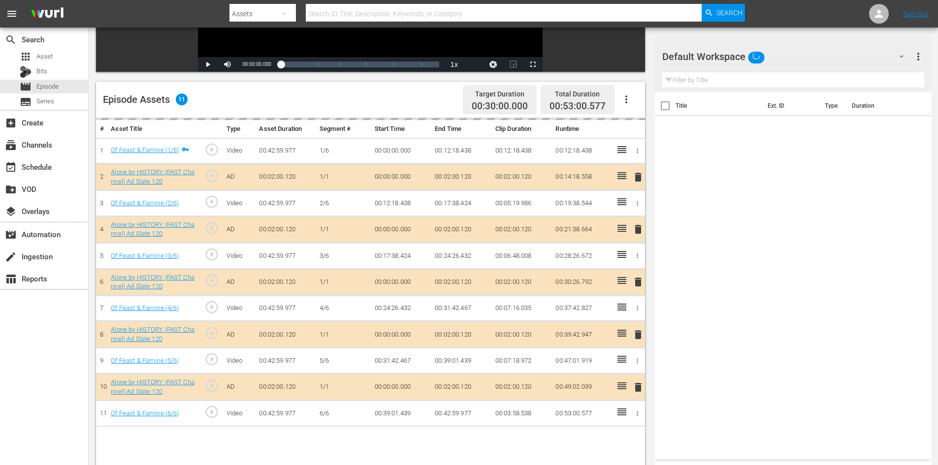
scroll to position [257, 0]
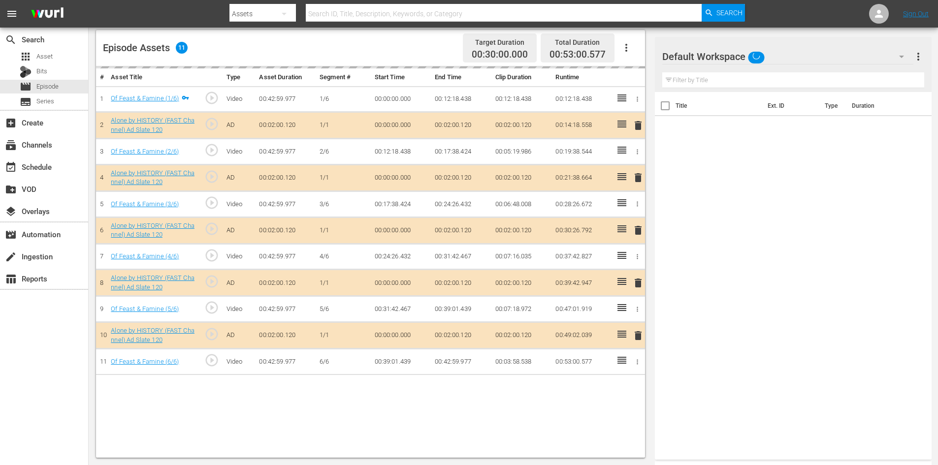
click at [791, 57] on div "Default Workspace" at bounding box center [787, 57] width 251 height 28
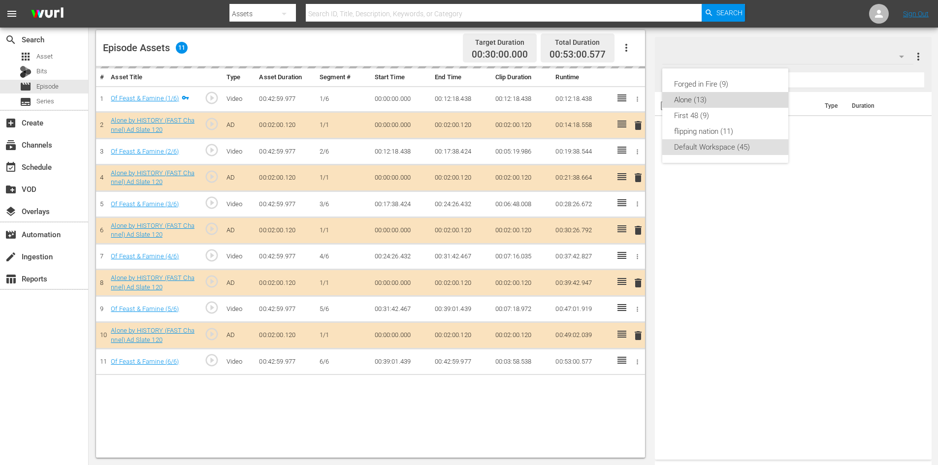
click at [689, 97] on div "Alone (13)" at bounding box center [725, 100] width 102 height 16
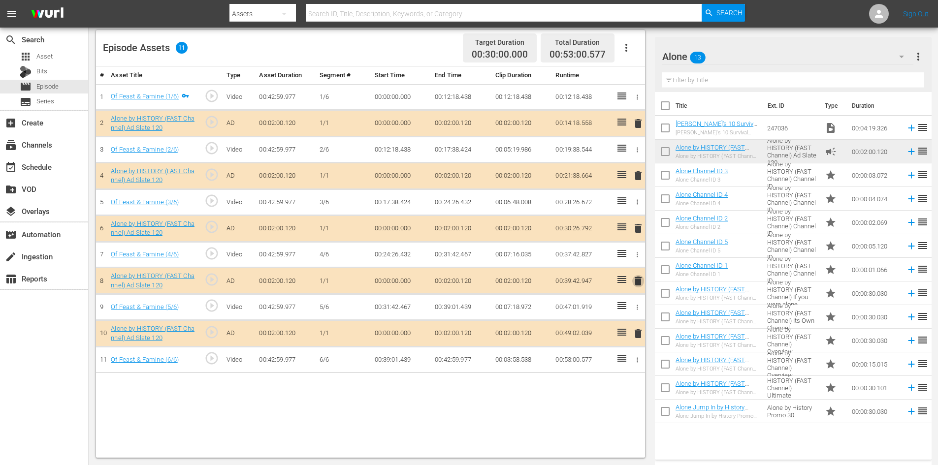
click at [640, 283] on span "delete" at bounding box center [638, 281] width 12 height 12
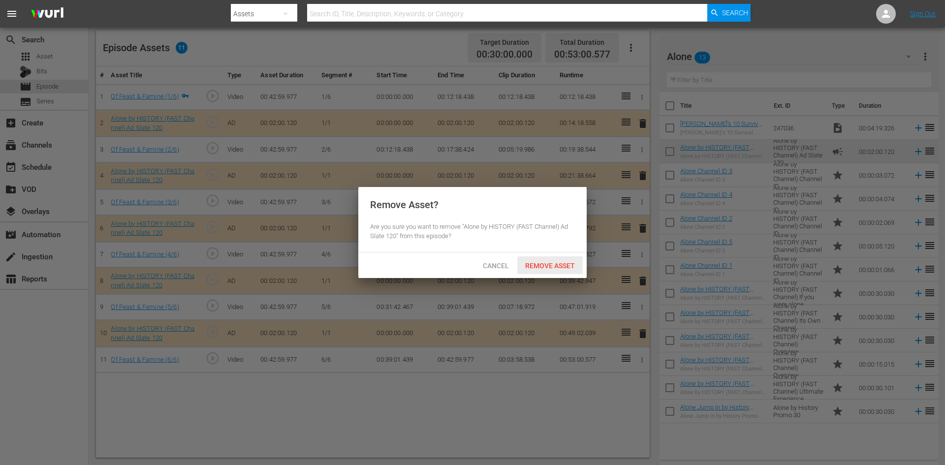
click at [573, 269] on div "Remove Asset" at bounding box center [549, 266] width 65 height 18
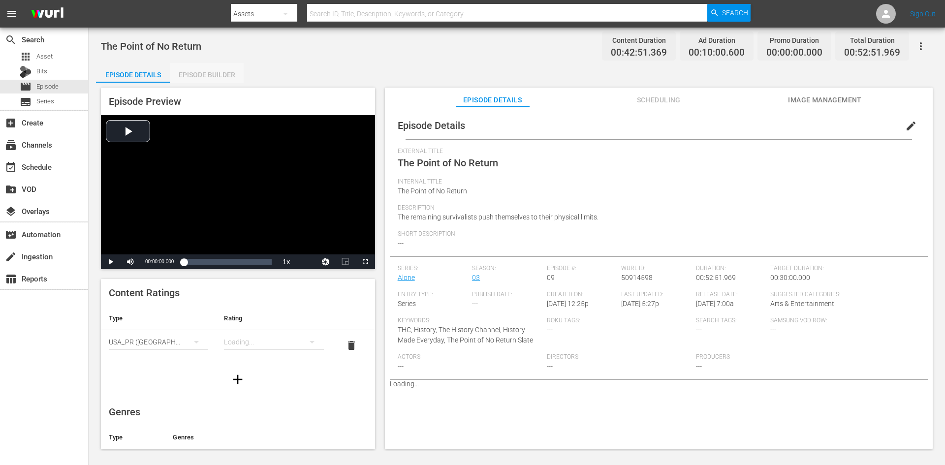
click at [196, 67] on div "Episode Builder" at bounding box center [207, 75] width 74 height 24
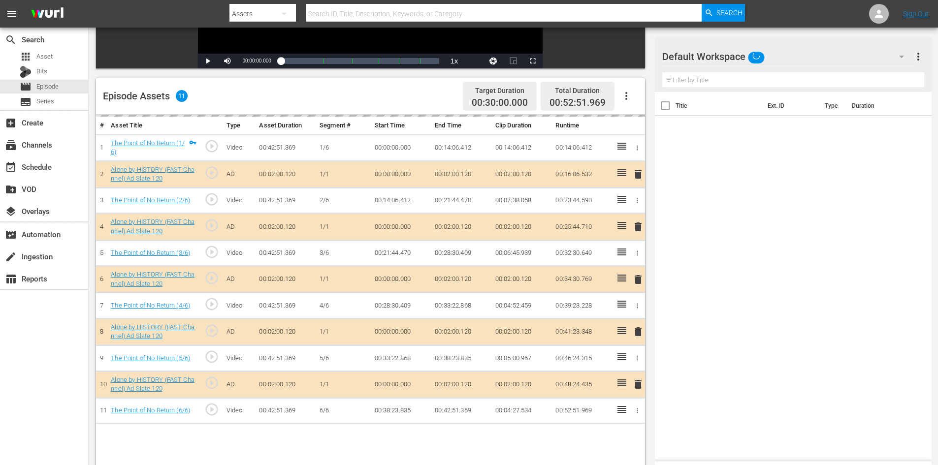
scroll to position [257, 0]
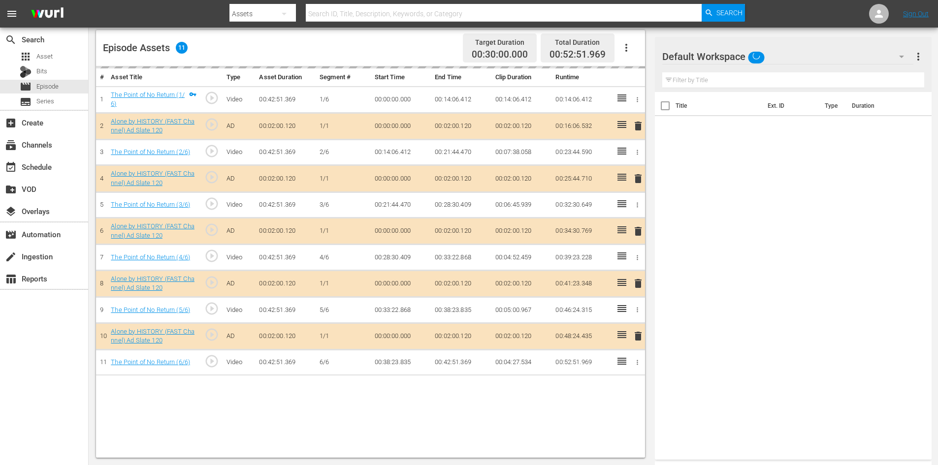
click at [784, 58] on div "Default Workspace" at bounding box center [787, 57] width 251 height 28
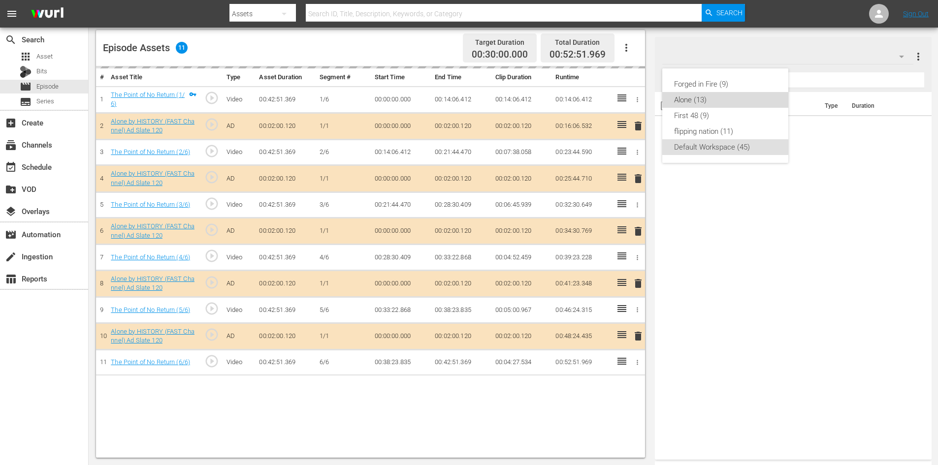
click at [694, 97] on div "Alone (13)" at bounding box center [725, 100] width 102 height 16
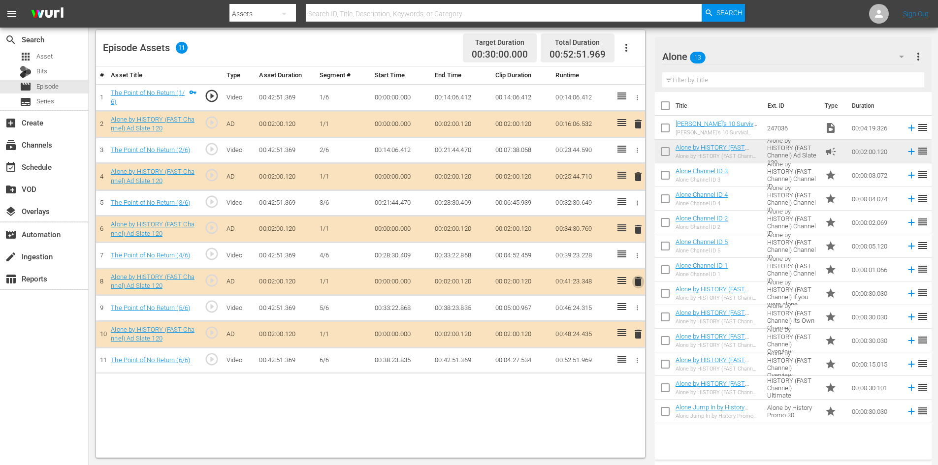
click at [637, 284] on span "delete" at bounding box center [638, 282] width 12 height 12
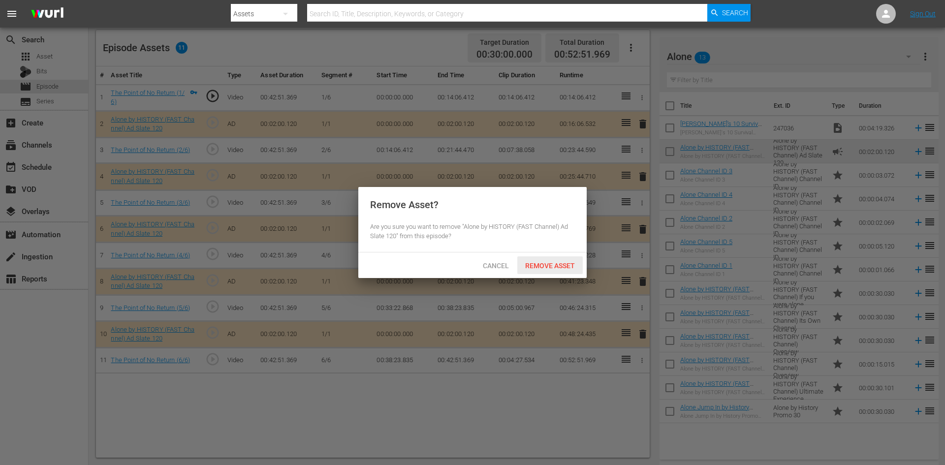
click at [550, 262] on span "Remove Asset" at bounding box center [549, 266] width 65 height 8
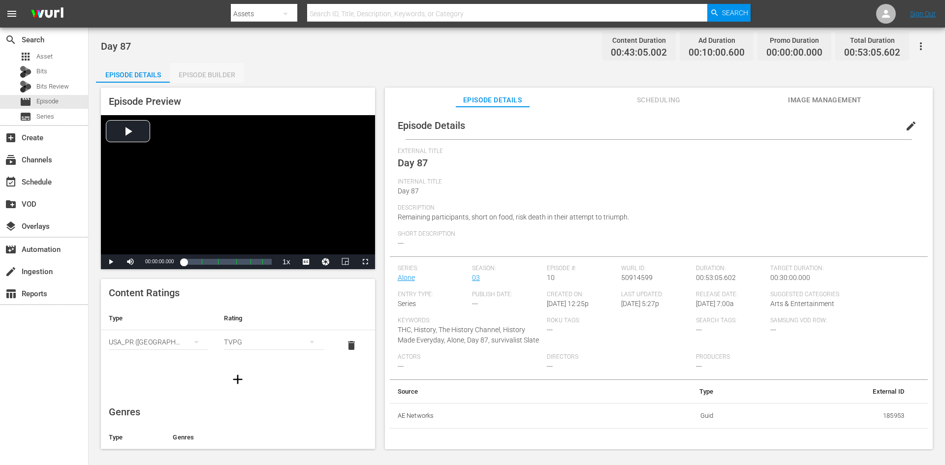
click at [214, 72] on div "Episode Builder" at bounding box center [207, 75] width 74 height 24
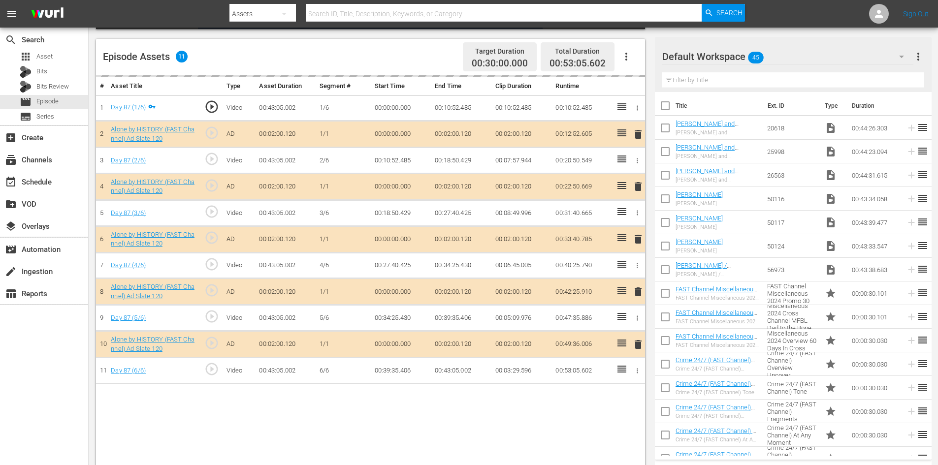
scroll to position [257, 0]
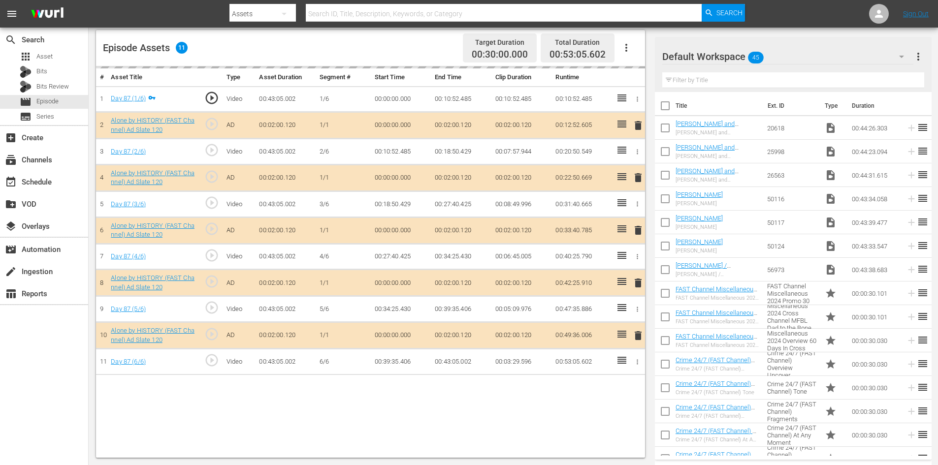
click at [856, 53] on div "Default Workspace 45" at bounding box center [787, 57] width 251 height 28
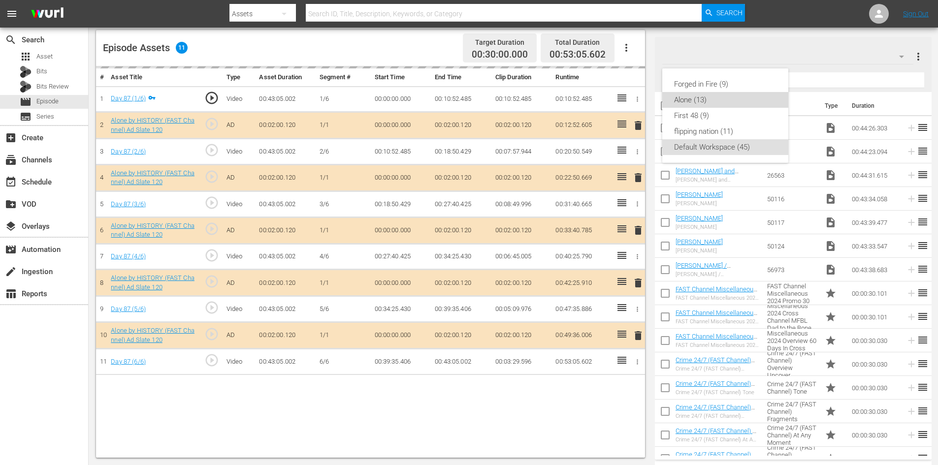
click at [690, 100] on div "Alone (13)" at bounding box center [725, 100] width 102 height 16
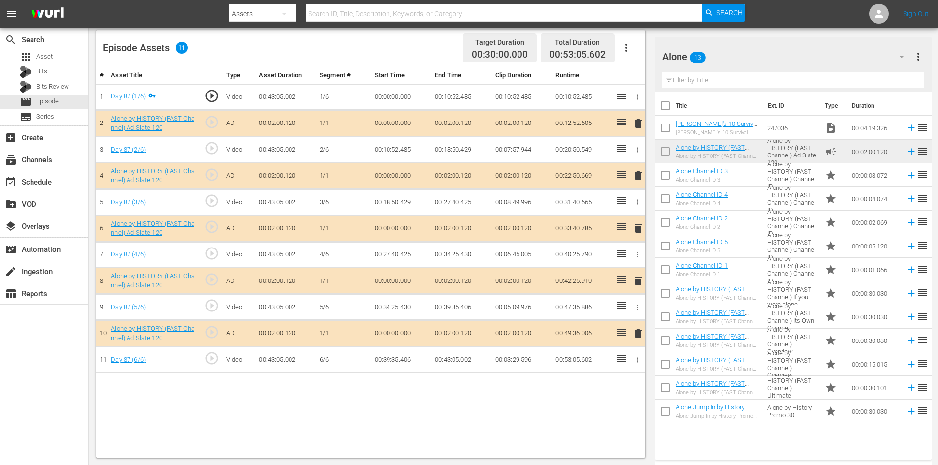
click at [642, 282] on span "delete" at bounding box center [638, 281] width 12 height 12
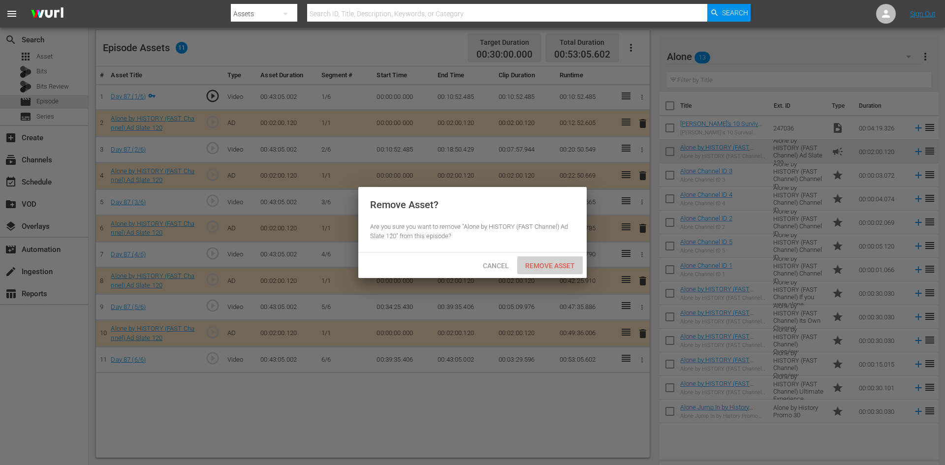
click at [552, 267] on span "Remove Asset" at bounding box center [549, 266] width 65 height 8
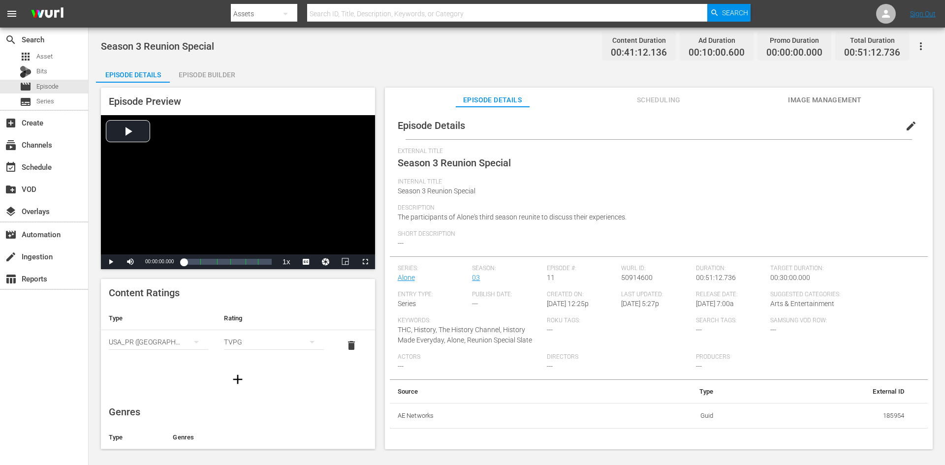
click at [212, 74] on div "Episode Builder" at bounding box center [207, 75] width 74 height 24
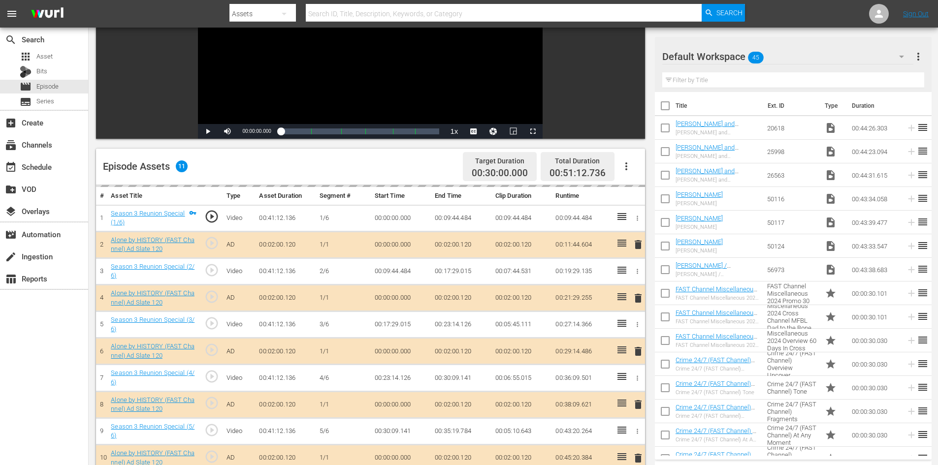
scroll to position [257, 0]
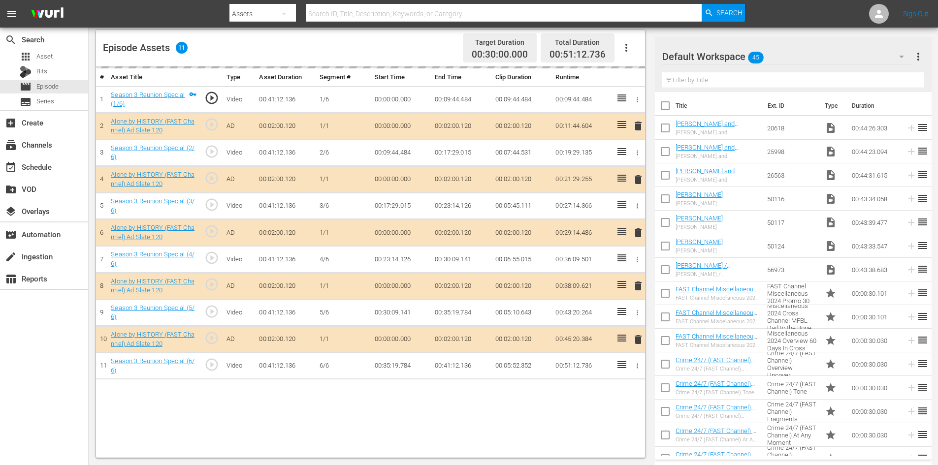
click at [803, 57] on div "Default Workspace 45" at bounding box center [787, 57] width 251 height 28
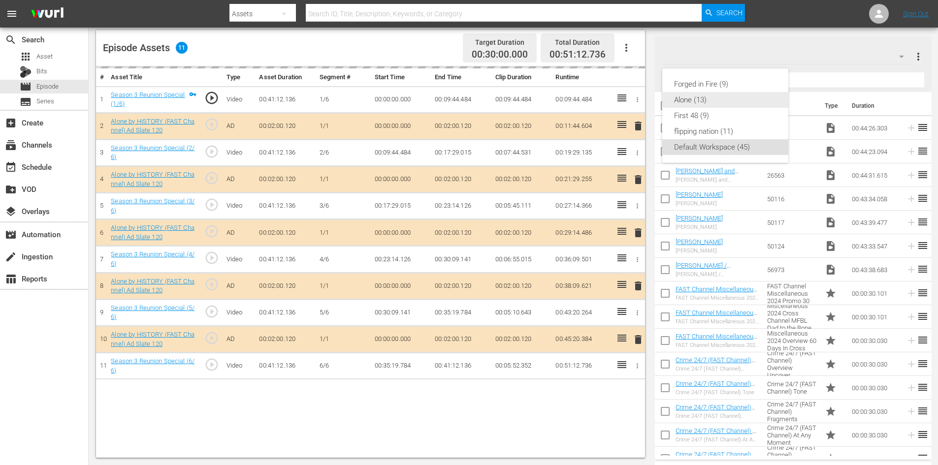
click at [688, 99] on div "Alone (13)" at bounding box center [725, 100] width 102 height 16
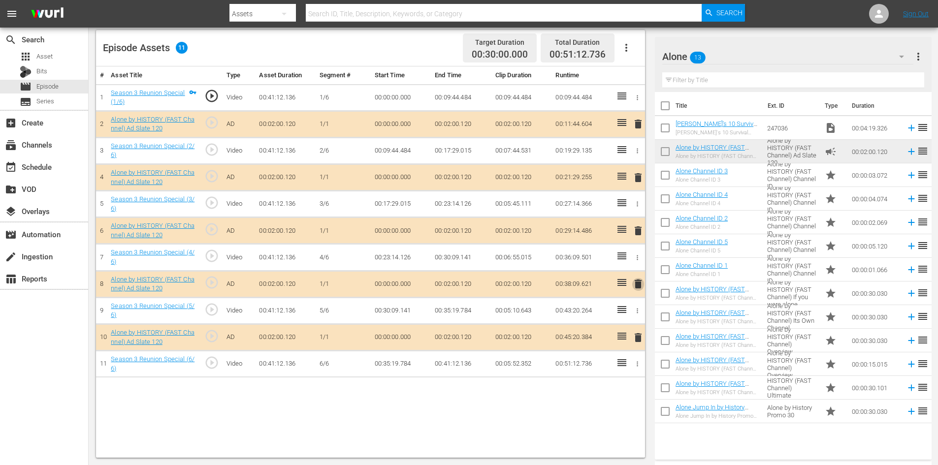
click at [636, 282] on span "delete" at bounding box center [638, 284] width 12 height 12
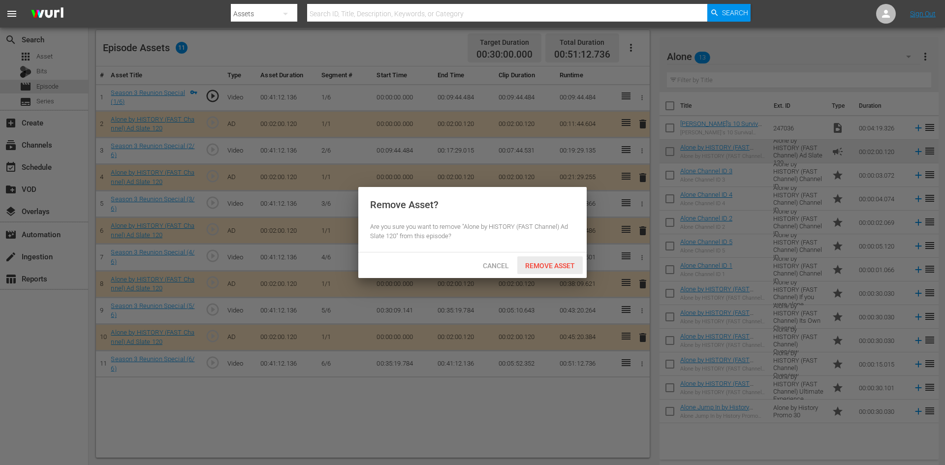
click at [547, 260] on div "Remove Asset" at bounding box center [549, 266] width 65 height 18
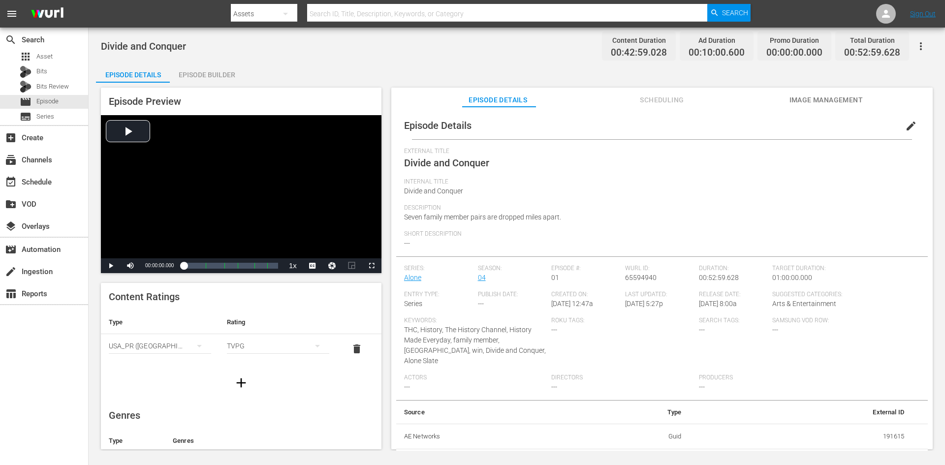
click at [217, 71] on div "Episode Builder" at bounding box center [207, 75] width 74 height 24
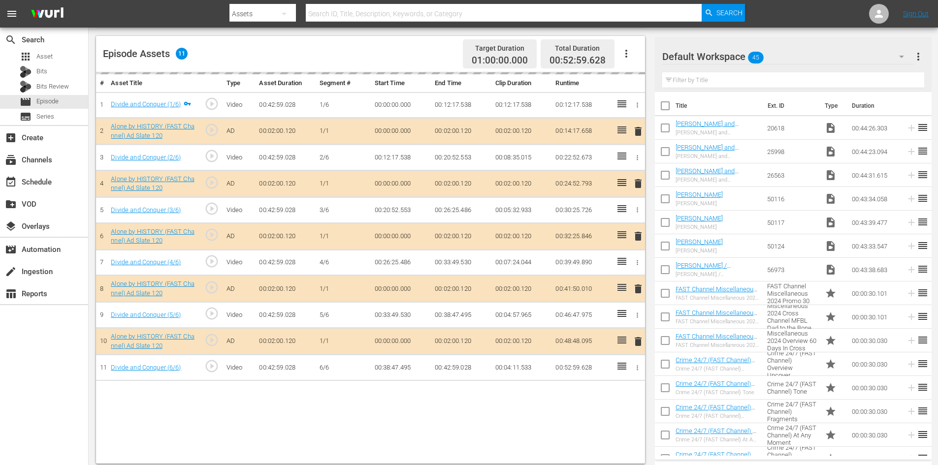
scroll to position [257, 0]
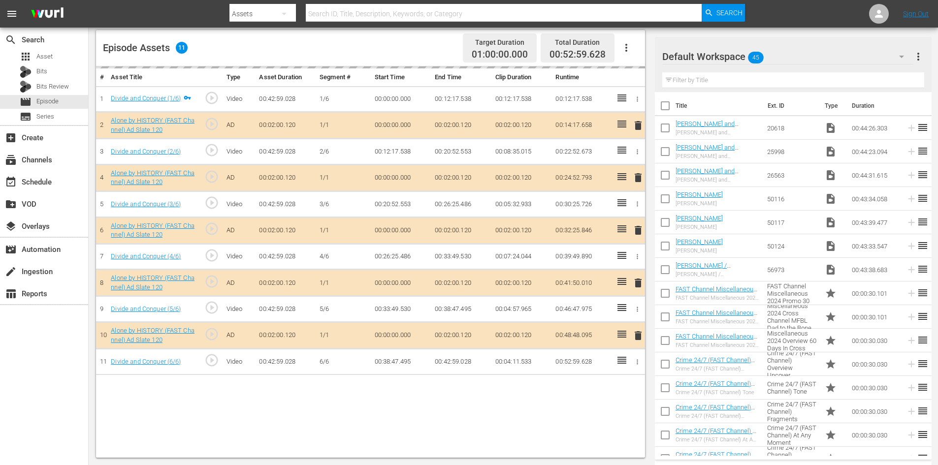
click at [817, 56] on div "Default Workspace 45" at bounding box center [787, 57] width 251 height 28
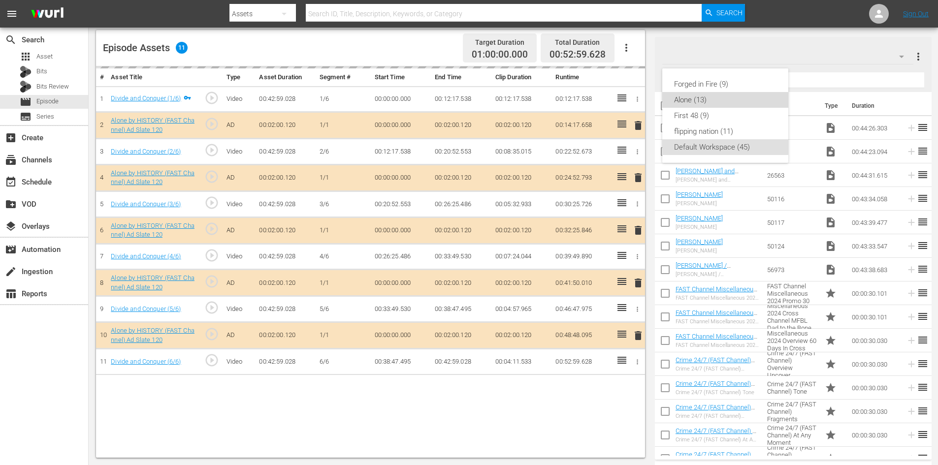
click at [677, 102] on div "Alone (13)" at bounding box center [725, 100] width 102 height 16
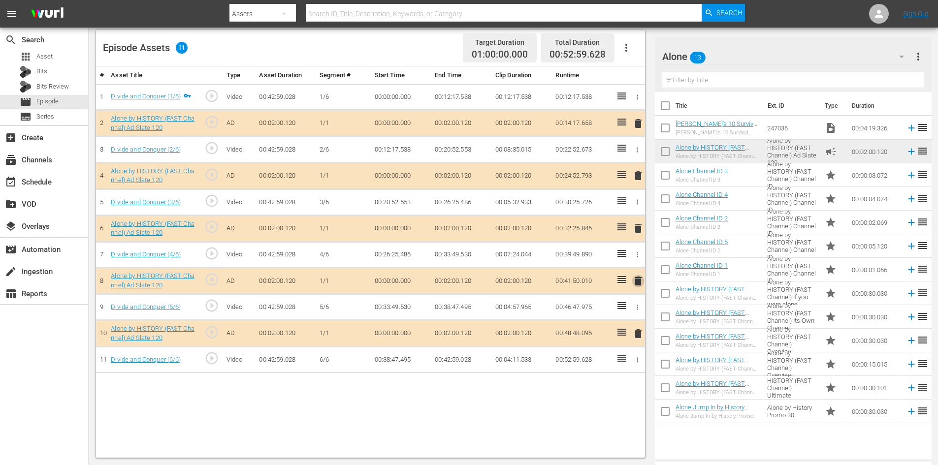
click at [638, 279] on span "delete" at bounding box center [638, 281] width 12 height 12
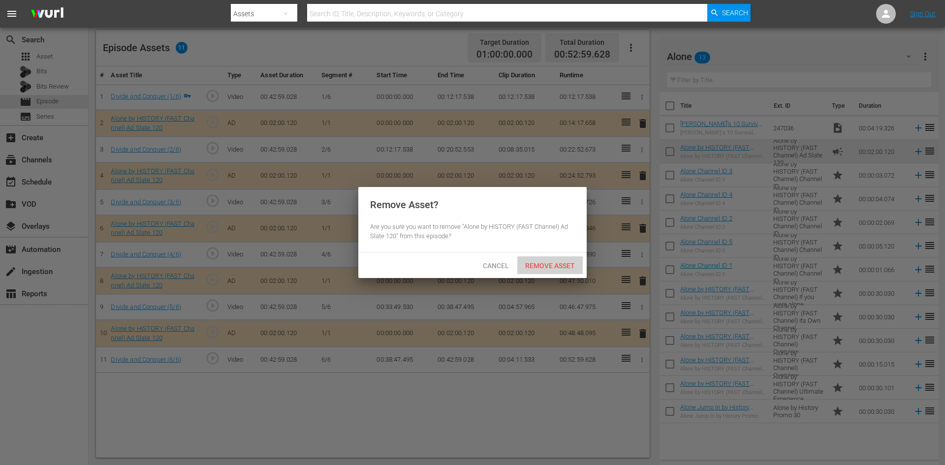
click at [561, 265] on span "Remove Asset" at bounding box center [549, 266] width 65 height 8
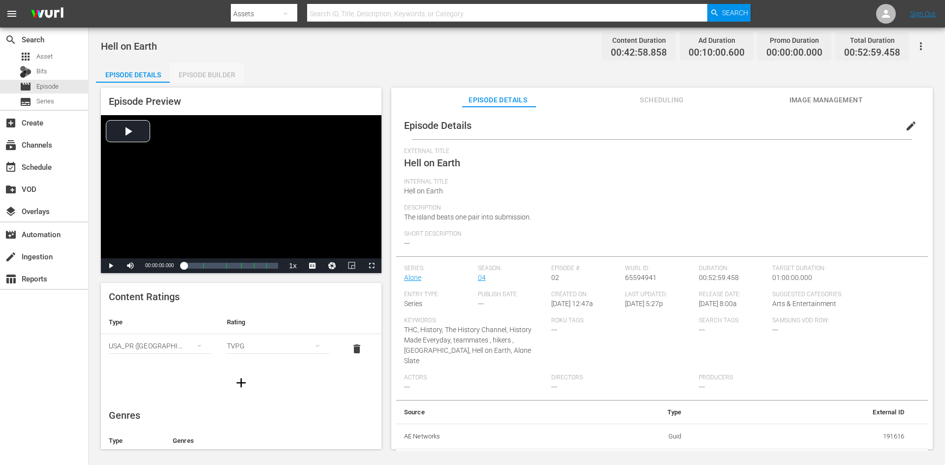
click at [208, 70] on div "Episode Builder" at bounding box center [207, 75] width 74 height 24
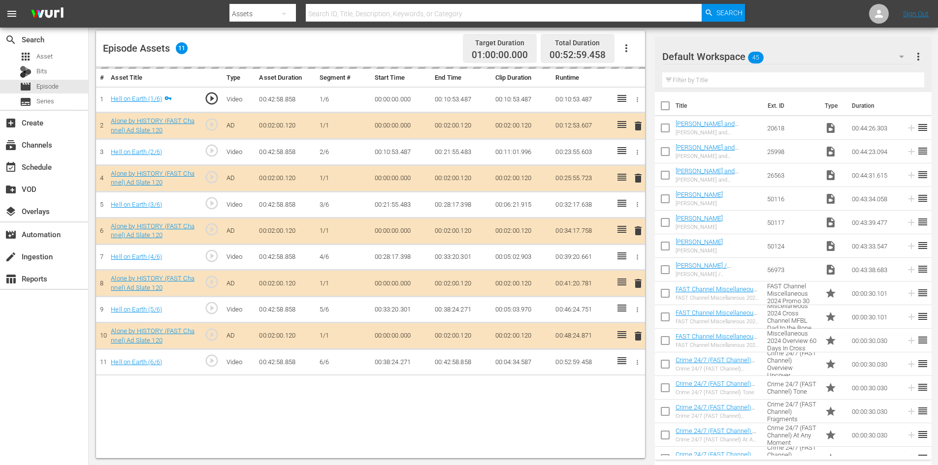
scroll to position [257, 0]
click at [820, 53] on div "Default Workspace 45" at bounding box center [787, 57] width 251 height 28
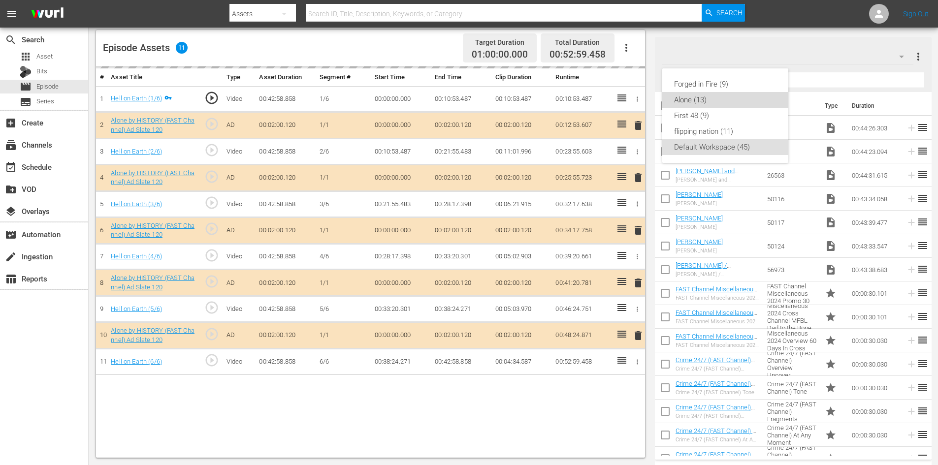
click at [685, 100] on div "Alone (13)" at bounding box center [725, 100] width 102 height 16
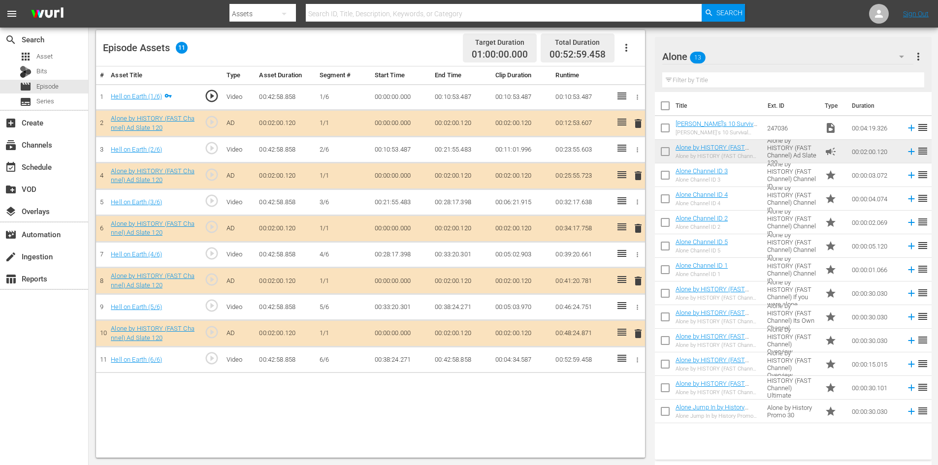
click at [642, 284] on span "delete" at bounding box center [638, 281] width 12 height 12
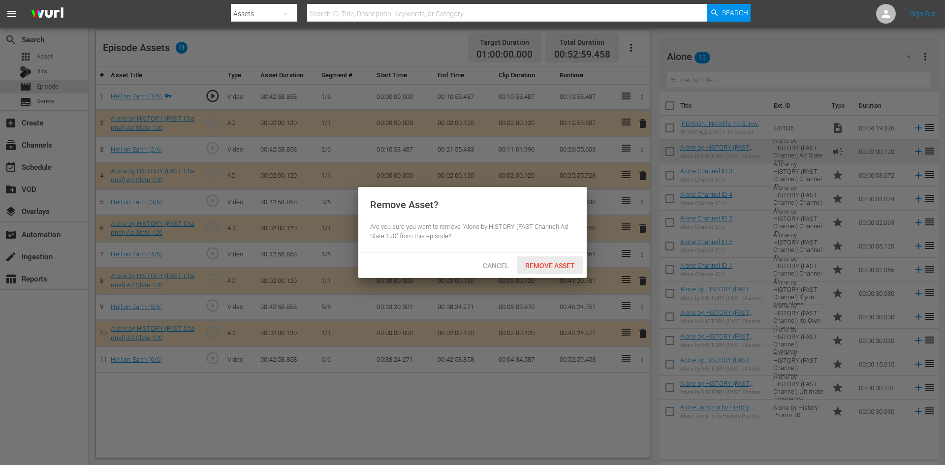
click at [553, 262] on span "Remove Asset" at bounding box center [549, 266] width 65 height 8
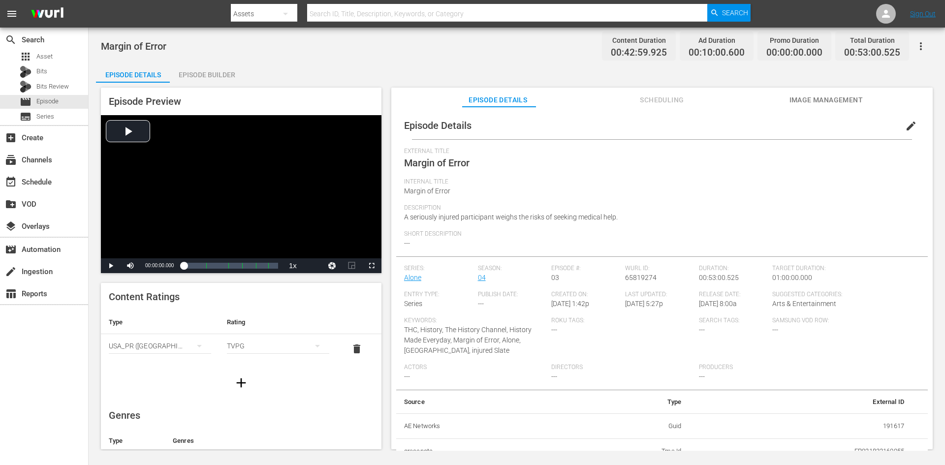
click at [213, 73] on div "Episode Builder" at bounding box center [207, 75] width 74 height 24
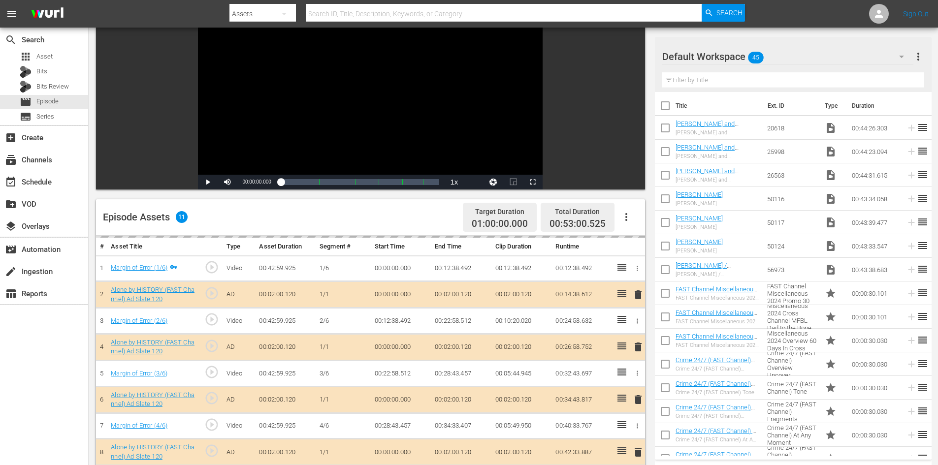
scroll to position [257, 0]
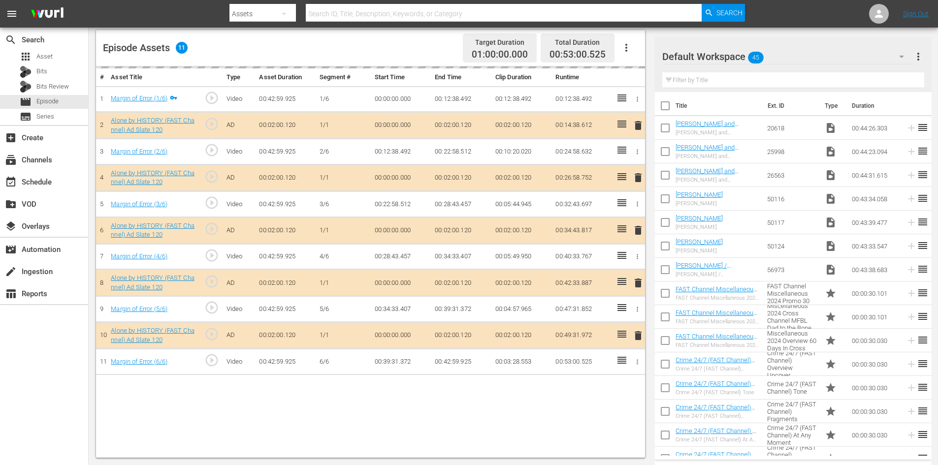
click at [794, 56] on div "Default Workspace 45" at bounding box center [787, 57] width 251 height 28
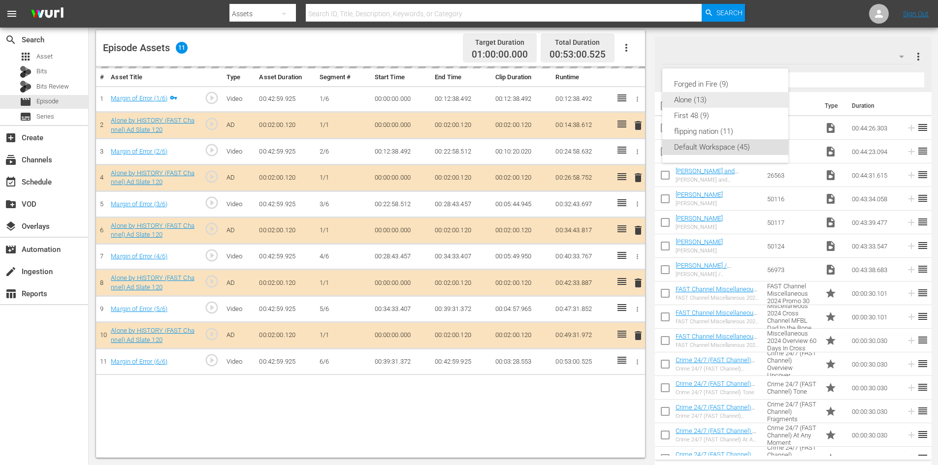
click at [692, 100] on div "Alone (13)" at bounding box center [725, 100] width 102 height 16
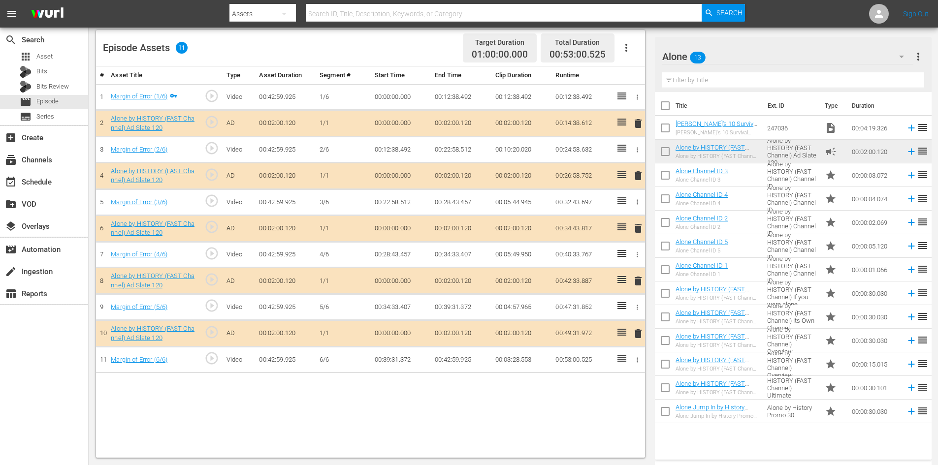
click at [639, 281] on span "delete" at bounding box center [638, 281] width 12 height 12
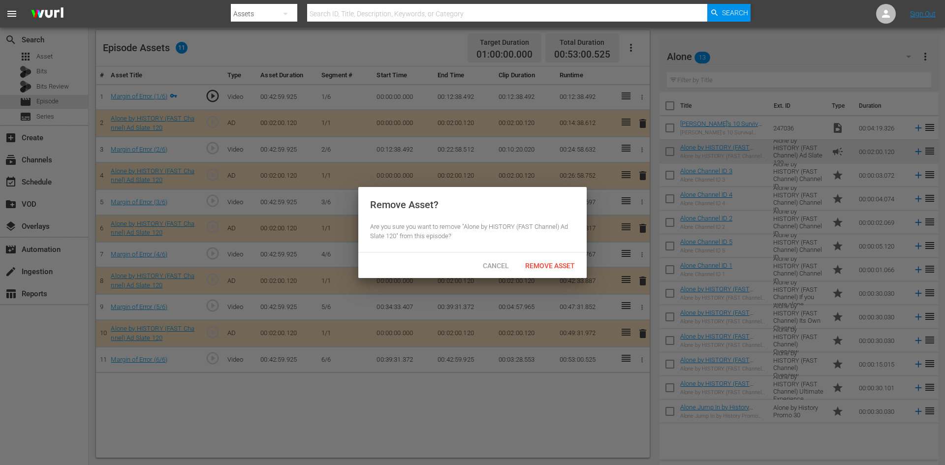
click at [556, 256] on div "Cancel Remove Asset" at bounding box center [472, 266] width 228 height 26
click at [564, 259] on div "Remove Asset" at bounding box center [549, 266] width 65 height 18
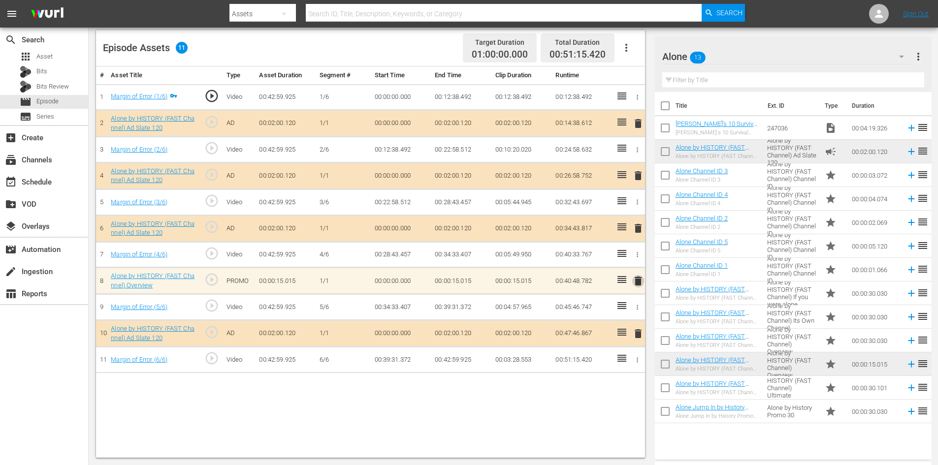
click at [636, 285] on span "delete" at bounding box center [638, 281] width 12 height 12
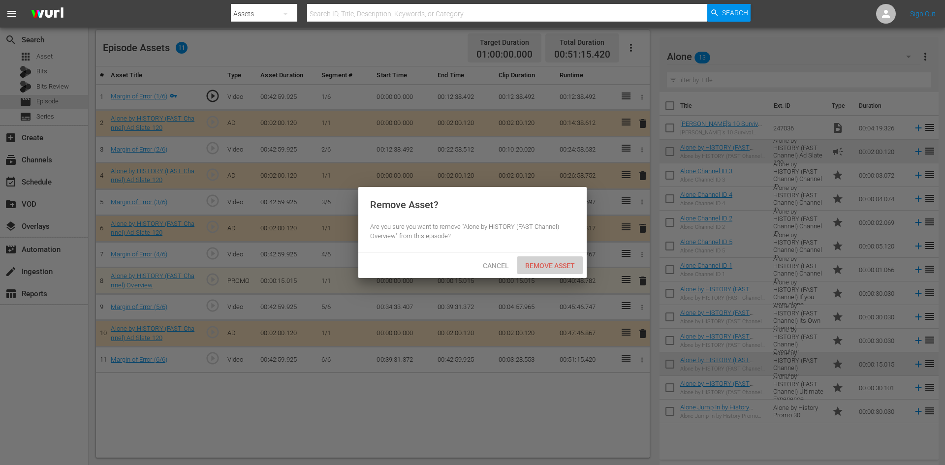
click at [531, 262] on span "Remove Asset" at bounding box center [549, 266] width 65 height 8
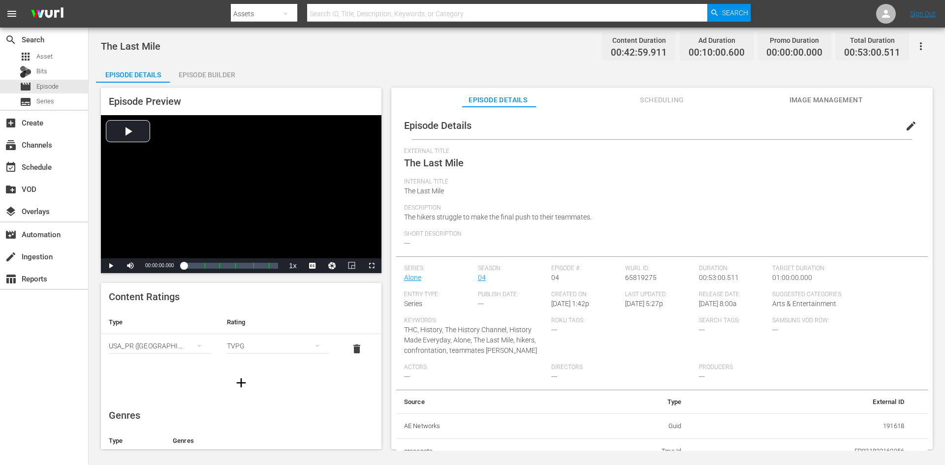
click at [190, 78] on div "Episode Builder" at bounding box center [207, 75] width 74 height 24
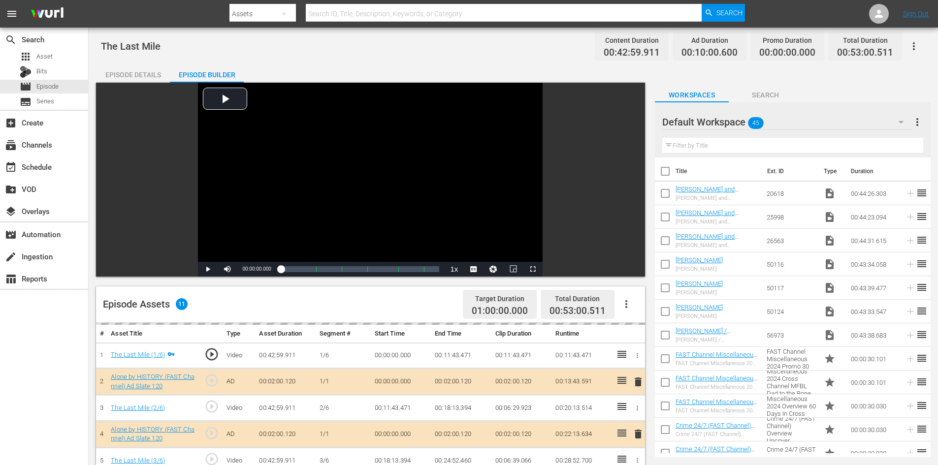
click at [827, 122] on div "Default Workspace 45" at bounding box center [787, 122] width 251 height 28
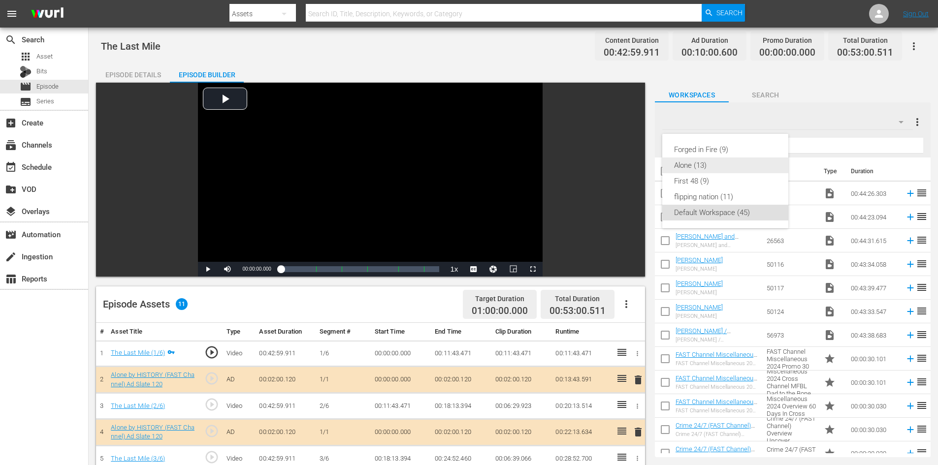
click at [692, 163] on div "Alone (13)" at bounding box center [725, 166] width 102 height 16
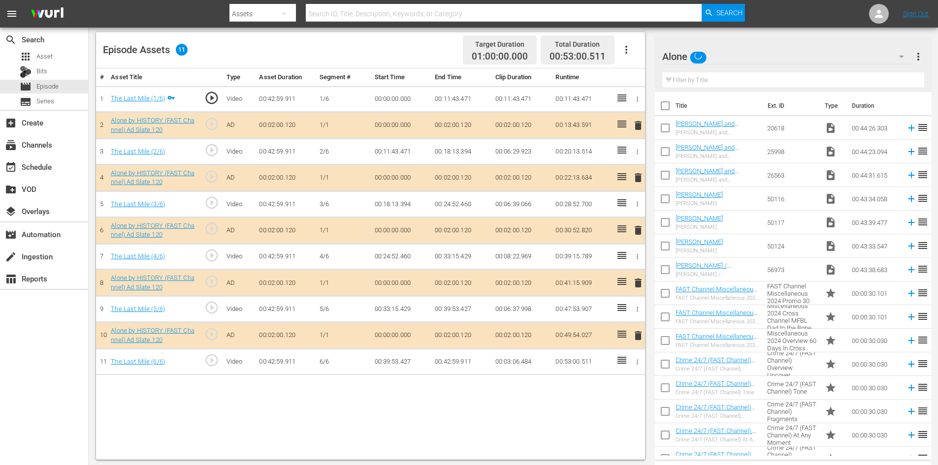
scroll to position [257, 0]
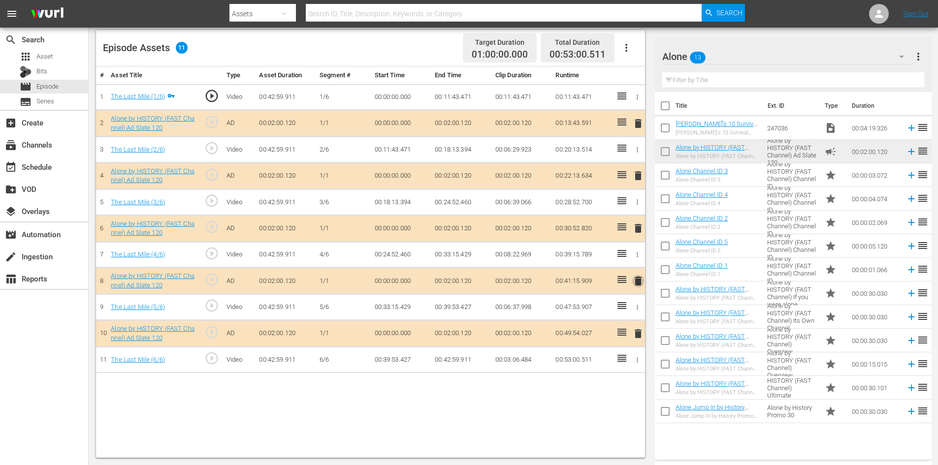
click at [637, 279] on span "delete" at bounding box center [638, 281] width 12 height 12
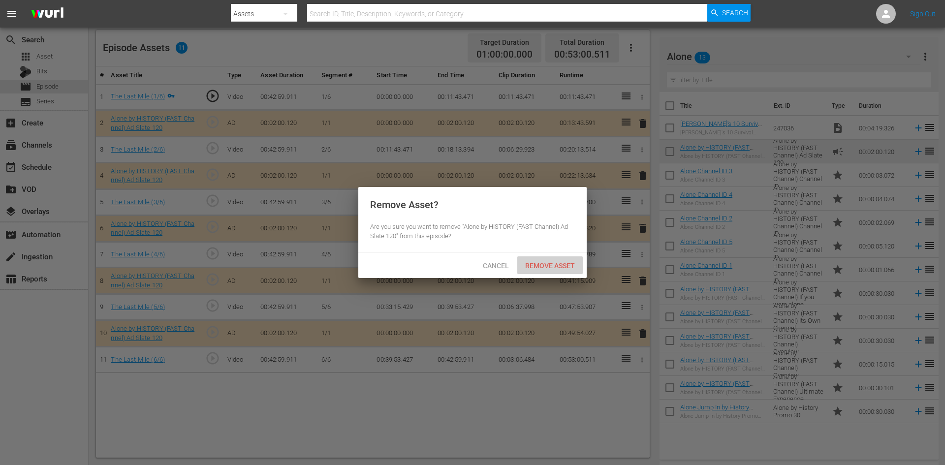
click at [553, 268] on span "Remove Asset" at bounding box center [549, 266] width 65 height 8
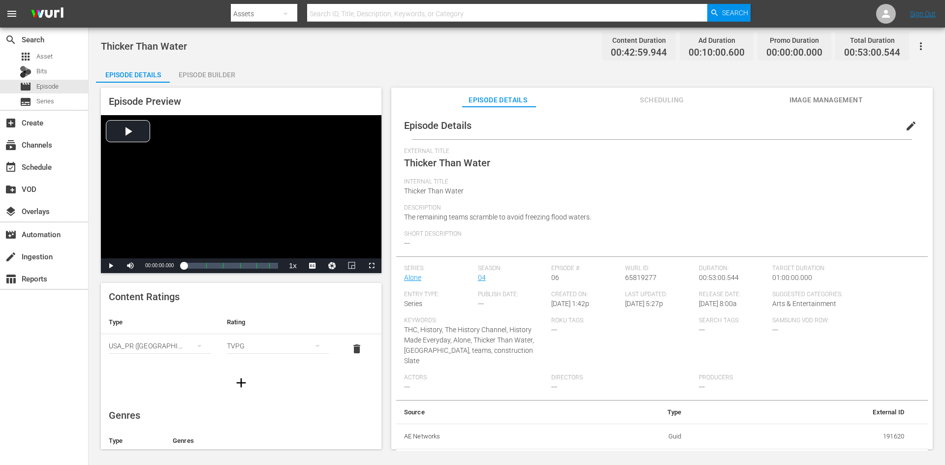
click at [207, 78] on div "Episode Builder" at bounding box center [207, 75] width 74 height 24
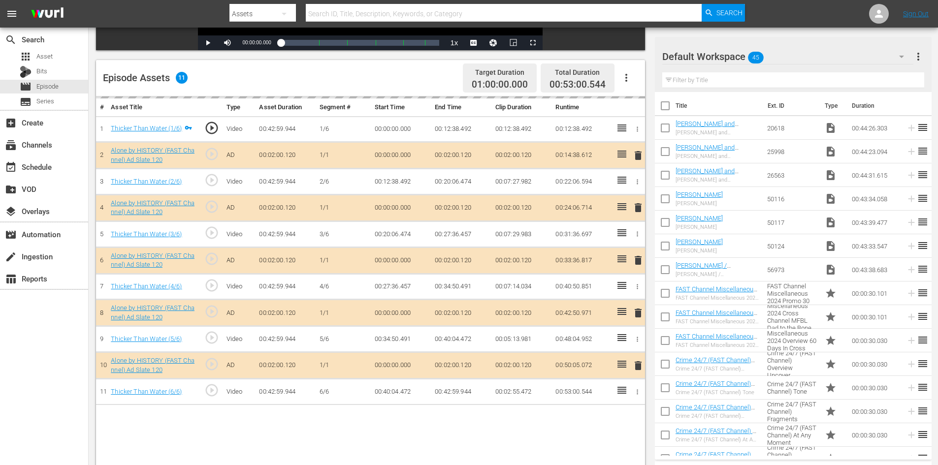
scroll to position [246, 0]
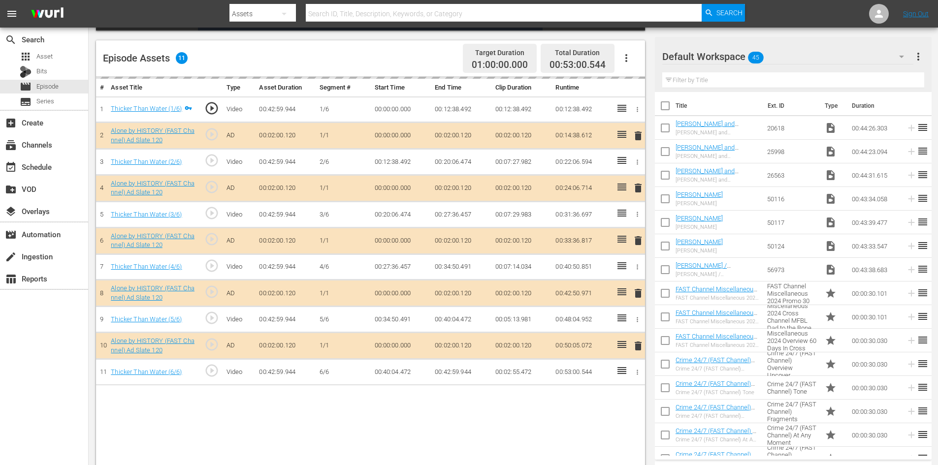
click at [806, 59] on div "Default Workspace 45" at bounding box center [787, 57] width 251 height 28
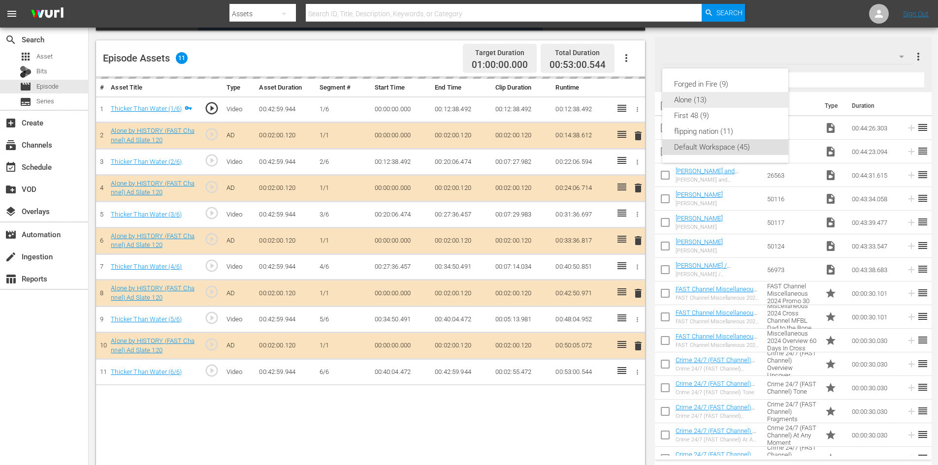
click at [701, 97] on div "Alone (13)" at bounding box center [725, 100] width 102 height 16
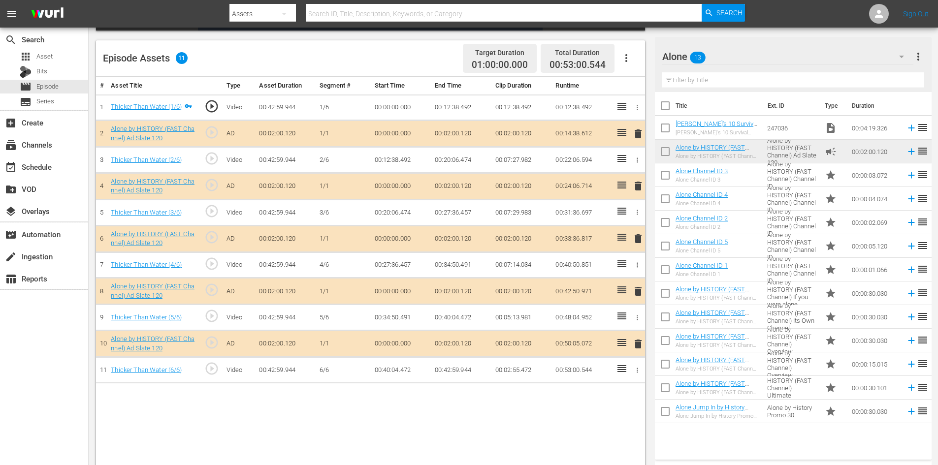
click at [641, 293] on span "delete" at bounding box center [638, 292] width 12 height 12
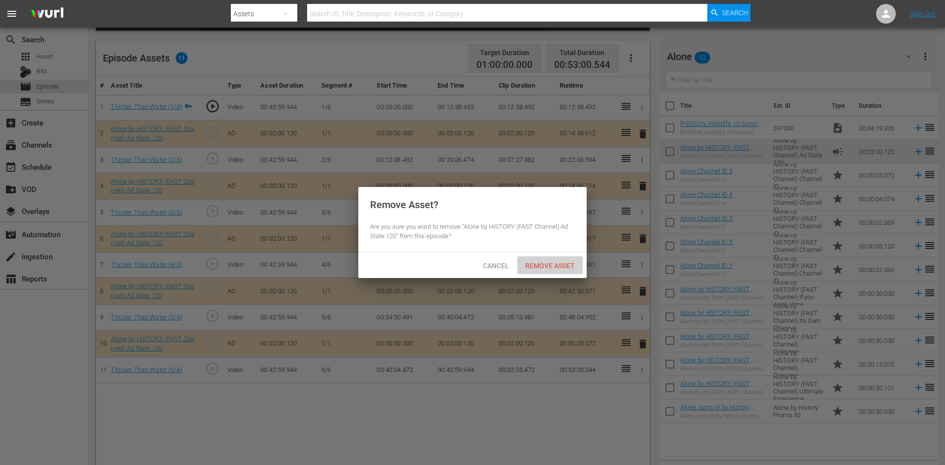
click at [552, 262] on span "Remove Asset" at bounding box center [549, 266] width 65 height 8
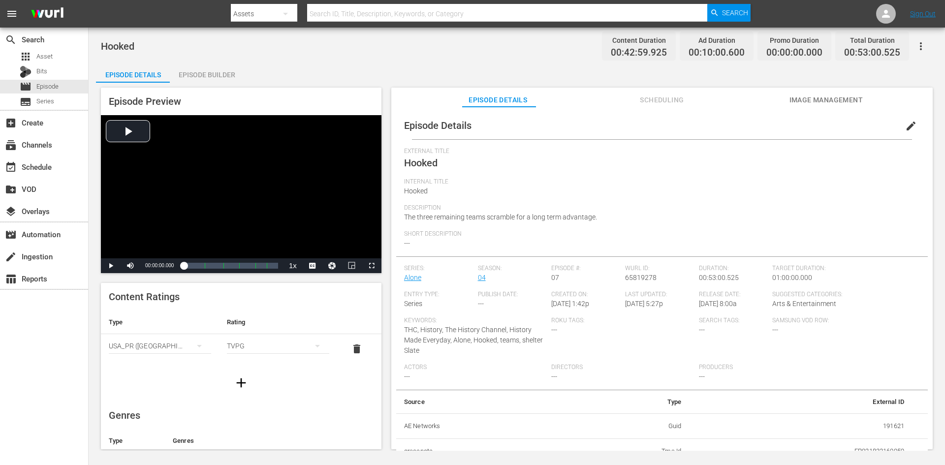
click at [218, 80] on div "Episode Builder" at bounding box center [207, 75] width 74 height 24
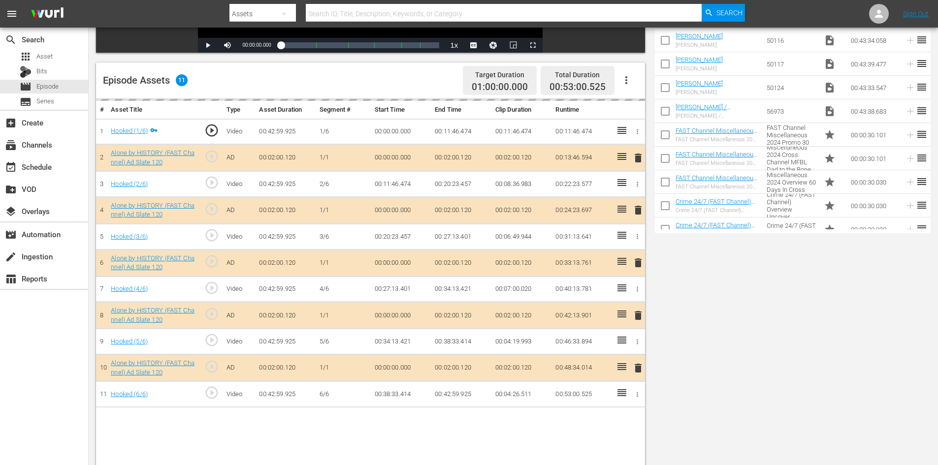
scroll to position [257, 0]
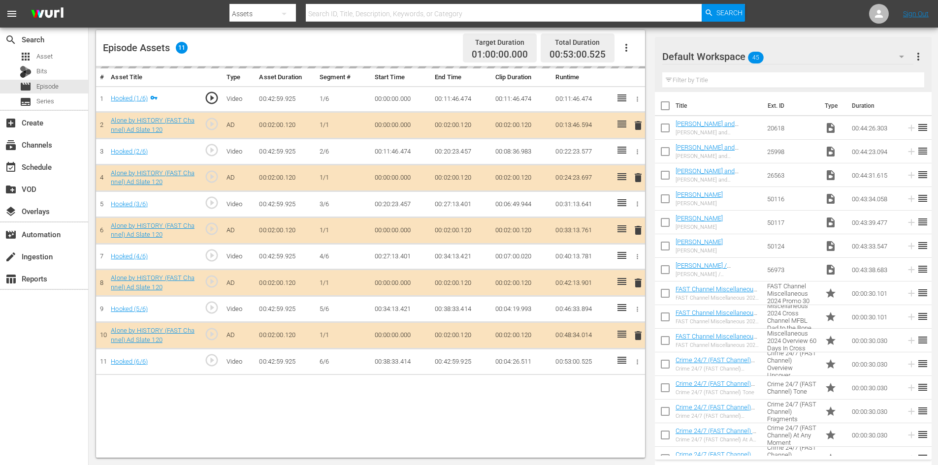
click at [798, 57] on div "Default Workspace 45" at bounding box center [787, 57] width 251 height 28
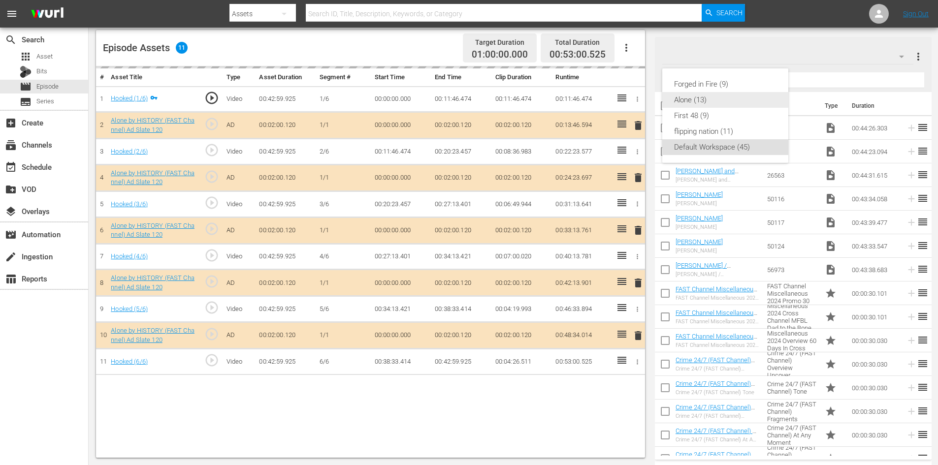
click at [688, 99] on div "Alone (13)" at bounding box center [725, 100] width 102 height 16
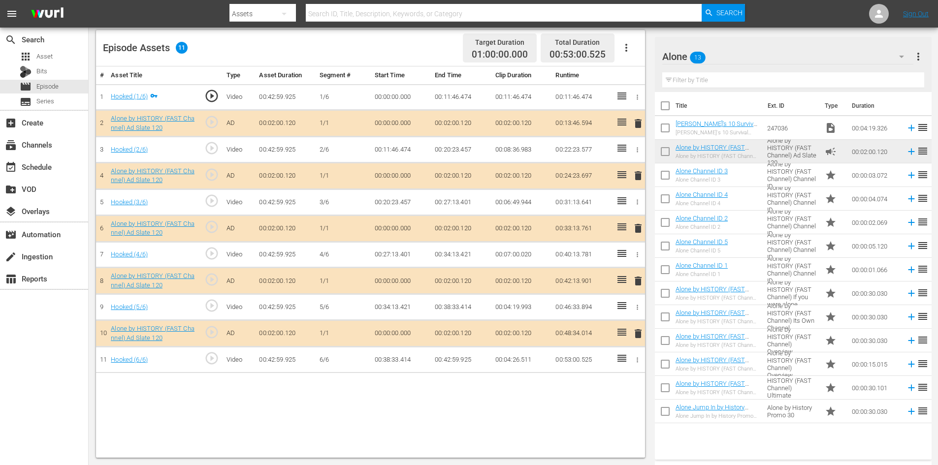
click at [639, 281] on span "delete" at bounding box center [638, 281] width 12 height 12
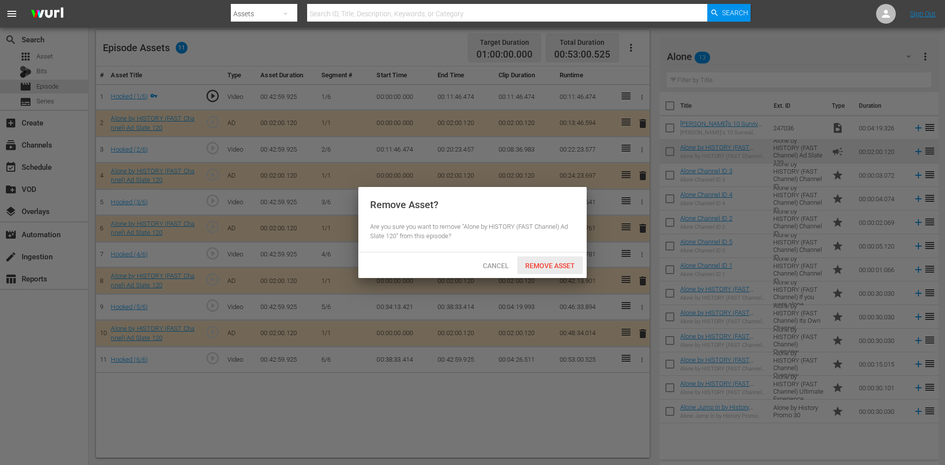
click at [538, 259] on div "Remove Asset" at bounding box center [549, 266] width 65 height 18
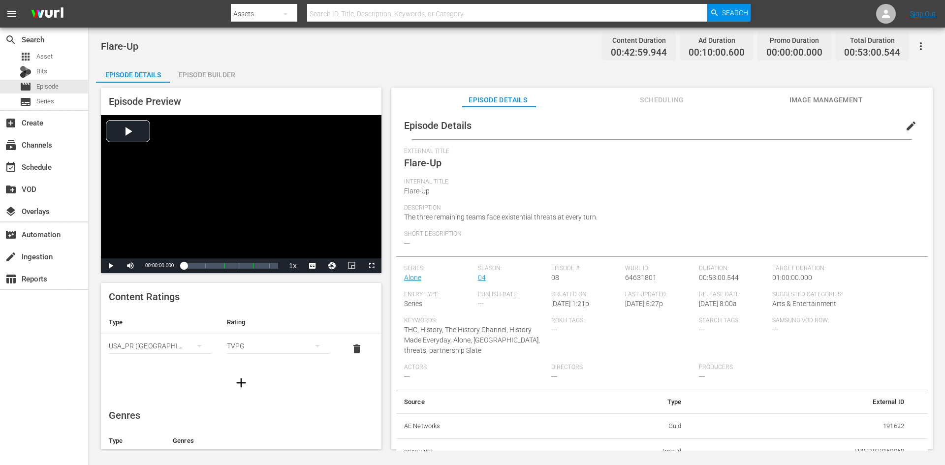
drag, startPoint x: 210, startPoint y: 87, endPoint x: 214, endPoint y: 78, distance: 9.7
click at [211, 86] on div "Episode Preview Video Player is loading. Play Video Play Mute Current Time 00:0…" at bounding box center [517, 270] width 842 height 375
click at [214, 77] on div "Episode Builder" at bounding box center [207, 75] width 74 height 24
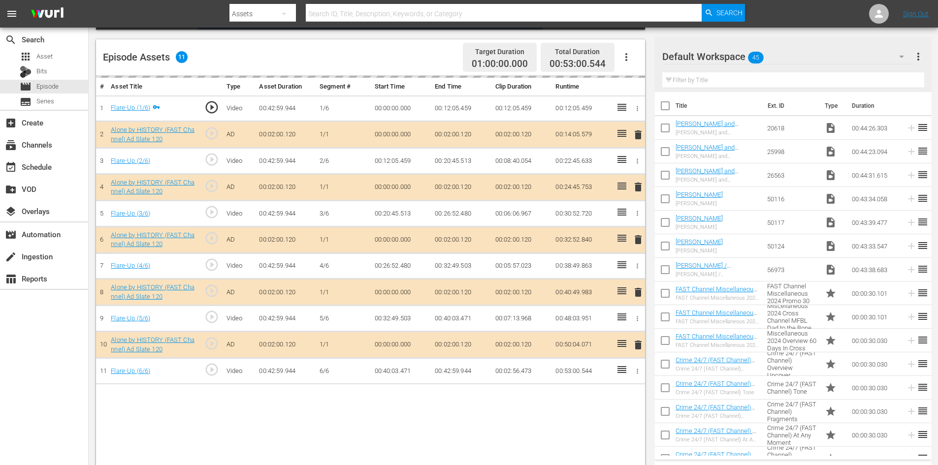
scroll to position [257, 0]
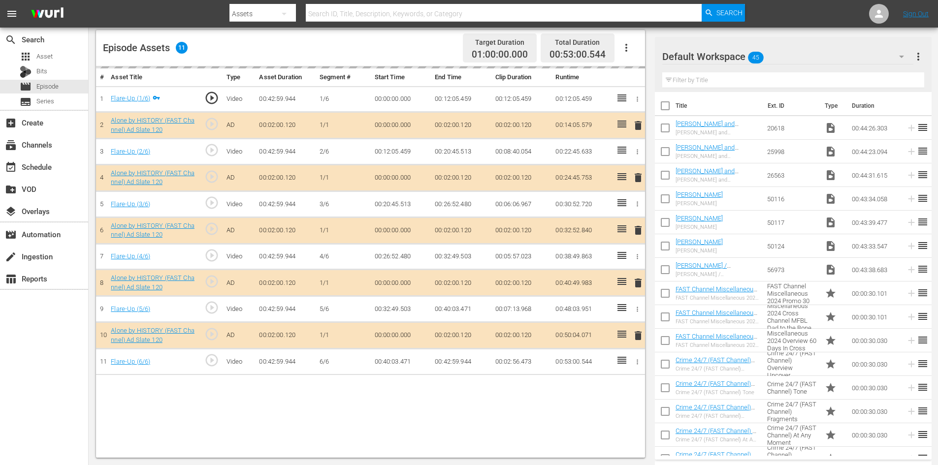
click at [803, 59] on div "Default Workspace 45" at bounding box center [787, 57] width 251 height 28
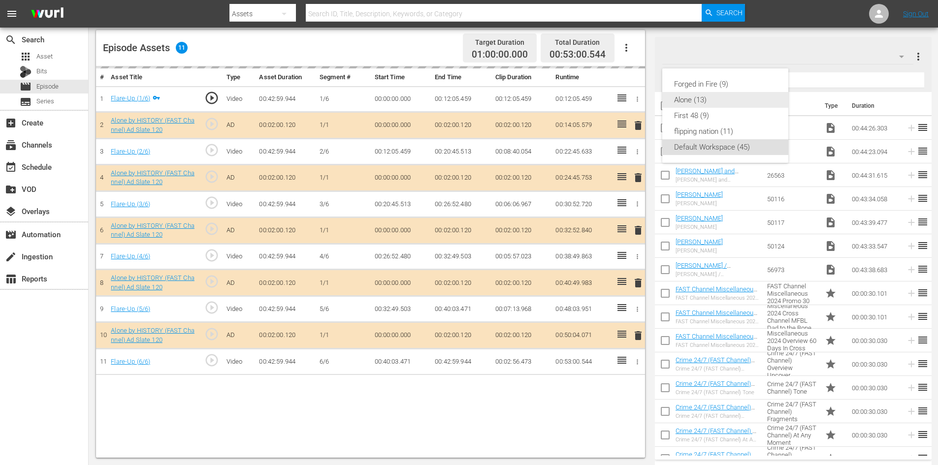
click at [697, 100] on div "Alone (13)" at bounding box center [725, 100] width 102 height 16
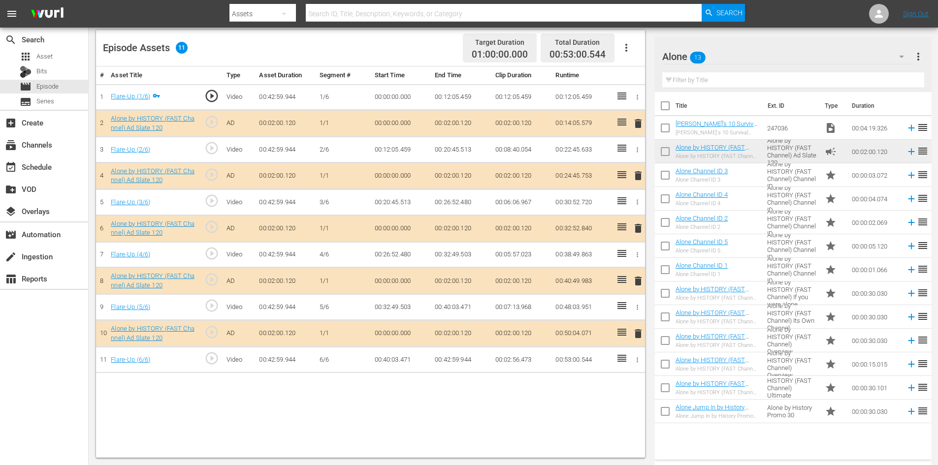
click at [639, 279] on span "delete" at bounding box center [638, 281] width 12 height 12
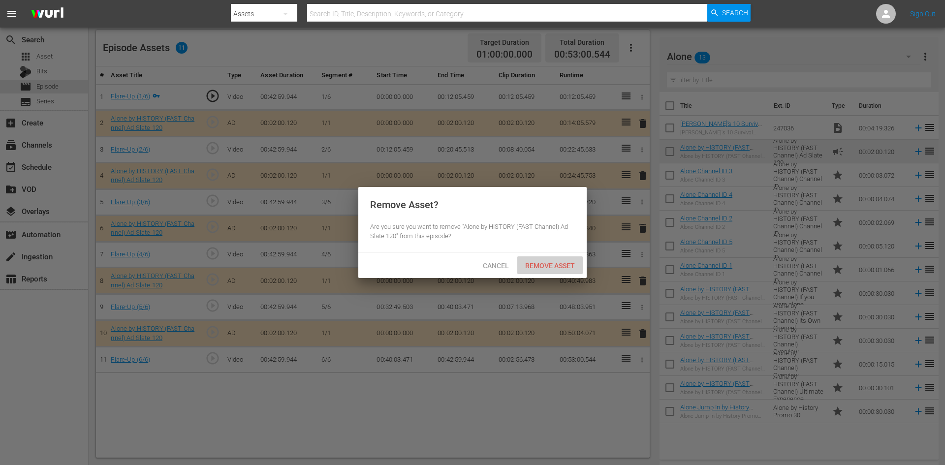
click at [554, 262] on span "Remove Asset" at bounding box center [549, 266] width 65 height 8
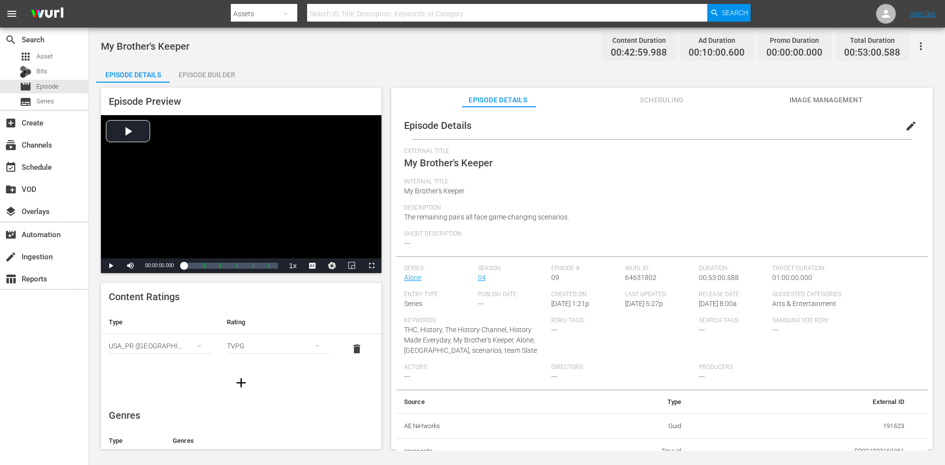
click at [191, 76] on div "Episode Builder" at bounding box center [207, 75] width 74 height 24
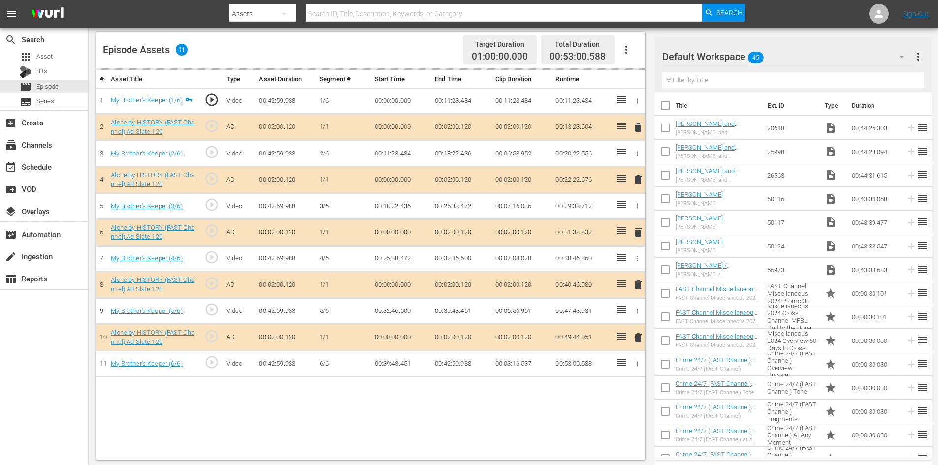
scroll to position [257, 0]
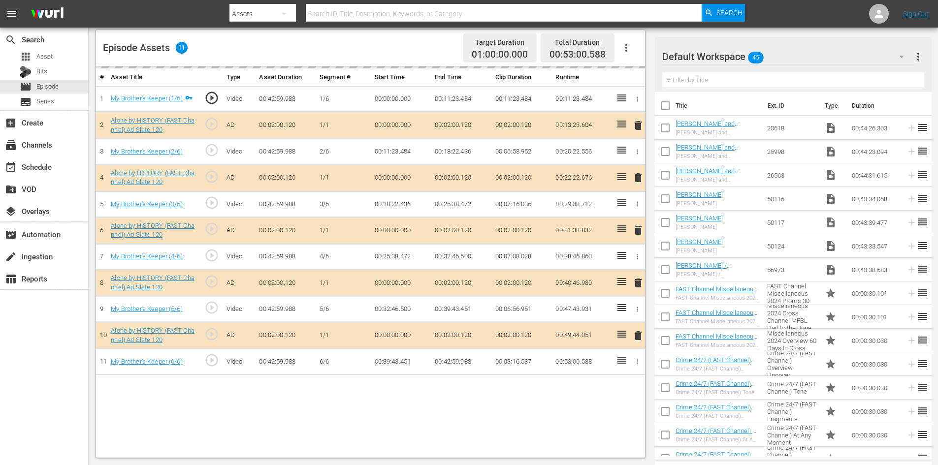
click at [807, 60] on div "Default Workspace 45" at bounding box center [787, 57] width 251 height 28
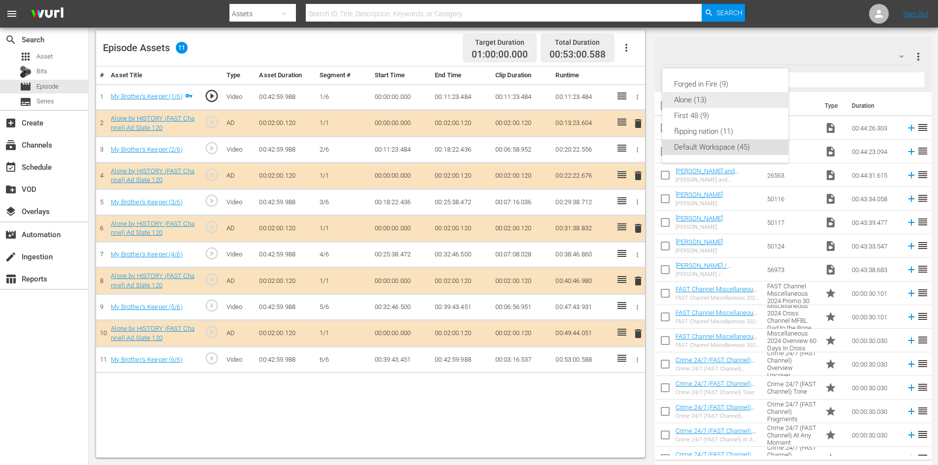
click at [700, 100] on div "Alone (13)" at bounding box center [725, 100] width 102 height 16
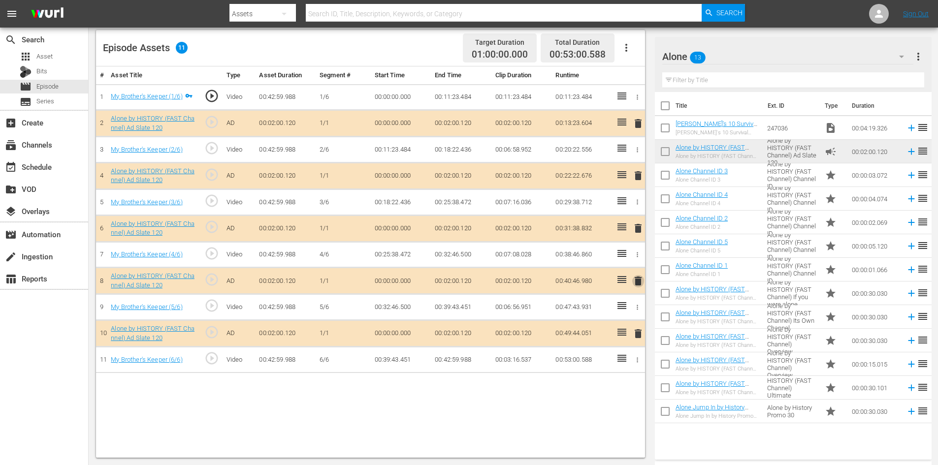
click at [640, 278] on span "delete" at bounding box center [638, 281] width 12 height 12
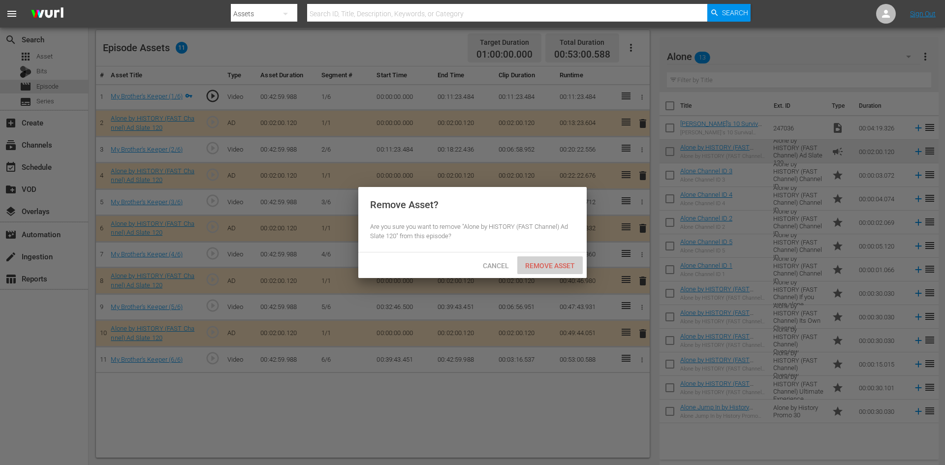
click at [565, 264] on span "Remove Asset" at bounding box center [549, 266] width 65 height 8
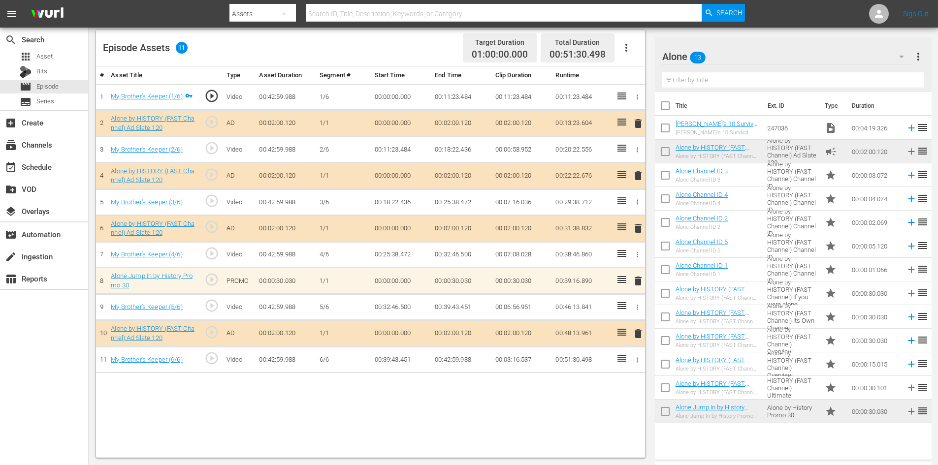
click at [636, 282] on span "delete" at bounding box center [638, 281] width 12 height 12
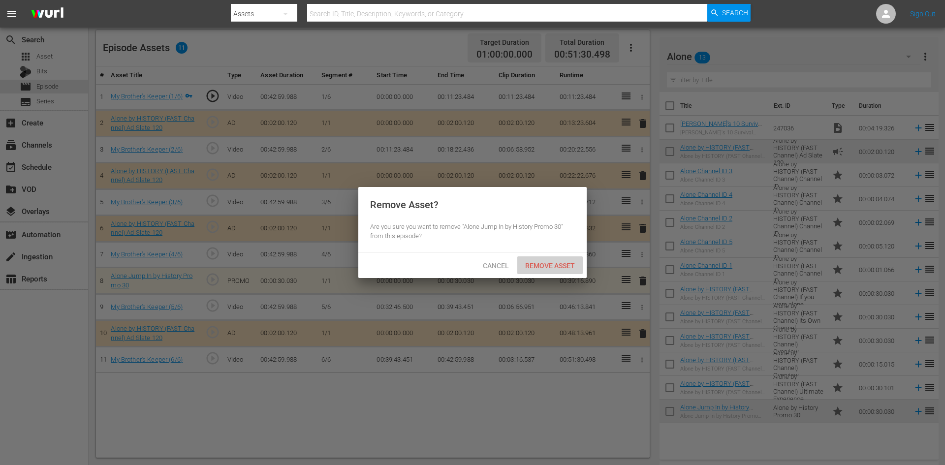
click at [563, 263] on span "Remove Asset" at bounding box center [549, 266] width 65 height 8
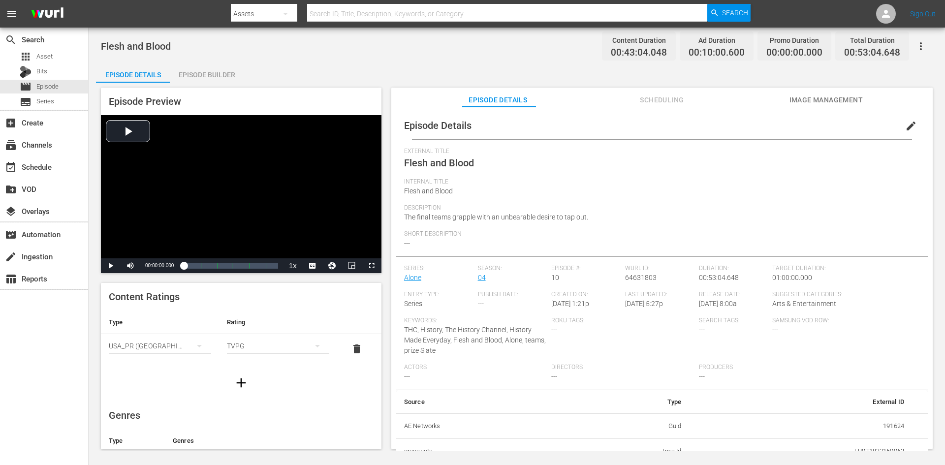
click at [216, 76] on div "Episode Builder" at bounding box center [207, 75] width 74 height 24
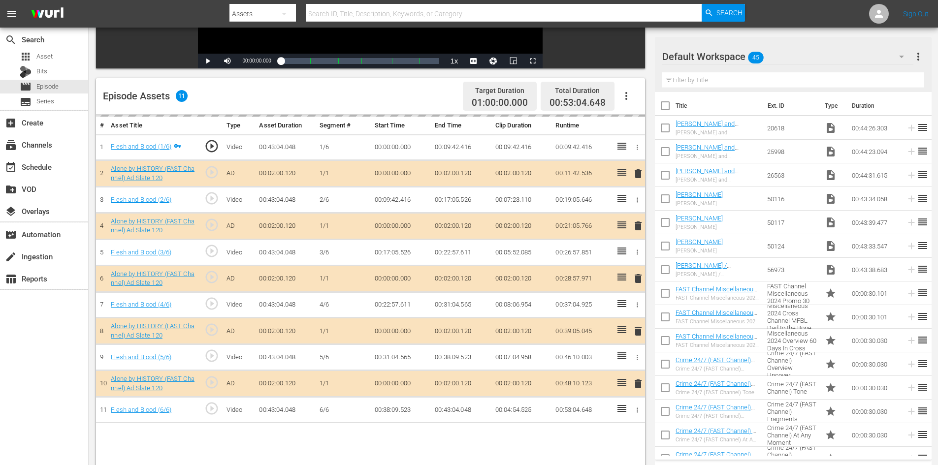
scroll to position [257, 0]
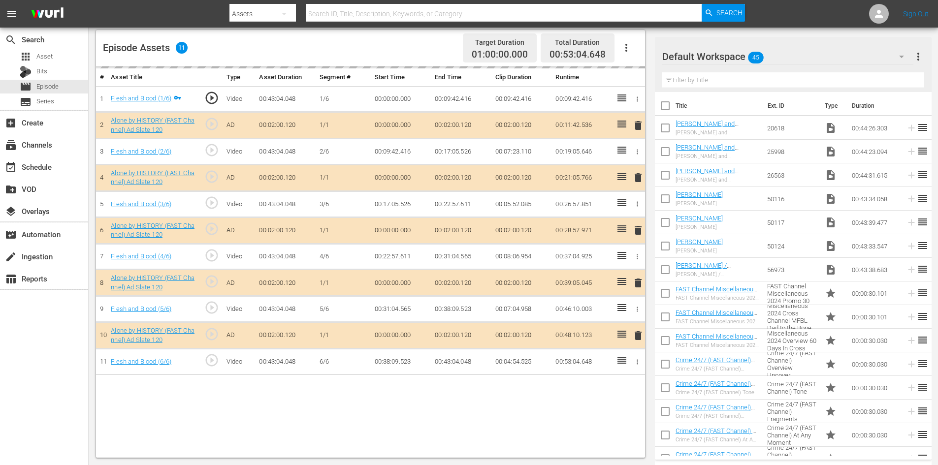
click at [788, 57] on div "Default Workspace 45" at bounding box center [787, 57] width 251 height 28
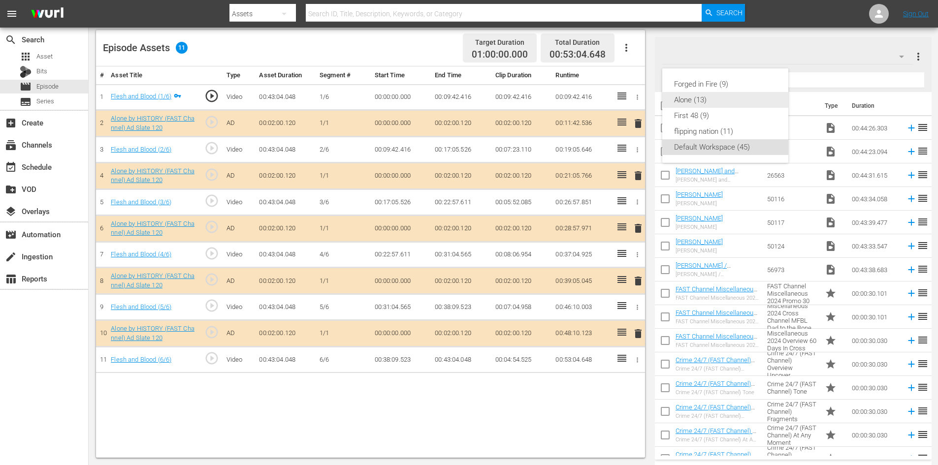
click at [697, 103] on div "Alone (13)" at bounding box center [725, 100] width 102 height 16
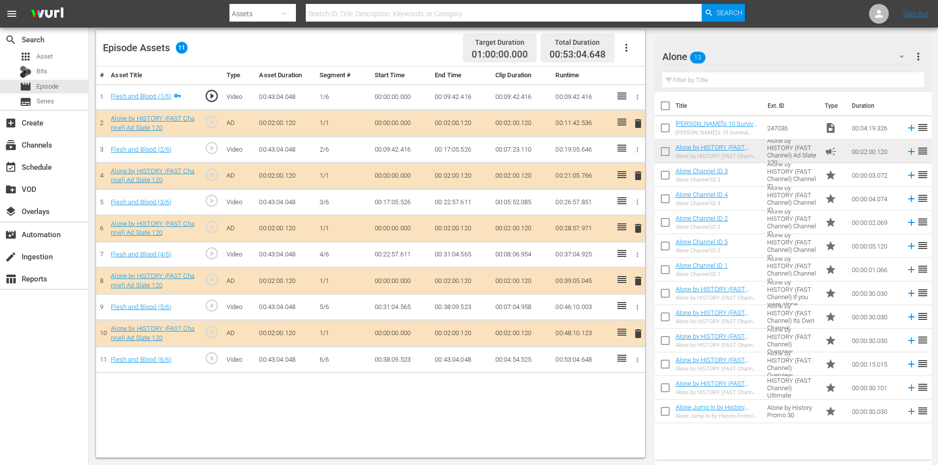
click at [638, 278] on span "delete" at bounding box center [638, 281] width 12 height 12
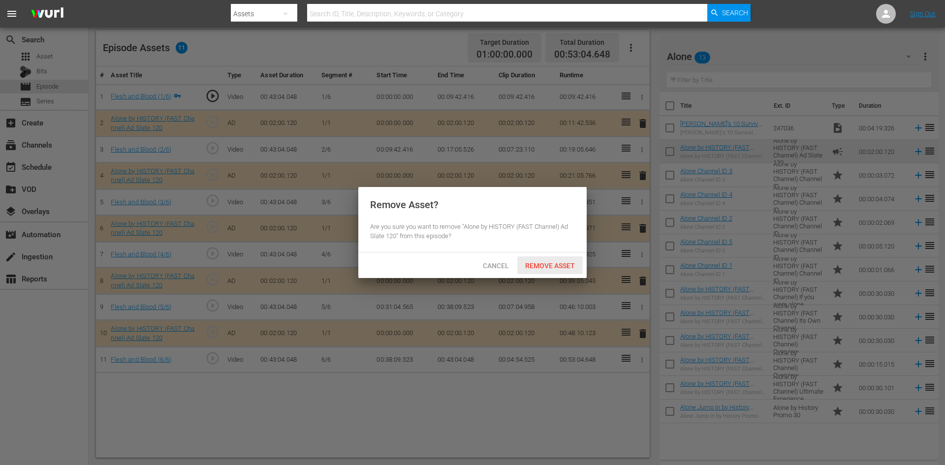
click at [565, 265] on span "Remove Asset" at bounding box center [549, 266] width 65 height 8
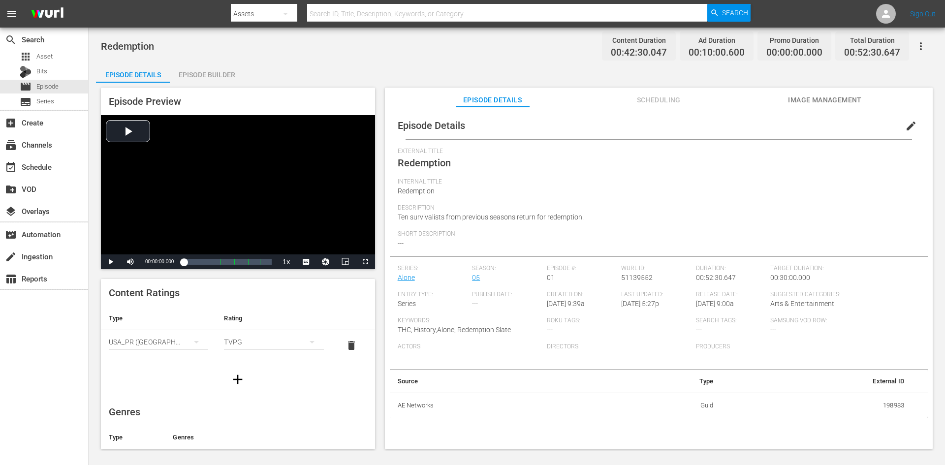
click at [219, 76] on div "Episode Builder" at bounding box center [207, 75] width 74 height 24
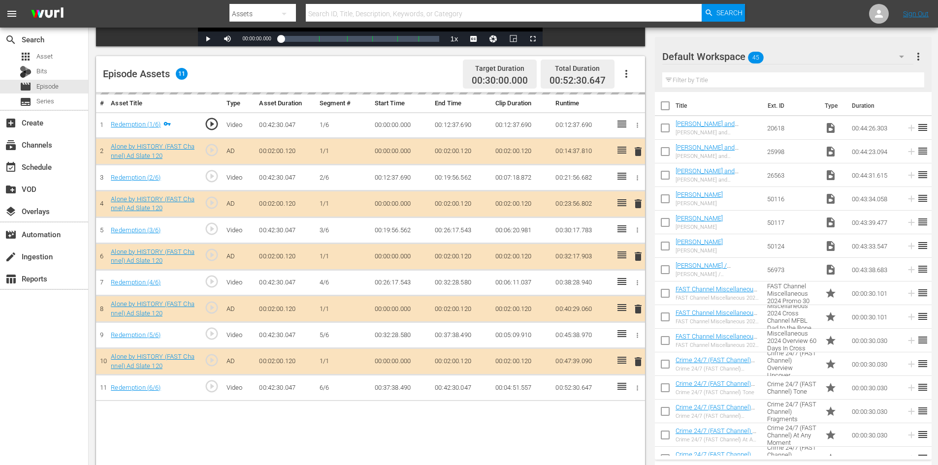
scroll to position [257, 0]
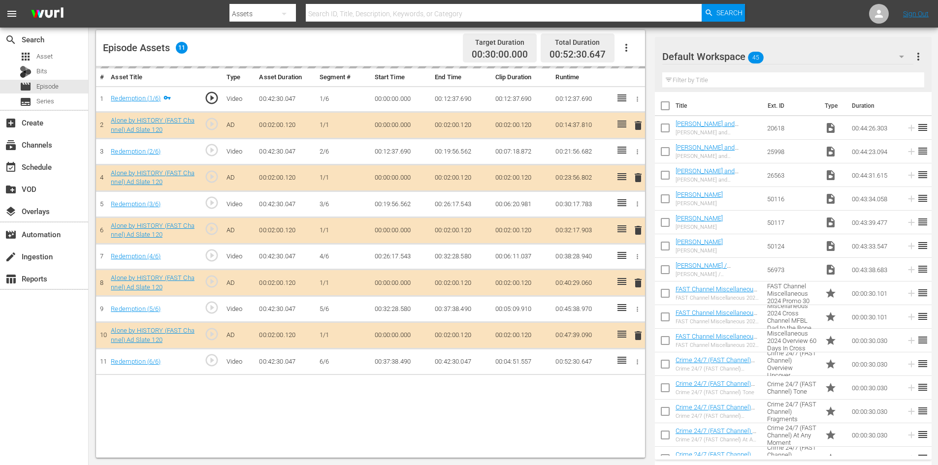
click at [791, 57] on div "Default Workspace 45" at bounding box center [787, 57] width 251 height 28
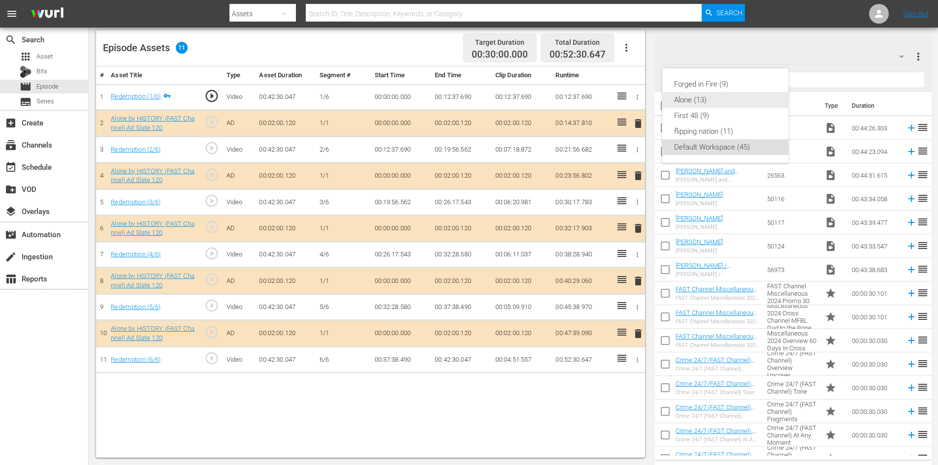
click at [678, 99] on div "Alone (13)" at bounding box center [725, 100] width 102 height 16
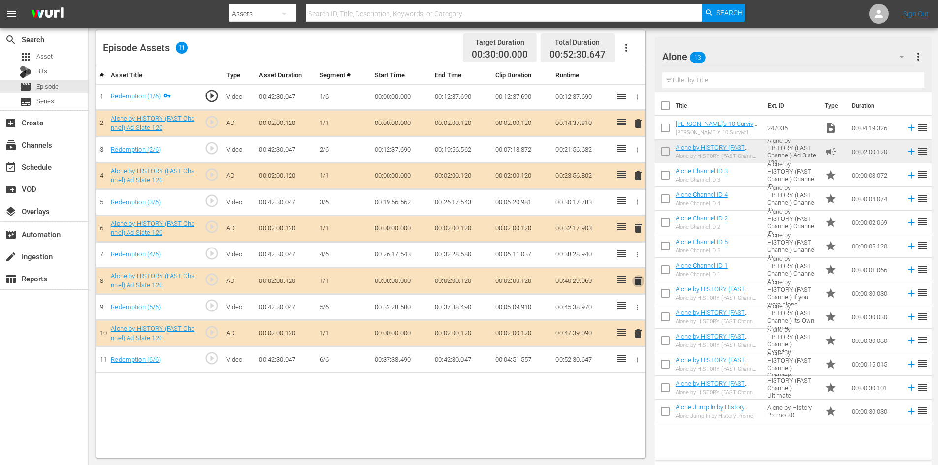
click at [641, 280] on span "delete" at bounding box center [638, 281] width 12 height 12
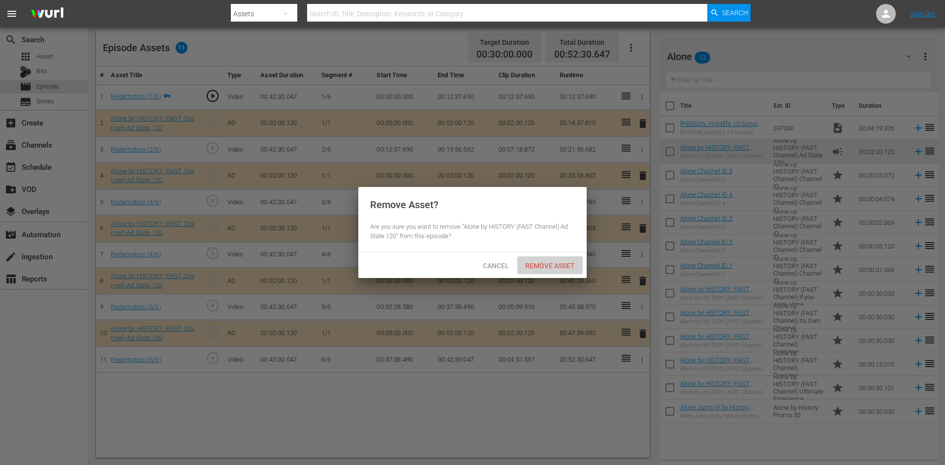
click at [552, 272] on div "Remove Asset" at bounding box center [549, 266] width 65 height 18
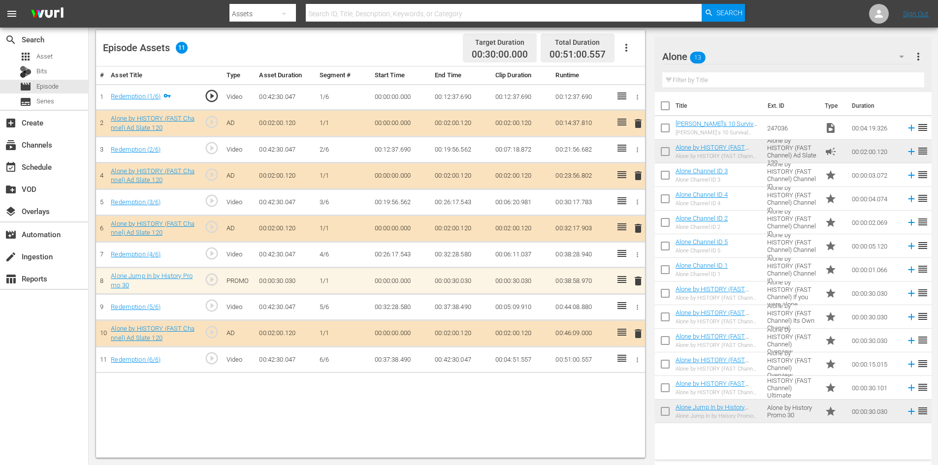
click at [638, 284] on span "delete" at bounding box center [638, 281] width 12 height 12
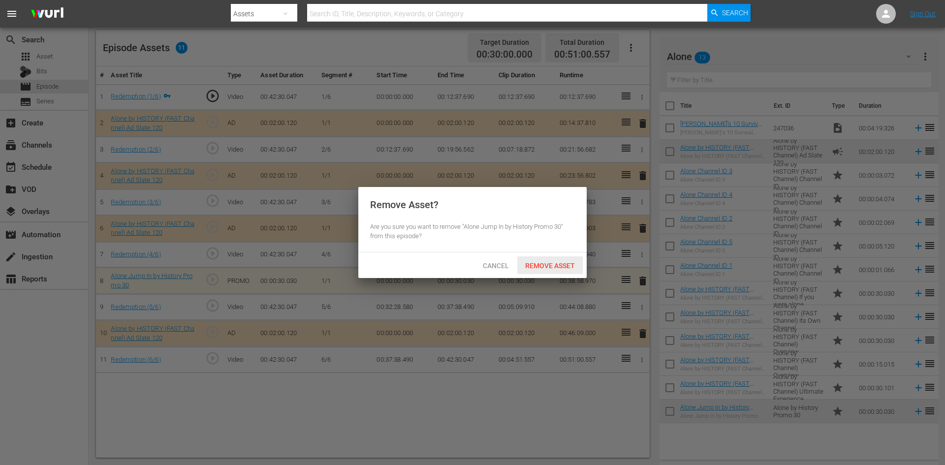
click at [554, 263] on span "Remove Asset" at bounding box center [549, 266] width 65 height 8
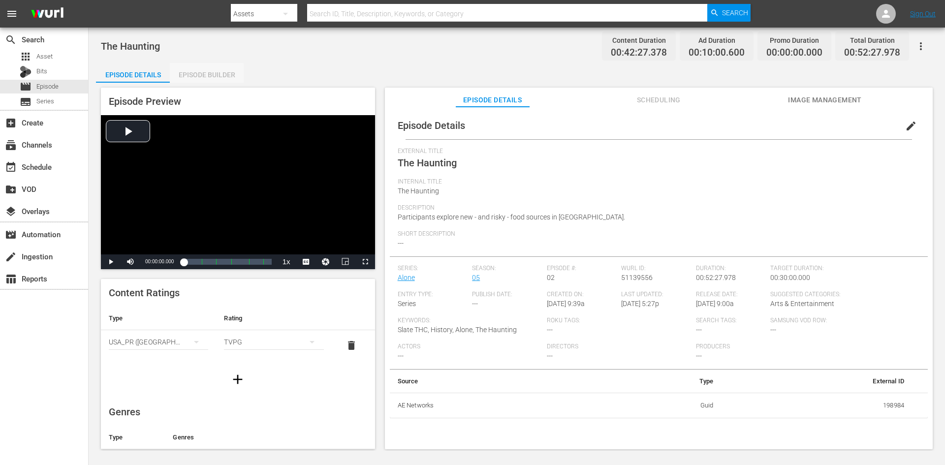
click at [202, 77] on div "Episode Builder" at bounding box center [207, 75] width 74 height 24
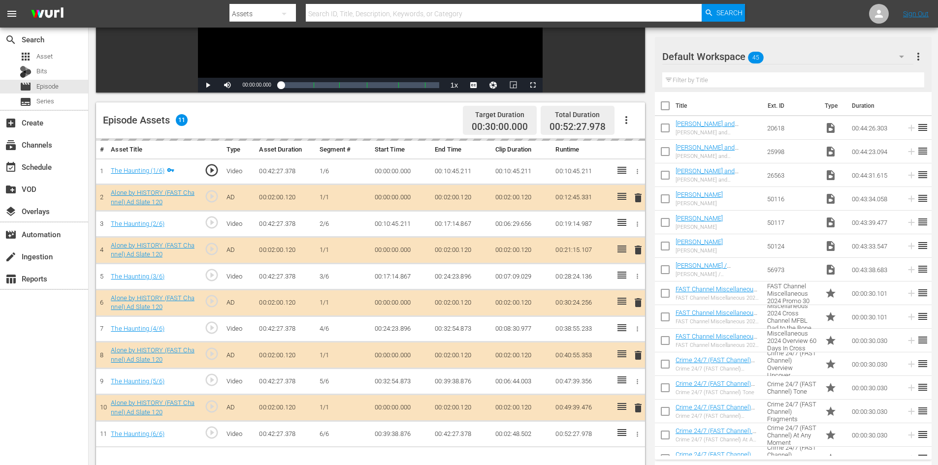
scroll to position [246, 0]
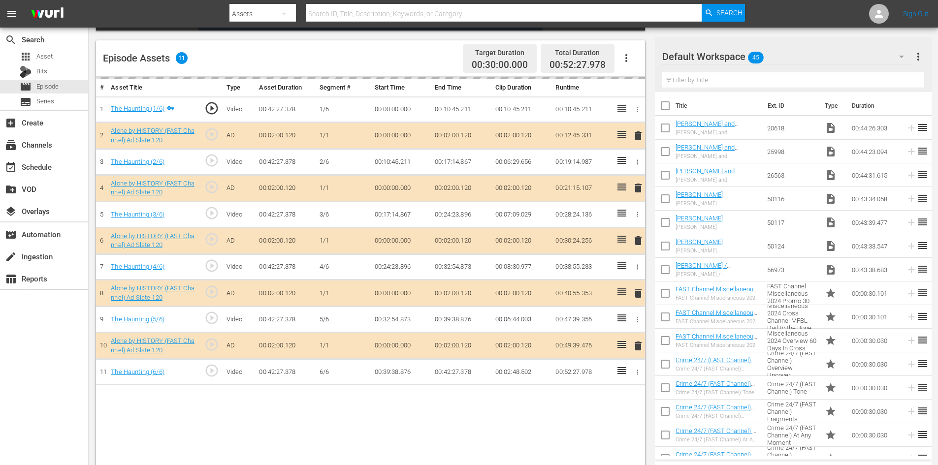
click at [800, 58] on div "Default Workspace 45" at bounding box center [787, 57] width 251 height 28
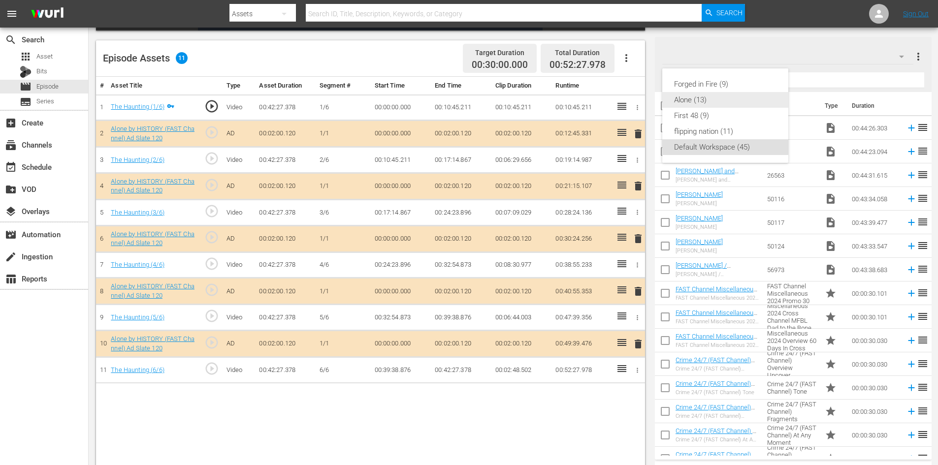
click at [699, 102] on div "Alone (13)" at bounding box center [725, 100] width 102 height 16
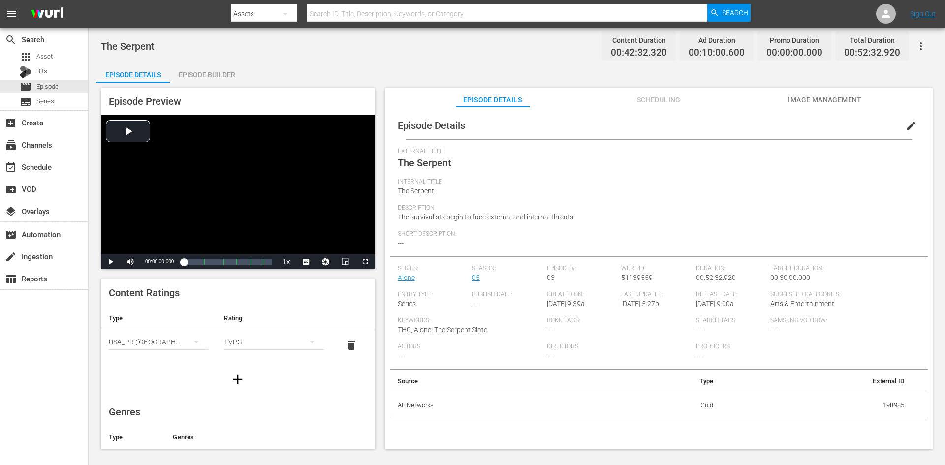
click at [214, 72] on div "Episode Builder" at bounding box center [207, 75] width 74 height 24
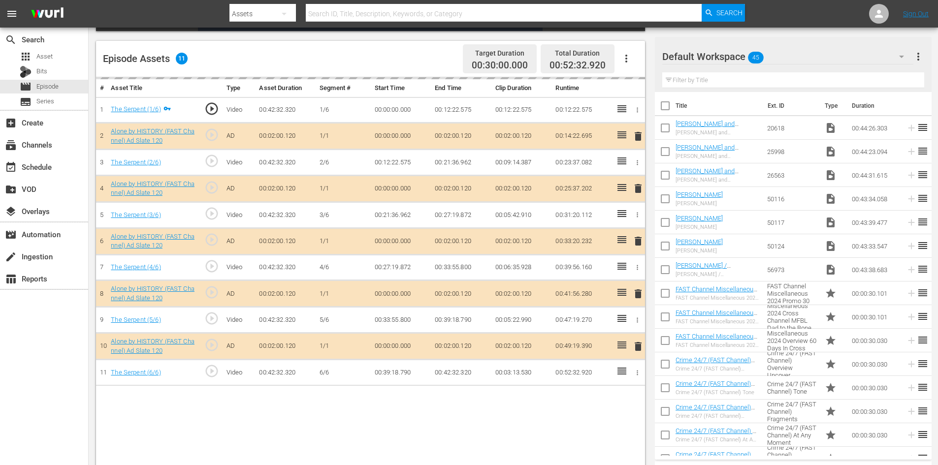
scroll to position [246, 0]
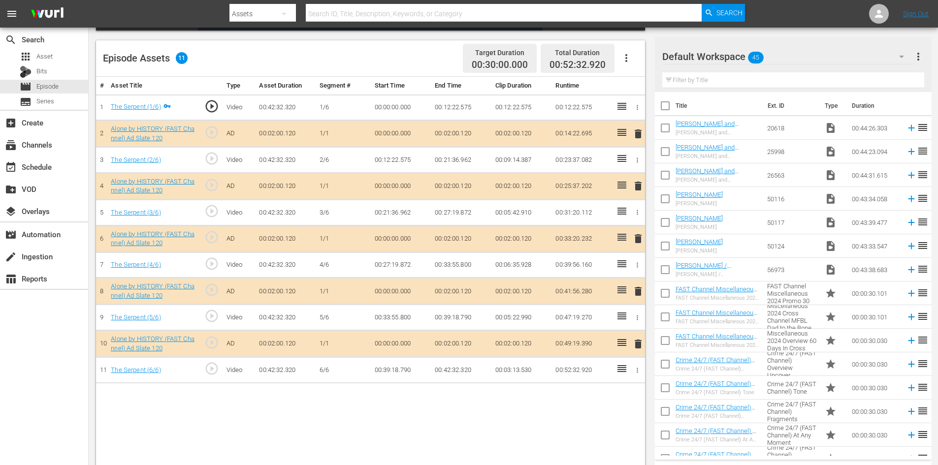
click at [803, 54] on div "Default Workspace 45" at bounding box center [787, 57] width 251 height 28
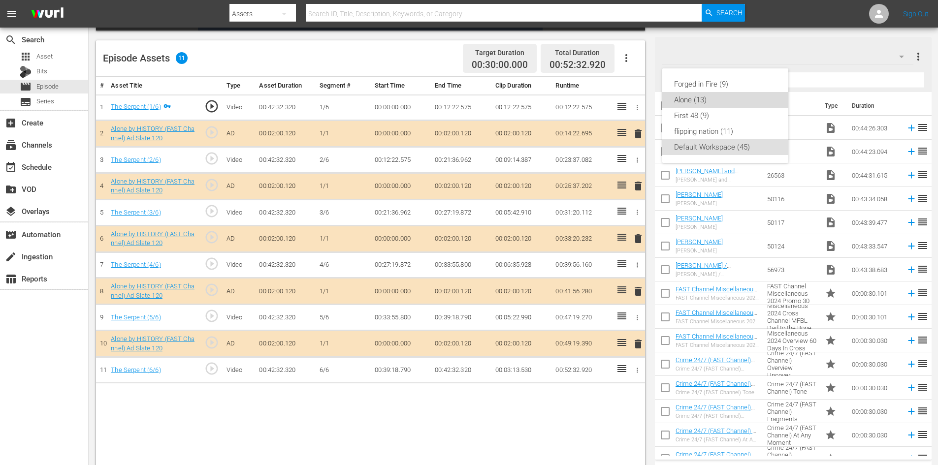
click at [702, 100] on div "Alone (13)" at bounding box center [725, 100] width 102 height 16
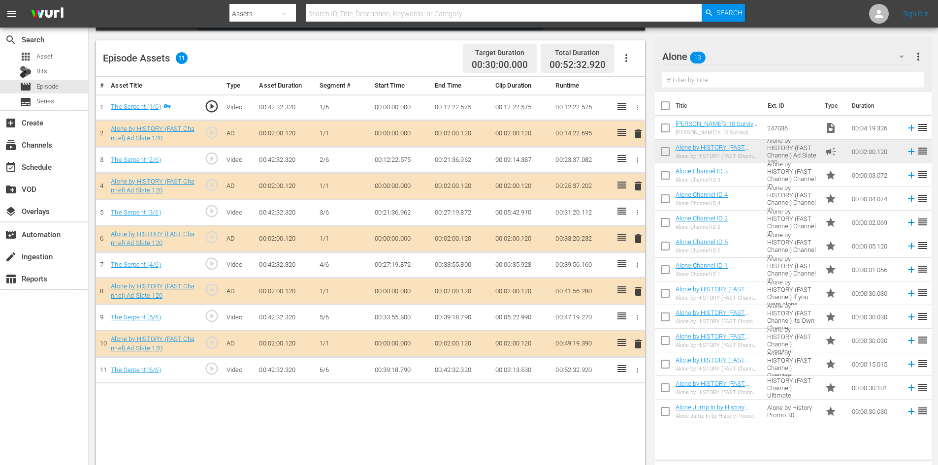
click at [634, 294] on span "delete" at bounding box center [638, 292] width 12 height 12
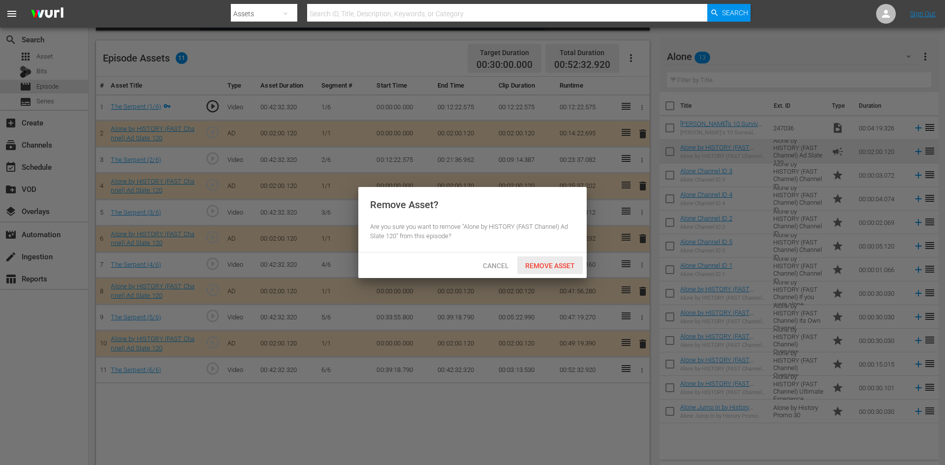
click at [540, 264] on span "Remove Asset" at bounding box center [549, 266] width 65 height 8
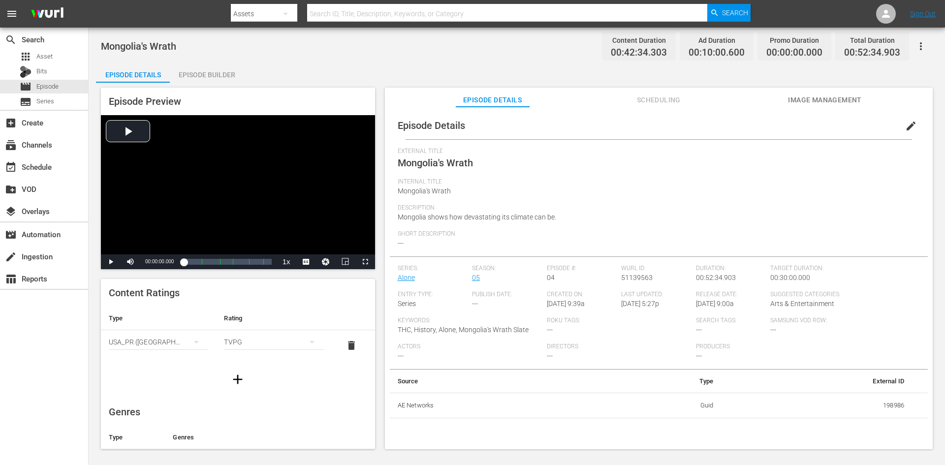
click at [203, 71] on div "Episode Builder" at bounding box center [207, 75] width 74 height 24
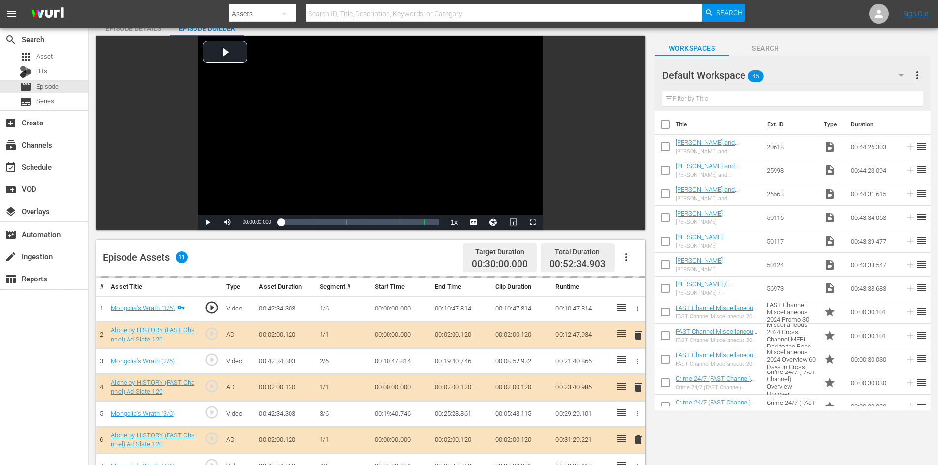
scroll to position [246, 0]
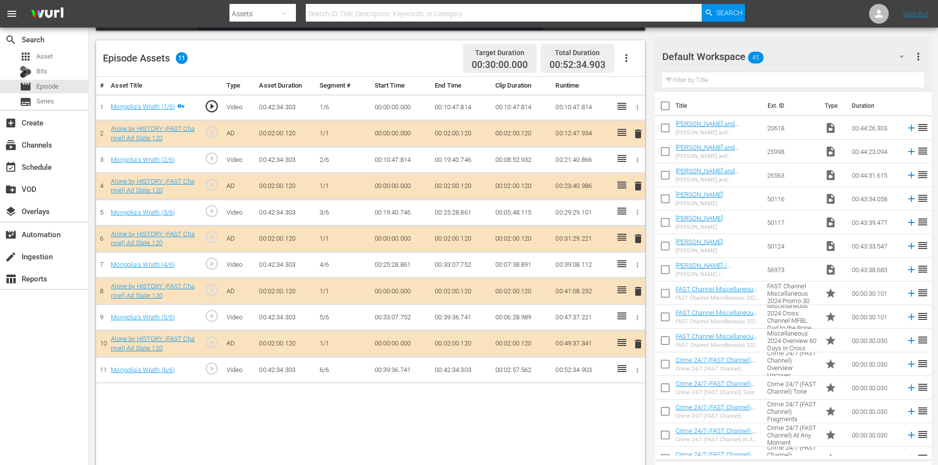
click at [821, 53] on div "Default Workspace 45" at bounding box center [787, 57] width 251 height 28
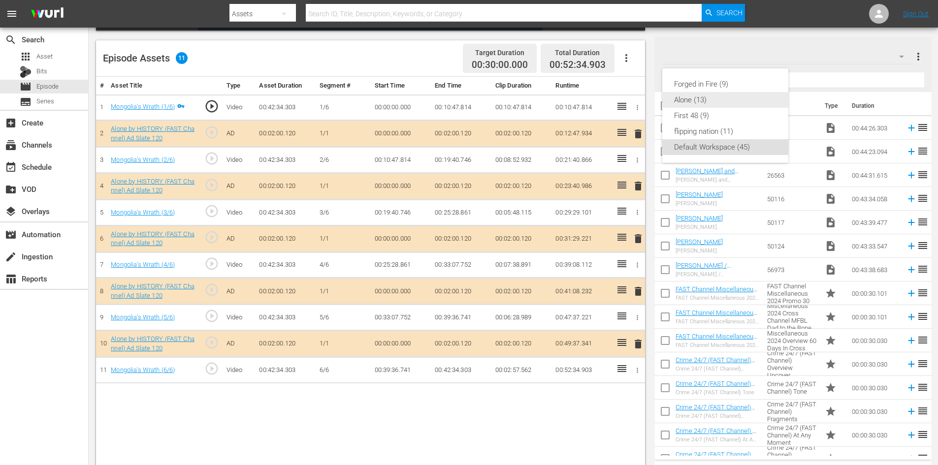
click at [701, 97] on div "Alone (13)" at bounding box center [725, 100] width 102 height 16
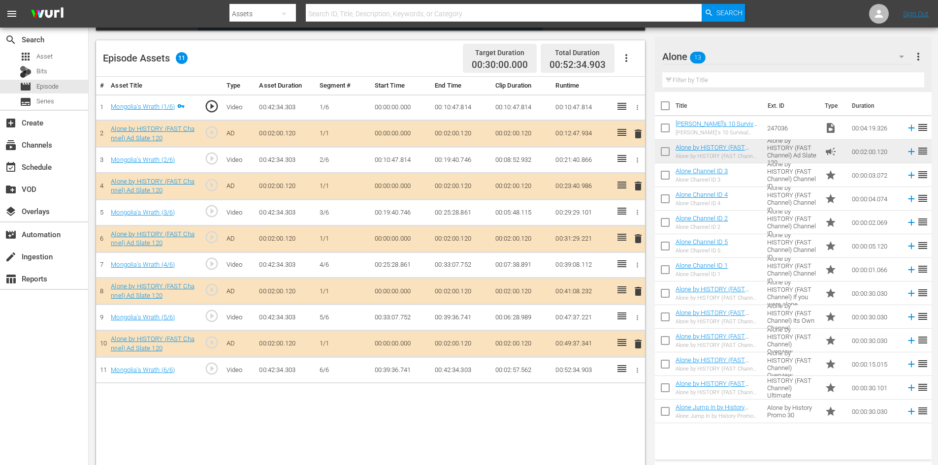
click at [639, 293] on span "delete" at bounding box center [638, 292] width 12 height 12
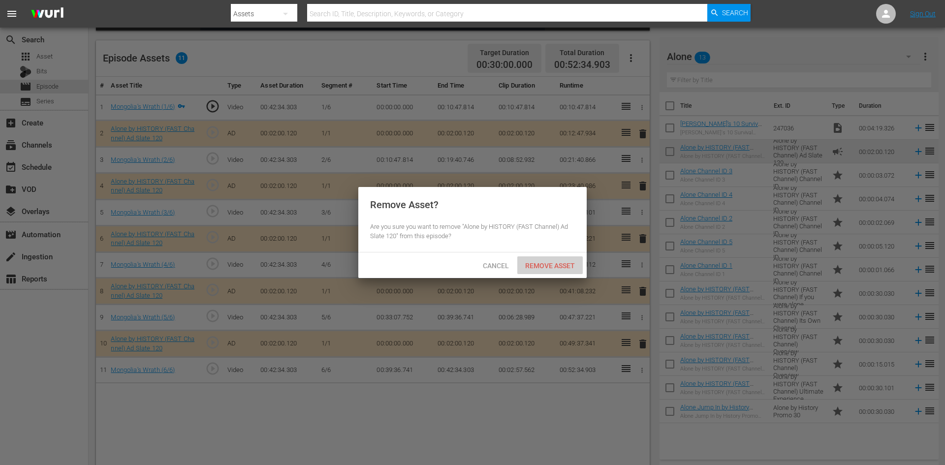
click at [539, 260] on div "Remove Asset" at bounding box center [549, 266] width 65 height 18
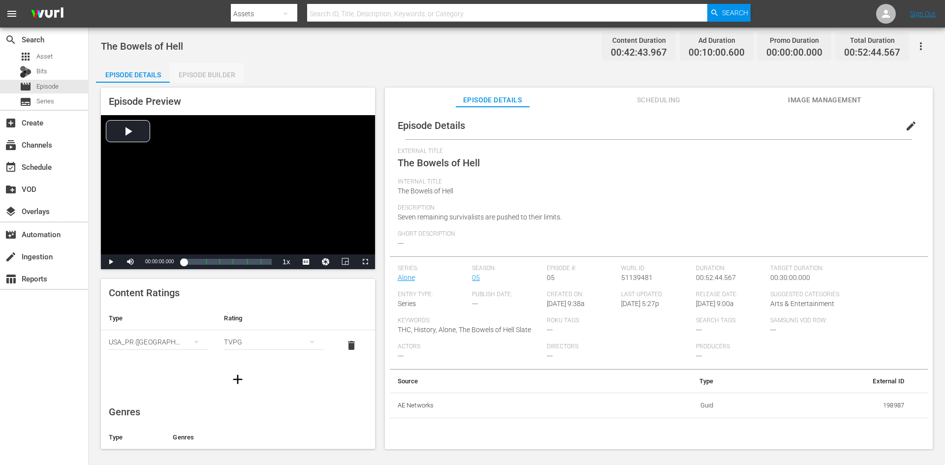
click at [213, 73] on div "Episode Builder" at bounding box center [207, 75] width 74 height 24
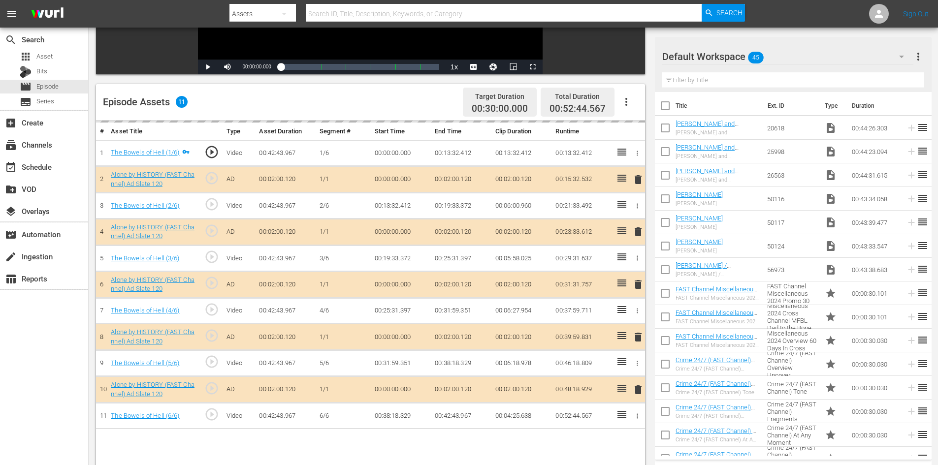
scroll to position [257, 0]
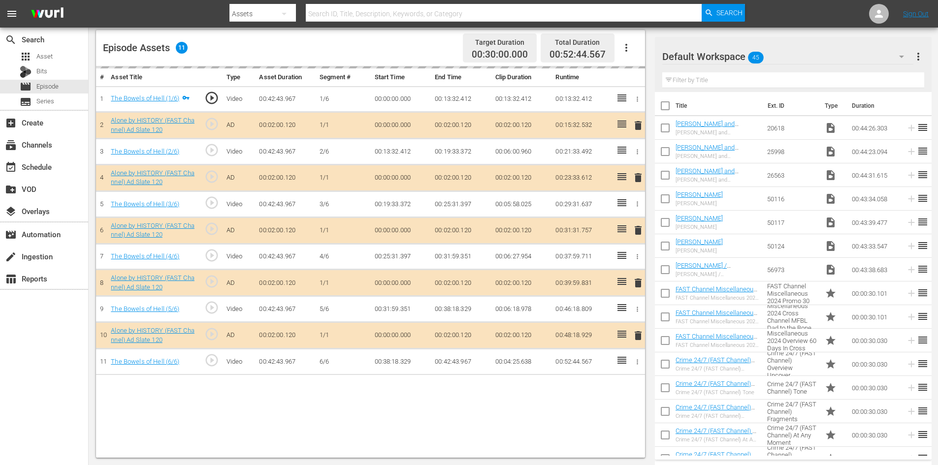
click at [812, 57] on div "Default Workspace 45" at bounding box center [787, 57] width 251 height 28
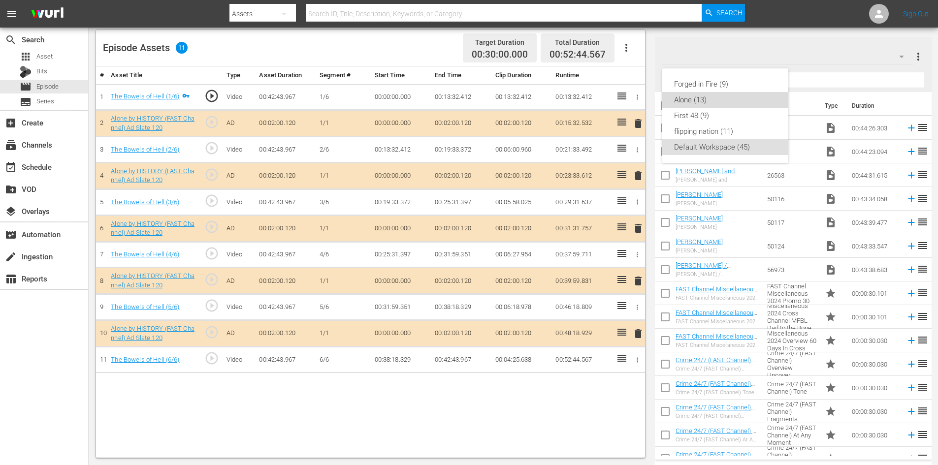
click at [713, 104] on div "Alone (13)" at bounding box center [725, 100] width 102 height 16
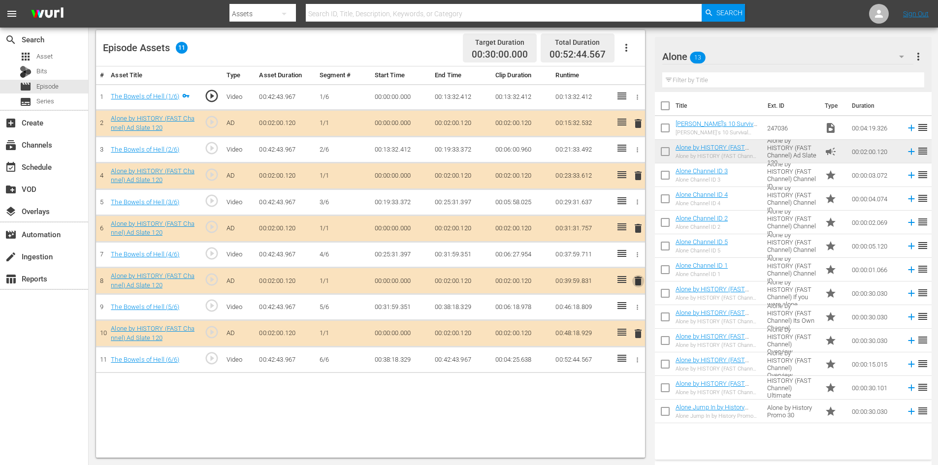
click at [637, 281] on span "delete" at bounding box center [638, 281] width 12 height 12
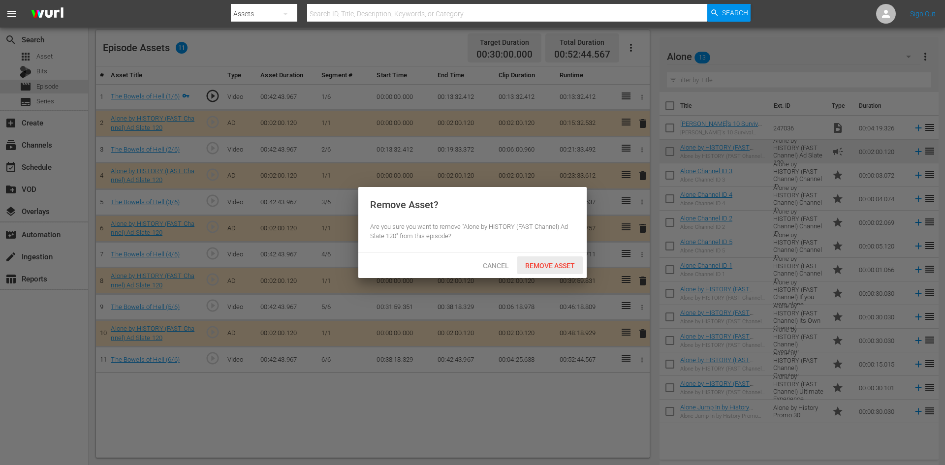
click at [556, 262] on span "Remove Asset" at bounding box center [549, 266] width 65 height 8
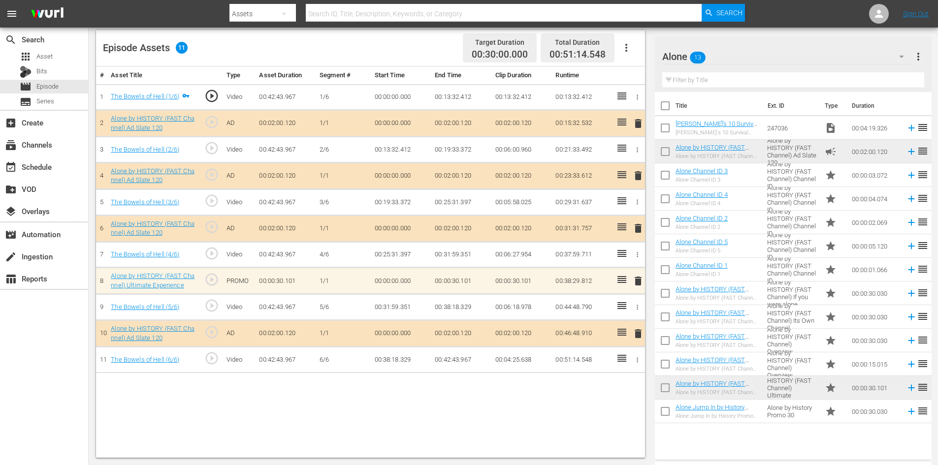
click at [634, 280] on span "delete" at bounding box center [638, 281] width 12 height 12
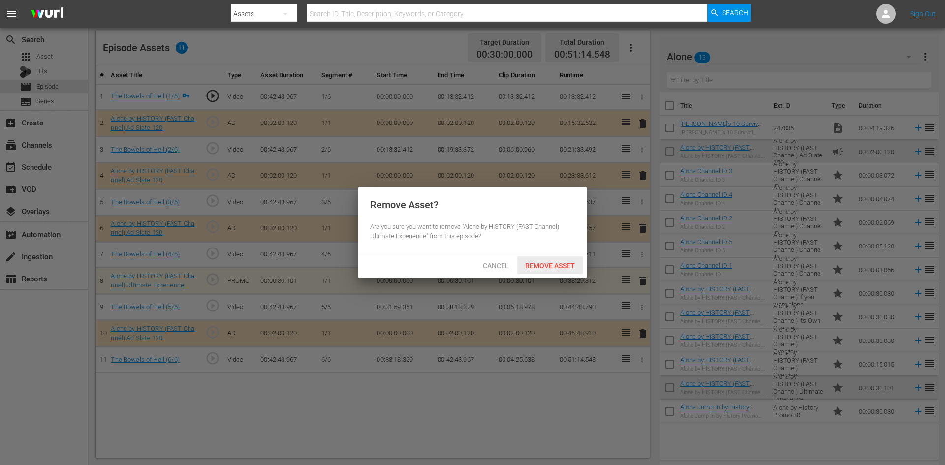
click at [565, 267] on span "Remove Asset" at bounding box center [549, 266] width 65 height 8
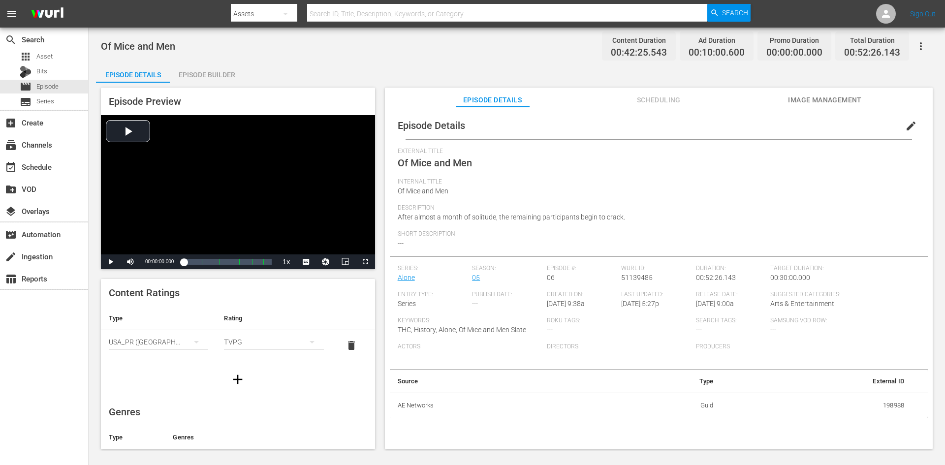
click at [217, 73] on div "Episode Builder" at bounding box center [207, 75] width 74 height 24
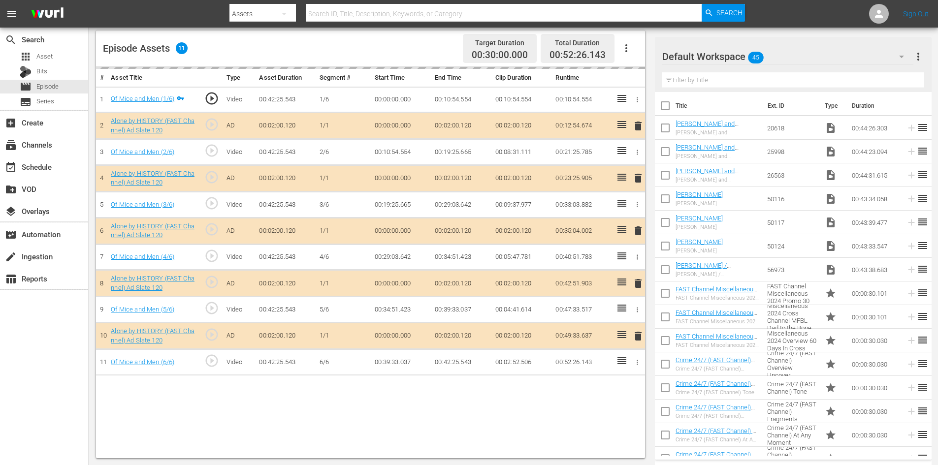
scroll to position [257, 0]
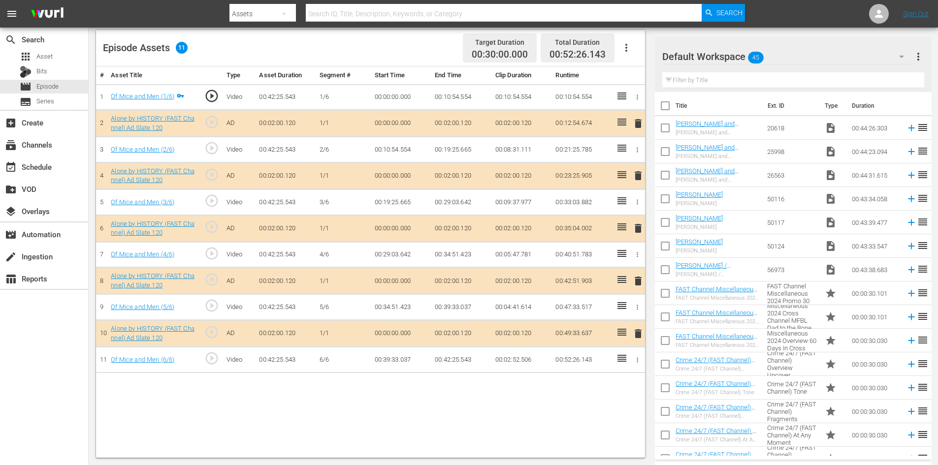
click at [811, 57] on div "Default Workspace 45" at bounding box center [787, 57] width 251 height 28
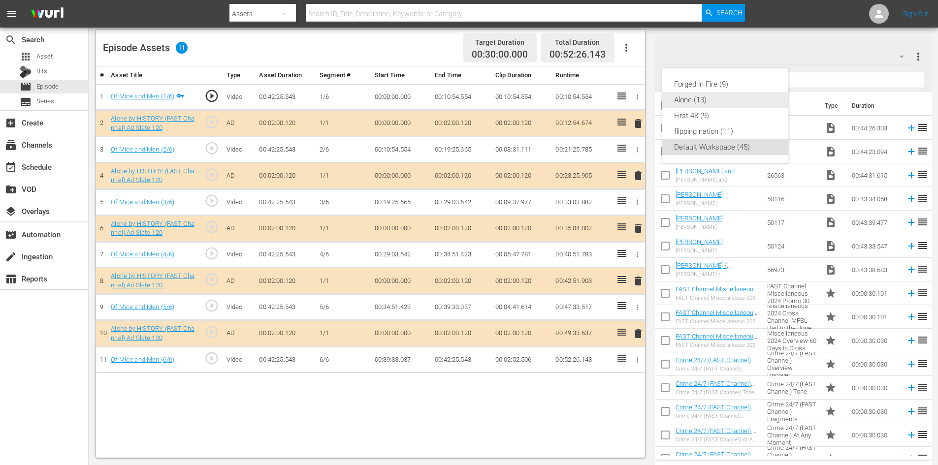
click at [717, 99] on div "Alone (13)" at bounding box center [725, 100] width 102 height 16
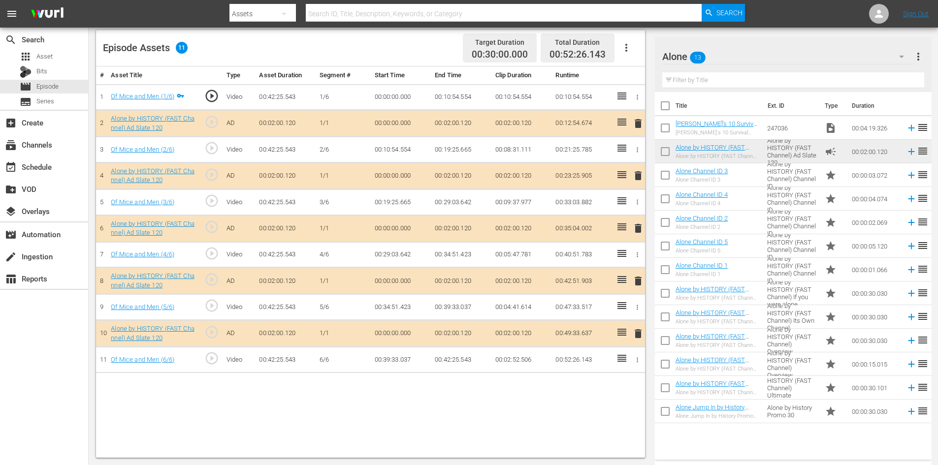
click at [640, 281] on span "delete" at bounding box center [638, 281] width 12 height 12
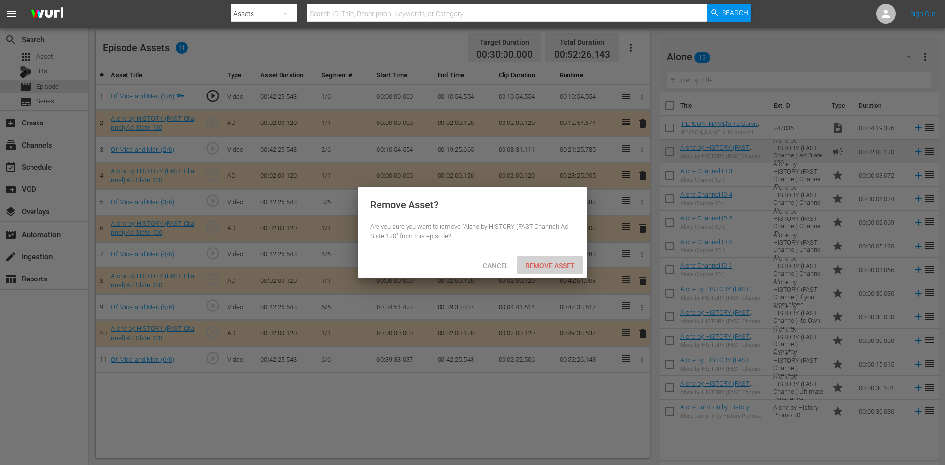
click at [559, 260] on div "Remove Asset" at bounding box center [549, 266] width 65 height 18
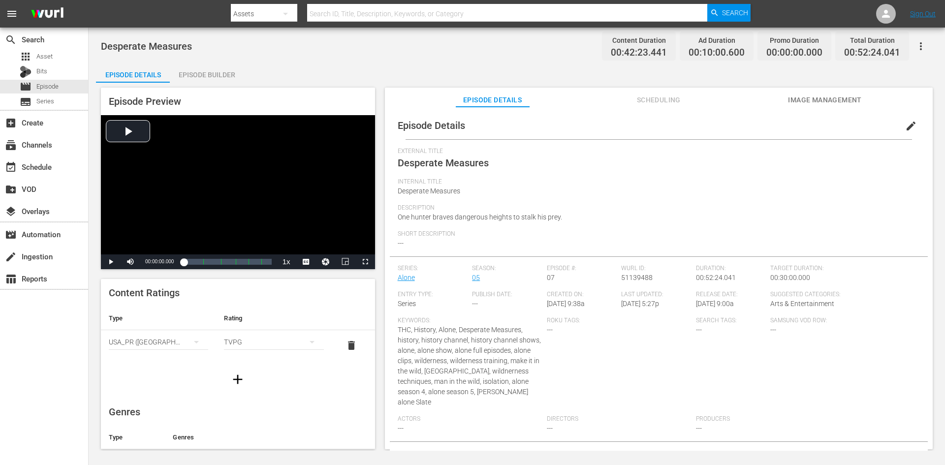
click at [192, 71] on div "Episode Builder" at bounding box center [207, 75] width 74 height 24
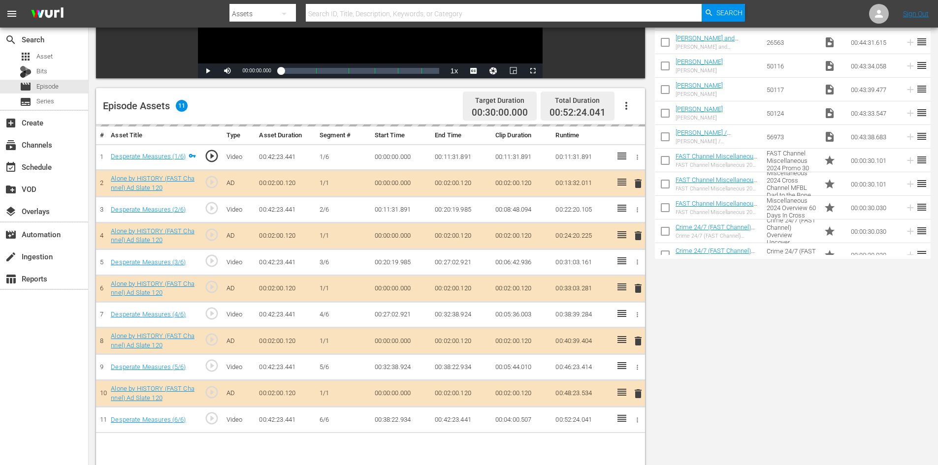
scroll to position [246, 0]
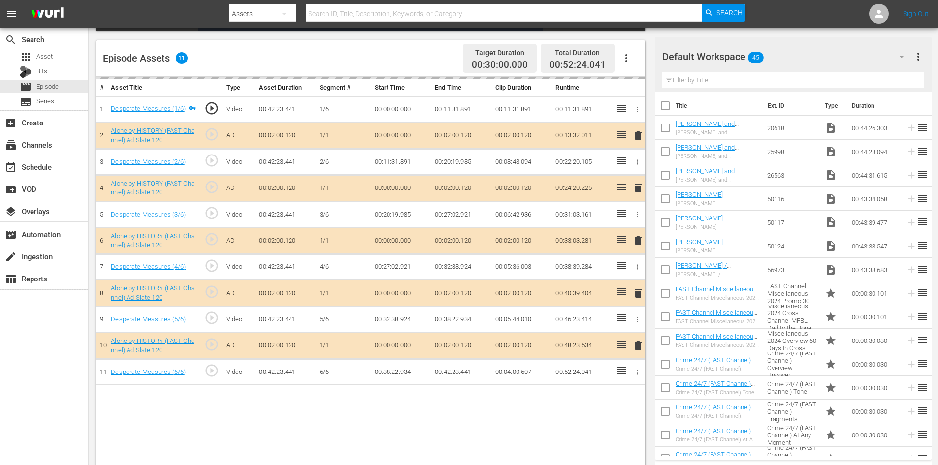
click at [827, 57] on div "Default Workspace 45" at bounding box center [787, 57] width 251 height 28
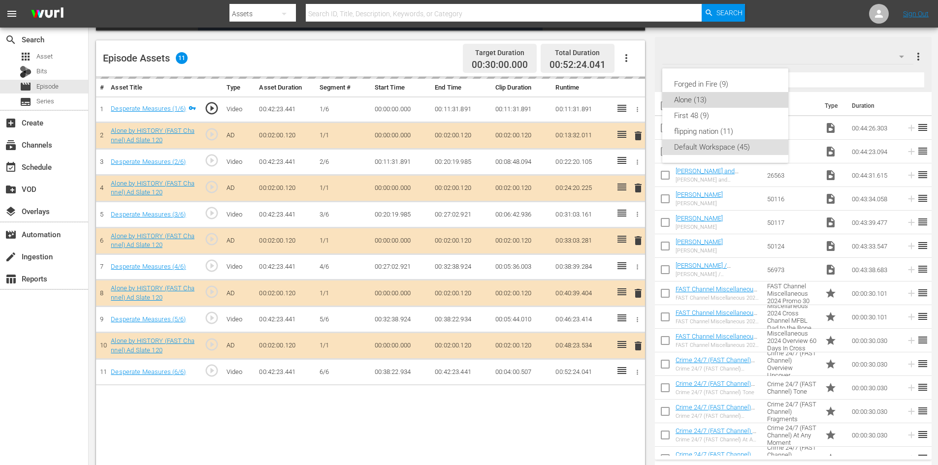
click at [705, 101] on div "Alone (13)" at bounding box center [725, 100] width 102 height 16
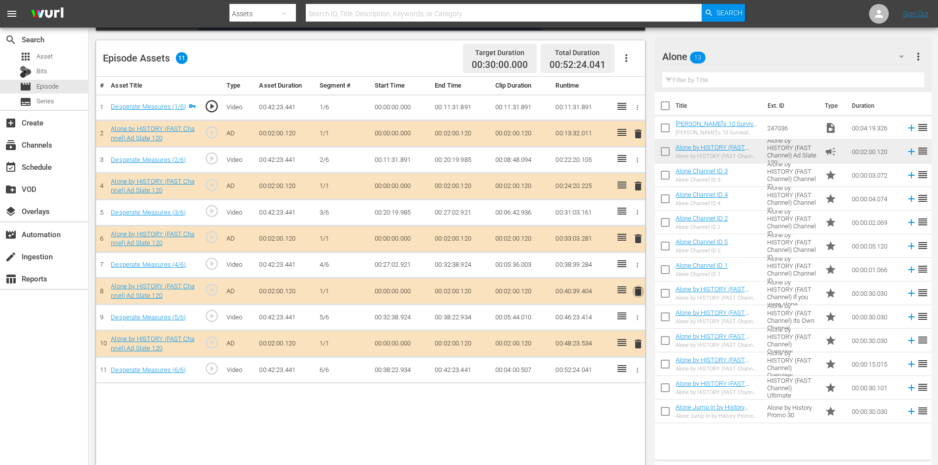
click at [638, 295] on span "delete" at bounding box center [638, 292] width 12 height 12
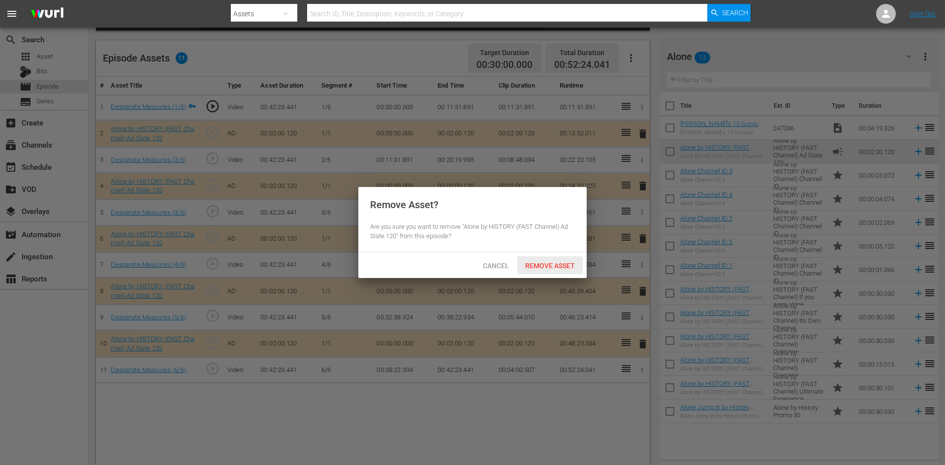
click at [552, 260] on div "Remove Asset" at bounding box center [549, 266] width 65 height 18
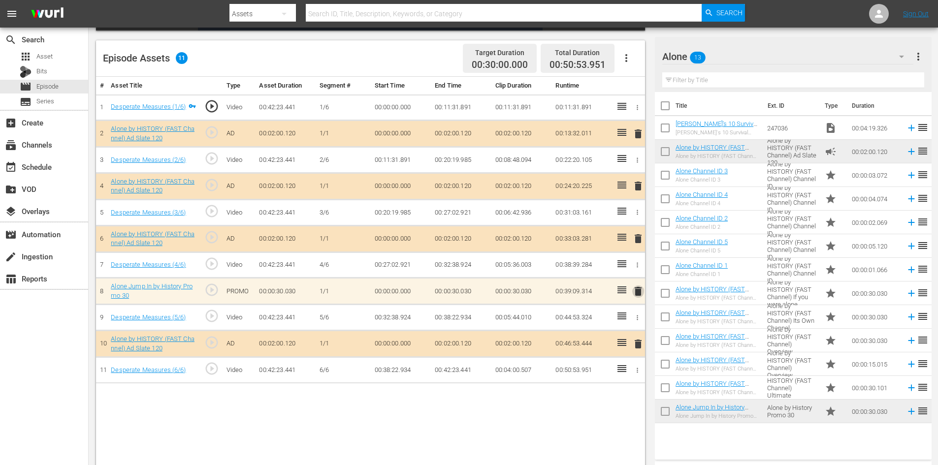
click at [637, 292] on span "delete" at bounding box center [638, 292] width 12 height 12
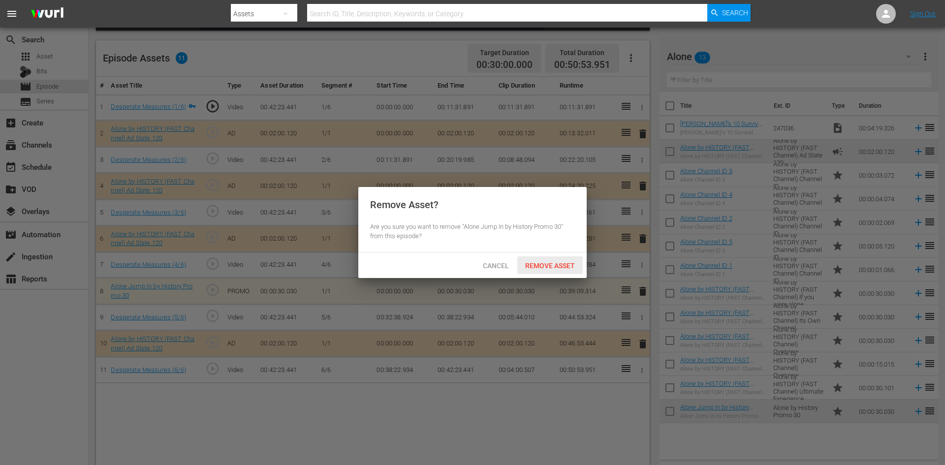
click at [566, 268] on span "Remove Asset" at bounding box center [549, 266] width 65 height 8
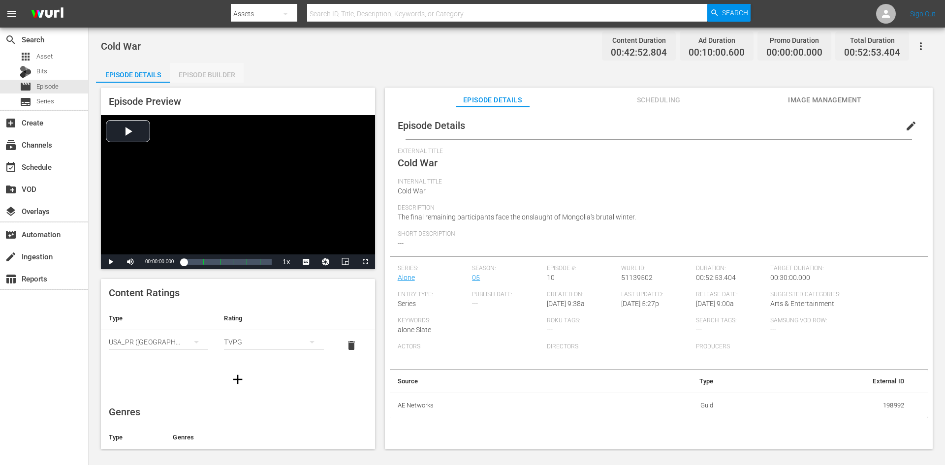
click at [228, 70] on div "Episode Builder" at bounding box center [207, 75] width 74 height 24
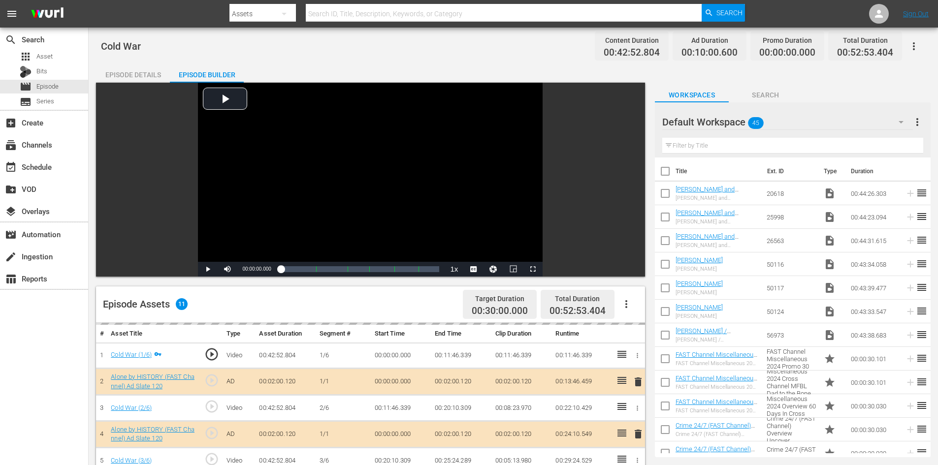
click at [820, 123] on div "Default Workspace 45" at bounding box center [787, 122] width 251 height 28
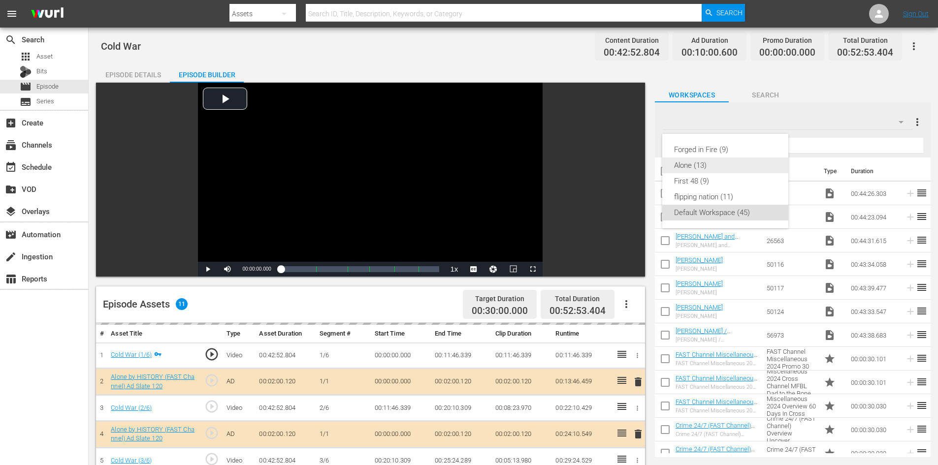
click at [700, 165] on div "Alone (13)" at bounding box center [725, 166] width 102 height 16
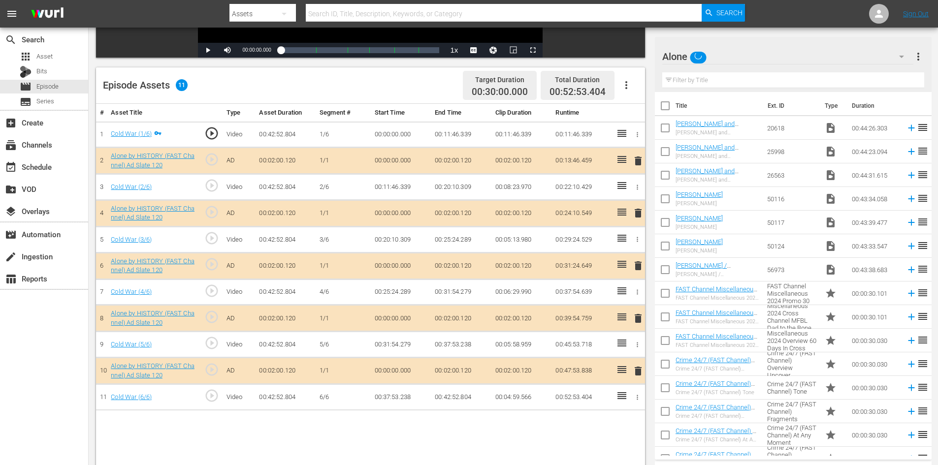
scroll to position [257, 0]
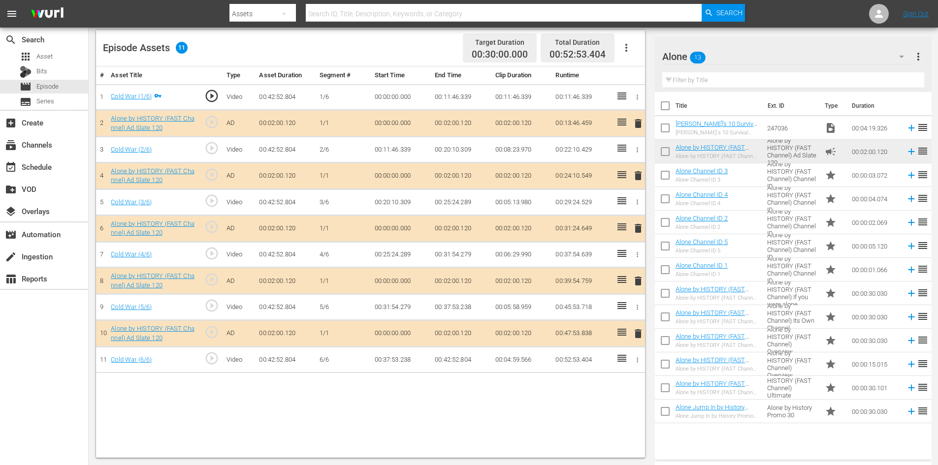
click at [639, 281] on span "delete" at bounding box center [638, 281] width 12 height 12
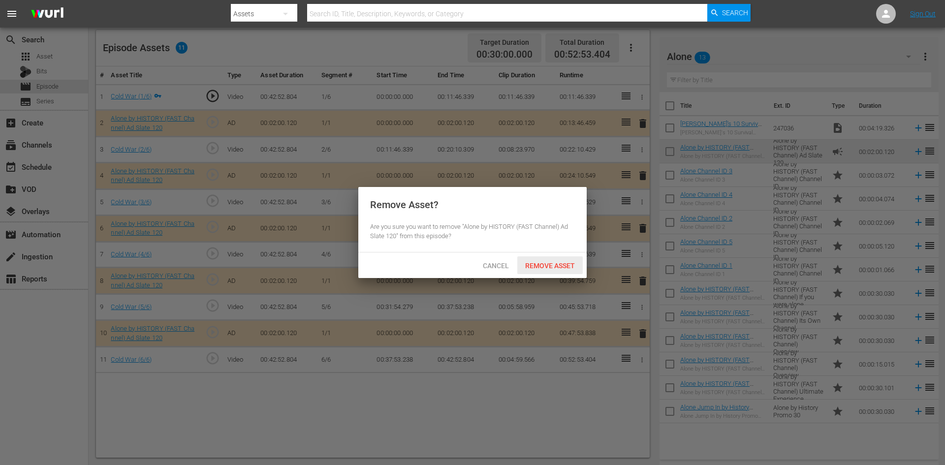
click at [548, 263] on span "Remove Asset" at bounding box center [549, 266] width 65 height 8
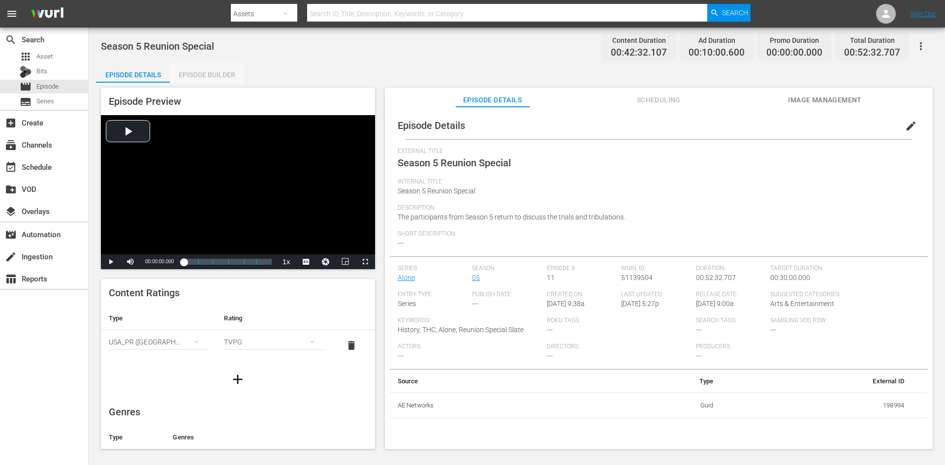
click at [213, 73] on div "Episode Builder" at bounding box center [207, 75] width 74 height 24
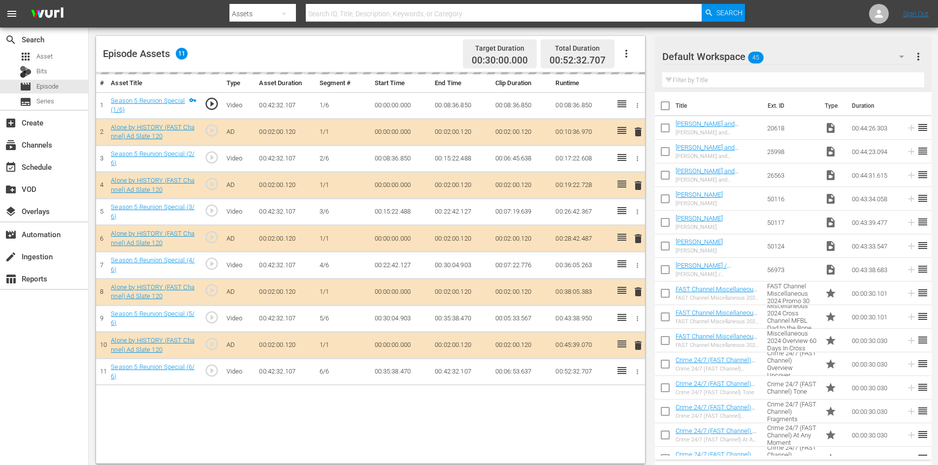
scroll to position [257, 0]
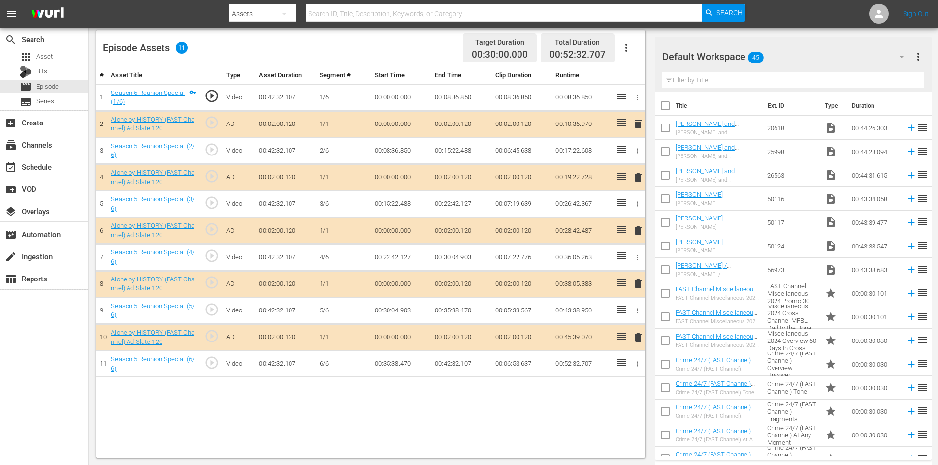
click at [792, 55] on div "Default Workspace 45" at bounding box center [787, 57] width 251 height 28
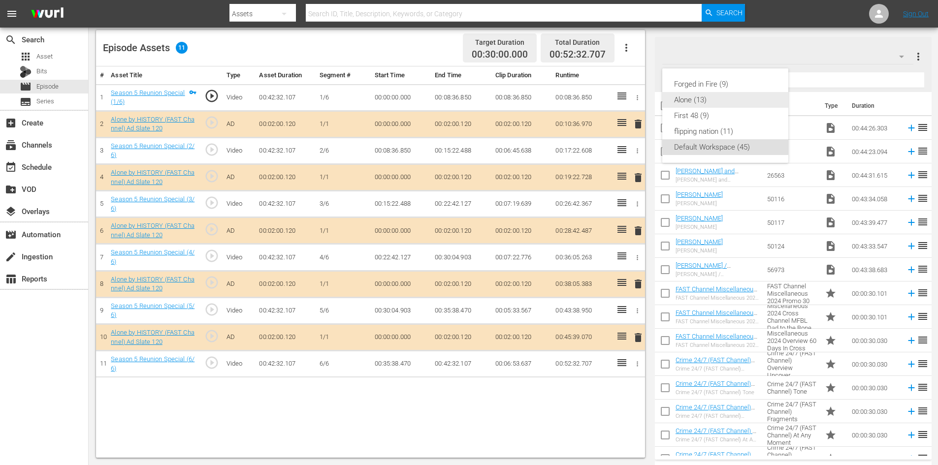
click at [700, 101] on div "Alone (13)" at bounding box center [725, 100] width 102 height 16
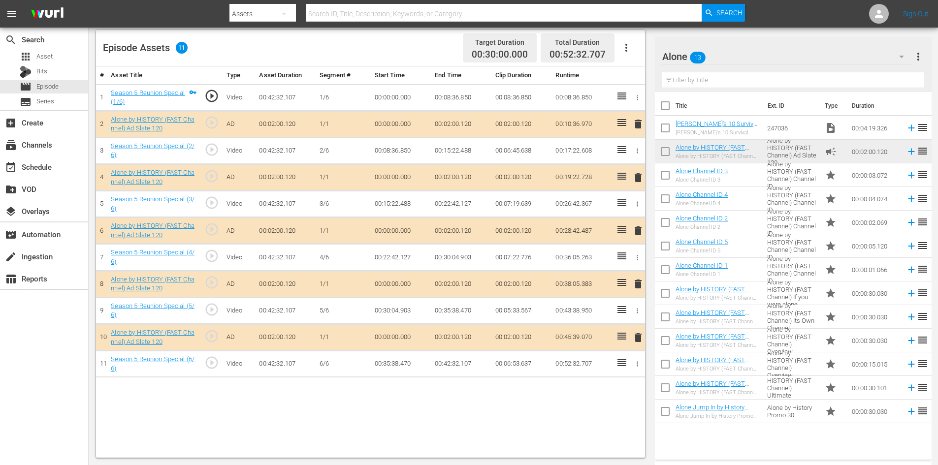
click at [634, 280] on span "delete" at bounding box center [638, 284] width 12 height 12
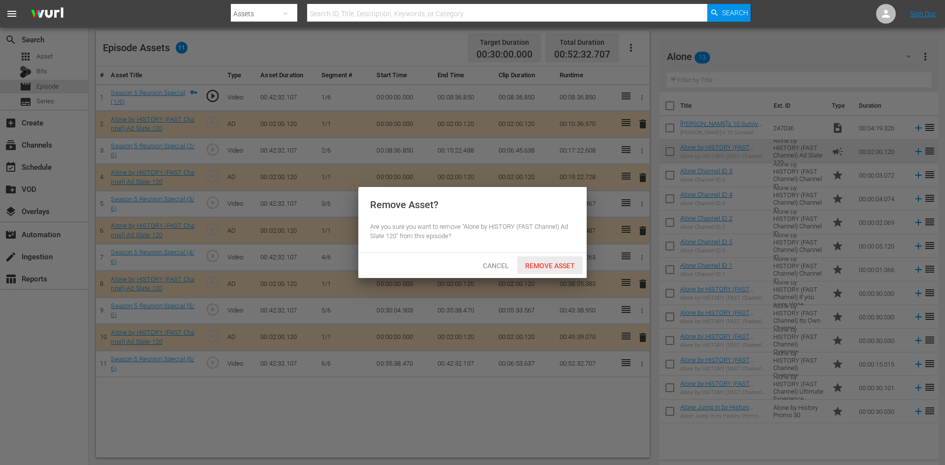
click at [550, 258] on div "Remove Asset" at bounding box center [549, 266] width 65 height 18
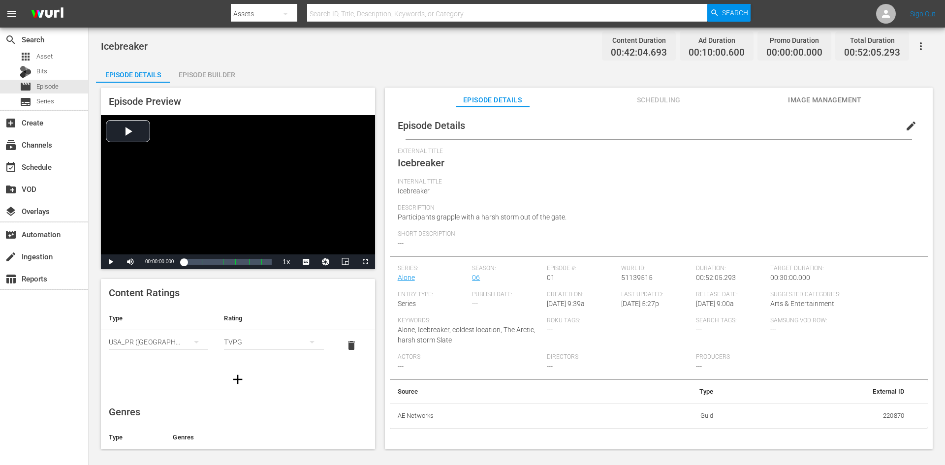
click at [215, 72] on div "Episode Builder" at bounding box center [207, 75] width 74 height 24
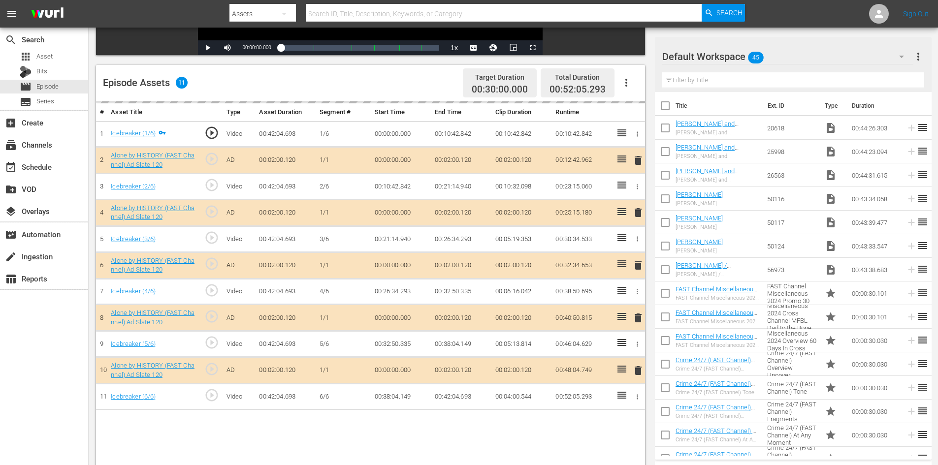
scroll to position [257, 0]
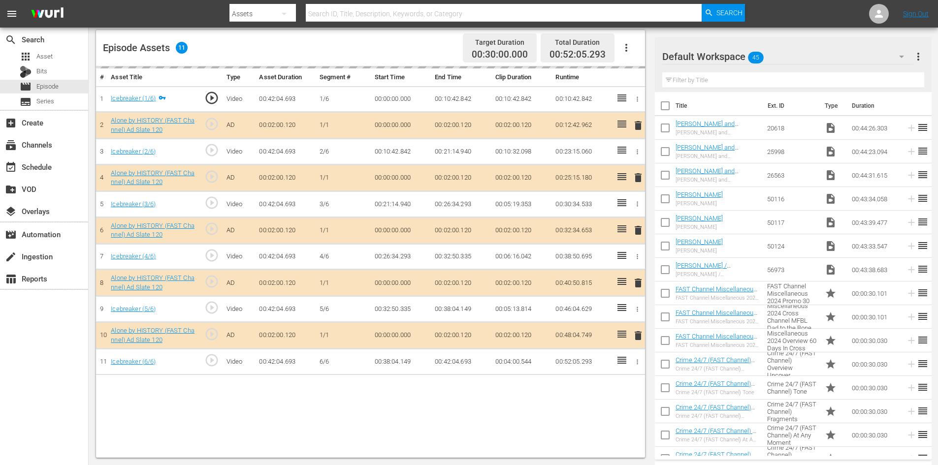
click at [801, 60] on div "Default Workspace 45" at bounding box center [787, 57] width 251 height 28
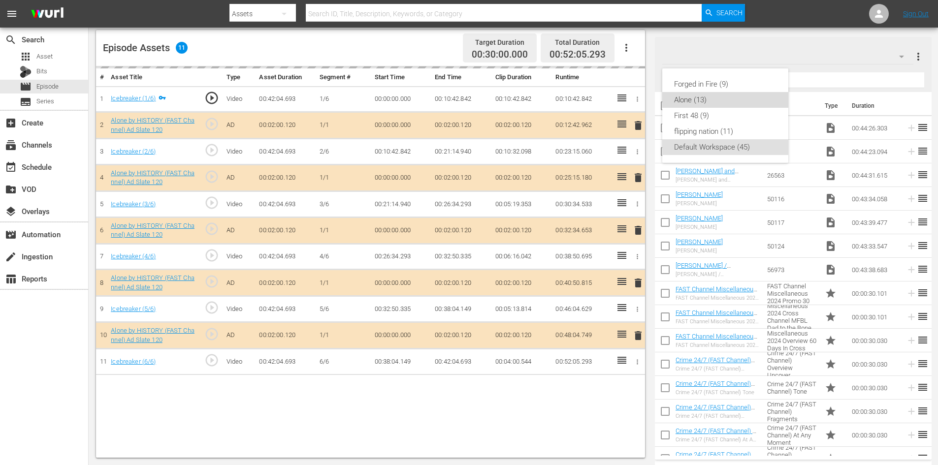
click at [680, 95] on div "Alone (13)" at bounding box center [725, 100] width 102 height 16
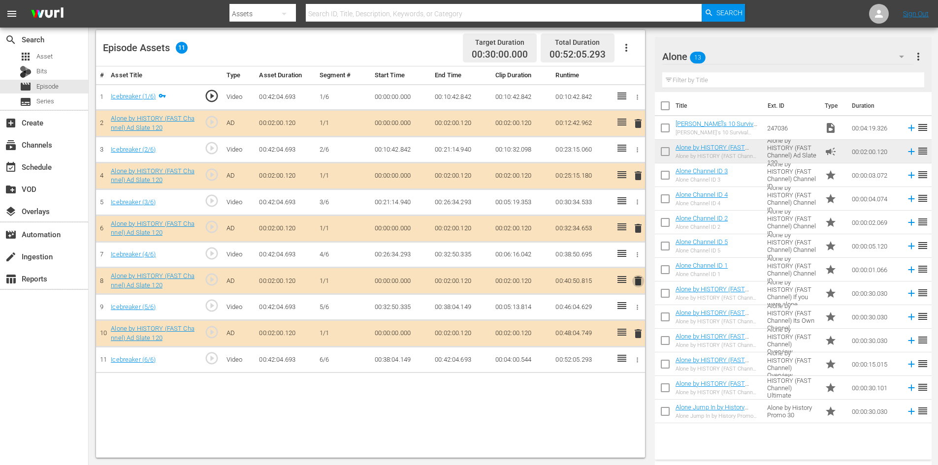
click at [638, 285] on span "delete" at bounding box center [638, 281] width 12 height 12
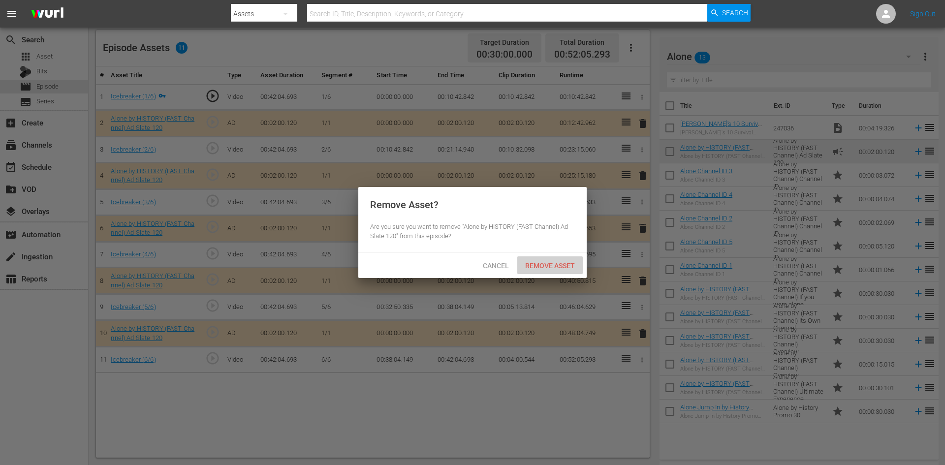
click at [543, 258] on div "Remove Asset" at bounding box center [549, 266] width 65 height 18
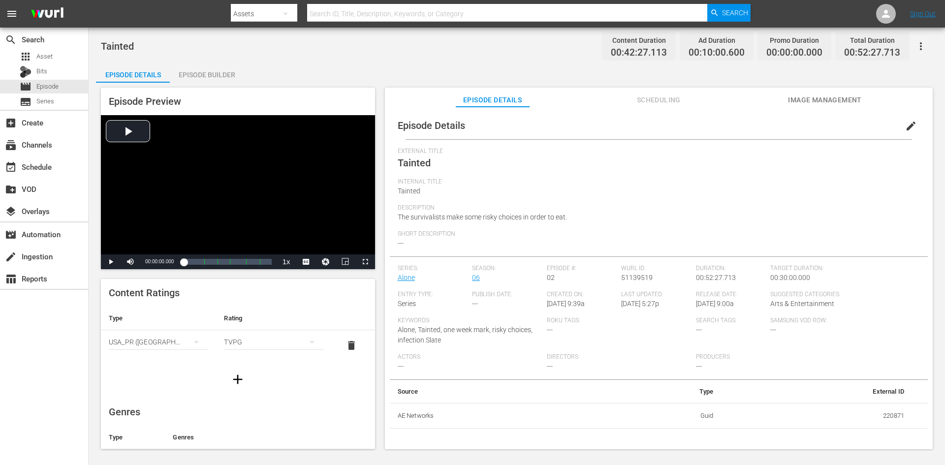
click at [203, 72] on div "Episode Builder" at bounding box center [207, 75] width 74 height 24
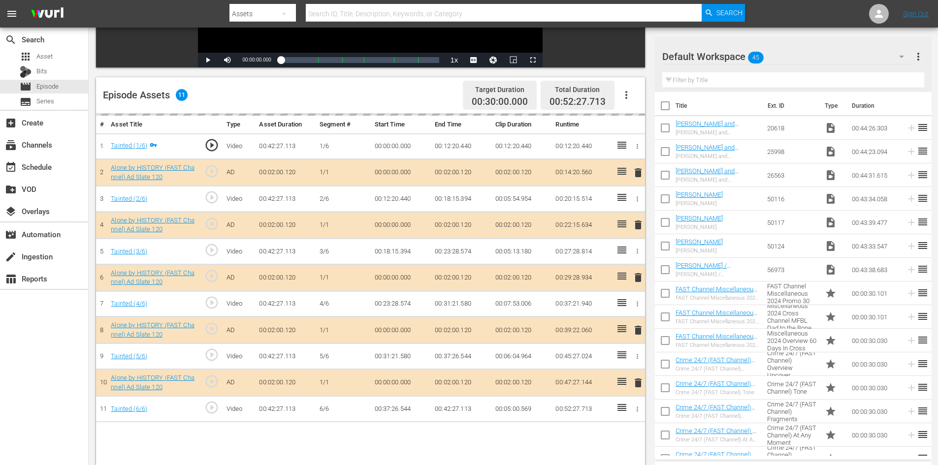
scroll to position [257, 0]
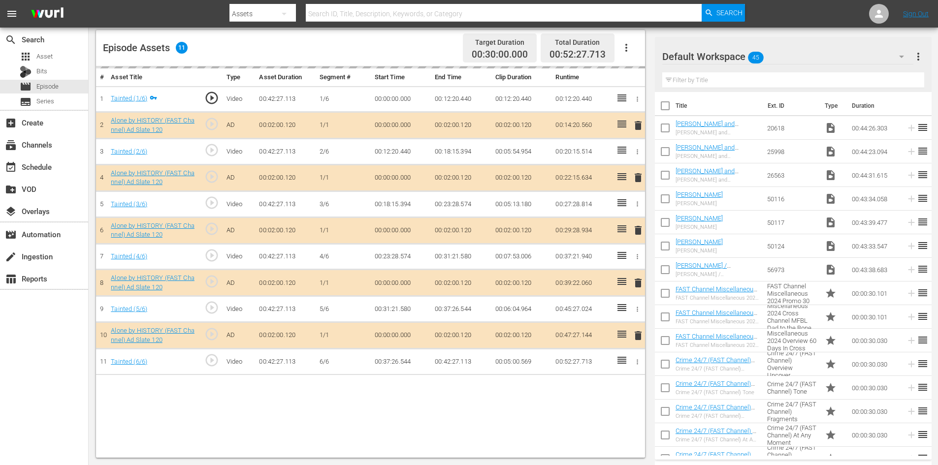
click at [802, 55] on div "Default Workspace 45" at bounding box center [787, 57] width 251 height 28
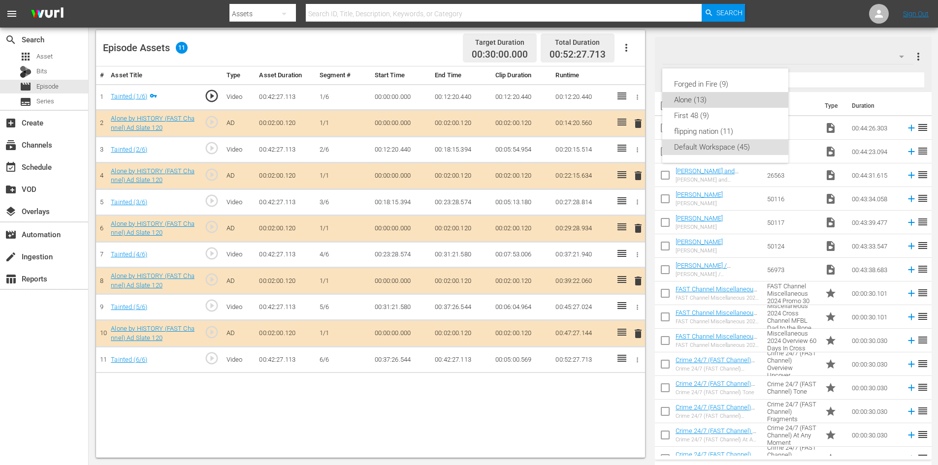
click at [688, 105] on div "Alone (13)" at bounding box center [725, 100] width 102 height 16
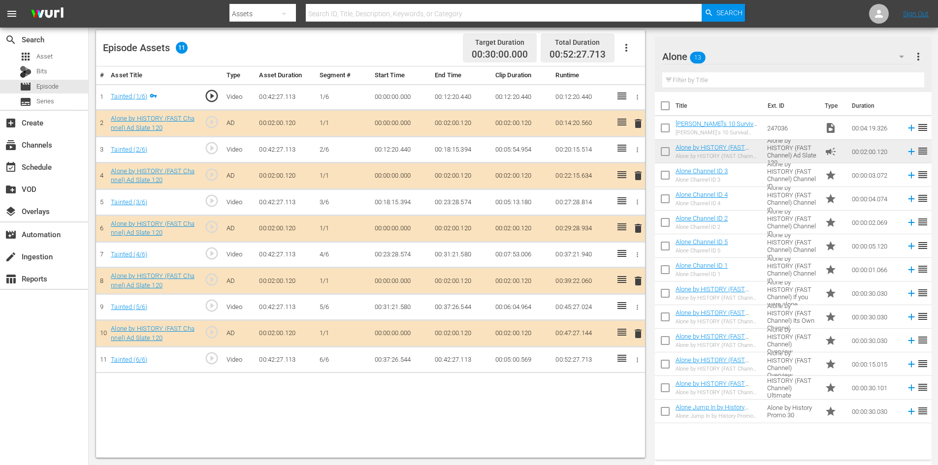
click at [637, 285] on span "delete" at bounding box center [638, 281] width 12 height 12
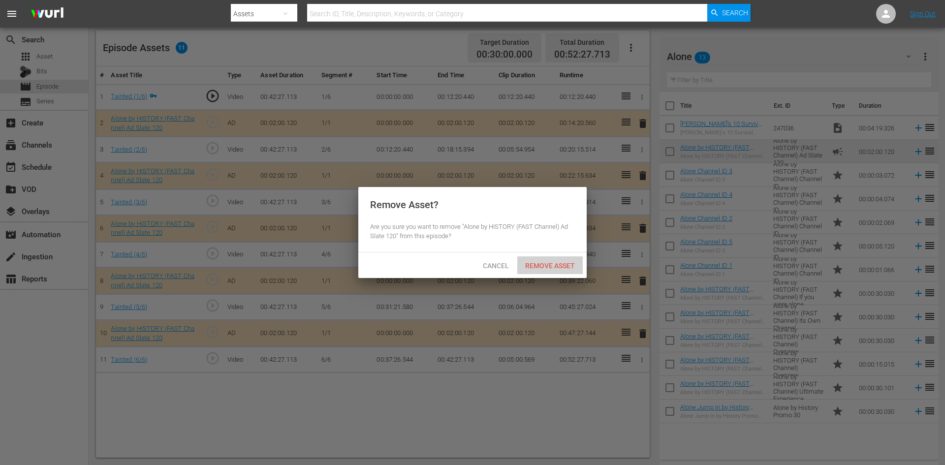
click at [564, 263] on span "Remove Asset" at bounding box center [549, 266] width 65 height 8
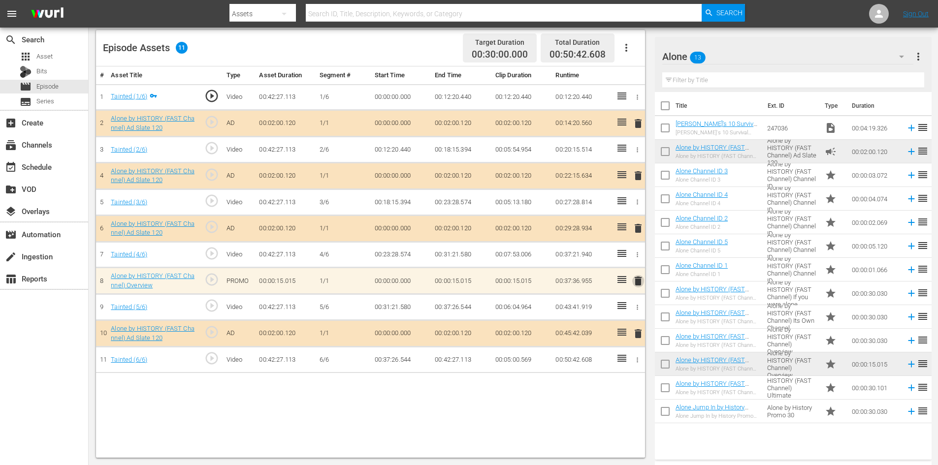
click at [637, 280] on span "delete" at bounding box center [638, 281] width 12 height 12
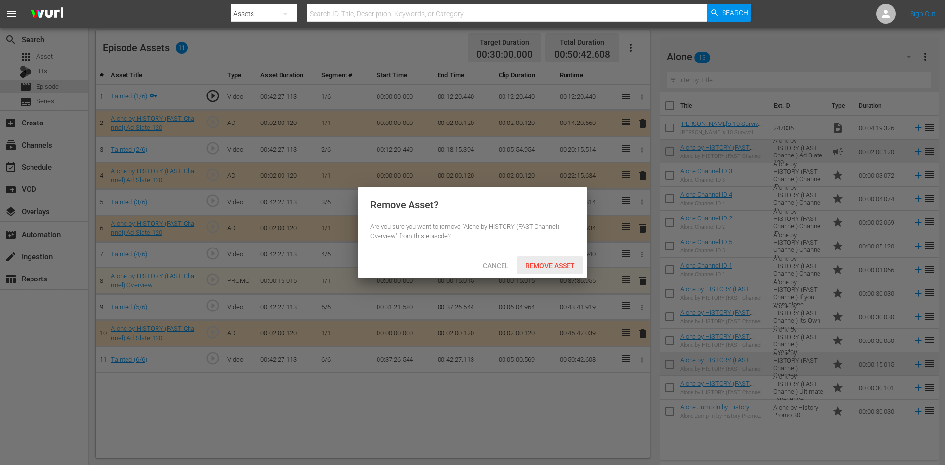
click at [563, 263] on span "Remove Asset" at bounding box center [549, 266] width 65 height 8
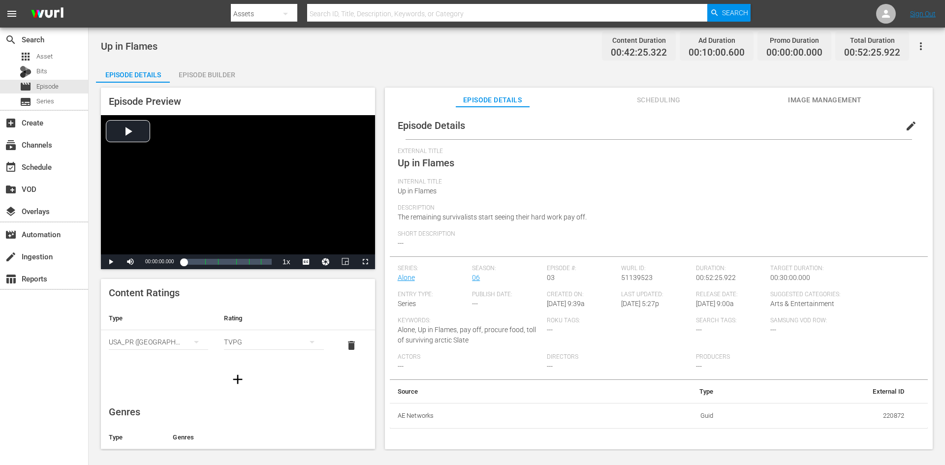
drag, startPoint x: 237, startPoint y: 72, endPoint x: 230, endPoint y: 76, distance: 7.8
click at [233, 76] on div "Episode Builder" at bounding box center [207, 75] width 74 height 24
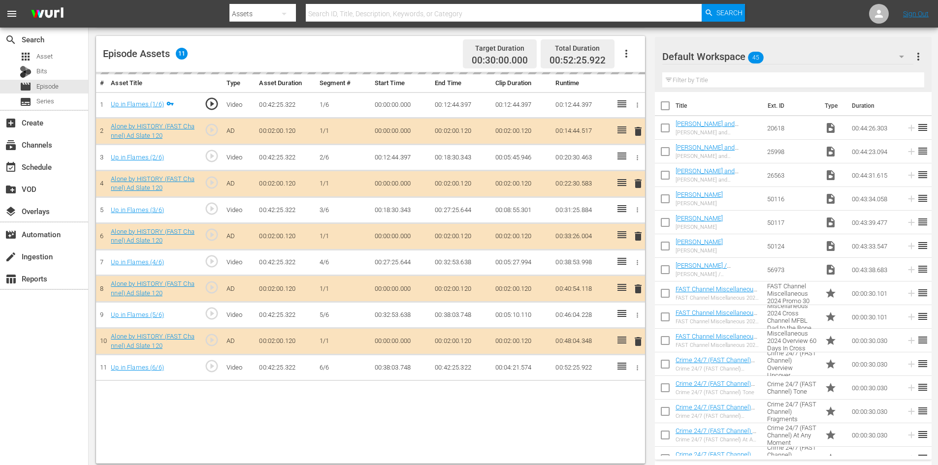
scroll to position [257, 0]
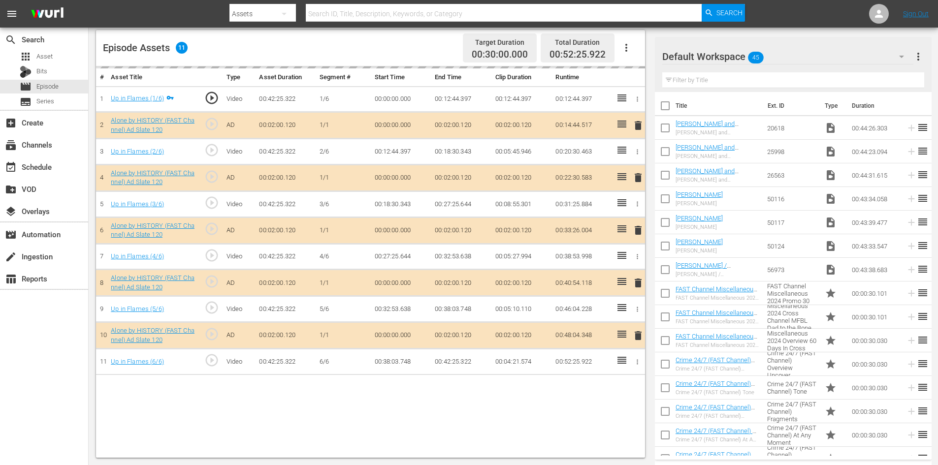
click at [817, 59] on div "Default Workspace 45" at bounding box center [787, 57] width 251 height 28
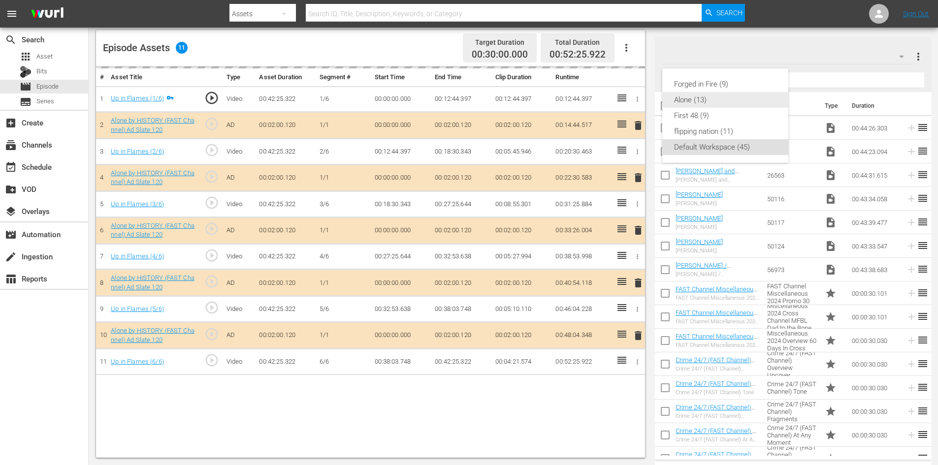
click at [680, 100] on div "Alone (13)" at bounding box center [725, 100] width 102 height 16
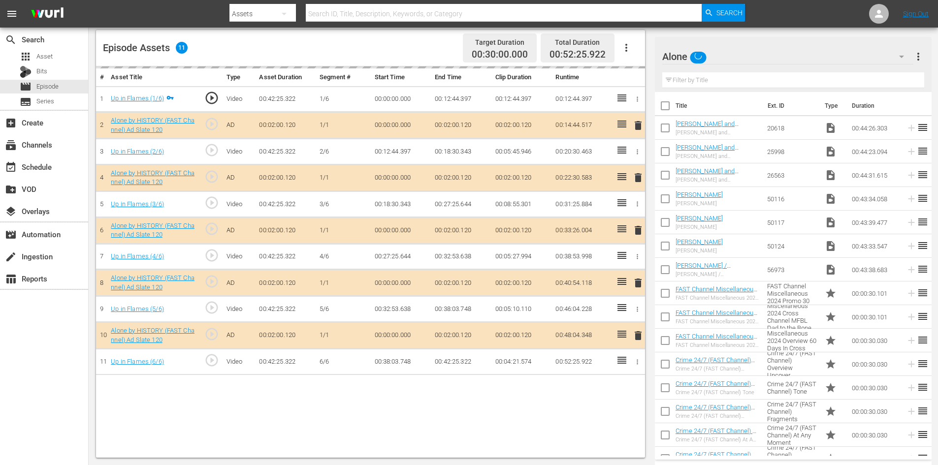
click at [638, 284] on div "delete" at bounding box center [636, 283] width 8 height 14
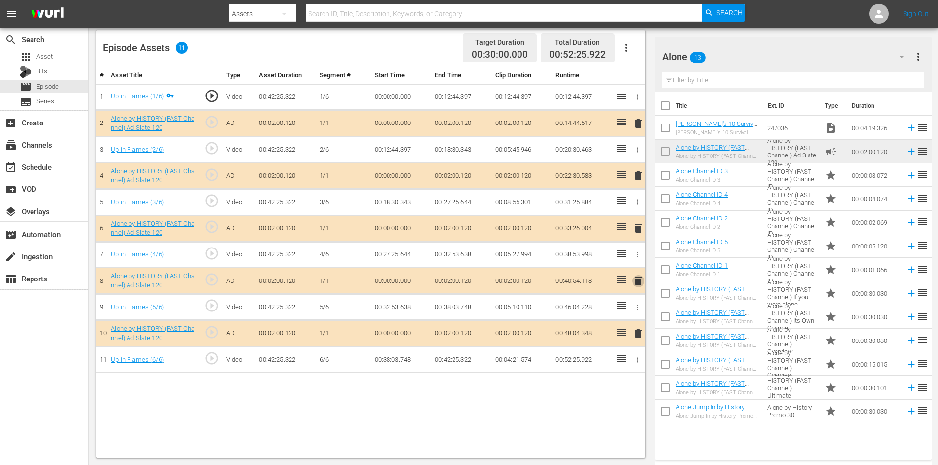
click at [641, 280] on span "delete" at bounding box center [638, 281] width 12 height 12
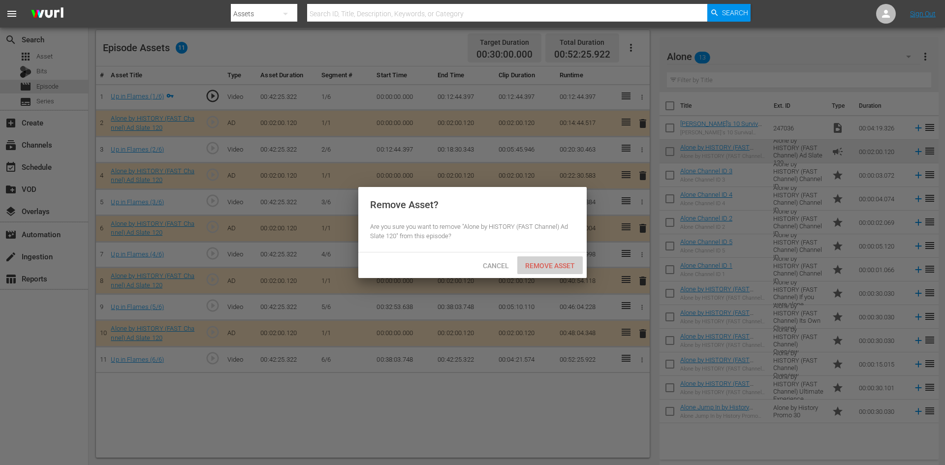
click at [544, 263] on span "Remove Asset" at bounding box center [549, 266] width 65 height 8
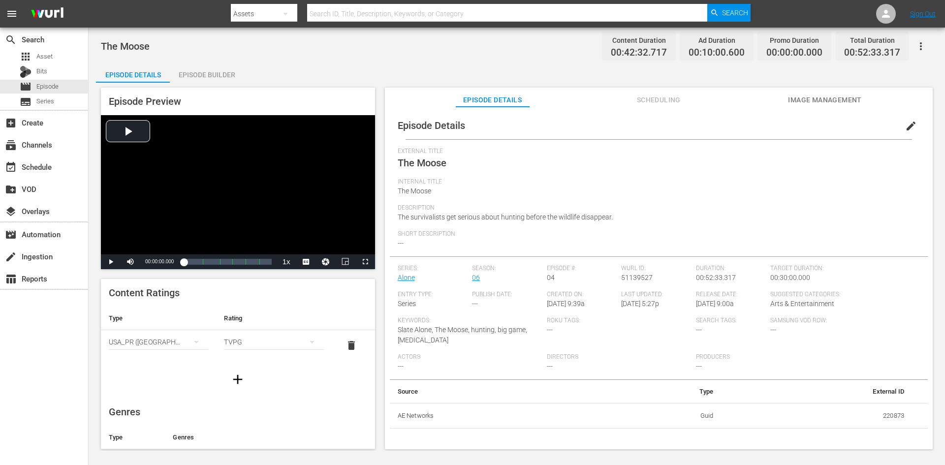
click at [220, 71] on div "Episode Builder" at bounding box center [207, 75] width 74 height 24
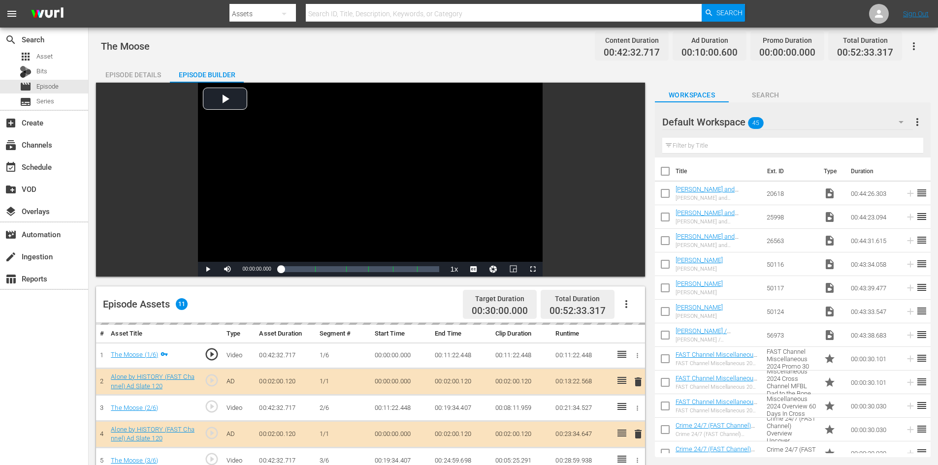
click at [826, 117] on div "Default Workspace 45" at bounding box center [787, 122] width 251 height 28
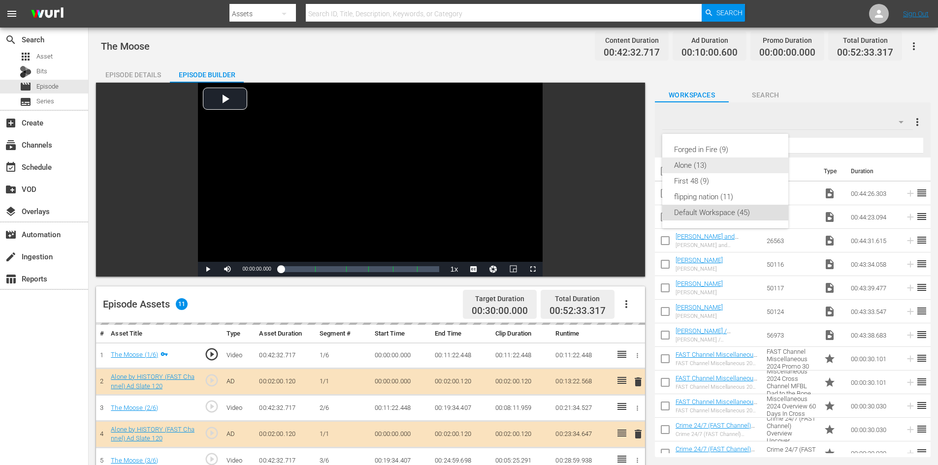
click at [702, 165] on div "Alone (13)" at bounding box center [725, 166] width 102 height 16
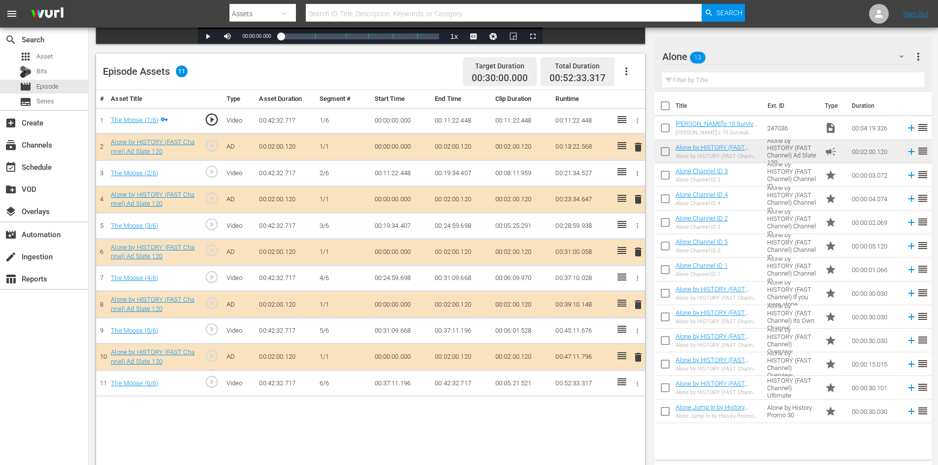
scroll to position [257, 0]
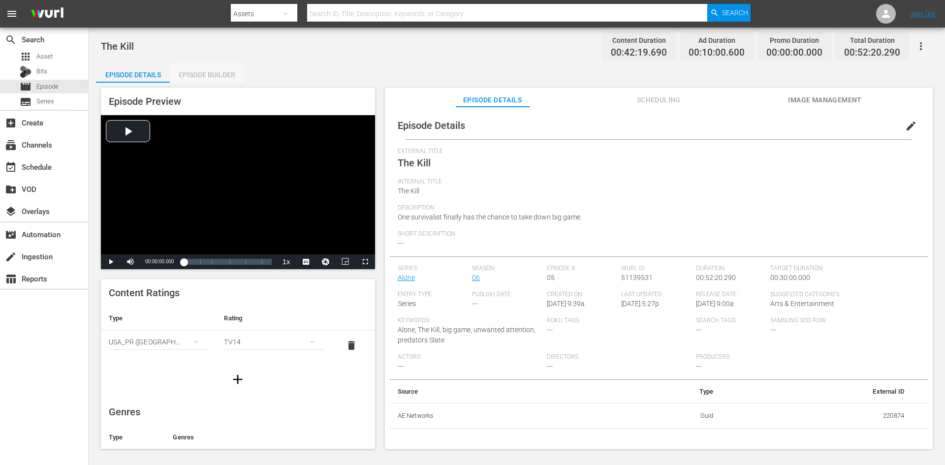
click at [205, 76] on div "Episode Builder" at bounding box center [207, 75] width 74 height 24
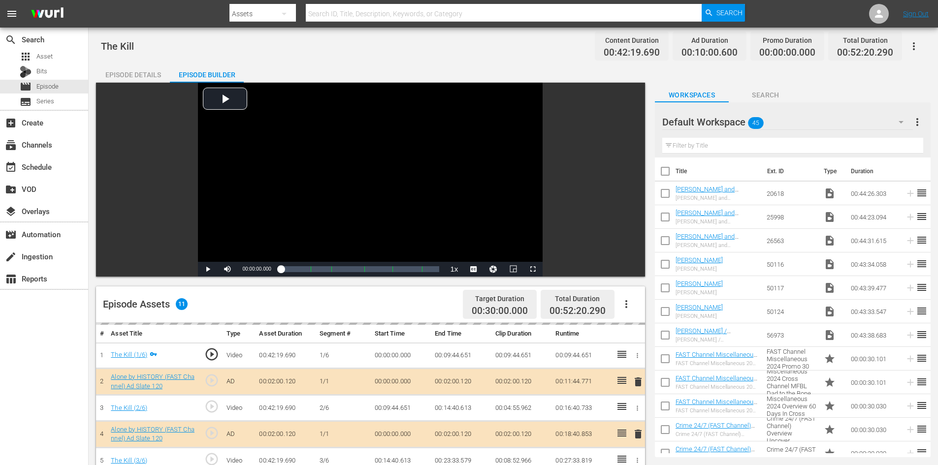
click at [859, 123] on div "Default Workspace 45" at bounding box center [787, 122] width 251 height 28
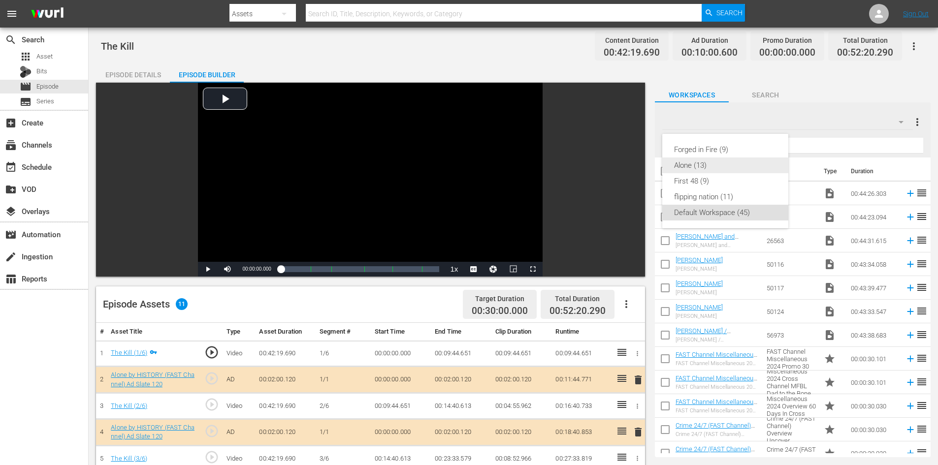
click at [699, 168] on div "Alone (13)" at bounding box center [725, 166] width 102 height 16
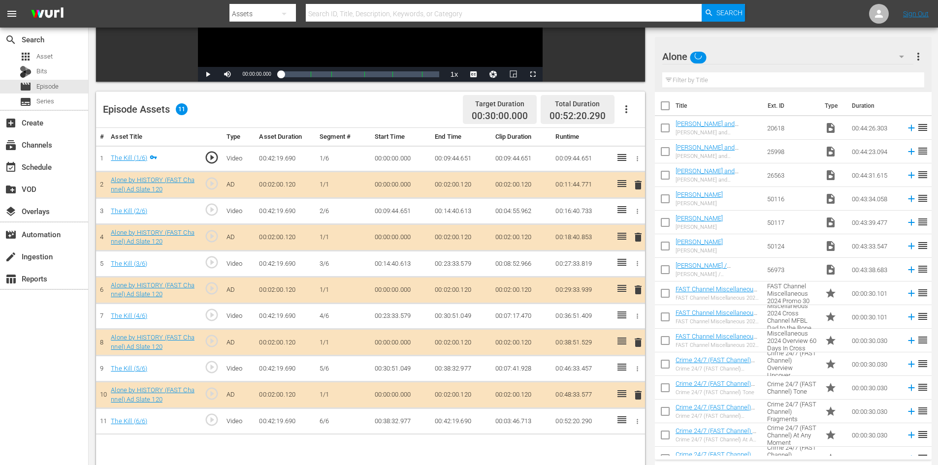
scroll to position [197, 0]
